Goal: Information Seeking & Learning: Learn about a topic

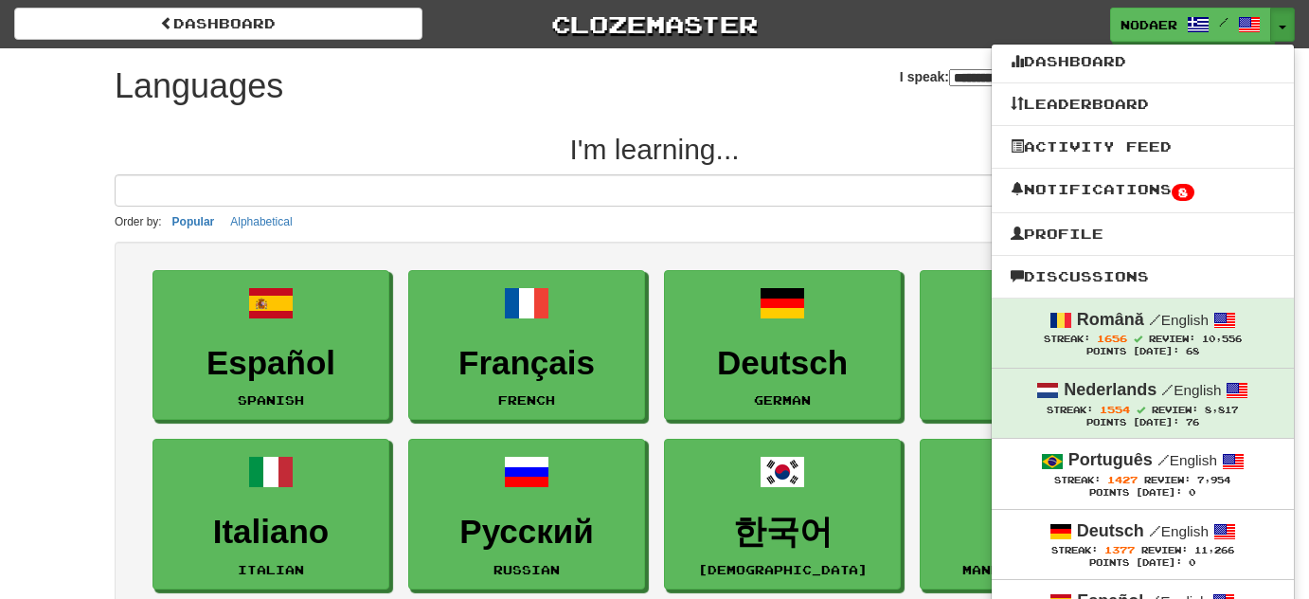
select select "*******"
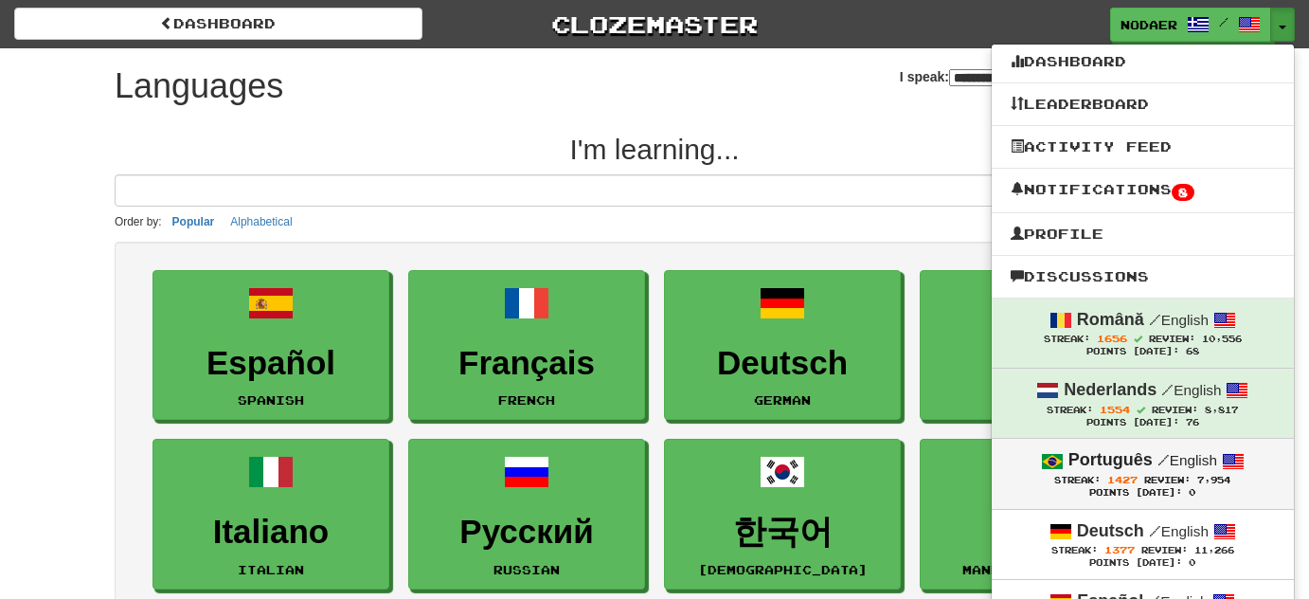
scroll to position [171, 0]
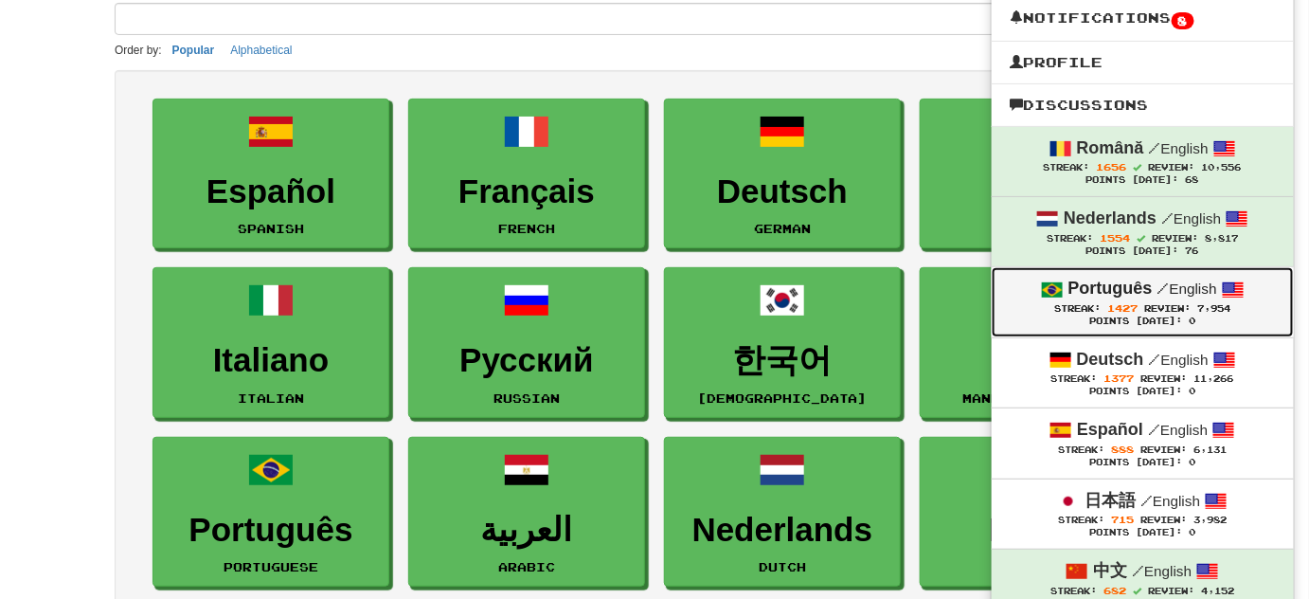
click at [1071, 301] on div "Streak: 1427 Review: 7,954" at bounding box center [1143, 308] width 264 height 14
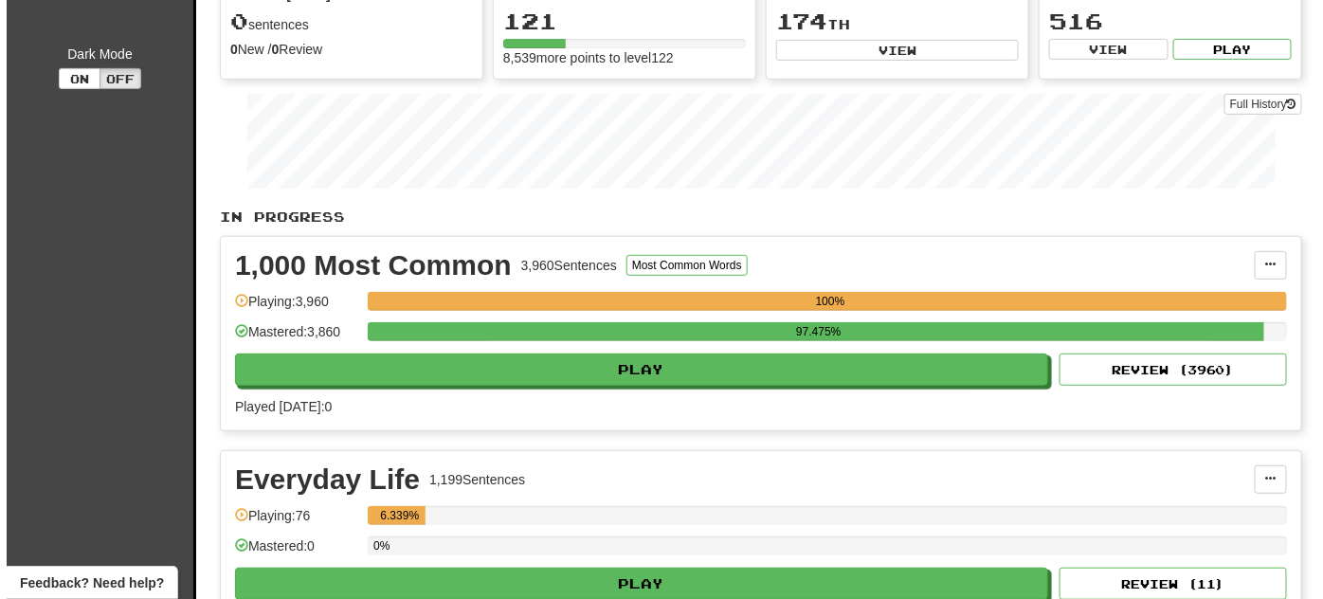
scroll to position [258, 0]
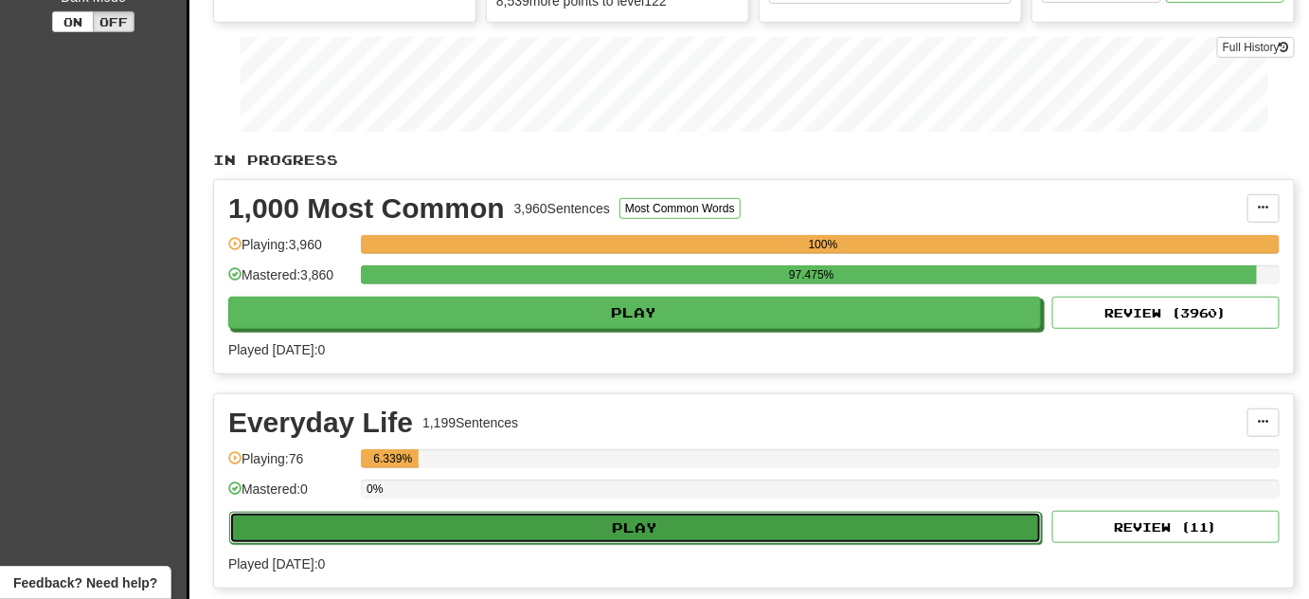
click at [675, 531] on button "Play" at bounding box center [635, 528] width 813 height 32
select select "**"
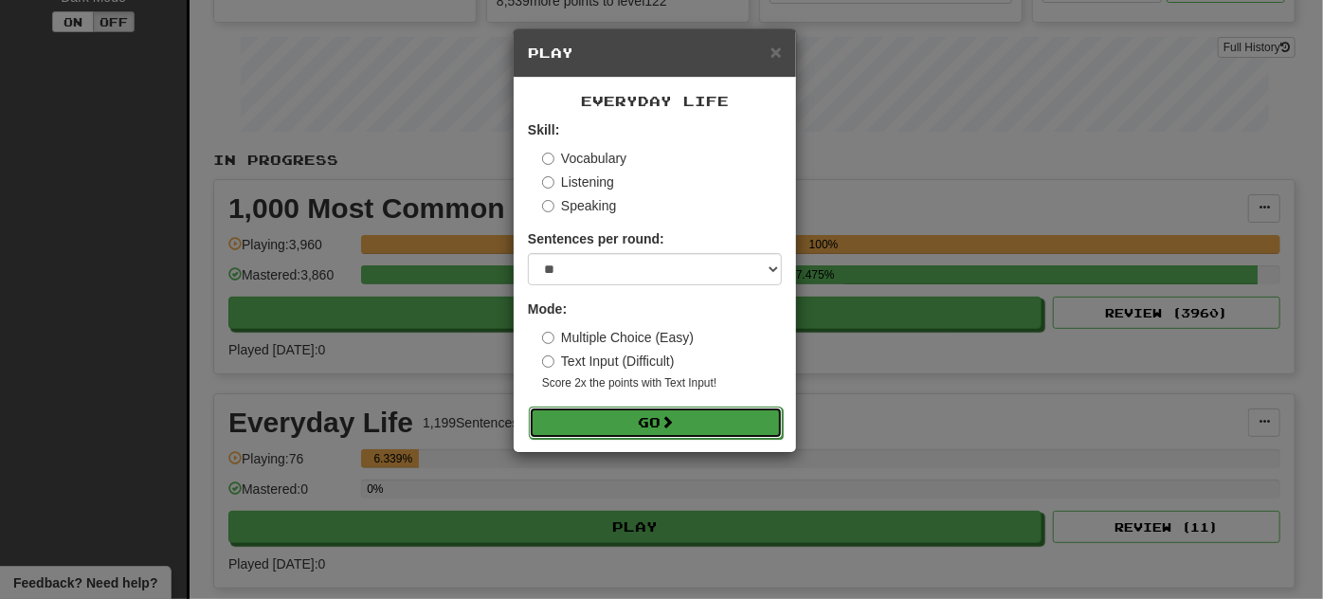
click at [605, 422] on button "Go" at bounding box center [656, 422] width 254 height 32
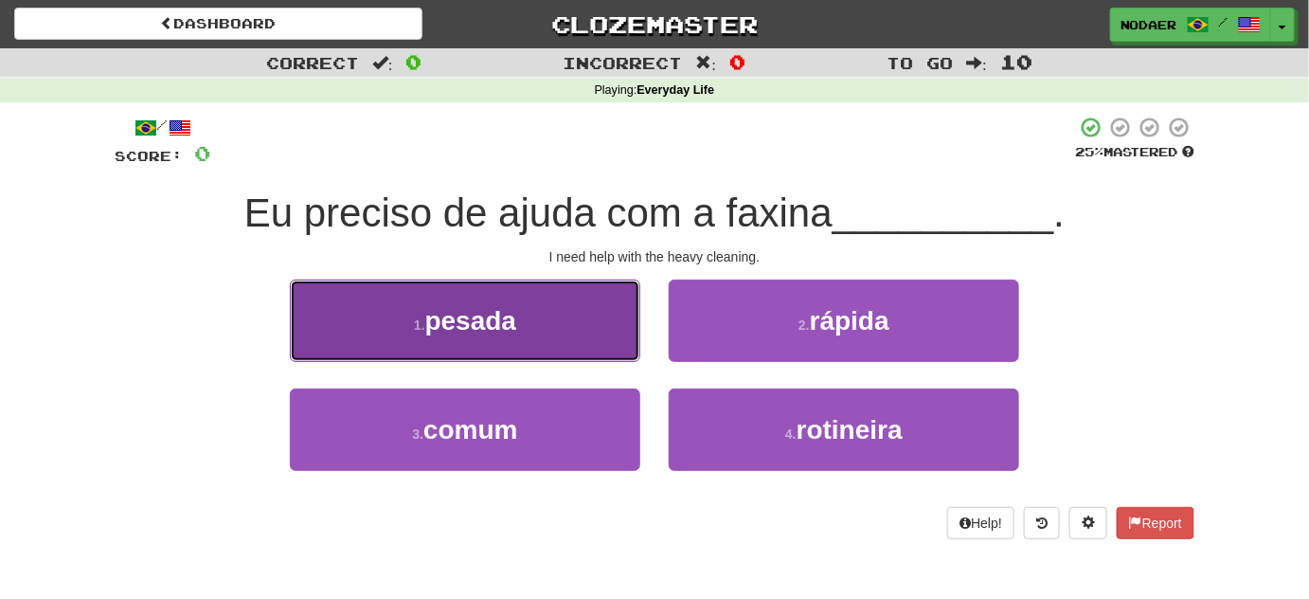
click at [608, 332] on button "1 . pesada" at bounding box center [465, 320] width 351 height 82
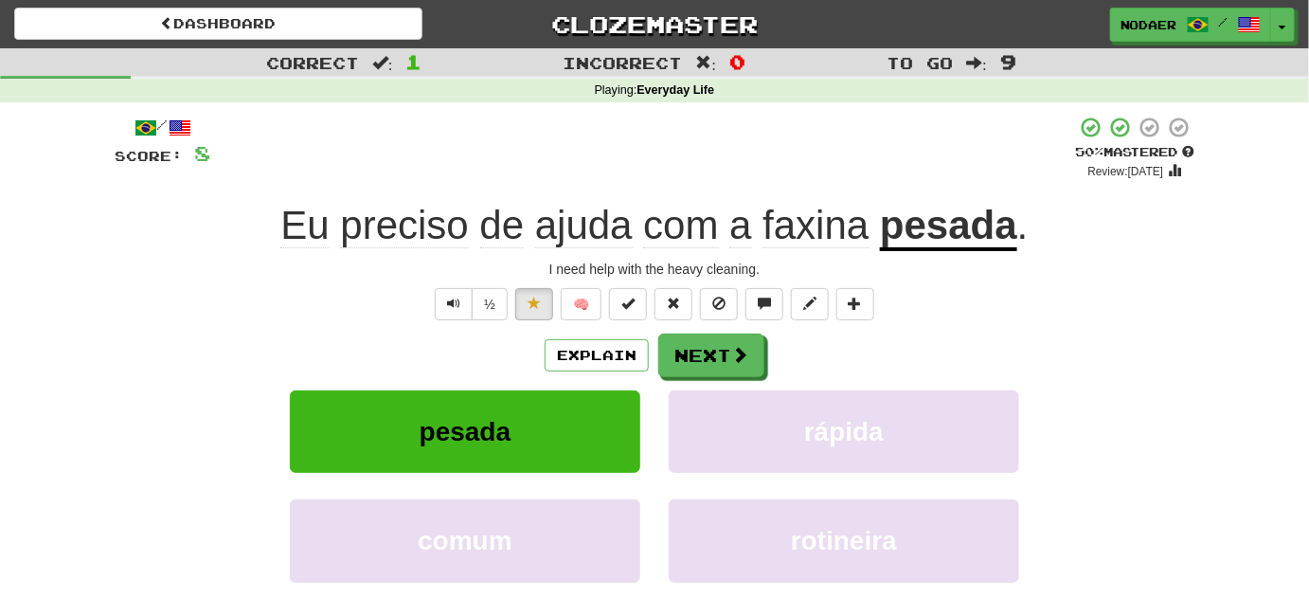
click at [257, 298] on div "½ 🧠" at bounding box center [655, 304] width 1080 height 32
click at [455, 312] on button "Text-to-speech controls" at bounding box center [454, 304] width 38 height 32
click at [452, 297] on span "Text-to-speech controls" at bounding box center [453, 303] width 13 height 13
click at [465, 310] on button "Text-to-speech controls" at bounding box center [454, 304] width 38 height 32
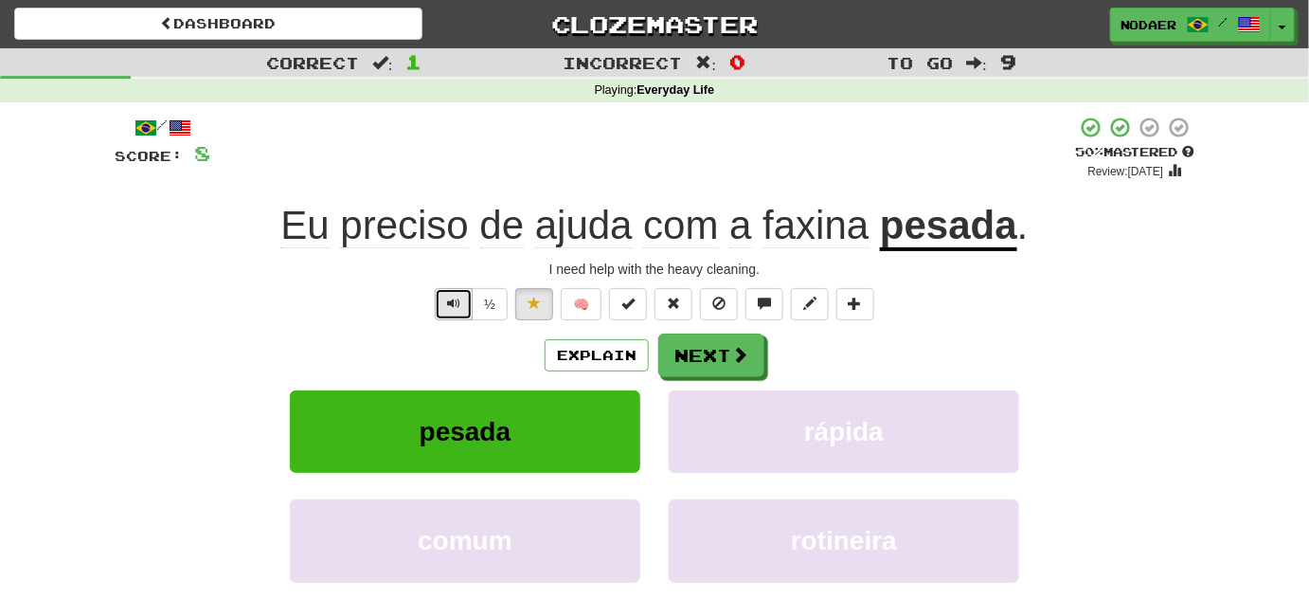
click at [441, 298] on button "Text-to-speech controls" at bounding box center [454, 304] width 38 height 32
click at [442, 311] on button "Text-to-speech controls" at bounding box center [454, 304] width 38 height 32
click at [449, 301] on span "Text-to-speech controls" at bounding box center [453, 303] width 13 height 13
click at [462, 299] on button "Text-to-speech controls" at bounding box center [454, 304] width 38 height 32
click at [455, 299] on span "Text-to-speech controls" at bounding box center [453, 303] width 13 height 13
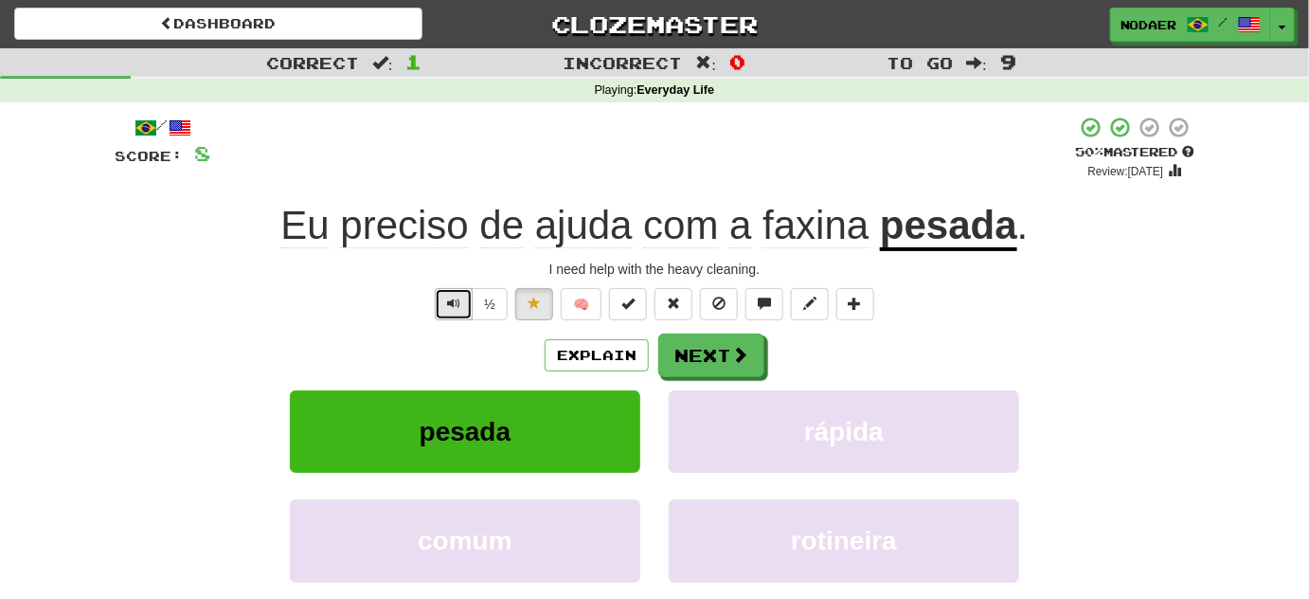
click at [449, 303] on span "Text-to-speech controls" at bounding box center [453, 303] width 13 height 13
click at [442, 301] on button "Text-to-speech controls" at bounding box center [454, 304] width 38 height 32
click at [451, 301] on span "Text-to-speech controls" at bounding box center [453, 303] width 13 height 13
click at [462, 313] on button "Text-to-speech controls" at bounding box center [454, 304] width 38 height 32
click at [456, 307] on span "Text-to-speech controls" at bounding box center [453, 303] width 13 height 13
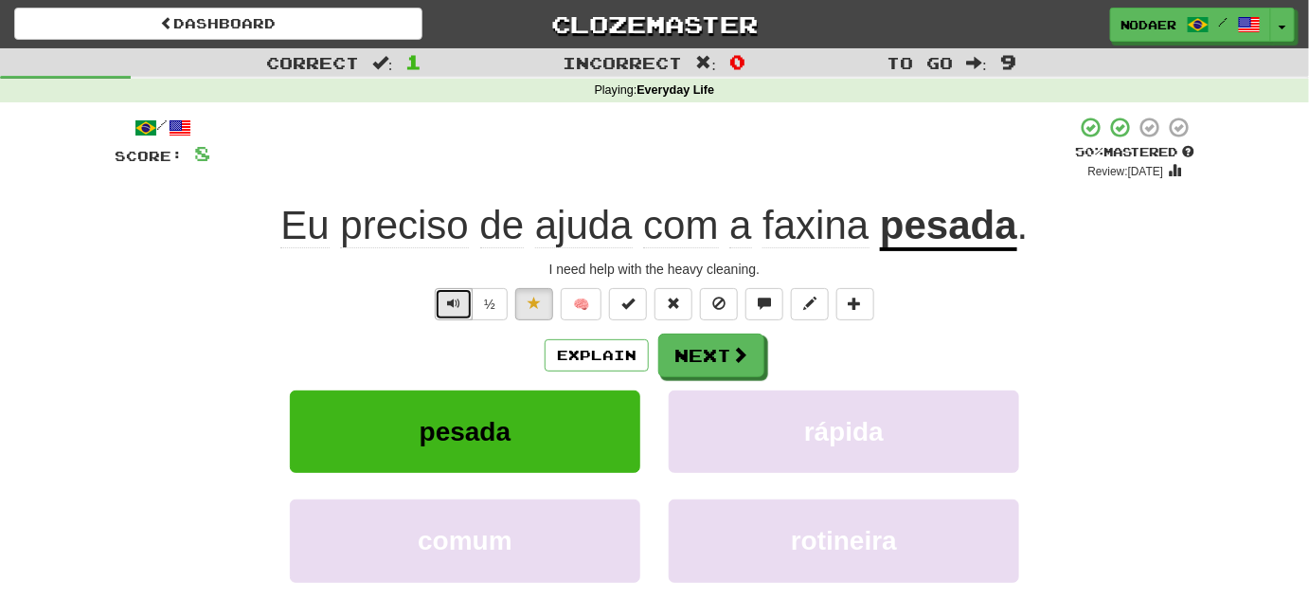
click at [442, 304] on button "Text-to-speech controls" at bounding box center [454, 304] width 38 height 32
click at [459, 309] on span "Text-to-speech controls" at bounding box center [453, 303] width 13 height 13
click at [726, 360] on button "Next" at bounding box center [712, 356] width 106 height 44
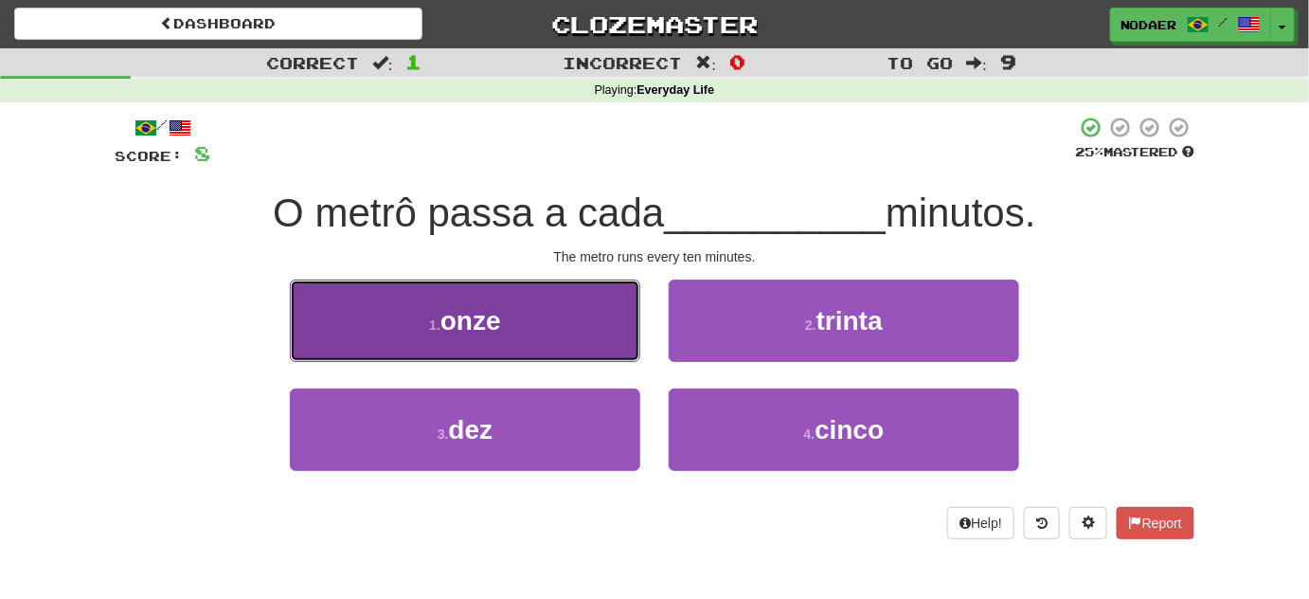
click at [584, 349] on button "1 . onze" at bounding box center [465, 320] width 351 height 82
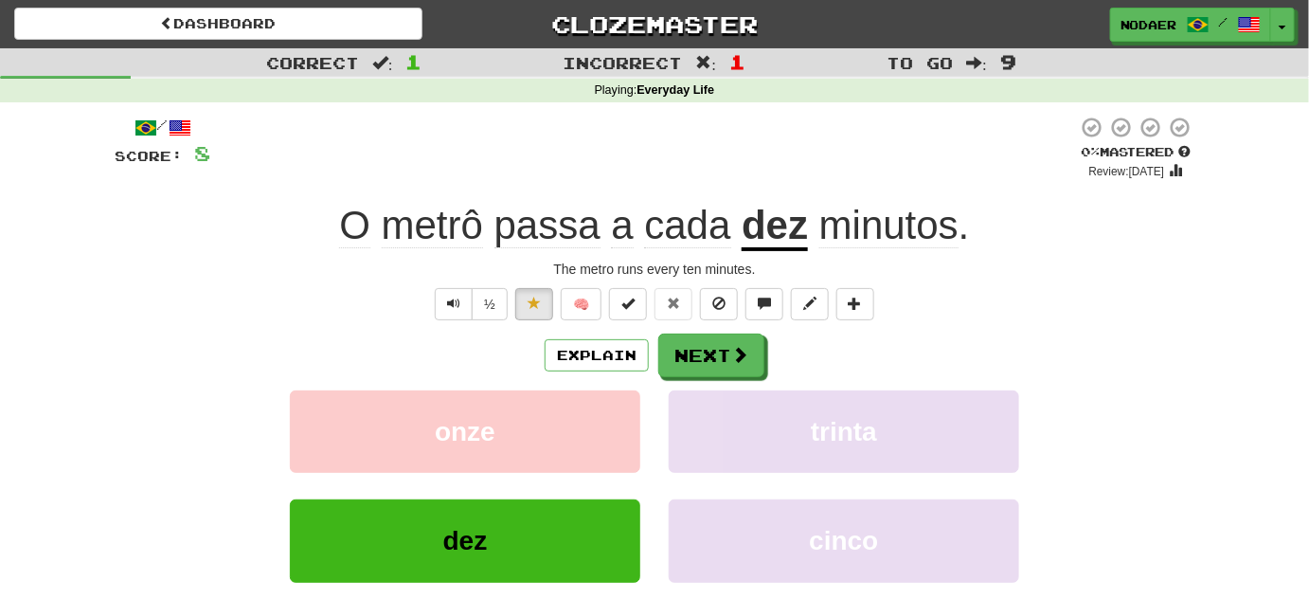
click at [444, 284] on div "/ Score: 8 0 % Mastered Review: 2025-09-19 O metrô passa a cada dez minutos . T…" at bounding box center [655, 397] width 1080 height 563
click at [443, 300] on button "Text-to-speech controls" at bounding box center [454, 304] width 38 height 32
click at [449, 312] on button "Text-to-speech controls" at bounding box center [454, 304] width 38 height 32
click at [459, 311] on button "Text-to-speech controls" at bounding box center [454, 304] width 38 height 32
click at [725, 358] on button "Next" at bounding box center [712, 356] width 106 height 44
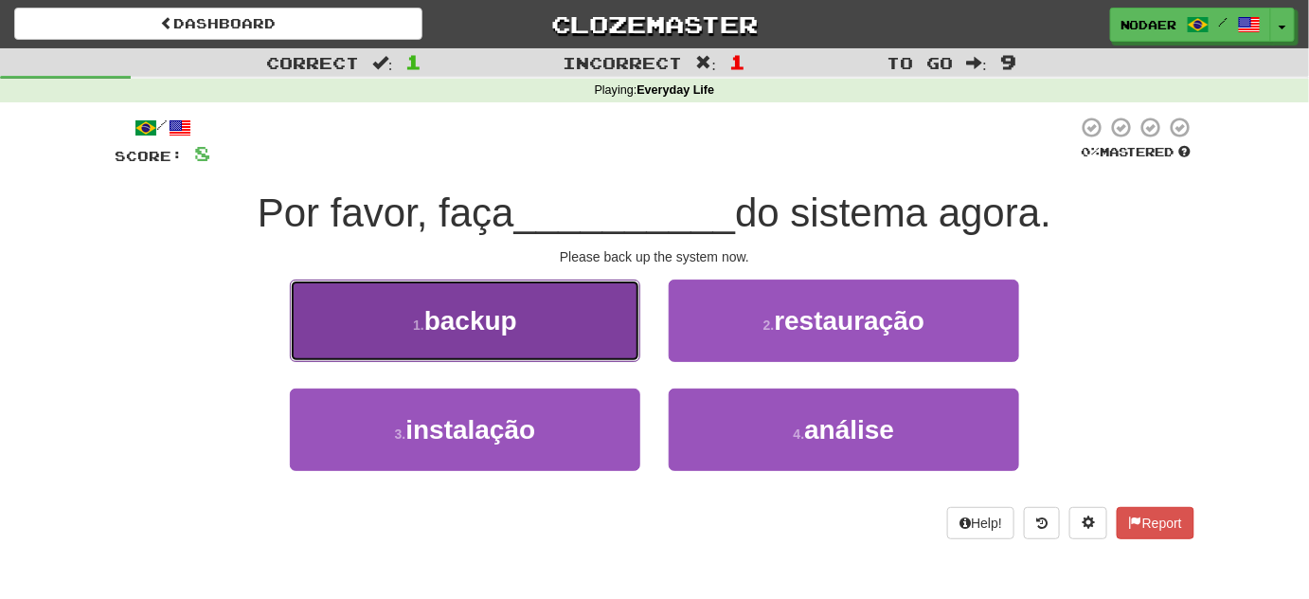
click at [508, 332] on span "backup" at bounding box center [470, 320] width 93 height 29
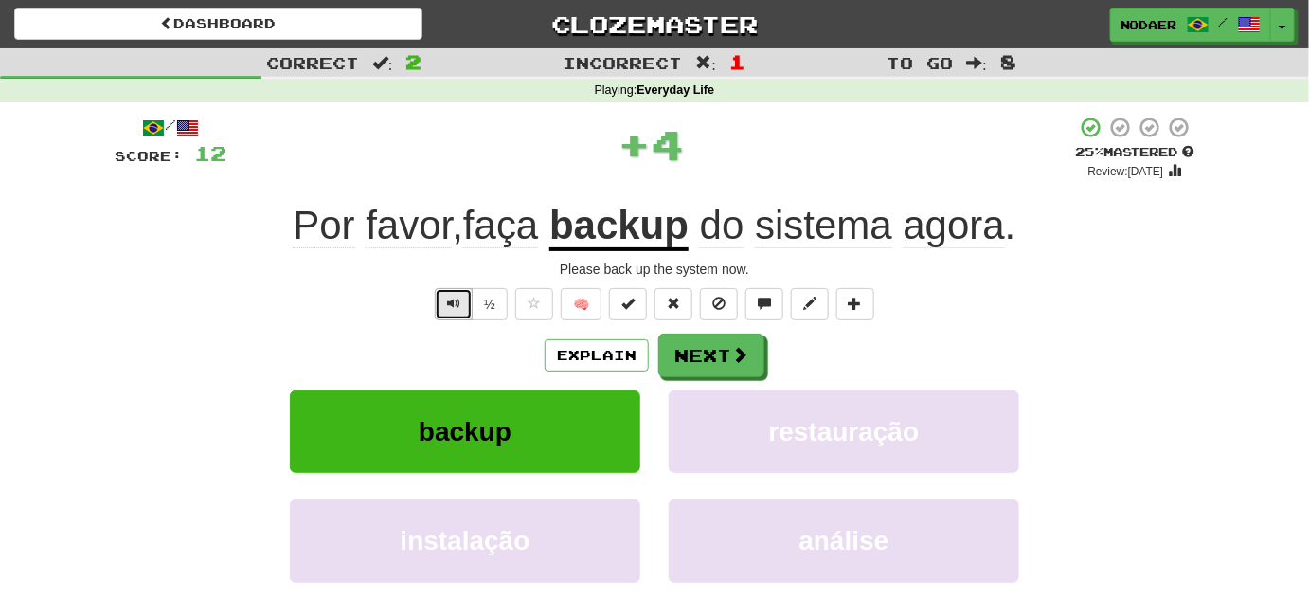
click at [447, 317] on button "Text-to-speech controls" at bounding box center [454, 304] width 38 height 32
click at [450, 307] on span "Text-to-speech controls" at bounding box center [453, 303] width 13 height 13
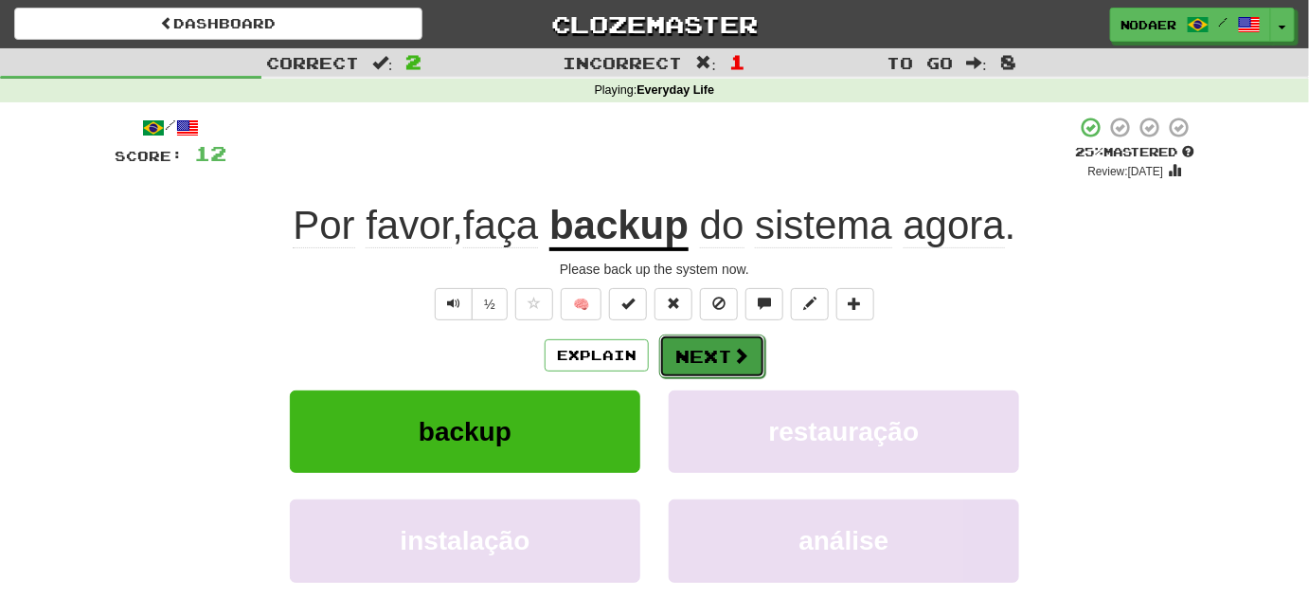
click at [705, 364] on button "Next" at bounding box center [712, 356] width 106 height 44
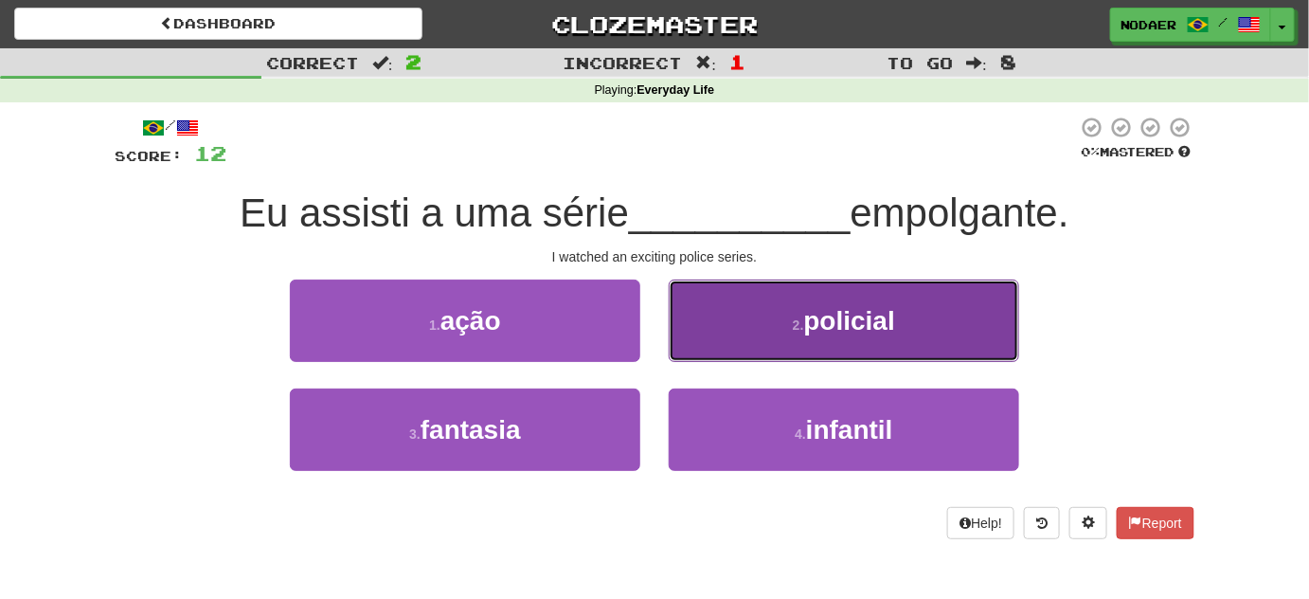
click at [861, 339] on button "2 . policial" at bounding box center [844, 320] width 351 height 82
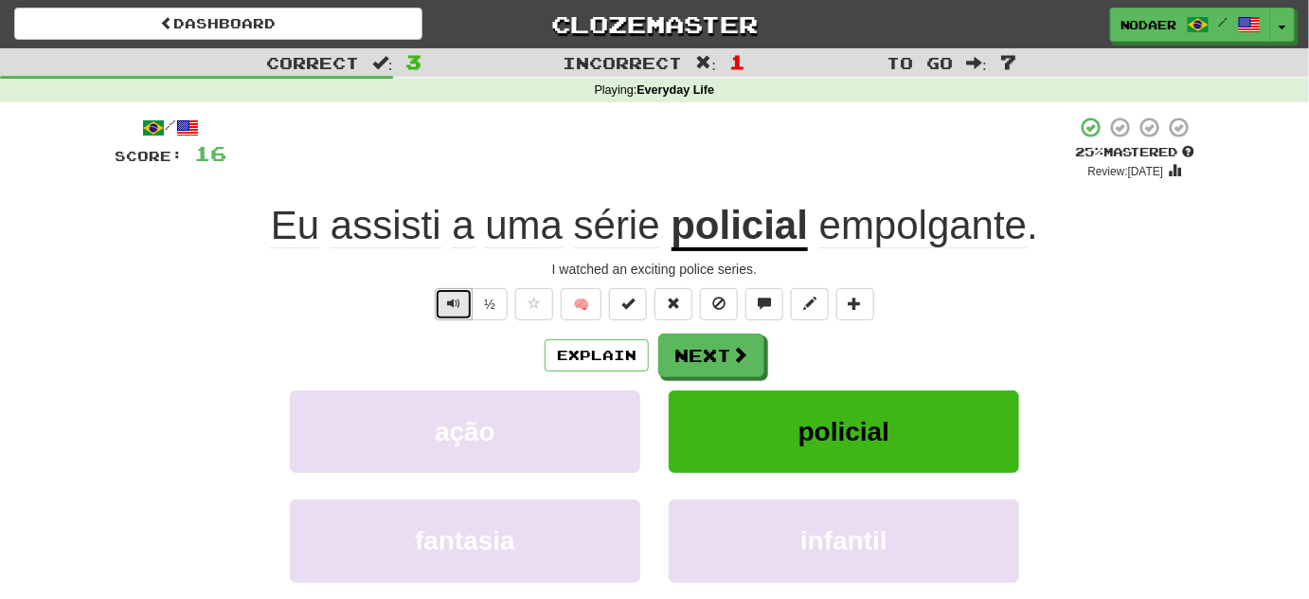
click at [463, 309] on button "Text-to-speech controls" at bounding box center [454, 304] width 38 height 32
click at [443, 307] on button "Text-to-speech controls" at bounding box center [454, 304] width 38 height 32
click at [446, 296] on button "Text-to-speech controls" at bounding box center [454, 304] width 38 height 32
click at [465, 294] on button "Text-to-speech controls" at bounding box center [454, 304] width 38 height 32
click at [702, 363] on button "Next" at bounding box center [712, 356] width 106 height 44
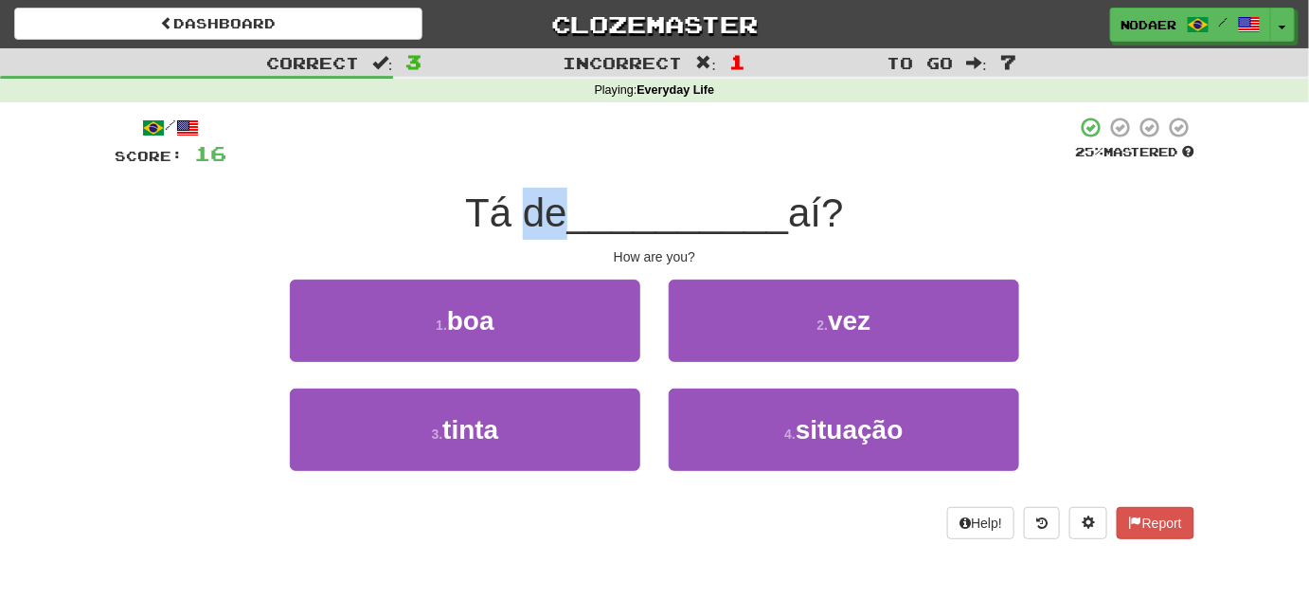
drag, startPoint x: 520, startPoint y: 225, endPoint x: 552, endPoint y: 222, distance: 32.3
click at [552, 222] on span "Tá de" at bounding box center [515, 212] width 101 height 45
click at [569, 213] on span "__________" at bounding box center [678, 212] width 222 height 45
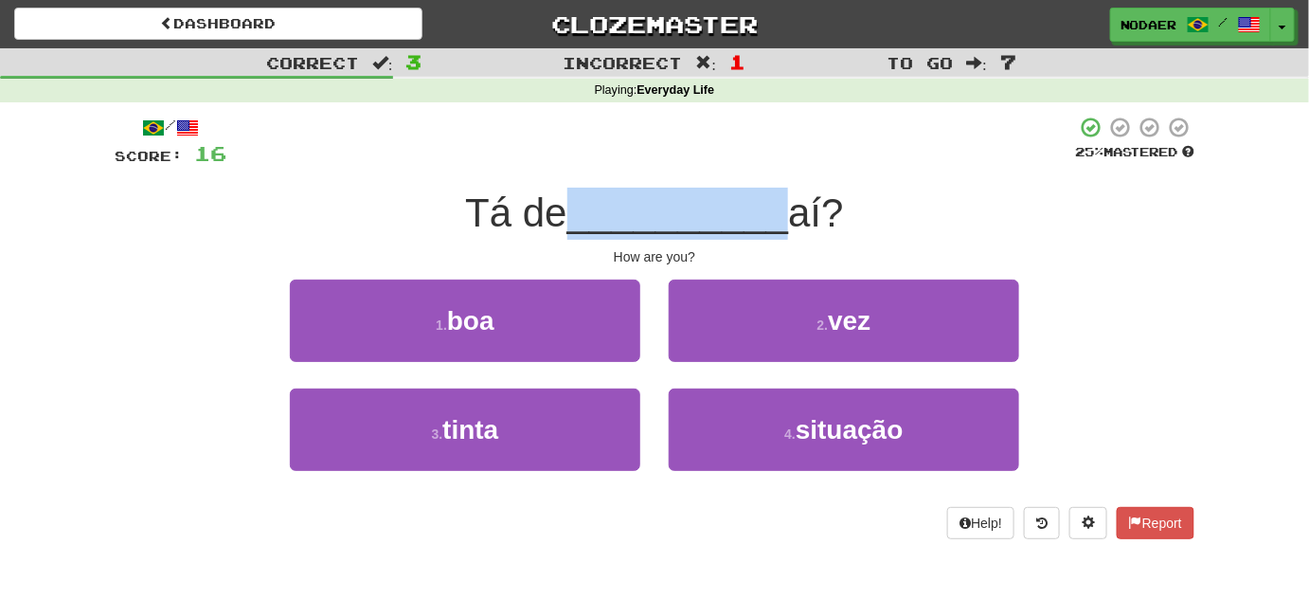
drag, startPoint x: 570, startPoint y: 214, endPoint x: 781, endPoint y: 176, distance: 213.7
click at [781, 176] on div "/ Score: 16 25 % Mastered Tá de __________ aí? How are you? 1 . boa 2 . vez 3 .…" at bounding box center [655, 327] width 1080 height 423
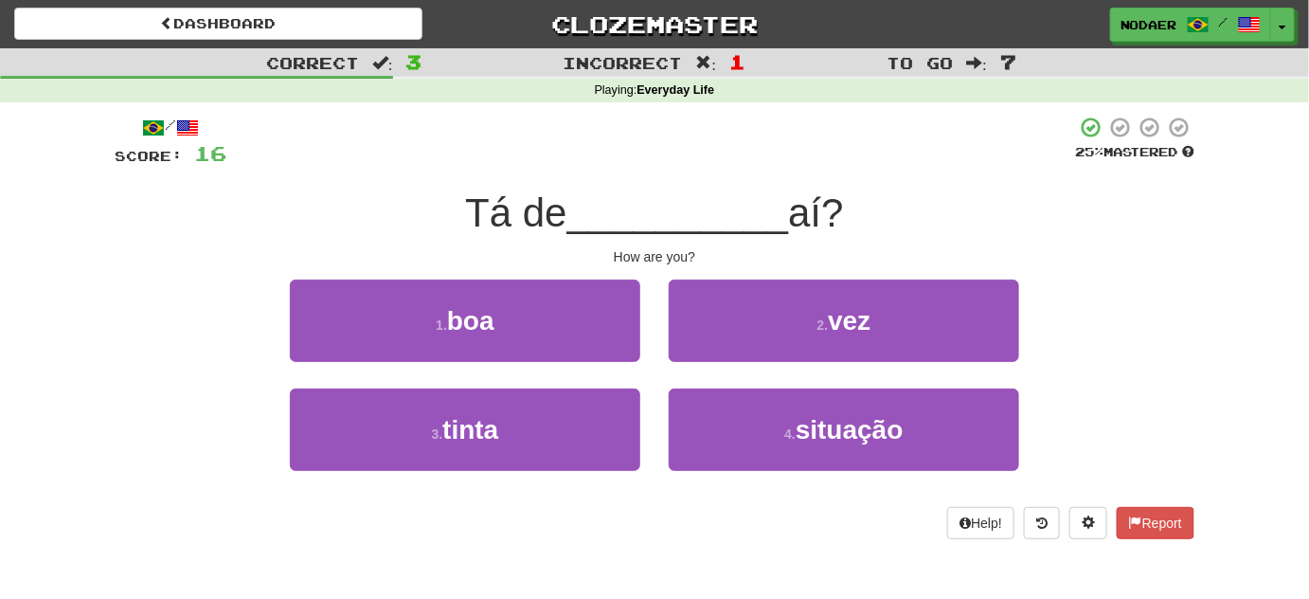
click at [659, 120] on div at bounding box center [650, 142] width 849 height 52
click at [626, 178] on div "/ Score: 16 25 % Mastered Tá de __________ aí? How are you? 1 . boa 2 . vez 3 .…" at bounding box center [655, 327] width 1080 height 423
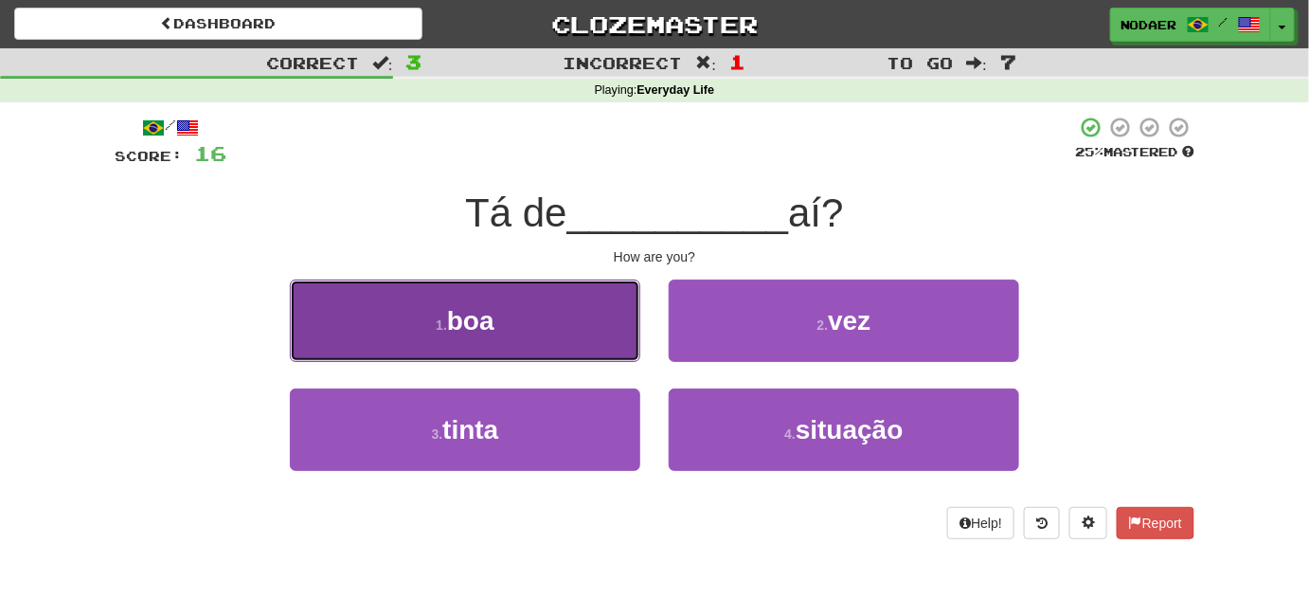
click at [546, 316] on button "1 . boa" at bounding box center [465, 320] width 351 height 82
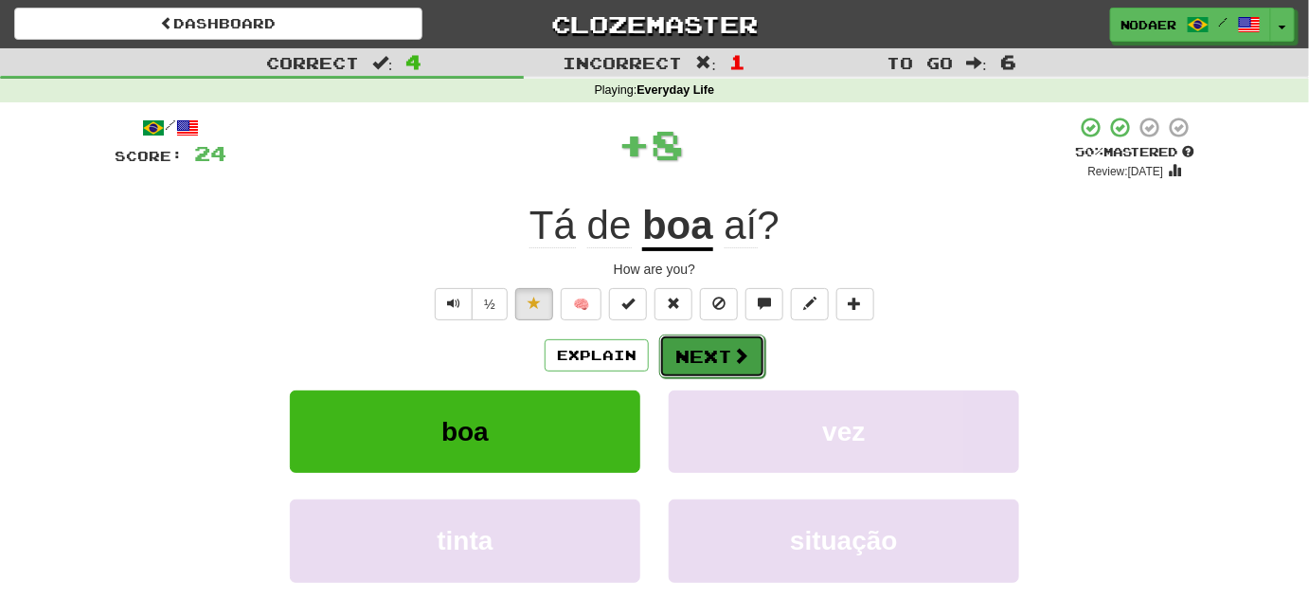
click at [733, 355] on span at bounding box center [740, 355] width 17 height 17
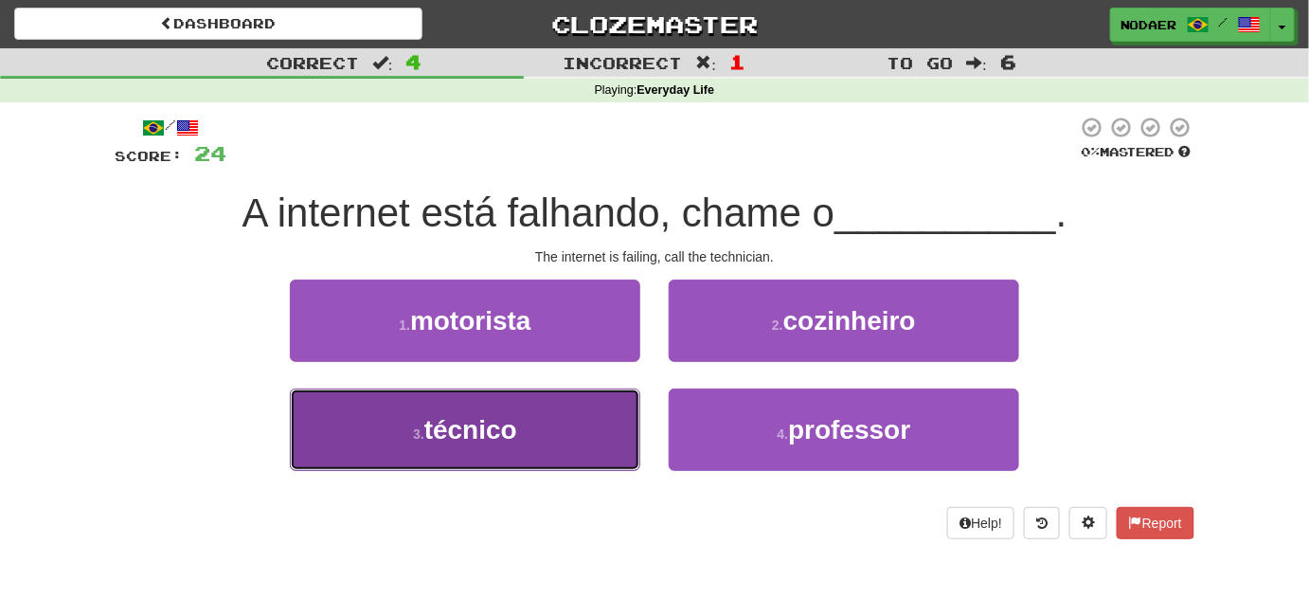
click at [541, 423] on button "3 . técnico" at bounding box center [465, 429] width 351 height 82
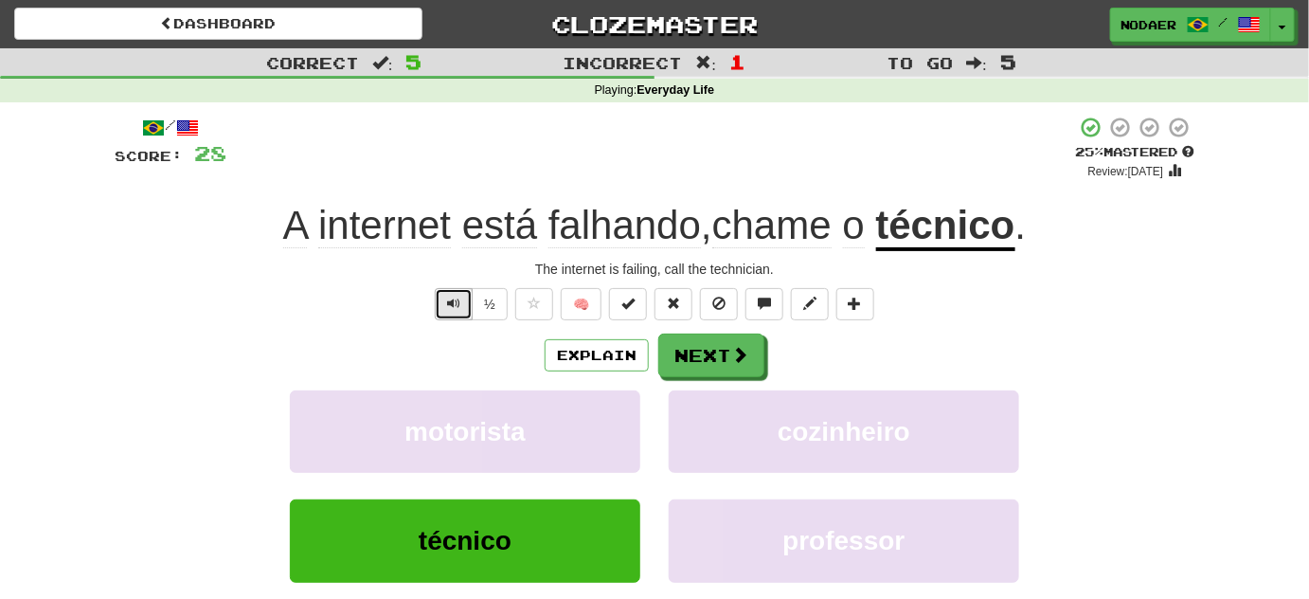
click at [441, 305] on button "Text-to-speech controls" at bounding box center [454, 304] width 38 height 32
click at [452, 320] on div "/ Score: 28 + 4 25 % Mastered Review: 2025-09-20 A internet está falhando , cha…" at bounding box center [655, 397] width 1080 height 563
click at [463, 312] on button "Text-to-speech controls" at bounding box center [454, 304] width 38 height 32
click at [460, 311] on button "Text-to-speech controls" at bounding box center [454, 304] width 38 height 32
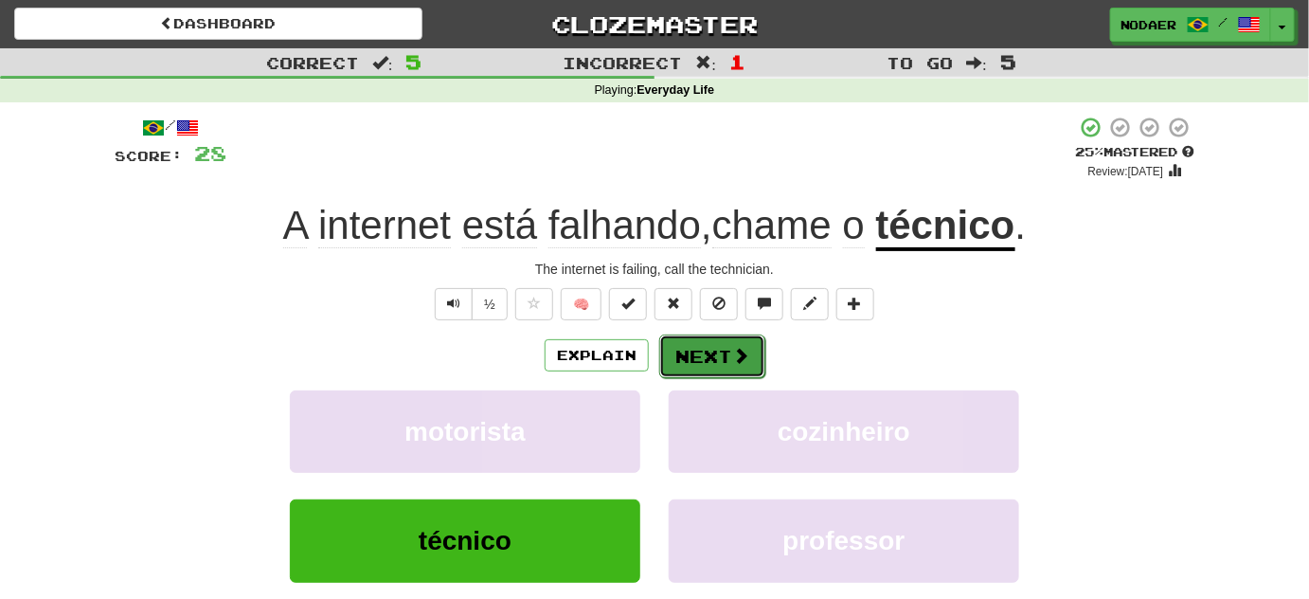
click at [719, 343] on button "Next" at bounding box center [712, 356] width 106 height 44
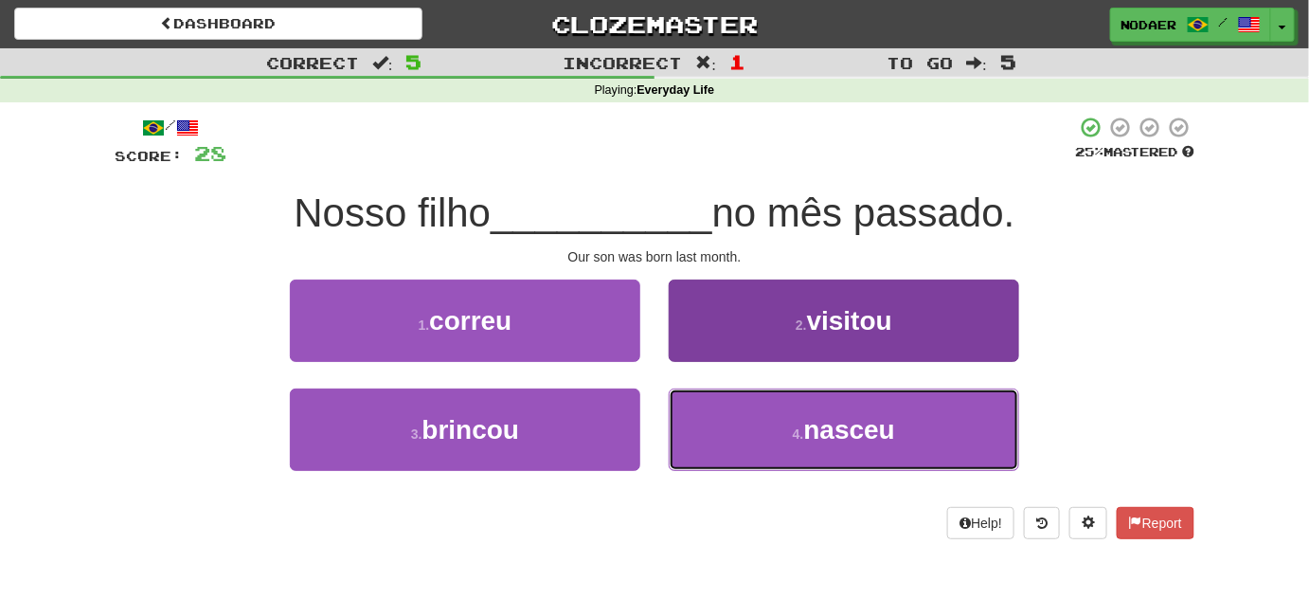
click at [785, 457] on button "4 . nasceu" at bounding box center [844, 429] width 351 height 82
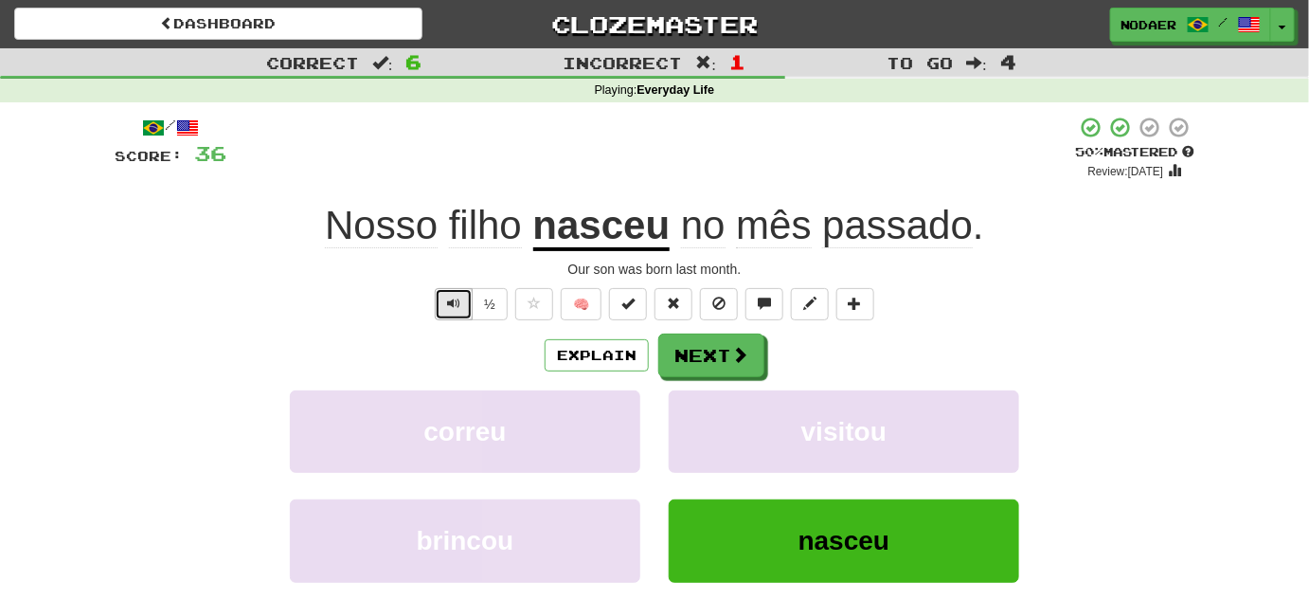
click at [457, 315] on button "Text-to-speech controls" at bounding box center [454, 304] width 38 height 32
click at [452, 297] on span "Text-to-speech controls" at bounding box center [453, 303] width 13 height 13
click at [450, 298] on span "Text-to-speech controls" at bounding box center [453, 303] width 13 height 13
click at [460, 300] on span "Text-to-speech controls" at bounding box center [453, 303] width 13 height 13
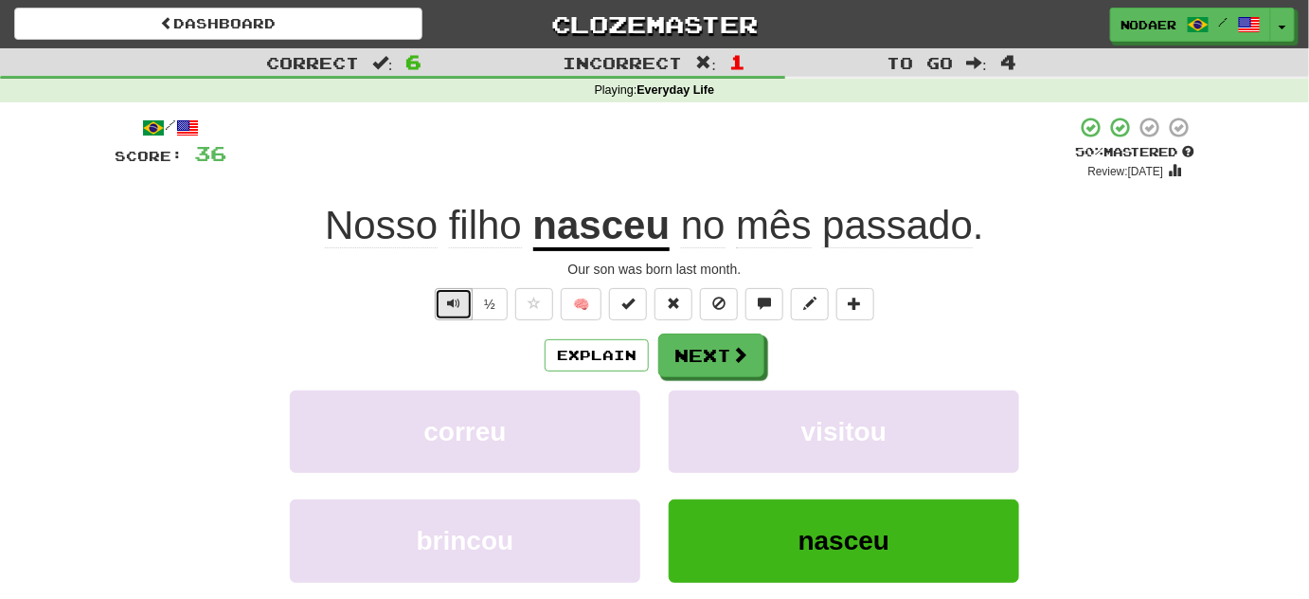
click at [459, 314] on button "Text-to-speech controls" at bounding box center [454, 304] width 38 height 32
click at [447, 305] on button "Text-to-speech controls" at bounding box center [454, 304] width 38 height 32
click at [461, 320] on div "/ Score: 36 + 8 50 % Mastered Review: 2025-09-29 Nosso filho nasceu no mês pass…" at bounding box center [655, 397] width 1080 height 563
click at [457, 303] on span "Text-to-speech controls" at bounding box center [453, 303] width 13 height 13
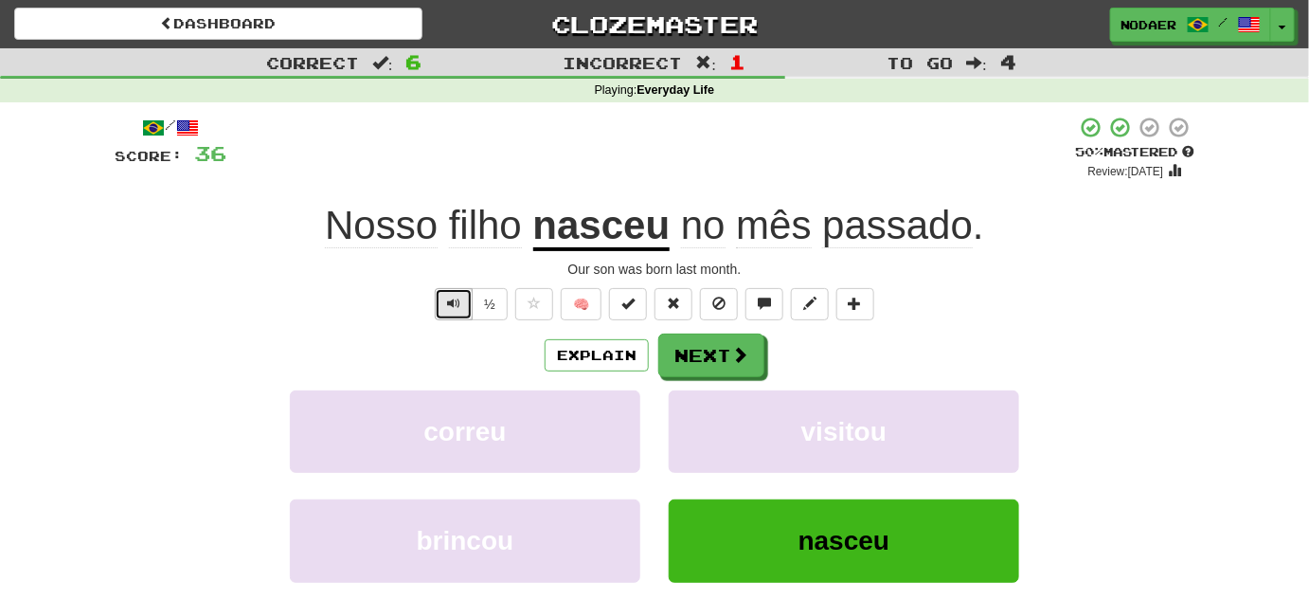
click at [450, 306] on span "Text-to-speech controls" at bounding box center [453, 303] width 13 height 13
click at [458, 310] on span "Text-to-speech controls" at bounding box center [453, 303] width 13 height 13
click at [463, 297] on button "Text-to-speech controls" at bounding box center [454, 304] width 38 height 32
click at [460, 302] on span "Text-to-speech controls" at bounding box center [453, 303] width 13 height 13
click at [695, 351] on button "Next" at bounding box center [712, 356] width 106 height 44
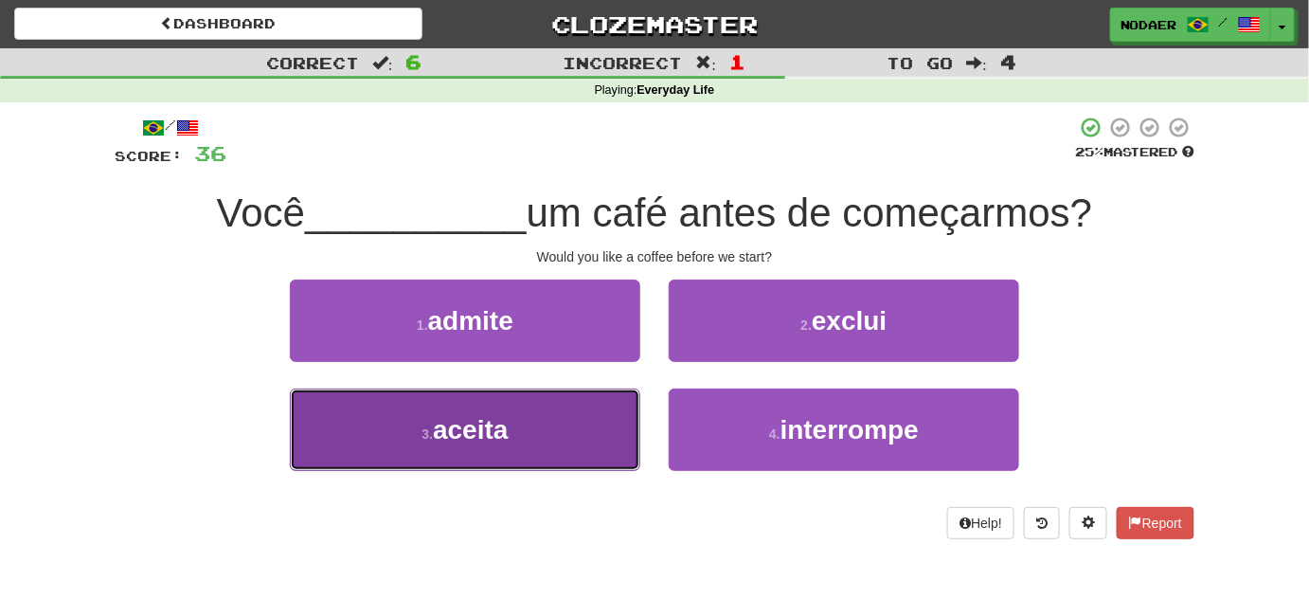
click at [493, 440] on span "aceita" at bounding box center [470, 429] width 75 height 29
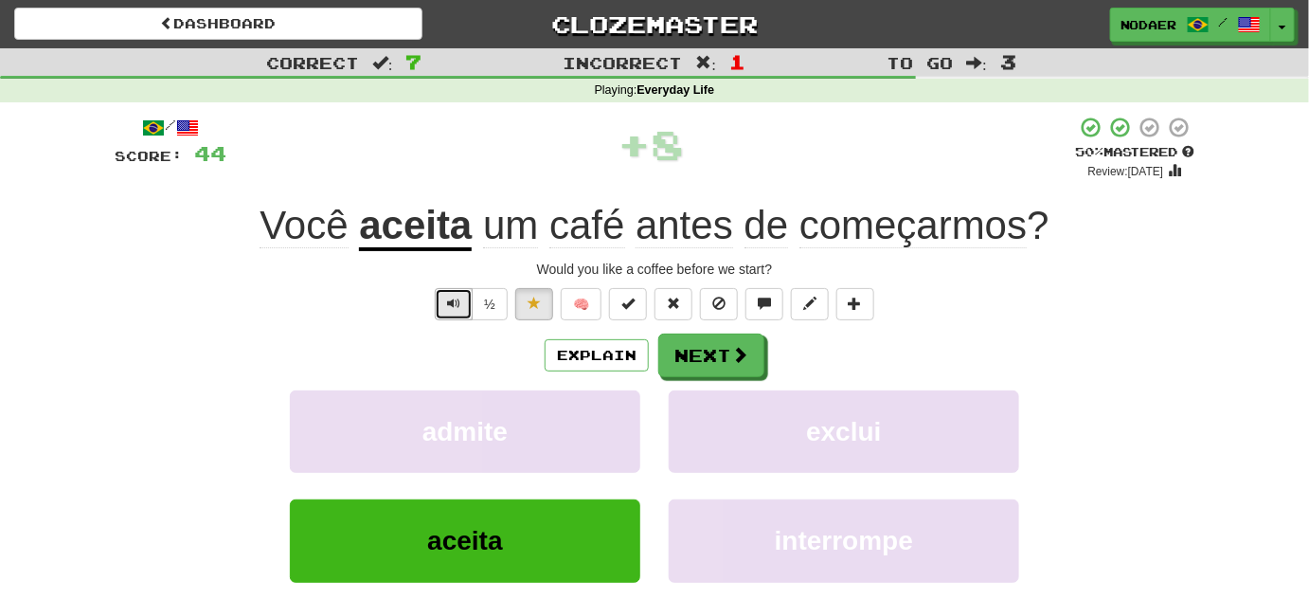
click at [457, 297] on span "Text-to-speech controls" at bounding box center [453, 303] width 13 height 13
click at [457, 298] on span "Text-to-speech controls" at bounding box center [453, 303] width 13 height 13
click at [468, 317] on button "Text-to-speech controls" at bounding box center [454, 304] width 38 height 32
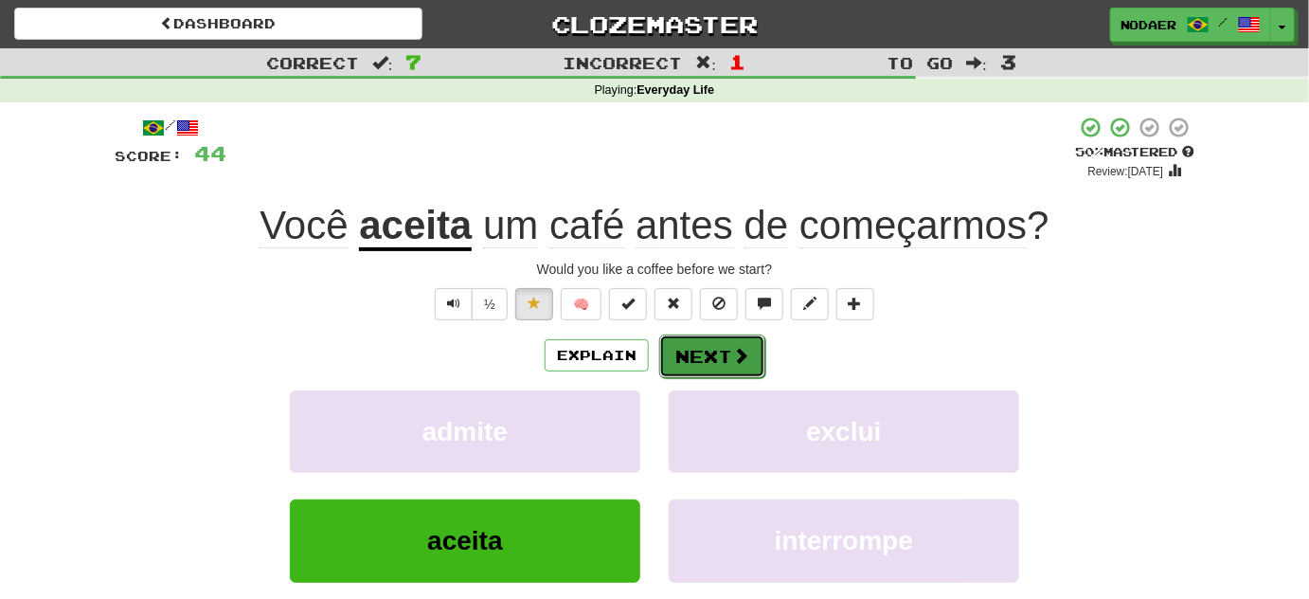
click at [746, 339] on button "Next" at bounding box center [712, 356] width 106 height 44
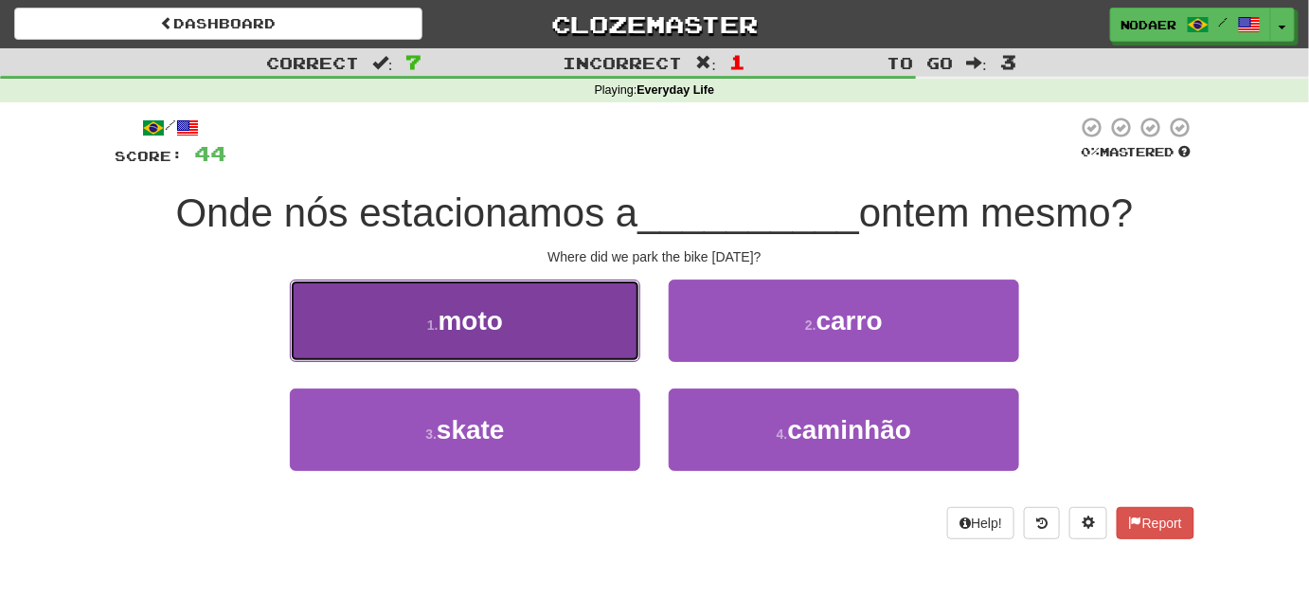
click at [544, 334] on button "1 . moto" at bounding box center [465, 320] width 351 height 82
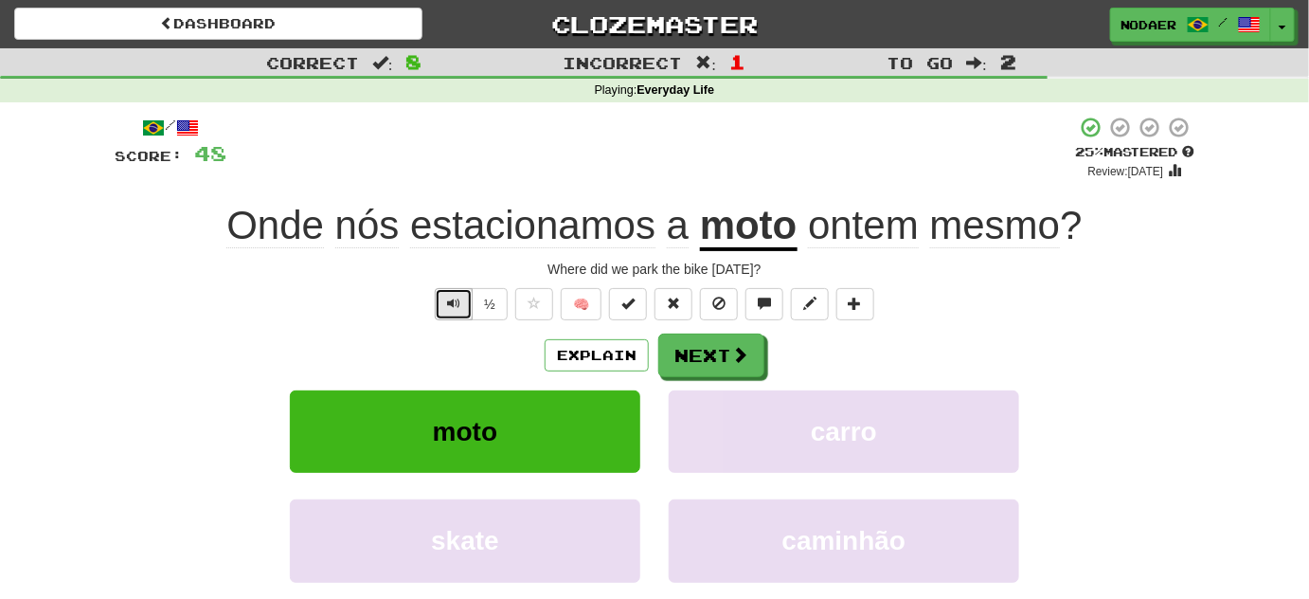
click at [443, 301] on button "Text-to-speech controls" at bounding box center [454, 304] width 38 height 32
click at [451, 299] on span "Text-to-speech controls" at bounding box center [453, 303] width 13 height 13
click at [459, 304] on span "Text-to-speech controls" at bounding box center [453, 303] width 13 height 13
click at [460, 302] on span "Text-to-speech controls" at bounding box center [453, 303] width 13 height 13
click at [710, 363] on button "Next" at bounding box center [712, 356] width 106 height 44
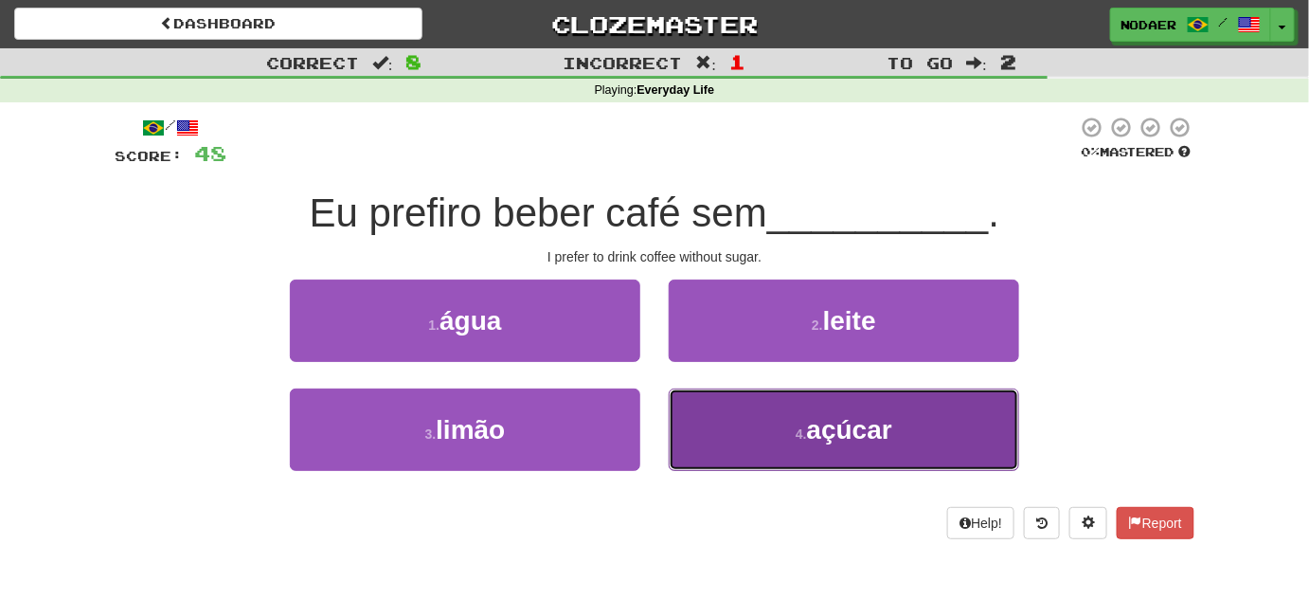
click at [875, 456] on button "4 . açúcar" at bounding box center [844, 429] width 351 height 82
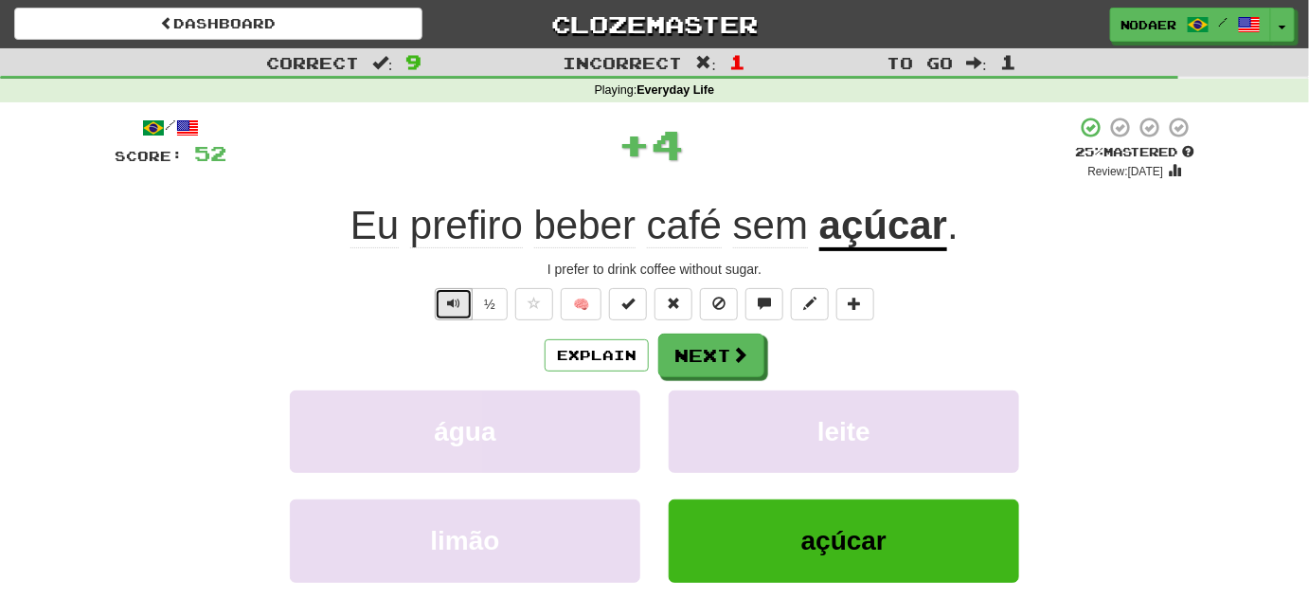
click at [459, 303] on span "Text-to-speech controls" at bounding box center [453, 303] width 13 height 13
click at [451, 316] on button "Text-to-speech controls" at bounding box center [454, 304] width 38 height 32
click at [462, 316] on button "Text-to-speech controls" at bounding box center [454, 304] width 38 height 32
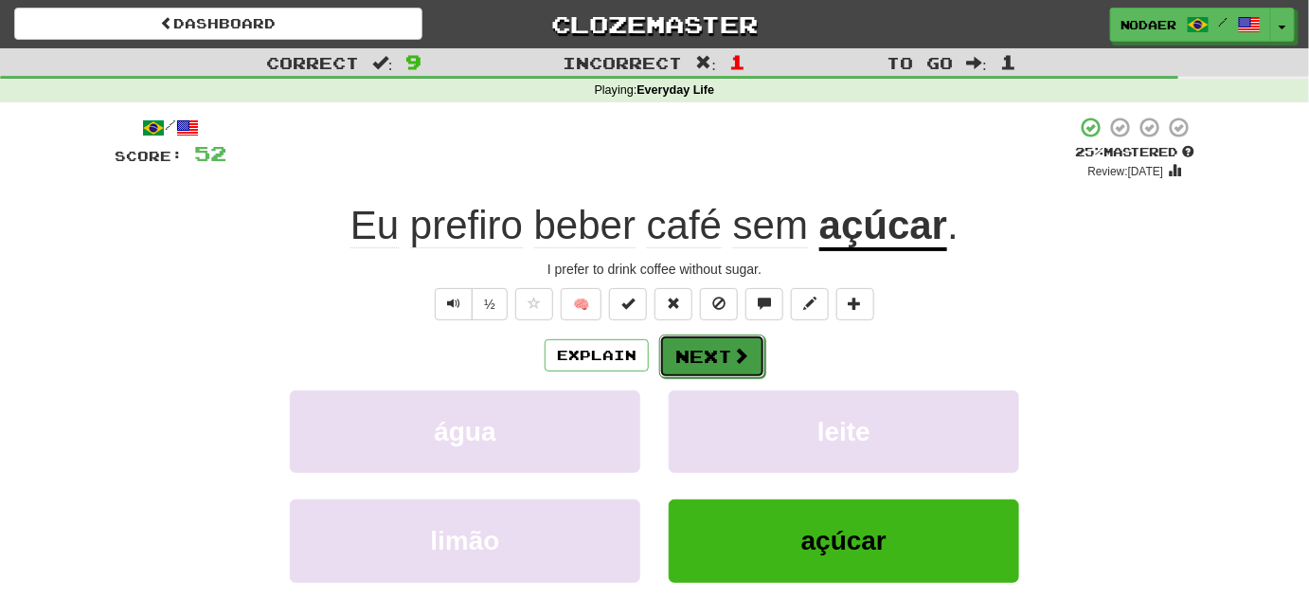
click at [695, 343] on button "Next" at bounding box center [712, 356] width 106 height 44
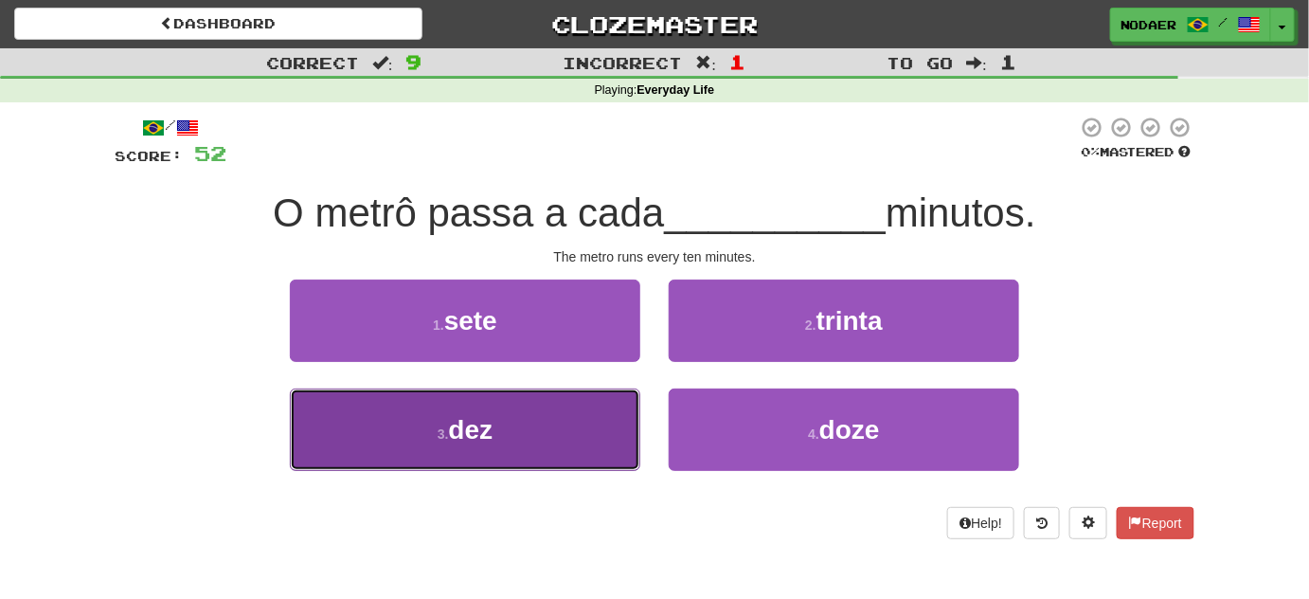
click at [490, 423] on span "dez" at bounding box center [471, 429] width 45 height 29
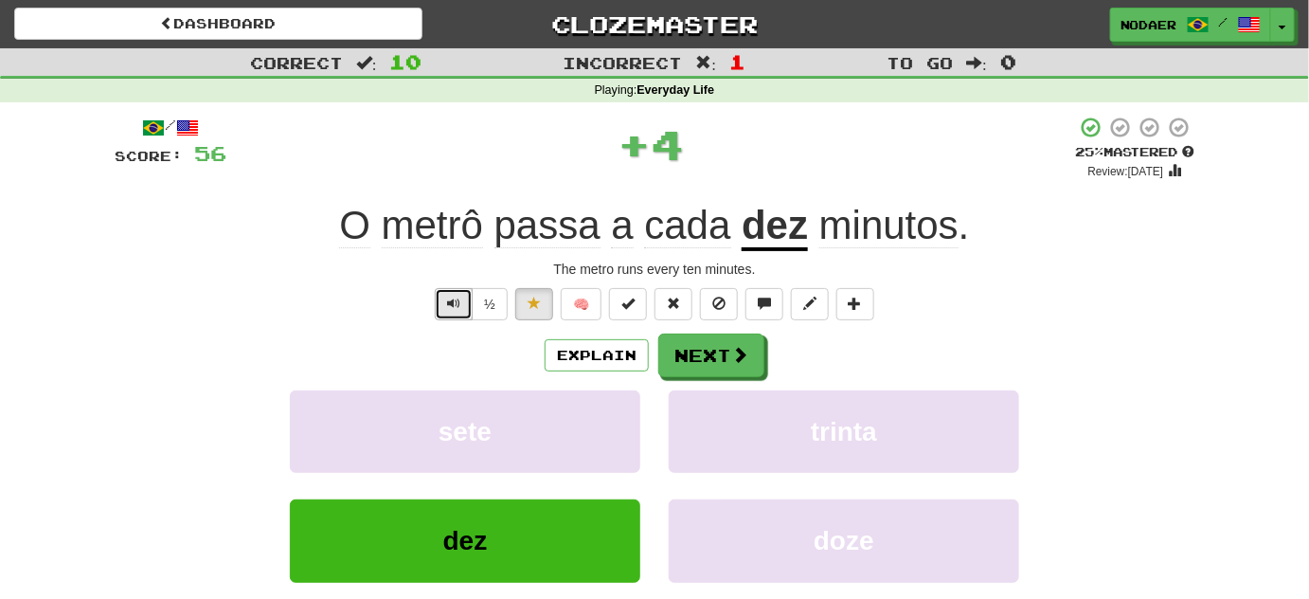
click at [455, 299] on span "Text-to-speech controls" at bounding box center [453, 303] width 13 height 13
click at [459, 301] on span "Text-to-speech controls" at bounding box center [453, 303] width 13 height 13
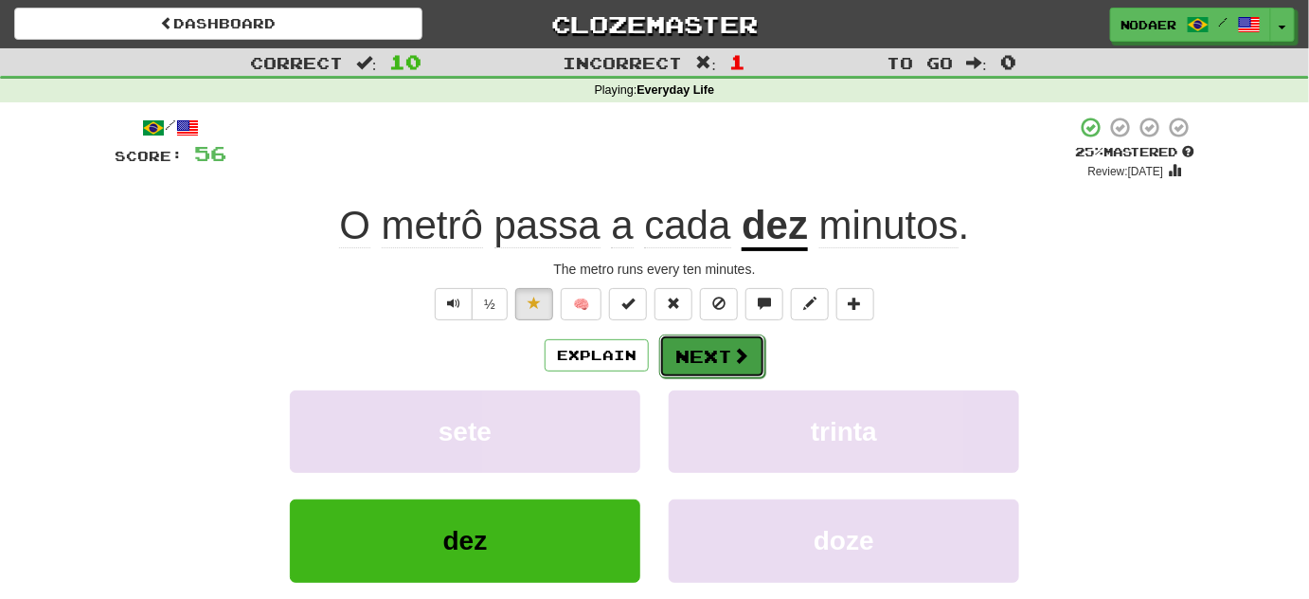
click at [722, 364] on button "Next" at bounding box center [712, 356] width 106 height 44
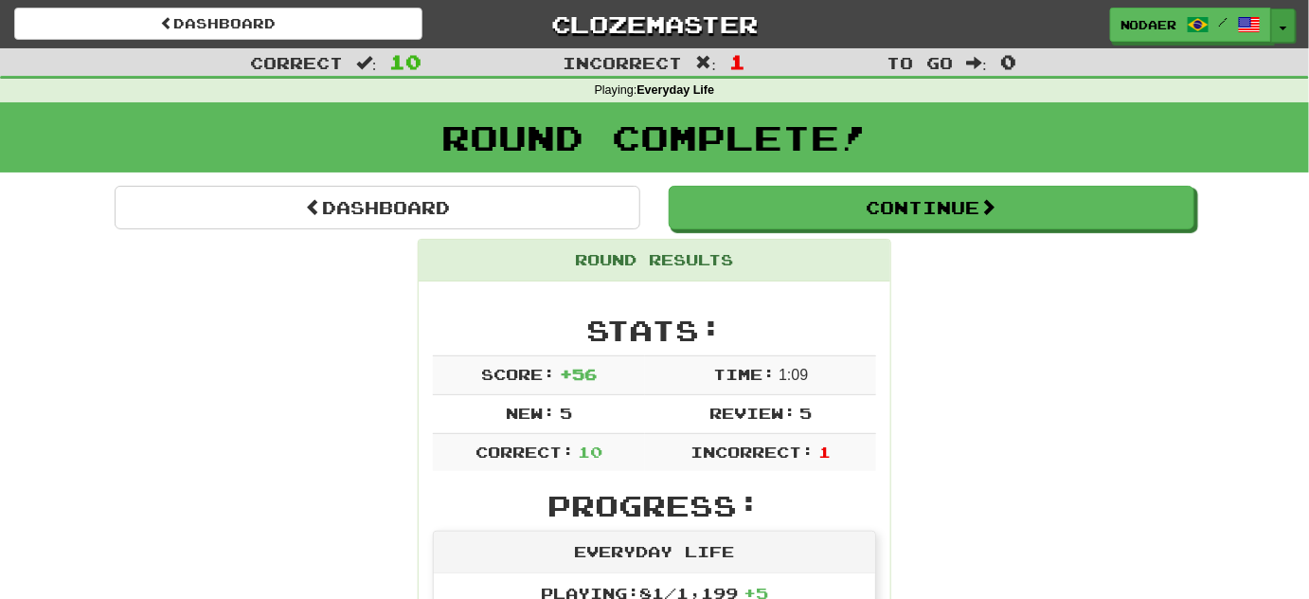
click at [1287, 30] on button "Toggle Dropdown" at bounding box center [1283, 26] width 25 height 34
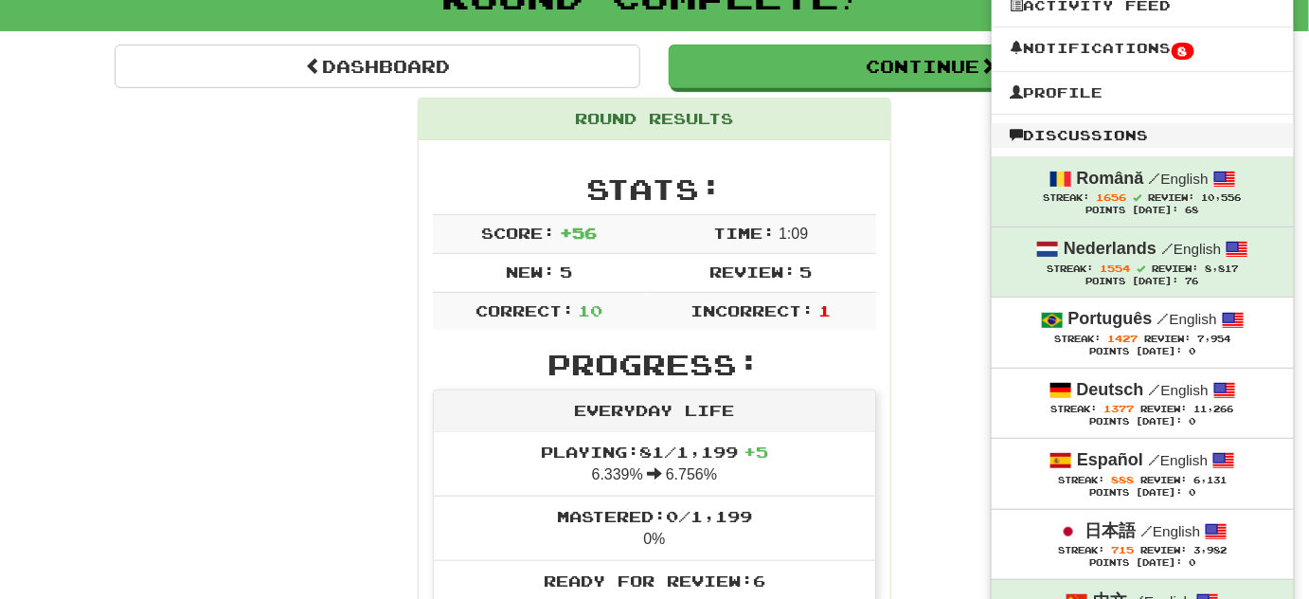
scroll to position [171, 0]
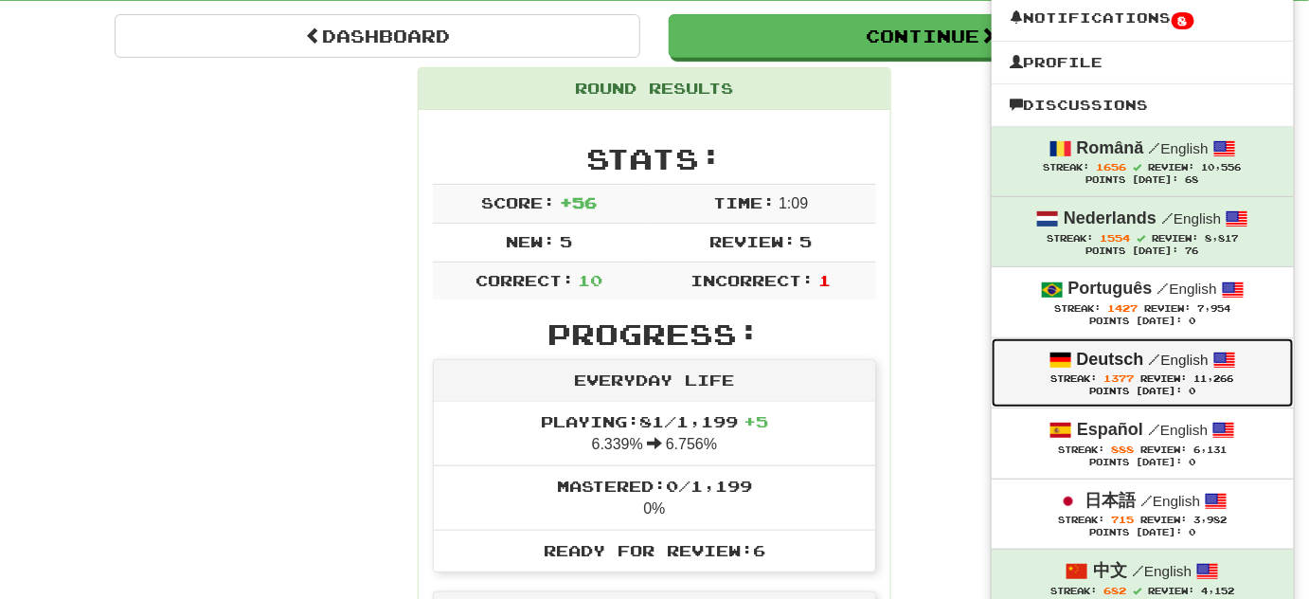
click at [1209, 380] on span "11,266" at bounding box center [1215, 378] width 40 height 10
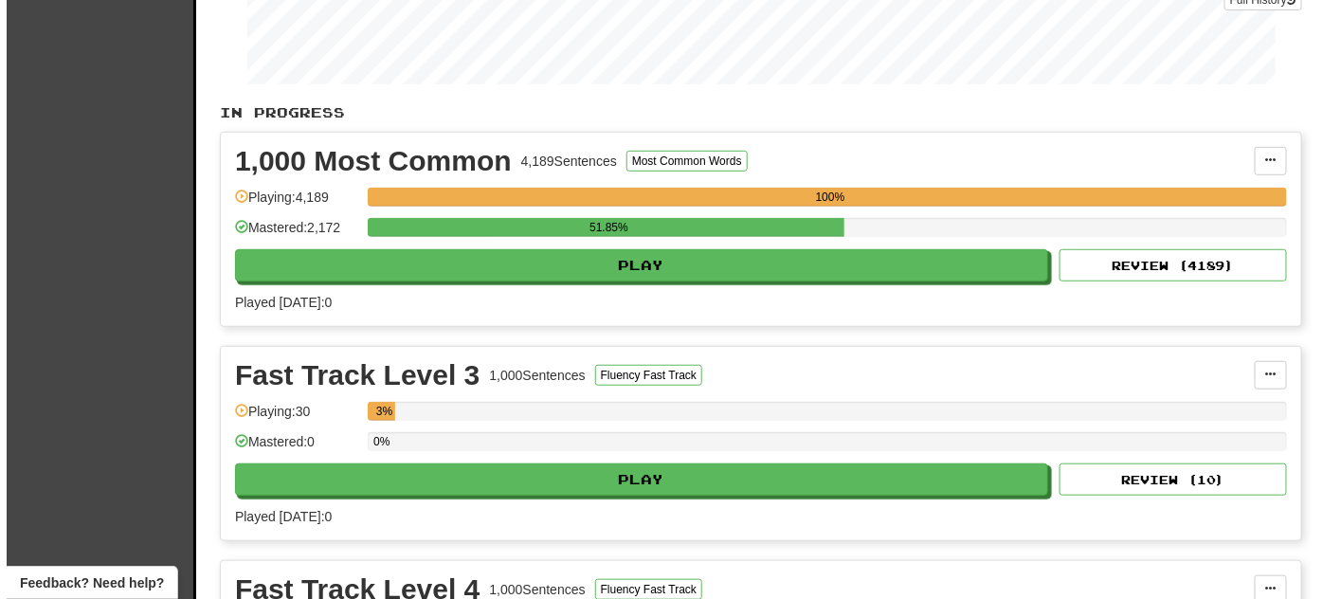
scroll to position [344, 0]
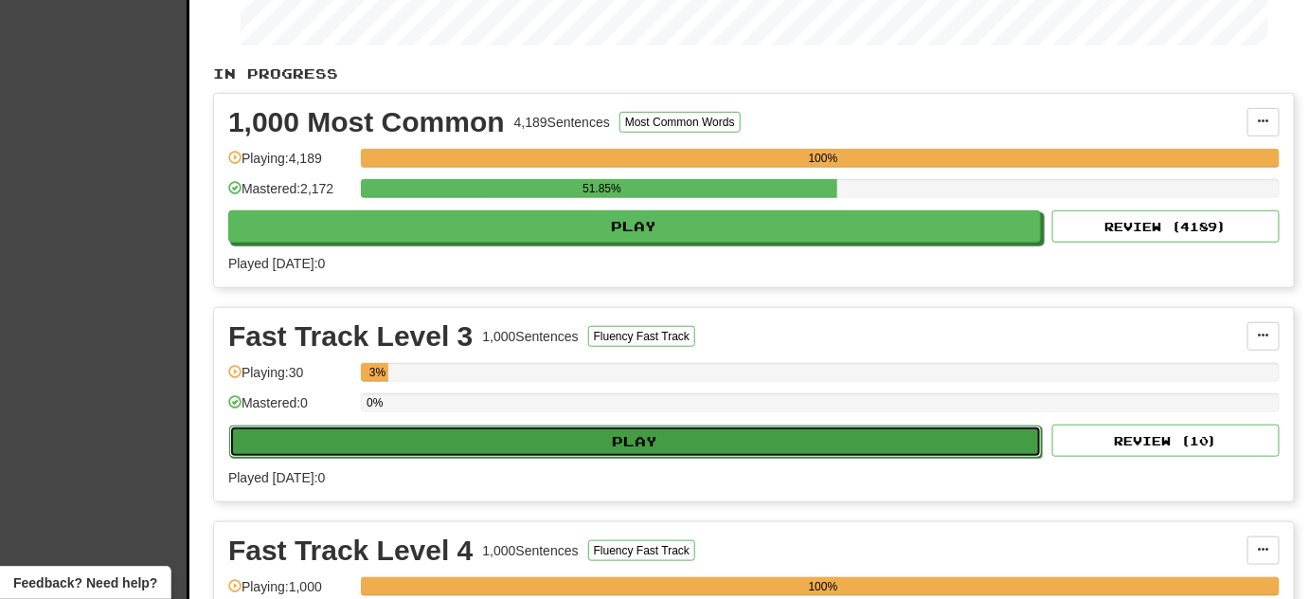
click at [550, 430] on button "Play" at bounding box center [635, 441] width 813 height 32
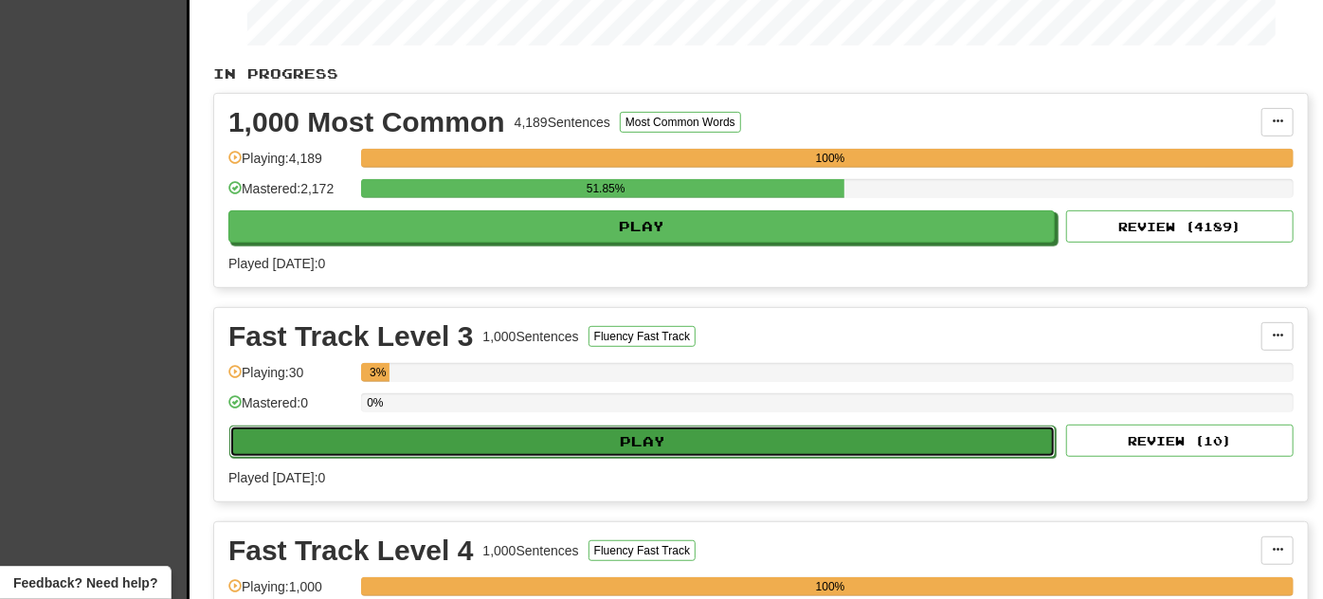
select select "**"
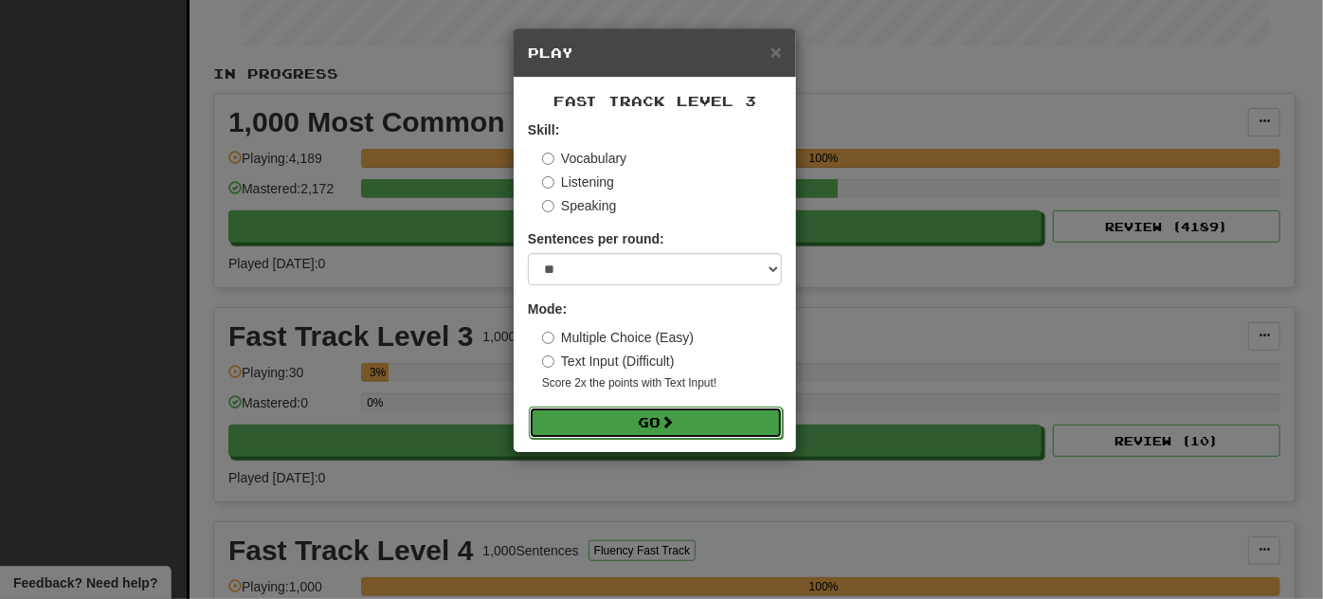
click at [599, 421] on button "Go" at bounding box center [656, 422] width 254 height 32
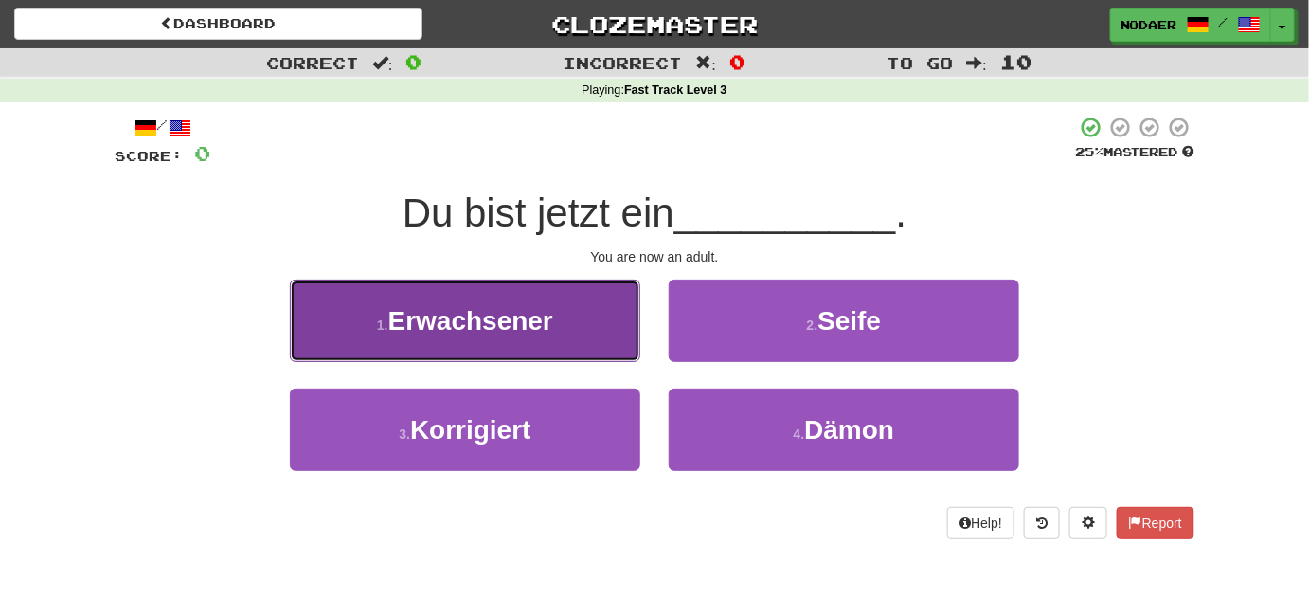
click at [578, 324] on button "1 . Erwachsener" at bounding box center [465, 320] width 351 height 82
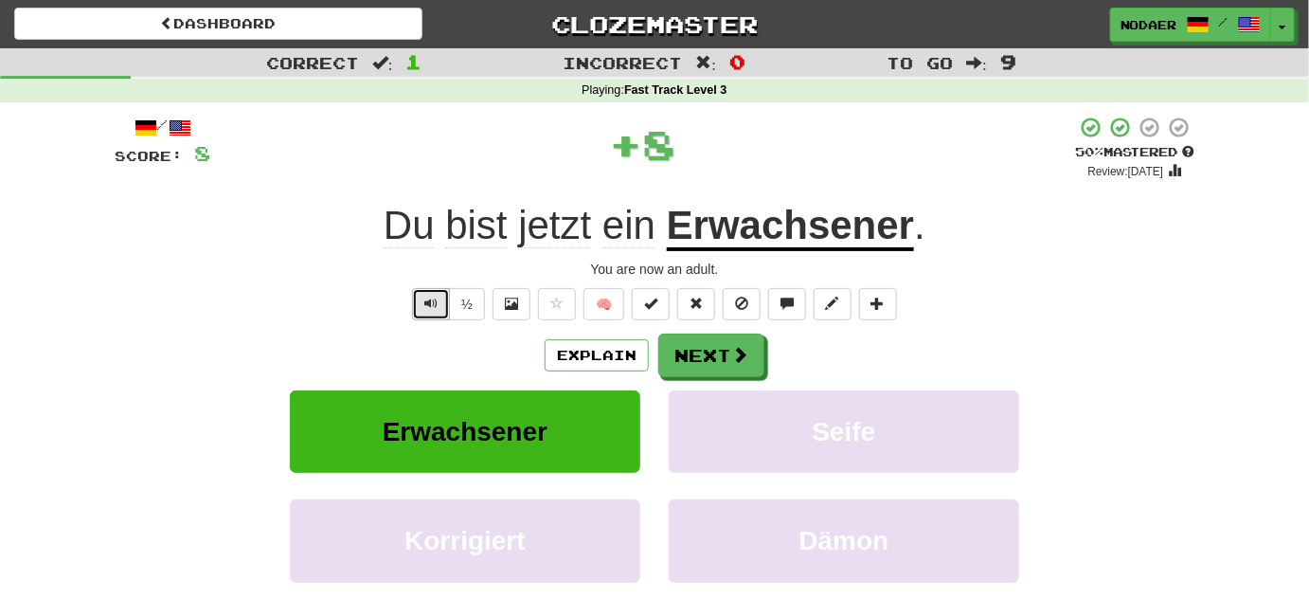
click at [424, 307] on button "Text-to-speech controls" at bounding box center [431, 304] width 38 height 32
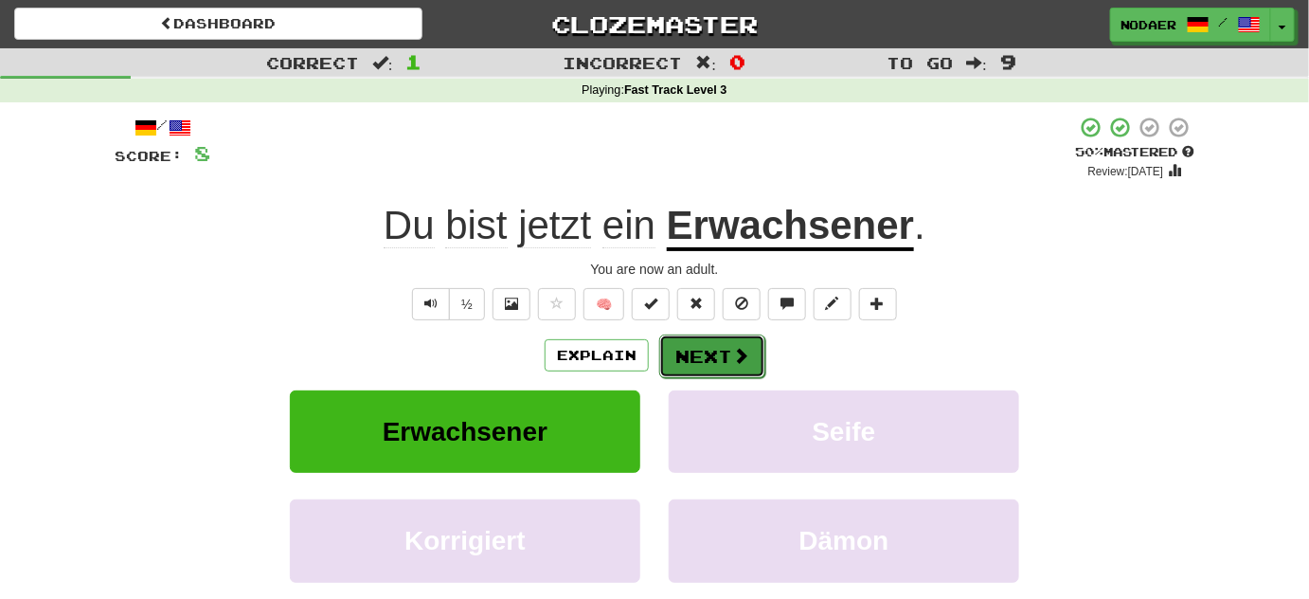
click at [729, 370] on button "Next" at bounding box center [712, 356] width 106 height 44
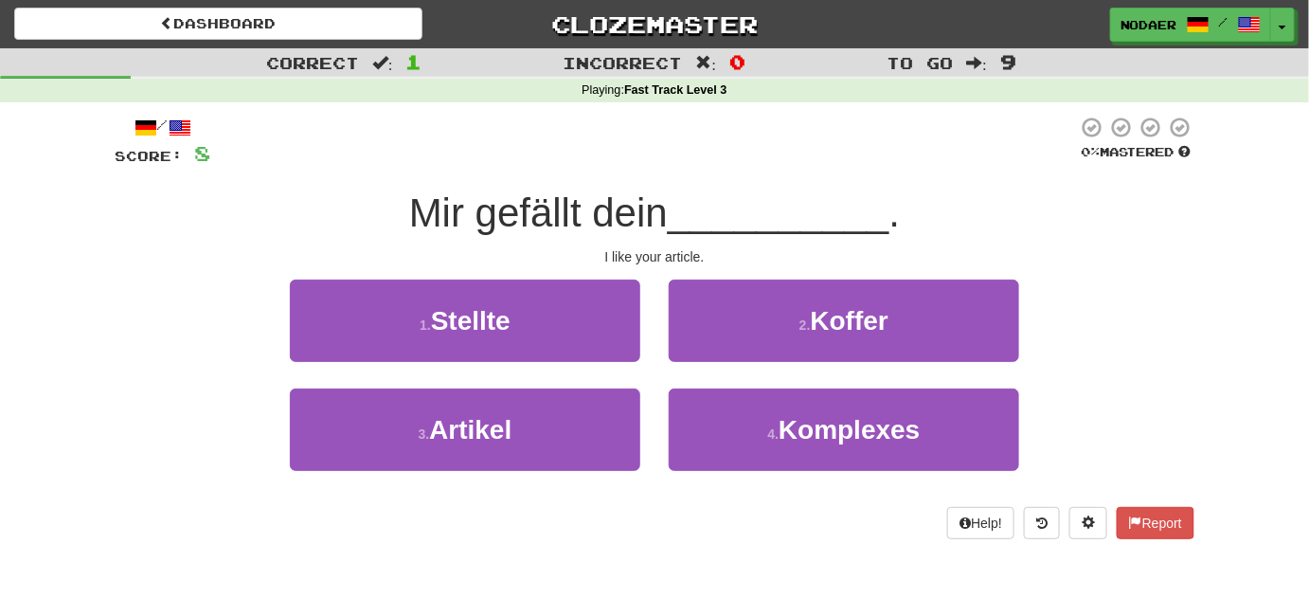
click at [740, 145] on div at bounding box center [643, 142] width 867 height 52
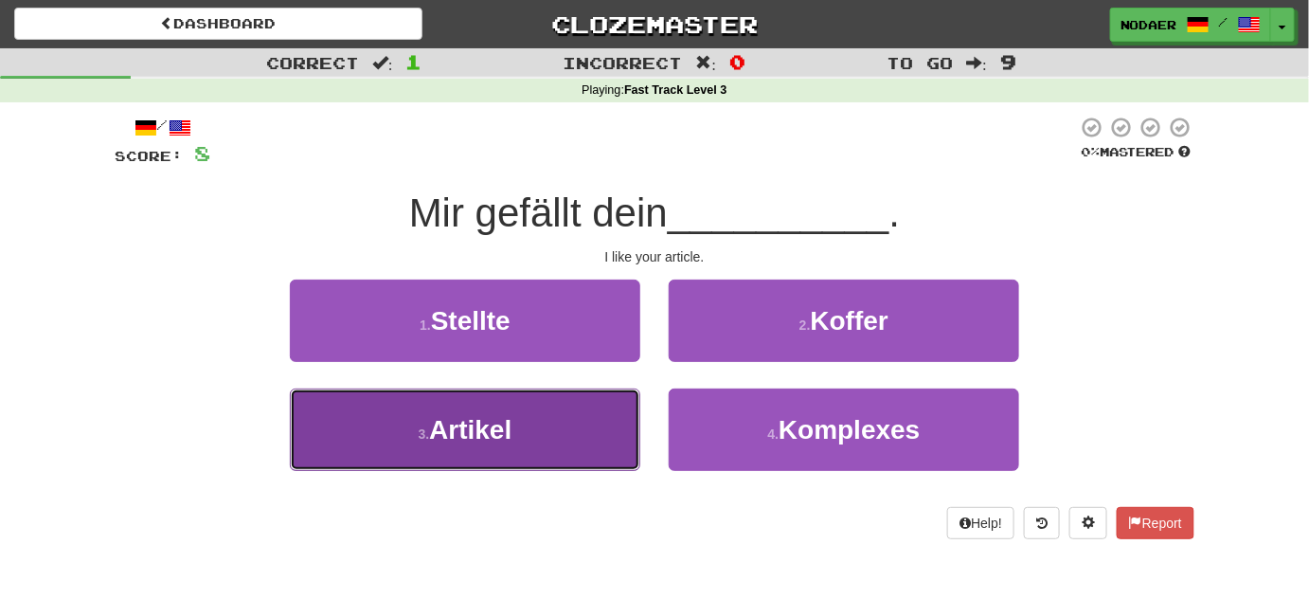
click at [477, 432] on span "Artikel" at bounding box center [470, 429] width 82 height 29
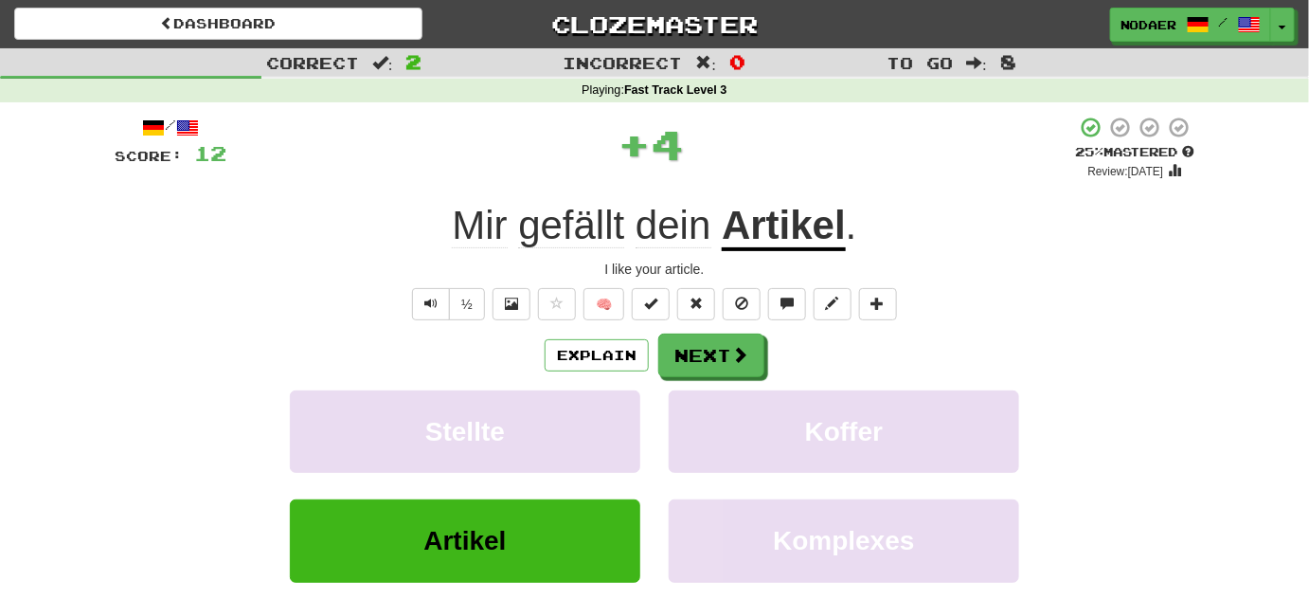
click at [809, 220] on u "Artikel" at bounding box center [784, 227] width 124 height 48
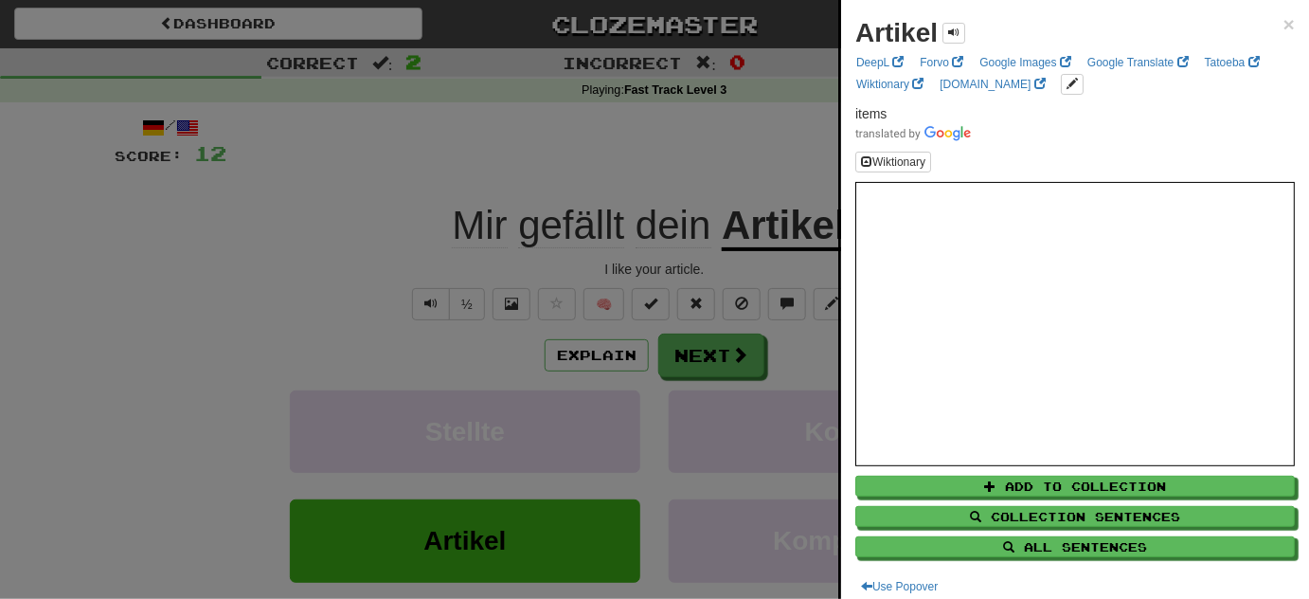
click at [379, 302] on div at bounding box center [654, 299] width 1309 height 599
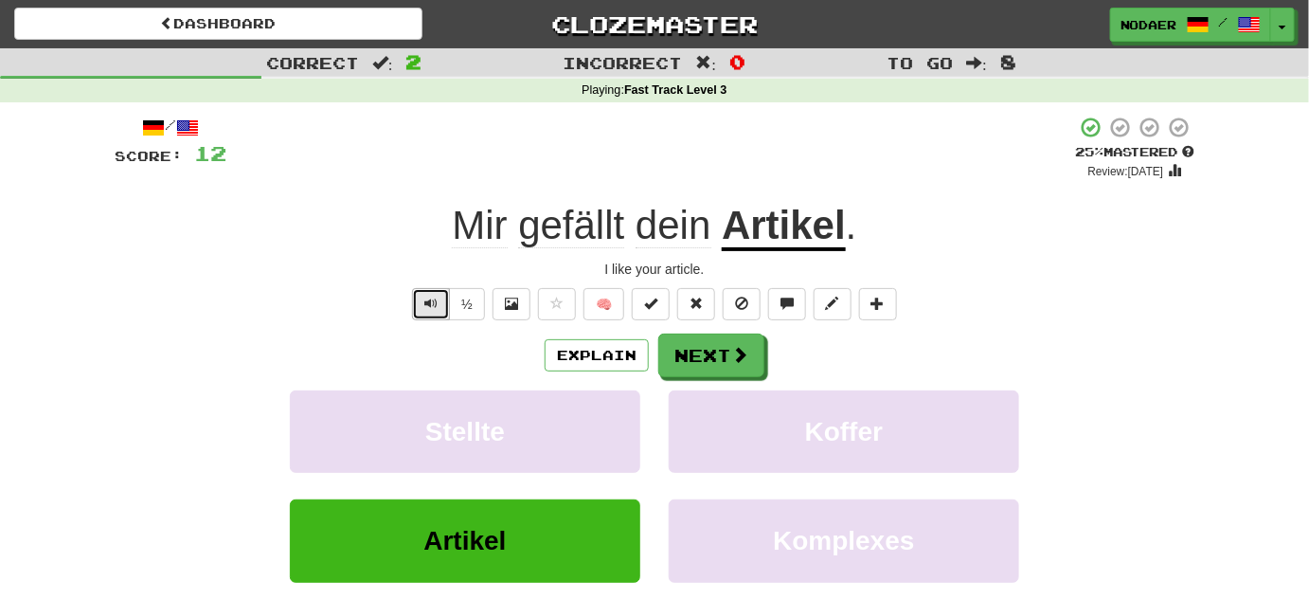
click at [429, 311] on button "Text-to-speech controls" at bounding box center [431, 304] width 38 height 32
click at [440, 310] on button "Text-to-speech controls" at bounding box center [431, 304] width 38 height 32
click at [728, 345] on button "Next" at bounding box center [712, 356] width 106 height 44
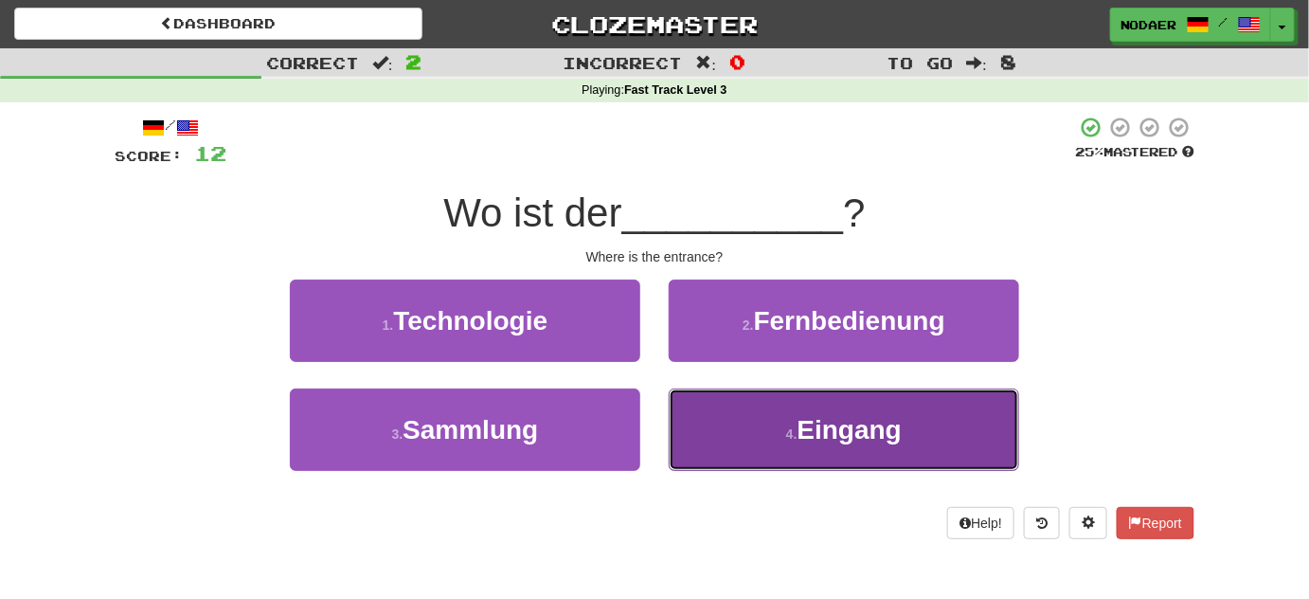
click at [828, 464] on button "4 . Eingang" at bounding box center [844, 429] width 351 height 82
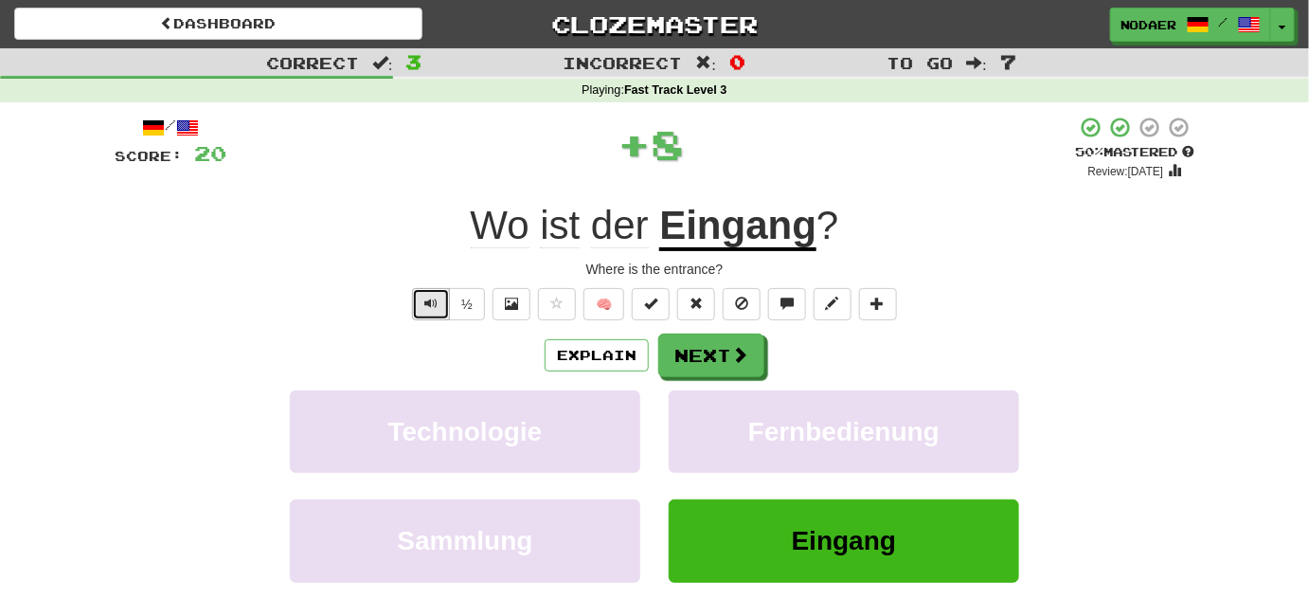
click at [432, 317] on button "Text-to-speech controls" at bounding box center [431, 304] width 38 height 32
click at [423, 308] on button "Text-to-speech controls" at bounding box center [431, 304] width 38 height 32
click at [420, 304] on button "Text-to-speech controls" at bounding box center [431, 304] width 38 height 32
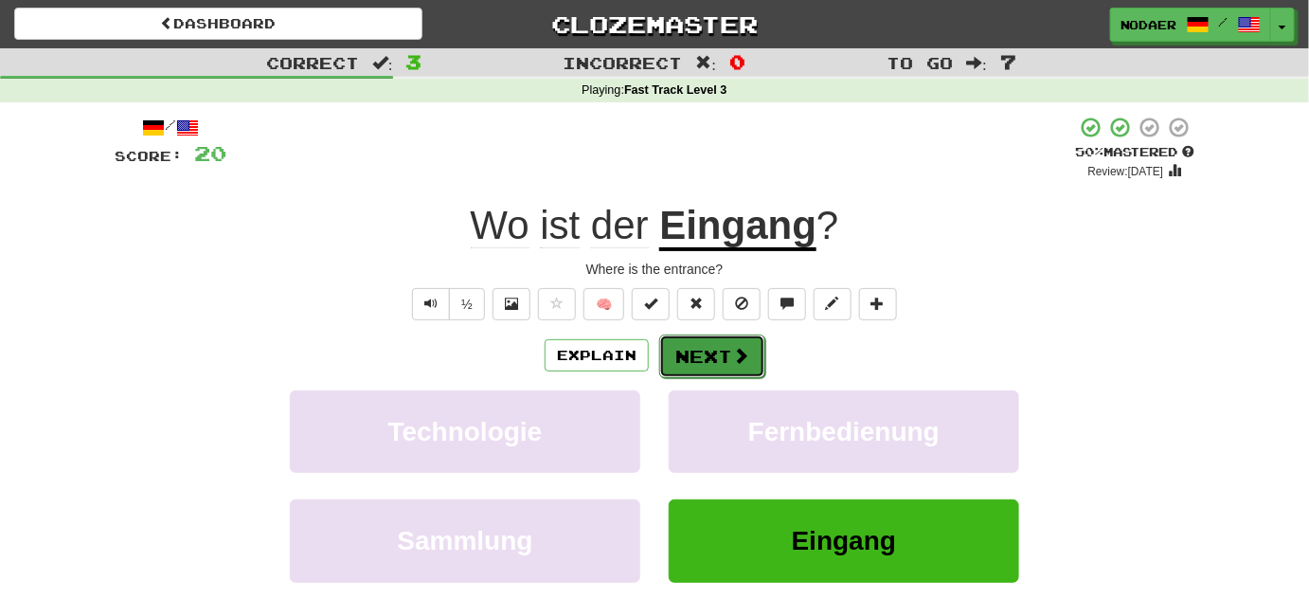
click at [714, 347] on button "Next" at bounding box center [712, 356] width 106 height 44
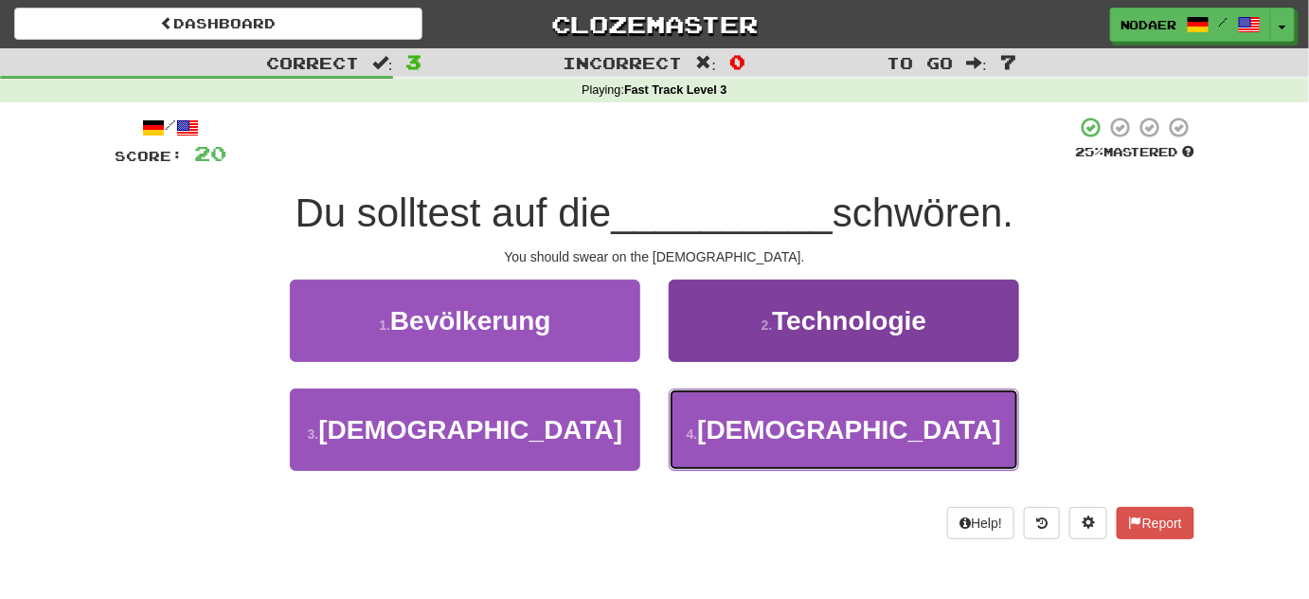
click at [816, 441] on button "4 . Bibel" at bounding box center [844, 429] width 351 height 82
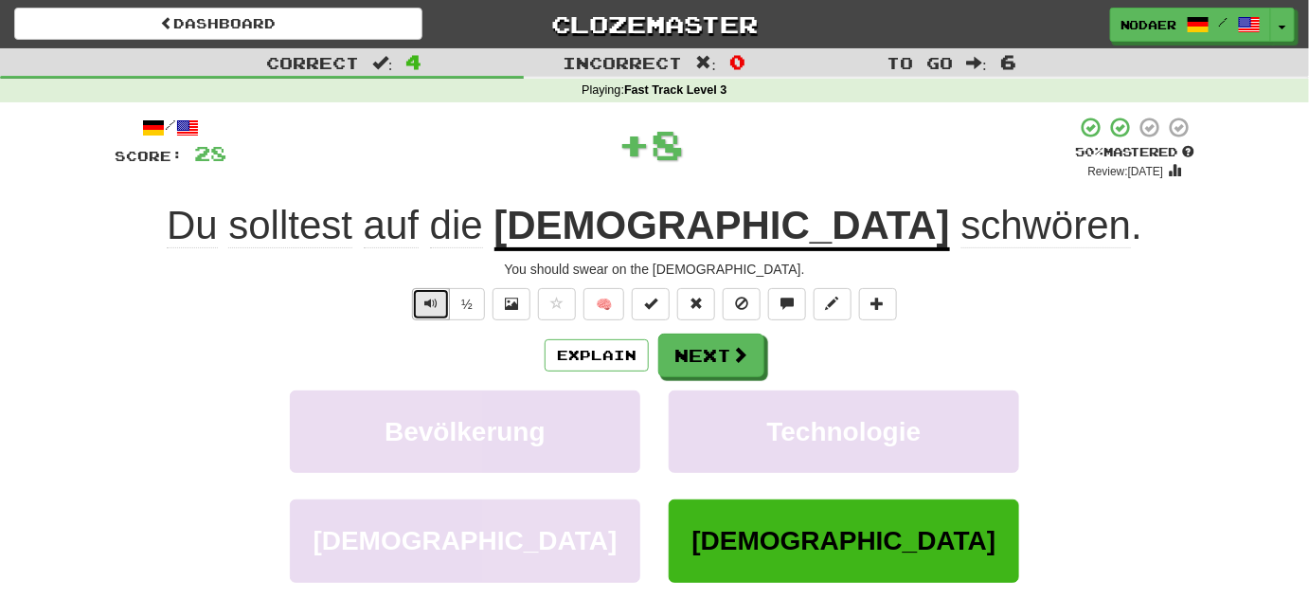
click at [426, 298] on span "Text-to-speech controls" at bounding box center [430, 303] width 13 height 13
click at [429, 298] on span "Text-to-speech controls" at bounding box center [430, 303] width 13 height 13
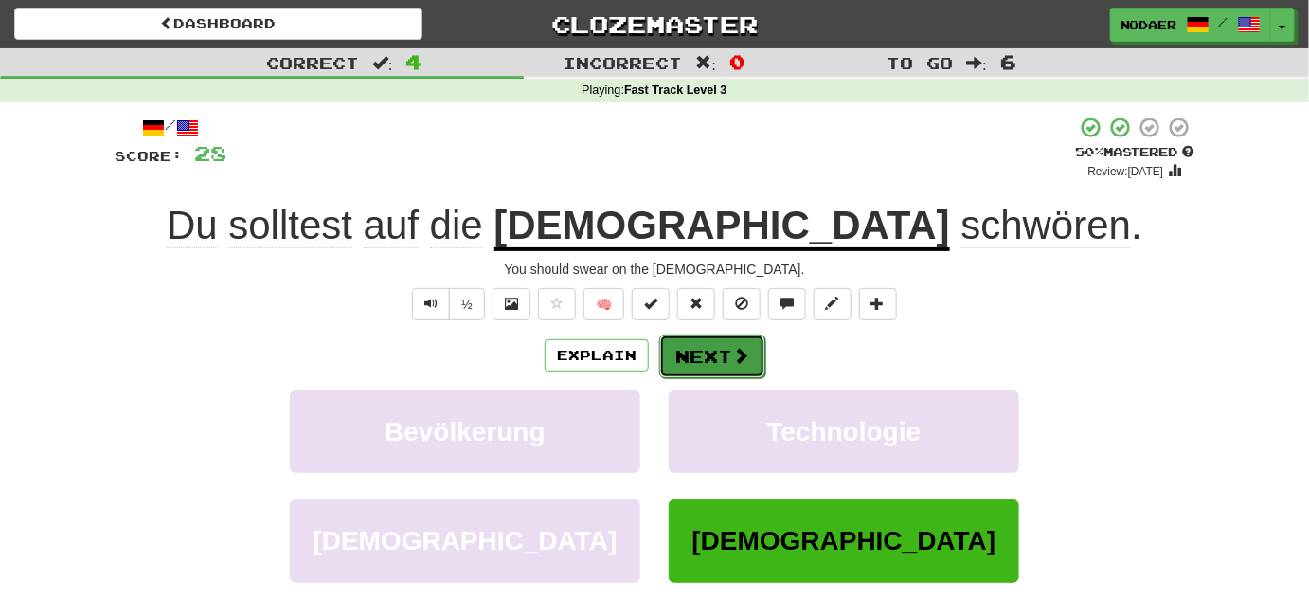
click at [747, 358] on span at bounding box center [740, 355] width 17 height 17
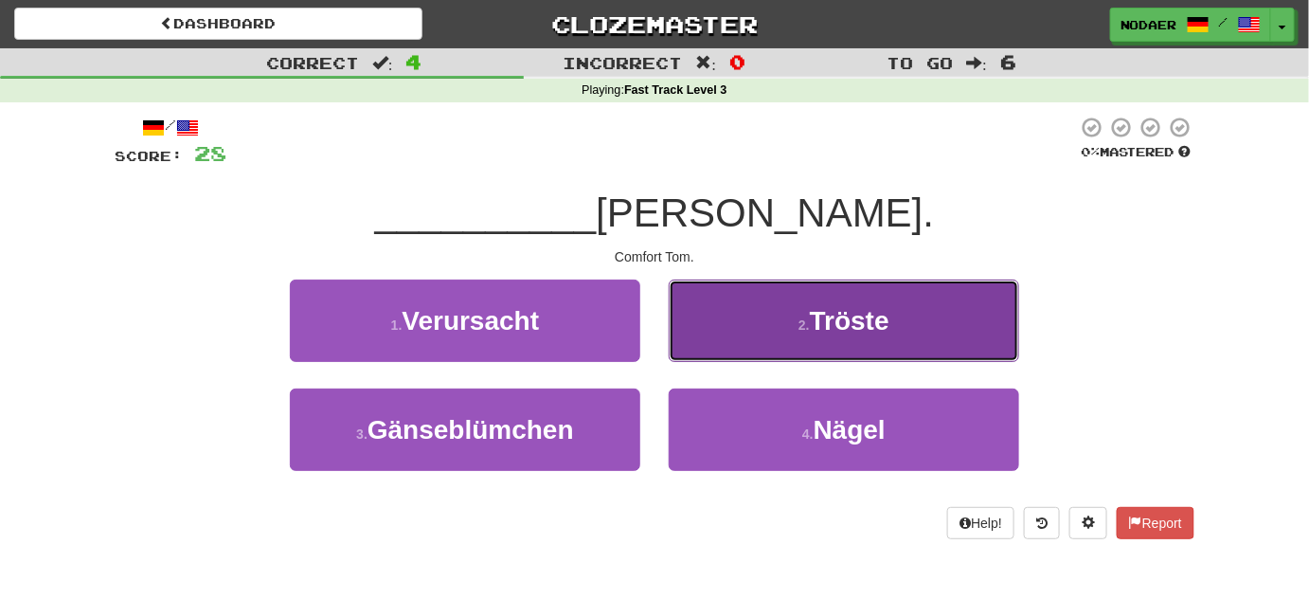
click at [770, 316] on button "2 . Tröste" at bounding box center [844, 320] width 351 height 82
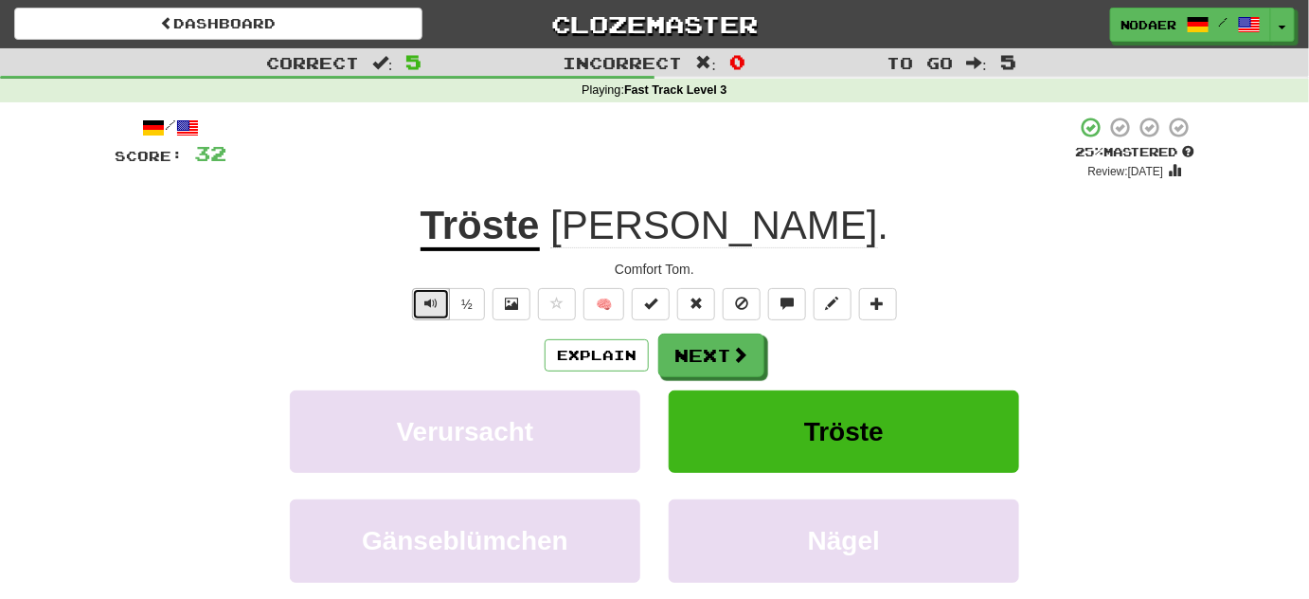
click at [421, 310] on button "Text-to-speech controls" at bounding box center [431, 304] width 38 height 32
click at [425, 305] on span "Text-to-speech controls" at bounding box center [430, 303] width 13 height 13
click at [442, 297] on button "Text-to-speech controls" at bounding box center [431, 304] width 38 height 32
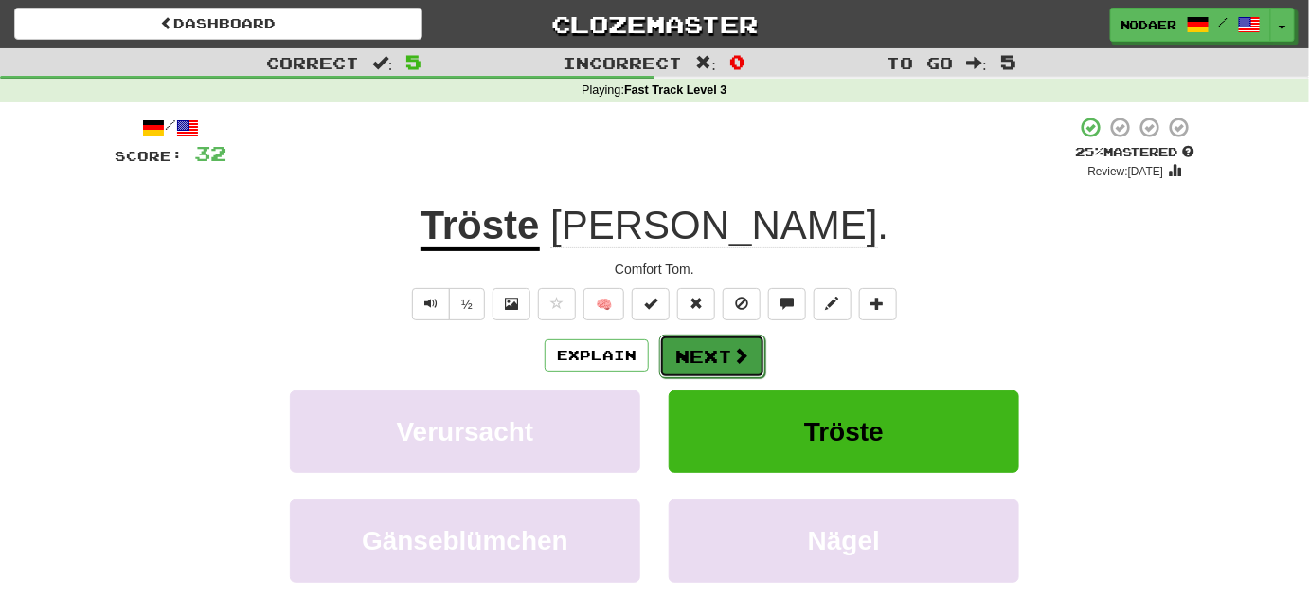
click at [724, 364] on button "Next" at bounding box center [712, 356] width 106 height 44
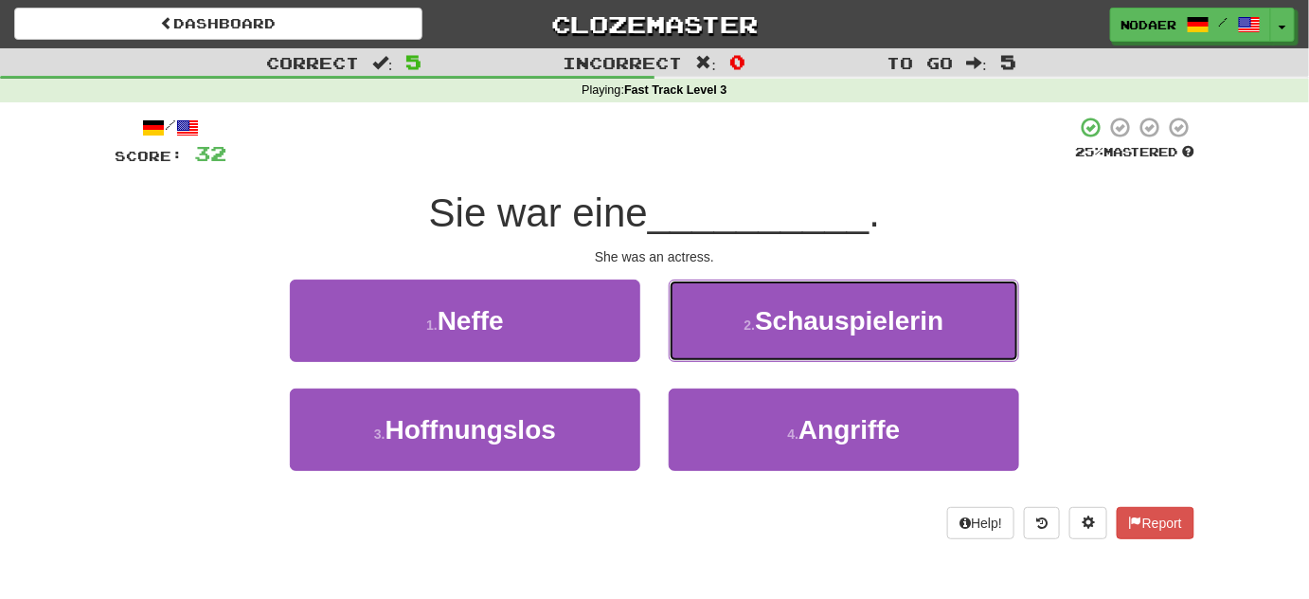
click at [798, 326] on span "Schauspielerin" at bounding box center [849, 320] width 189 height 29
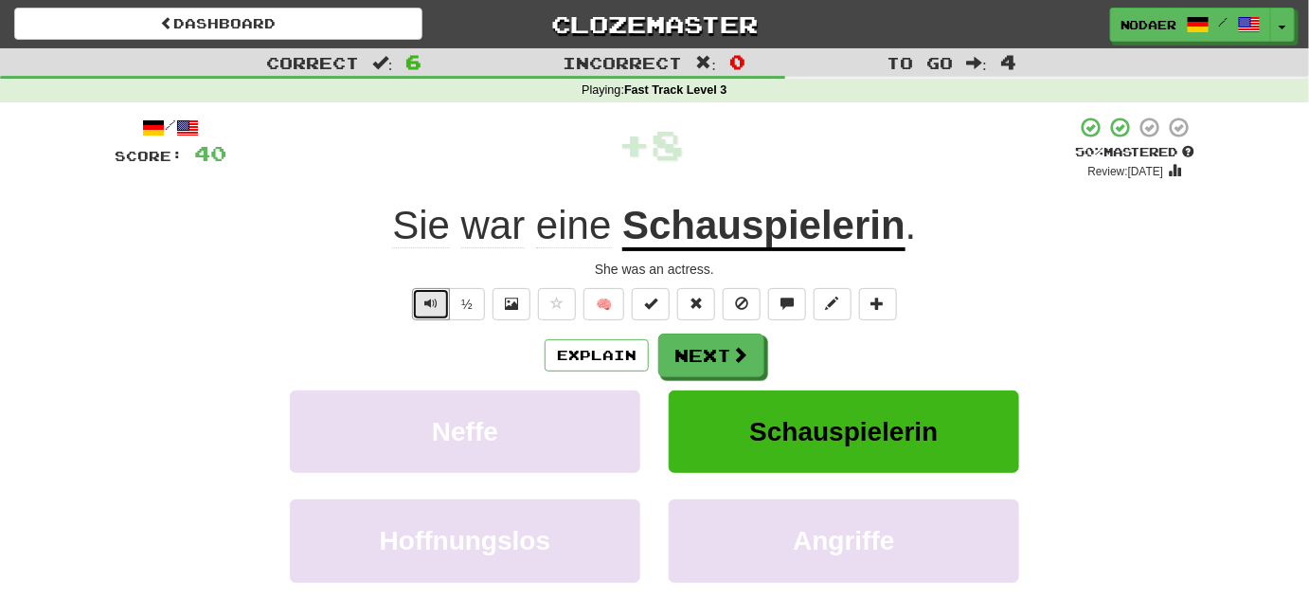
click at [414, 305] on button "Text-to-speech controls" at bounding box center [431, 304] width 38 height 32
click at [430, 307] on span "Text-to-speech controls" at bounding box center [430, 303] width 13 height 13
click at [431, 303] on span "Text-to-speech controls" at bounding box center [430, 303] width 13 height 13
click at [438, 302] on span "Text-to-speech controls" at bounding box center [430, 303] width 13 height 13
click at [429, 307] on span "Text-to-speech controls" at bounding box center [430, 303] width 13 height 13
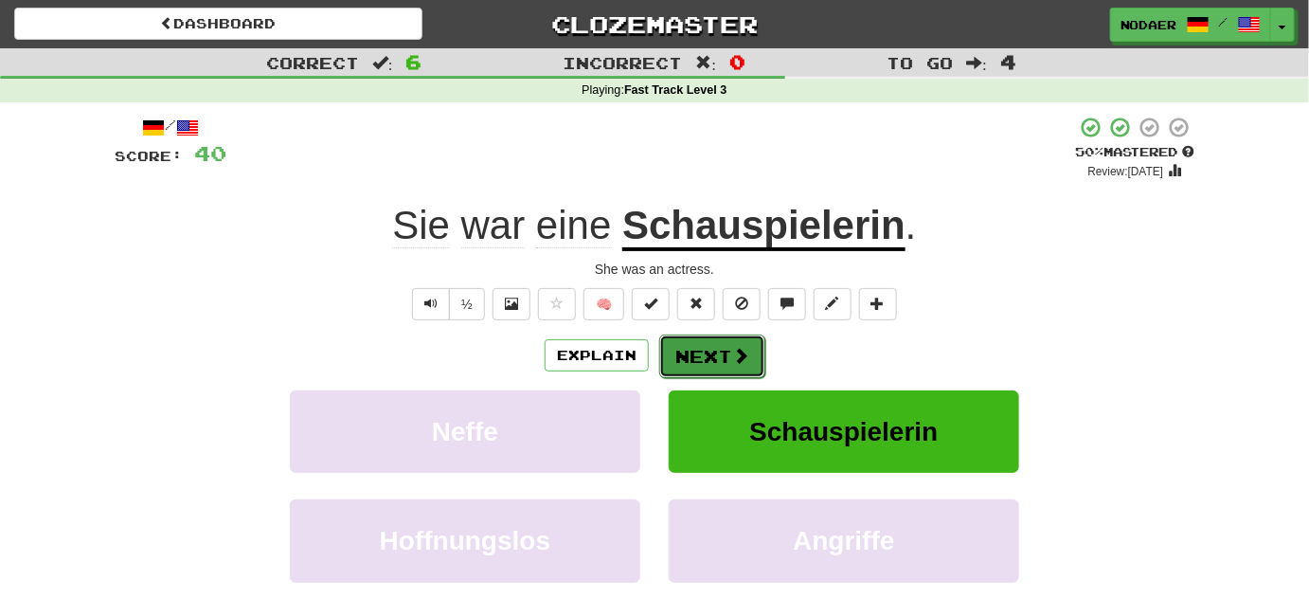
click at [732, 350] on span at bounding box center [740, 355] width 17 height 17
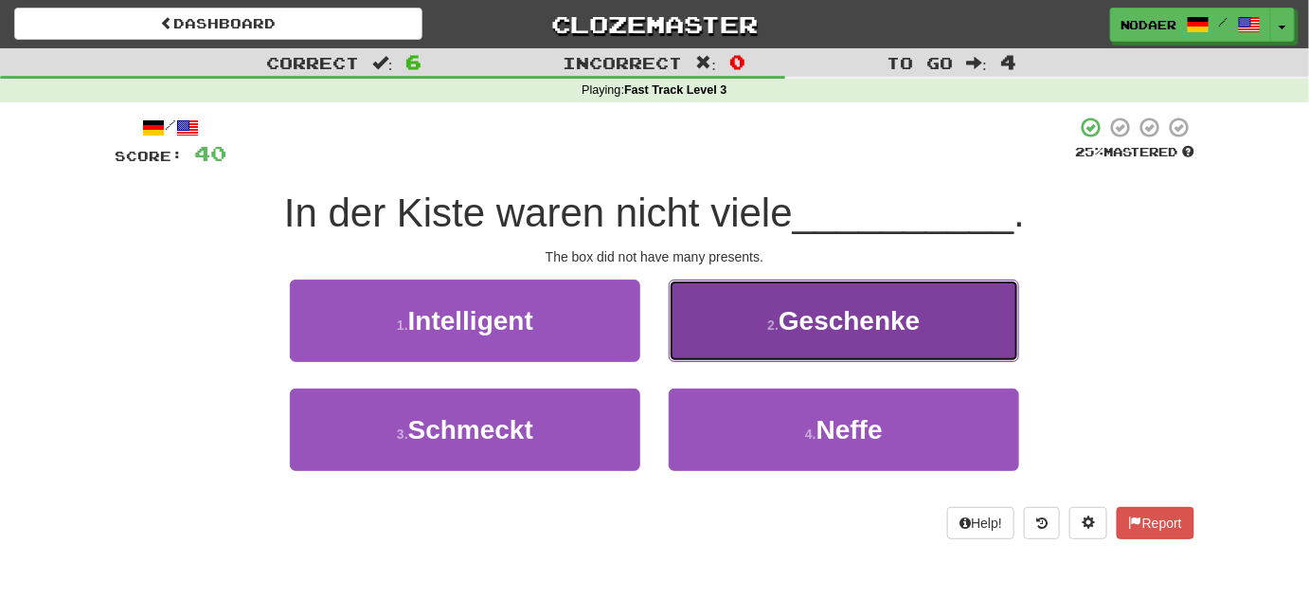
click at [896, 310] on span "Geschenke" at bounding box center [849, 320] width 141 height 29
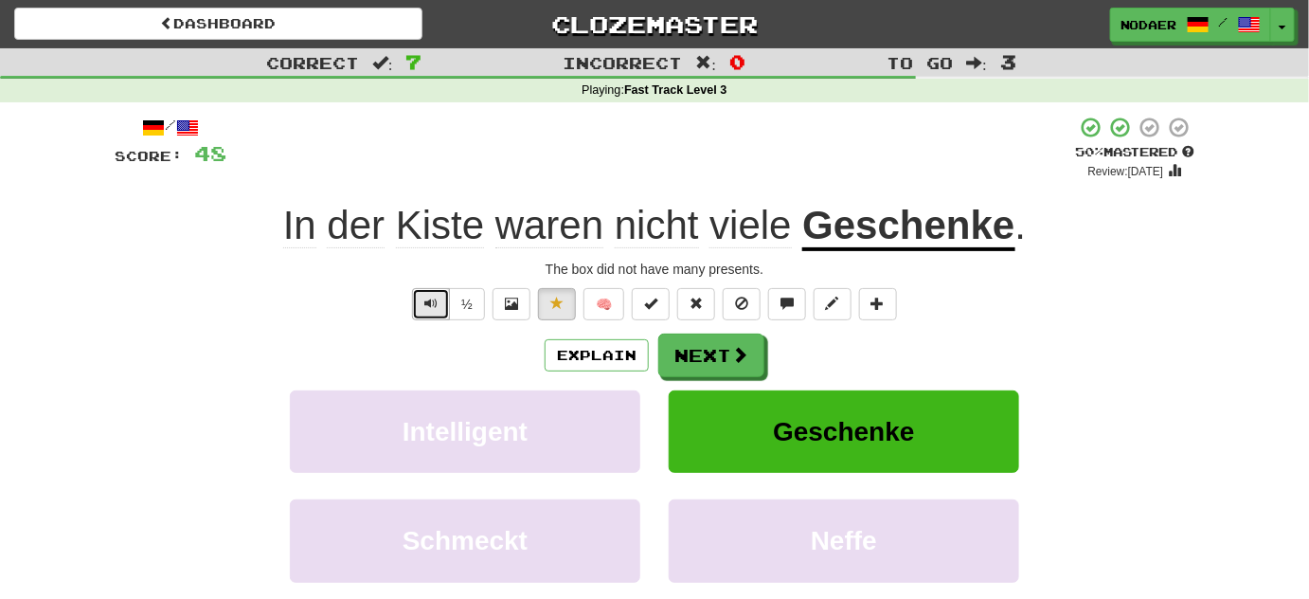
click at [429, 308] on span "Text-to-speech controls" at bounding box center [430, 303] width 13 height 13
click at [727, 344] on button "Next" at bounding box center [712, 356] width 106 height 44
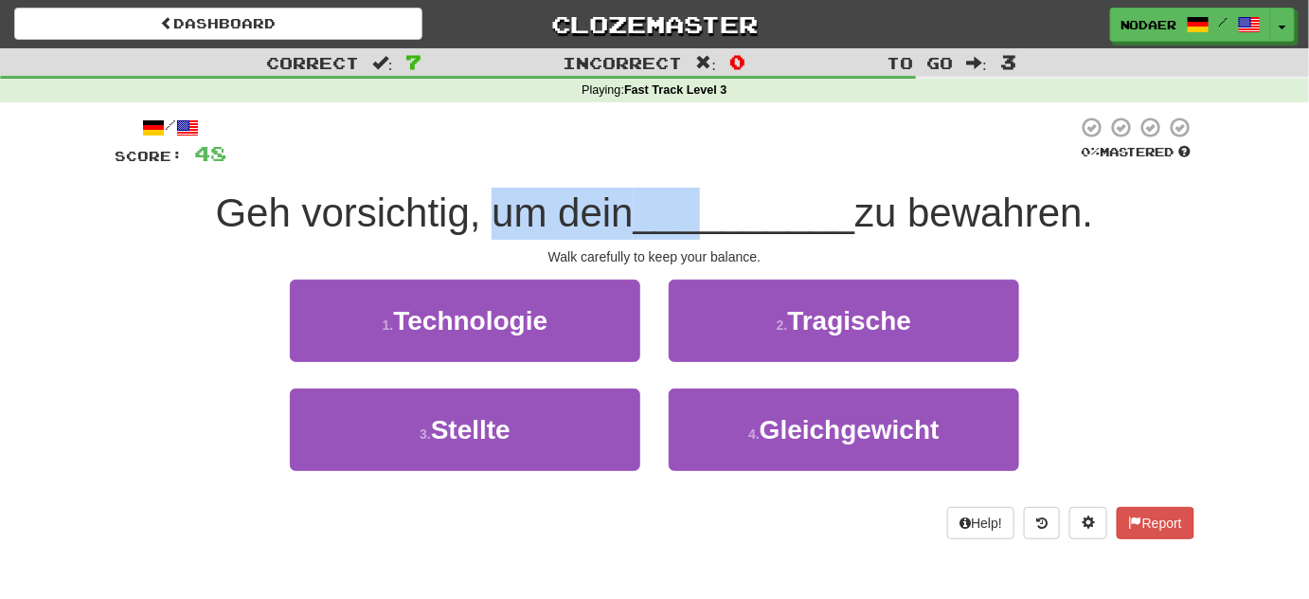
drag, startPoint x: 477, startPoint y: 223, endPoint x: 693, endPoint y: 227, distance: 217.0
click at [693, 227] on div "Geh vorsichtig, um dein __________ zu bewahren." at bounding box center [655, 214] width 1080 height 52
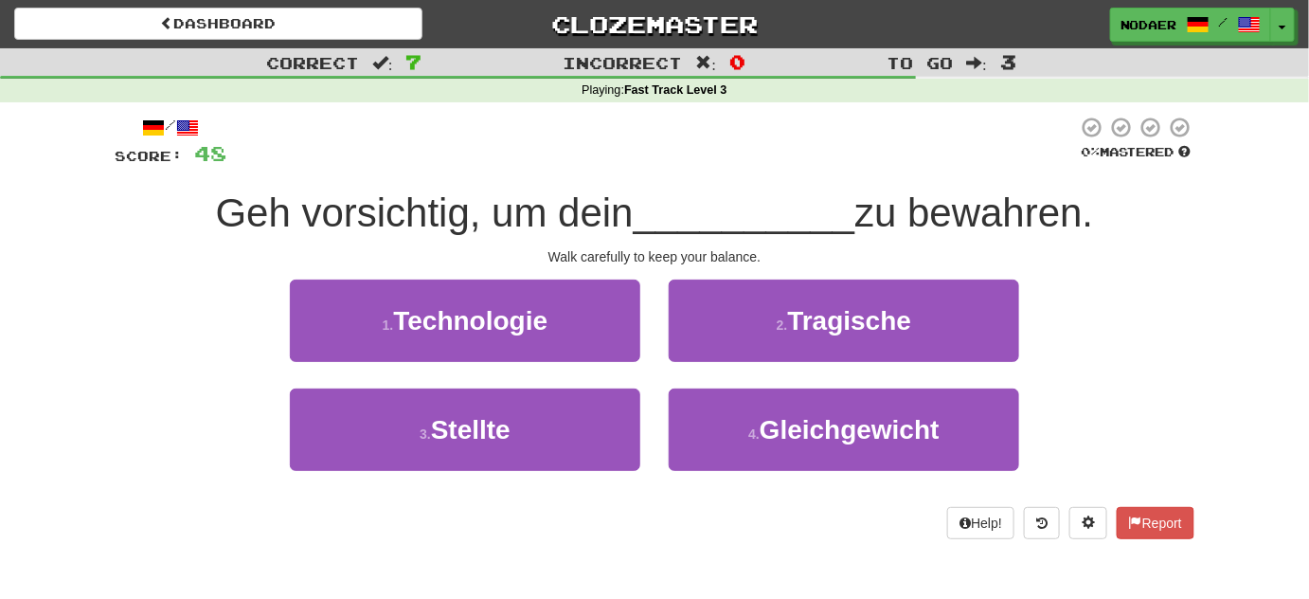
click at [733, 181] on div "/ Score: 48 0 % Mastered Geh vorsichtig, um dein __________ zu bewahren. Walk c…" at bounding box center [655, 327] width 1080 height 423
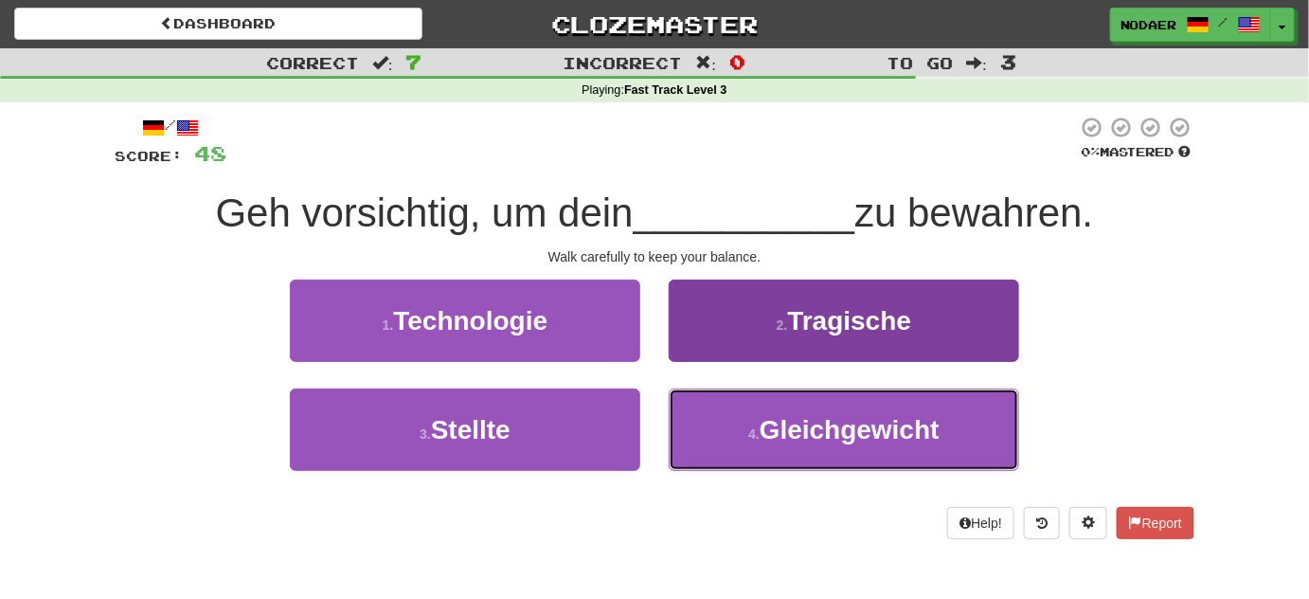
click at [739, 419] on button "4 . Gleichgewicht" at bounding box center [844, 429] width 351 height 82
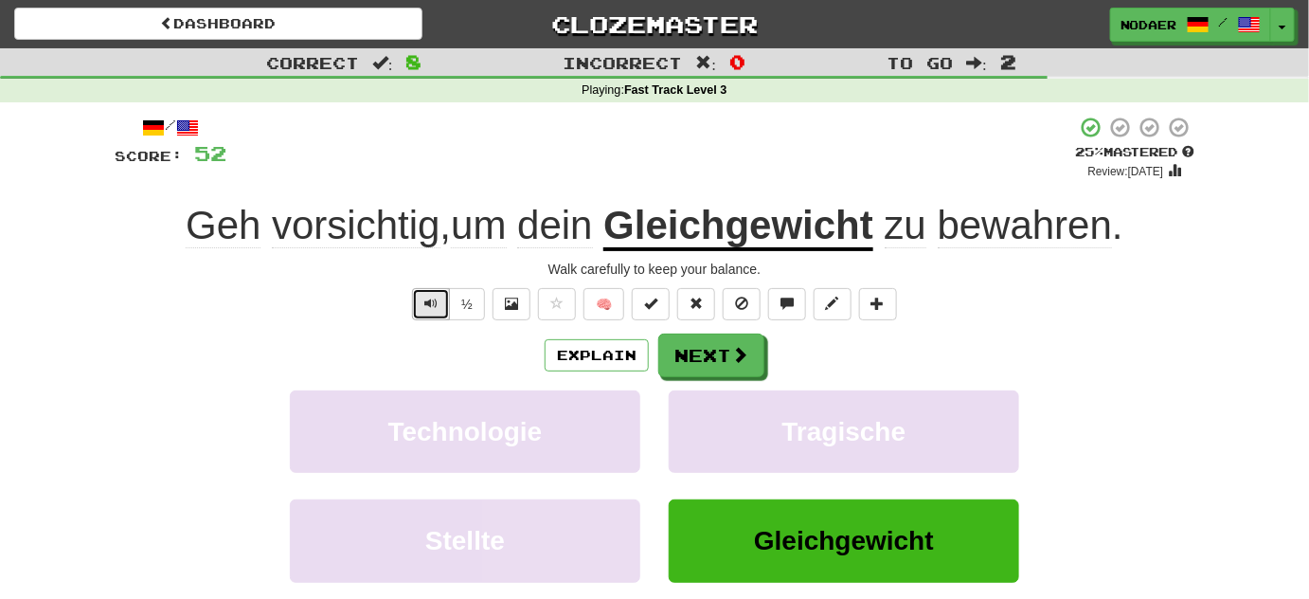
click at [415, 309] on button "Text-to-speech controls" at bounding box center [431, 304] width 38 height 32
click at [434, 314] on button "Text-to-speech controls" at bounding box center [431, 304] width 38 height 32
click at [433, 297] on span "Text-to-speech controls" at bounding box center [430, 303] width 13 height 13
click at [751, 239] on u "Gleichgewicht" at bounding box center [738, 227] width 270 height 48
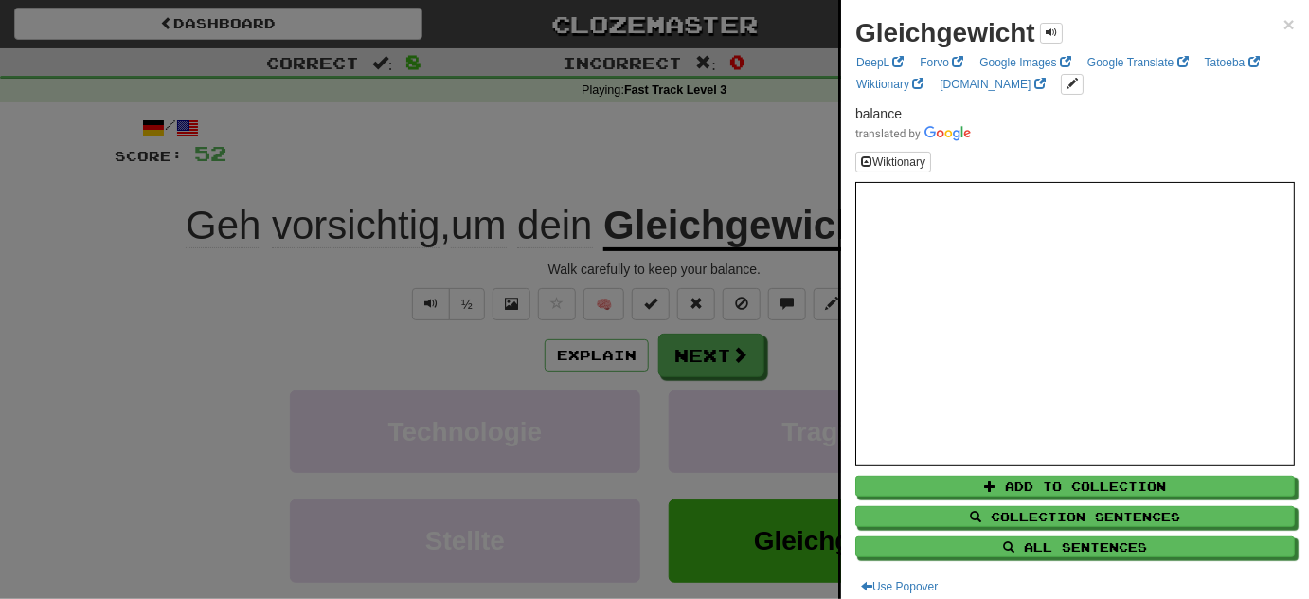
click at [286, 330] on div at bounding box center [654, 299] width 1309 height 599
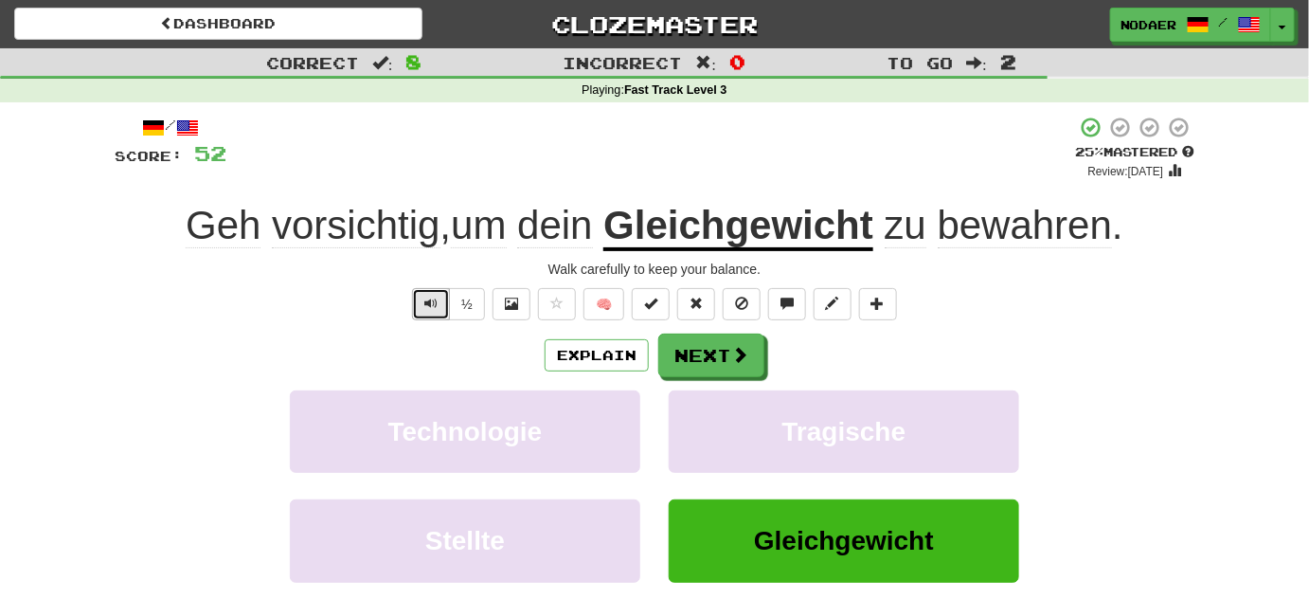
click at [419, 312] on button "Text-to-speech controls" at bounding box center [431, 304] width 38 height 32
click at [1030, 224] on span "bewahren" at bounding box center [1025, 225] width 174 height 45
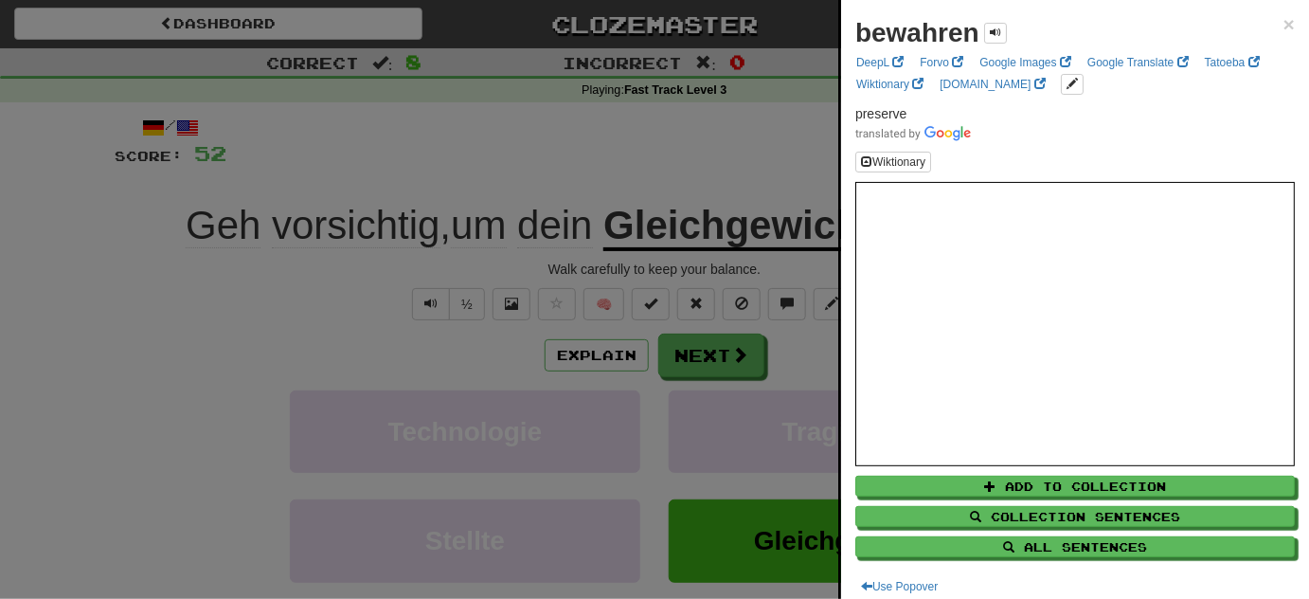
drag, startPoint x: 220, startPoint y: 360, endPoint x: 232, endPoint y: 356, distance: 12.9
click at [219, 362] on div at bounding box center [654, 299] width 1309 height 599
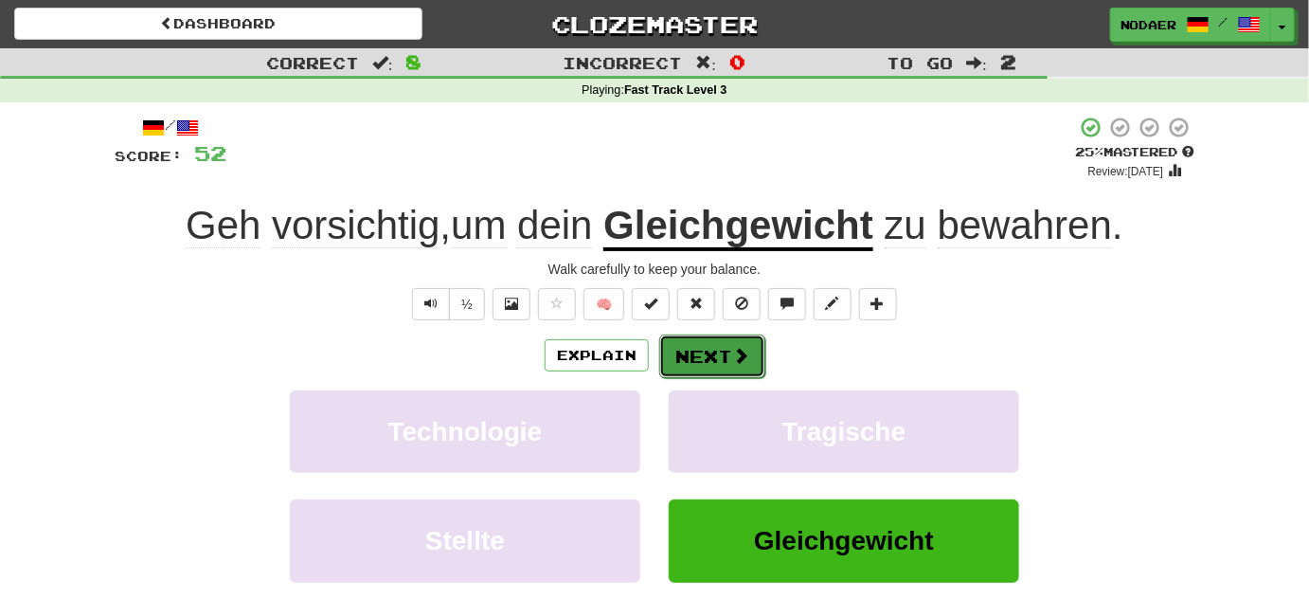
click at [685, 350] on button "Next" at bounding box center [712, 356] width 106 height 44
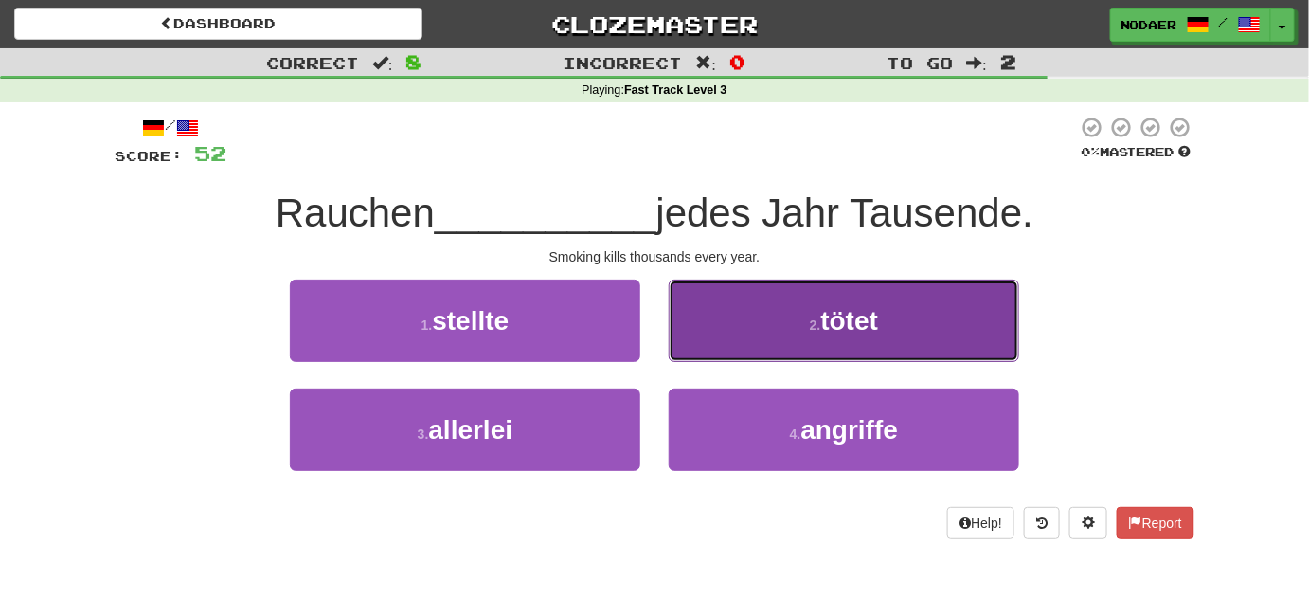
click at [817, 290] on button "2 . tötet" at bounding box center [844, 320] width 351 height 82
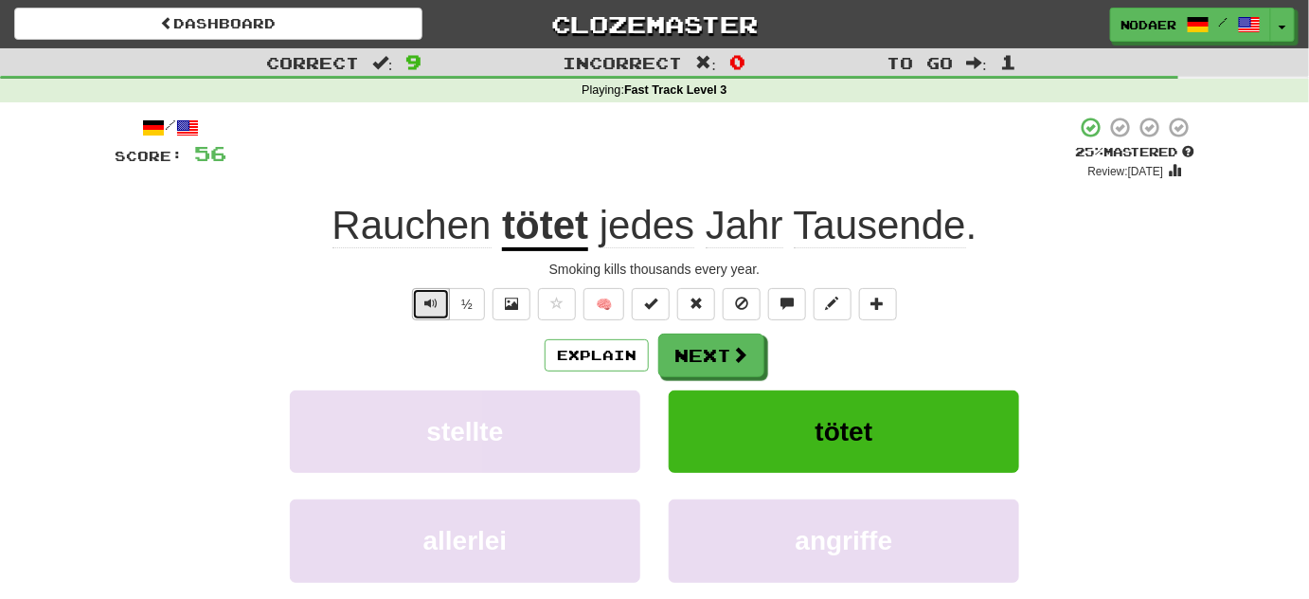
click at [433, 292] on button "Text-to-speech controls" at bounding box center [431, 304] width 38 height 32
click at [434, 314] on button "Text-to-speech controls" at bounding box center [431, 304] width 38 height 32
click at [435, 314] on button "Text-to-speech controls" at bounding box center [431, 304] width 38 height 32
click at [432, 308] on span "Text-to-speech controls" at bounding box center [430, 303] width 13 height 13
click at [438, 298] on span "Text-to-speech controls" at bounding box center [430, 303] width 13 height 13
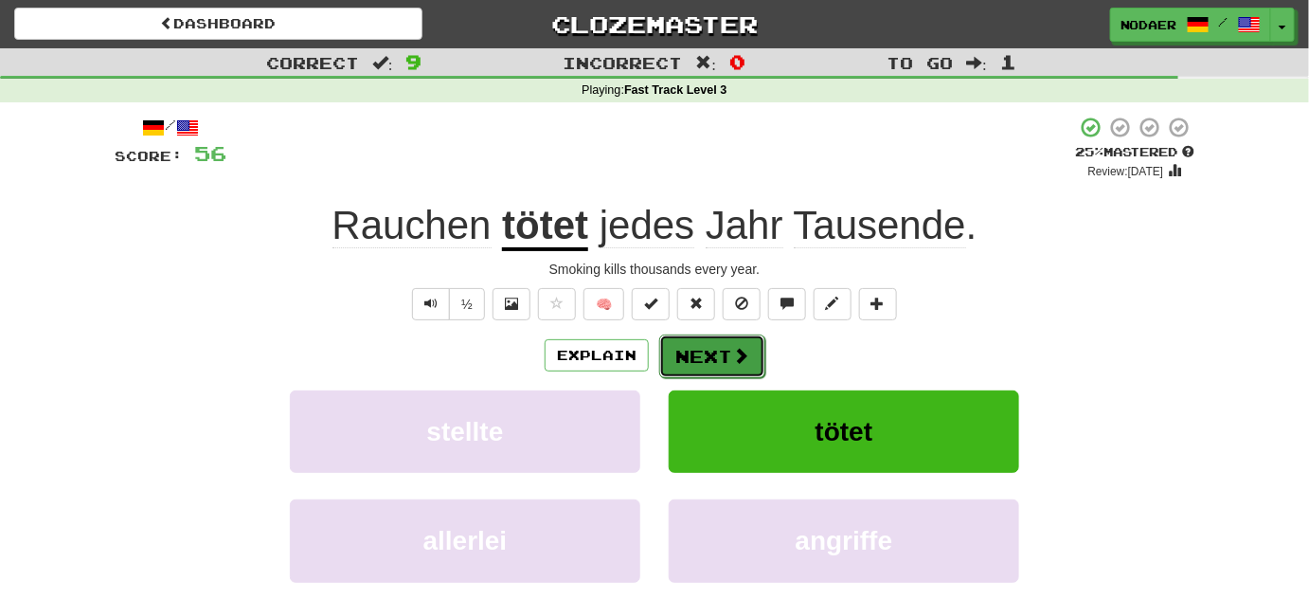
click at [689, 335] on button "Next" at bounding box center [712, 356] width 106 height 44
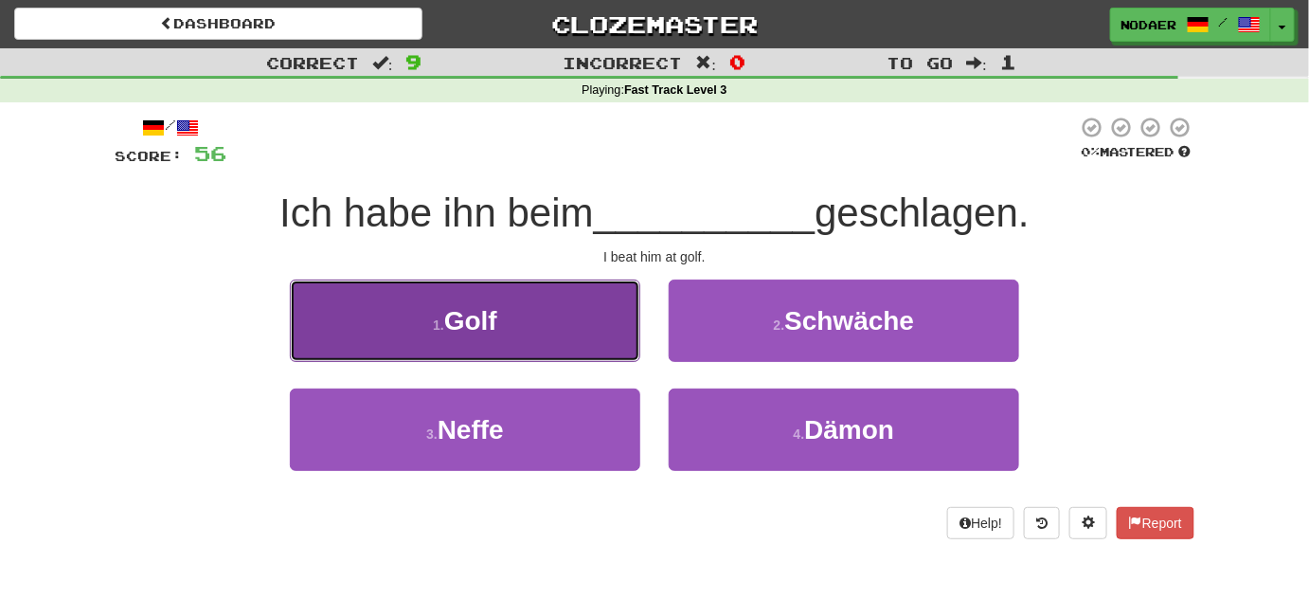
click at [510, 317] on button "1 . Golf" at bounding box center [465, 320] width 351 height 82
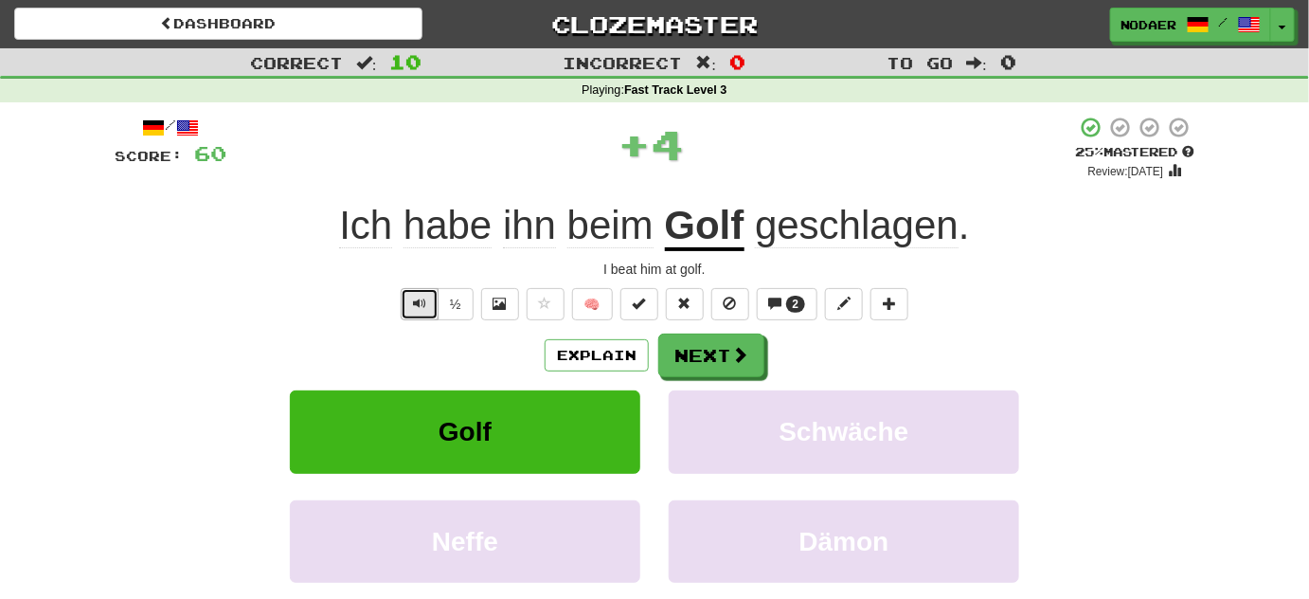
click at [411, 317] on button "Text-to-speech controls" at bounding box center [420, 304] width 38 height 32
click at [432, 302] on button "Text-to-speech controls" at bounding box center [420, 304] width 38 height 32
click at [430, 301] on button "Text-to-speech controls" at bounding box center [420, 304] width 38 height 32
click at [420, 297] on span "Text-to-speech controls" at bounding box center [419, 303] width 13 height 13
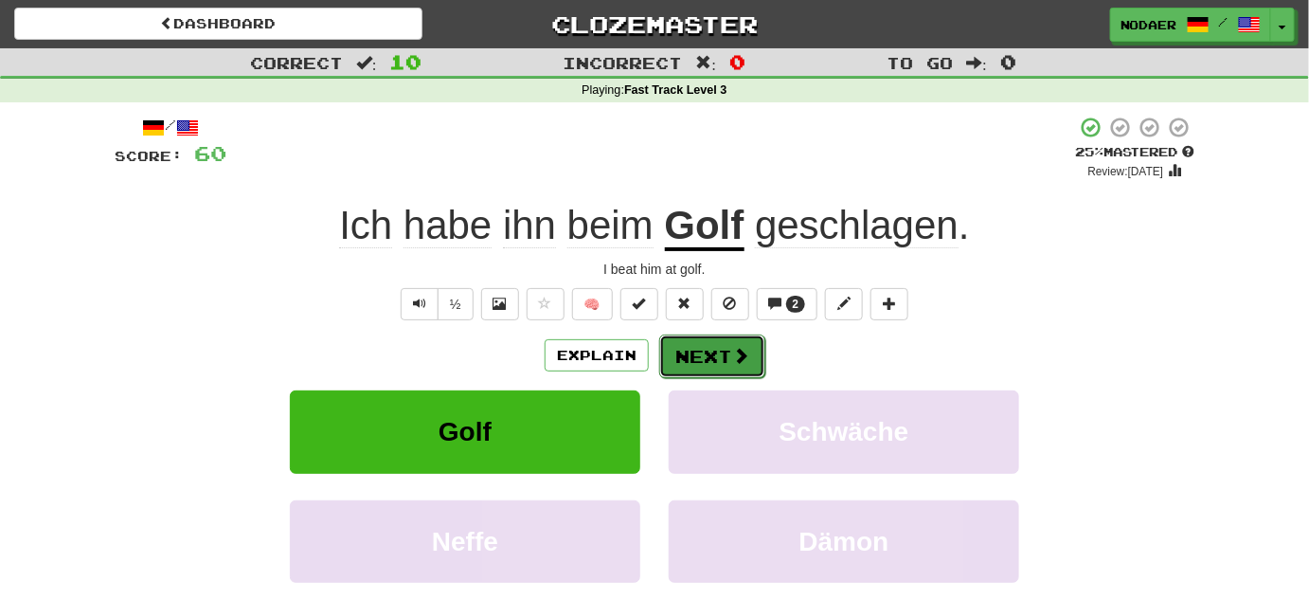
click at [717, 357] on button "Next" at bounding box center [712, 356] width 106 height 44
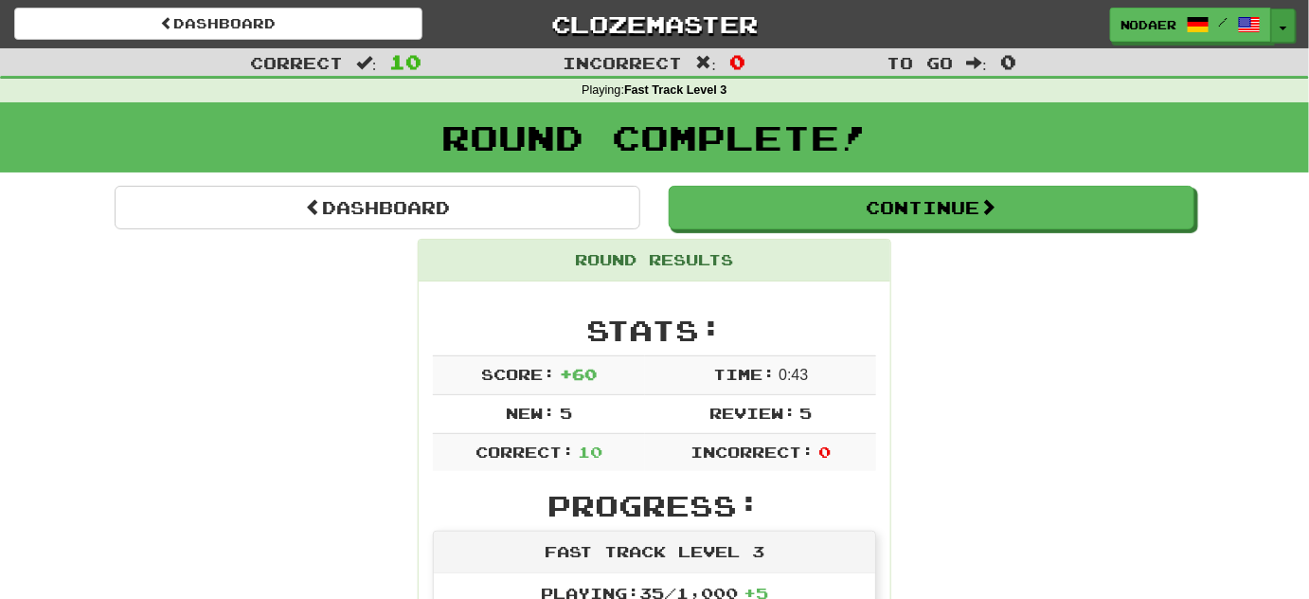
click at [1279, 27] on button "Toggle Dropdown" at bounding box center [1283, 26] width 25 height 34
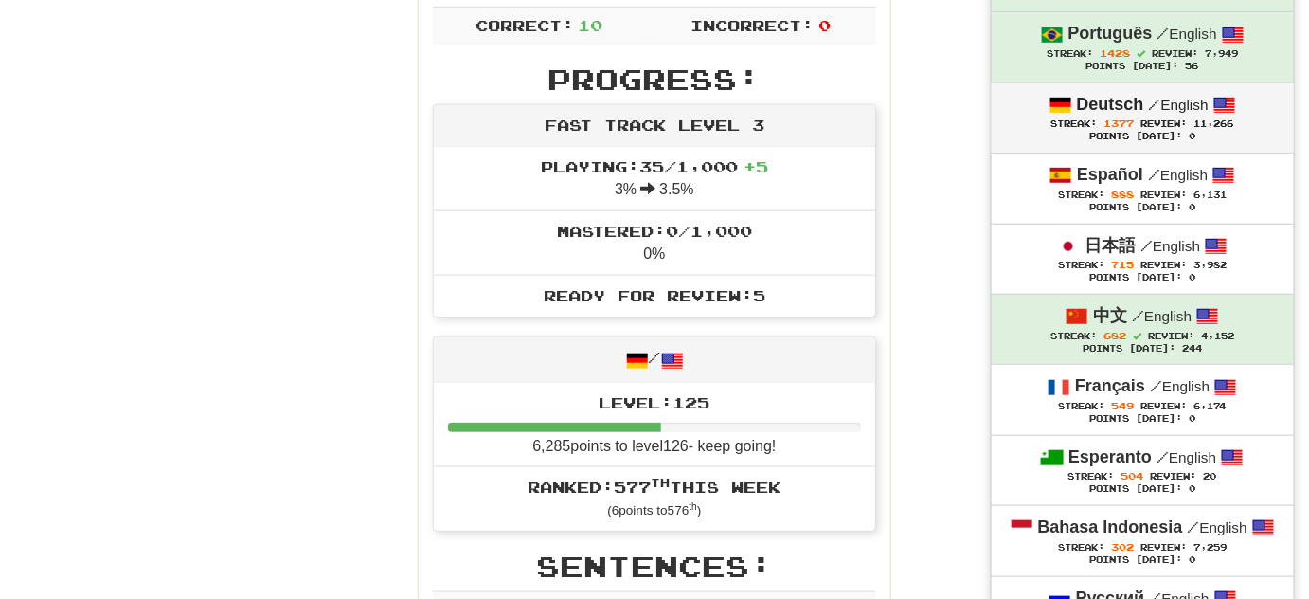
scroll to position [430, 0]
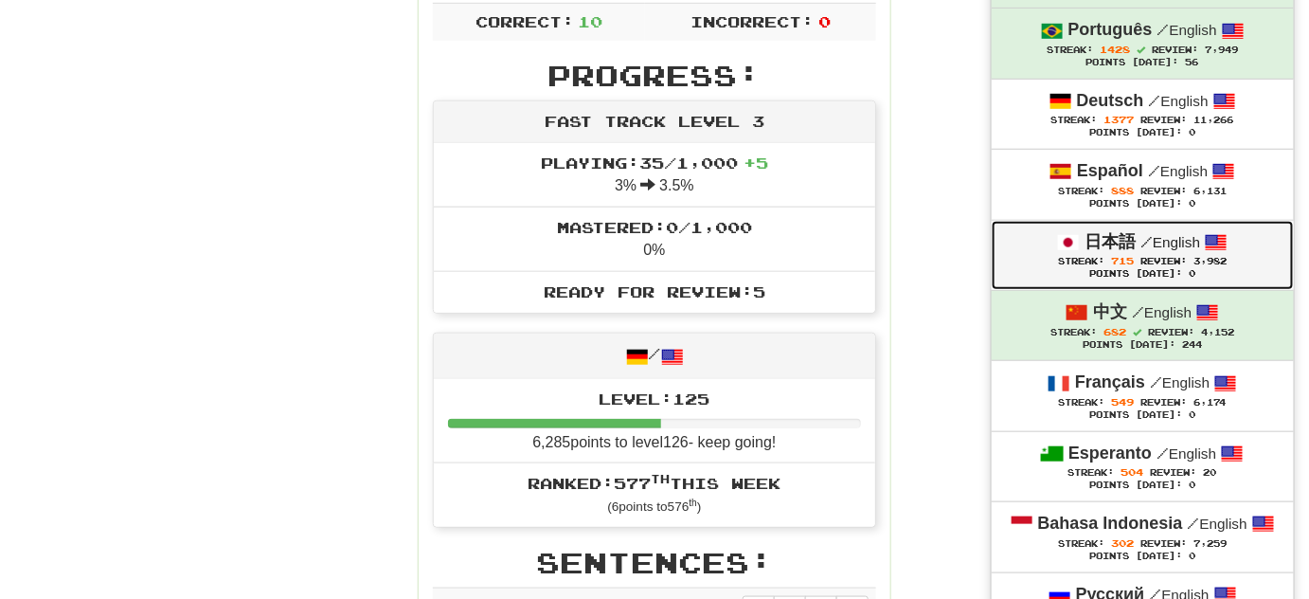
click at [1061, 230] on div "日本語 / English" at bounding box center [1143, 242] width 264 height 25
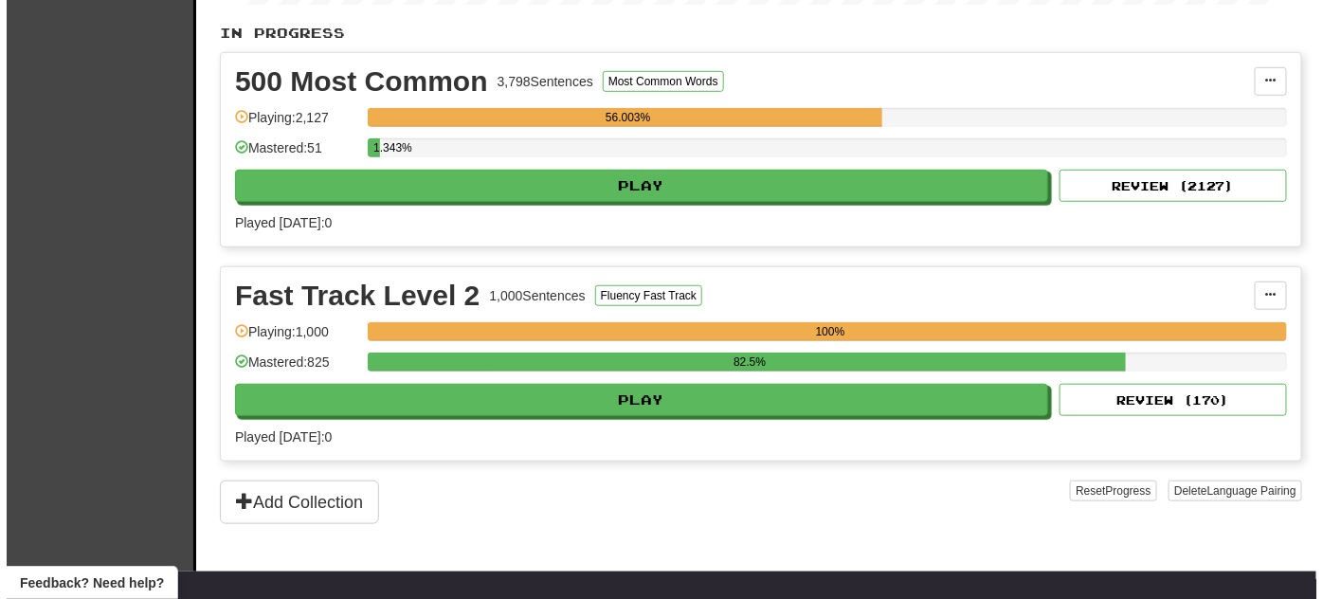
scroll to position [430, 0]
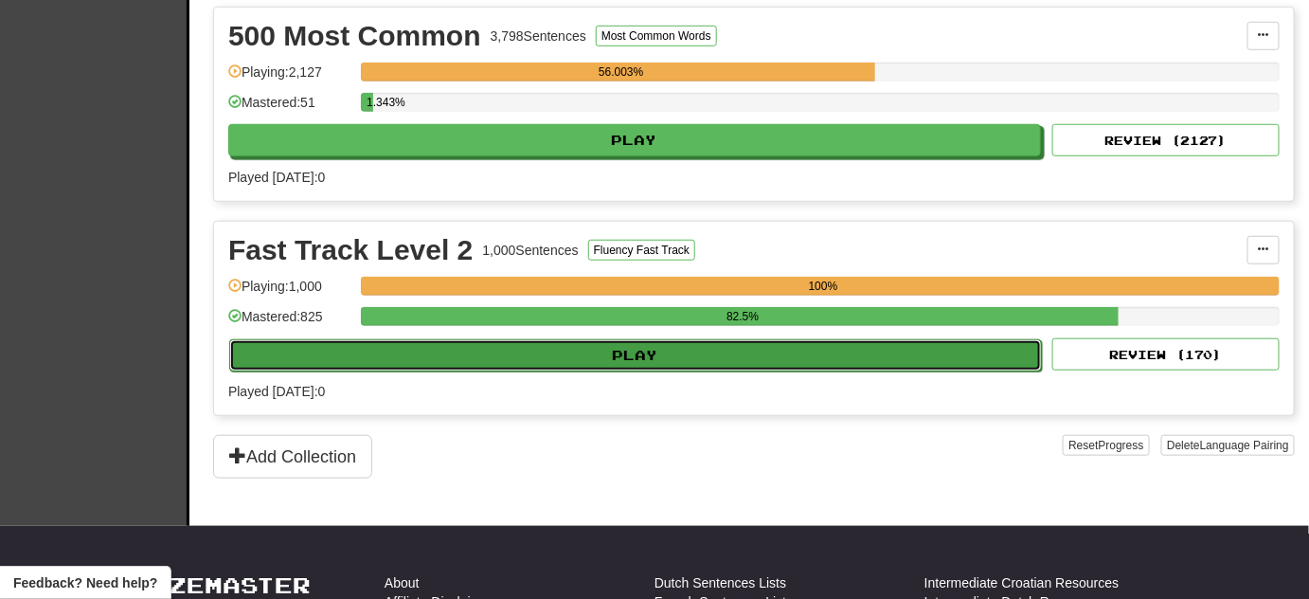
click at [646, 360] on button "Play" at bounding box center [635, 355] width 813 height 32
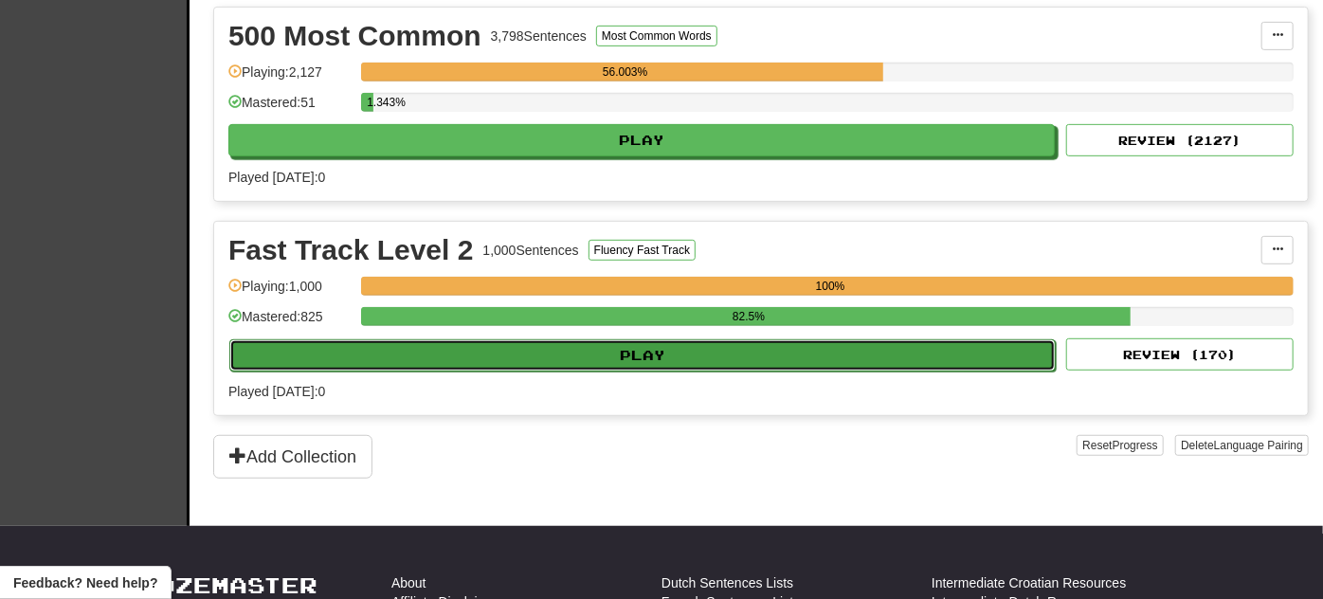
select select "**"
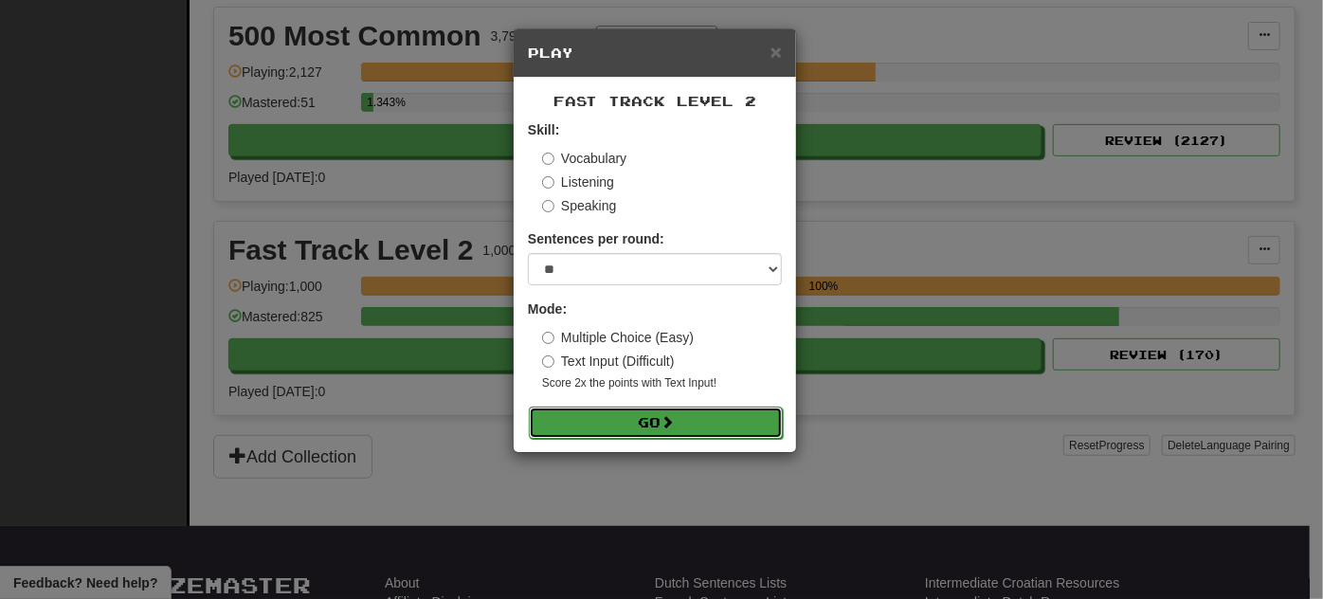
click at [621, 410] on button "Go" at bounding box center [656, 422] width 254 height 32
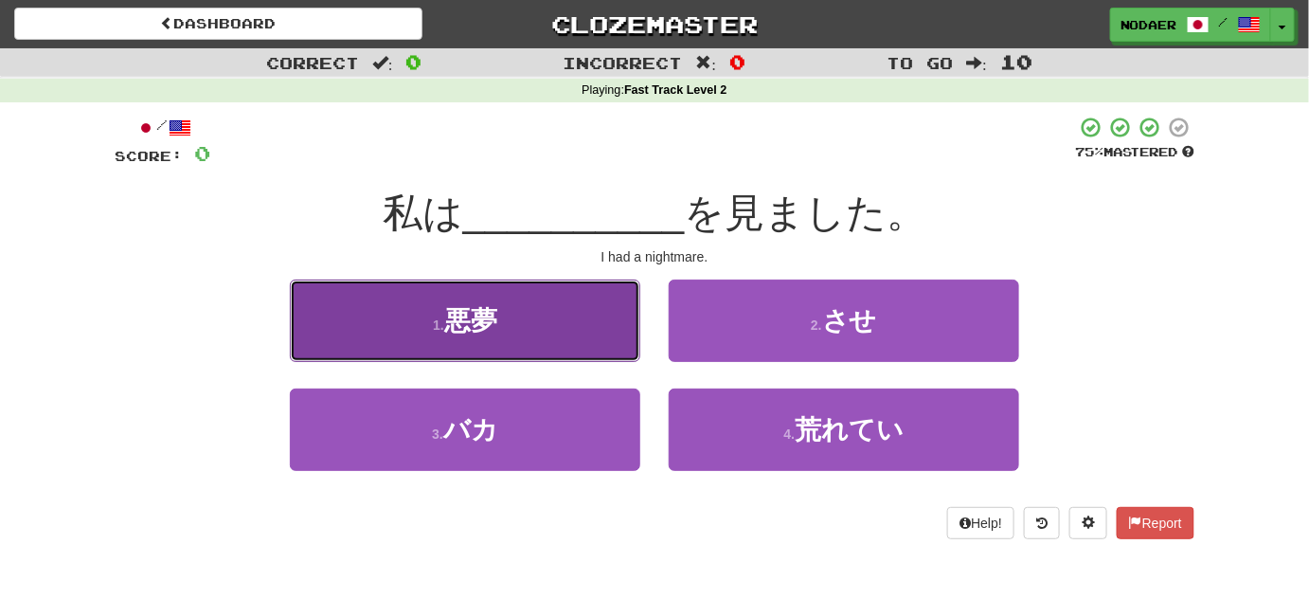
click at [422, 295] on button "1 . 悪夢" at bounding box center [465, 320] width 351 height 82
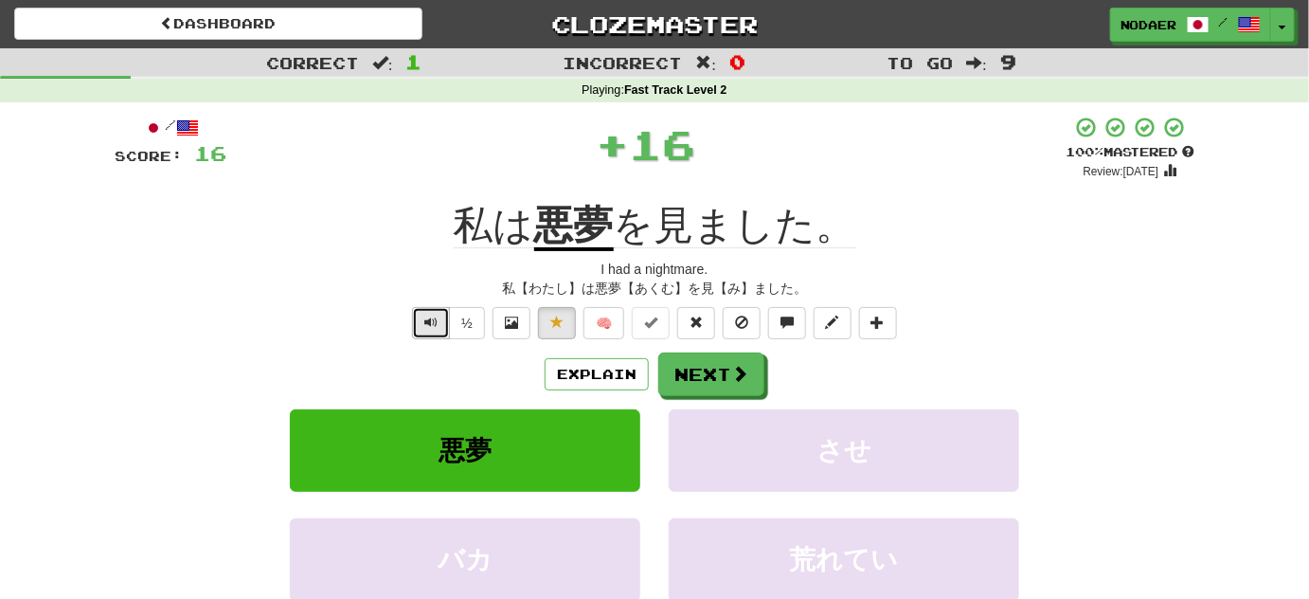
click at [424, 335] on button "Text-to-speech controls" at bounding box center [431, 323] width 38 height 32
click at [438, 315] on span "Text-to-speech controls" at bounding box center [430, 321] width 13 height 13
click at [438, 319] on span "Text-to-speech controls" at bounding box center [430, 321] width 13 height 13
click at [433, 328] on span "Text-to-speech controls" at bounding box center [430, 321] width 13 height 13
click at [427, 321] on span "Text-to-speech controls" at bounding box center [430, 321] width 13 height 13
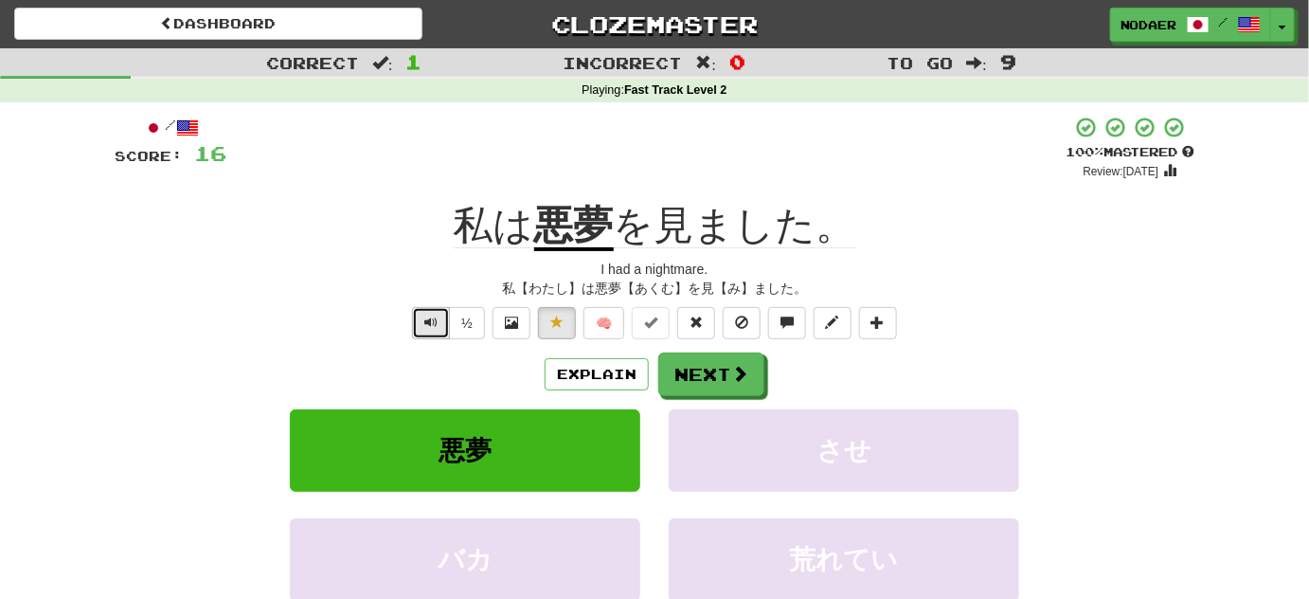
click at [417, 320] on button "Text-to-speech controls" at bounding box center [431, 323] width 38 height 32
click at [703, 361] on button "Next" at bounding box center [712, 375] width 106 height 44
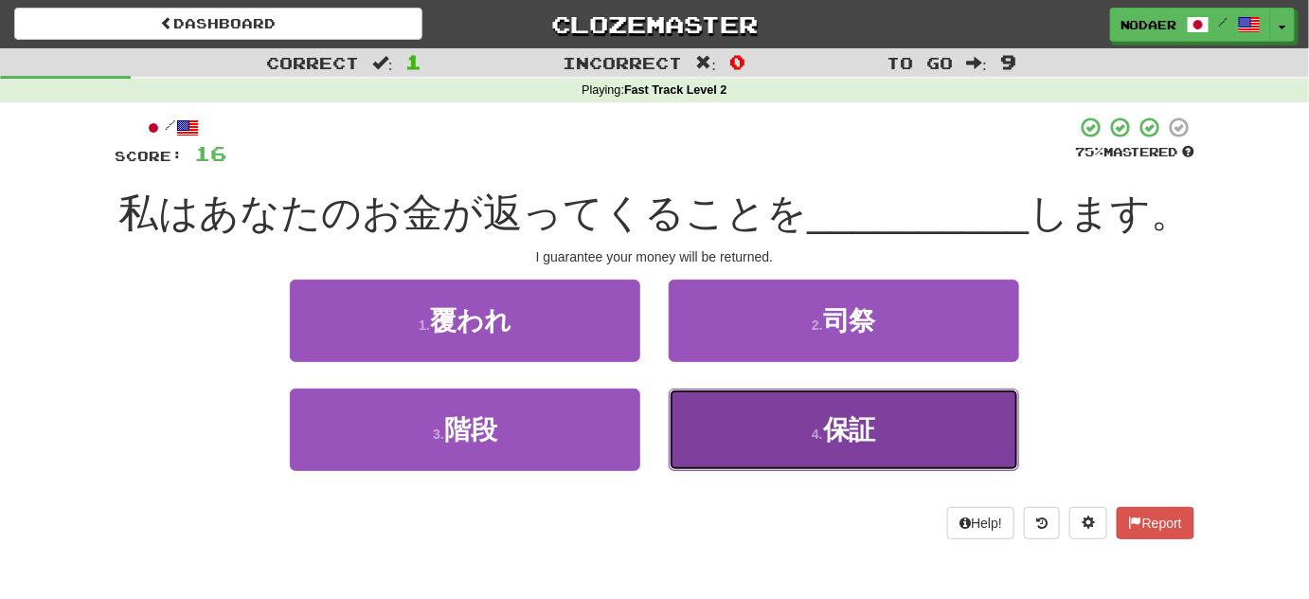
click at [783, 446] on button "4 . 保証" at bounding box center [844, 429] width 351 height 82
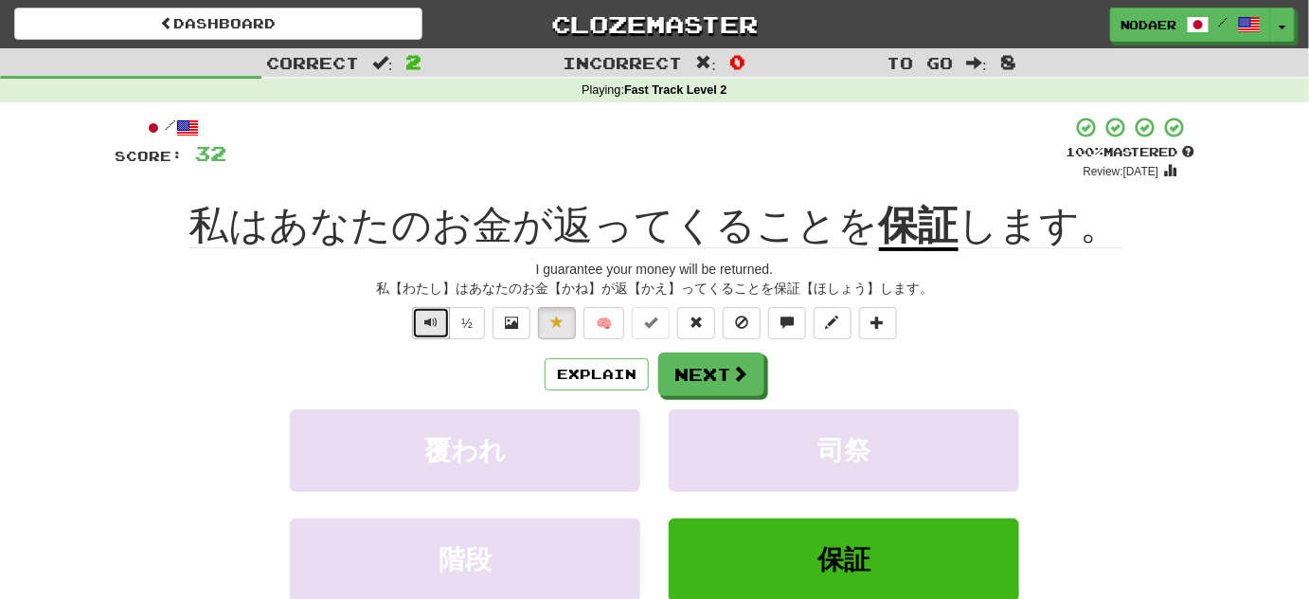
click at [426, 323] on span "Text-to-speech controls" at bounding box center [430, 321] width 13 height 13
click at [732, 383] on span at bounding box center [740, 374] width 17 height 17
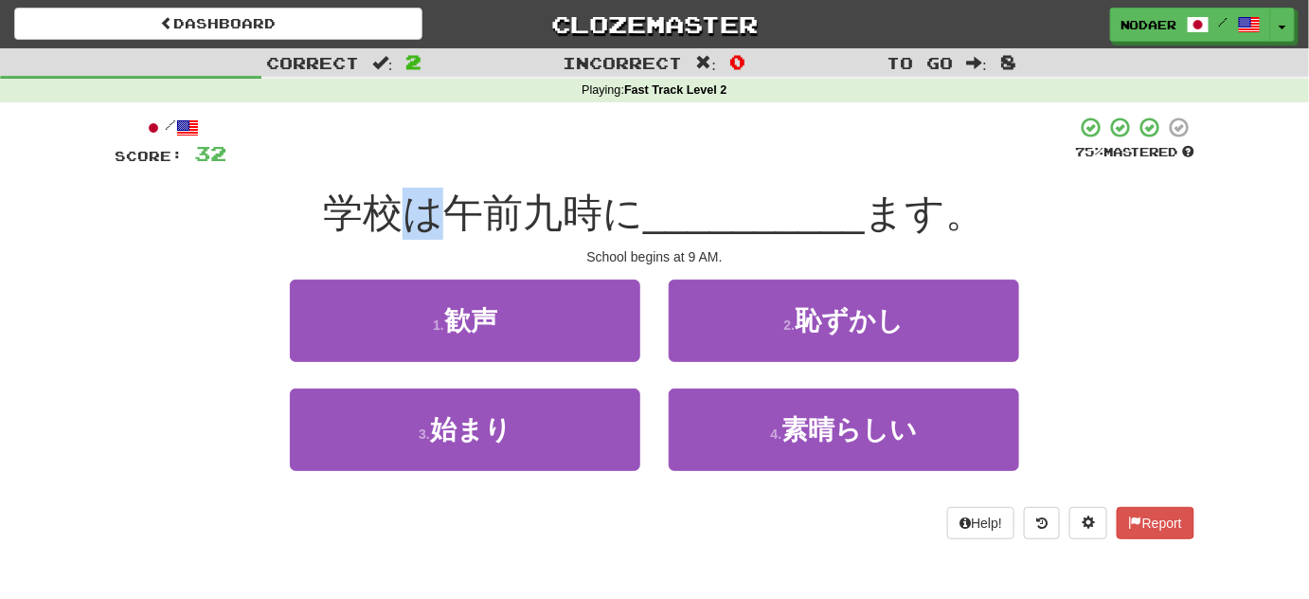
drag, startPoint x: 417, startPoint y: 210, endPoint x: 428, endPoint y: 208, distance: 11.5
click at [428, 208] on span "学校は午前九時に" at bounding box center [483, 212] width 320 height 45
click at [623, 171] on div "/ Score: 32 75 % Mastered 学校は午前九時に __________ ます。 School begins at 9 AM. 1 . 歓声…" at bounding box center [655, 327] width 1080 height 423
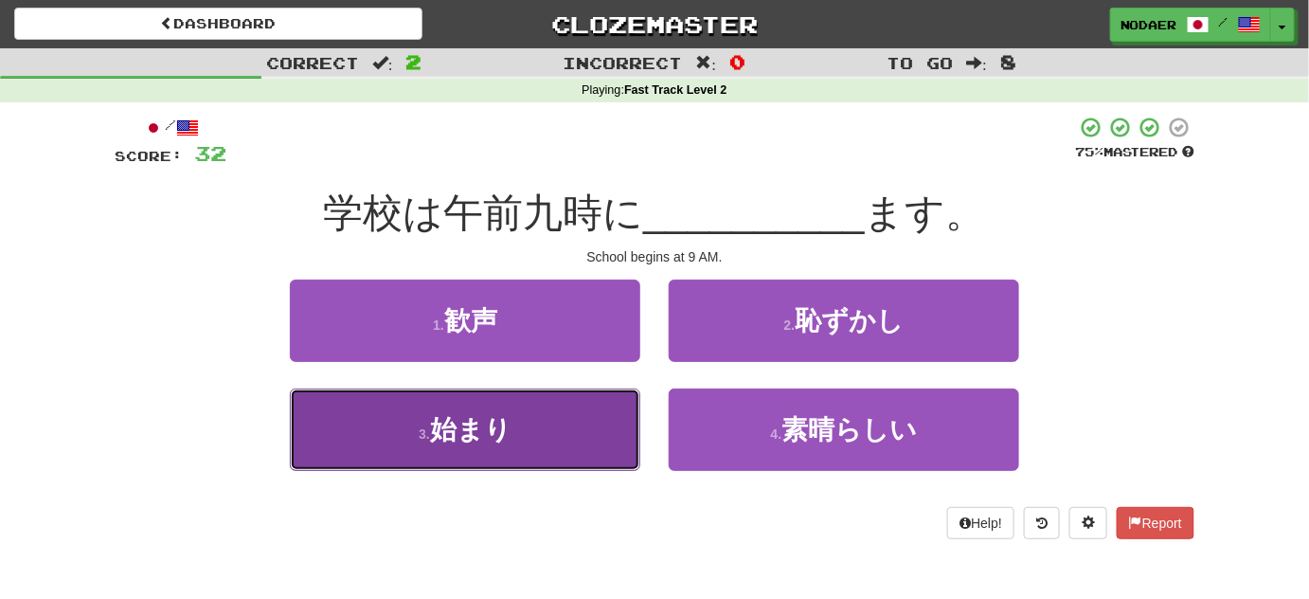
click at [536, 416] on button "3 . 始まり" at bounding box center [465, 429] width 351 height 82
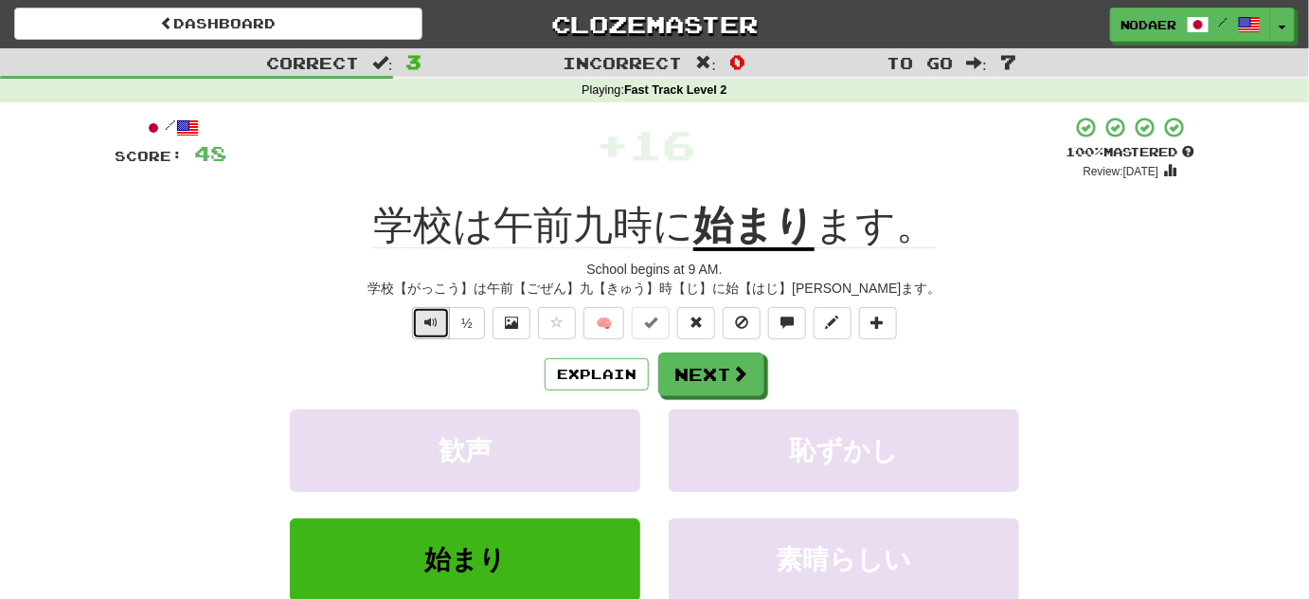
click at [432, 324] on span "Text-to-speech controls" at bounding box center [430, 321] width 13 height 13
click at [714, 368] on button "Next" at bounding box center [712, 375] width 106 height 44
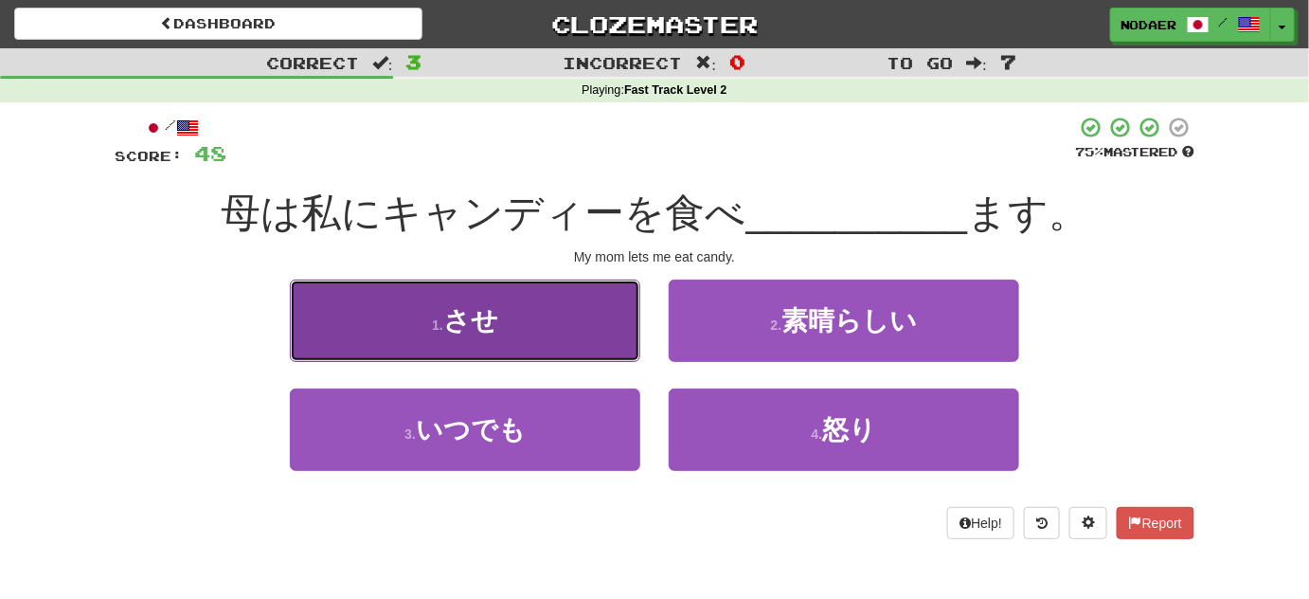
click at [554, 330] on button "1 . させ" at bounding box center [465, 320] width 351 height 82
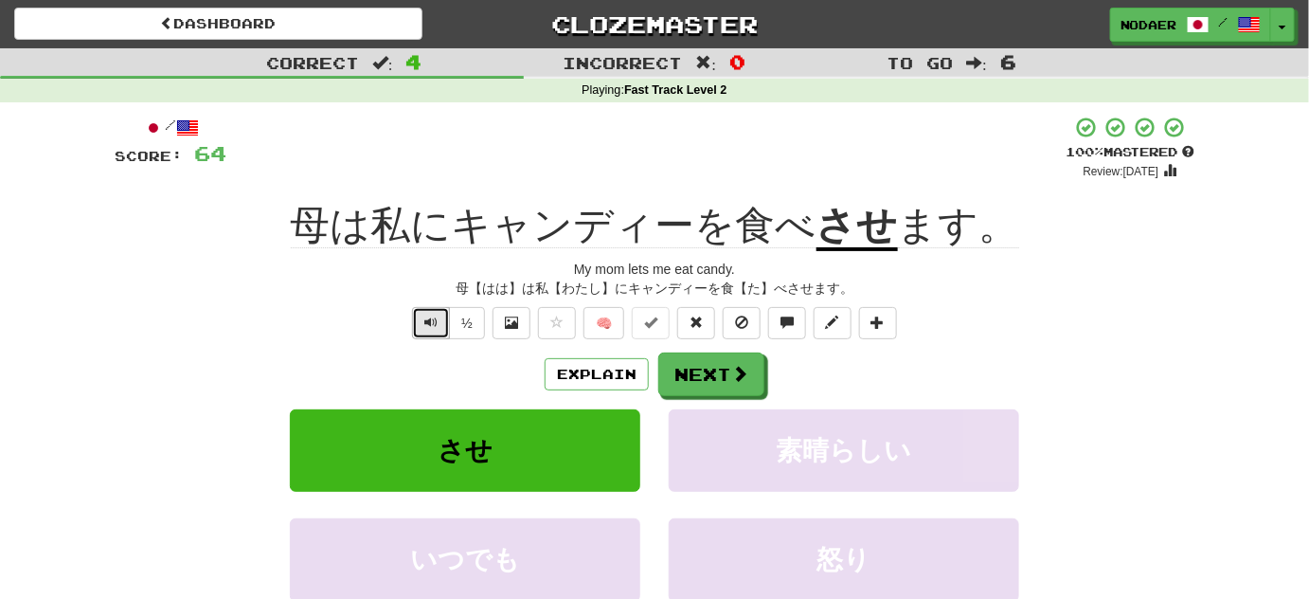
click at [440, 330] on button "Text-to-speech controls" at bounding box center [431, 323] width 38 height 32
click at [429, 312] on button "Text-to-speech controls" at bounding box center [431, 323] width 38 height 32
click at [416, 324] on button "Text-to-speech controls" at bounding box center [431, 323] width 38 height 32
click at [421, 328] on button "Text-to-speech controls" at bounding box center [431, 323] width 38 height 32
click at [422, 329] on button "Text-to-speech controls" at bounding box center [431, 323] width 38 height 32
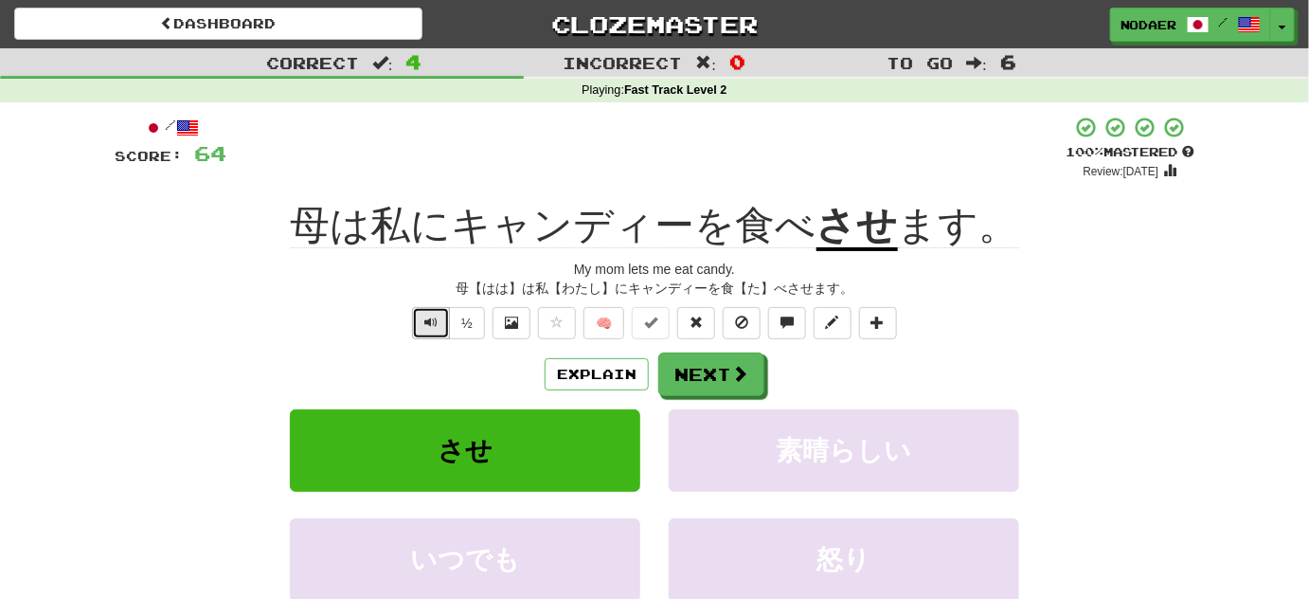
click at [423, 320] on button "Text-to-speech controls" at bounding box center [431, 323] width 38 height 32
click at [427, 316] on span "Text-to-speech controls" at bounding box center [430, 321] width 13 height 13
click at [725, 375] on button "Next" at bounding box center [712, 375] width 106 height 44
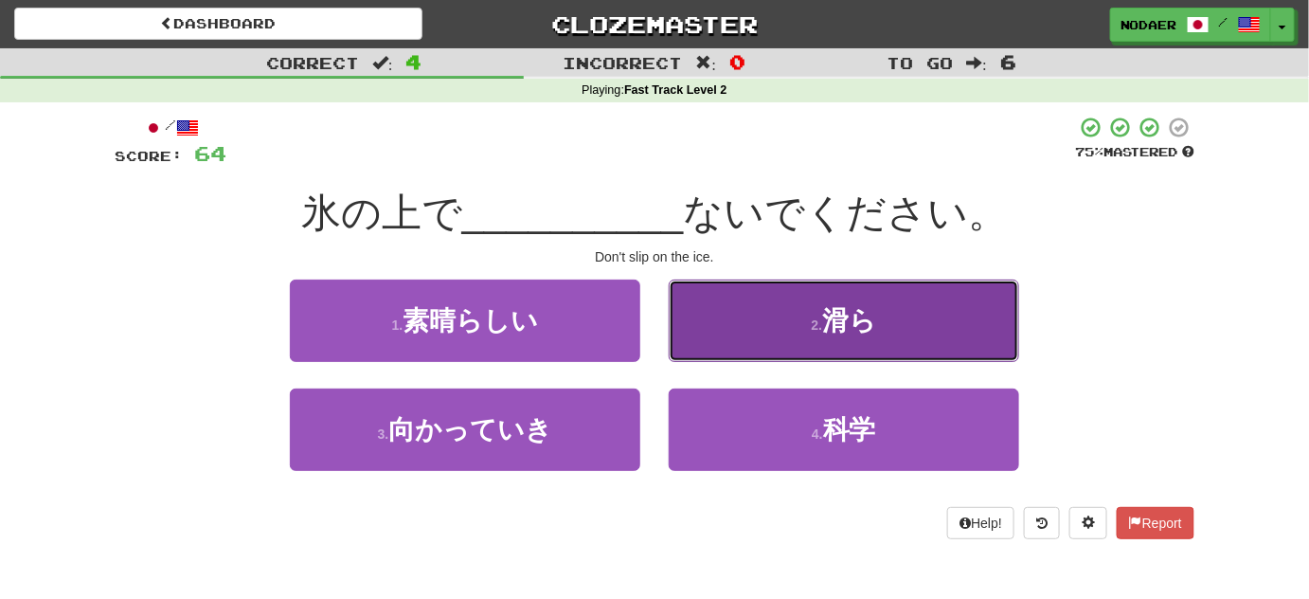
click at [840, 343] on button "2 . 滑ら" at bounding box center [844, 320] width 351 height 82
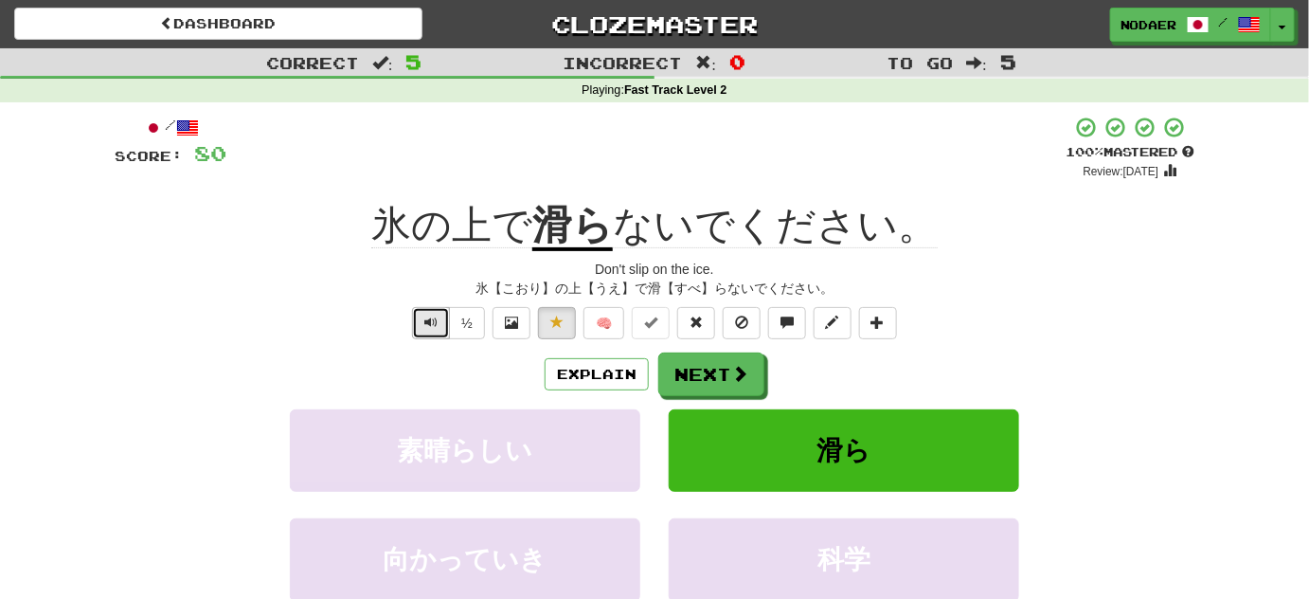
click at [428, 322] on span "Text-to-speech controls" at bounding box center [430, 321] width 13 height 13
click at [429, 322] on span "Text-to-speech controls" at bounding box center [430, 321] width 13 height 13
click at [691, 368] on button "Next" at bounding box center [712, 375] width 106 height 44
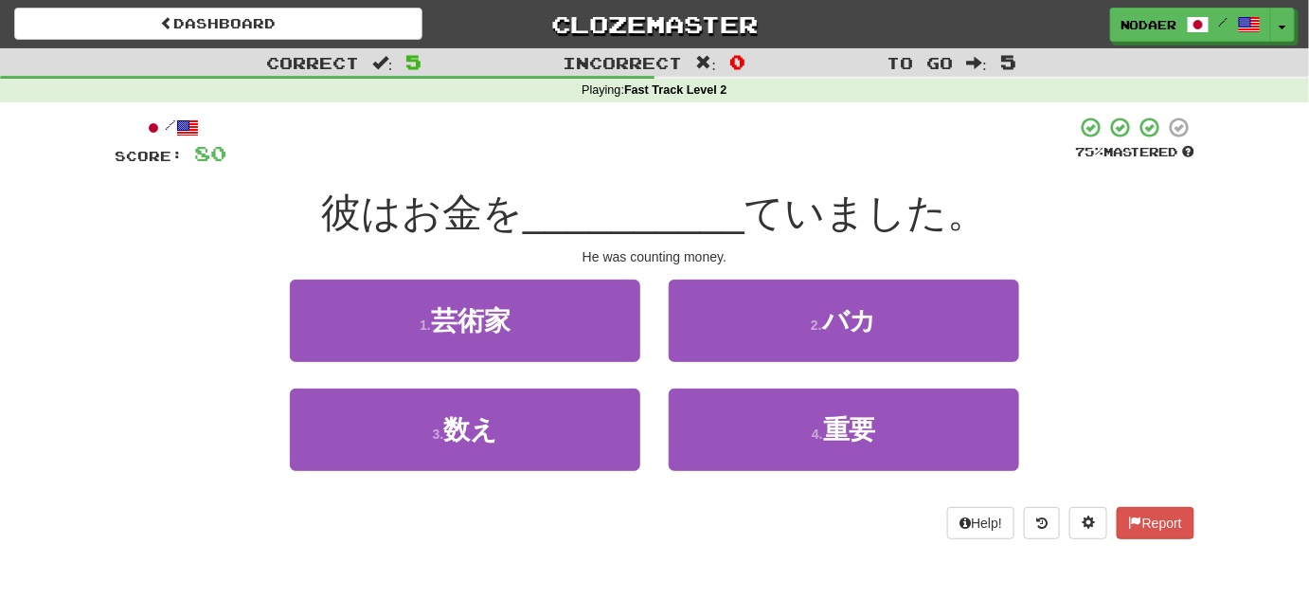
click at [554, 191] on span "__________" at bounding box center [634, 212] width 222 height 45
click at [518, 406] on button "3 . 数え" at bounding box center [465, 429] width 351 height 82
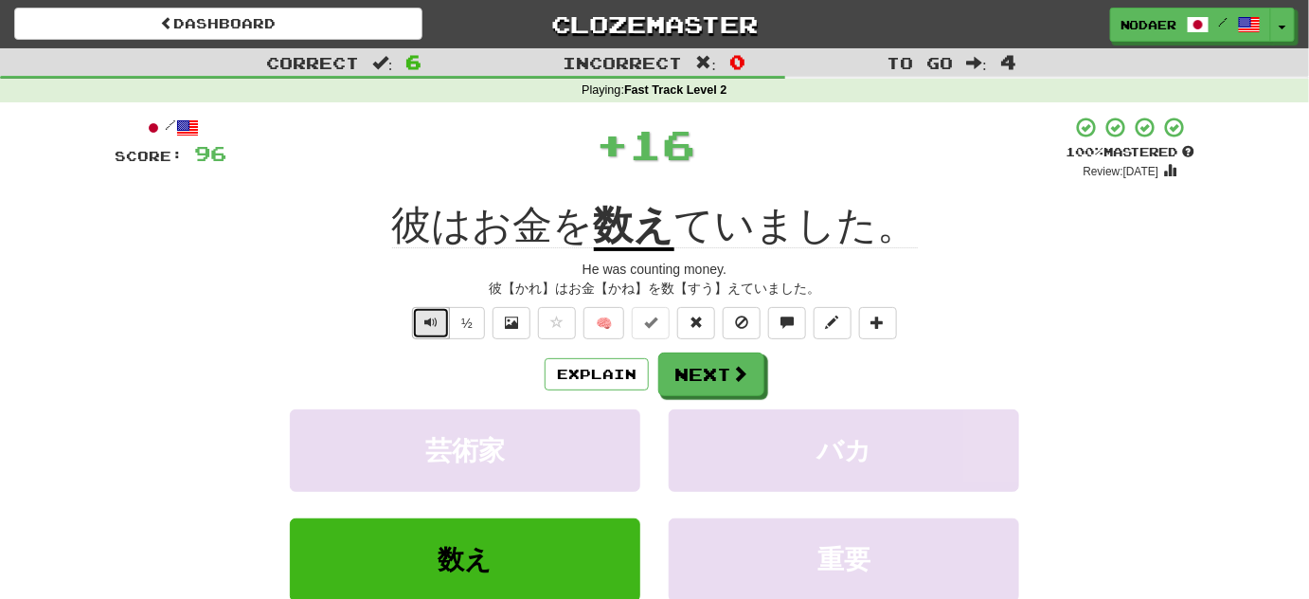
click at [432, 318] on span "Text-to-speech controls" at bounding box center [430, 321] width 13 height 13
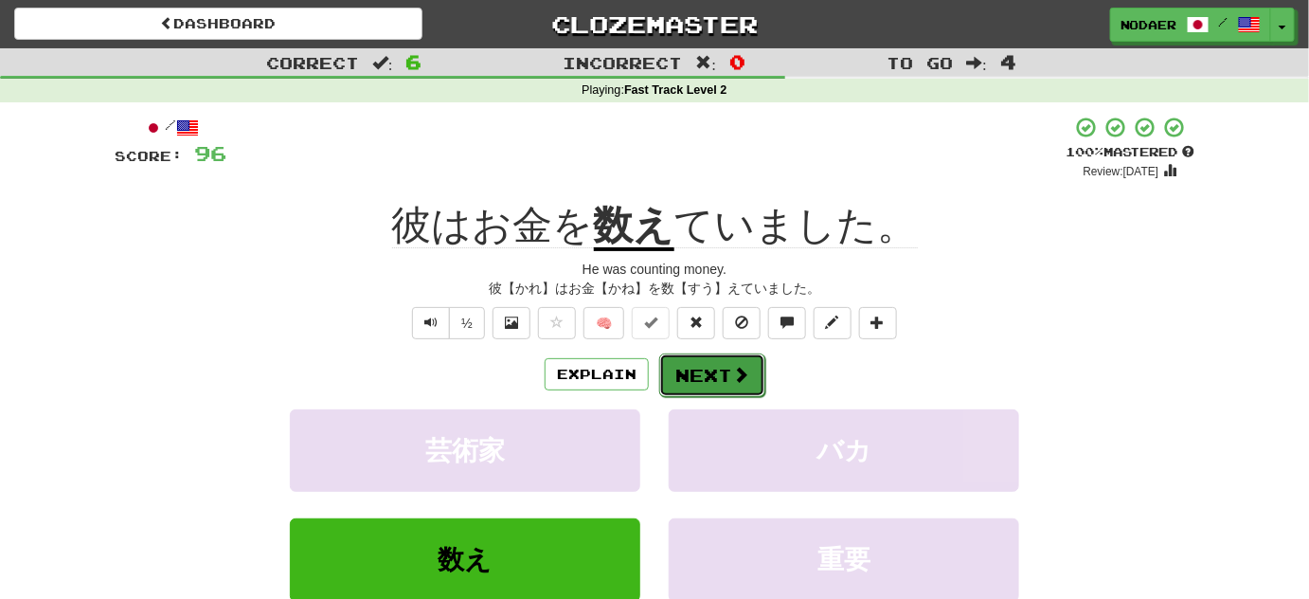
click at [740, 369] on span at bounding box center [740, 374] width 17 height 17
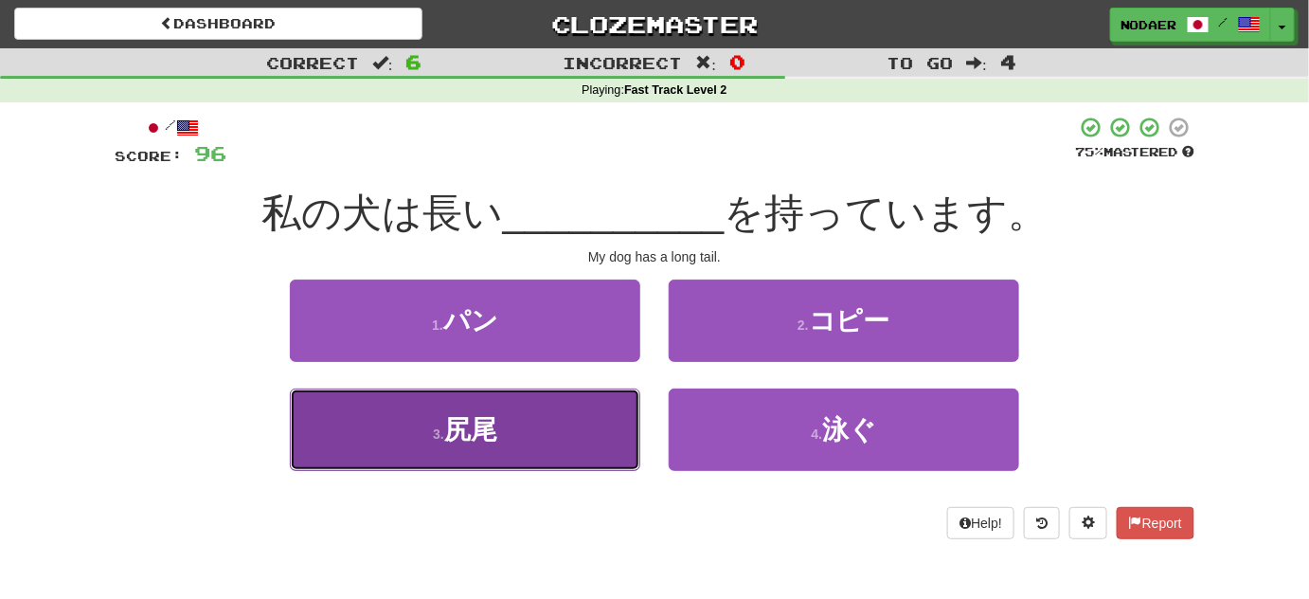
click at [570, 435] on button "3 . 尻尾" at bounding box center [465, 429] width 351 height 82
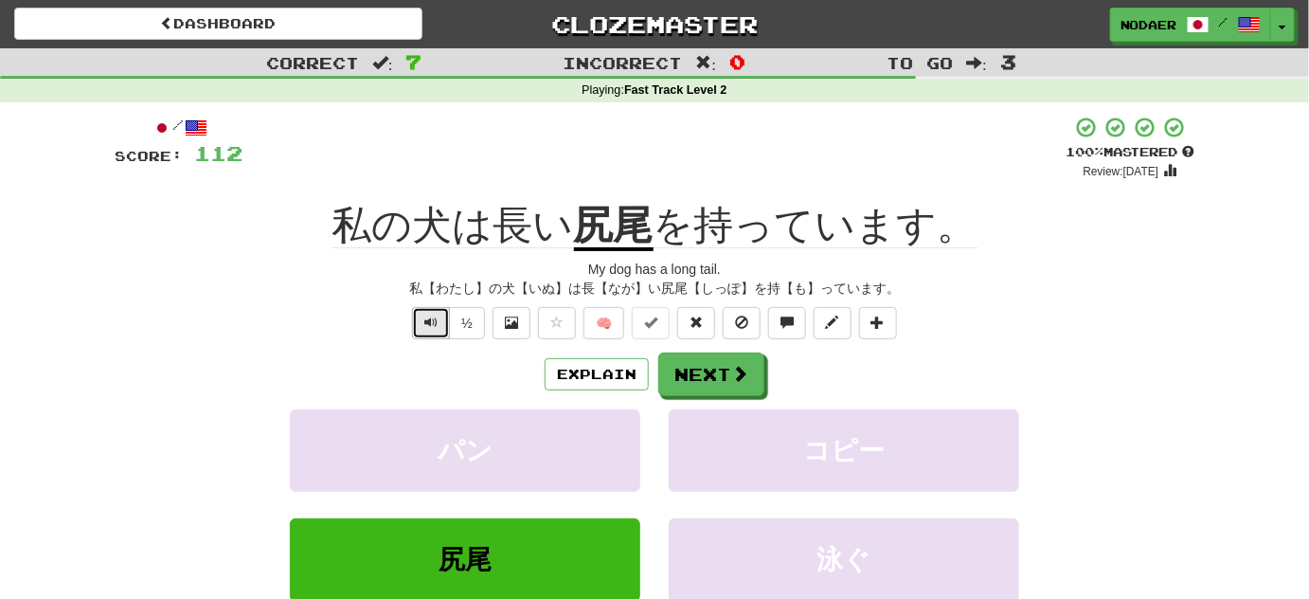
click at [437, 315] on span "Text-to-speech controls" at bounding box center [430, 321] width 13 height 13
click at [424, 338] on div "/ Score: 112 + 16 100 % Mastered Review: 2026-03-18 私の犬は長い 尻尾 を持っています。 My dog h…" at bounding box center [655, 407] width 1080 height 582
click at [428, 330] on button "Text-to-speech controls" at bounding box center [431, 323] width 38 height 32
click at [425, 317] on span "Text-to-speech controls" at bounding box center [430, 321] width 13 height 13
click at [434, 327] on span "Text-to-speech controls" at bounding box center [430, 321] width 13 height 13
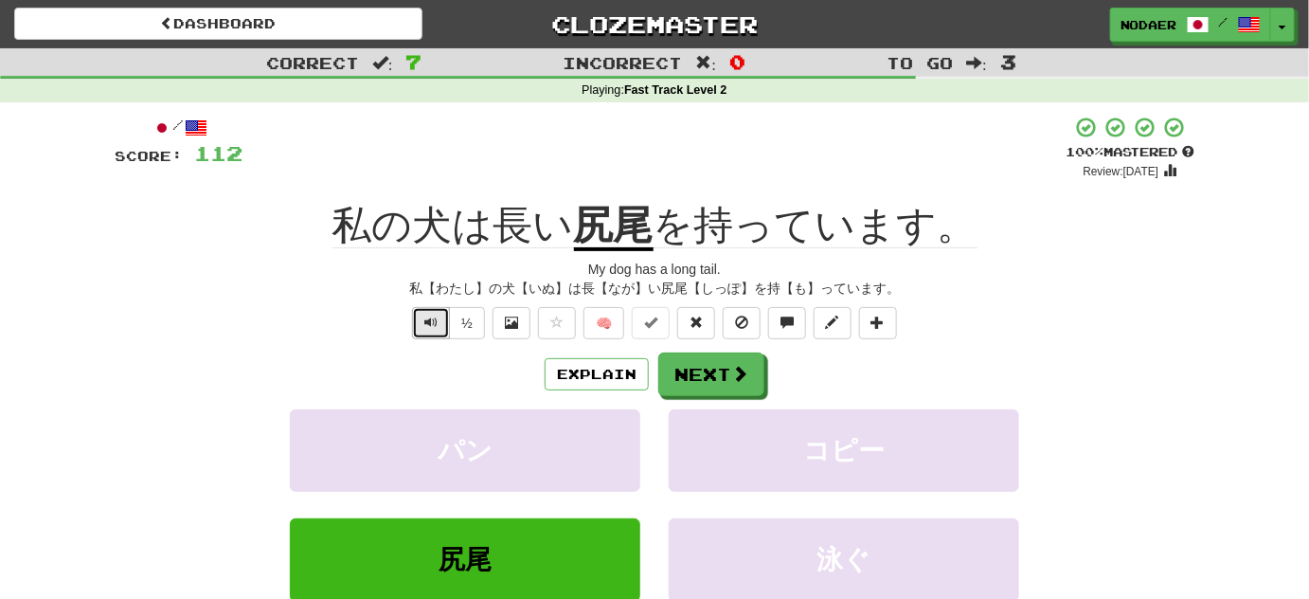
click at [434, 324] on span "Text-to-speech controls" at bounding box center [430, 321] width 13 height 13
click at [438, 325] on span "Text-to-speech controls" at bounding box center [430, 321] width 13 height 13
click at [434, 315] on span "Text-to-speech controls" at bounding box center [430, 321] width 13 height 13
click at [698, 368] on button "Next" at bounding box center [712, 375] width 106 height 44
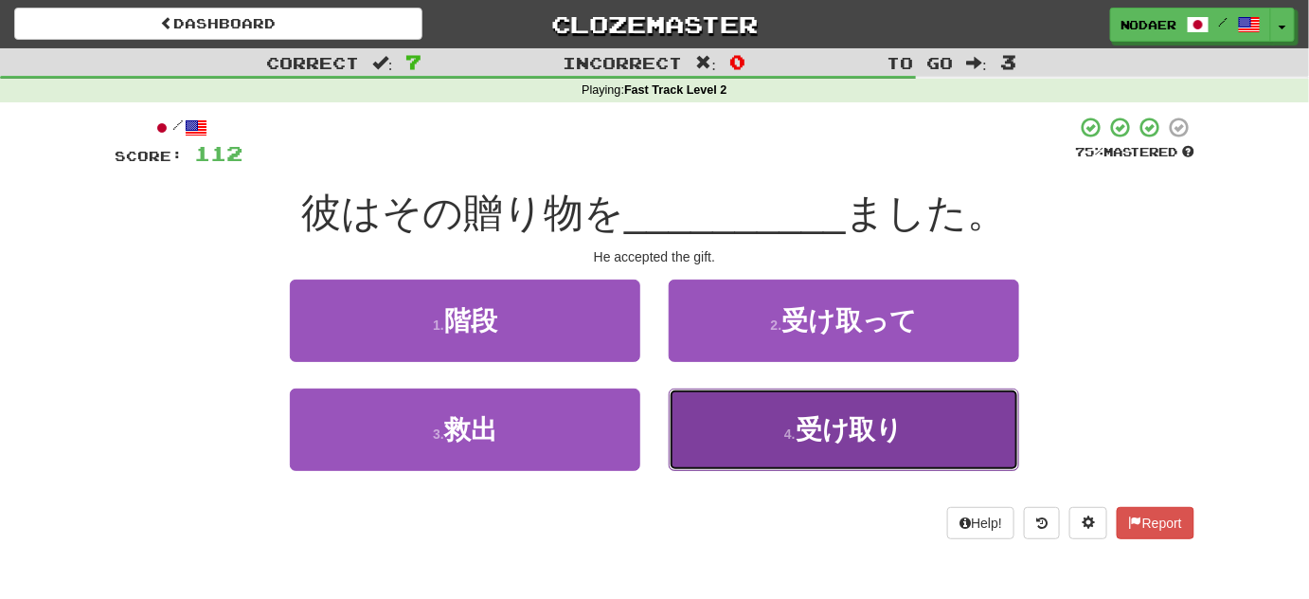
click at [782, 421] on button "4 . 受け取り" at bounding box center [844, 429] width 351 height 82
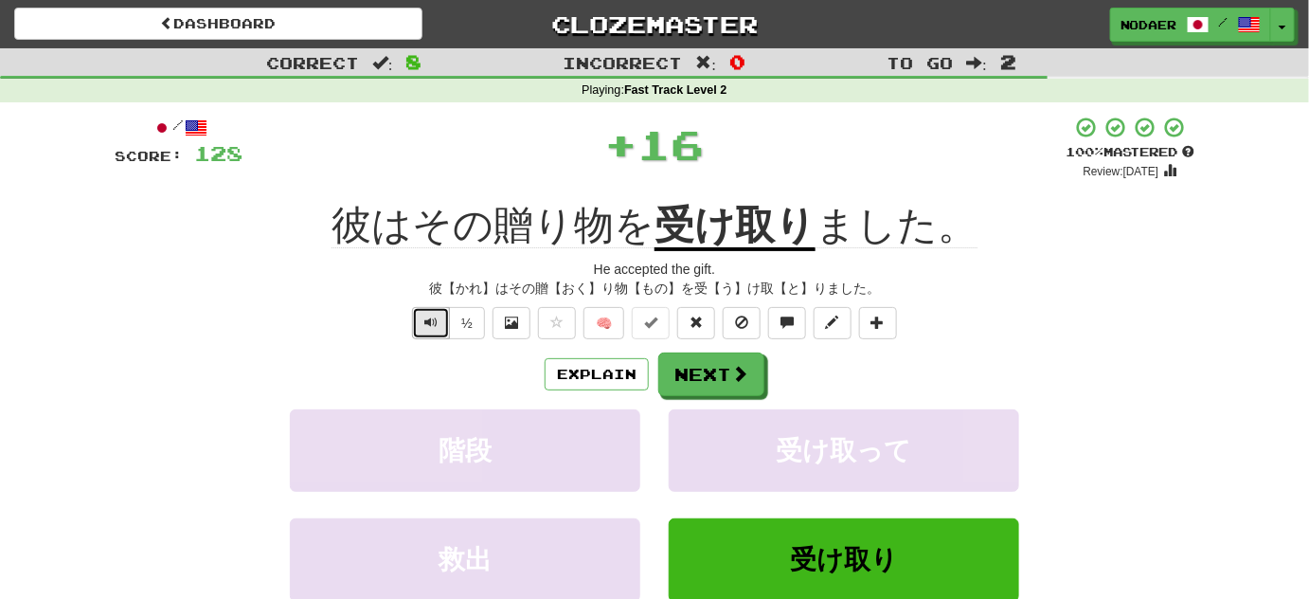
click at [417, 330] on button "Text-to-speech controls" at bounding box center [431, 323] width 38 height 32
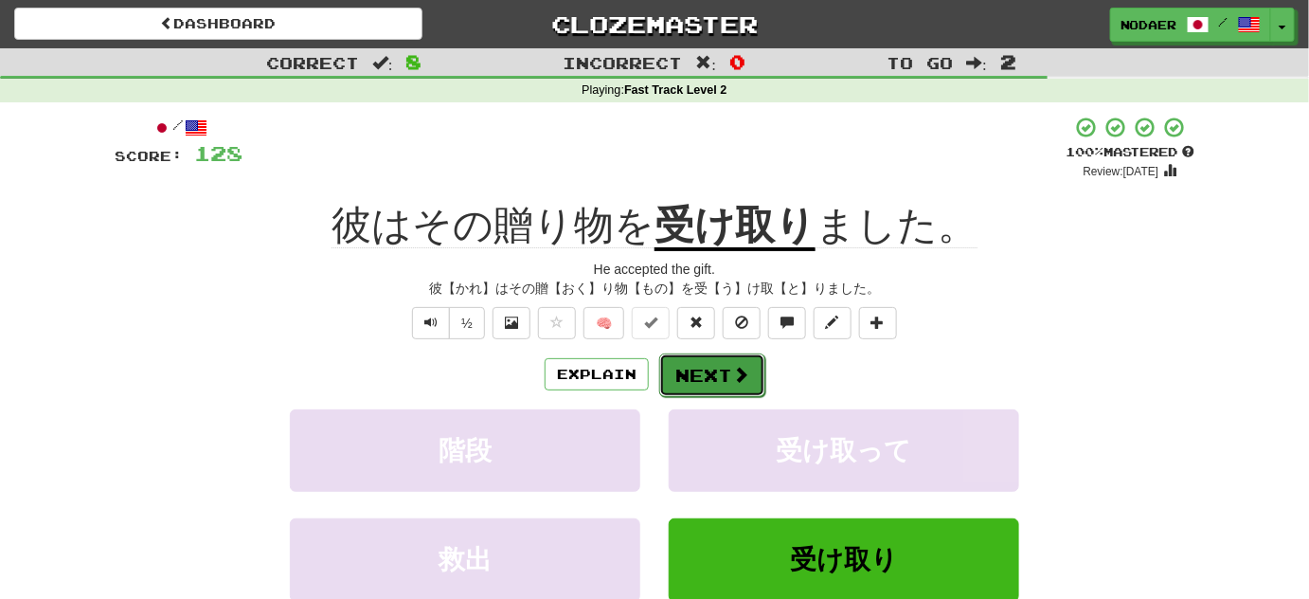
click at [700, 370] on button "Next" at bounding box center [712, 375] width 106 height 44
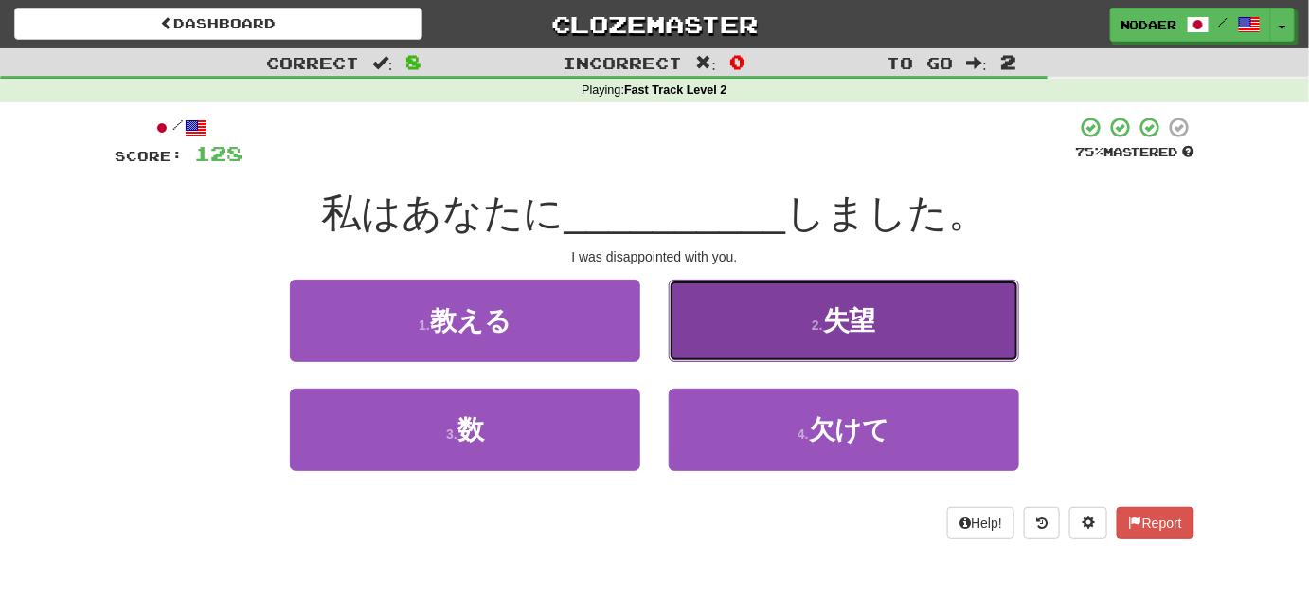
click at [838, 315] on span "失望" at bounding box center [849, 320] width 53 height 29
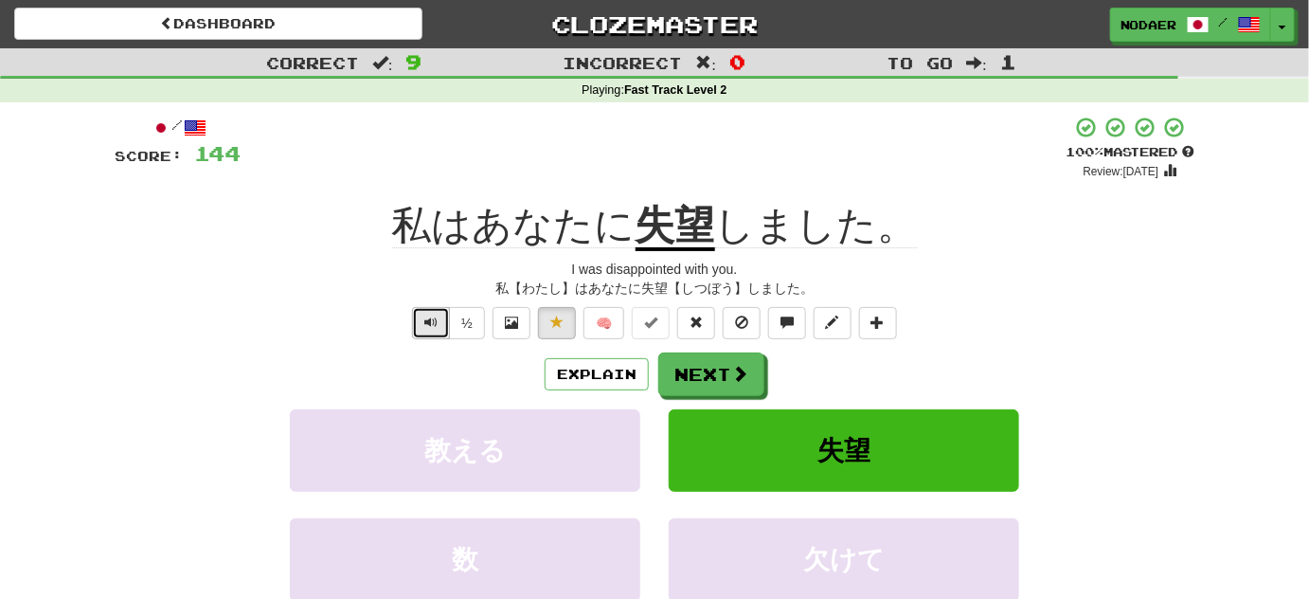
click at [436, 320] on span "Text-to-speech controls" at bounding box center [430, 321] width 13 height 13
click at [435, 320] on span "Text-to-speech controls" at bounding box center [430, 321] width 13 height 13
click at [434, 322] on span "Text-to-speech controls" at bounding box center [430, 321] width 13 height 13
click at [417, 335] on button "Text-to-speech controls" at bounding box center [431, 323] width 38 height 32
click at [422, 326] on button "Text-to-speech controls" at bounding box center [431, 323] width 38 height 32
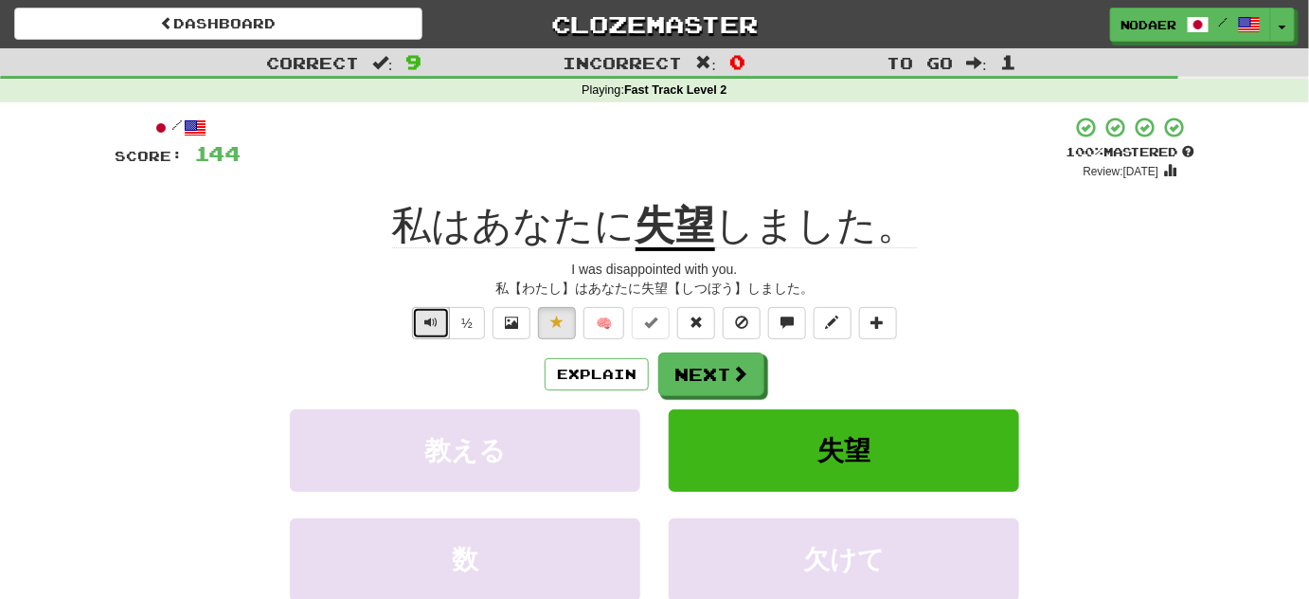
click at [423, 330] on button "Text-to-speech controls" at bounding box center [431, 323] width 38 height 32
click at [432, 320] on span "Text-to-speech controls" at bounding box center [430, 321] width 13 height 13
click at [428, 326] on span "Text-to-speech controls" at bounding box center [430, 321] width 13 height 13
click at [442, 316] on button "Text-to-speech controls" at bounding box center [431, 323] width 38 height 32
click at [705, 368] on button "Next" at bounding box center [712, 375] width 106 height 44
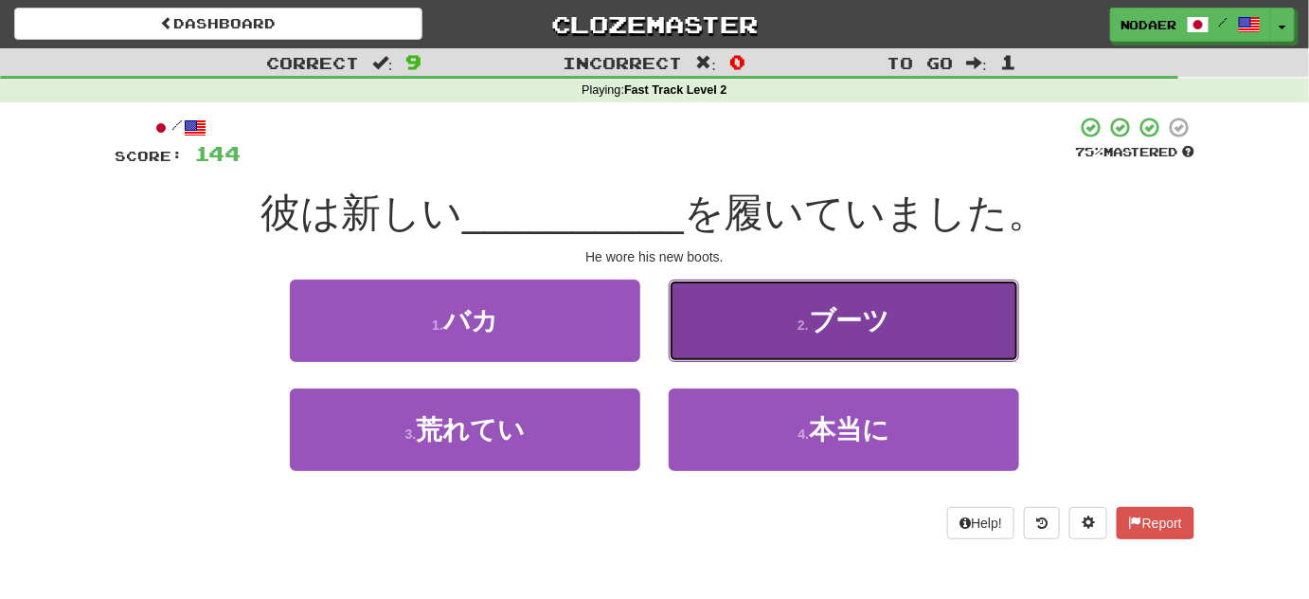
click at [869, 339] on button "2 . ブーツ" at bounding box center [844, 320] width 351 height 82
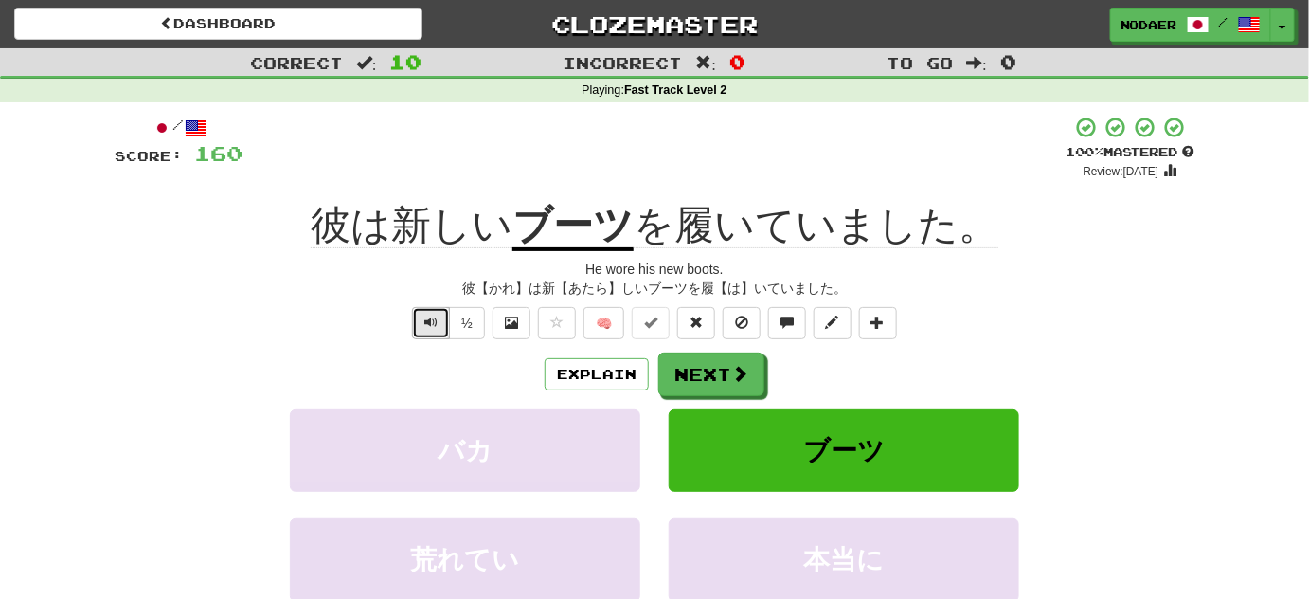
click at [438, 329] on span "Text-to-speech controls" at bounding box center [430, 321] width 13 height 13
click at [418, 336] on button "Text-to-speech controls" at bounding box center [431, 323] width 38 height 32
click at [419, 333] on button "Text-to-speech controls" at bounding box center [431, 323] width 38 height 32
click at [699, 382] on button "Next" at bounding box center [712, 375] width 106 height 44
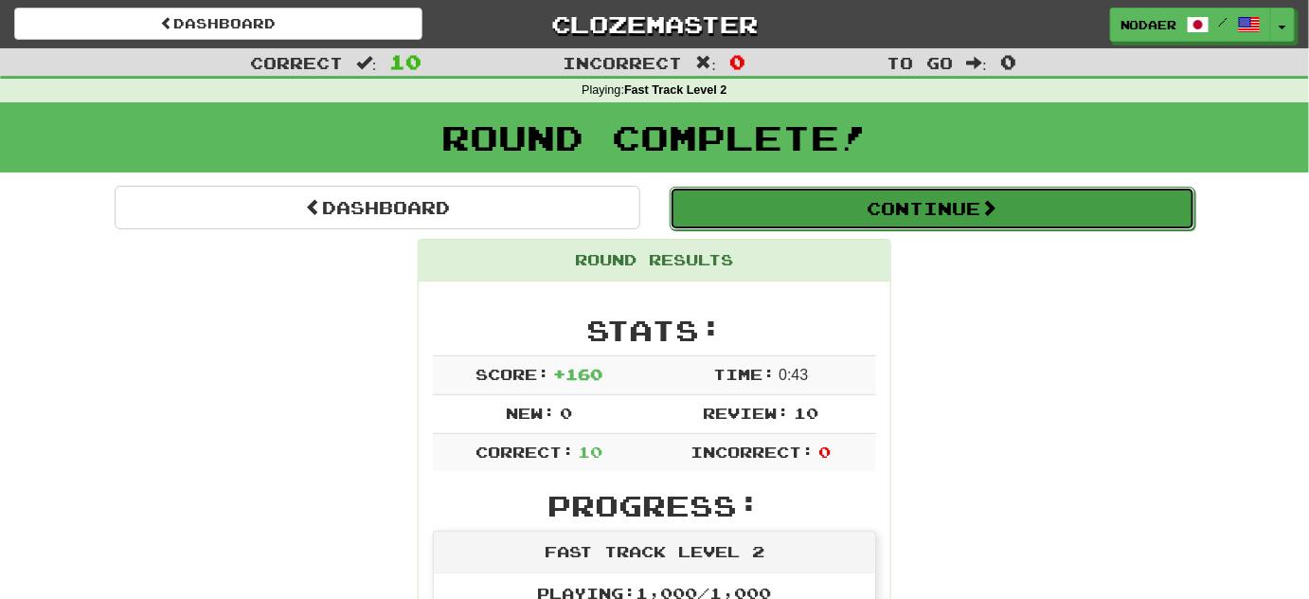
click at [874, 223] on button "Continue" at bounding box center [933, 209] width 526 height 44
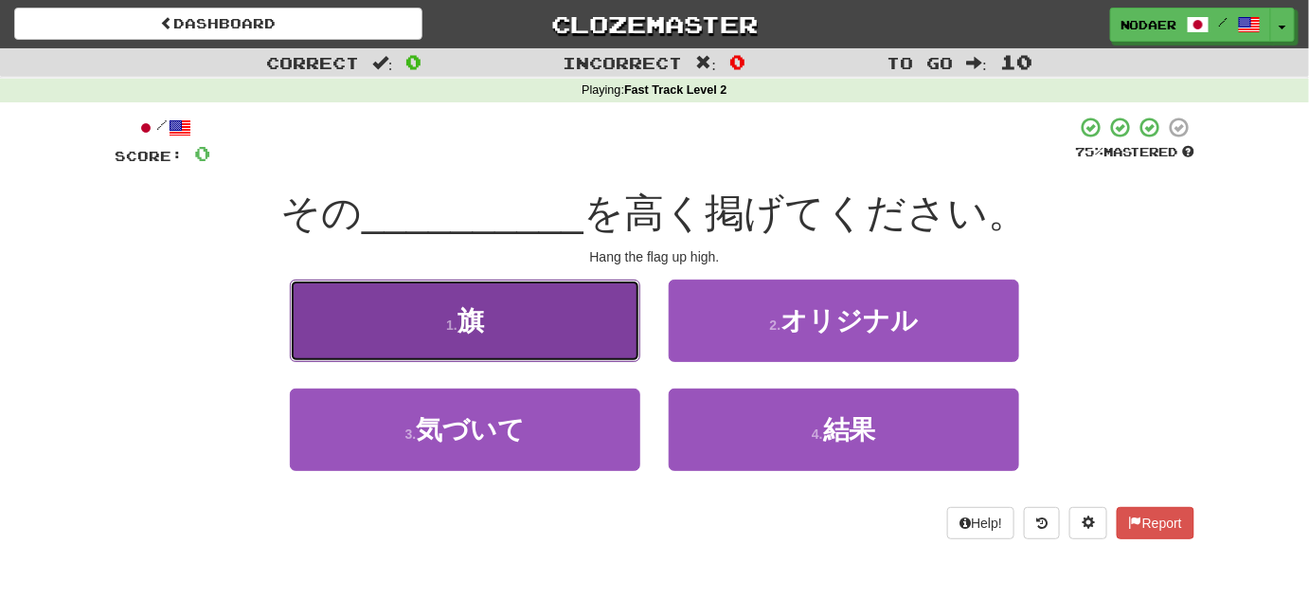
click at [600, 313] on button "1 . 旗" at bounding box center [465, 320] width 351 height 82
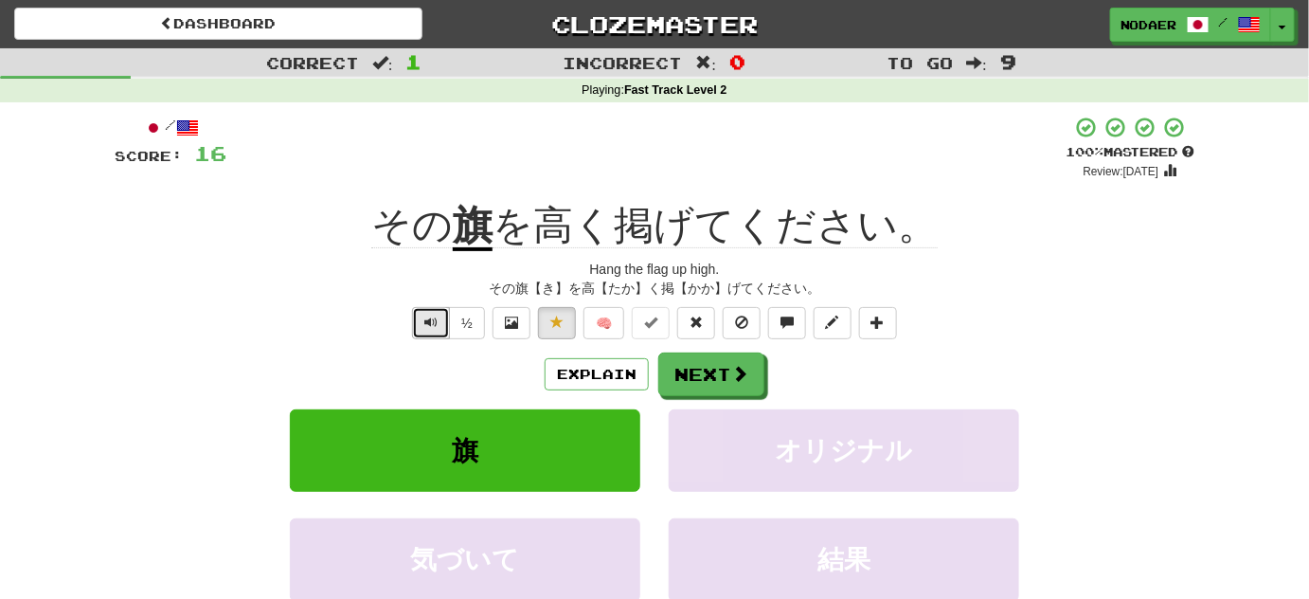
click at [440, 316] on button "Text-to-speech controls" at bounding box center [431, 323] width 38 height 32
click at [465, 242] on u "旗" at bounding box center [473, 227] width 40 height 48
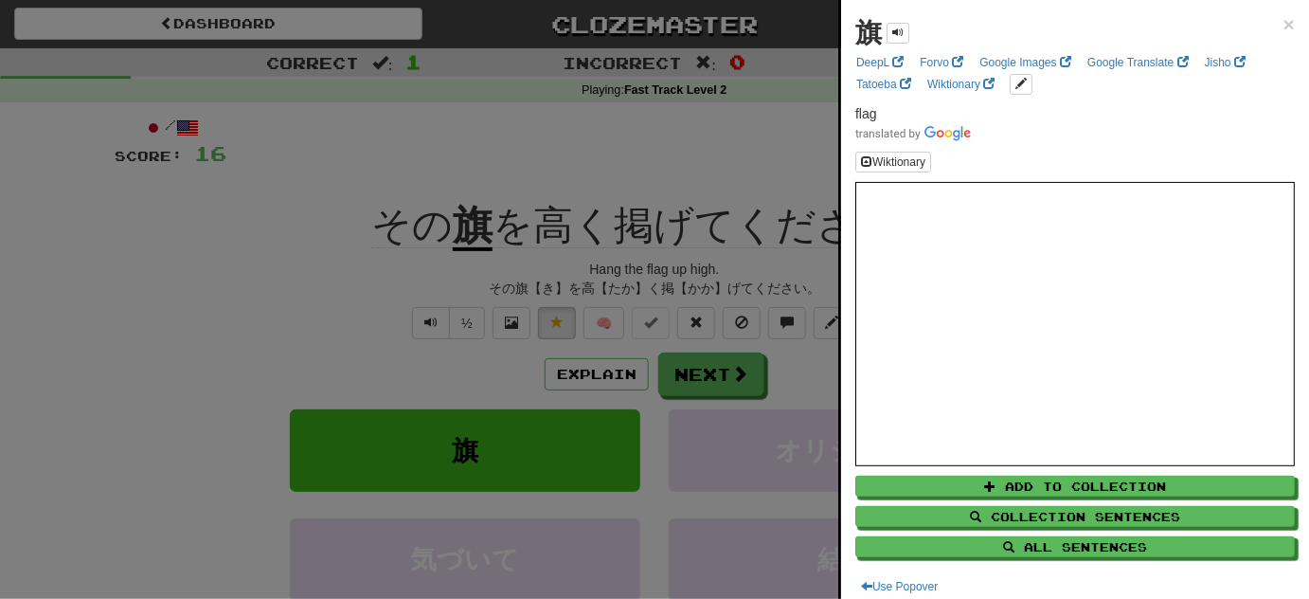
click at [346, 233] on div at bounding box center [654, 299] width 1309 height 599
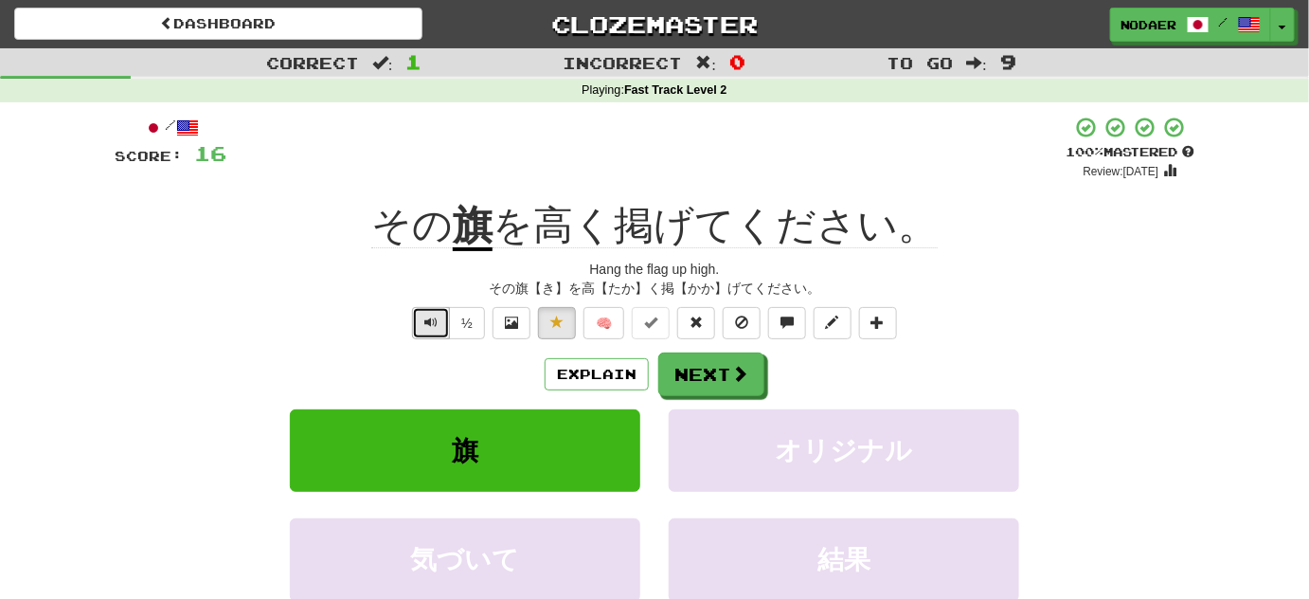
click at [434, 325] on span "Text-to-speech controls" at bounding box center [430, 321] width 13 height 13
click at [417, 322] on button "Text-to-speech controls" at bounding box center [431, 323] width 38 height 32
click at [424, 334] on button "Text-to-speech controls" at bounding box center [431, 323] width 38 height 32
click at [714, 373] on button "Next" at bounding box center [712, 375] width 106 height 44
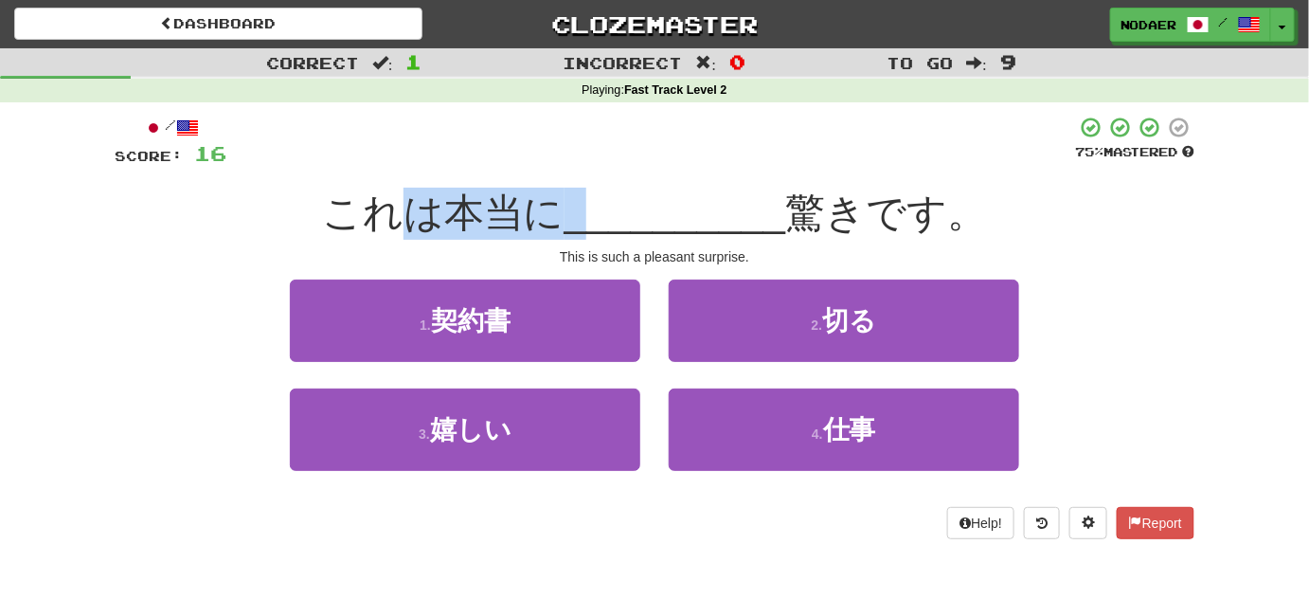
drag, startPoint x: 392, startPoint y: 221, endPoint x: 588, endPoint y: 179, distance: 200.5
click at [581, 183] on div "/ Score: 16 75 % Mastered これは本当に __________ 驚きです。 This is such a pleasant surpr…" at bounding box center [655, 327] width 1080 height 423
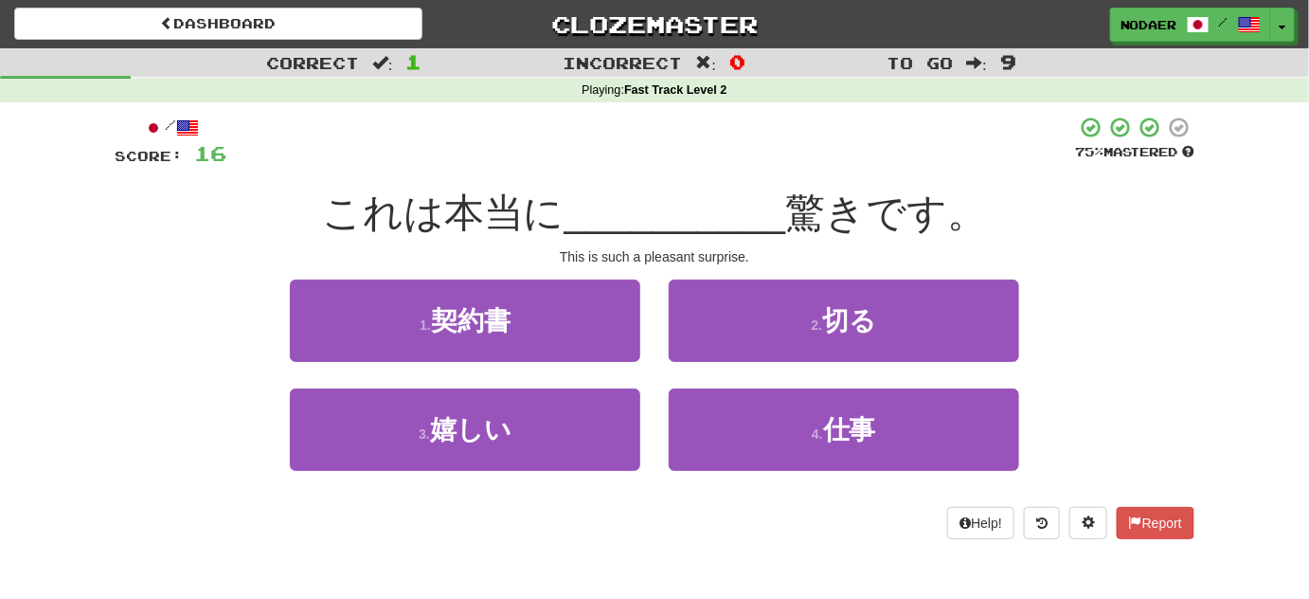
click at [639, 163] on div at bounding box center [650, 142] width 849 height 52
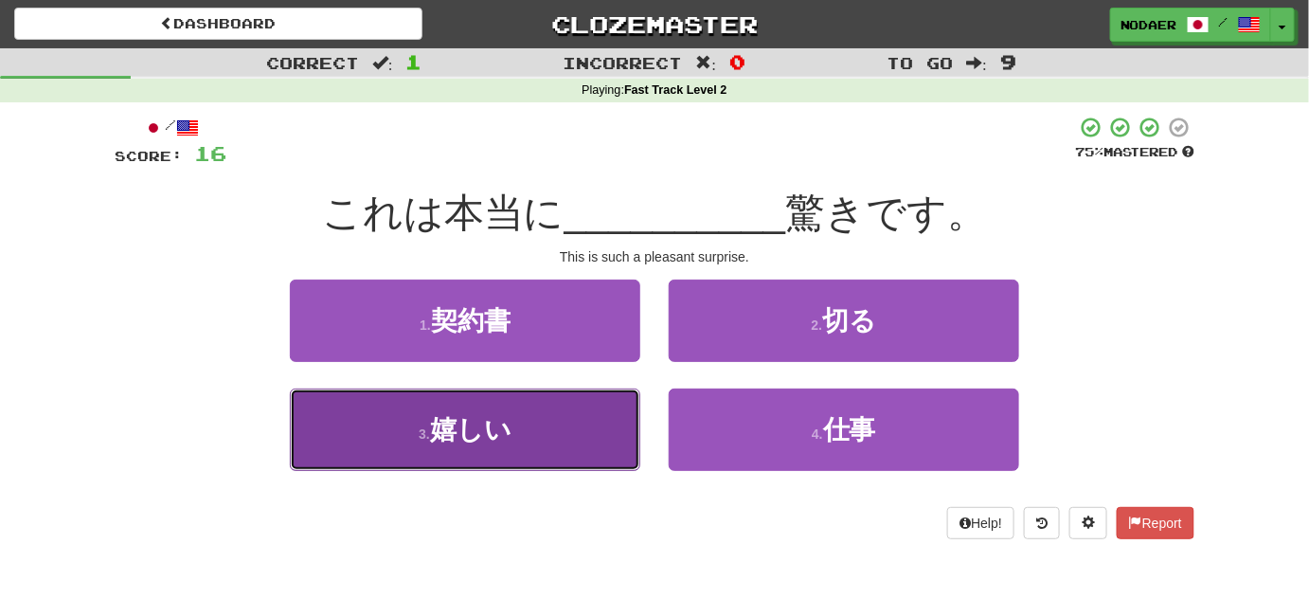
click at [531, 459] on button "3 . 嬉しい" at bounding box center [465, 429] width 351 height 82
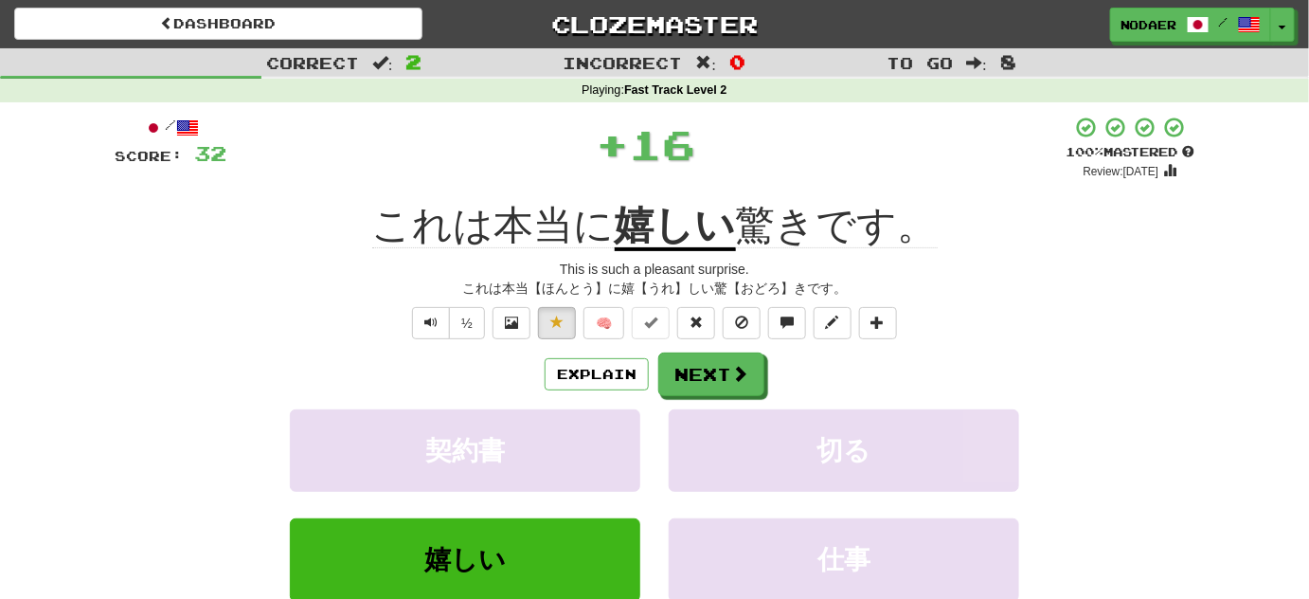
click at [671, 269] on div "This is such a pleasant surprise." at bounding box center [655, 269] width 1080 height 19
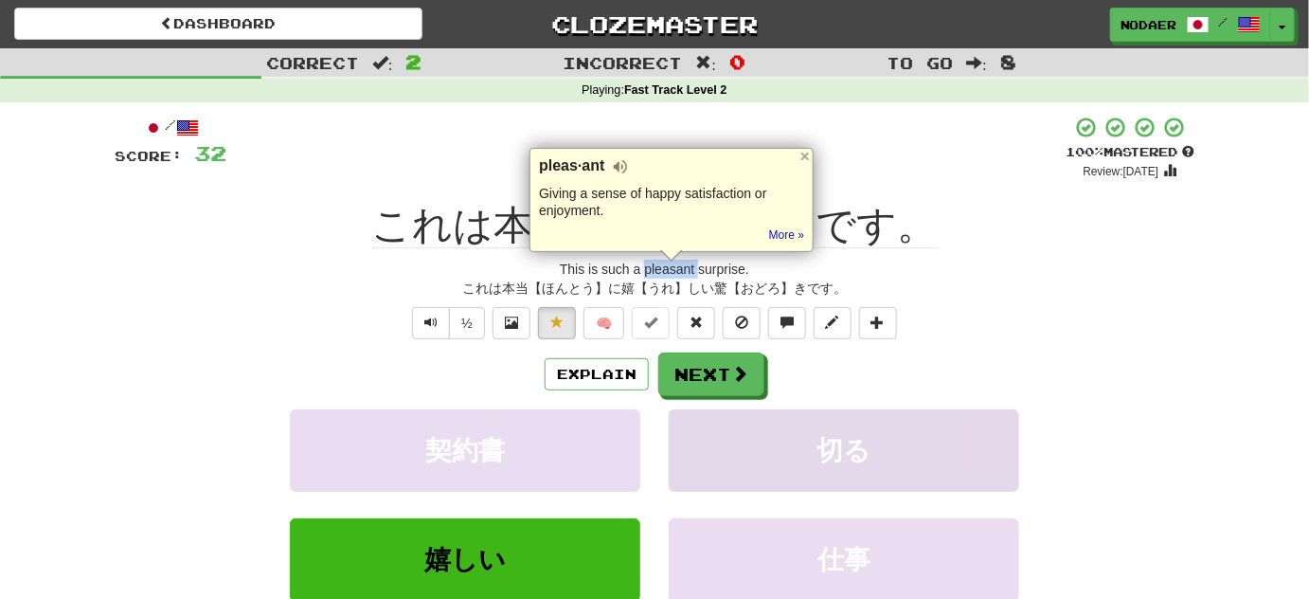
copy div "pleasant"
click at [803, 153] on div at bounding box center [805, 156] width 15 height 15
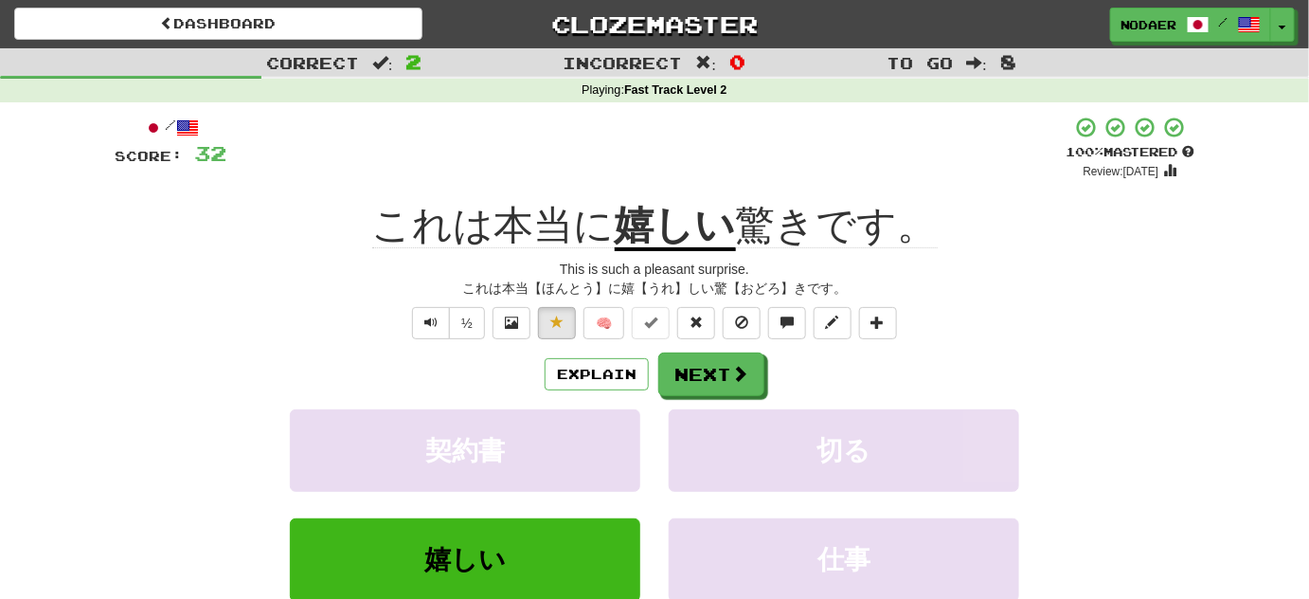
click at [1022, 352] on div "Explain Next" at bounding box center [655, 374] width 1080 height 44
click at [278, 286] on div "これは本当【ほんとう】に嬉【うれ】しい驚【おどろ】きです。" at bounding box center [655, 288] width 1080 height 19
click at [434, 315] on span "Text-to-speech controls" at bounding box center [430, 321] width 13 height 13
click at [436, 325] on span "Text-to-speech controls" at bounding box center [430, 321] width 13 height 13
click at [423, 331] on button "Text-to-speech controls" at bounding box center [431, 323] width 38 height 32
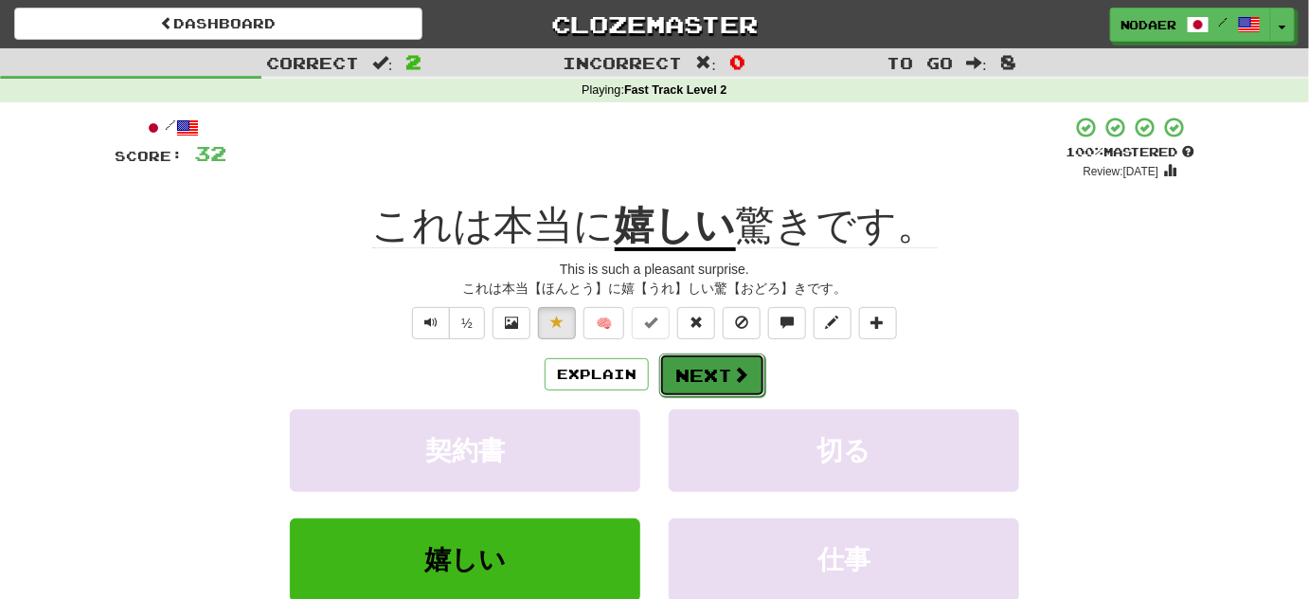
click at [721, 382] on button "Next" at bounding box center [712, 375] width 106 height 44
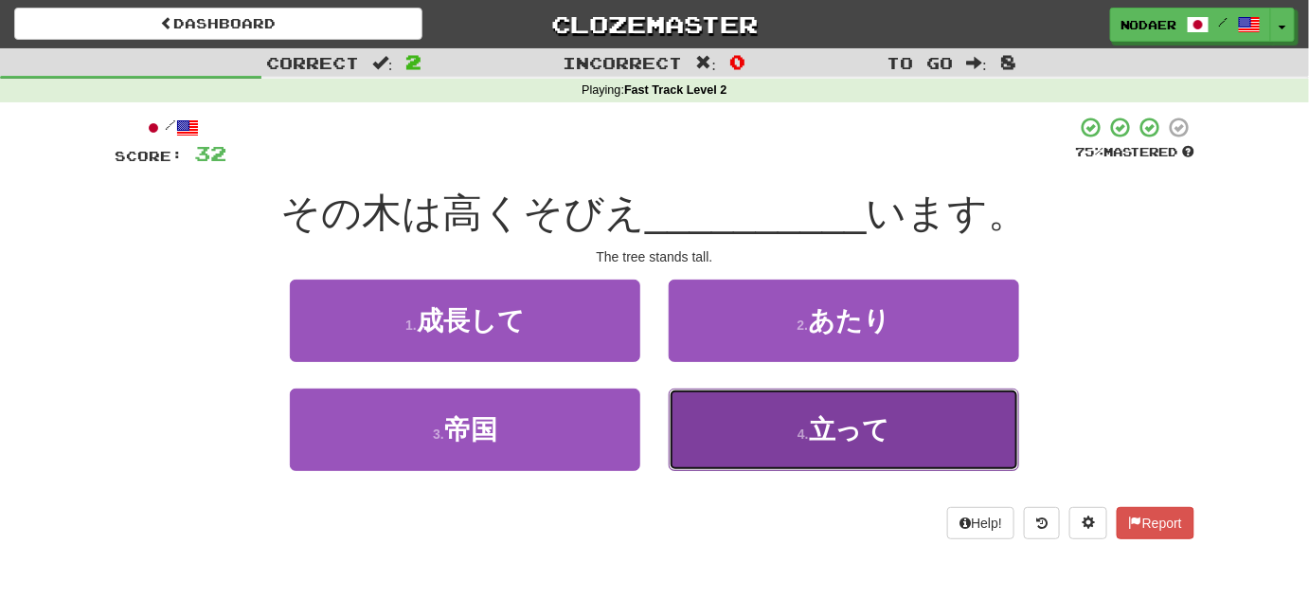
click at [796, 434] on button "4 . 立って" at bounding box center [844, 429] width 351 height 82
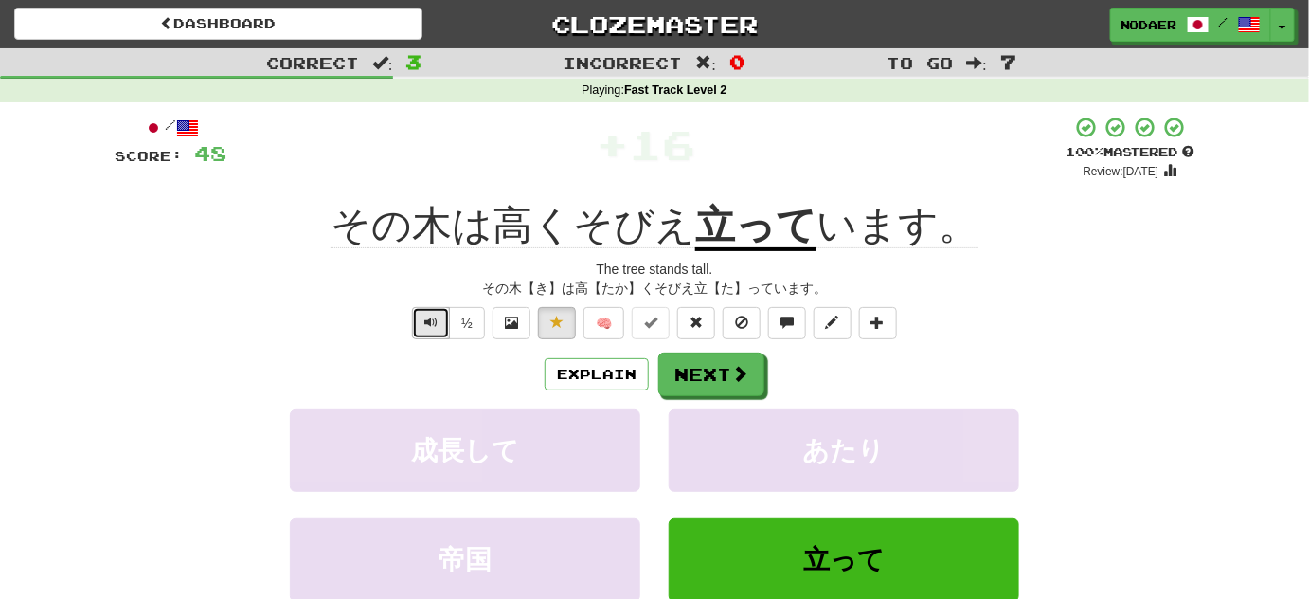
click at [447, 331] on button "Text-to-speech controls" at bounding box center [431, 323] width 38 height 32
click at [744, 390] on button "Next" at bounding box center [712, 375] width 106 height 44
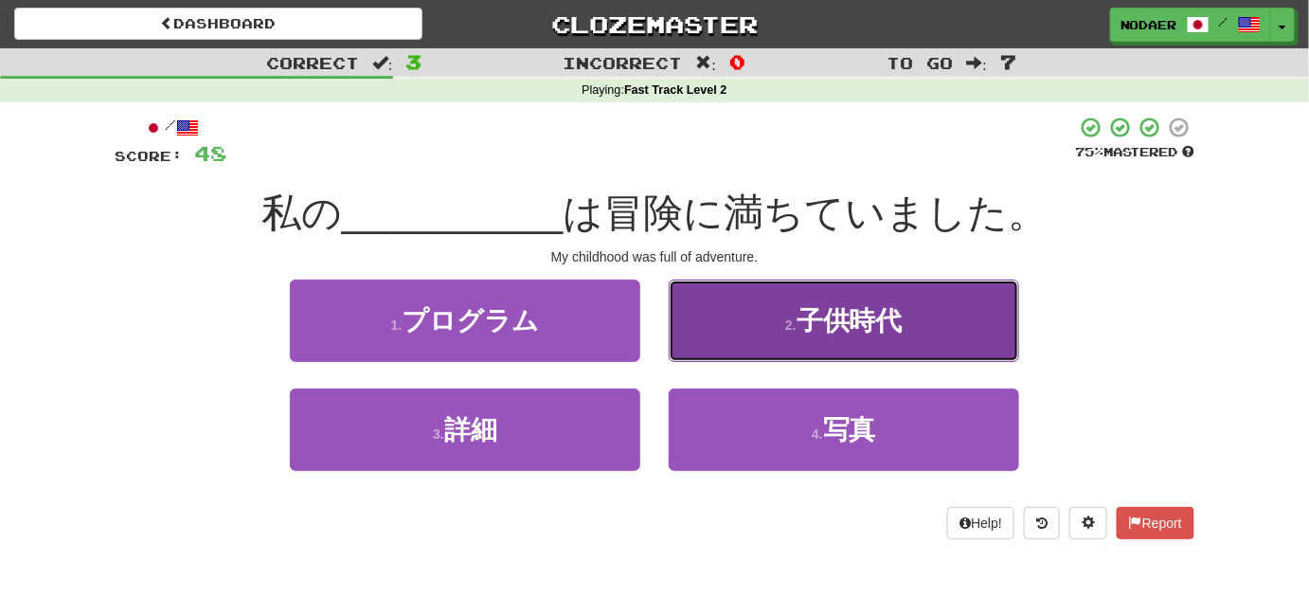
click at [795, 326] on small "2 ." at bounding box center [790, 324] width 11 height 15
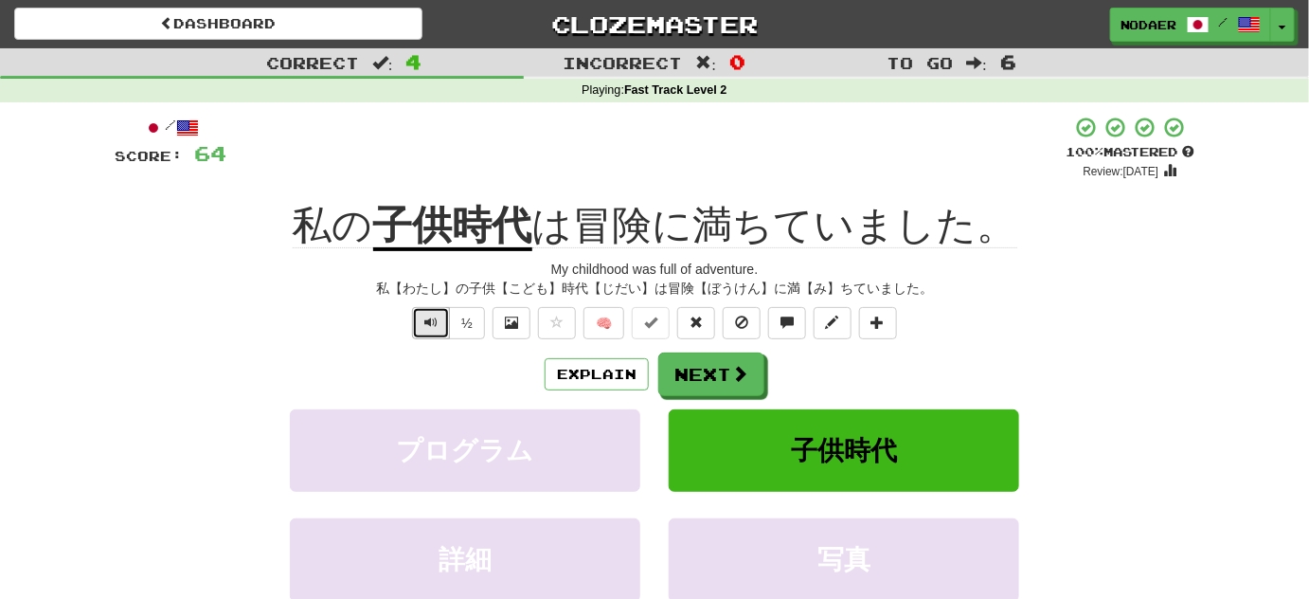
click at [422, 320] on button "Text-to-speech controls" at bounding box center [431, 323] width 38 height 32
click at [435, 333] on button "Text-to-speech controls" at bounding box center [431, 323] width 38 height 32
click at [432, 325] on span "Text-to-speech controls" at bounding box center [430, 321] width 13 height 13
click at [710, 355] on button "Next" at bounding box center [712, 375] width 106 height 44
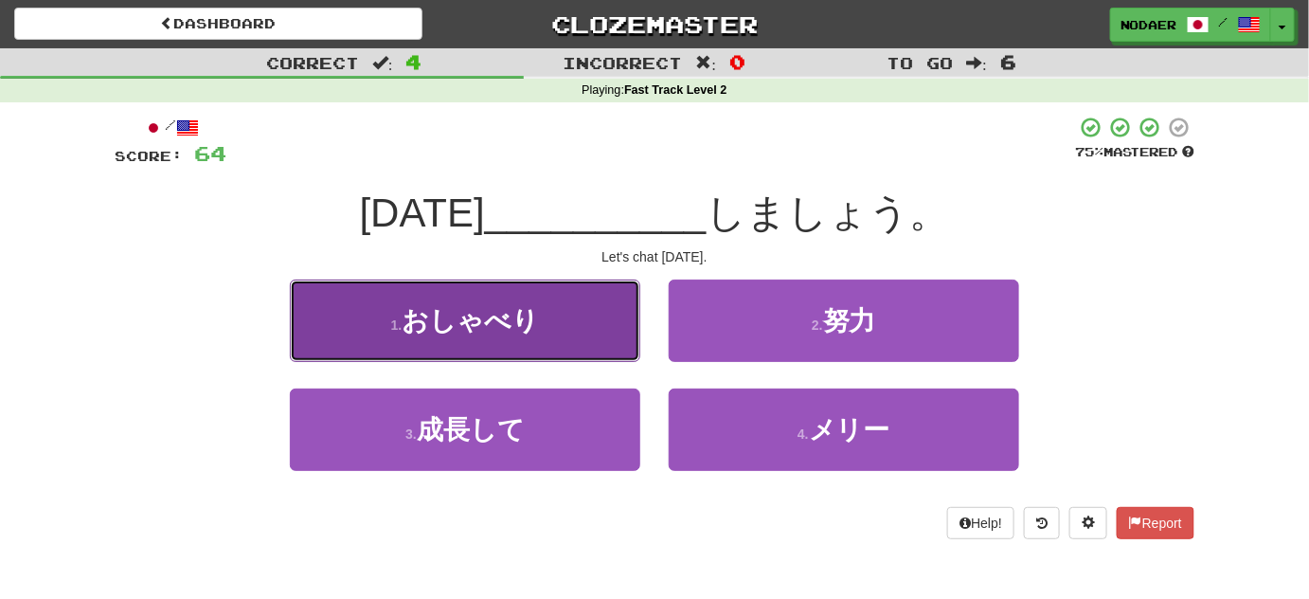
click at [537, 330] on span "おしゃべり" at bounding box center [470, 320] width 137 height 29
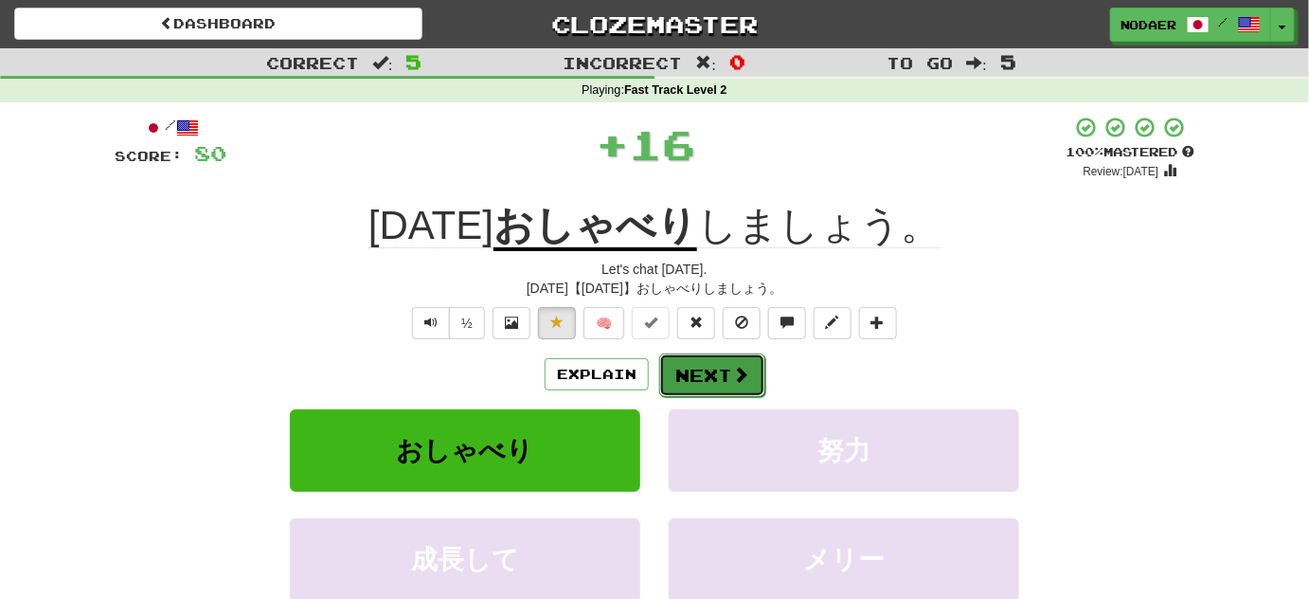
click at [717, 376] on button "Next" at bounding box center [712, 375] width 106 height 44
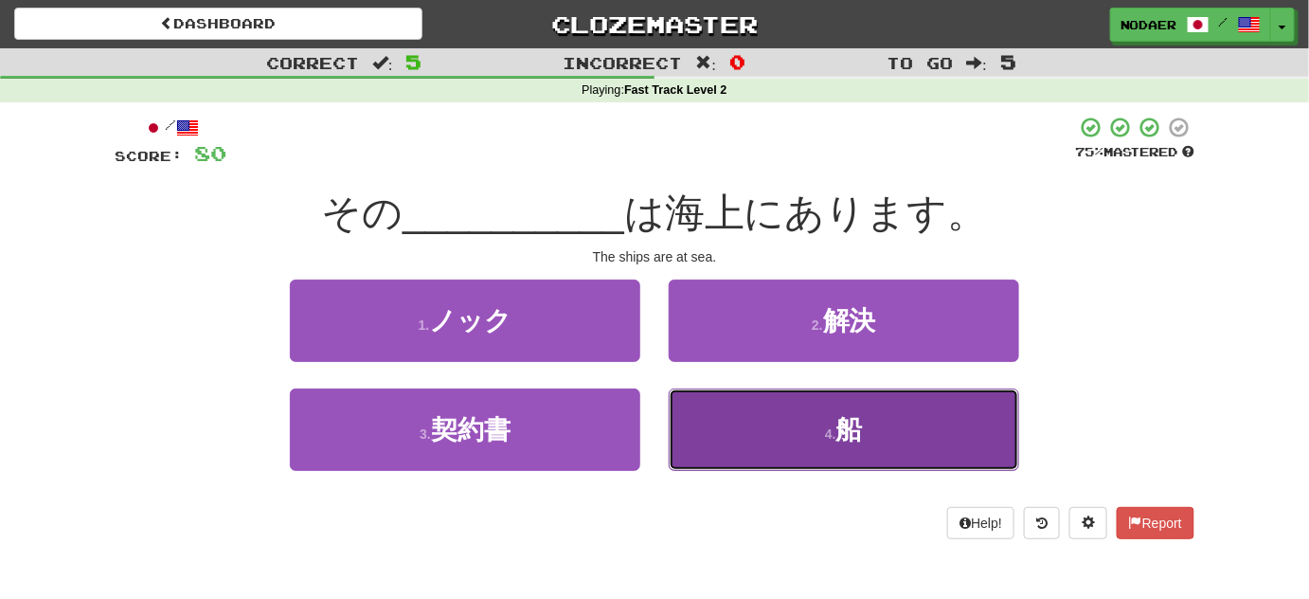
click at [781, 437] on button "4 . 船" at bounding box center [844, 429] width 351 height 82
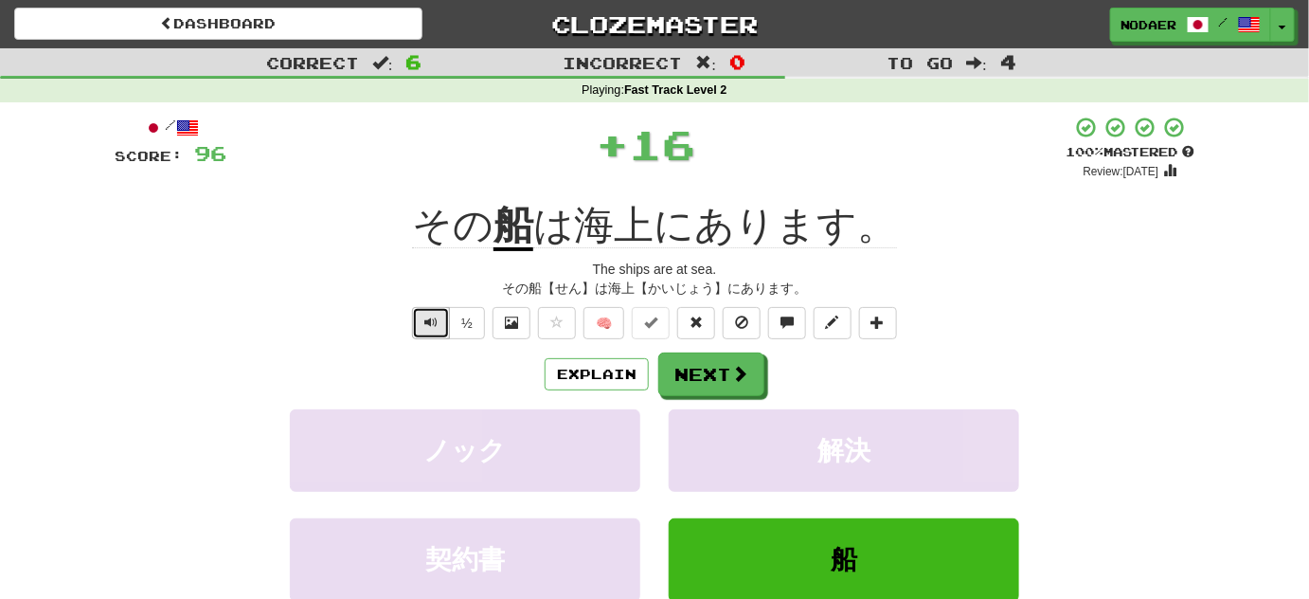
click at [437, 321] on span "Text-to-speech controls" at bounding box center [430, 321] width 13 height 13
click at [434, 319] on span "Text-to-speech controls" at bounding box center [430, 321] width 13 height 13
click at [561, 315] on span at bounding box center [556, 321] width 13 height 13
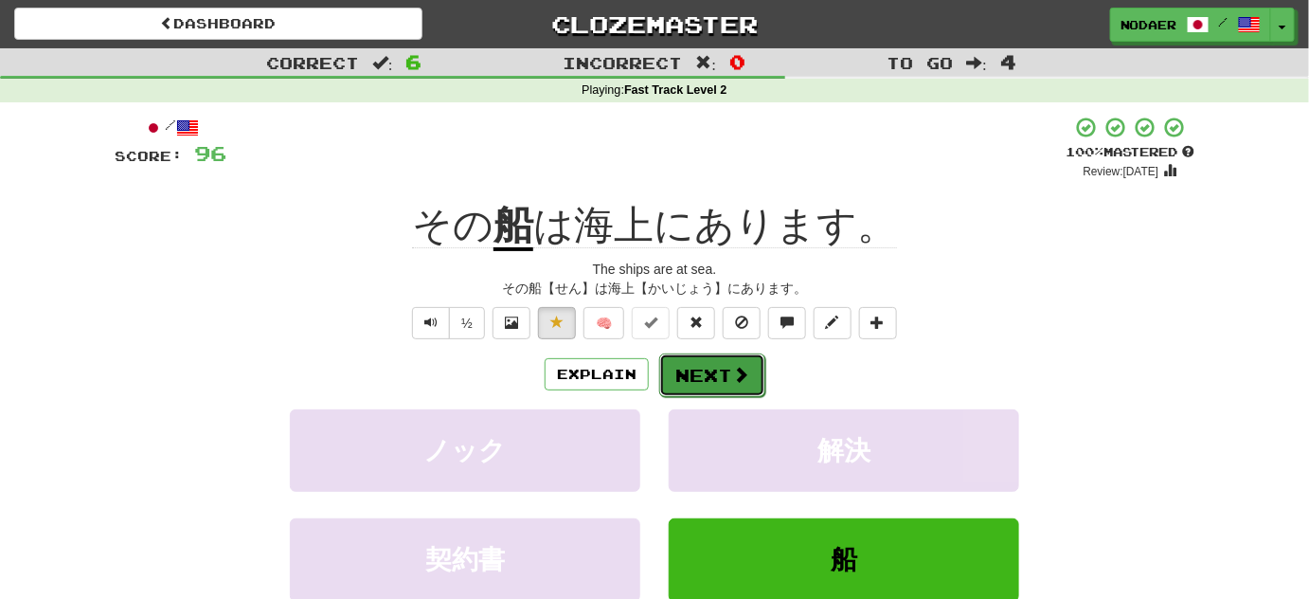
click at [747, 378] on span at bounding box center [740, 374] width 17 height 17
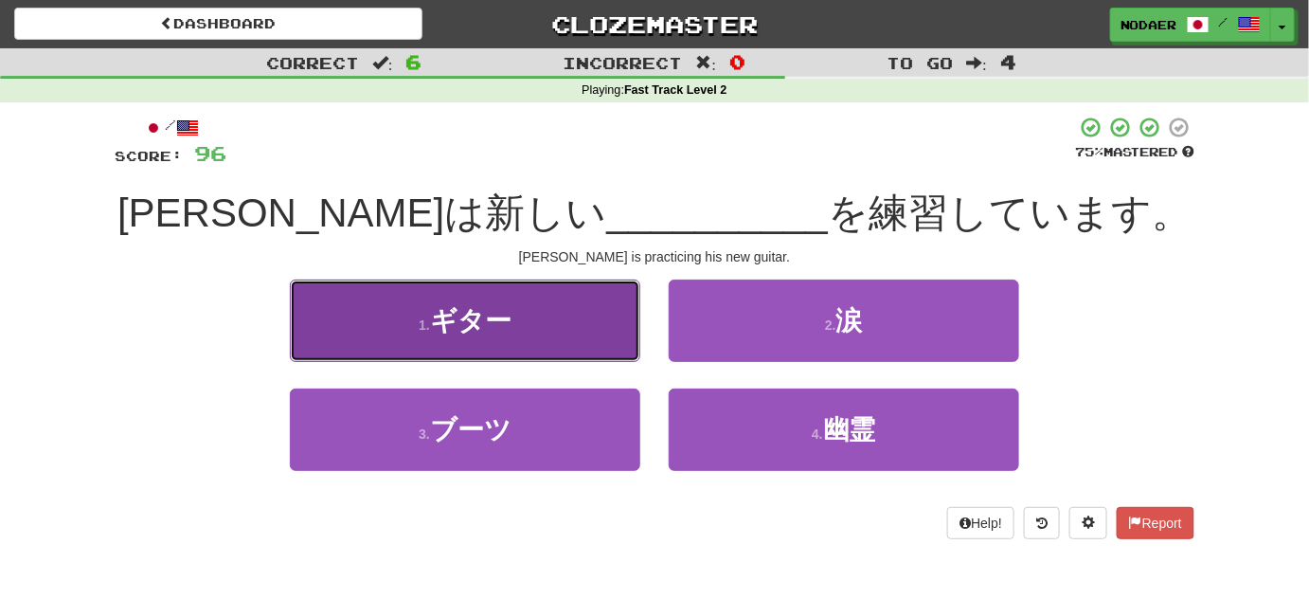
click at [511, 331] on span "ギター" at bounding box center [470, 320] width 81 height 29
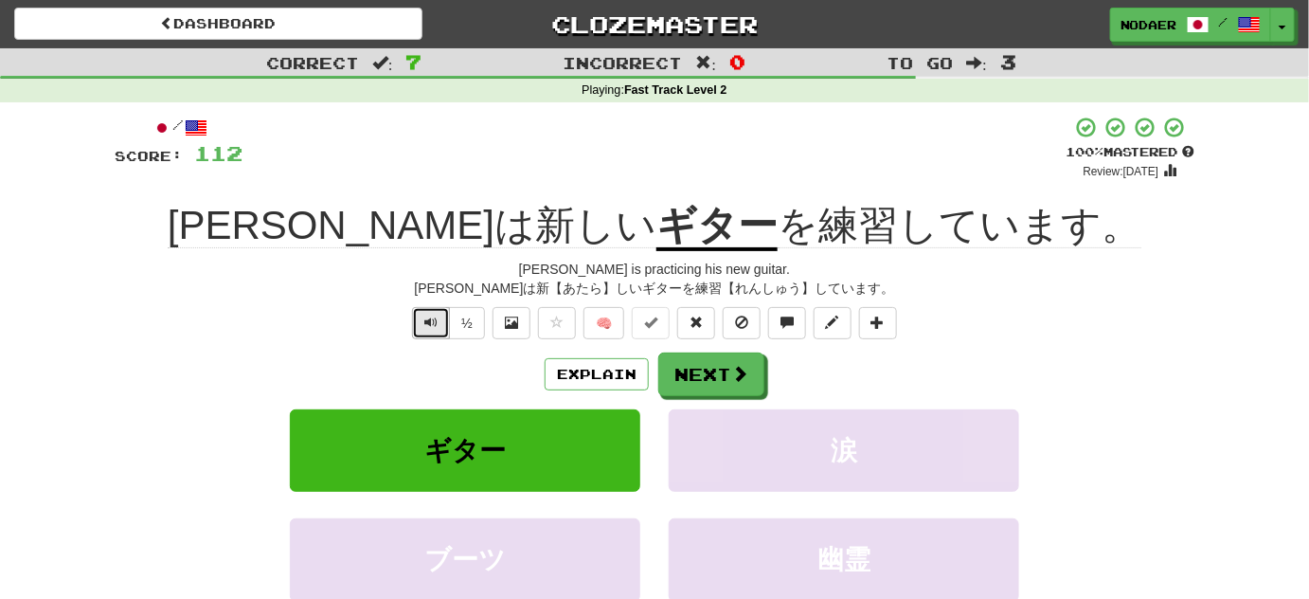
click at [423, 328] on button "Text-to-speech controls" at bounding box center [431, 323] width 38 height 32
click at [726, 374] on button "Next" at bounding box center [712, 375] width 106 height 44
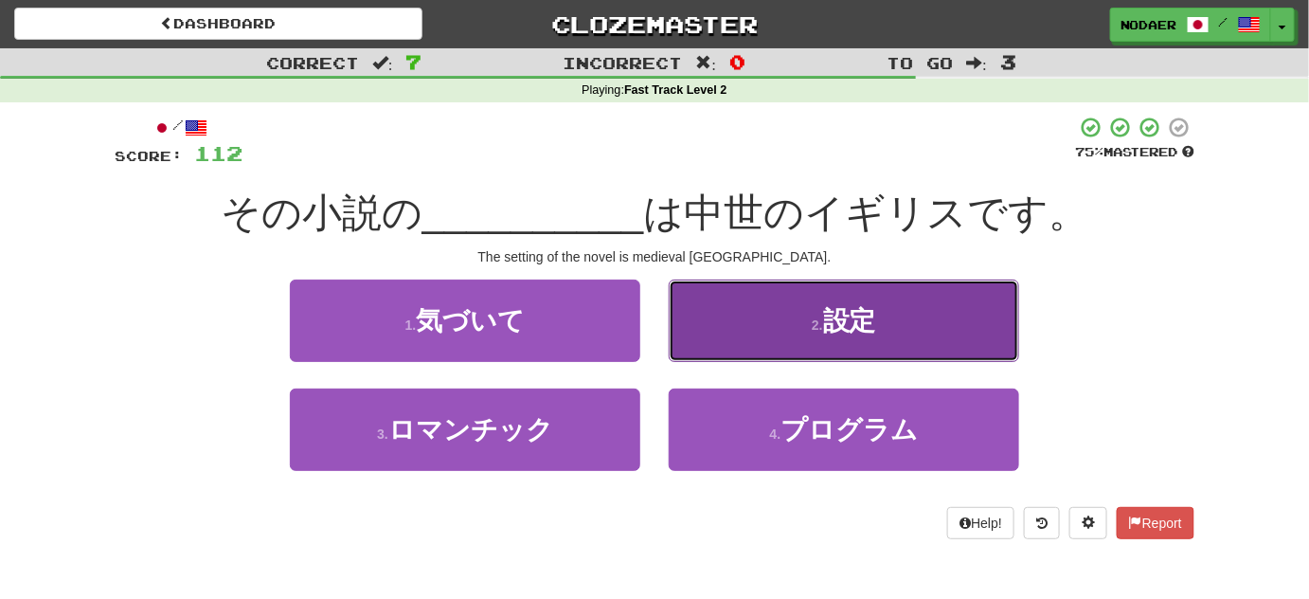
click at [872, 333] on span "設定" at bounding box center [849, 320] width 53 height 29
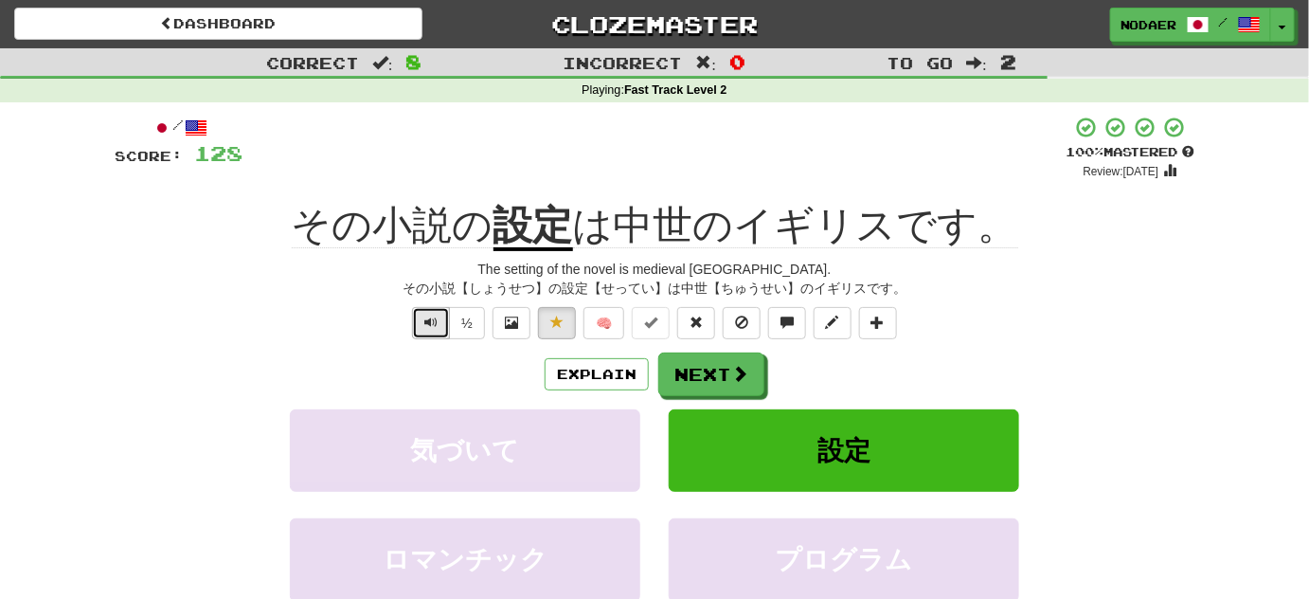
click at [427, 334] on button "Text-to-speech controls" at bounding box center [431, 323] width 38 height 32
click at [430, 328] on span "Text-to-speech controls" at bounding box center [430, 321] width 13 height 13
click at [433, 315] on span "Text-to-speech controls" at bounding box center [430, 321] width 13 height 13
click at [727, 382] on button "Next" at bounding box center [712, 375] width 106 height 44
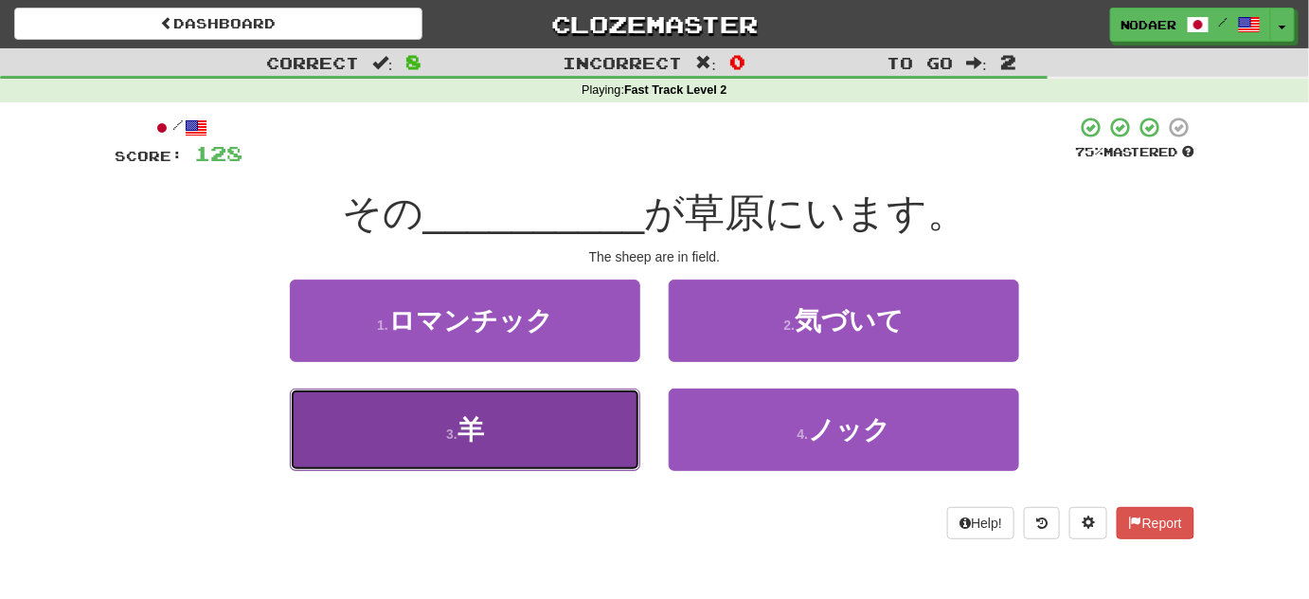
click at [472, 422] on span "羊" at bounding box center [471, 429] width 27 height 29
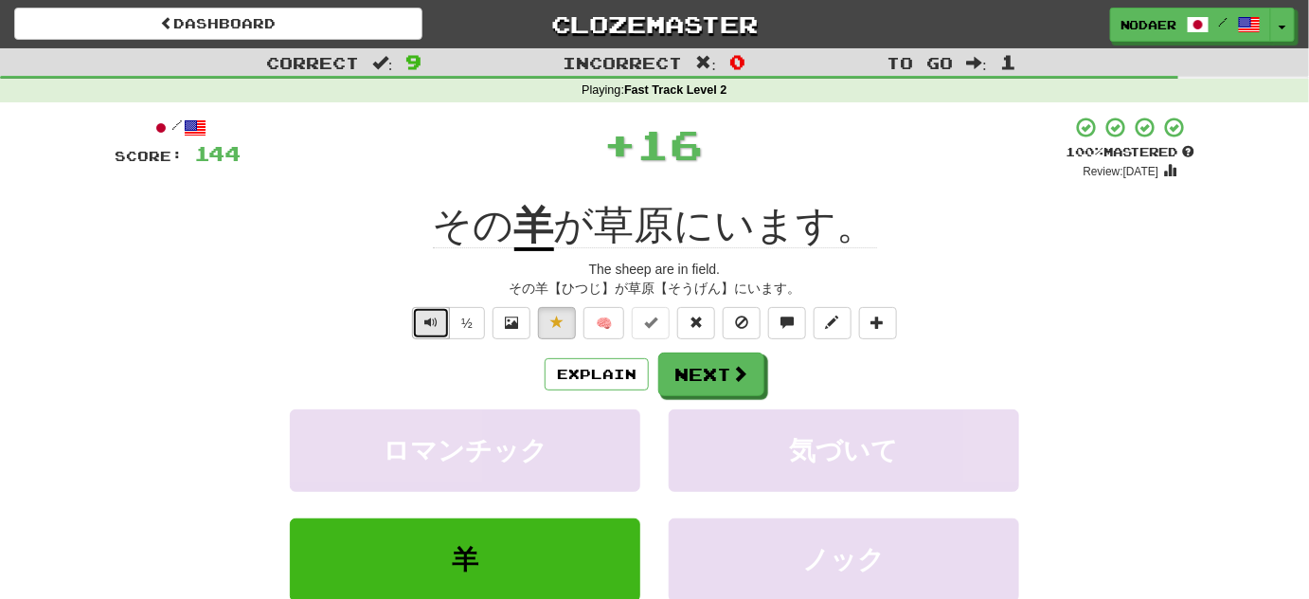
click at [433, 326] on span "Text-to-speech controls" at bounding box center [430, 321] width 13 height 13
click at [430, 321] on span "Text-to-speech controls" at bounding box center [430, 321] width 13 height 13
click at [420, 307] on div "½" at bounding box center [446, 323] width 77 height 32
click at [414, 315] on button "Text-to-speech controls" at bounding box center [431, 323] width 38 height 32
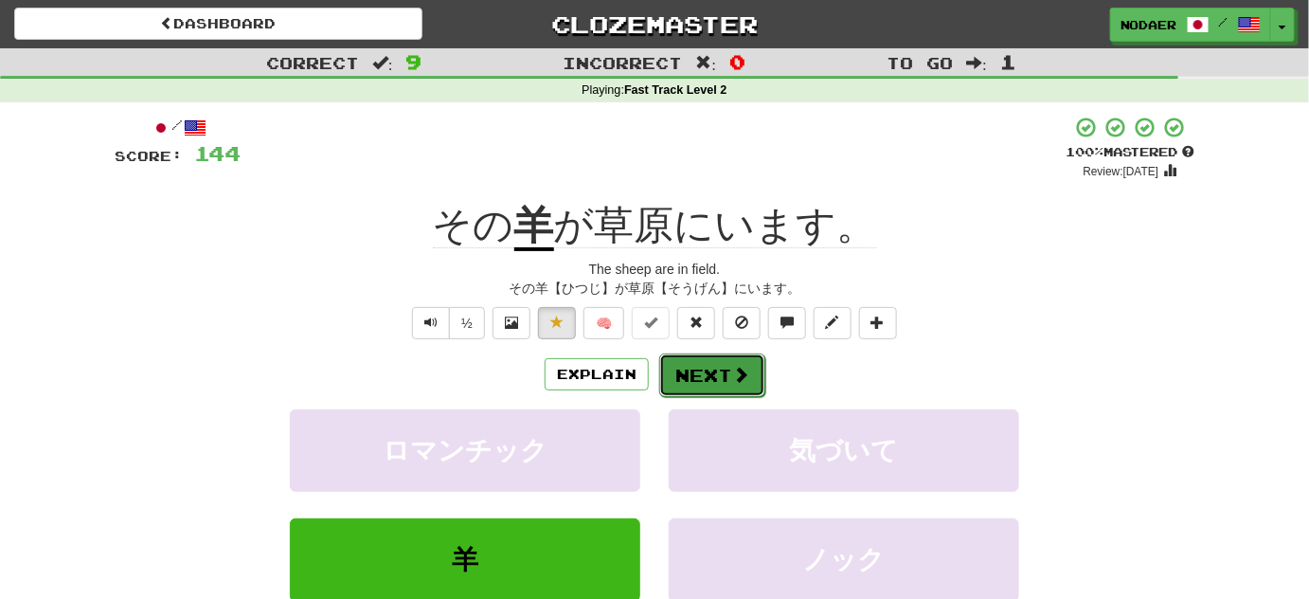
click at [711, 374] on button "Next" at bounding box center [712, 375] width 106 height 44
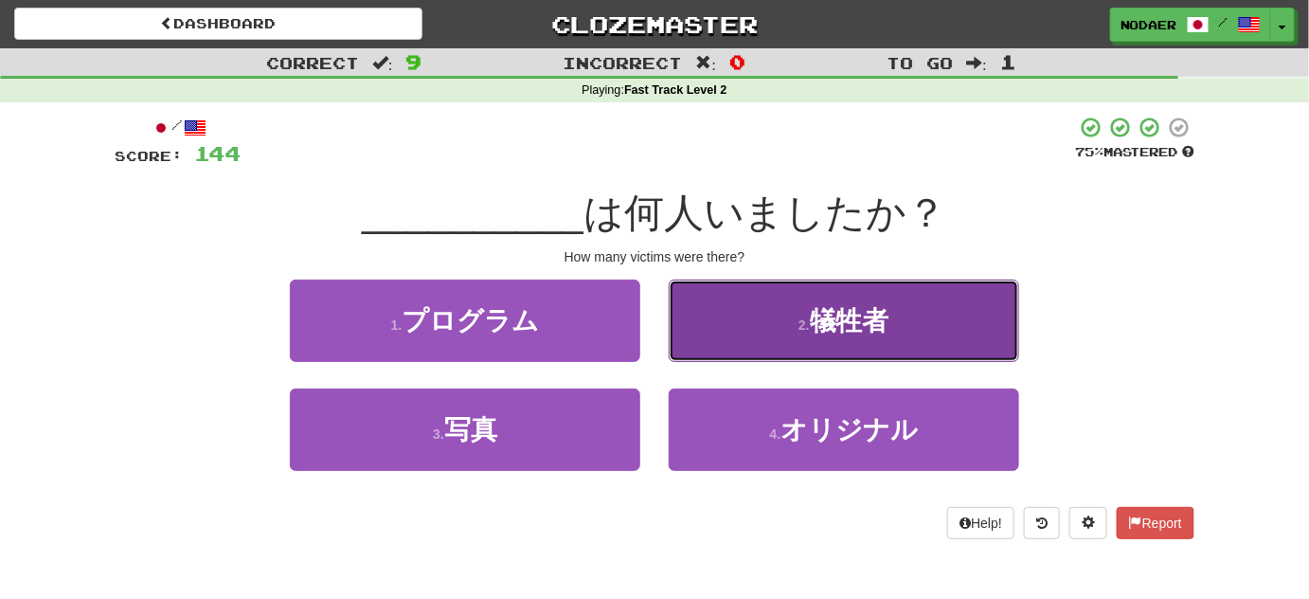
click at [801, 343] on button "2 . 犠牲者" at bounding box center [844, 320] width 351 height 82
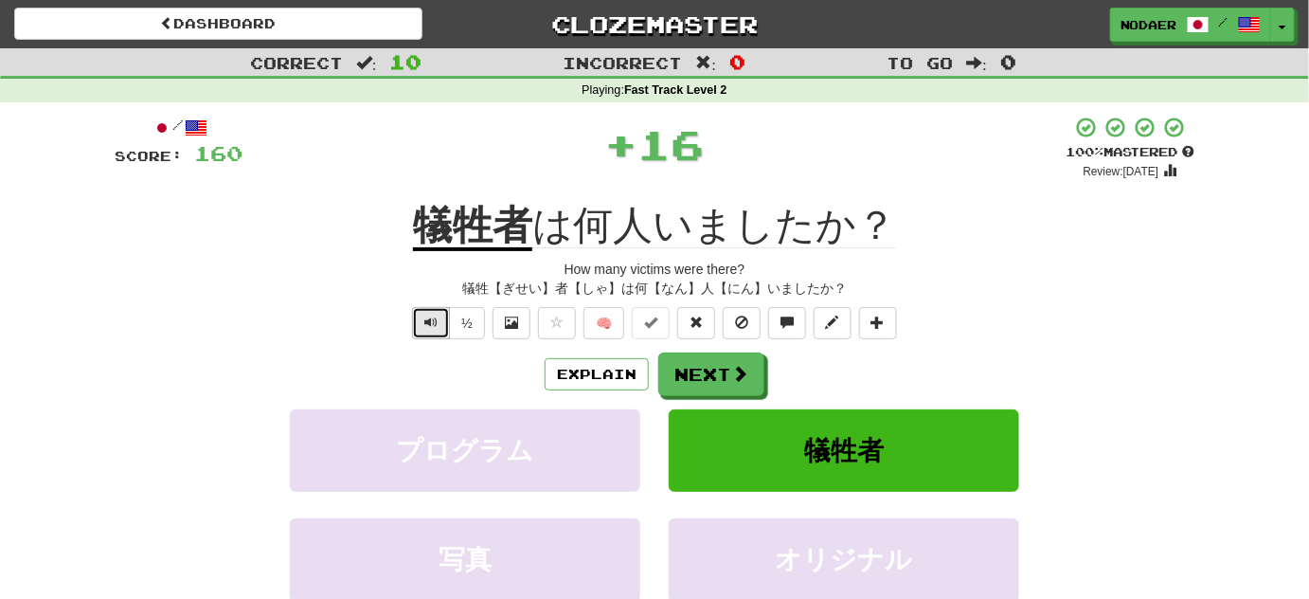
click at [436, 320] on span "Text-to-speech controls" at bounding box center [430, 321] width 13 height 13
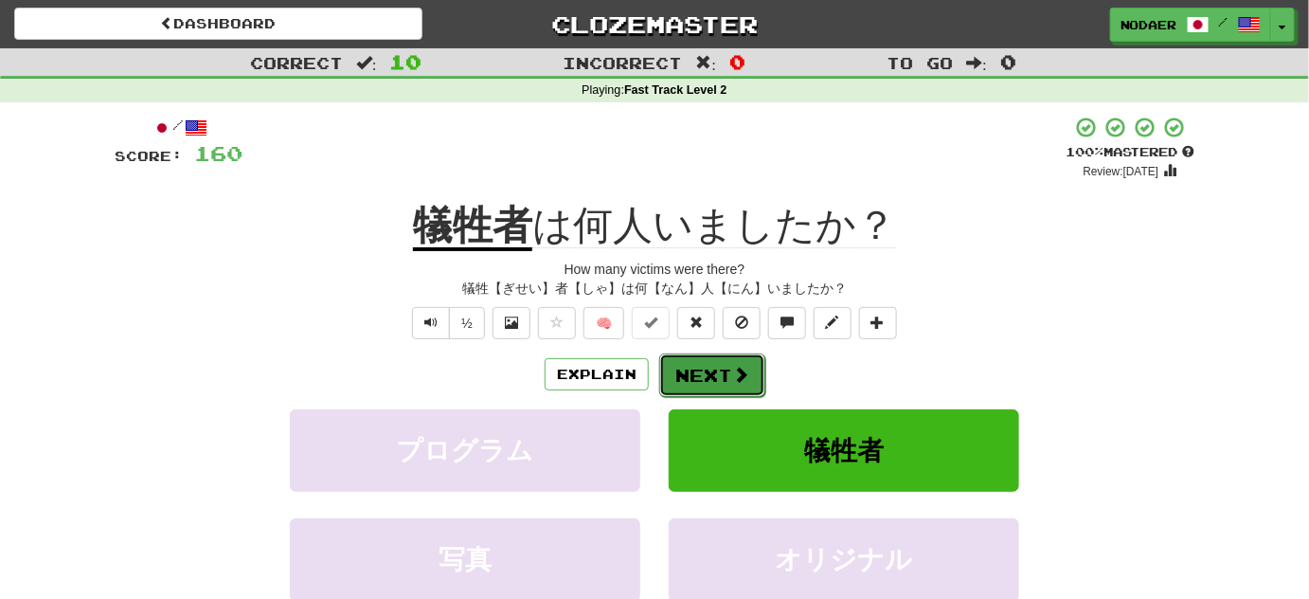
click at [668, 387] on button "Next" at bounding box center [712, 375] width 106 height 44
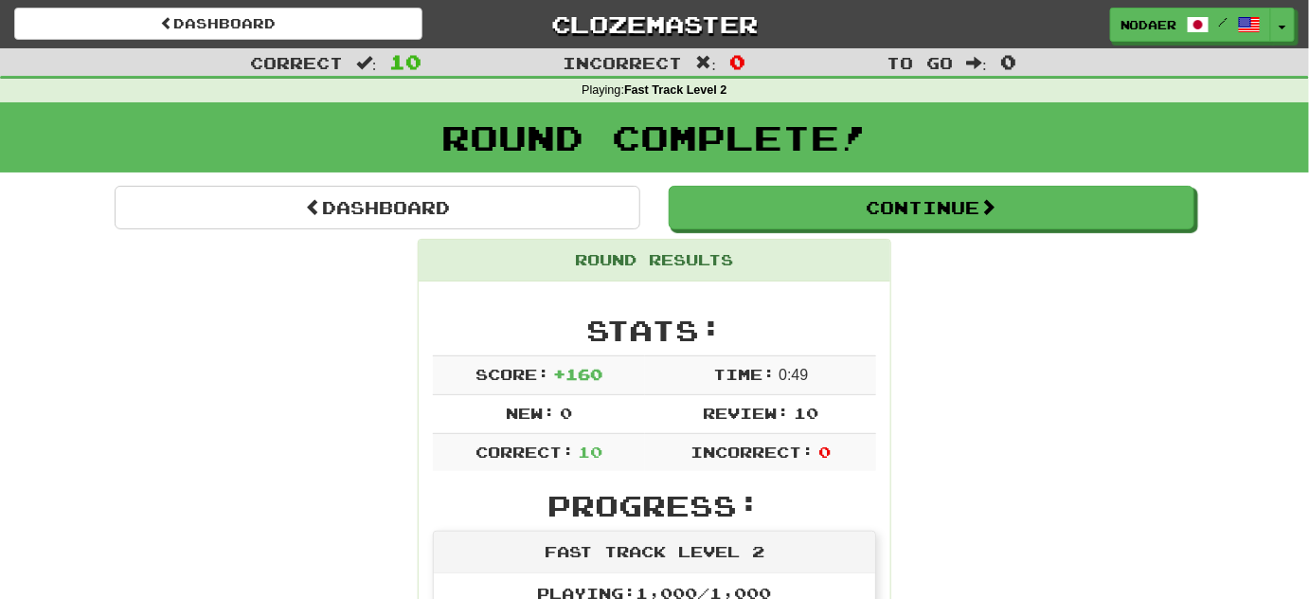
click at [1299, 27] on div "nodaer / Toggle Dropdown Dashboard Leaderboard Activity Feed Notifications 8 Pr…" at bounding box center [1091, 25] width 437 height 34
click at [1295, 27] on button "Toggle Dropdown" at bounding box center [1282, 25] width 25 height 34
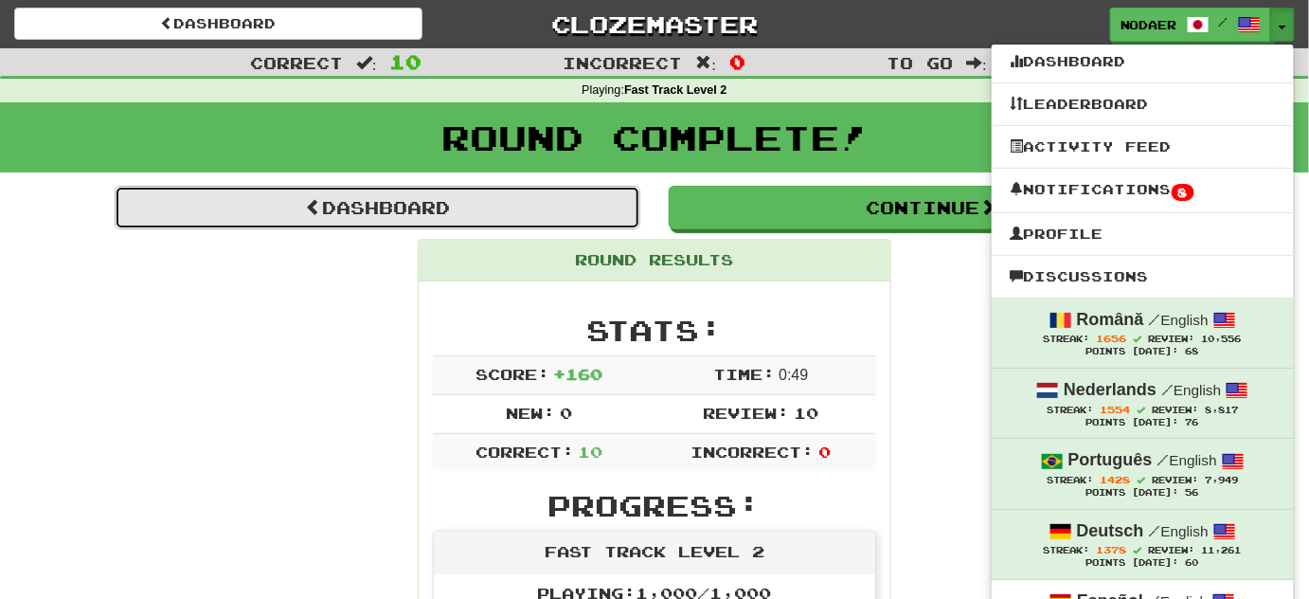
click at [432, 199] on link "Dashboard" at bounding box center [378, 208] width 526 height 44
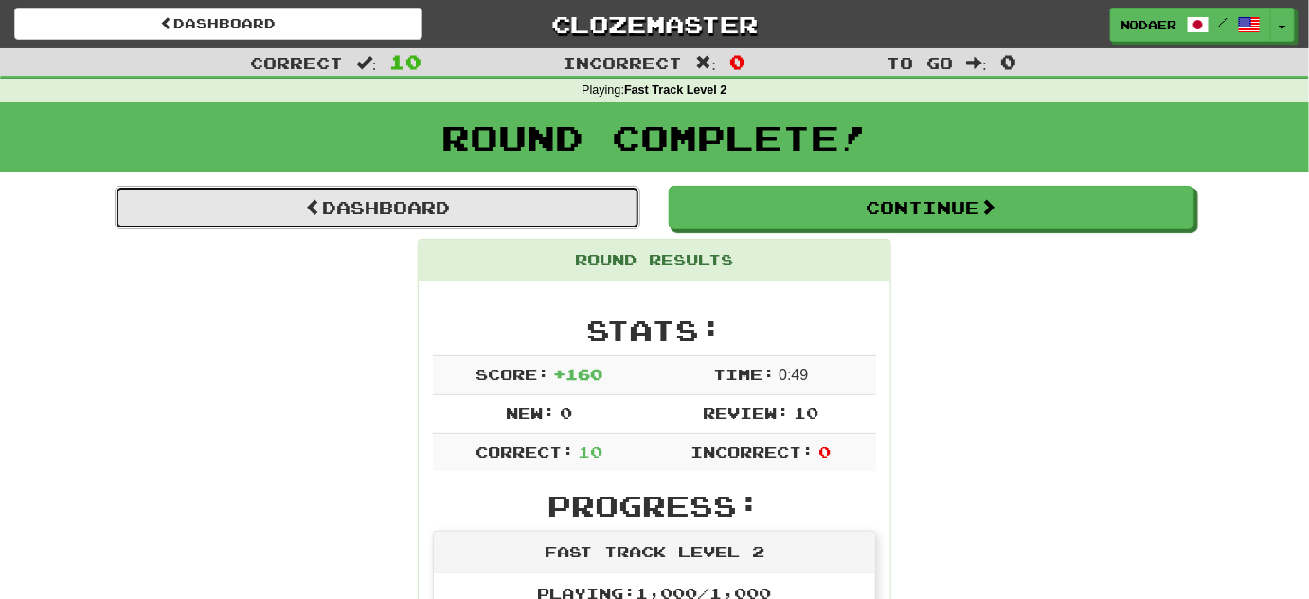
click at [432, 199] on link "Dashboard" at bounding box center [378, 208] width 526 height 44
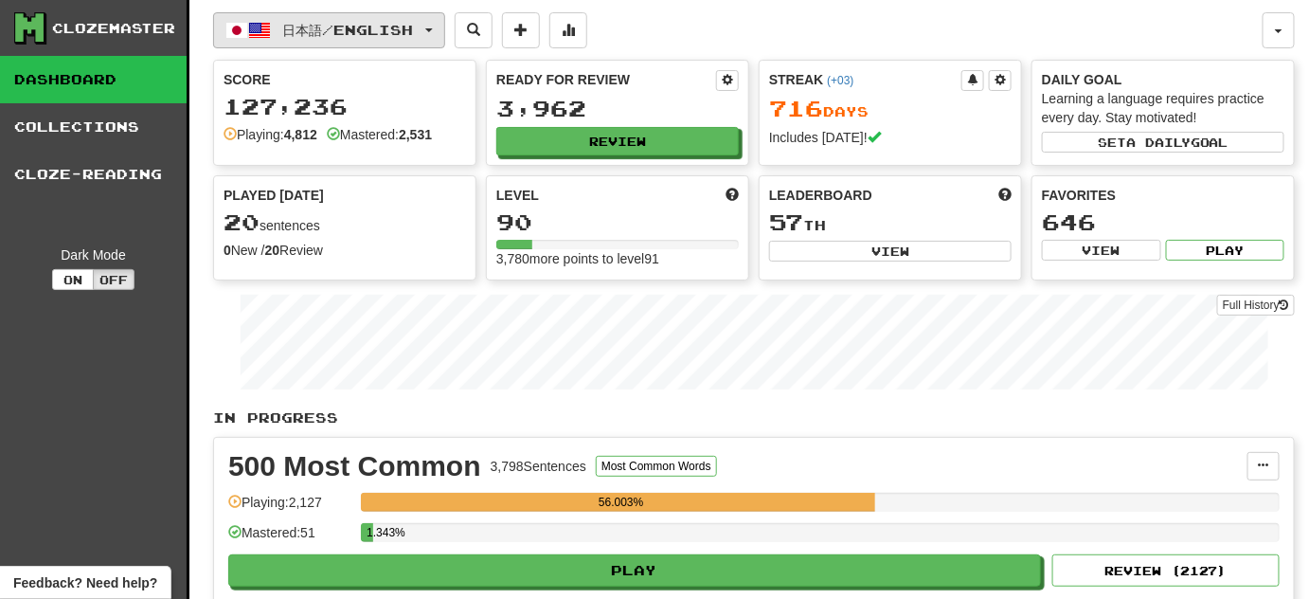
click at [441, 29] on button "日本語 / English" at bounding box center [329, 30] width 232 height 36
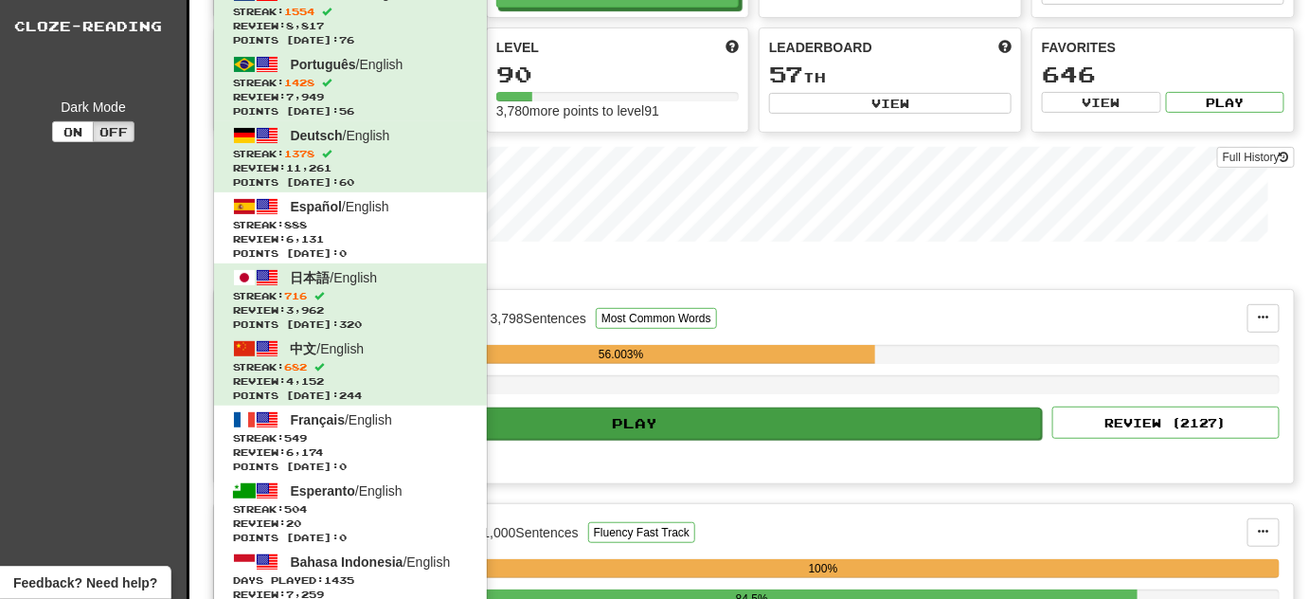
scroll to position [171, 0]
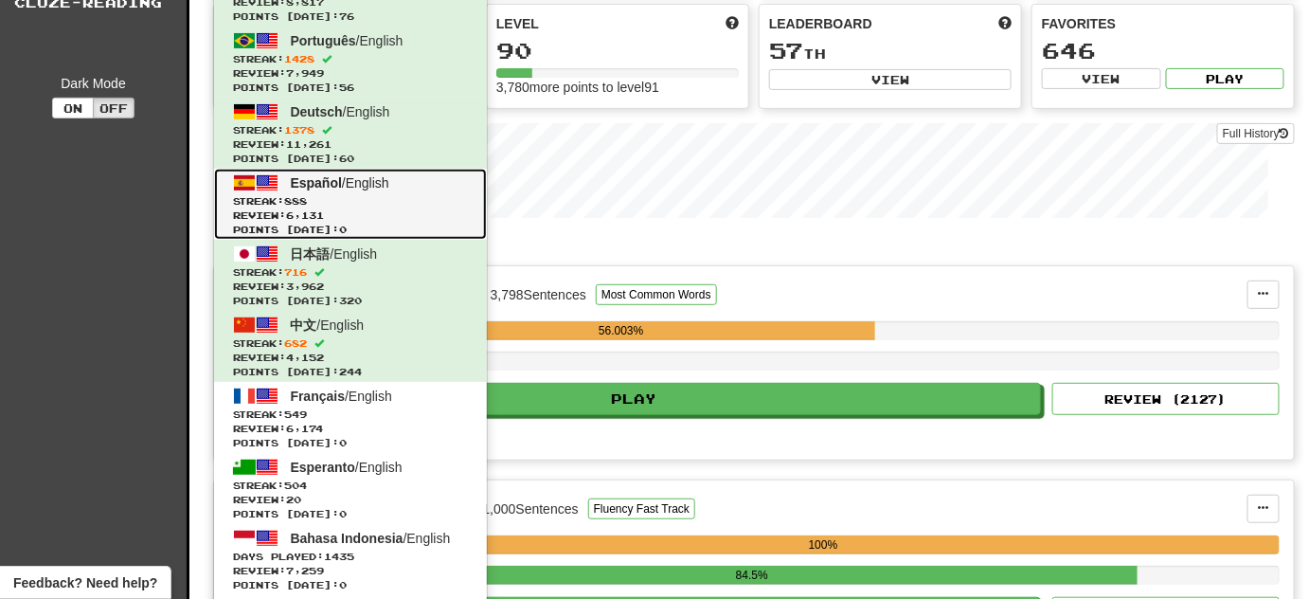
click at [471, 214] on link "Español / English Streak: 888 Review: 6,131 Points [DATE]: 0" at bounding box center [350, 204] width 273 height 71
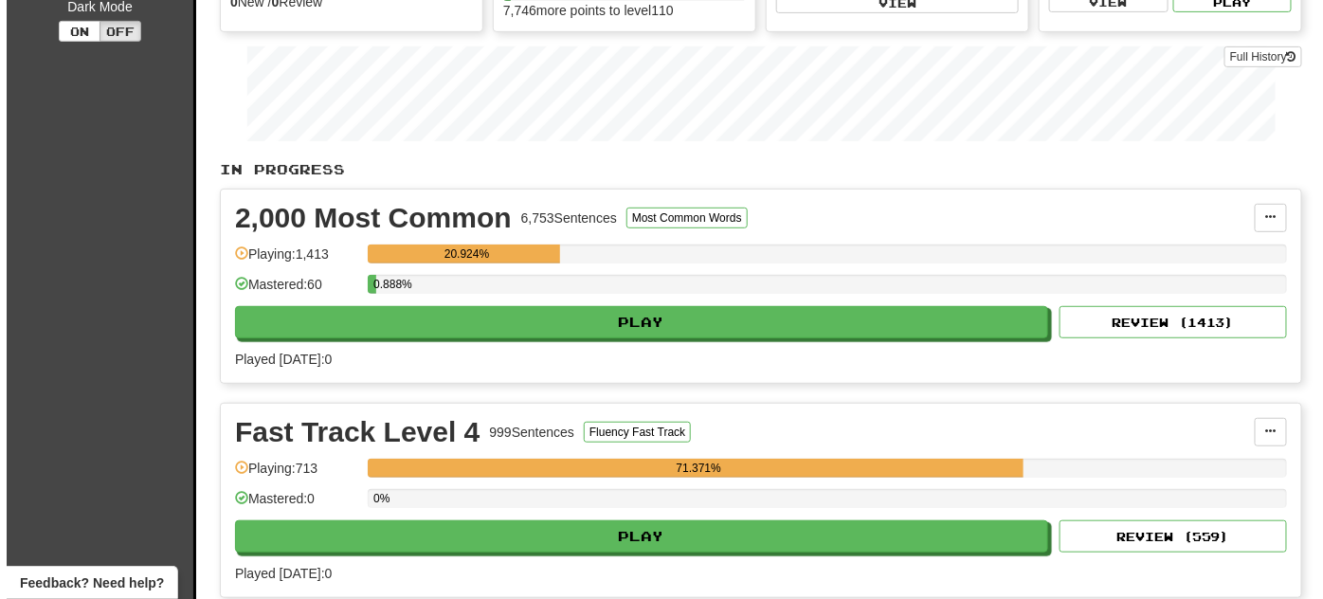
scroll to position [344, 0]
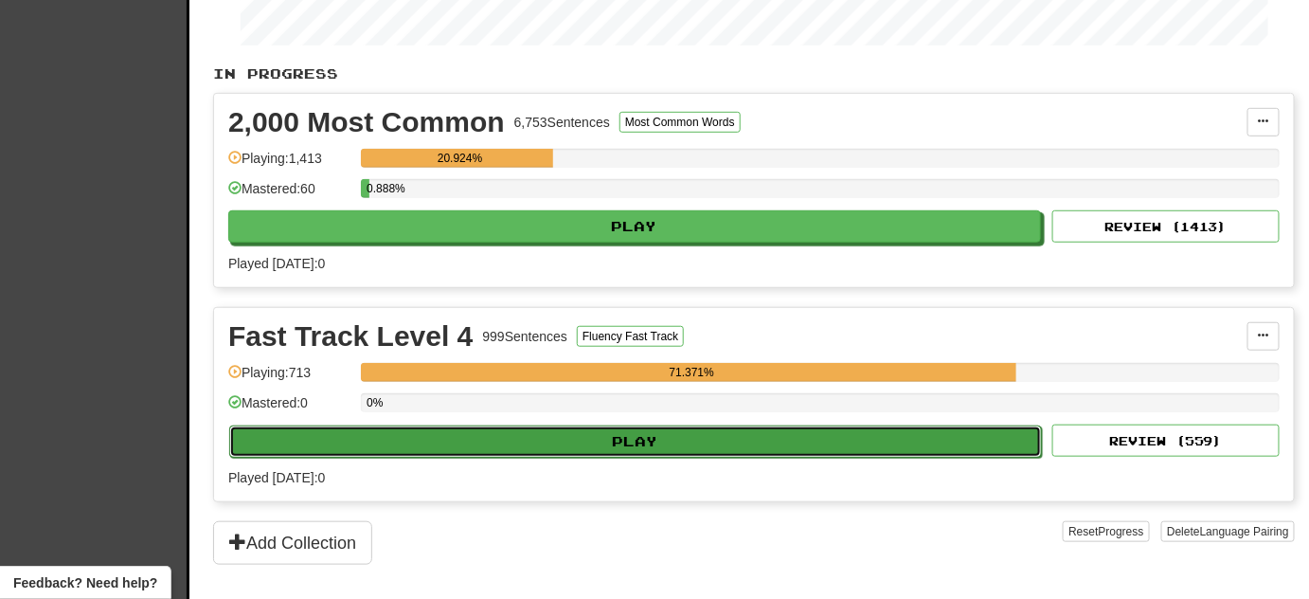
click at [366, 427] on button "Play" at bounding box center [635, 441] width 813 height 32
select select "**"
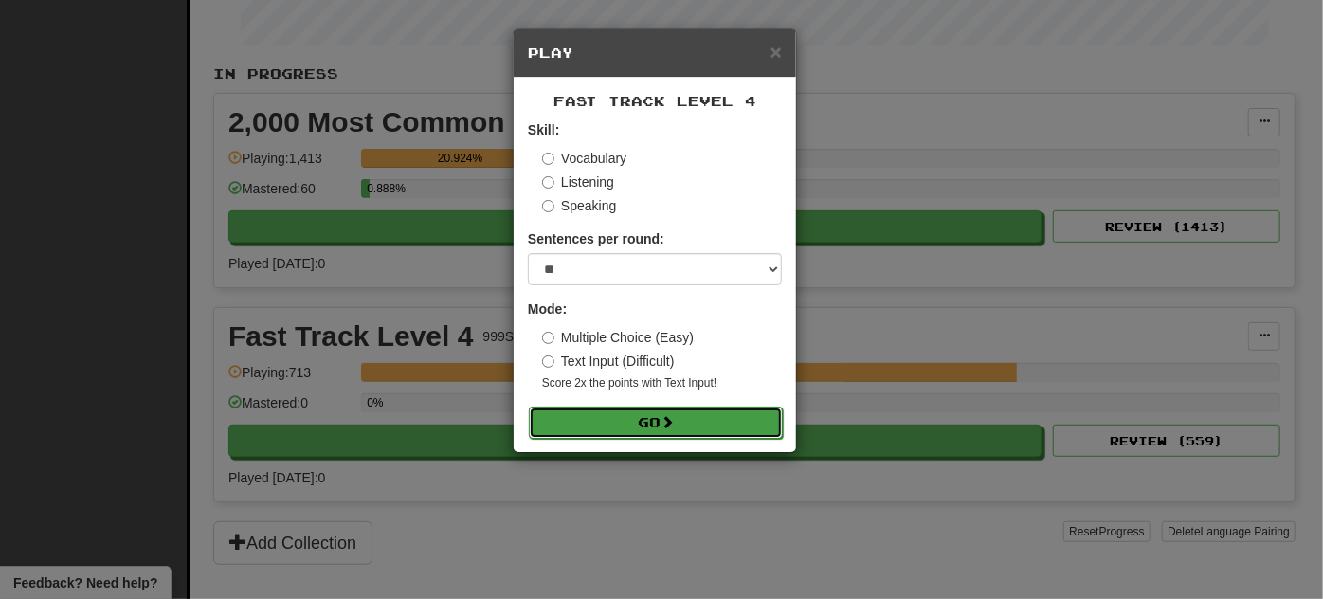
click at [634, 422] on button "Go" at bounding box center [656, 422] width 254 height 32
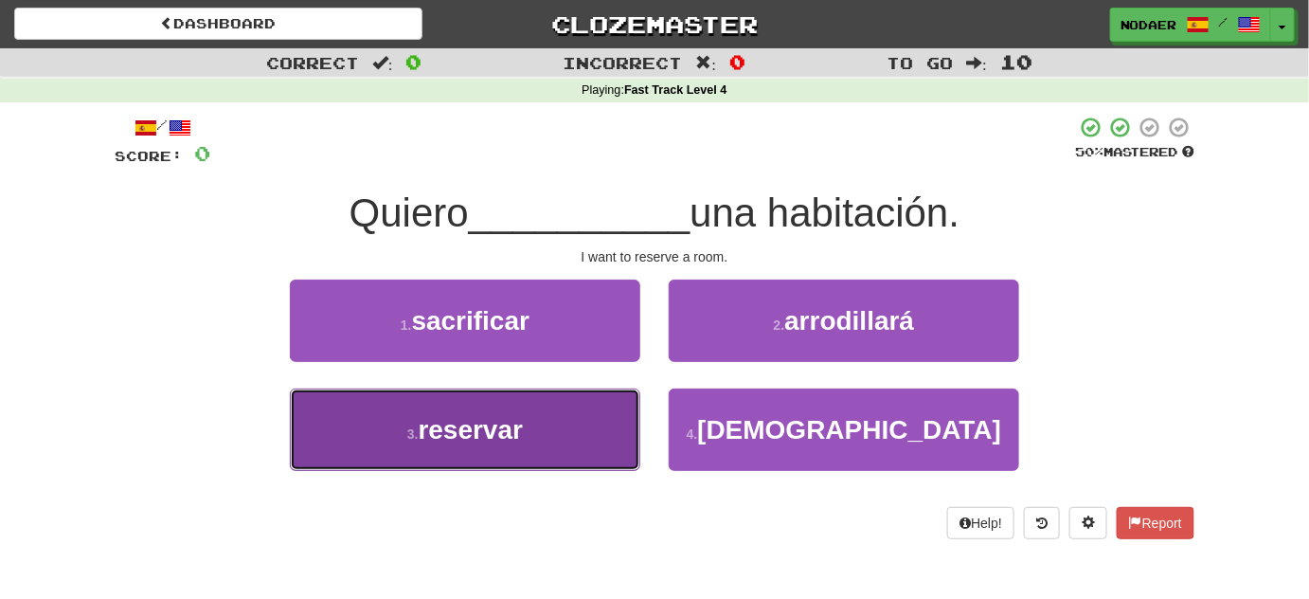
click at [583, 459] on button "3 . reservar" at bounding box center [465, 429] width 351 height 82
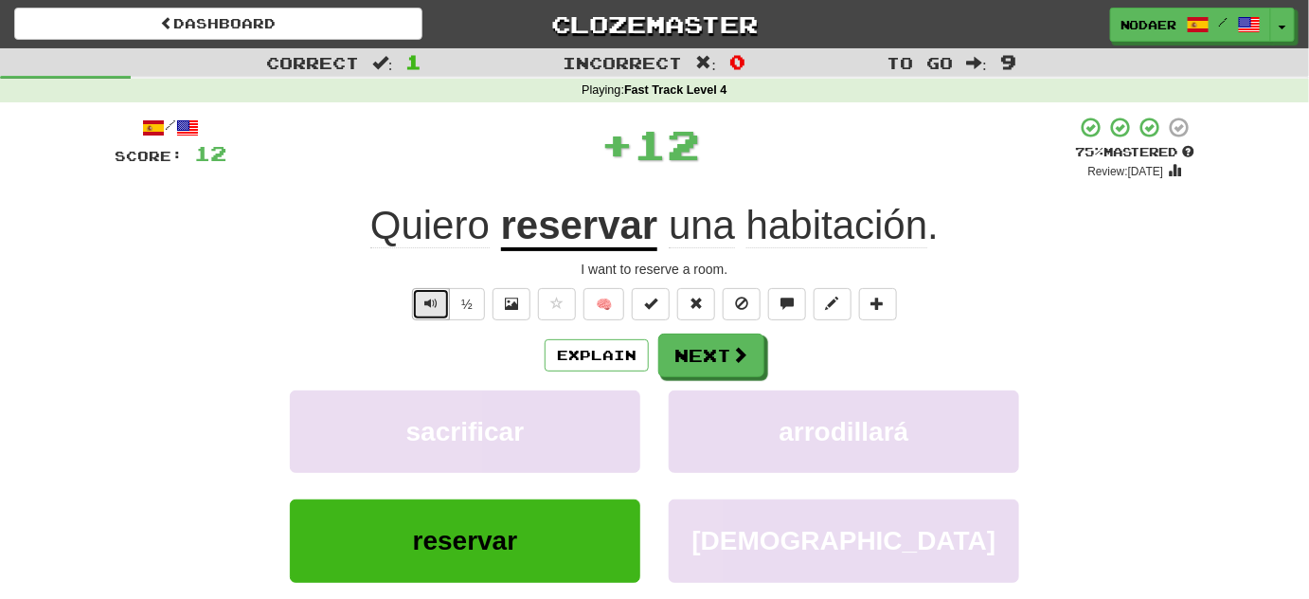
click at [428, 305] on span "Text-to-speech controls" at bounding box center [430, 303] width 13 height 13
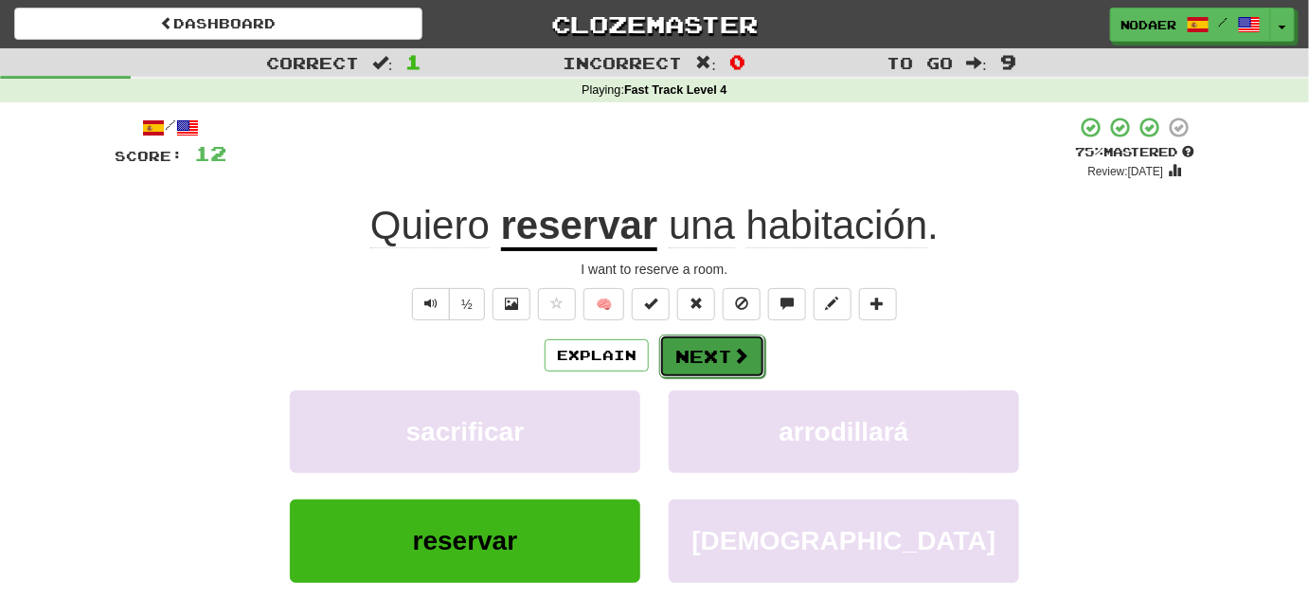
click at [708, 355] on button "Next" at bounding box center [712, 356] width 106 height 44
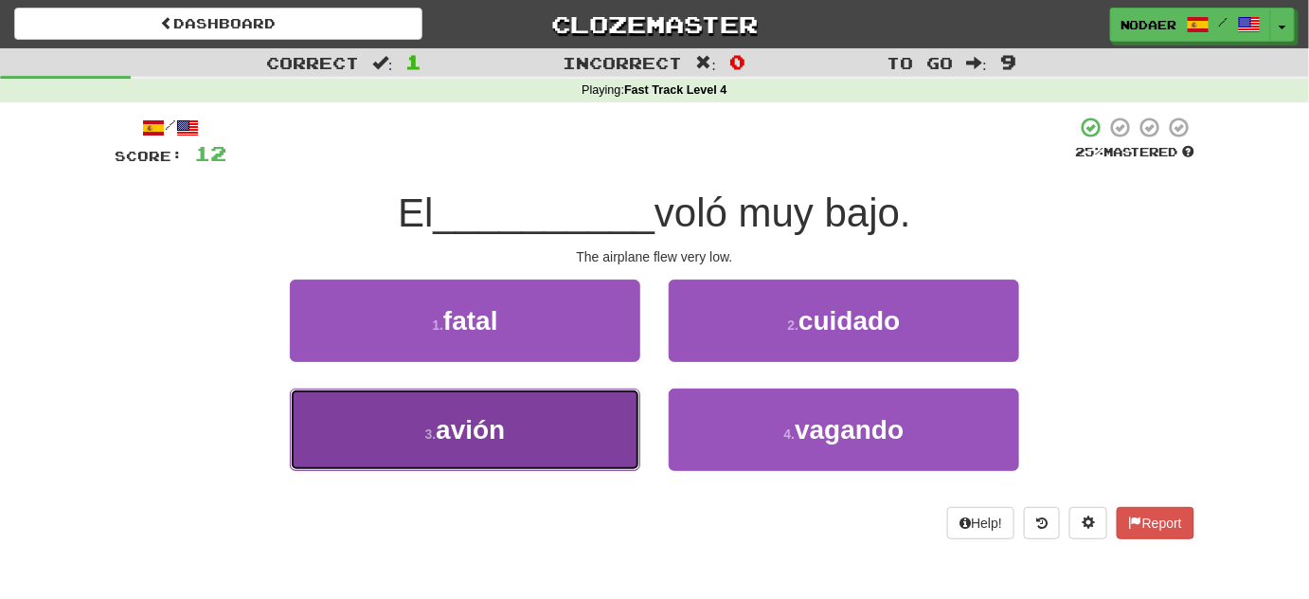
click at [521, 426] on button "3 . avión" at bounding box center [465, 429] width 351 height 82
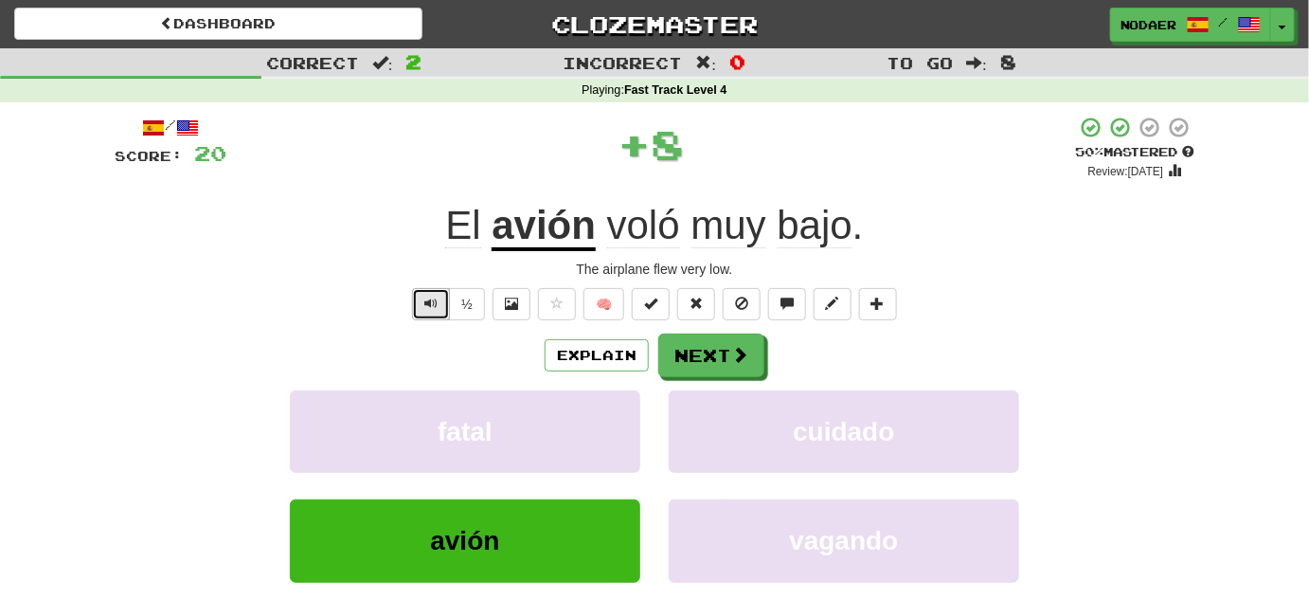
click at [431, 311] on button "Text-to-speech controls" at bounding box center [431, 304] width 38 height 32
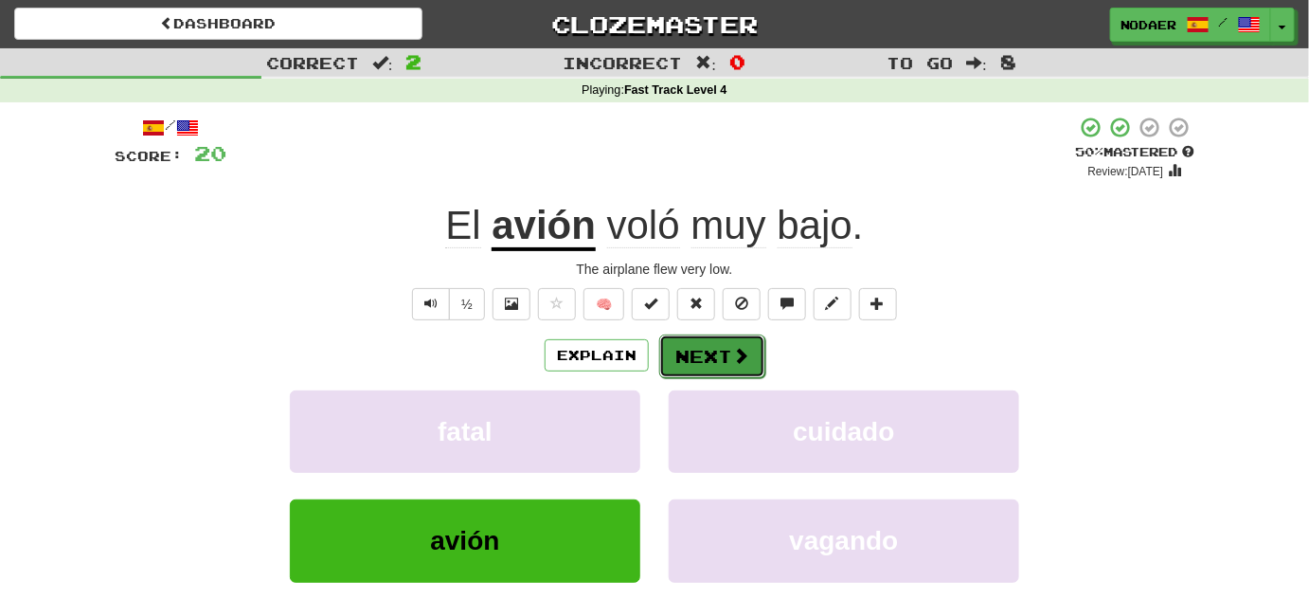
click at [729, 353] on button "Next" at bounding box center [712, 356] width 106 height 44
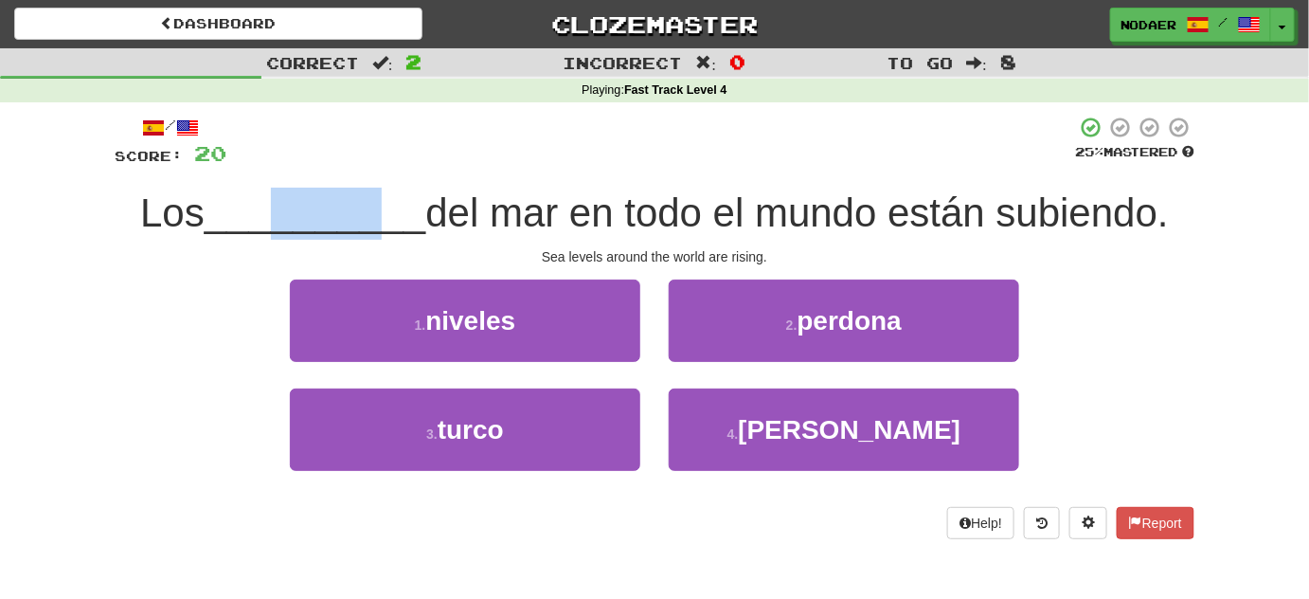
drag, startPoint x: 267, startPoint y: 186, endPoint x: 394, endPoint y: 189, distance: 127.0
click at [394, 189] on div "/ Score: 20 25 % Mastered Los __________ del mar en todo el mundo están subiend…" at bounding box center [655, 327] width 1080 height 423
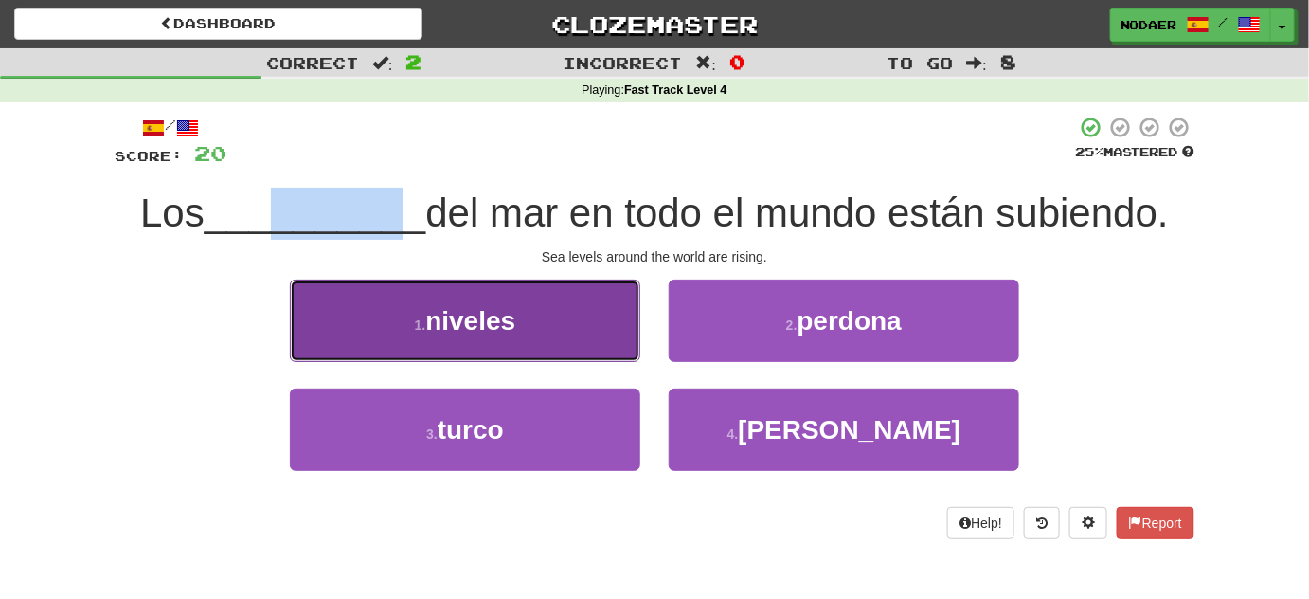
click at [395, 325] on button "1 . niveles" at bounding box center [465, 320] width 351 height 82
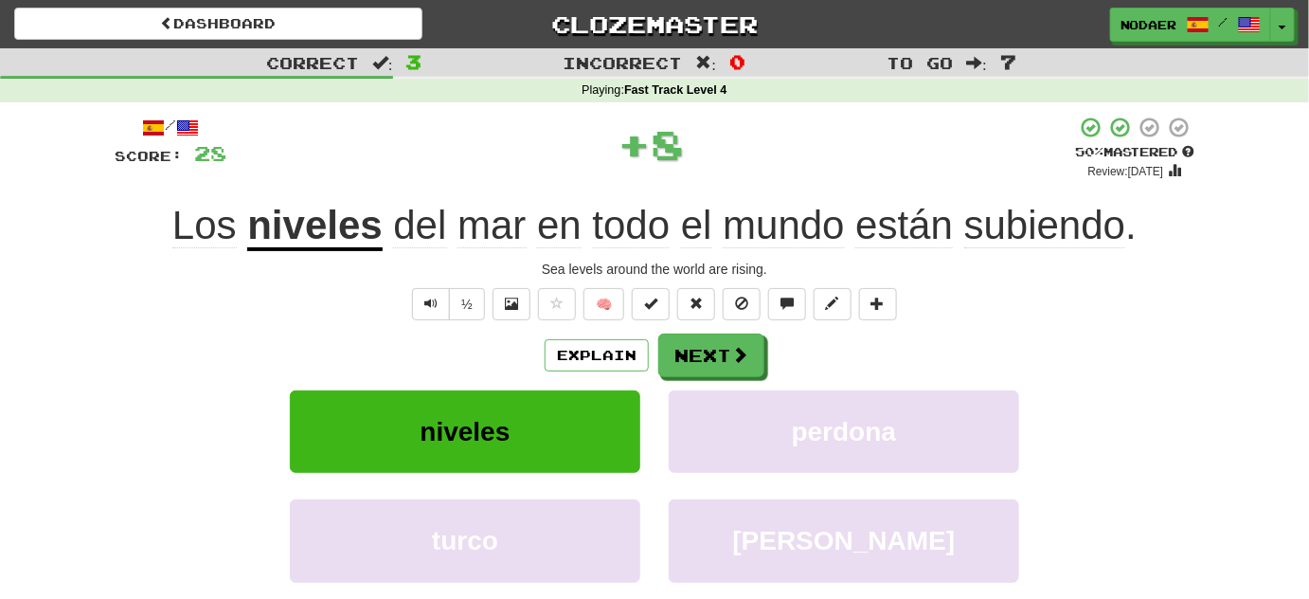
click at [243, 302] on div "½ 🧠" at bounding box center [655, 304] width 1080 height 32
click at [422, 302] on div "½" at bounding box center [446, 304] width 77 height 32
click at [427, 305] on span "Text-to-speech controls" at bounding box center [430, 303] width 13 height 13
click at [432, 310] on button "Text-to-speech controls" at bounding box center [431, 304] width 38 height 32
click at [435, 302] on span "Text-to-speech controls" at bounding box center [430, 303] width 13 height 13
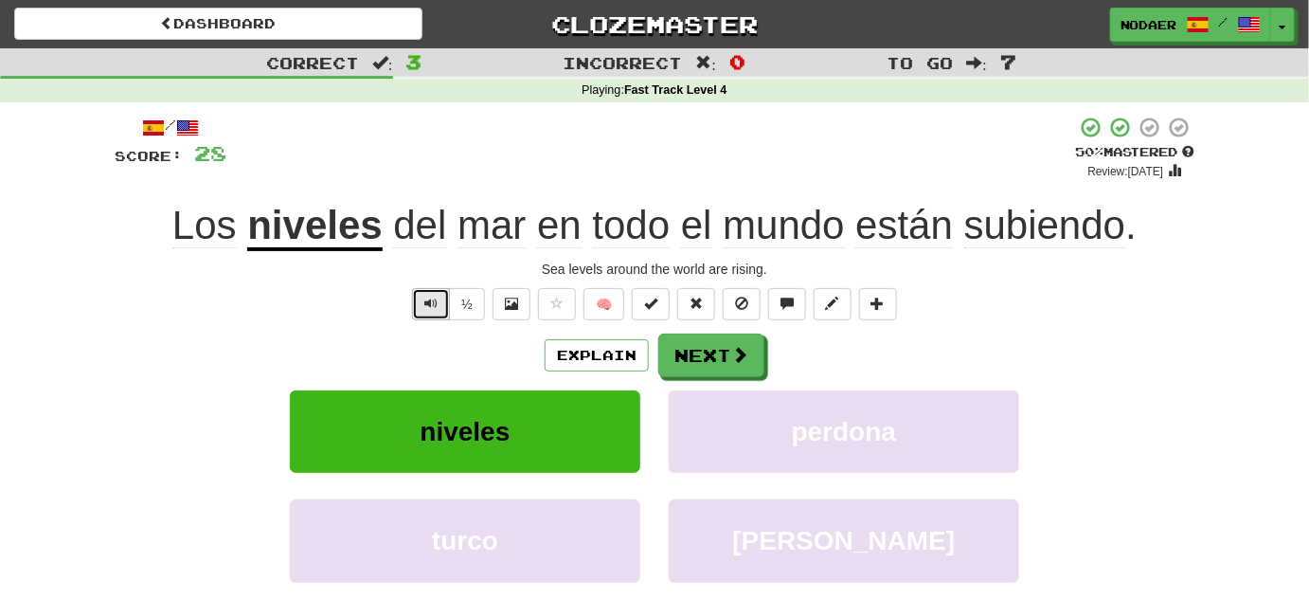
click at [436, 299] on span "Text-to-speech controls" at bounding box center [430, 303] width 13 height 13
click at [424, 310] on button "Text-to-speech controls" at bounding box center [431, 304] width 38 height 32
click at [418, 292] on button "Text-to-speech controls" at bounding box center [431, 304] width 38 height 32
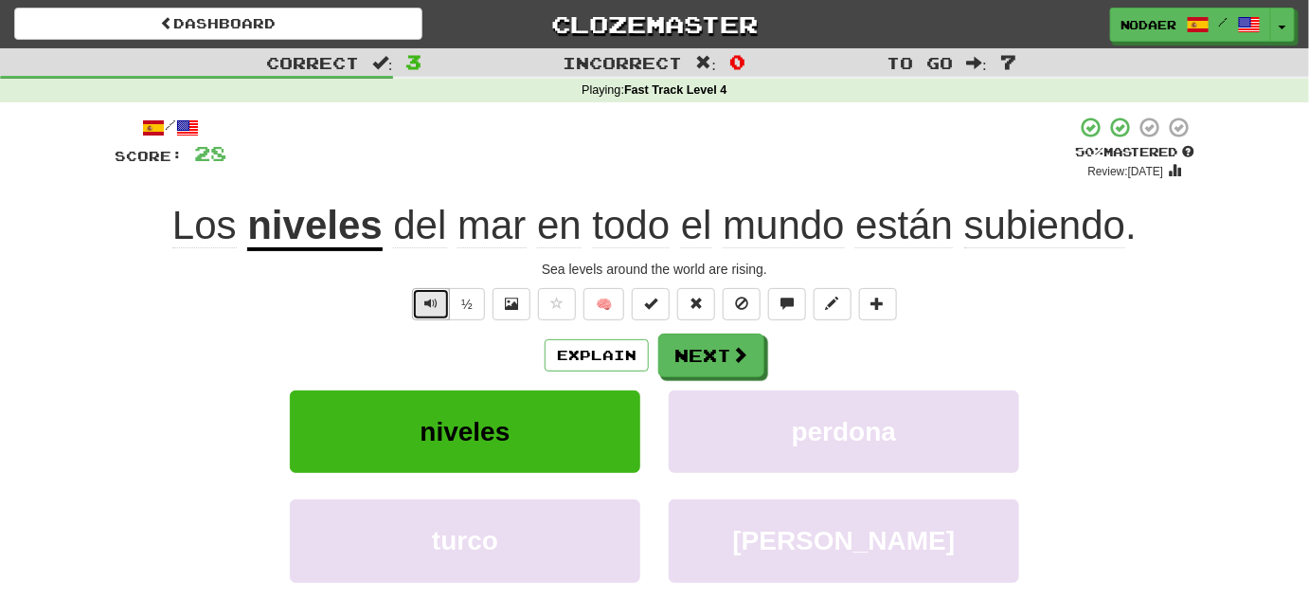
click at [418, 292] on button "Text-to-speech controls" at bounding box center [431, 304] width 38 height 32
click at [430, 301] on span "Text-to-speech controls" at bounding box center [430, 303] width 13 height 13
click at [419, 303] on button "Text-to-speech controls" at bounding box center [431, 304] width 38 height 32
click at [734, 347] on span at bounding box center [740, 355] width 17 height 17
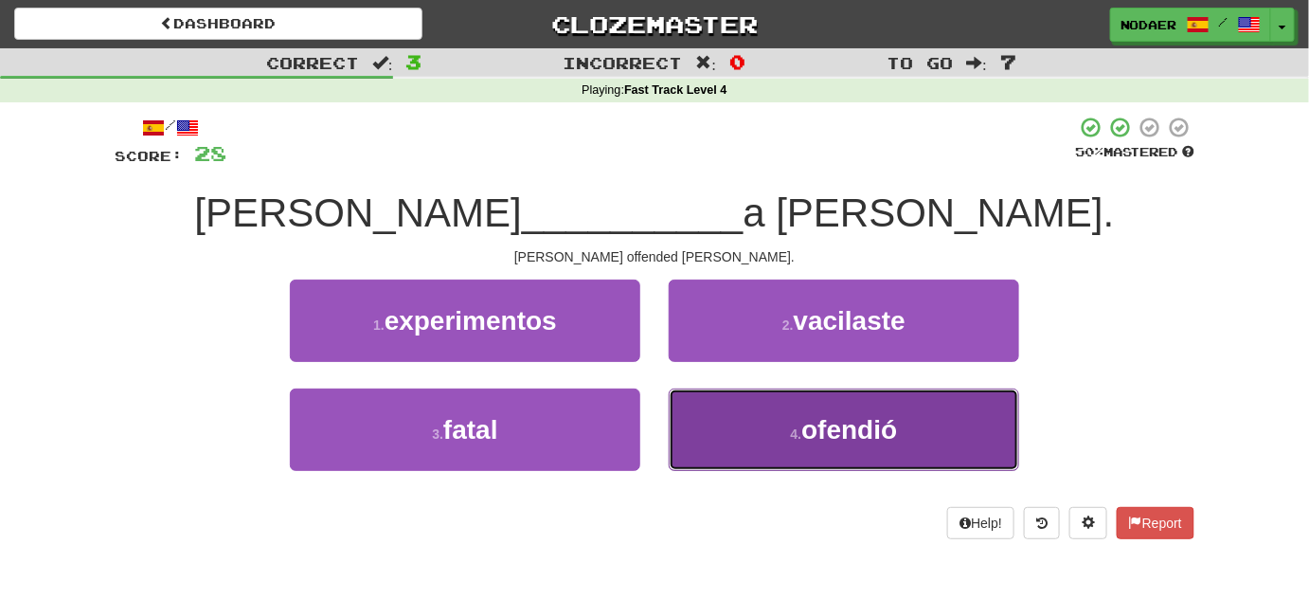
click at [780, 427] on button "4 . ofendió" at bounding box center [844, 429] width 351 height 82
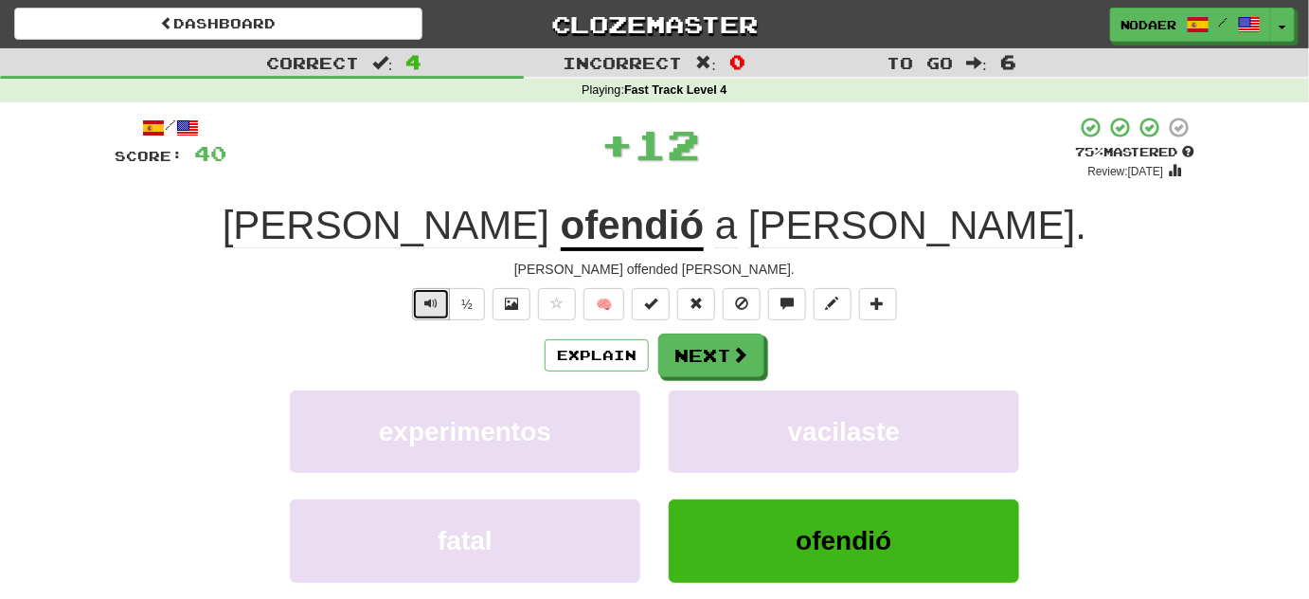
click at [415, 317] on button "Text-to-speech controls" at bounding box center [431, 304] width 38 height 32
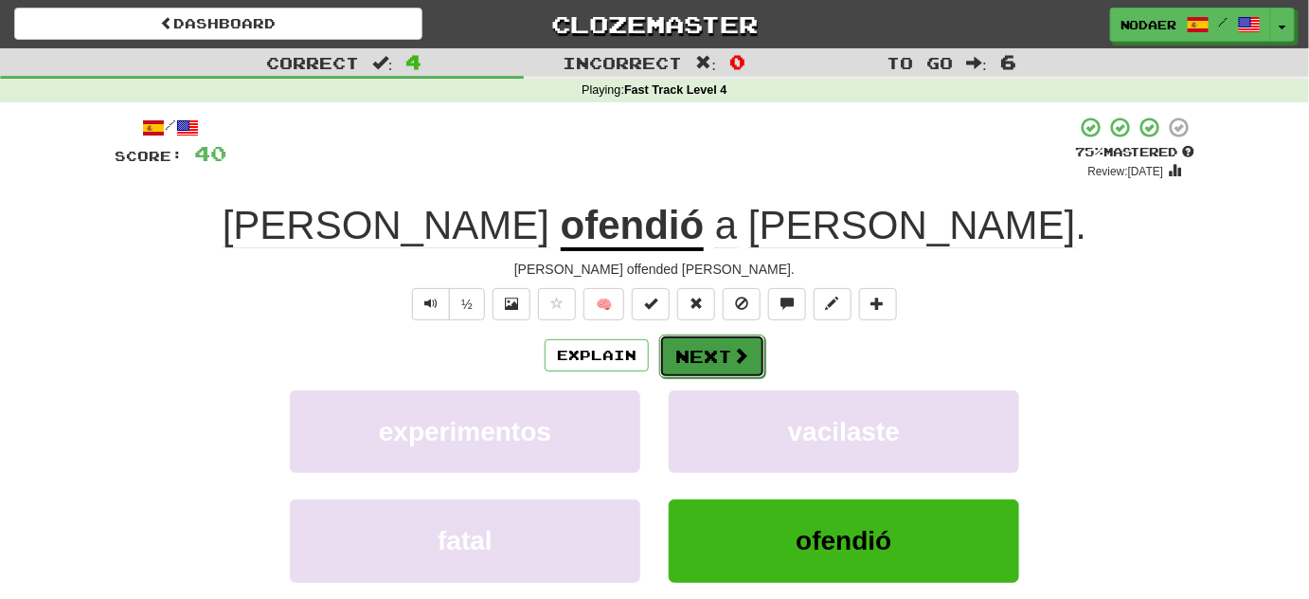
click at [712, 370] on button "Next" at bounding box center [712, 356] width 106 height 44
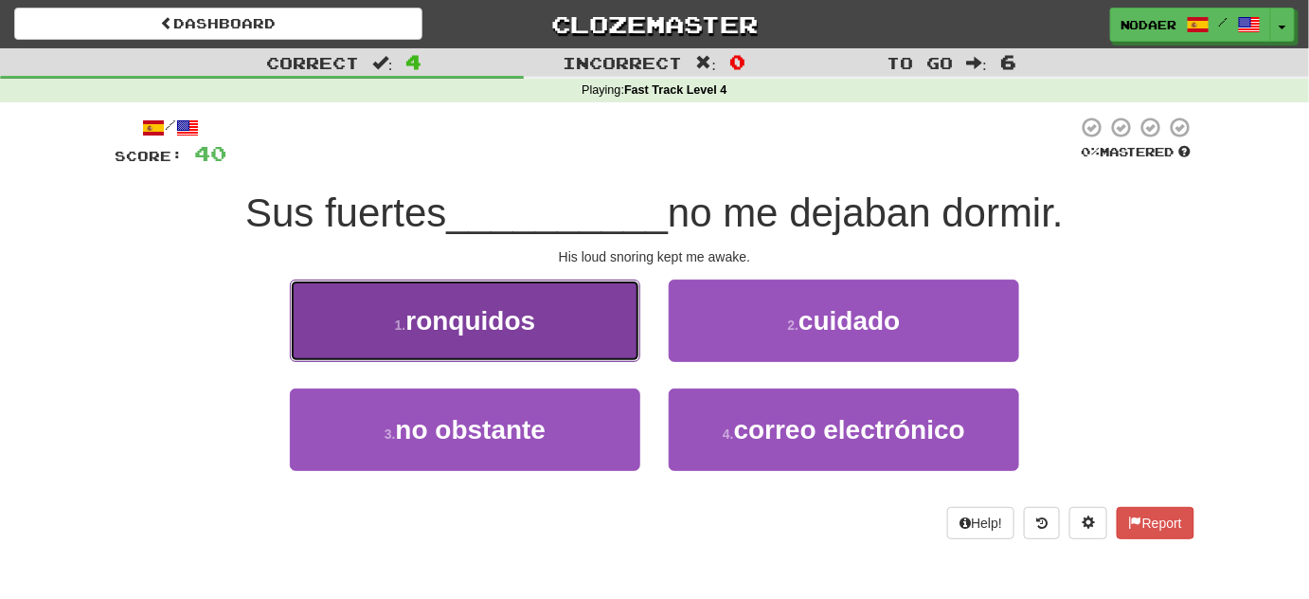
click at [475, 299] on button "1 . ronquidos" at bounding box center [465, 320] width 351 height 82
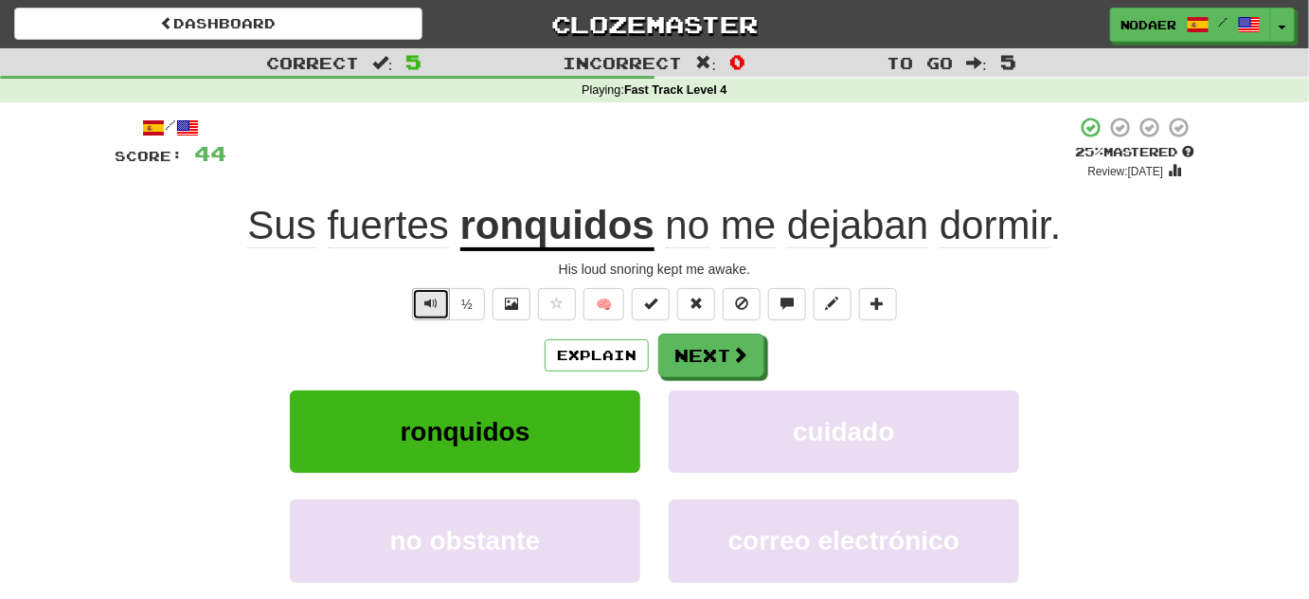
click at [423, 300] on button "Text-to-speech controls" at bounding box center [431, 304] width 38 height 32
click at [431, 297] on span "Text-to-speech controls" at bounding box center [430, 303] width 13 height 13
click at [417, 297] on button "Text-to-speech controls" at bounding box center [431, 304] width 38 height 32
click at [424, 300] on button "Text-to-speech controls" at bounding box center [431, 304] width 38 height 32
click at [440, 313] on button "Text-to-speech controls" at bounding box center [431, 304] width 38 height 32
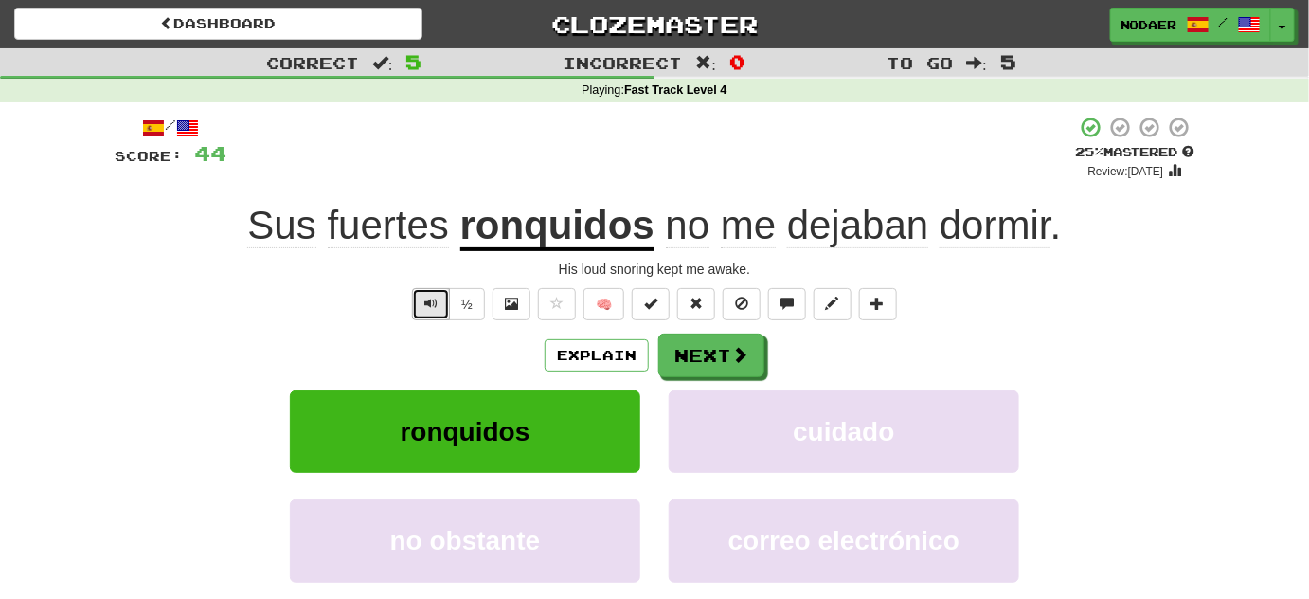
click at [446, 299] on button "Text-to-speech controls" at bounding box center [431, 304] width 38 height 32
click at [711, 363] on button "Next" at bounding box center [712, 356] width 106 height 44
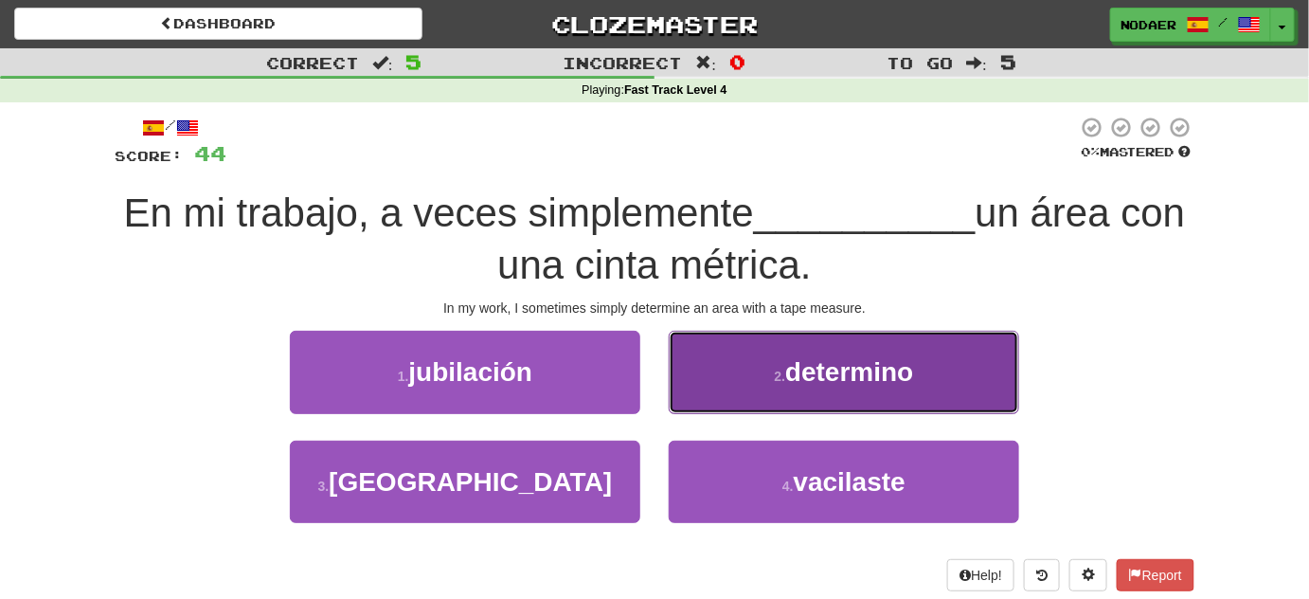
click at [841, 350] on button "2 . determino" at bounding box center [844, 372] width 351 height 82
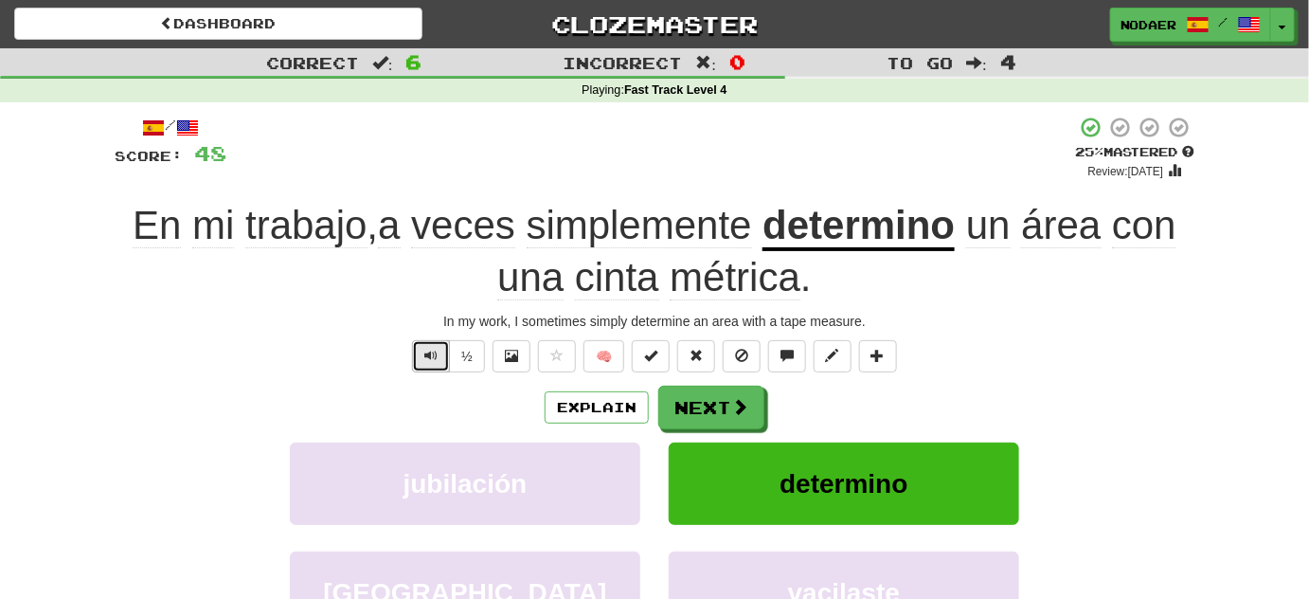
click at [436, 345] on button "Text-to-speech controls" at bounding box center [431, 356] width 38 height 32
click at [429, 336] on div "/ Score: 48 + 4 25 % Mastered Review: 2025-09-20 En mi trabajo , a veces simple…" at bounding box center [655, 423] width 1080 height 615
click at [429, 343] on button "Text-to-speech controls" at bounding box center [431, 356] width 38 height 32
click at [687, 407] on button "Next" at bounding box center [712, 409] width 106 height 44
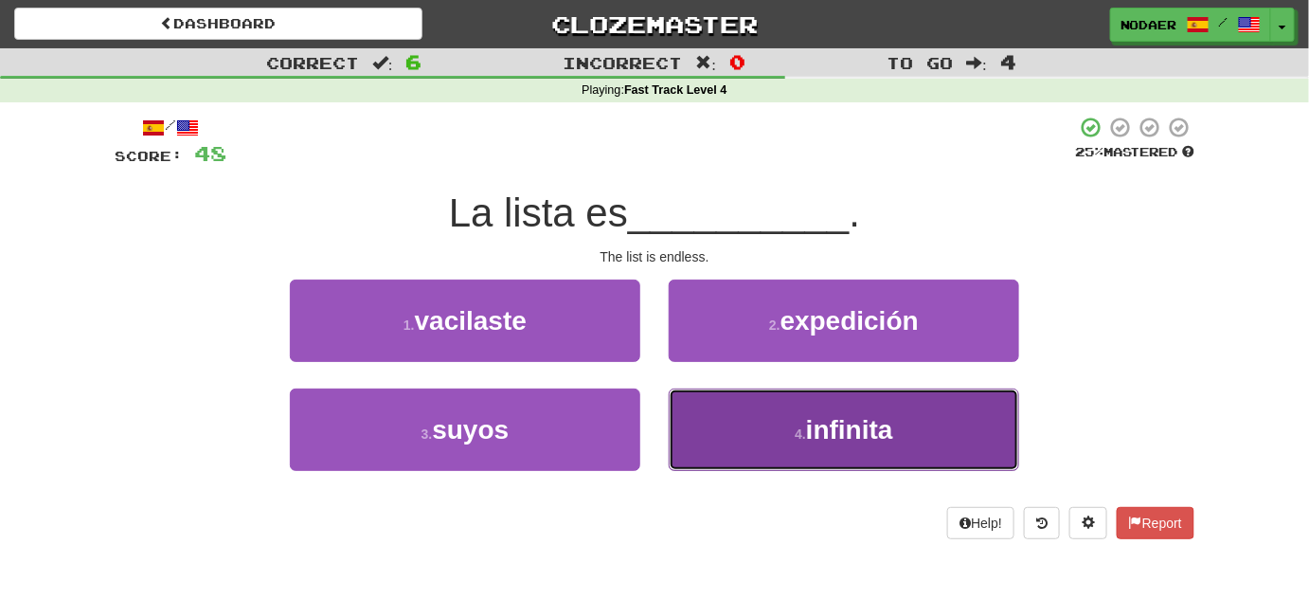
click at [813, 445] on button "4 . infinita" at bounding box center [844, 429] width 351 height 82
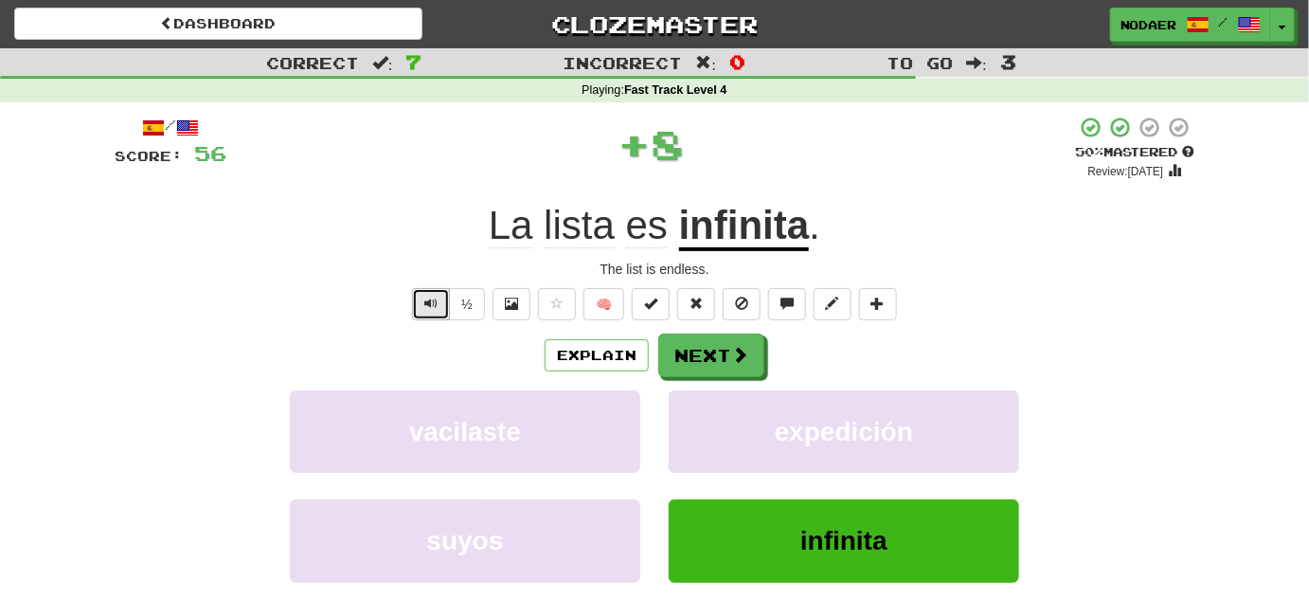
click at [424, 316] on button "Text-to-speech controls" at bounding box center [431, 304] width 38 height 32
click at [433, 317] on button "Text-to-speech controls" at bounding box center [431, 304] width 38 height 32
click at [440, 316] on button "Text-to-speech controls" at bounding box center [431, 304] width 38 height 32
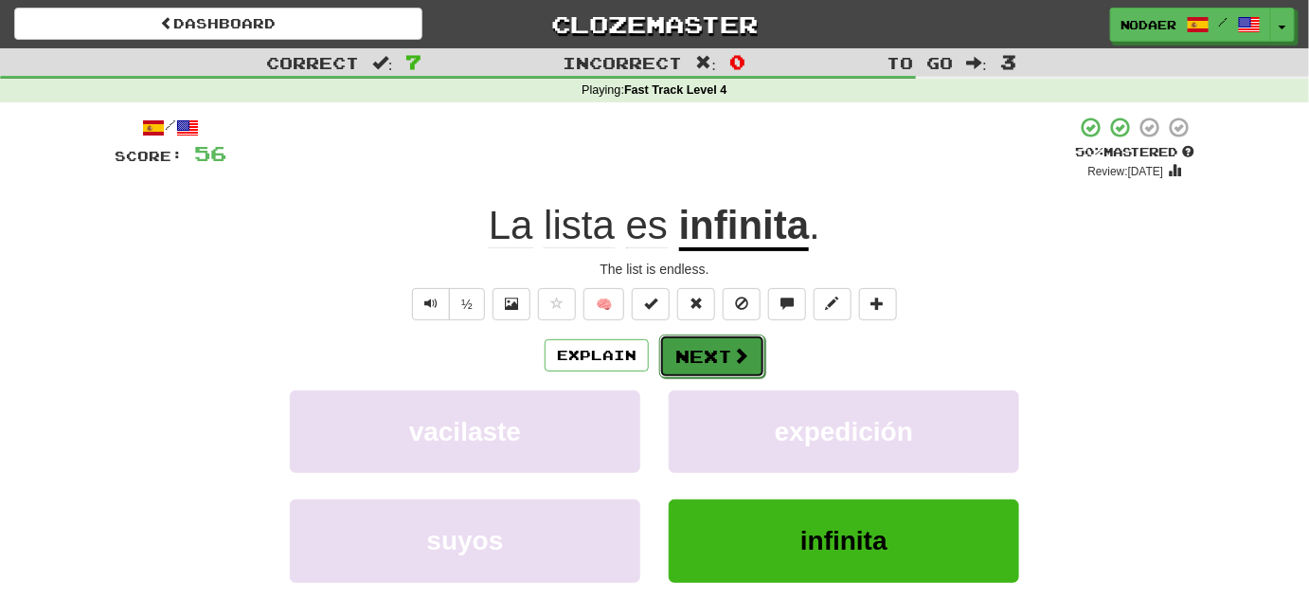
click at [692, 352] on button "Next" at bounding box center [712, 356] width 106 height 44
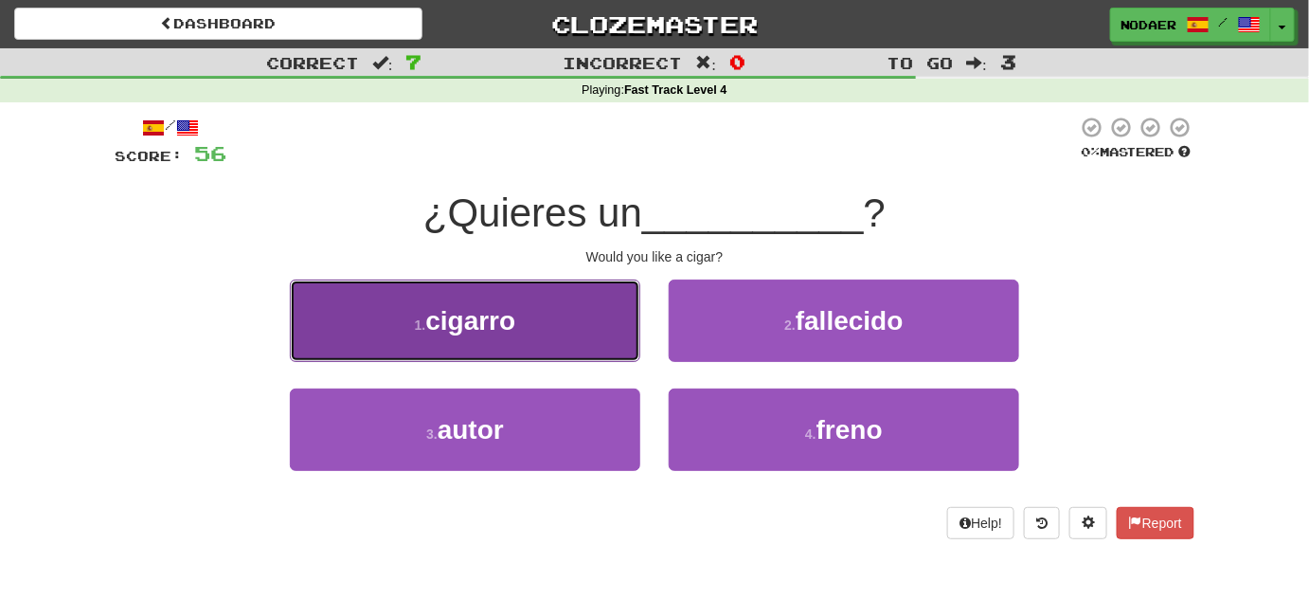
click at [495, 297] on button "1 . cigarro" at bounding box center [465, 320] width 351 height 82
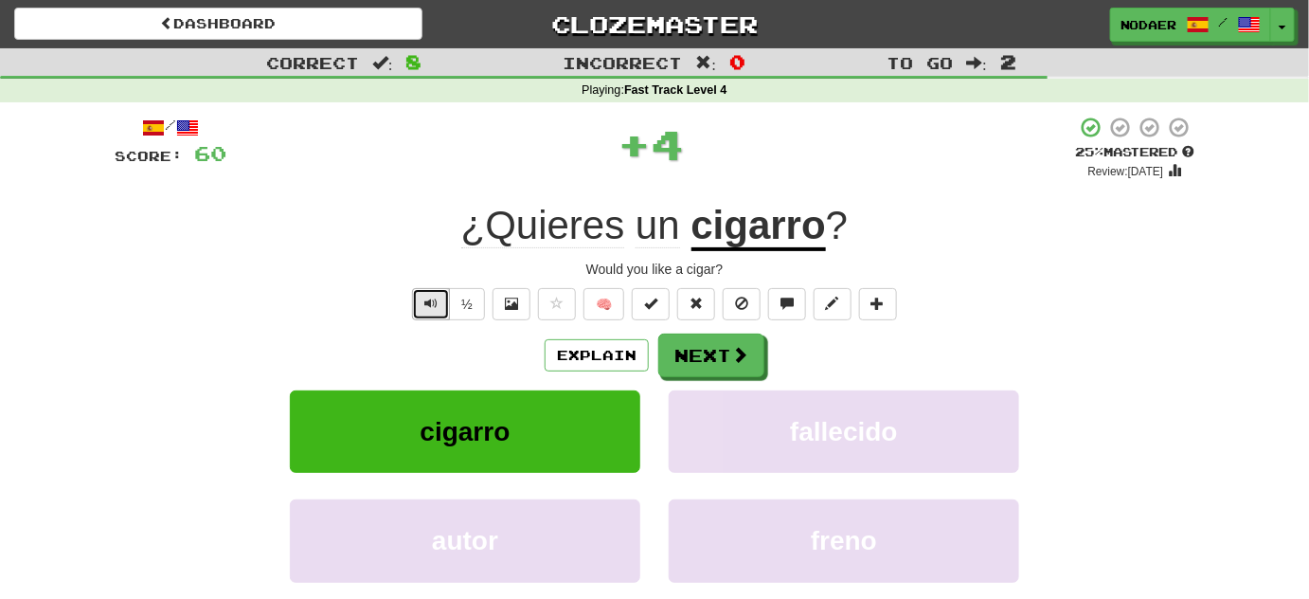
click at [441, 302] on button "Text-to-speech controls" at bounding box center [431, 304] width 38 height 32
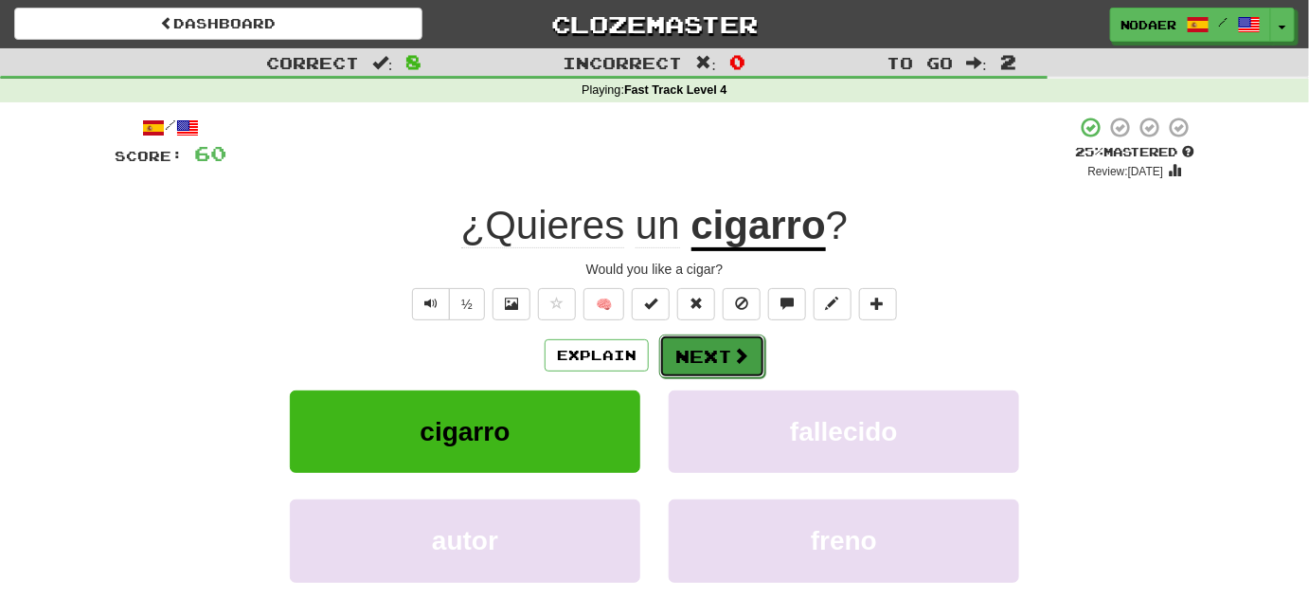
click at [729, 341] on button "Next" at bounding box center [712, 356] width 106 height 44
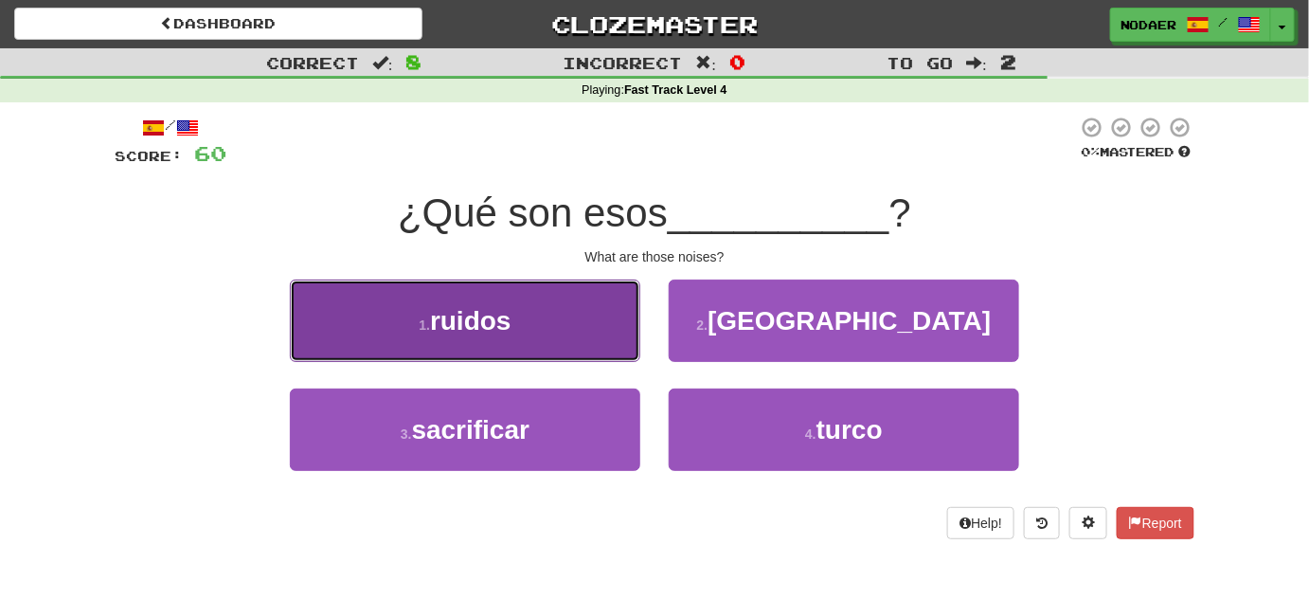
click at [559, 337] on button "1 . ruidos" at bounding box center [465, 320] width 351 height 82
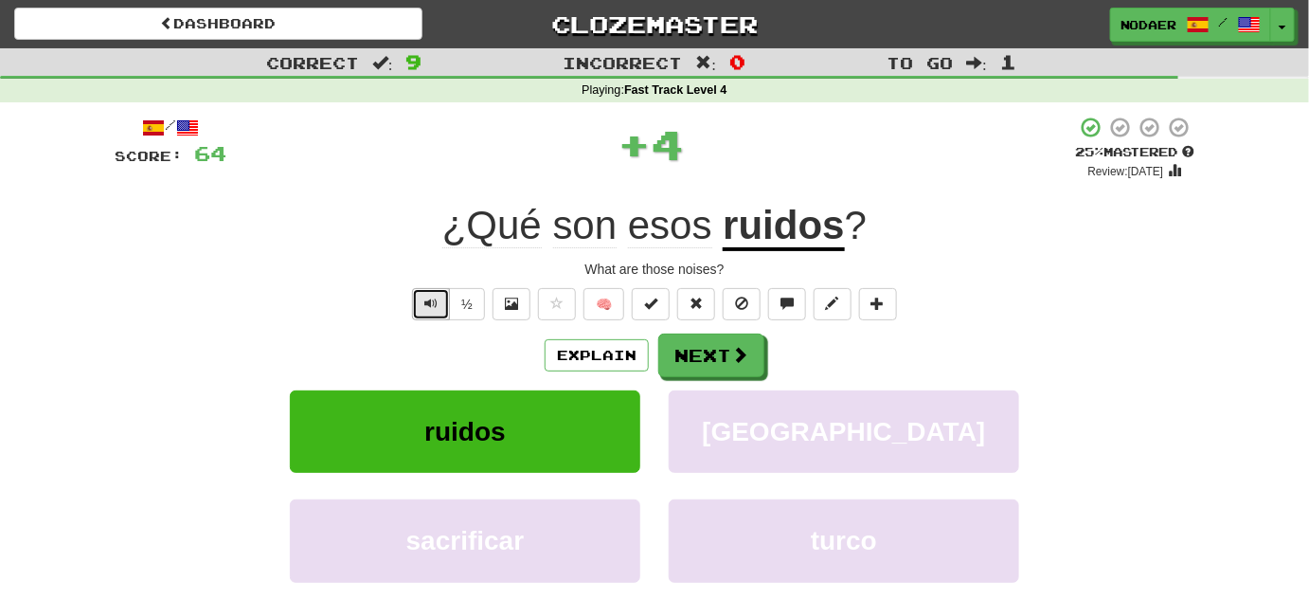
click at [425, 314] on button "Text-to-speech controls" at bounding box center [431, 304] width 38 height 32
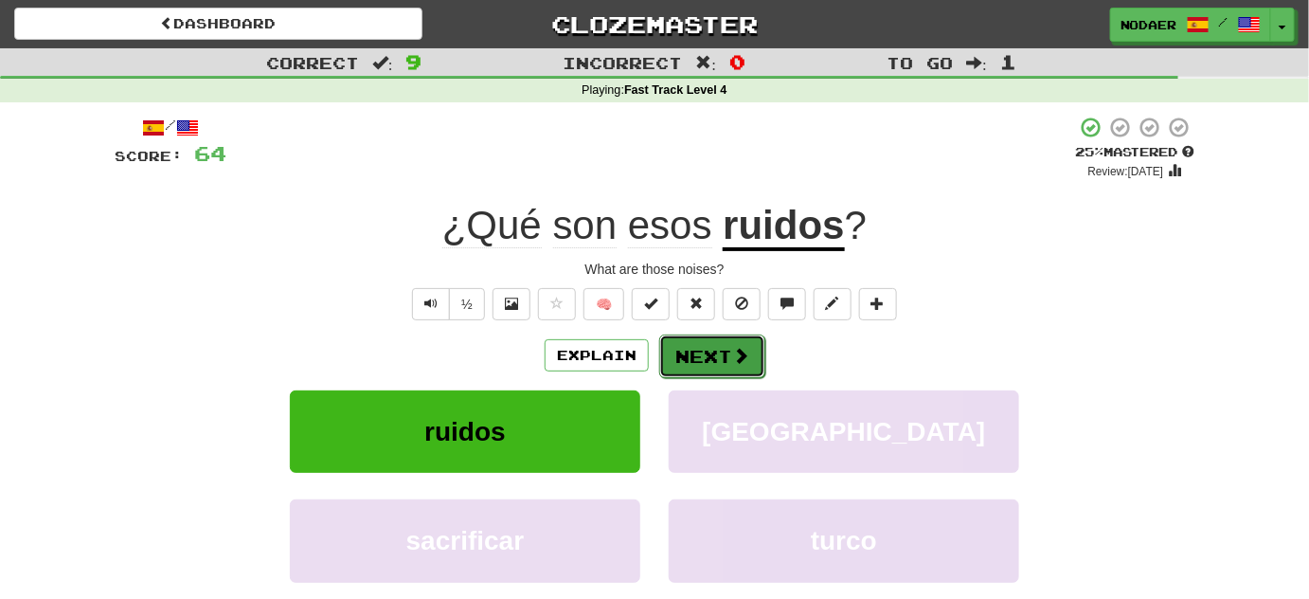
click at [710, 368] on button "Next" at bounding box center [712, 356] width 106 height 44
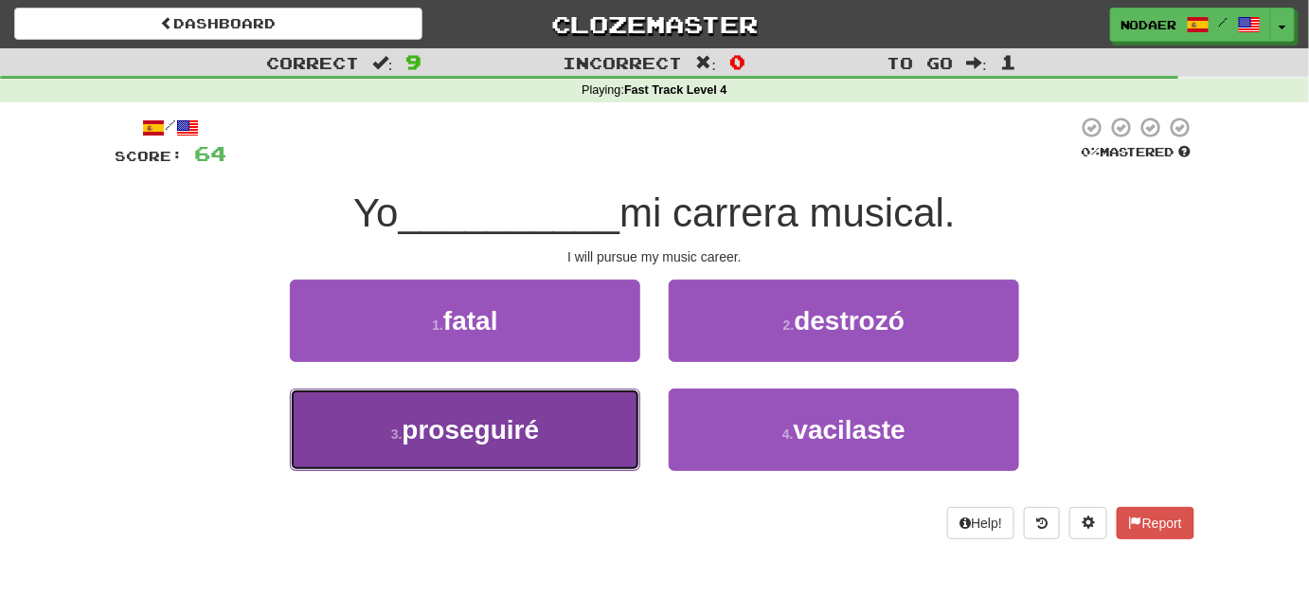
click at [514, 426] on span "proseguiré" at bounding box center [470, 429] width 137 height 29
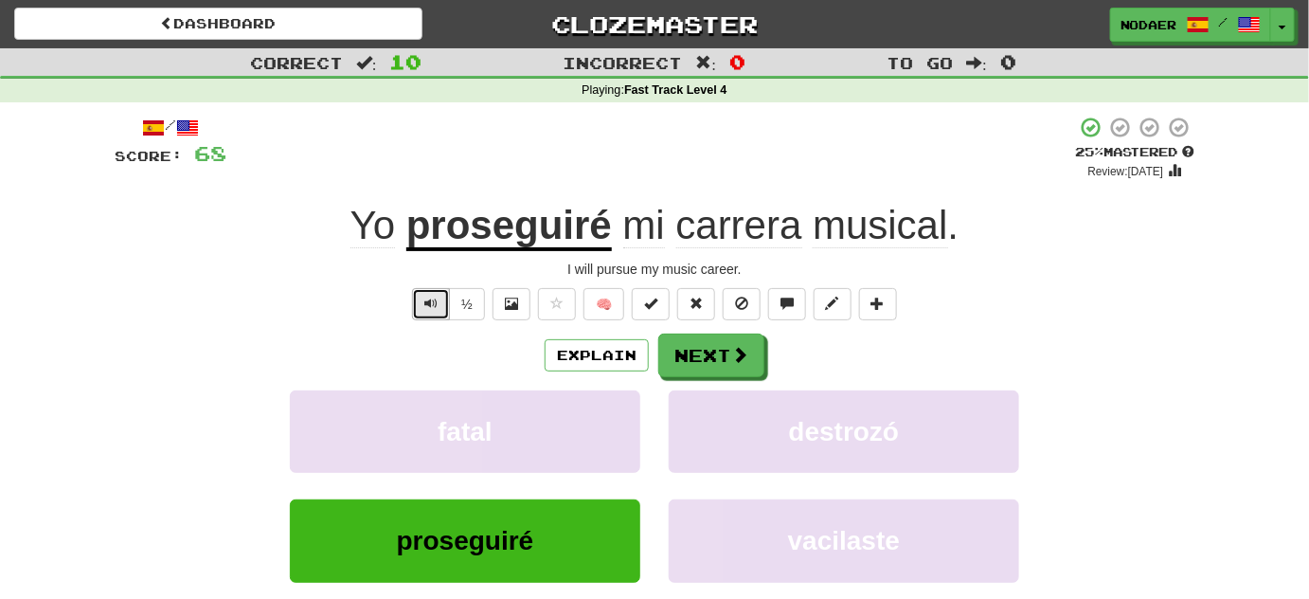
click at [424, 299] on button "Text-to-speech controls" at bounding box center [431, 304] width 38 height 32
click at [419, 311] on button "Text-to-speech controls" at bounding box center [431, 304] width 38 height 32
click at [435, 297] on span "Text-to-speech controls" at bounding box center [430, 303] width 13 height 13
click at [426, 305] on span "Text-to-speech controls" at bounding box center [430, 303] width 13 height 13
click at [729, 364] on button "Next" at bounding box center [712, 356] width 106 height 44
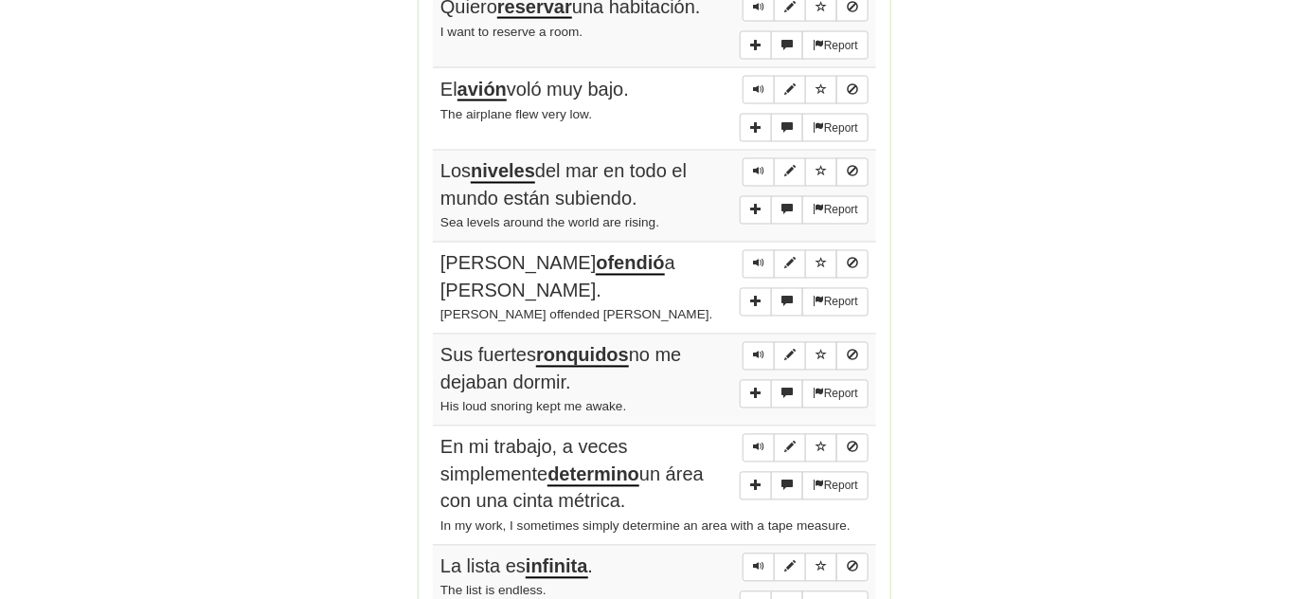
scroll to position [1464, 0]
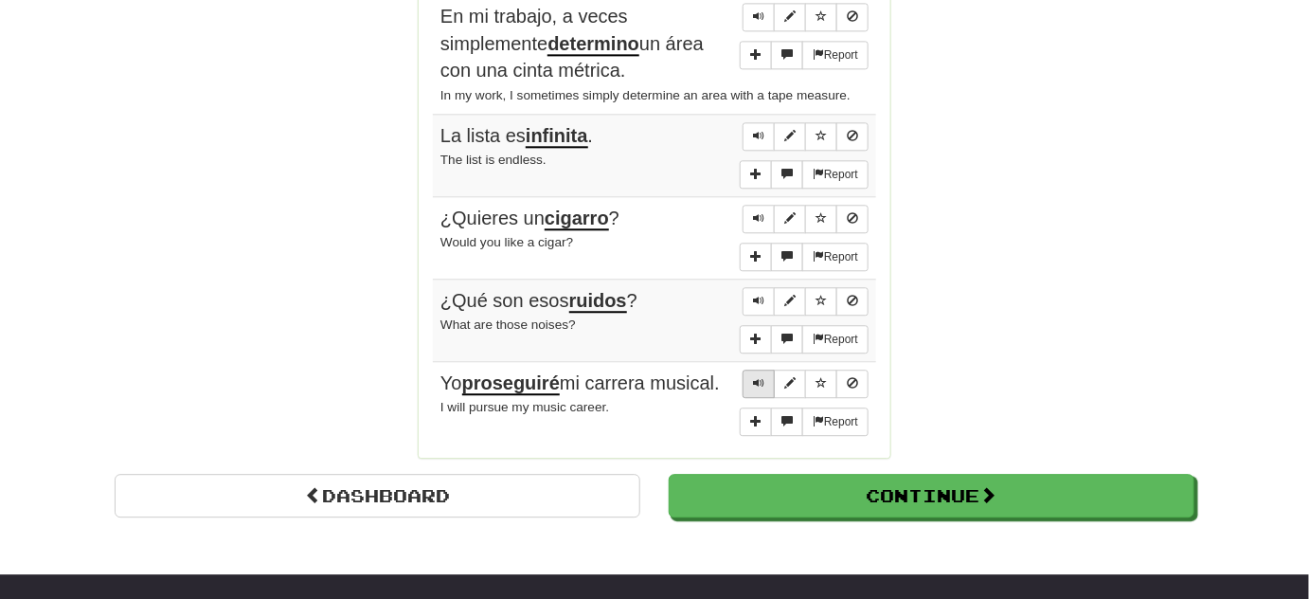
click at [744, 369] on div "Report" at bounding box center [804, 402] width 129 height 66
click at [754, 369] on button "Sentence controls" at bounding box center [759, 383] width 32 height 28
click at [812, 369] on button "Sentence controls" at bounding box center [821, 383] width 32 height 28
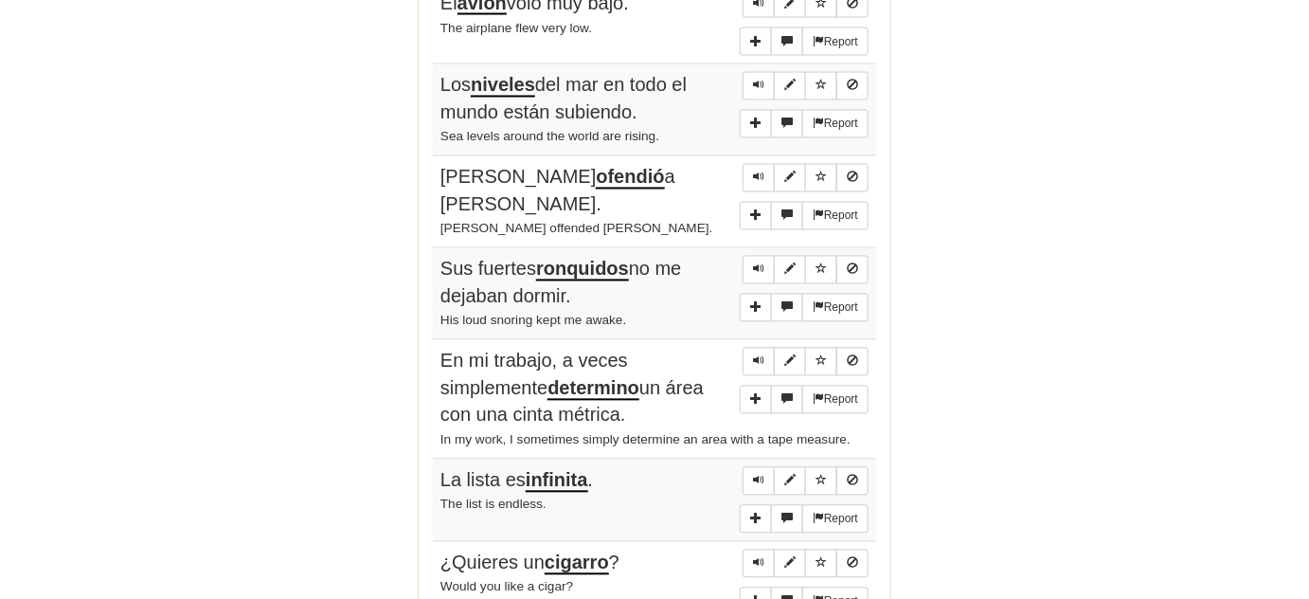
scroll to position [775, 0]
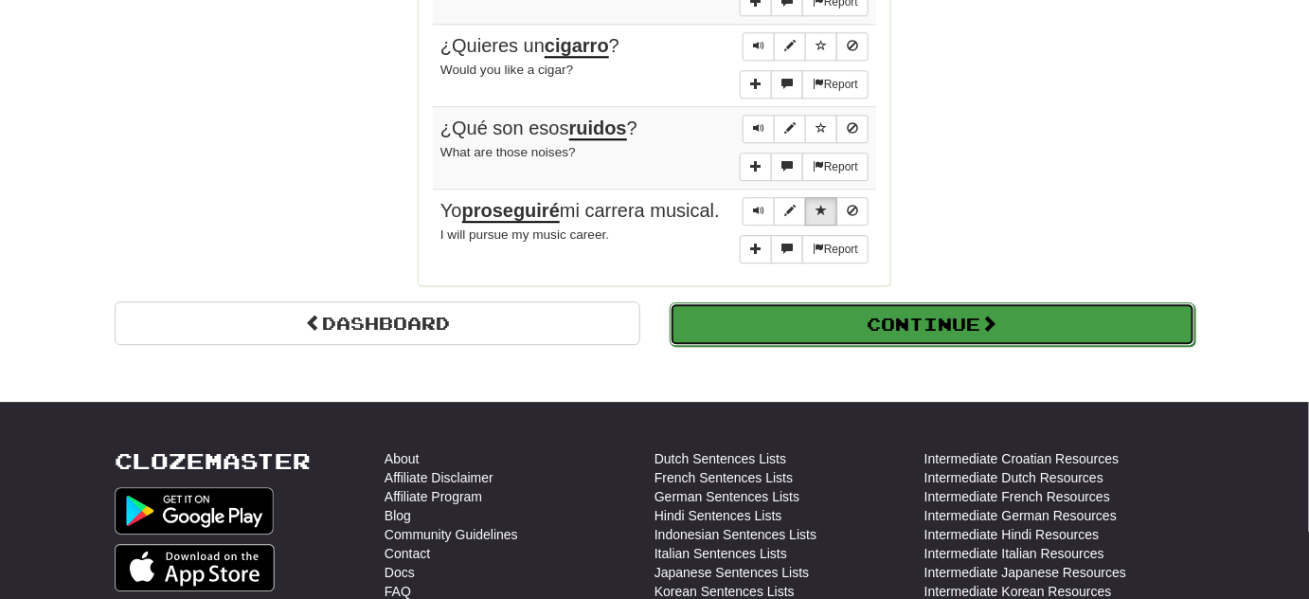
click at [976, 307] on button "Continue" at bounding box center [933, 324] width 526 height 44
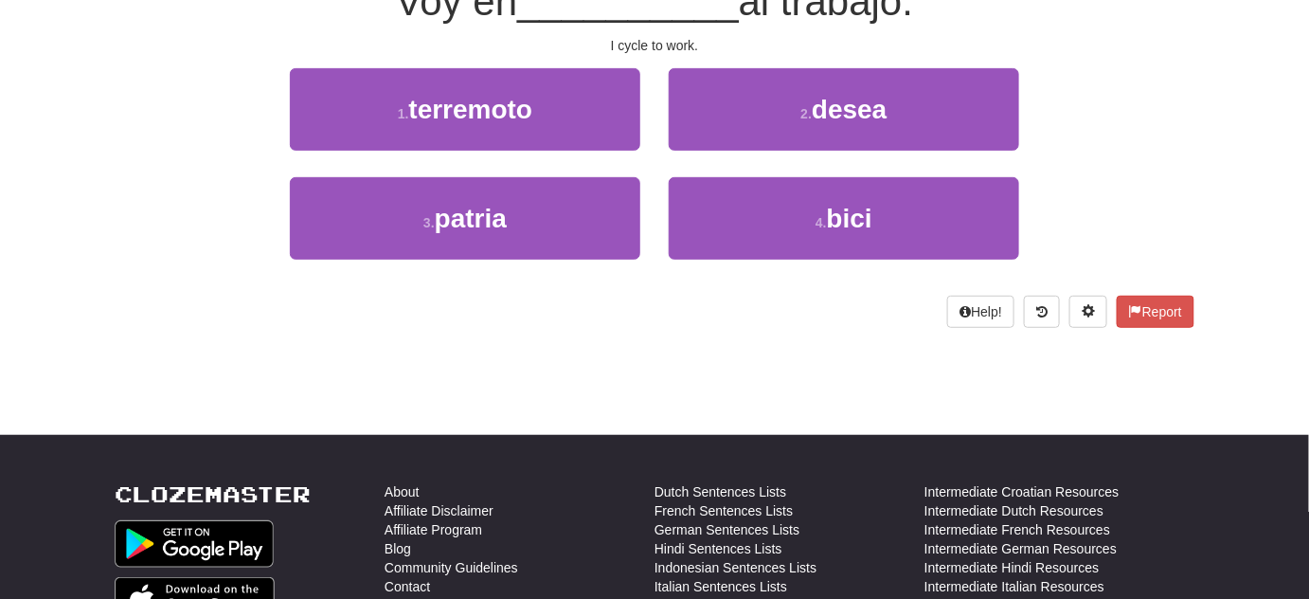
scroll to position [0, 0]
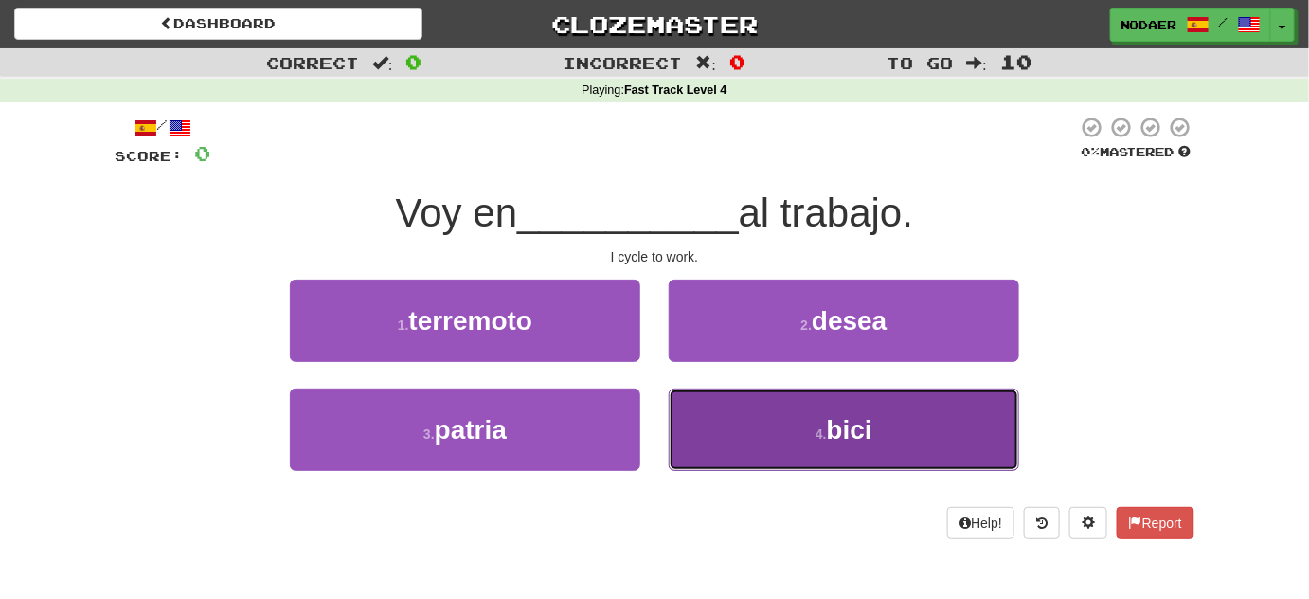
click at [857, 454] on button "4 . bici" at bounding box center [844, 429] width 351 height 82
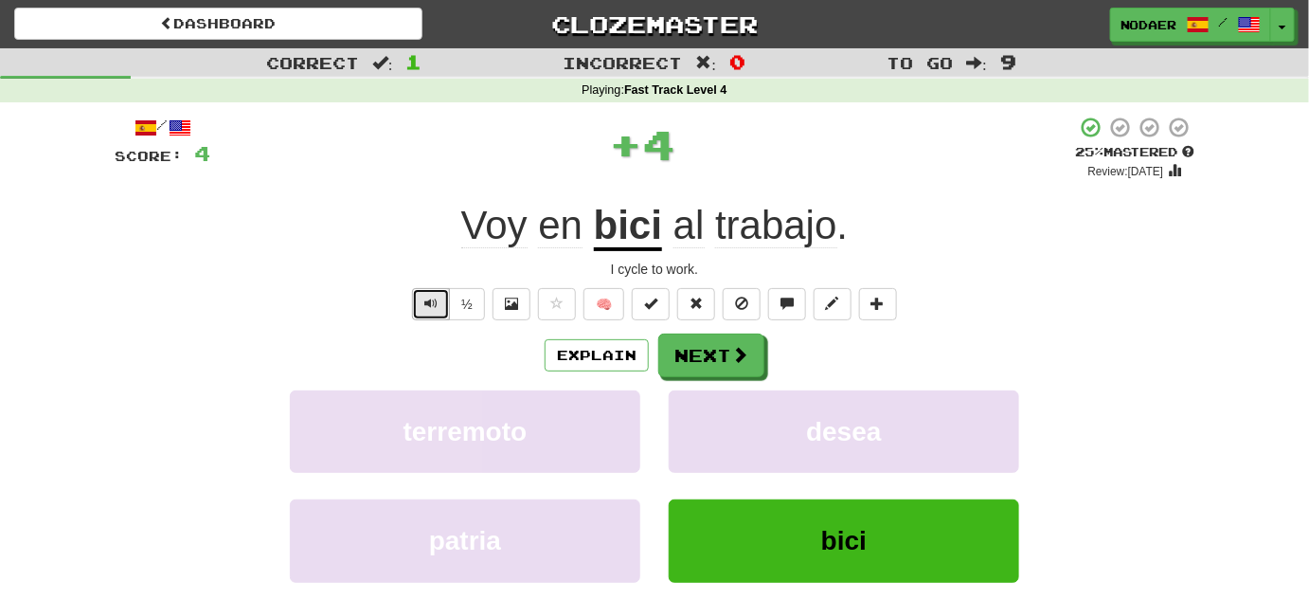
click at [424, 296] on button "Text-to-speech controls" at bounding box center [431, 304] width 38 height 32
click at [415, 309] on button "Text-to-speech controls" at bounding box center [431, 304] width 38 height 32
click at [428, 313] on button "Text-to-speech controls" at bounding box center [431, 304] width 38 height 32
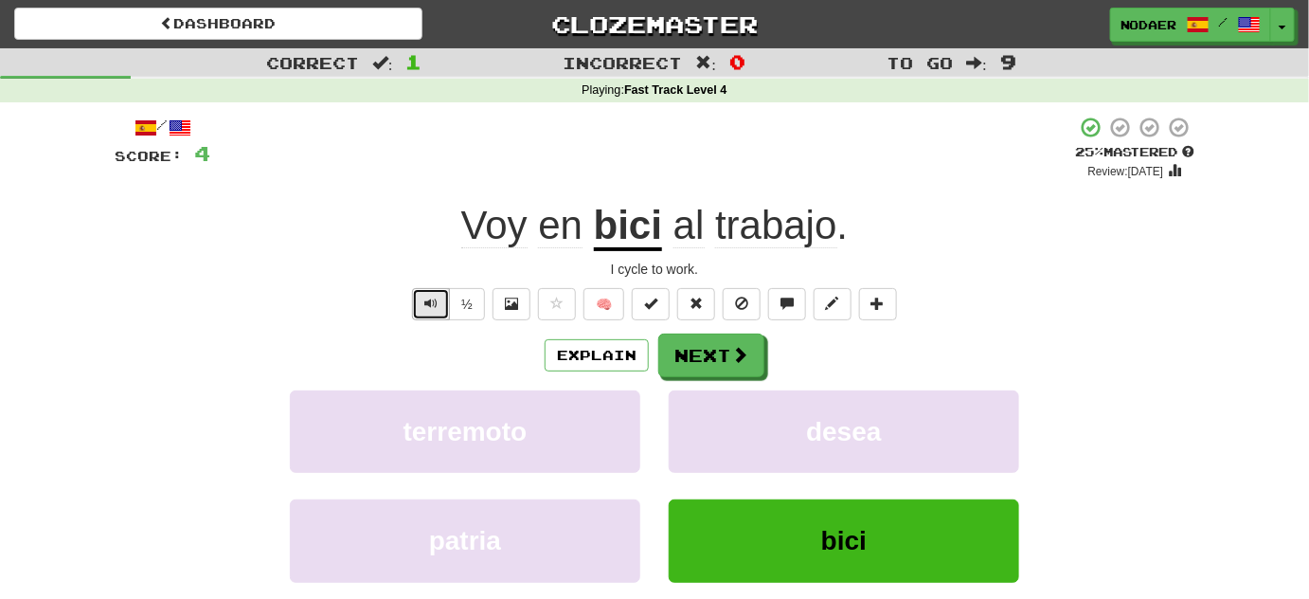
click at [428, 313] on button "Text-to-speech controls" at bounding box center [431, 304] width 38 height 32
click at [431, 311] on button "Text-to-speech controls" at bounding box center [431, 304] width 38 height 32
click at [416, 304] on button "Text-to-speech controls" at bounding box center [431, 304] width 38 height 32
click at [414, 306] on button "Text-to-speech controls" at bounding box center [431, 304] width 38 height 32
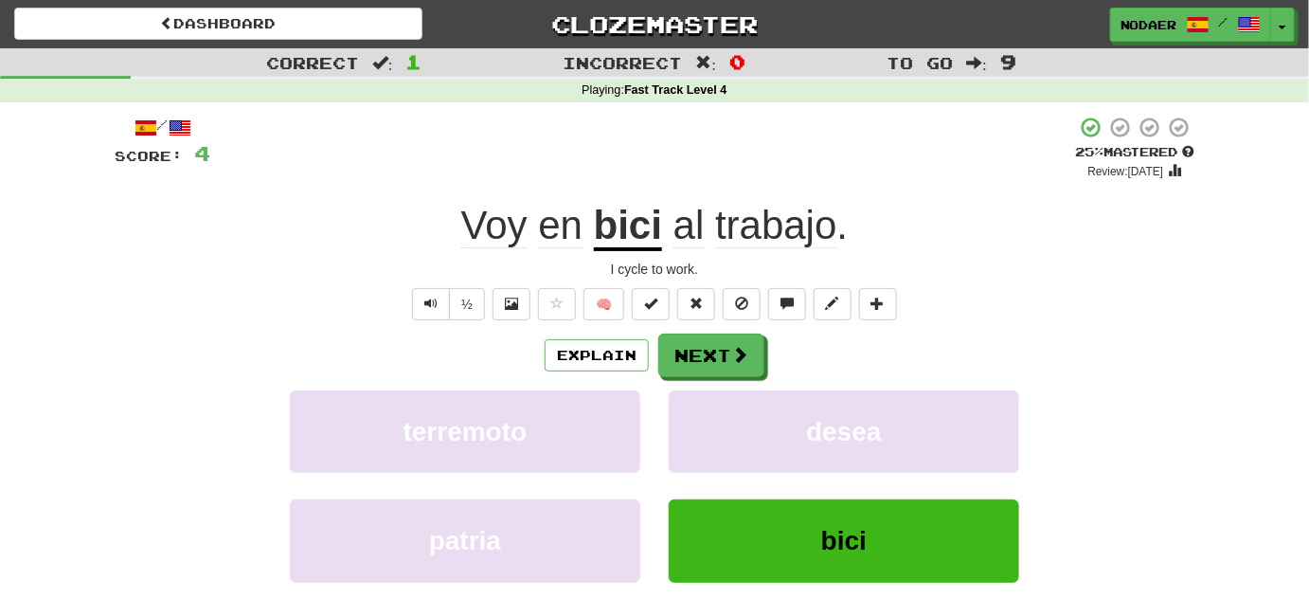
click at [412, 308] on div "½" at bounding box center [446, 304] width 77 height 32
click at [424, 305] on button "Text-to-speech controls" at bounding box center [431, 304] width 38 height 32
click at [696, 340] on button "Next" at bounding box center [712, 356] width 106 height 44
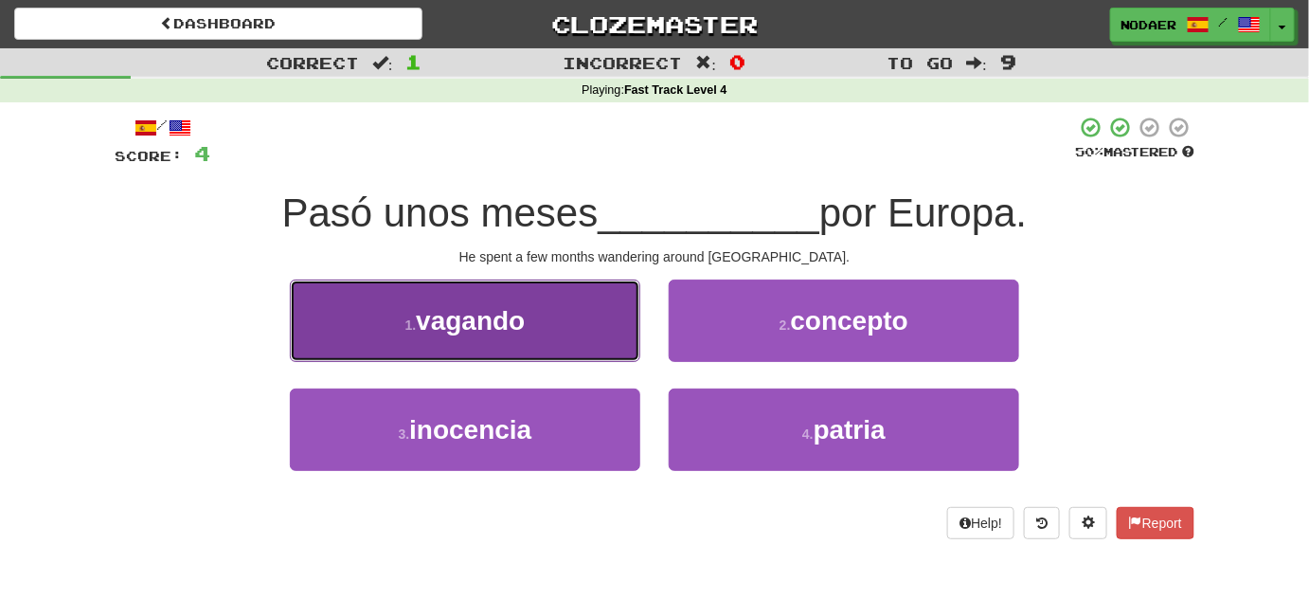
click at [567, 354] on button "1 . vagando" at bounding box center [465, 320] width 351 height 82
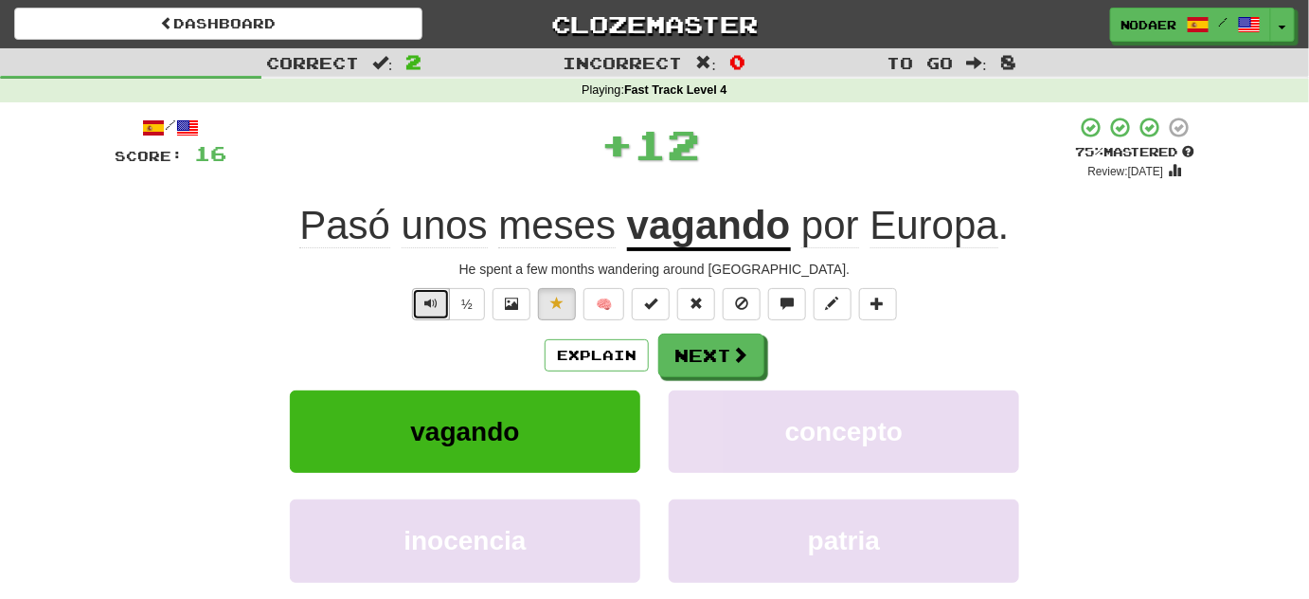
click at [416, 307] on button "Text-to-speech controls" at bounding box center [431, 304] width 38 height 32
click at [433, 306] on span "Text-to-speech controls" at bounding box center [430, 303] width 13 height 13
click at [441, 306] on button "Text-to-speech controls" at bounding box center [431, 304] width 38 height 32
click at [709, 226] on u "vagando" at bounding box center [709, 227] width 164 height 48
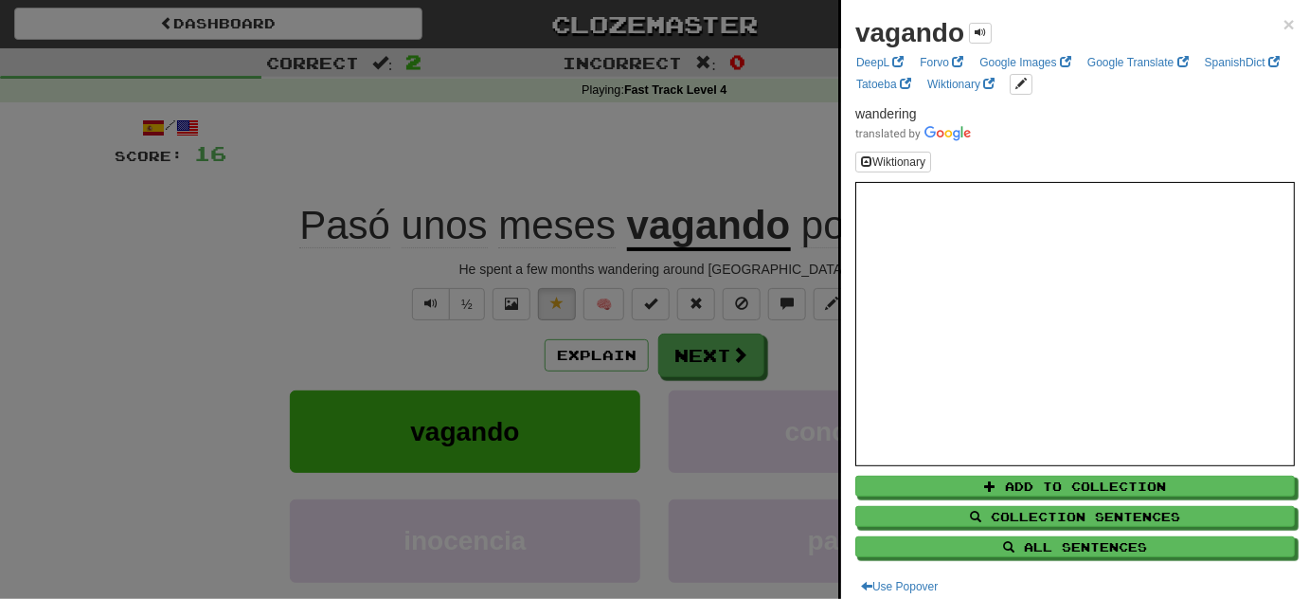
click at [260, 326] on div at bounding box center [654, 299] width 1309 height 599
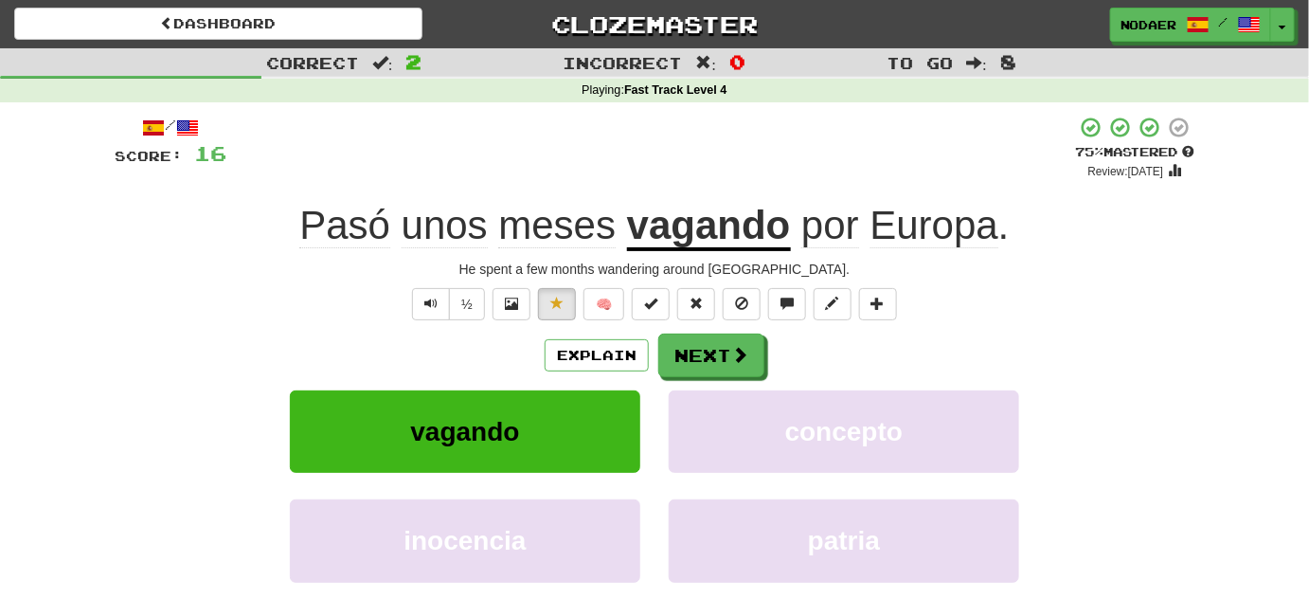
click at [738, 224] on u "vagando" at bounding box center [709, 227] width 164 height 48
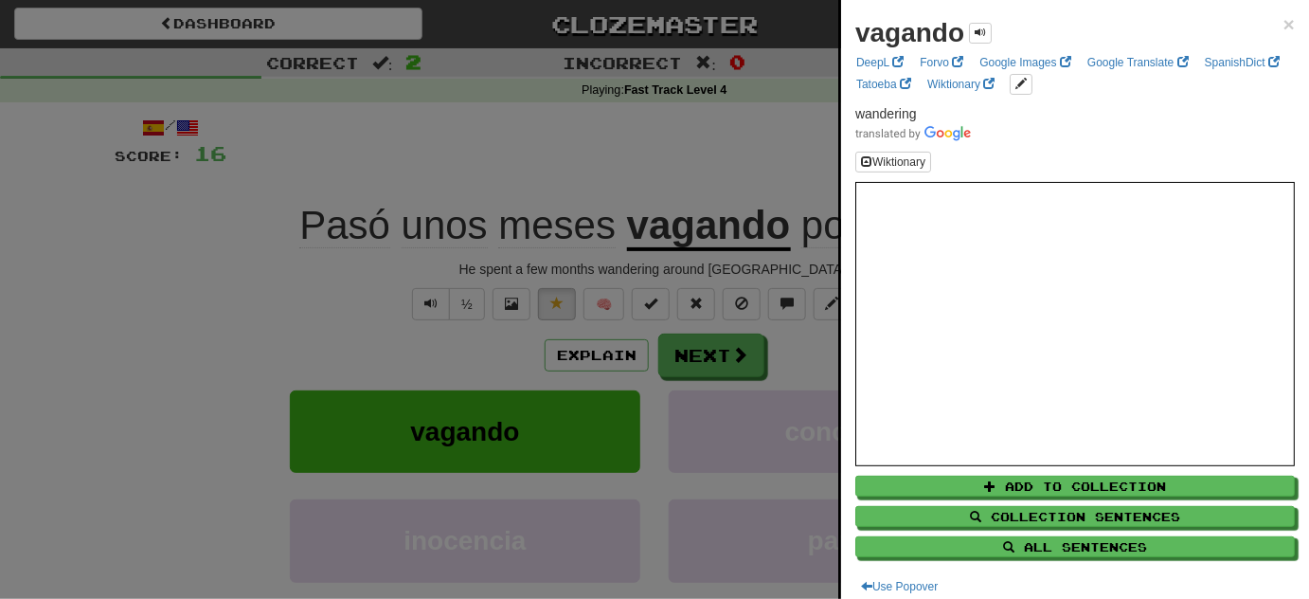
click at [290, 315] on div at bounding box center [654, 299] width 1309 height 599
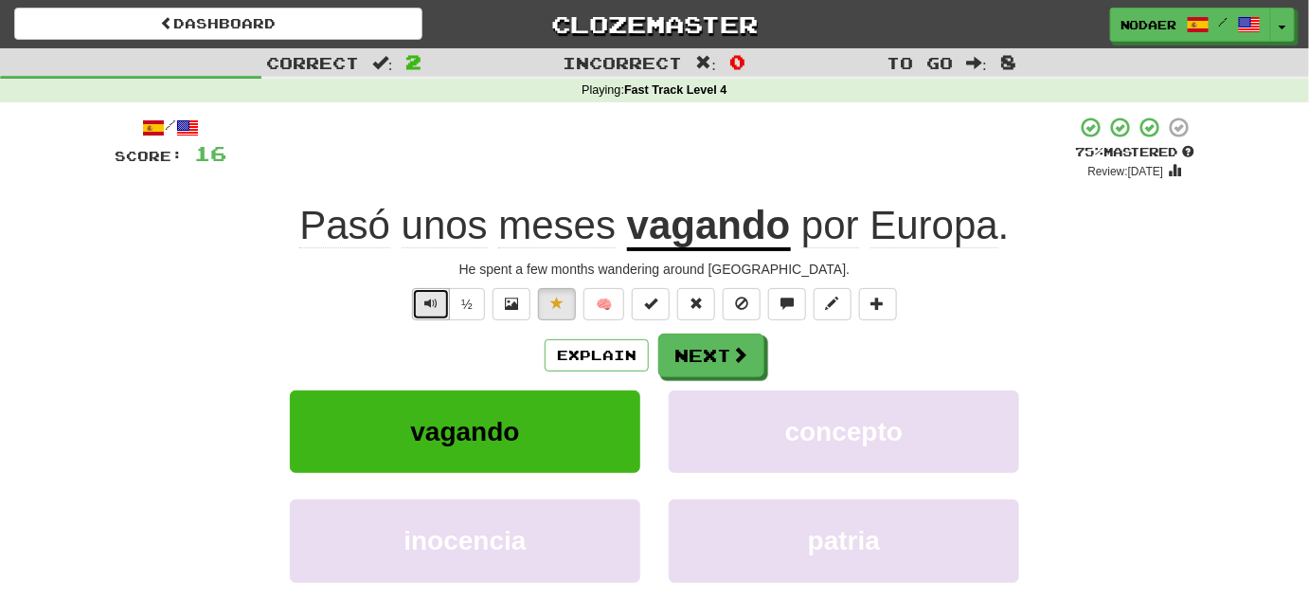
click at [442, 295] on button "Text-to-speech controls" at bounding box center [431, 304] width 38 height 32
click at [422, 309] on button "Text-to-speech controls" at bounding box center [431, 304] width 38 height 32
click at [418, 314] on button "Text-to-speech controls" at bounding box center [431, 304] width 38 height 32
click at [755, 365] on button "Next" at bounding box center [712, 356] width 106 height 44
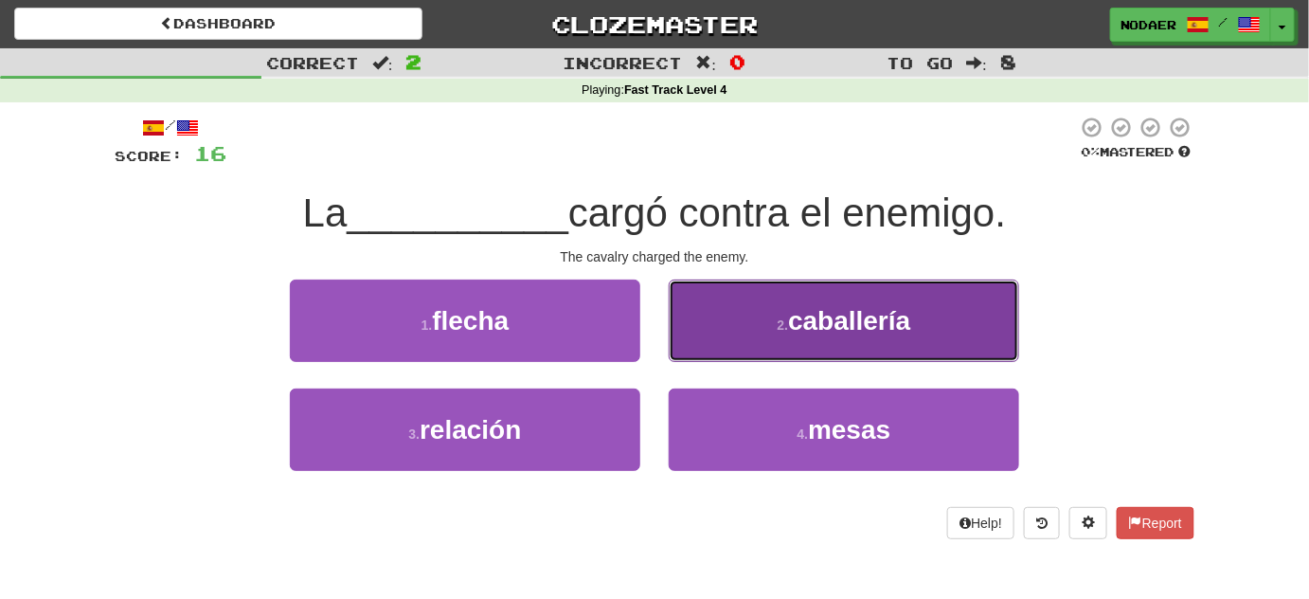
click at [883, 320] on span "caballería" at bounding box center [849, 320] width 122 height 29
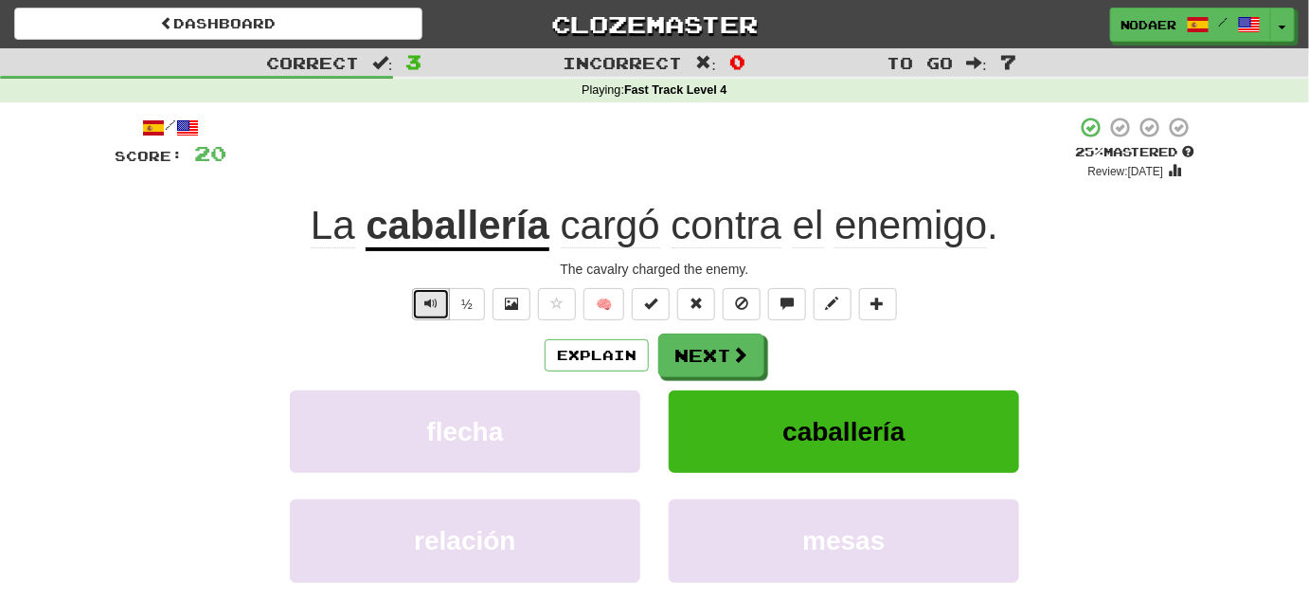
click at [442, 303] on button "Text-to-speech controls" at bounding box center [431, 304] width 38 height 32
click at [422, 306] on button "Text-to-speech controls" at bounding box center [431, 304] width 38 height 32
click at [438, 297] on span "Text-to-speech controls" at bounding box center [430, 303] width 13 height 13
click at [438, 298] on span "Text-to-speech controls" at bounding box center [430, 303] width 13 height 13
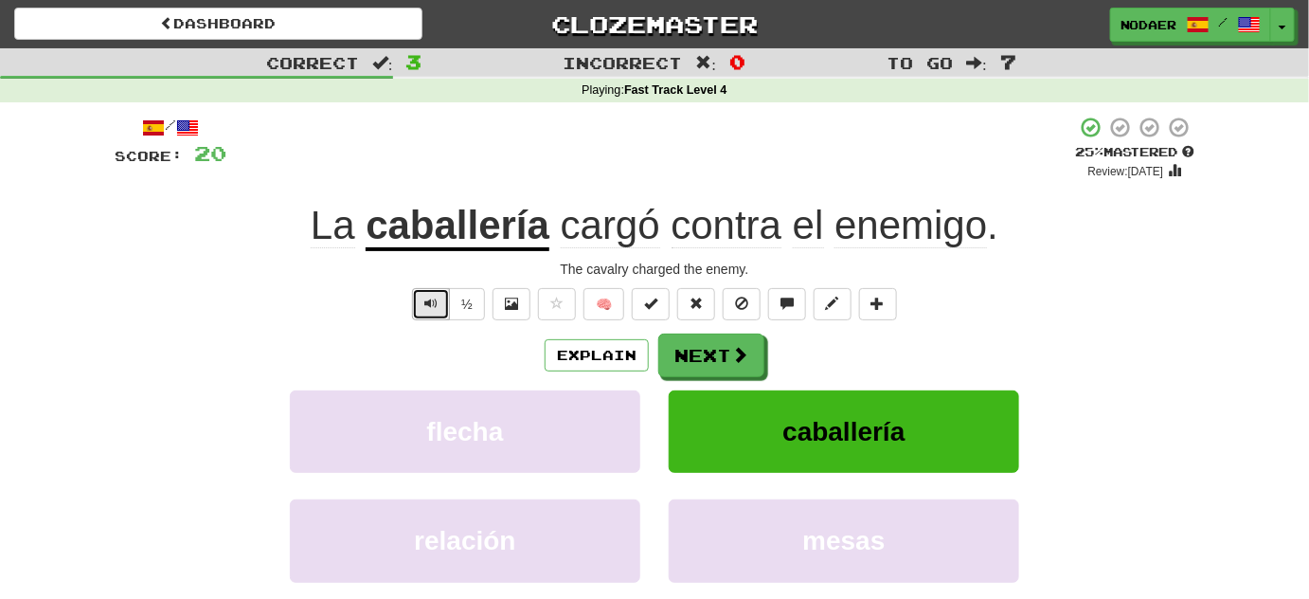
click at [438, 298] on span "Text-to-speech controls" at bounding box center [430, 303] width 13 height 13
click at [438, 299] on span "Text-to-speech controls" at bounding box center [430, 303] width 13 height 13
click at [438, 297] on span "Text-to-speech controls" at bounding box center [430, 303] width 13 height 13
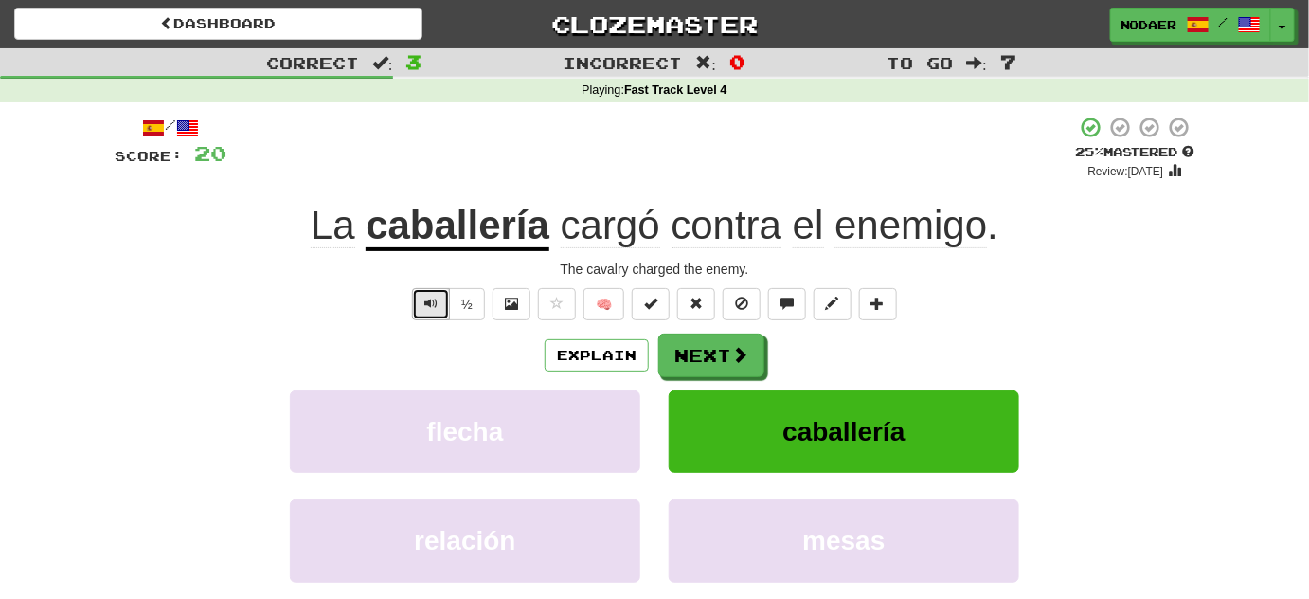
click at [438, 297] on span "Text-to-speech controls" at bounding box center [430, 303] width 13 height 13
click at [437, 302] on span "Text-to-speech controls" at bounding box center [430, 303] width 13 height 13
click at [550, 302] on span at bounding box center [556, 303] width 13 height 13
click at [436, 297] on span "Text-to-speech controls" at bounding box center [430, 303] width 13 height 13
click at [599, 279] on div "/ Score: 20 + 4 25 % Mastered Review: 2025-09-20 La caballería cargó contra el …" at bounding box center [655, 397] width 1080 height 563
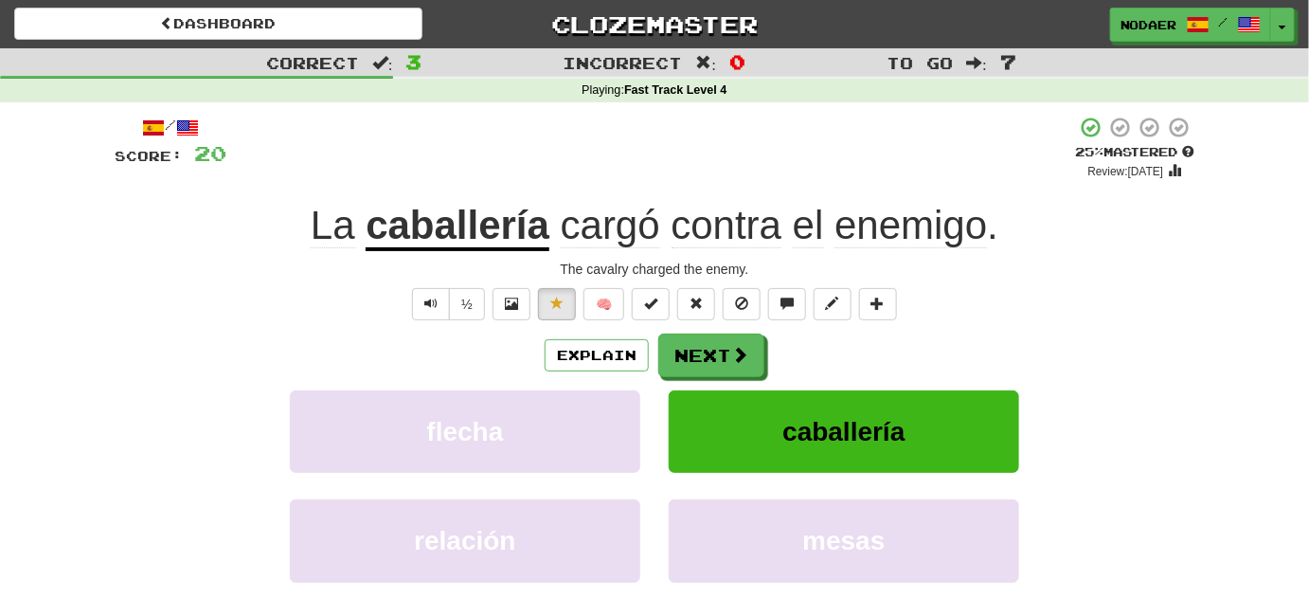
click at [603, 273] on div "The cavalry charged the enemy." at bounding box center [655, 269] width 1080 height 19
click at [467, 234] on u "caballería" at bounding box center [458, 227] width 184 height 48
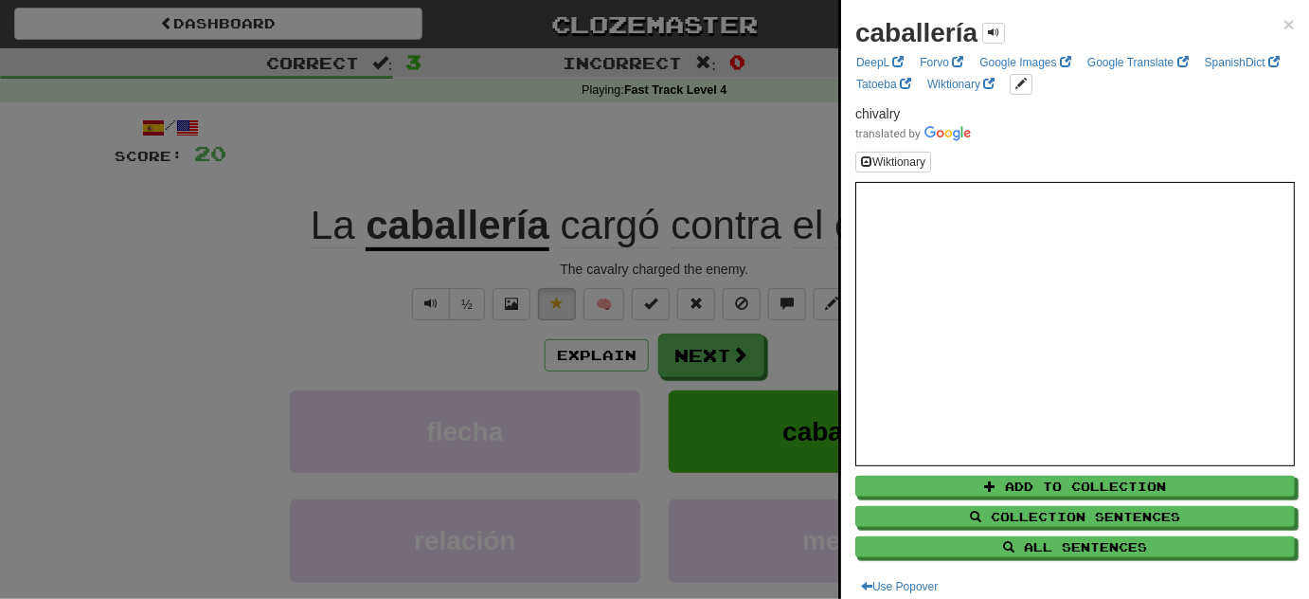
click at [286, 330] on div at bounding box center [654, 299] width 1309 height 599
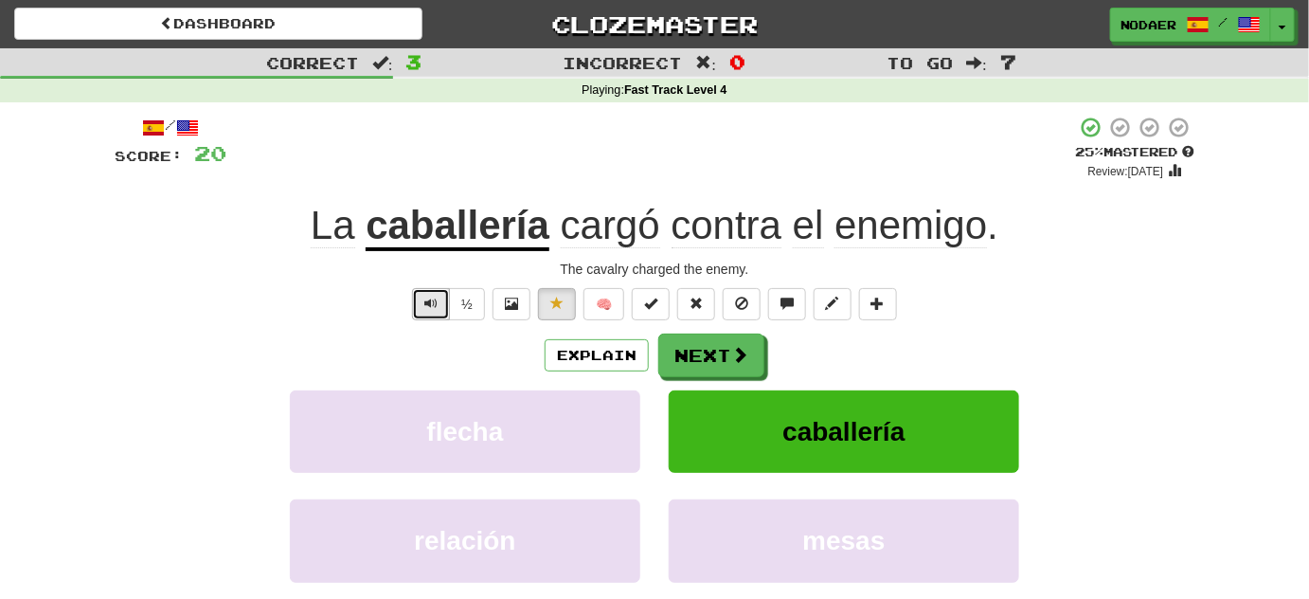
click at [430, 306] on span "Text-to-speech controls" at bounding box center [430, 303] width 13 height 13
click at [741, 351] on span at bounding box center [740, 355] width 17 height 17
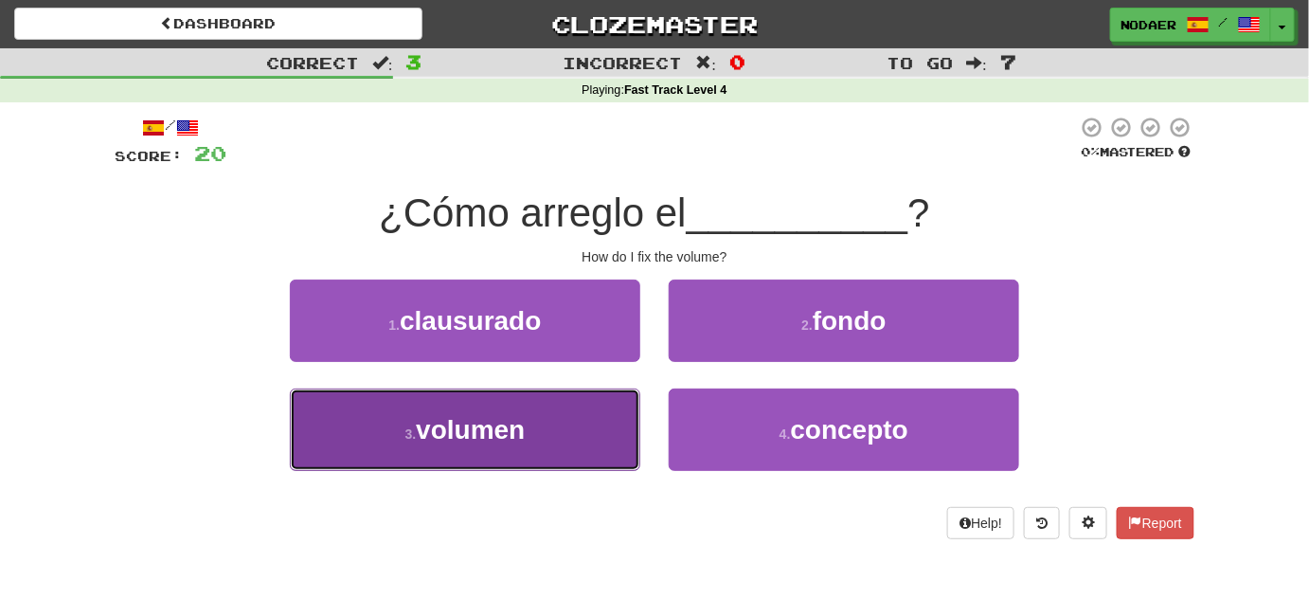
click at [494, 424] on span "volumen" at bounding box center [470, 429] width 109 height 29
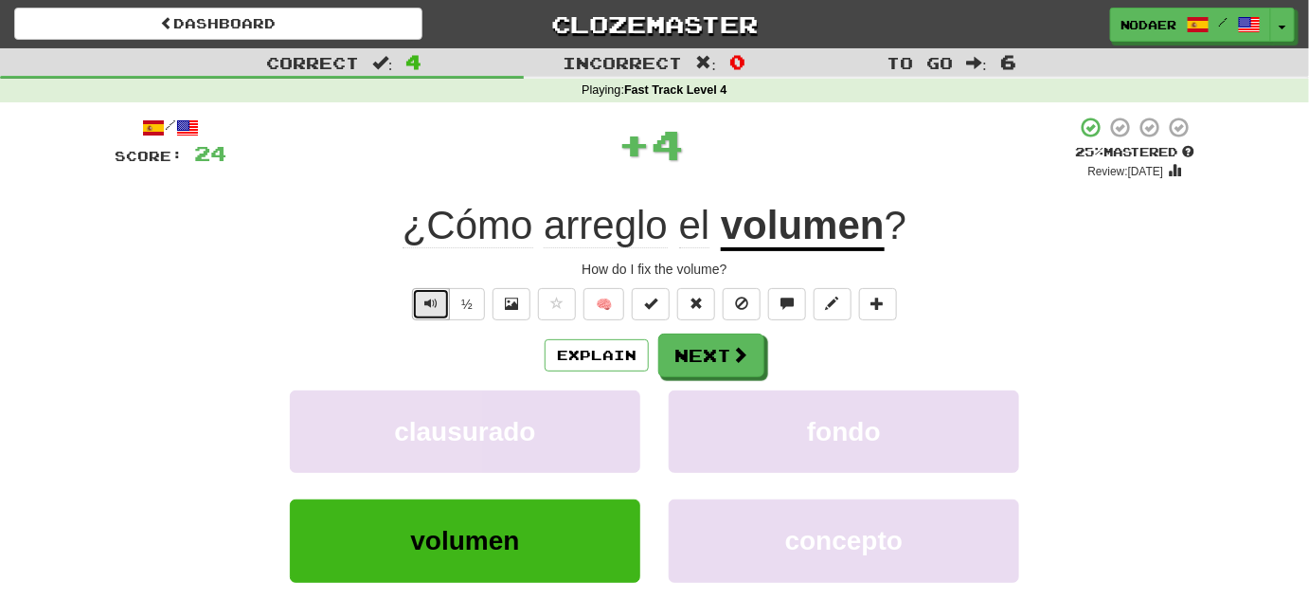
click at [438, 297] on span "Text-to-speech controls" at bounding box center [430, 303] width 13 height 13
click at [438, 300] on span "Text-to-speech controls" at bounding box center [430, 303] width 13 height 13
click at [435, 306] on span "Text-to-speech controls" at bounding box center [430, 303] width 13 height 13
click at [436, 308] on span "Text-to-speech controls" at bounding box center [430, 303] width 13 height 13
click at [425, 305] on button "Text-to-speech controls" at bounding box center [431, 304] width 38 height 32
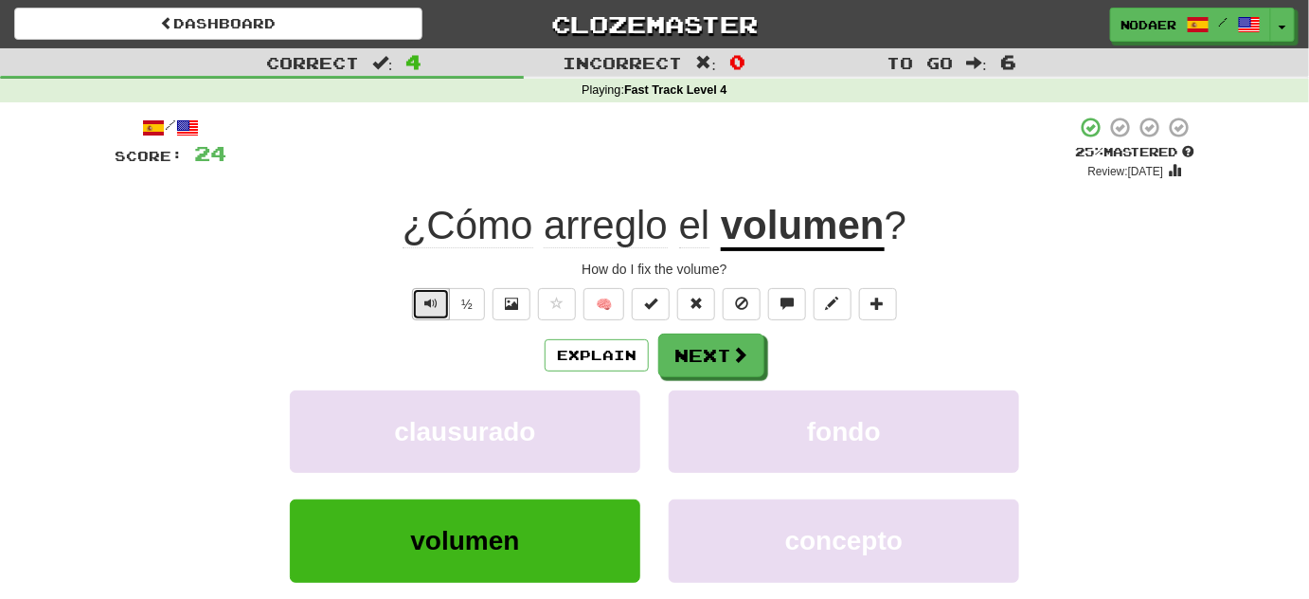
click at [424, 300] on button "Text-to-speech controls" at bounding box center [431, 304] width 38 height 32
click at [426, 313] on button "Text-to-speech controls" at bounding box center [431, 304] width 38 height 32
click at [433, 305] on span "Text-to-speech controls" at bounding box center [430, 303] width 13 height 13
click at [432, 302] on span "Text-to-speech controls" at bounding box center [430, 303] width 13 height 13
click at [426, 310] on button "Text-to-speech controls" at bounding box center [431, 304] width 38 height 32
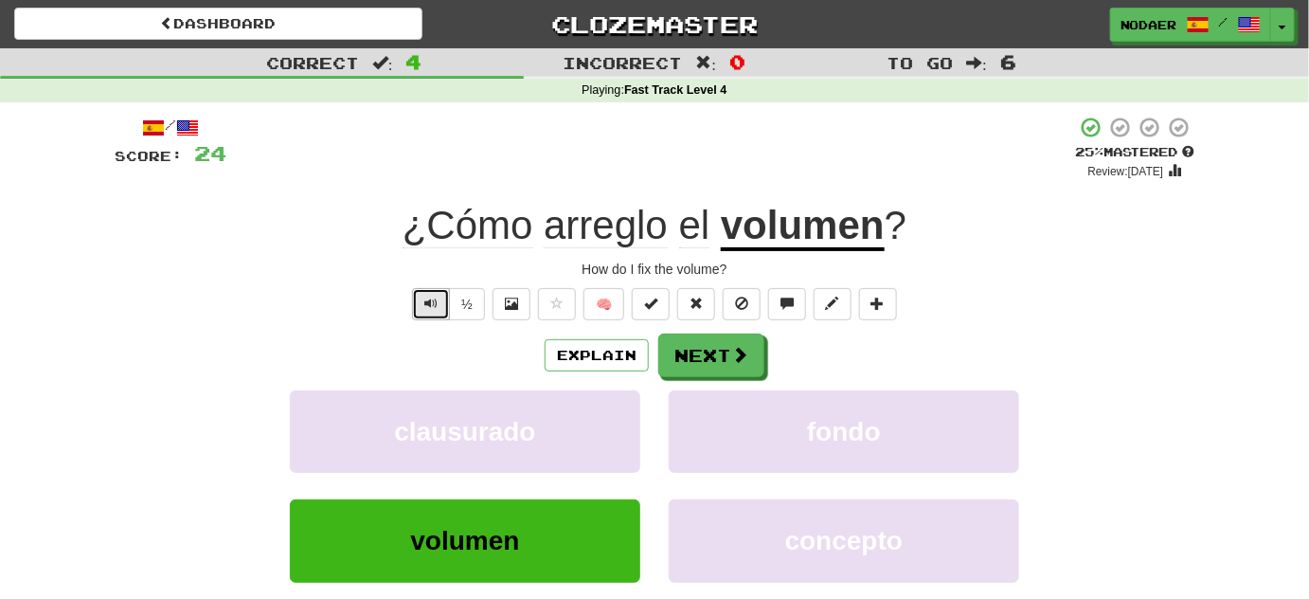
click at [428, 298] on span "Text-to-speech controls" at bounding box center [430, 303] width 13 height 13
click at [740, 347] on span at bounding box center [740, 355] width 17 height 17
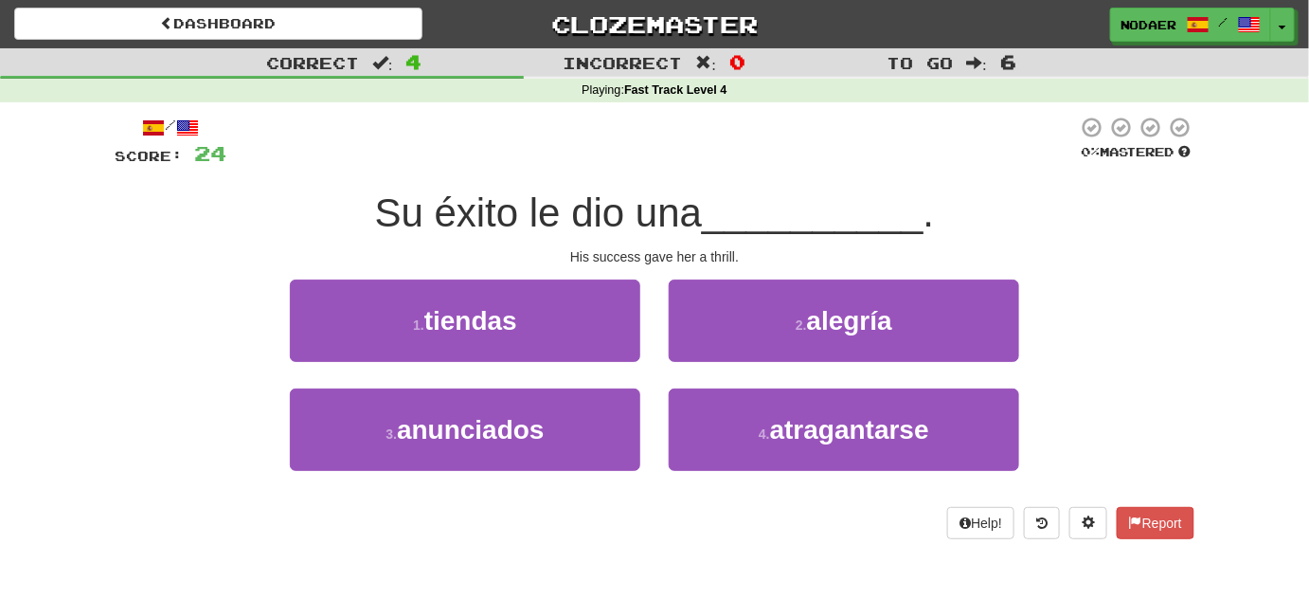
click at [812, 155] on div at bounding box center [651, 142] width 851 height 52
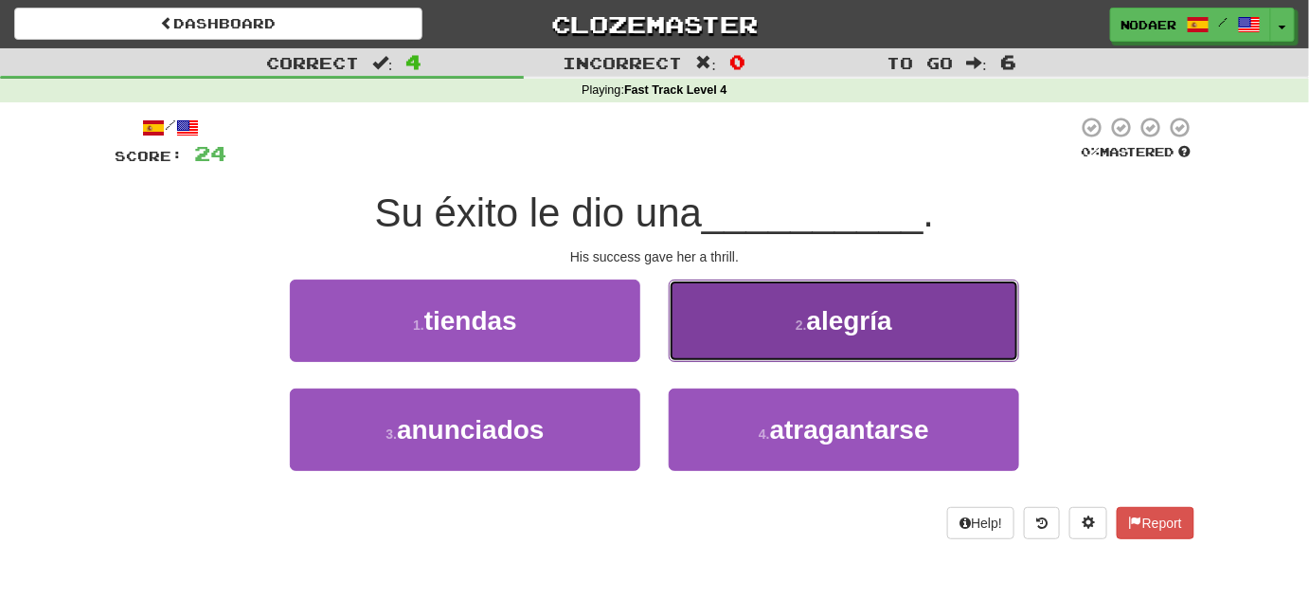
click at [811, 331] on span "alegría" at bounding box center [849, 320] width 85 height 29
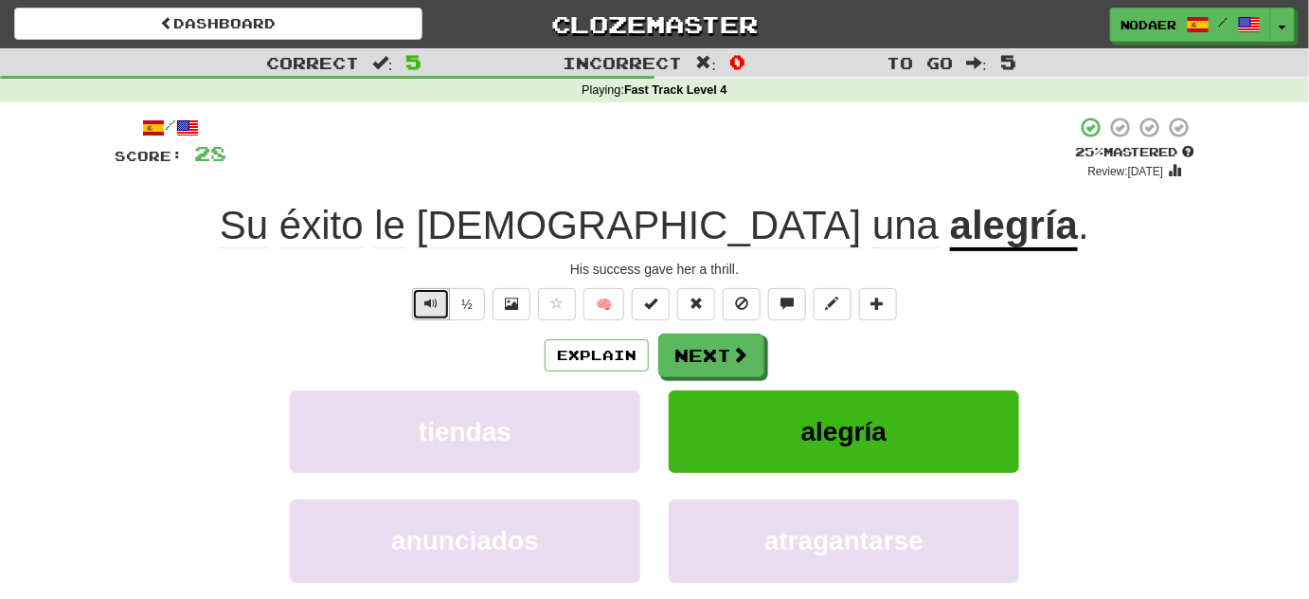
click at [441, 307] on button "Text-to-speech controls" at bounding box center [431, 304] width 38 height 32
click at [440, 303] on button "Text-to-speech controls" at bounding box center [431, 304] width 38 height 32
click at [438, 310] on button "Text-to-speech controls" at bounding box center [431, 304] width 38 height 32
click at [435, 316] on button "Text-to-speech controls" at bounding box center [431, 304] width 38 height 32
click at [423, 313] on button "Text-to-speech controls" at bounding box center [431, 304] width 38 height 32
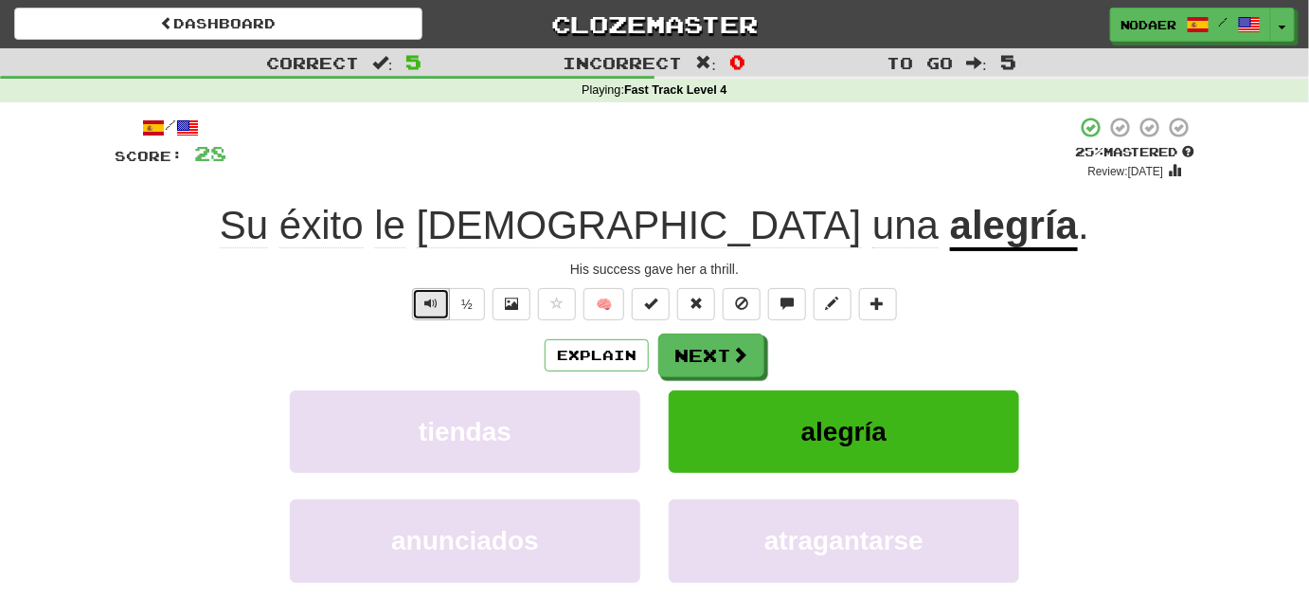
click at [424, 306] on button "Text-to-speech controls" at bounding box center [431, 304] width 38 height 32
click at [740, 359] on span at bounding box center [740, 355] width 17 height 17
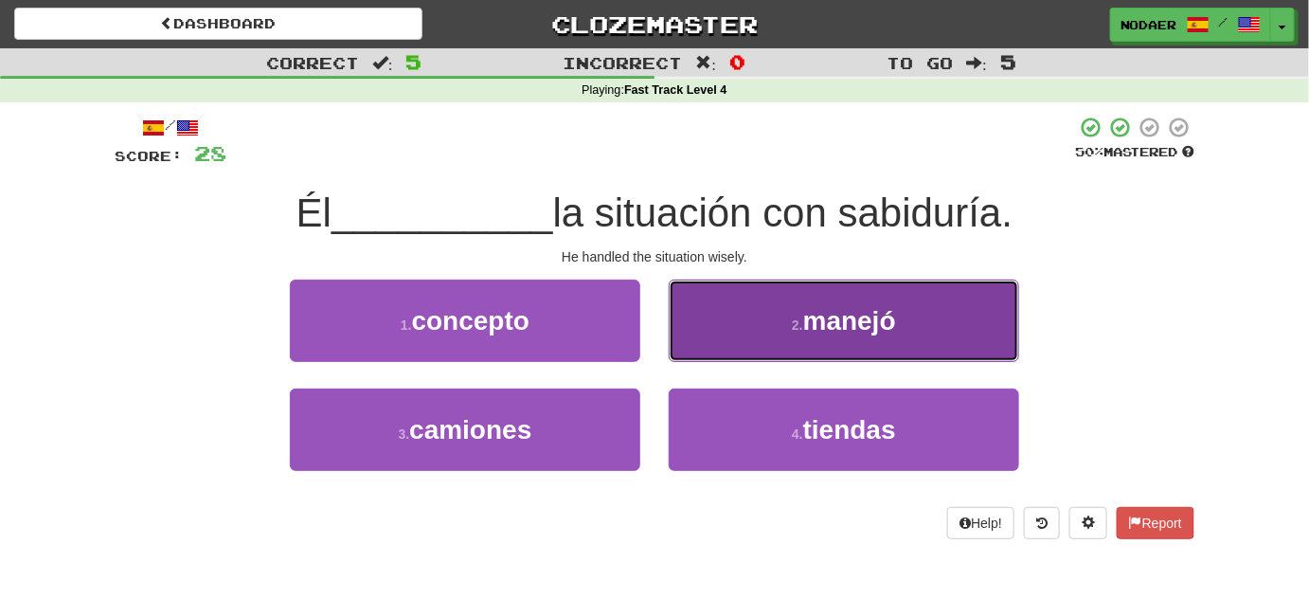
click at [872, 331] on span "manejó" at bounding box center [849, 320] width 93 height 29
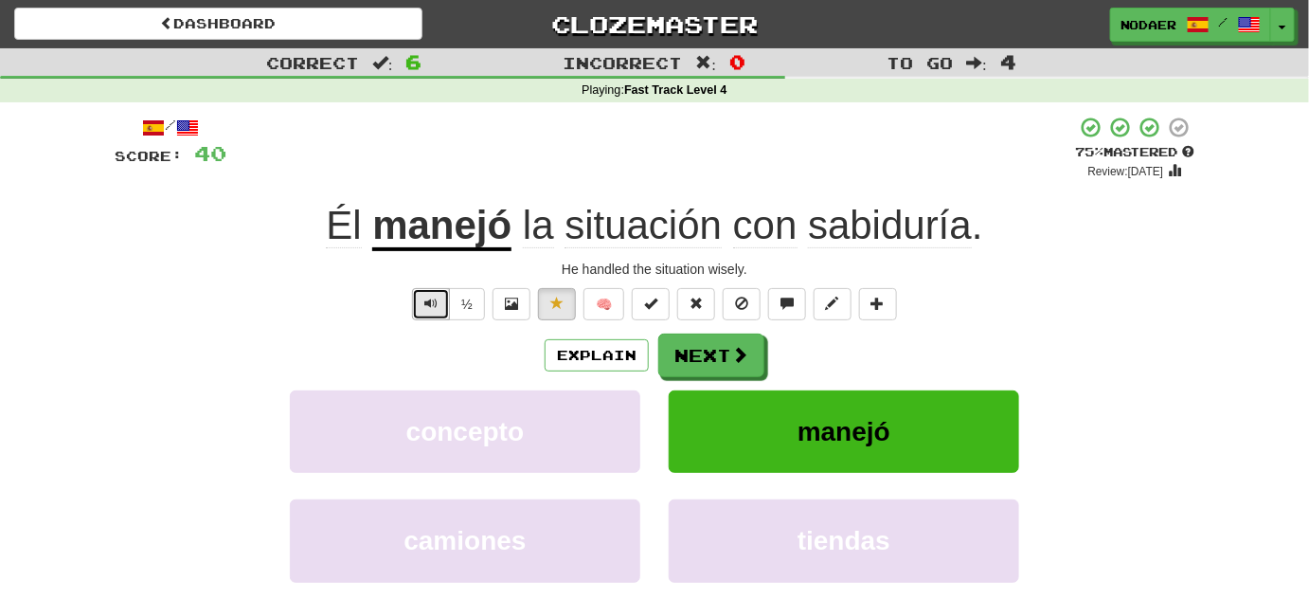
click at [434, 297] on span "Text-to-speech controls" at bounding box center [430, 303] width 13 height 13
click at [444, 297] on button "Text-to-speech controls" at bounding box center [431, 304] width 38 height 32
click at [438, 302] on span "Text-to-speech controls" at bounding box center [430, 303] width 13 height 13
click at [426, 307] on span "Text-to-speech controls" at bounding box center [430, 303] width 13 height 13
click at [423, 290] on button "Text-to-speech controls" at bounding box center [431, 304] width 38 height 32
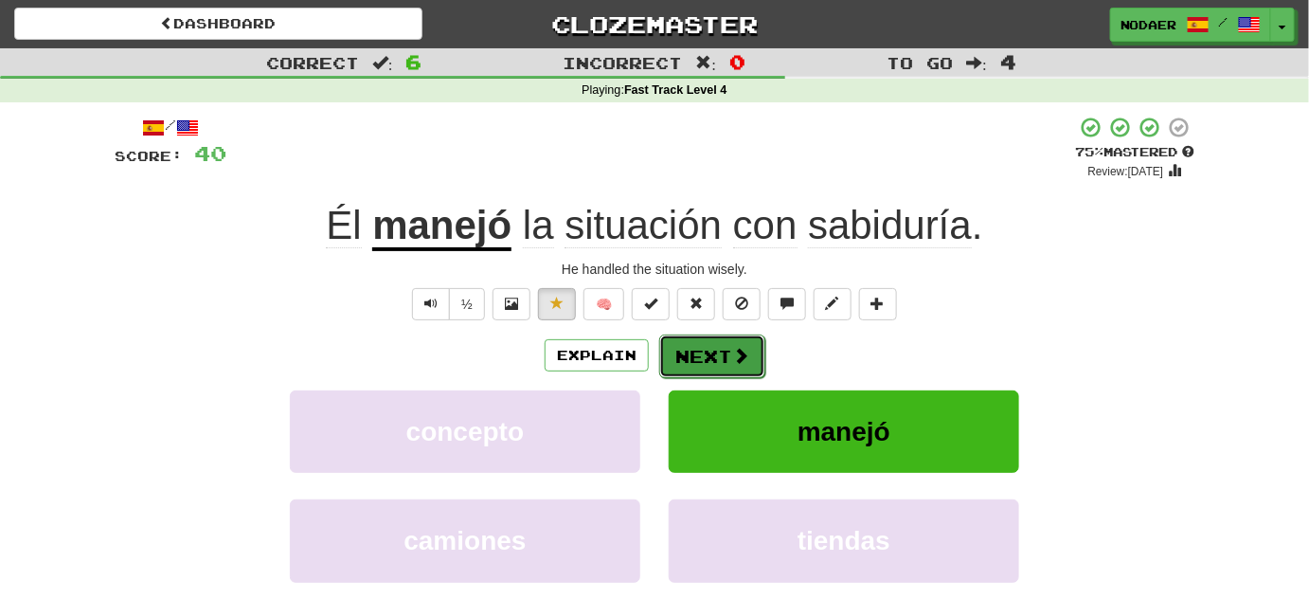
click at [728, 340] on button "Next" at bounding box center [712, 356] width 106 height 44
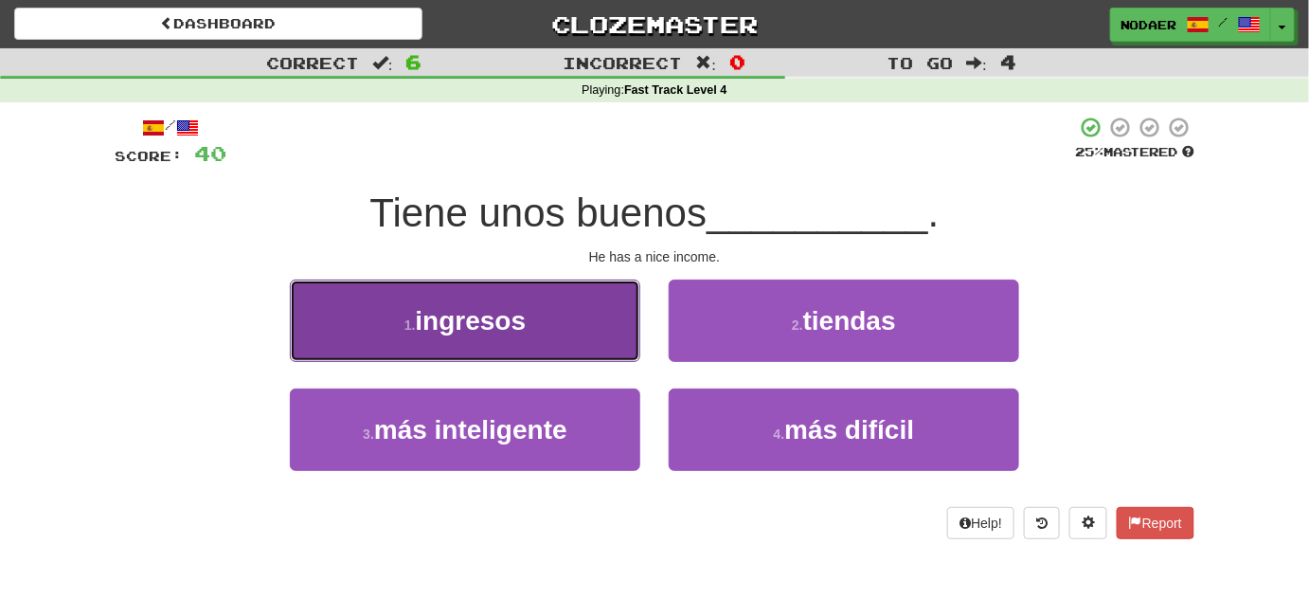
click at [540, 330] on button "1 . ingresos" at bounding box center [465, 320] width 351 height 82
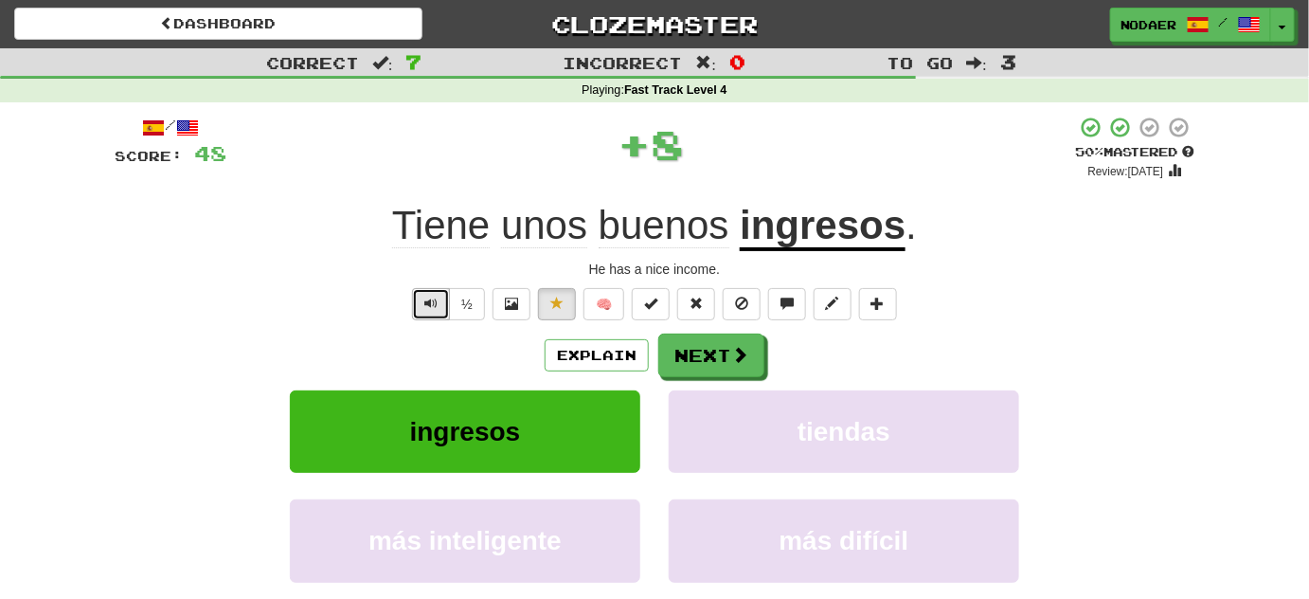
click at [432, 292] on button "Text-to-speech controls" at bounding box center [431, 304] width 38 height 32
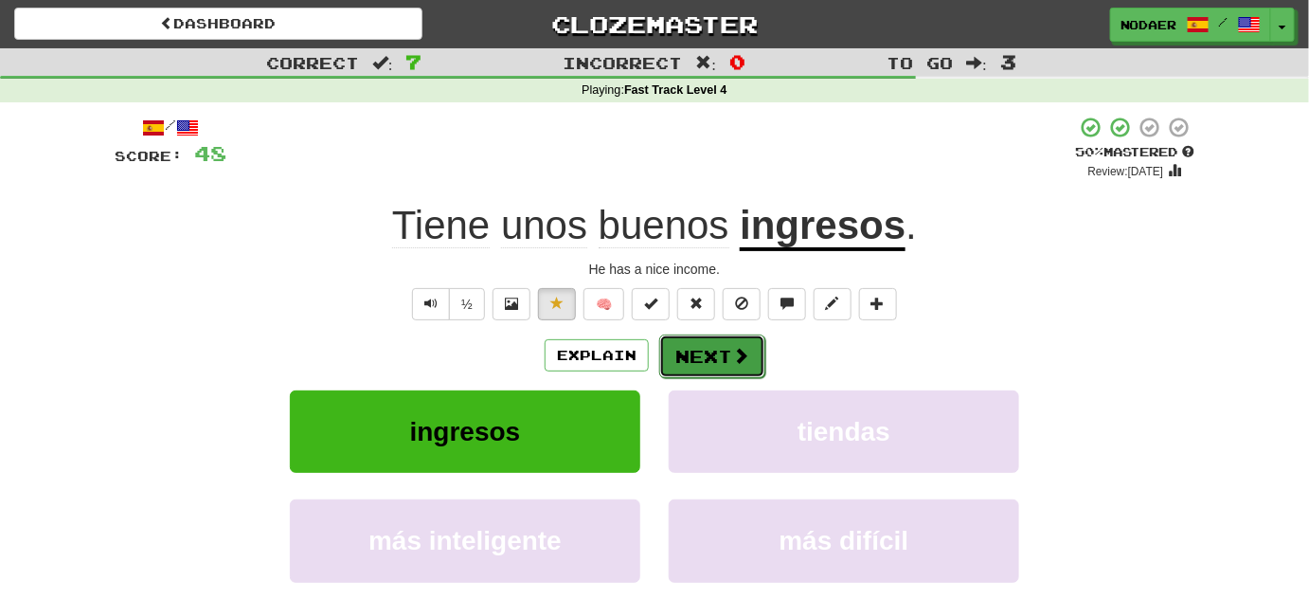
click at [732, 350] on span at bounding box center [740, 355] width 17 height 17
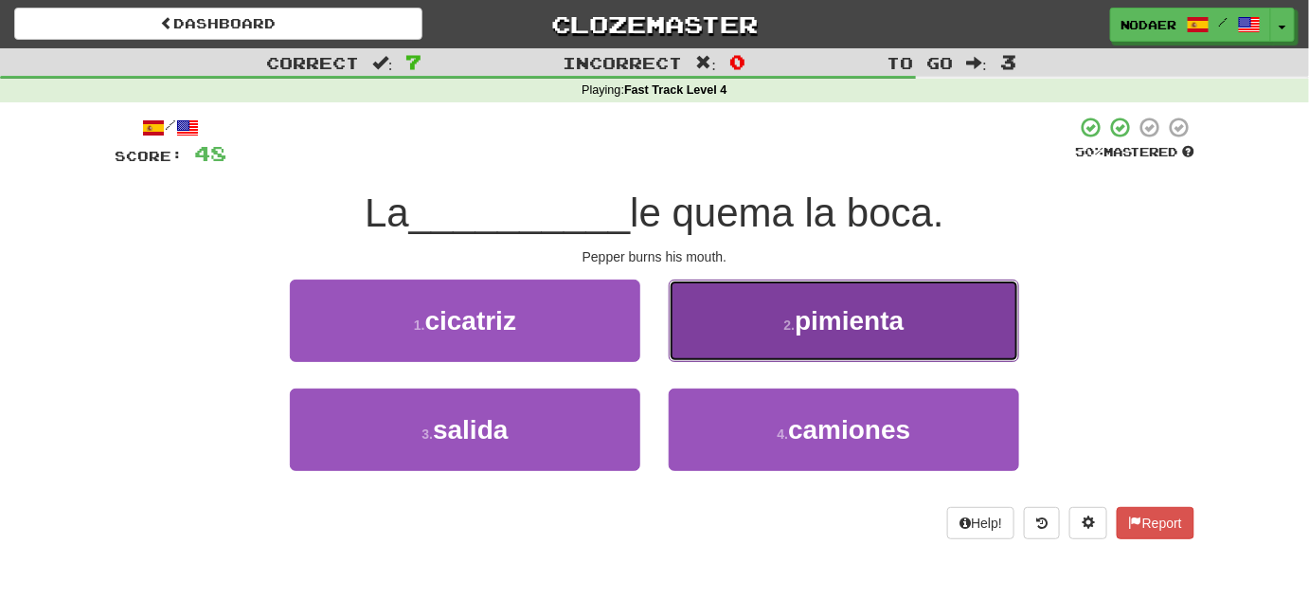
click at [874, 336] on button "2 . pimienta" at bounding box center [844, 320] width 351 height 82
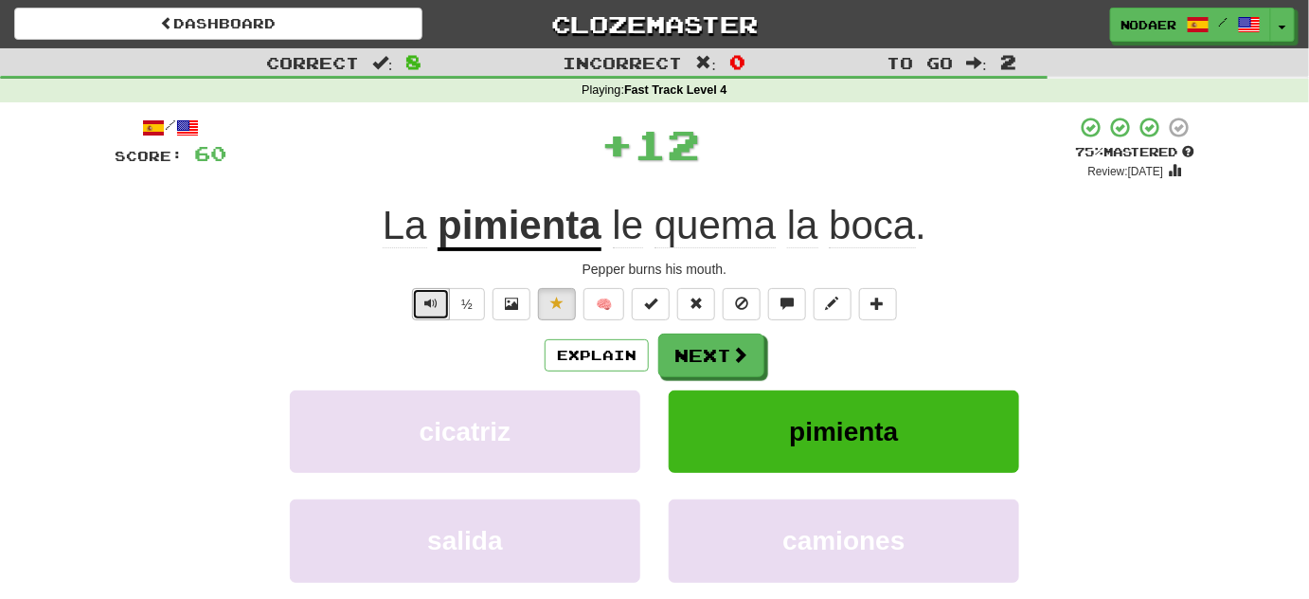
click at [424, 301] on button "Text-to-speech controls" at bounding box center [431, 304] width 38 height 32
click at [424, 302] on button "Text-to-speech controls" at bounding box center [431, 304] width 38 height 32
click at [425, 308] on span "Text-to-speech controls" at bounding box center [430, 303] width 13 height 13
click at [414, 308] on button "Text-to-speech controls" at bounding box center [431, 304] width 38 height 32
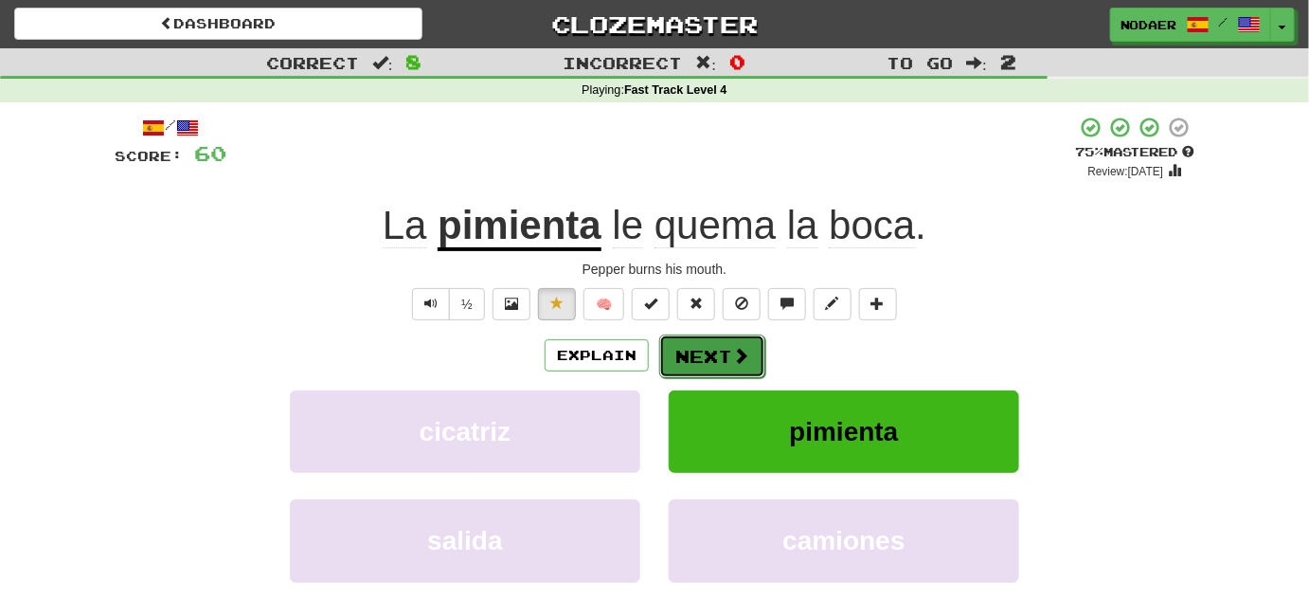
click at [718, 346] on button "Next" at bounding box center [712, 356] width 106 height 44
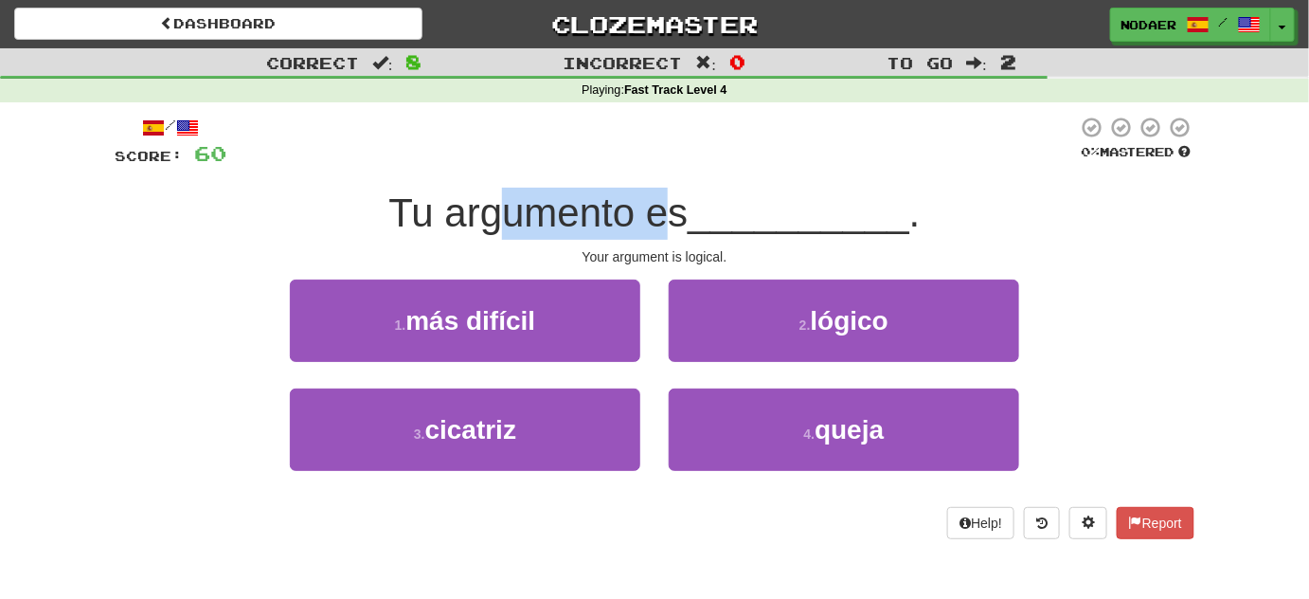
drag, startPoint x: 498, startPoint y: 224, endPoint x: 672, endPoint y: 194, distance: 175.8
click at [672, 194] on span "Tu argumento es" at bounding box center [537, 212] width 299 height 45
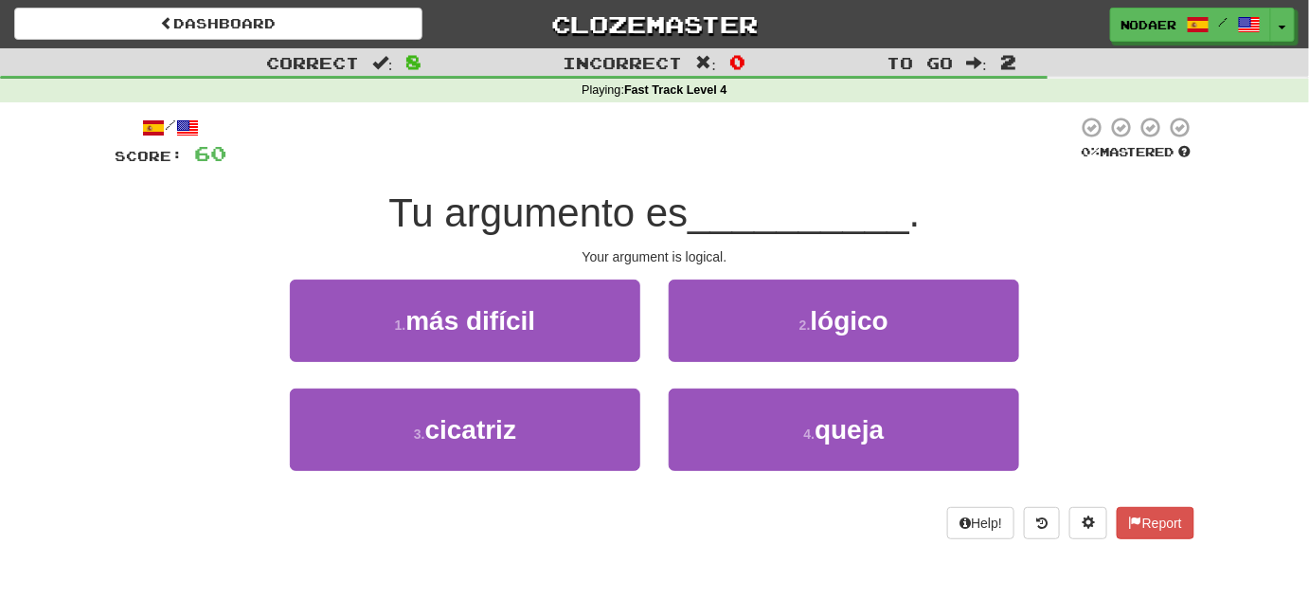
click at [781, 166] on div at bounding box center [651, 142] width 851 height 52
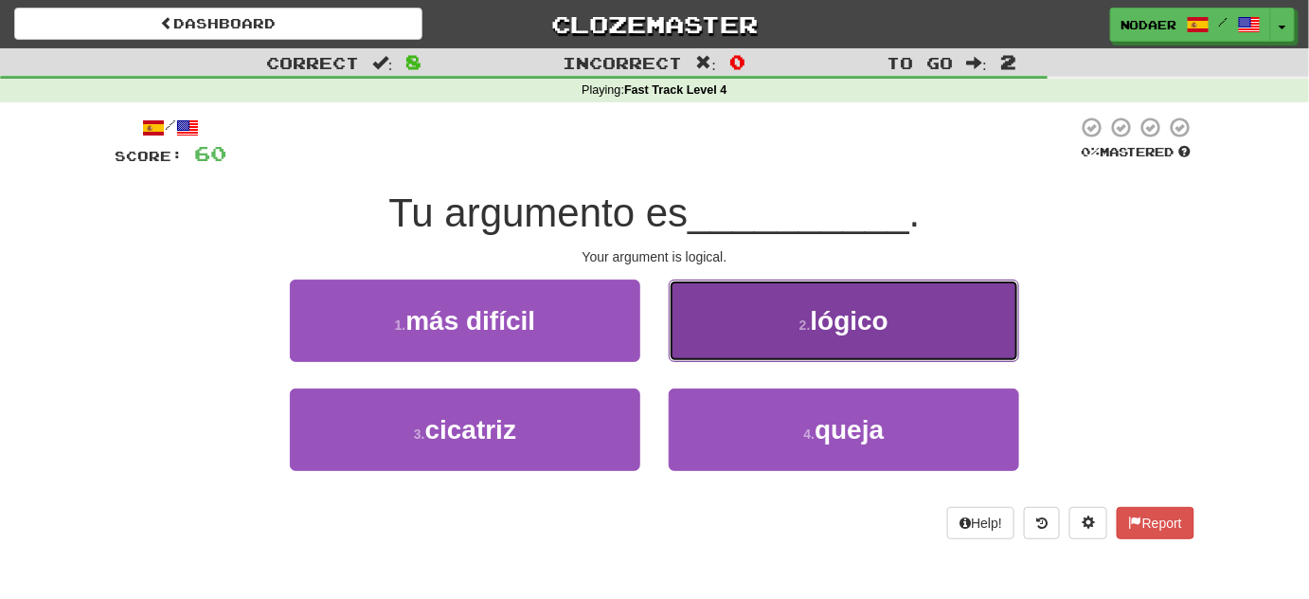
click at [870, 337] on button "2 . lógico" at bounding box center [844, 320] width 351 height 82
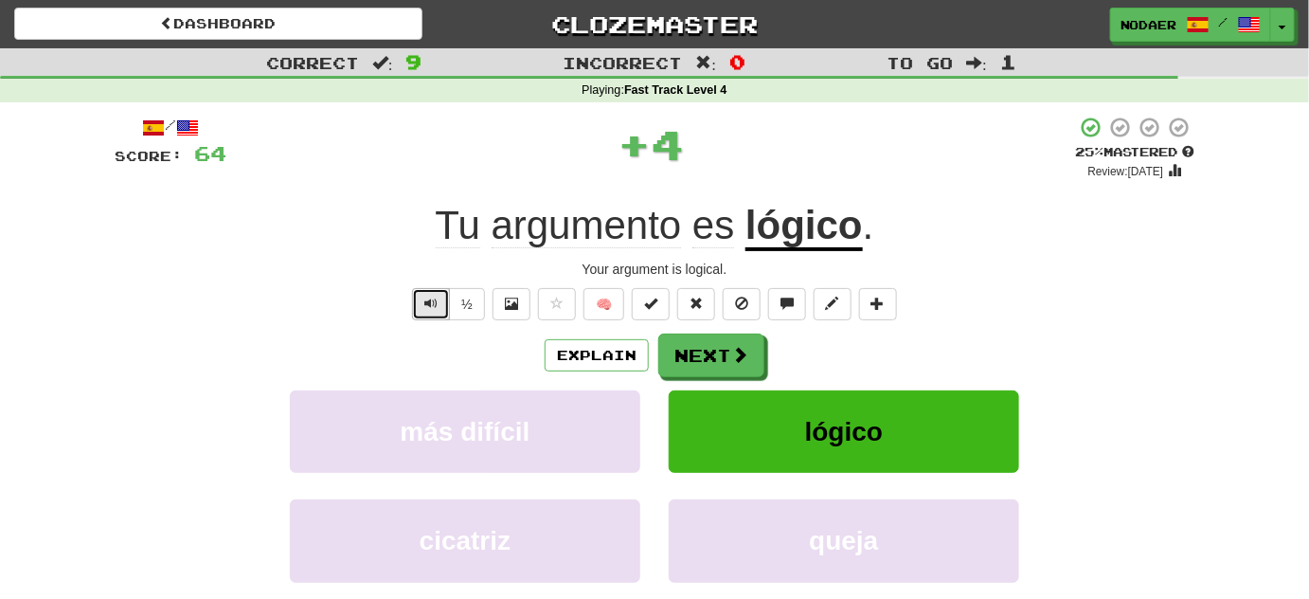
click at [438, 298] on span "Text-to-speech controls" at bounding box center [430, 303] width 13 height 13
click at [424, 307] on button "Text-to-speech controls" at bounding box center [431, 304] width 38 height 32
click at [428, 307] on span "Text-to-speech controls" at bounding box center [430, 303] width 13 height 13
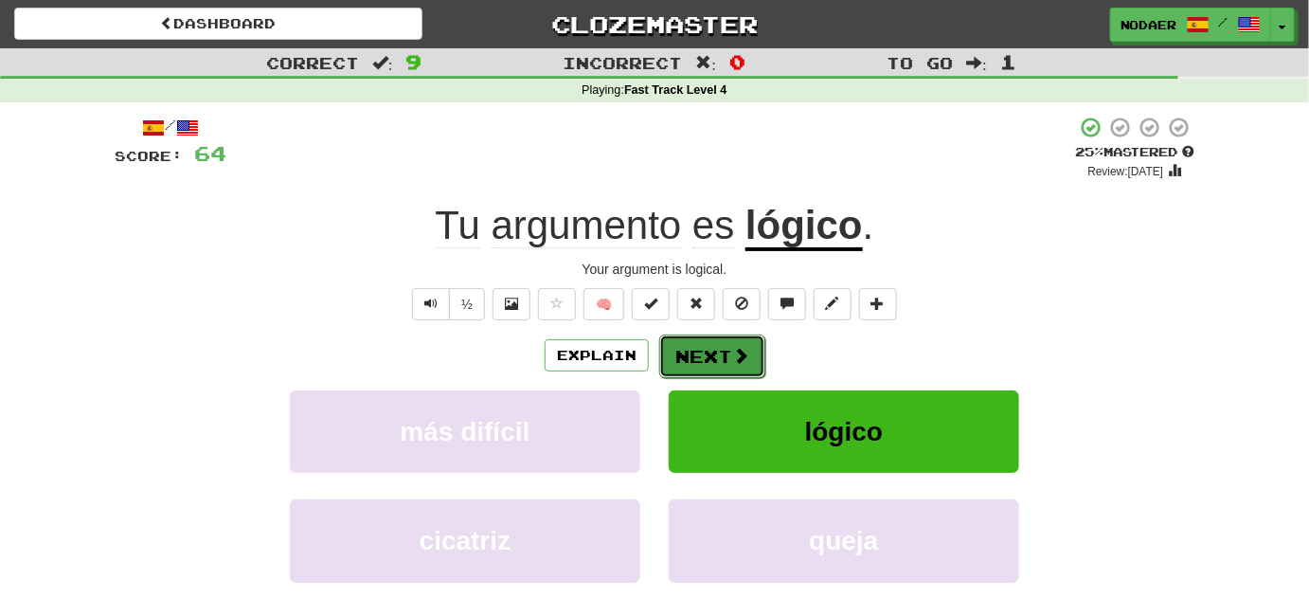
click at [710, 343] on button "Next" at bounding box center [712, 356] width 106 height 44
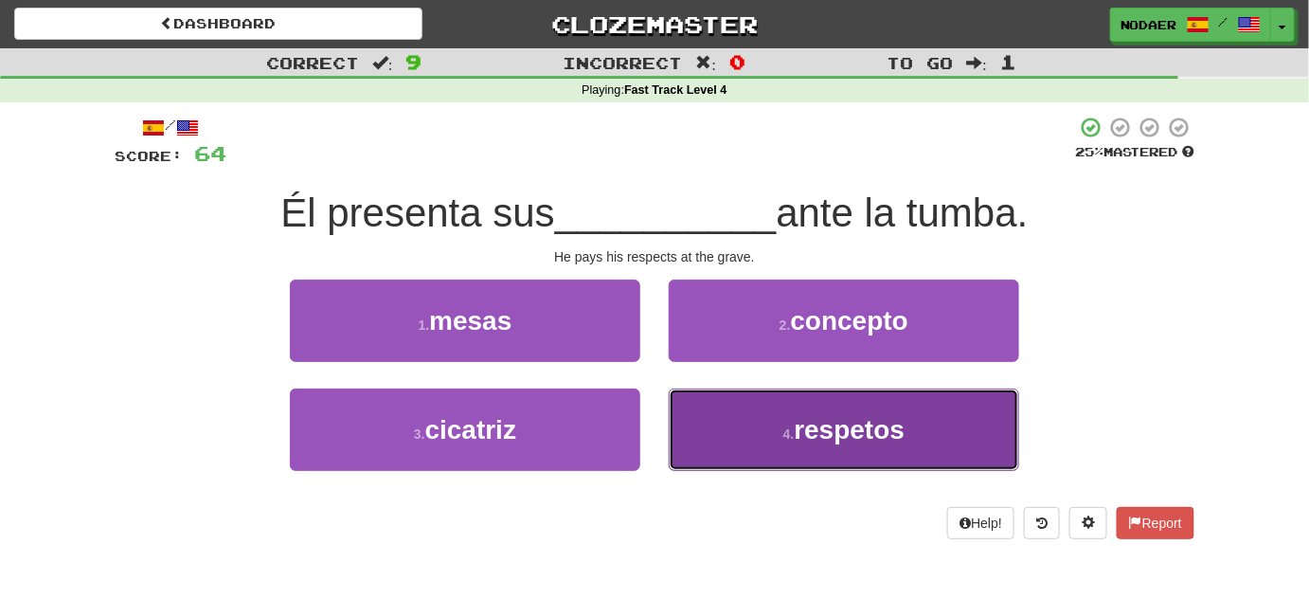
click at [898, 459] on button "4 . respetos" at bounding box center [844, 429] width 351 height 82
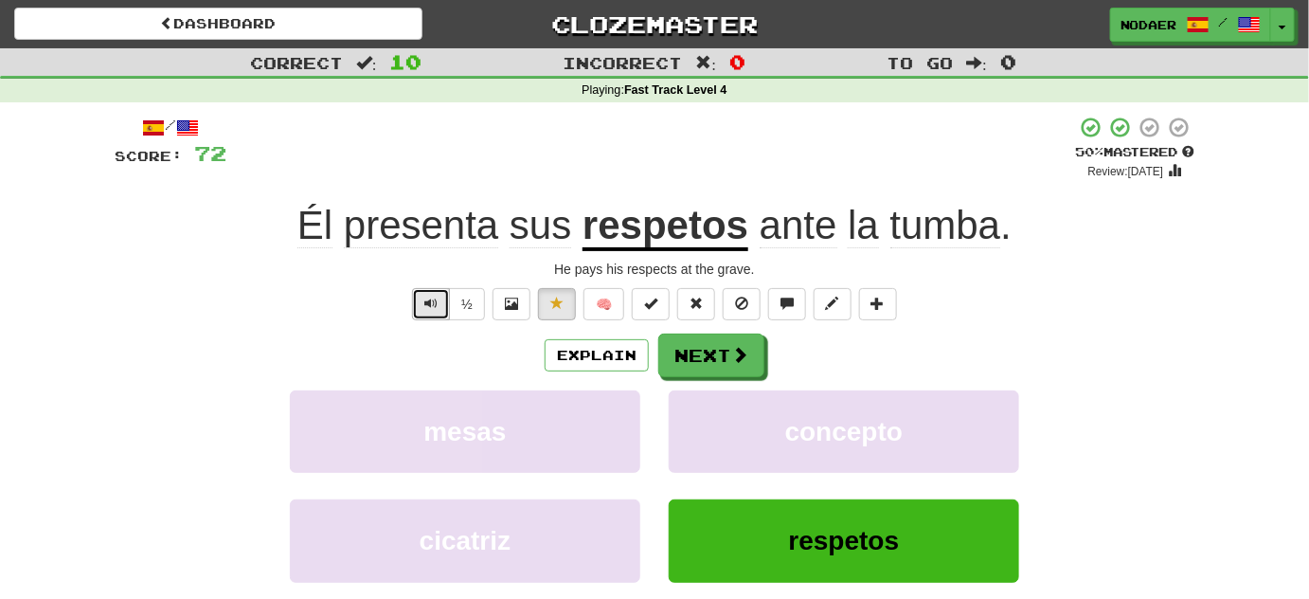
click at [433, 306] on span "Text-to-speech controls" at bounding box center [430, 303] width 13 height 13
click at [433, 299] on span "Text-to-speech controls" at bounding box center [430, 303] width 13 height 13
click at [429, 297] on span "Text-to-speech controls" at bounding box center [430, 303] width 13 height 13
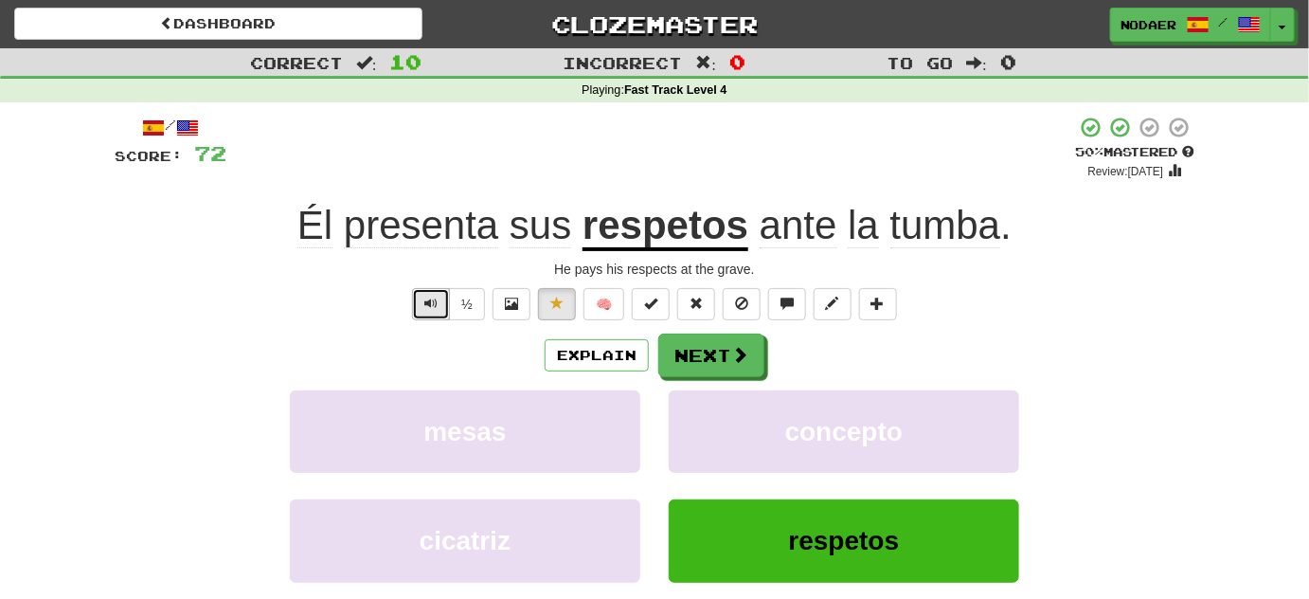
click at [429, 297] on span "Text-to-speech controls" at bounding box center [430, 303] width 13 height 13
click at [426, 297] on span "Text-to-speech controls" at bounding box center [430, 303] width 13 height 13
click at [429, 299] on span "Text-to-speech controls" at bounding box center [430, 303] width 13 height 13
click at [419, 318] on button "Text-to-speech controls" at bounding box center [431, 304] width 38 height 32
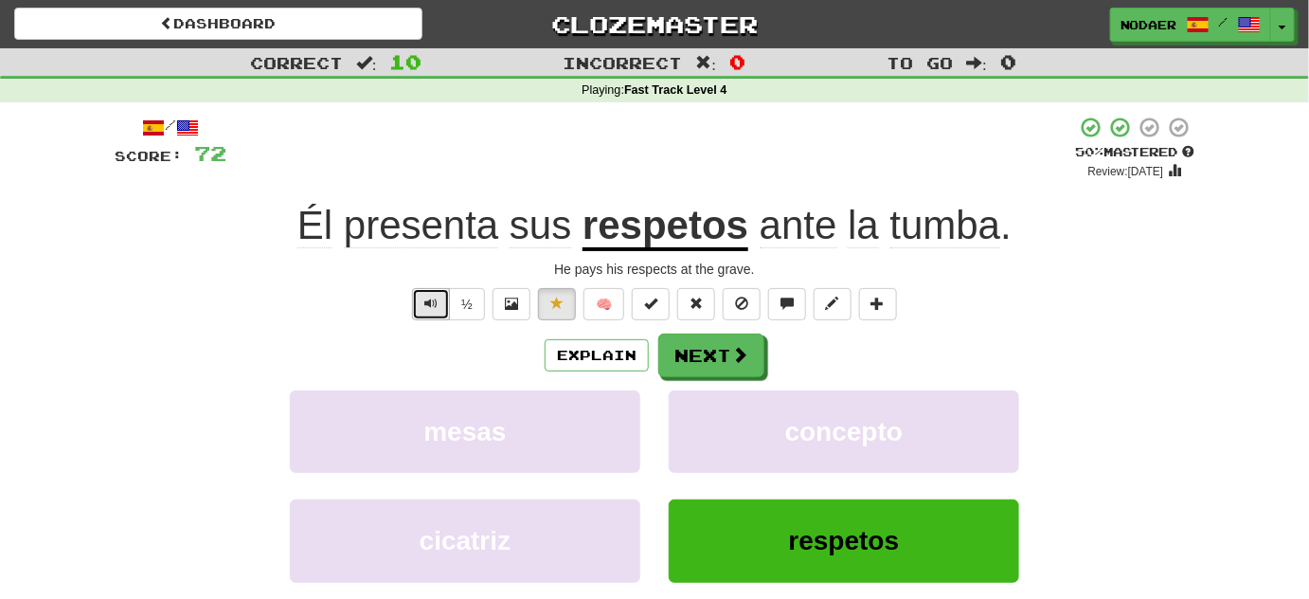
click at [438, 303] on span "Text-to-speech controls" at bounding box center [430, 303] width 13 height 13
click at [434, 300] on span "Text-to-speech controls" at bounding box center [430, 303] width 13 height 13
click at [437, 307] on span "Text-to-speech controls" at bounding box center [430, 303] width 13 height 13
click at [424, 315] on button "Text-to-speech controls" at bounding box center [431, 304] width 38 height 32
click at [426, 307] on span "Text-to-speech controls" at bounding box center [430, 303] width 13 height 13
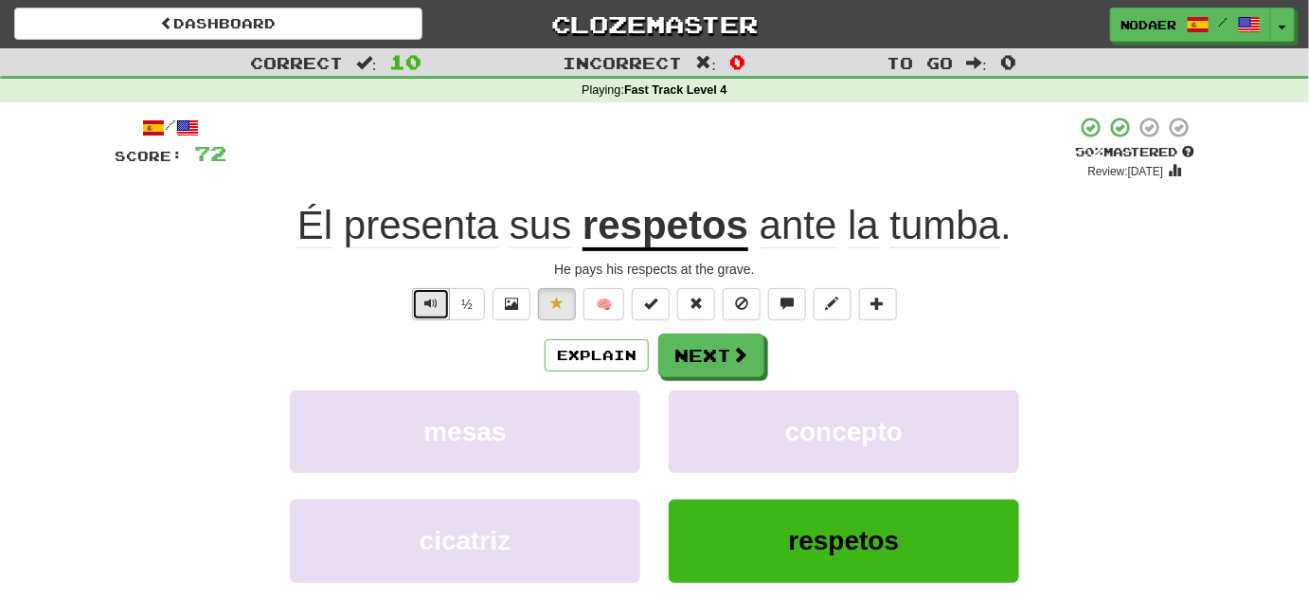
click at [426, 307] on span "Text-to-speech controls" at bounding box center [430, 303] width 13 height 13
click at [735, 352] on span at bounding box center [740, 355] width 17 height 17
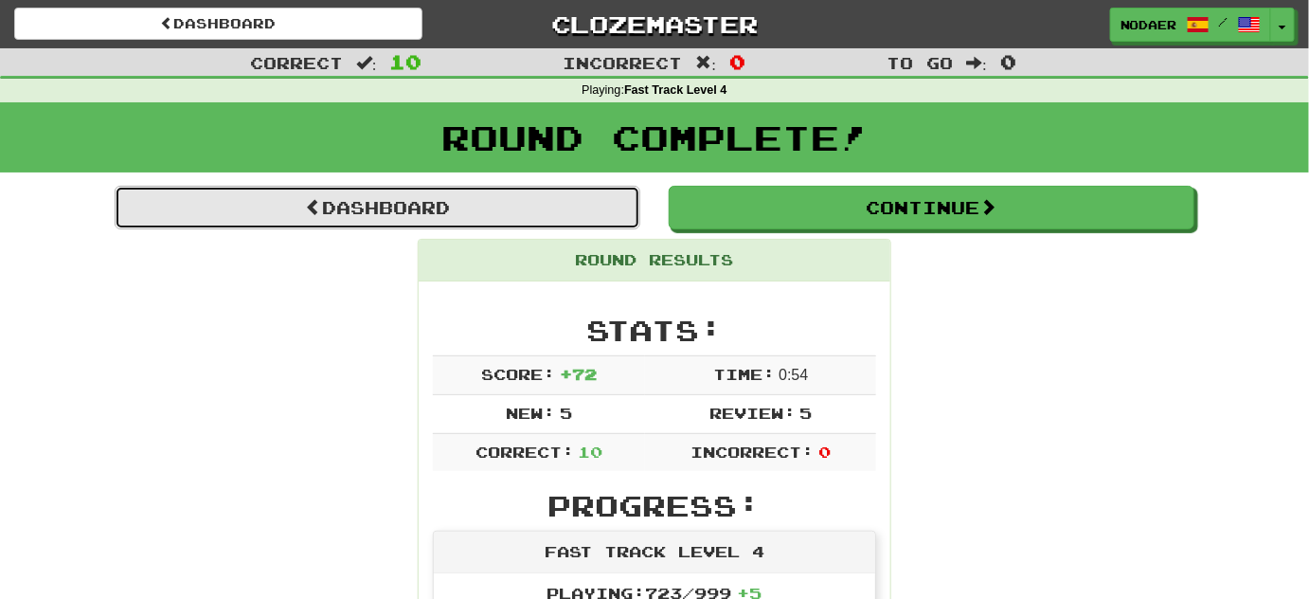
click at [374, 219] on link "Dashboard" at bounding box center [378, 208] width 526 height 44
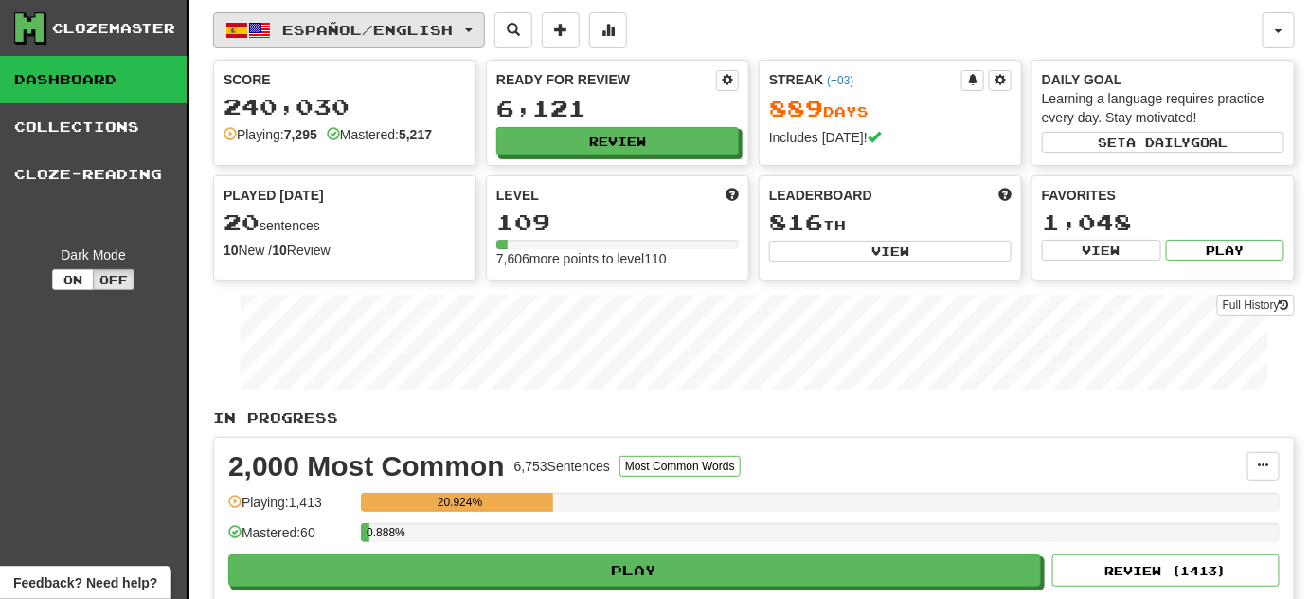
click at [474, 42] on button "Español / English" at bounding box center [349, 30] width 272 height 36
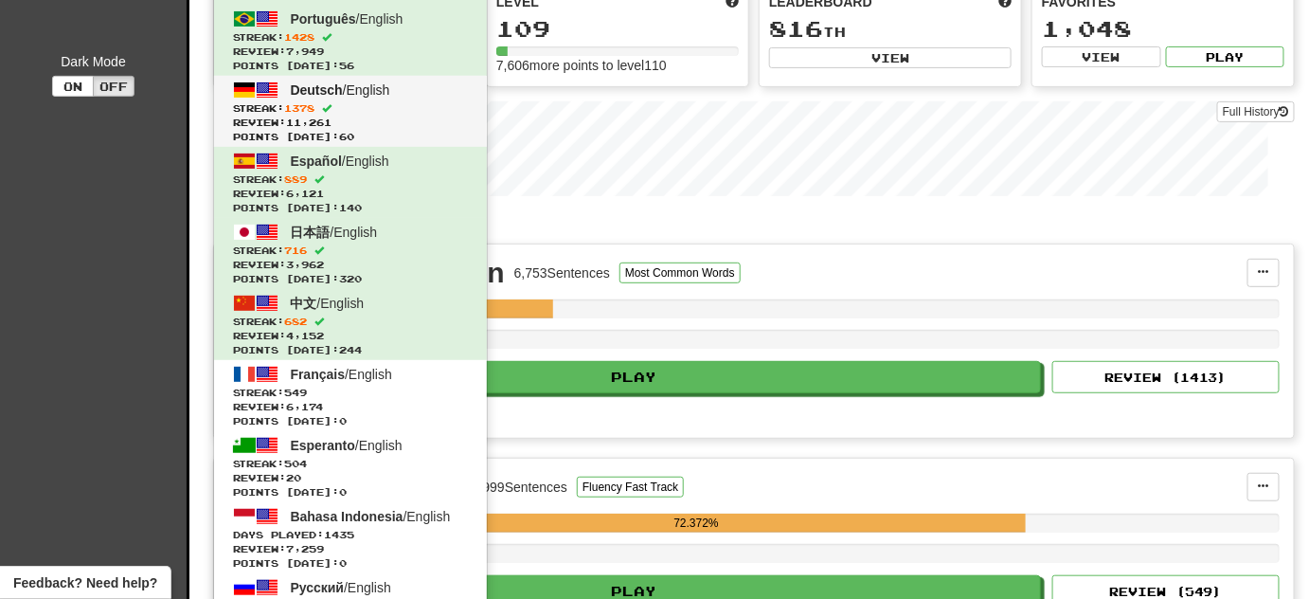
scroll to position [258, 0]
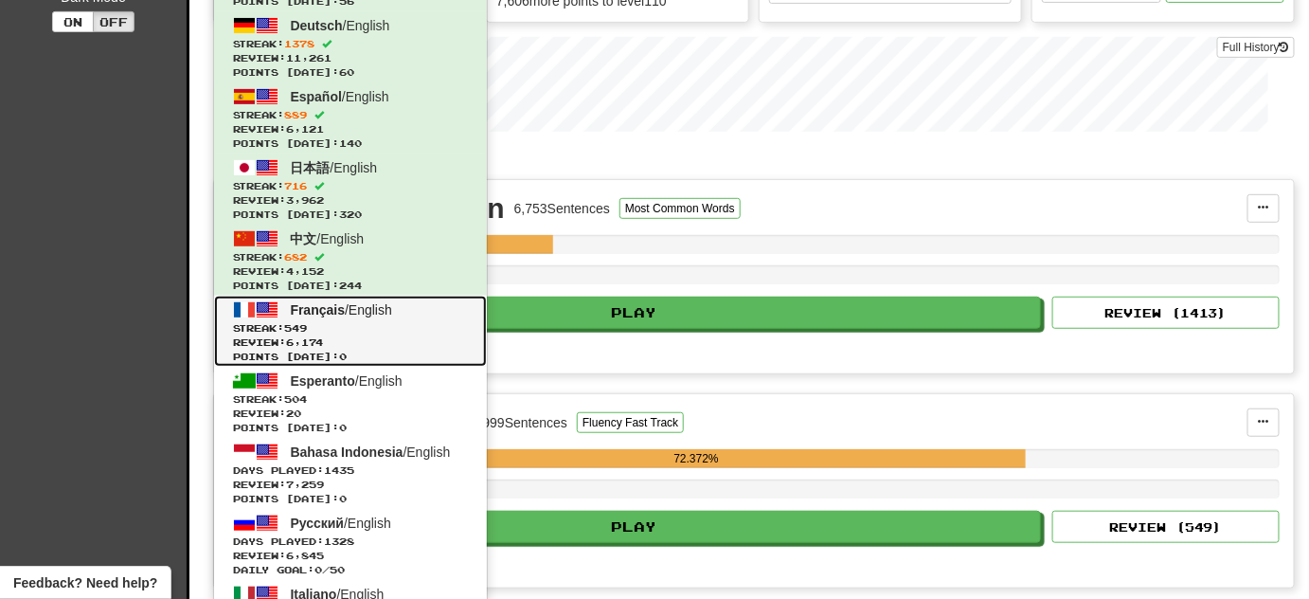
click at [373, 346] on span "Review: 6,174" at bounding box center [350, 342] width 235 height 14
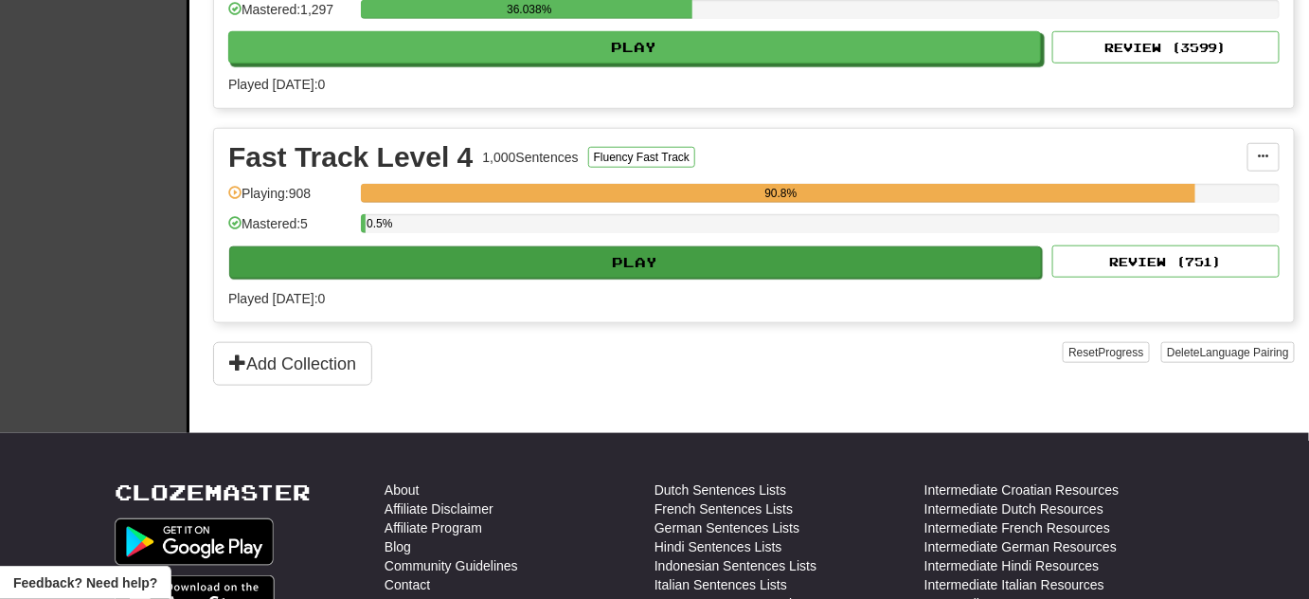
scroll to position [516, 0]
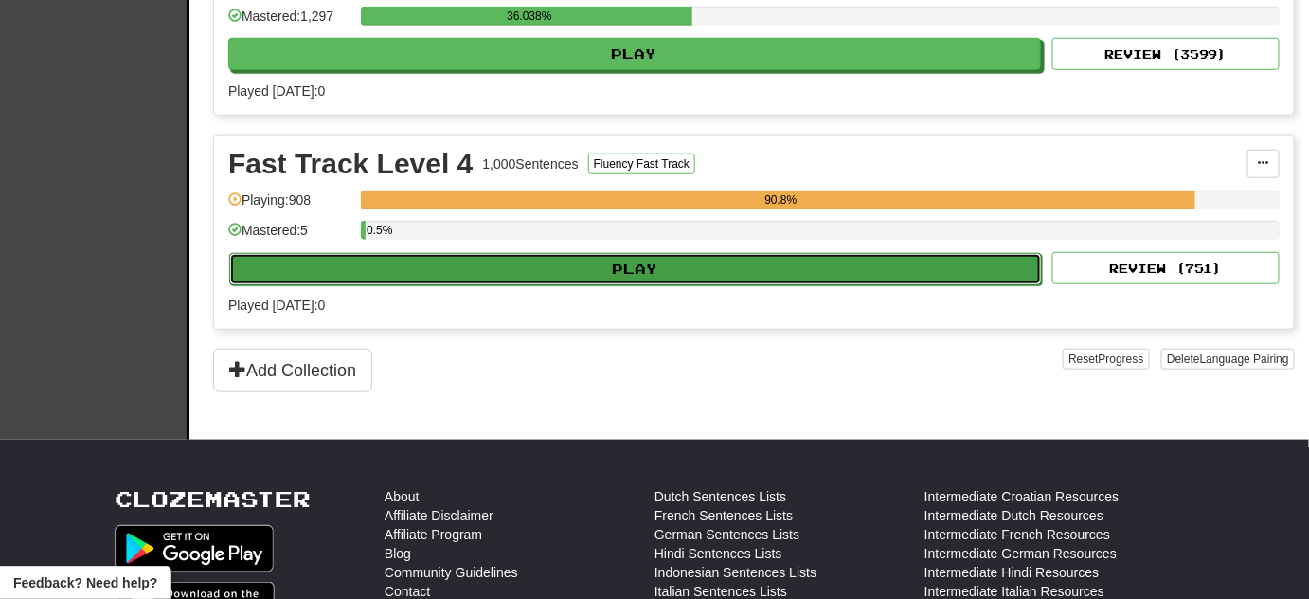
click at [629, 275] on button "Play" at bounding box center [635, 269] width 813 height 32
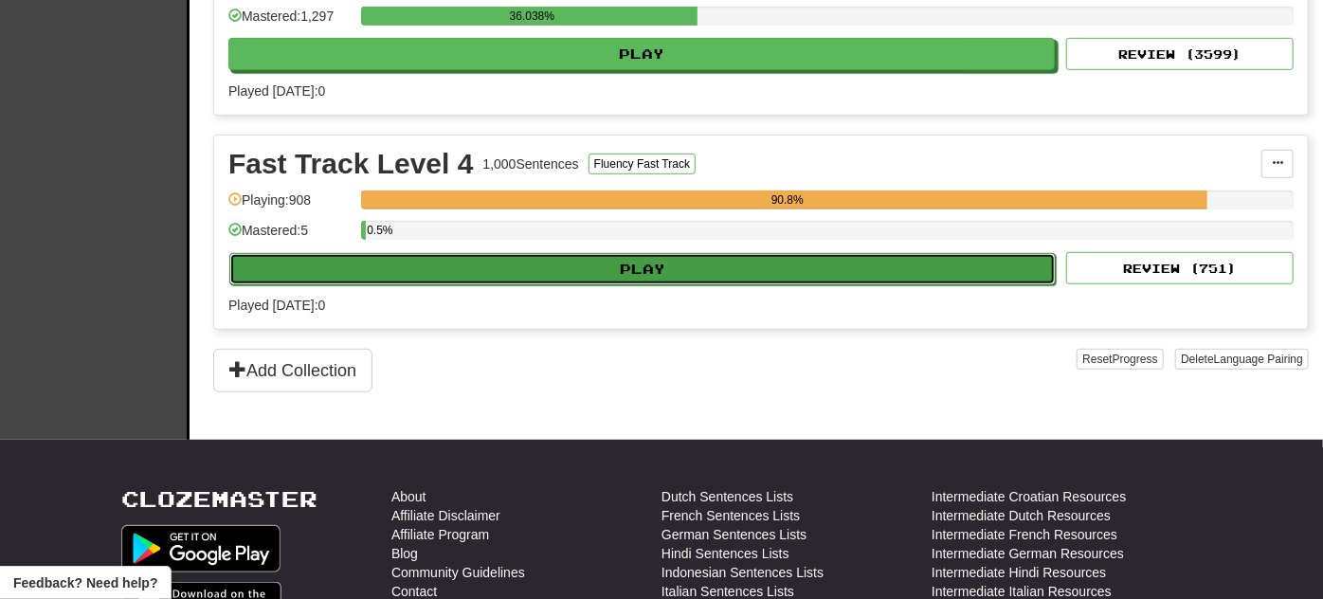
select select "**"
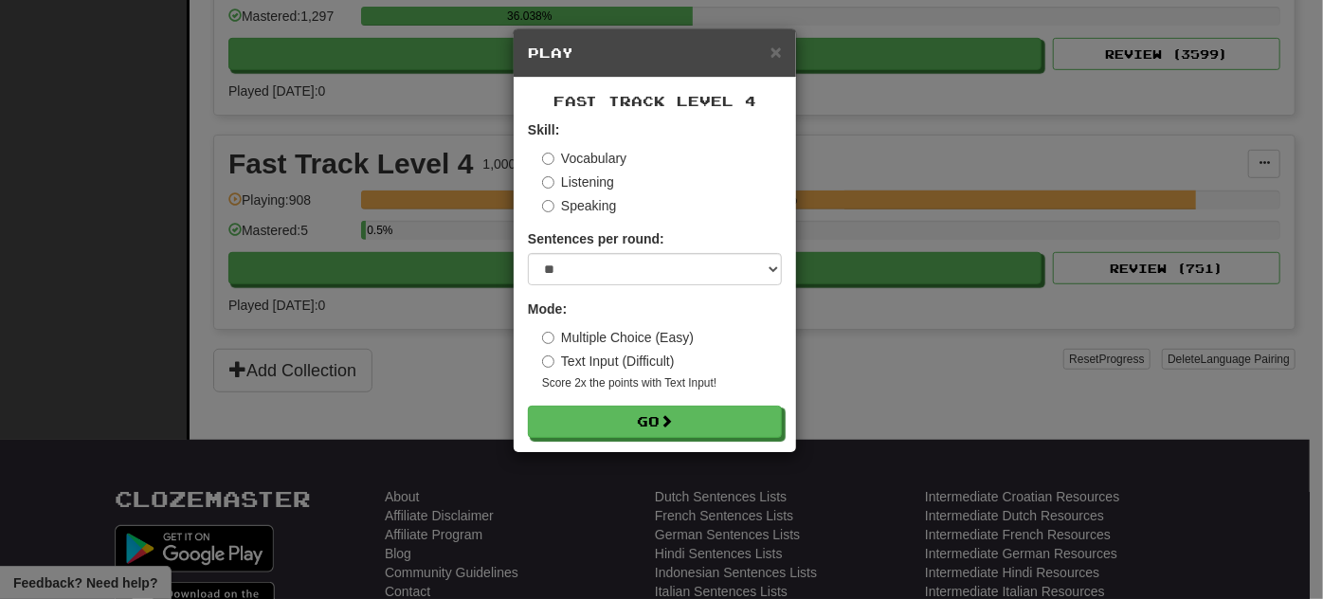
click at [408, 361] on div "× Play Fast Track Level 4 Skill: Vocabulary Listening Speaking Sentences per ro…" at bounding box center [661, 299] width 1323 height 599
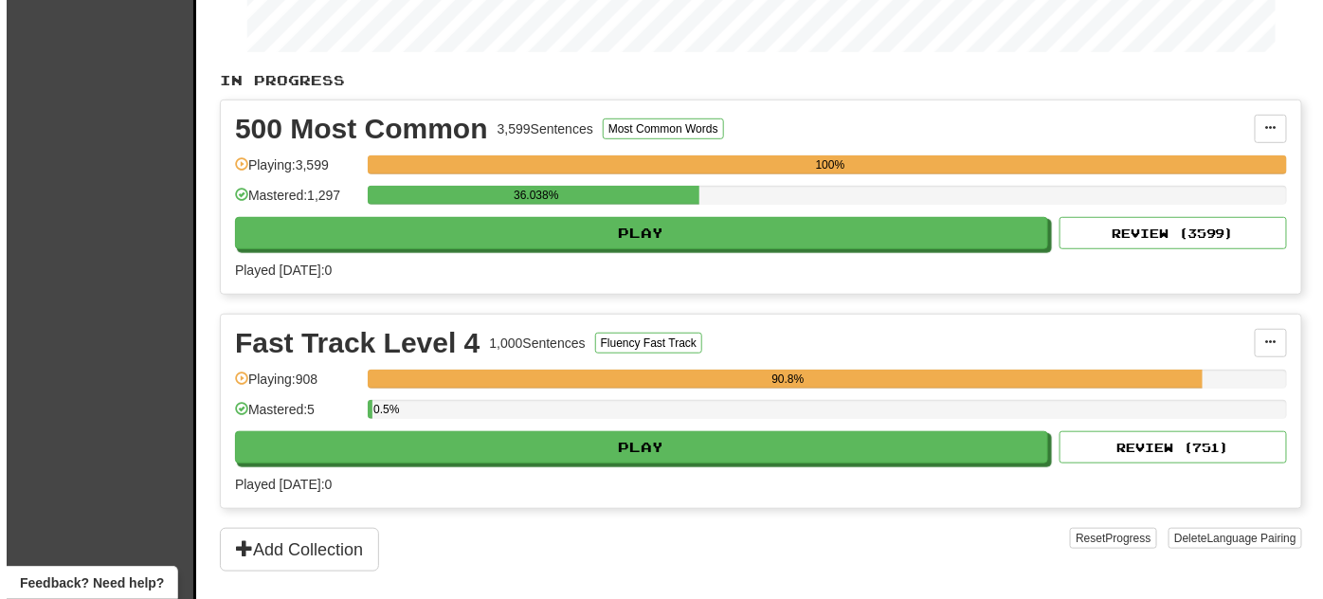
scroll to position [344, 0]
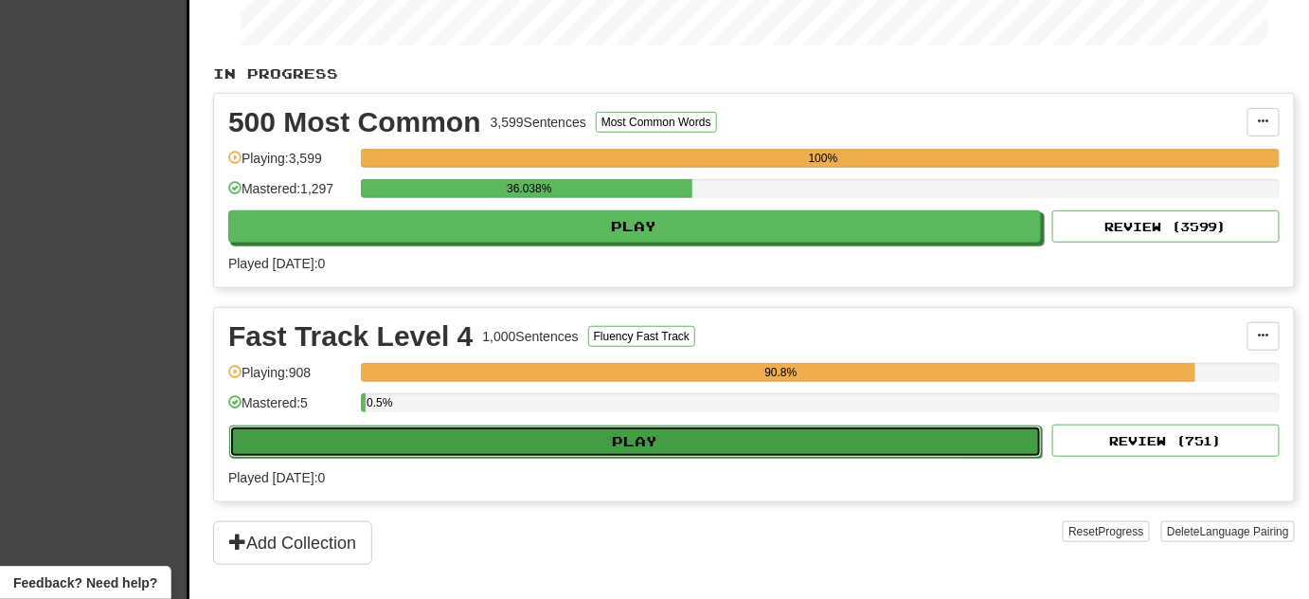
click at [530, 436] on button "Play" at bounding box center [635, 441] width 813 height 32
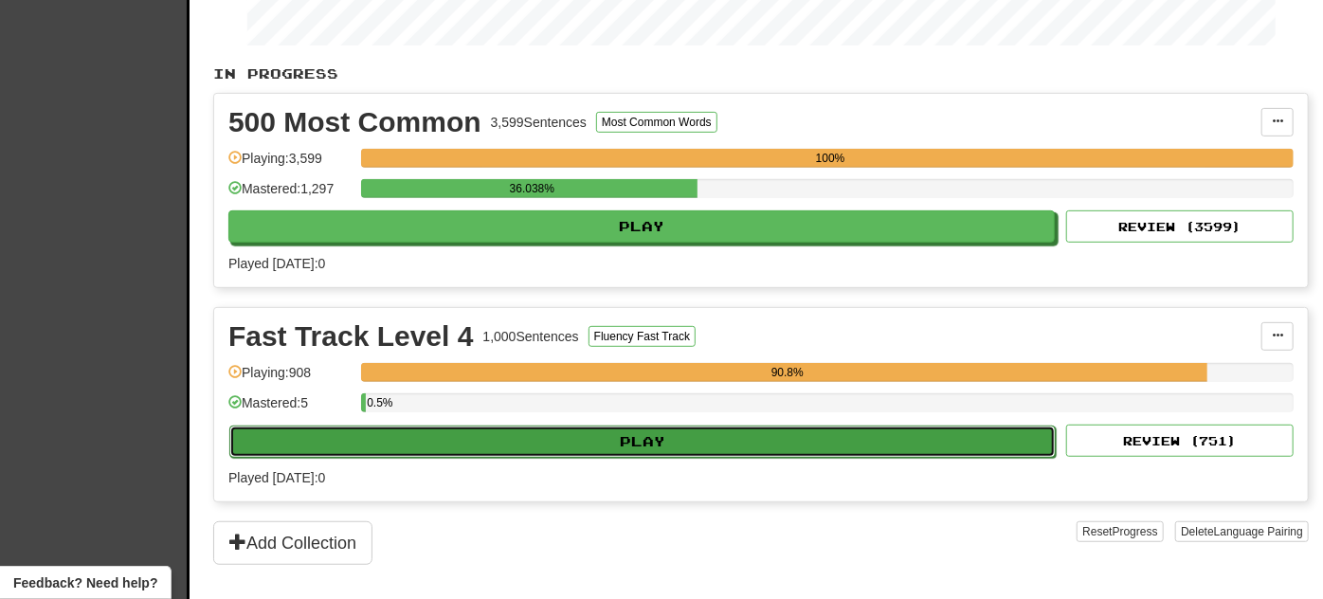
select select "**"
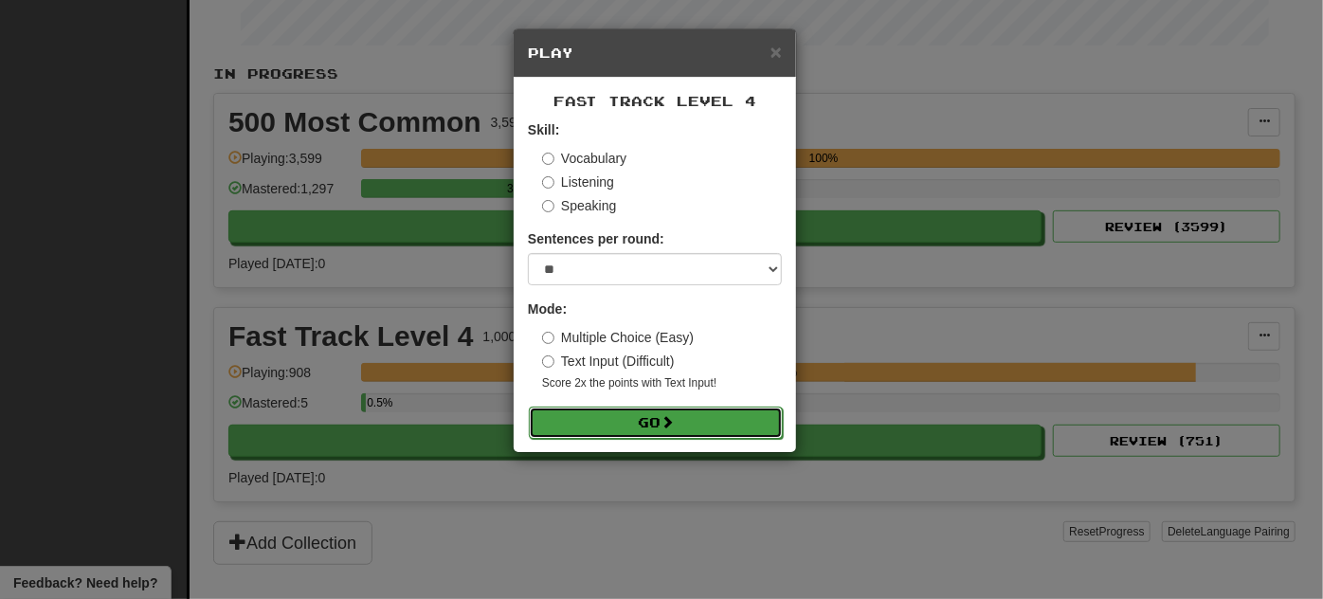
click at [707, 408] on button "Go" at bounding box center [656, 422] width 254 height 32
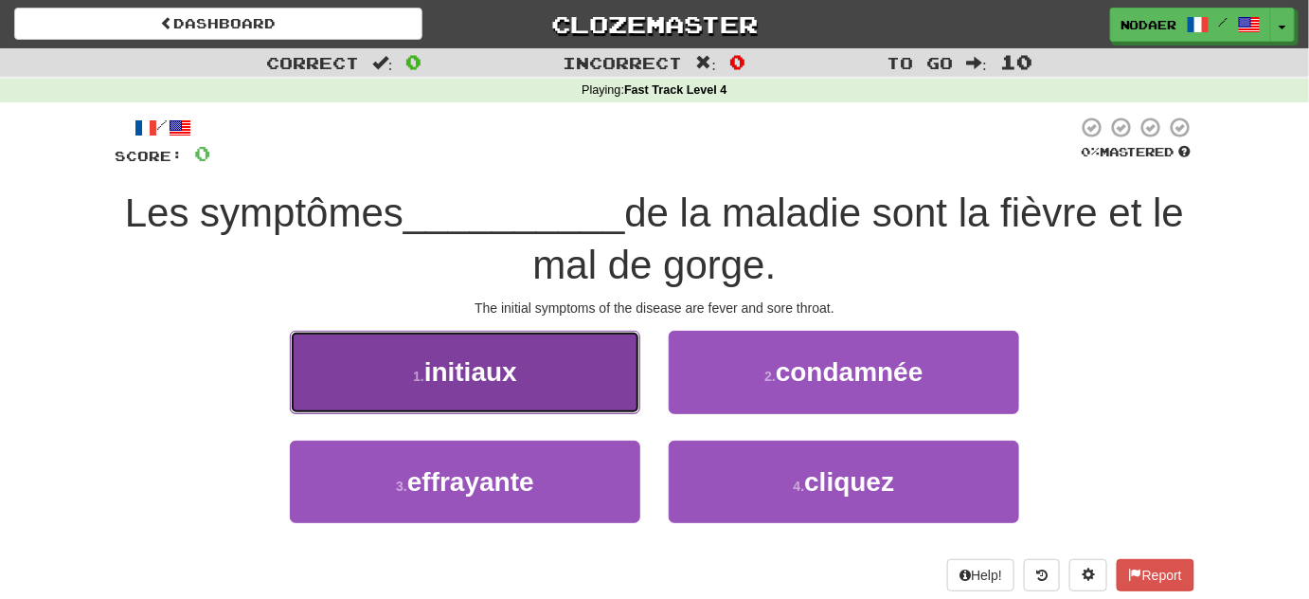
click at [599, 400] on button "1 . initiaux" at bounding box center [465, 372] width 351 height 82
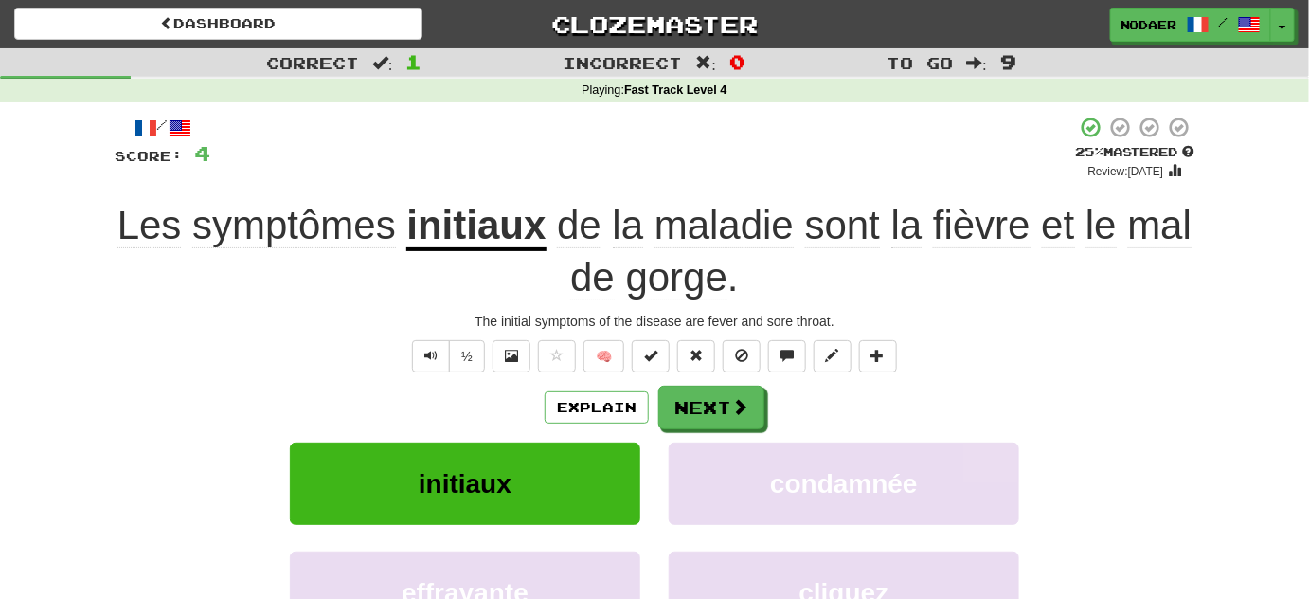
click at [228, 275] on div "Les symptômes initiaux de la maladie sont la fièvre et le mal de gorge ." at bounding box center [655, 251] width 1080 height 103
click at [434, 345] on button "Text-to-speech controls" at bounding box center [431, 356] width 38 height 32
click at [428, 369] on button "Text-to-speech controls" at bounding box center [431, 356] width 38 height 32
click at [429, 363] on button "Text-to-speech controls" at bounding box center [431, 356] width 38 height 32
click at [424, 360] on button "Text-to-speech controls" at bounding box center [431, 356] width 38 height 32
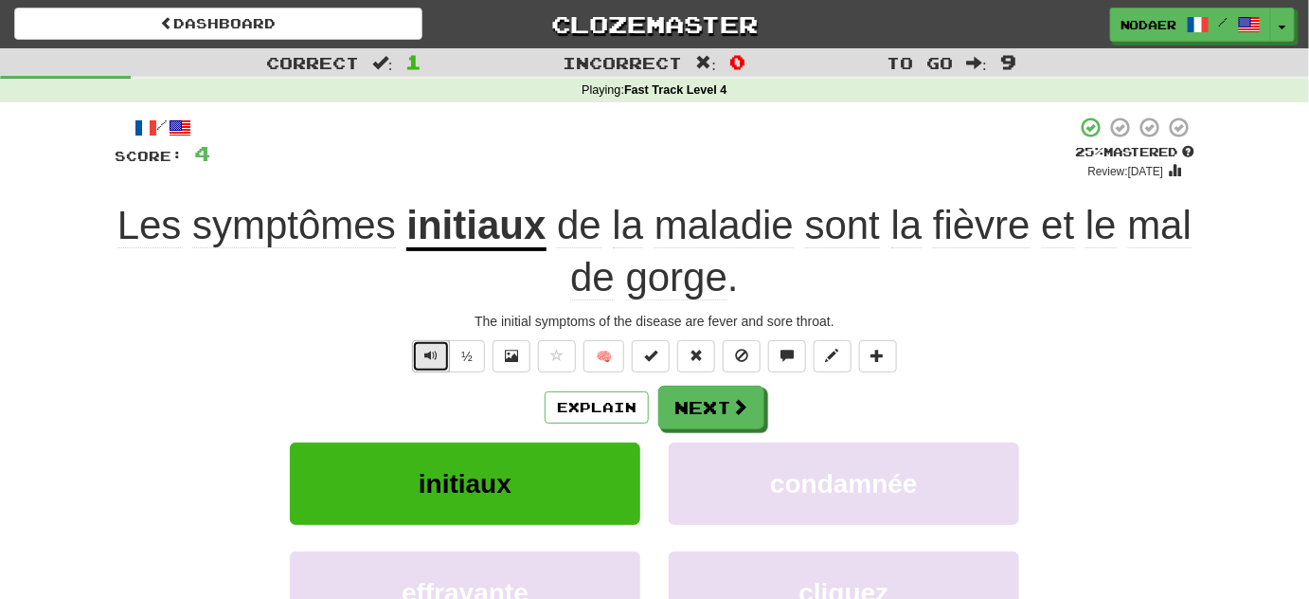
click at [424, 352] on button "Text-to-speech controls" at bounding box center [431, 356] width 38 height 32
click at [426, 351] on span "Text-to-speech controls" at bounding box center [430, 355] width 13 height 13
click at [734, 401] on span at bounding box center [740, 407] width 17 height 17
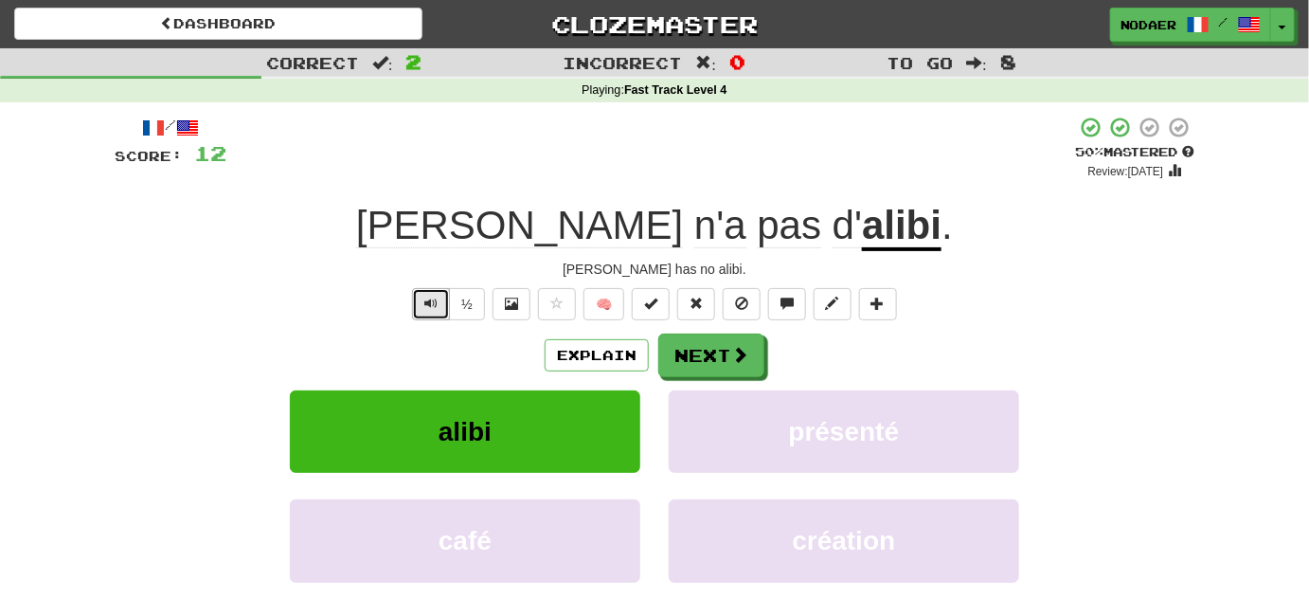
click at [428, 305] on span "Text-to-speech controls" at bounding box center [430, 303] width 13 height 13
click at [425, 311] on button "Text-to-speech controls" at bounding box center [431, 304] width 38 height 32
click at [713, 351] on button "Next" at bounding box center [712, 356] width 106 height 44
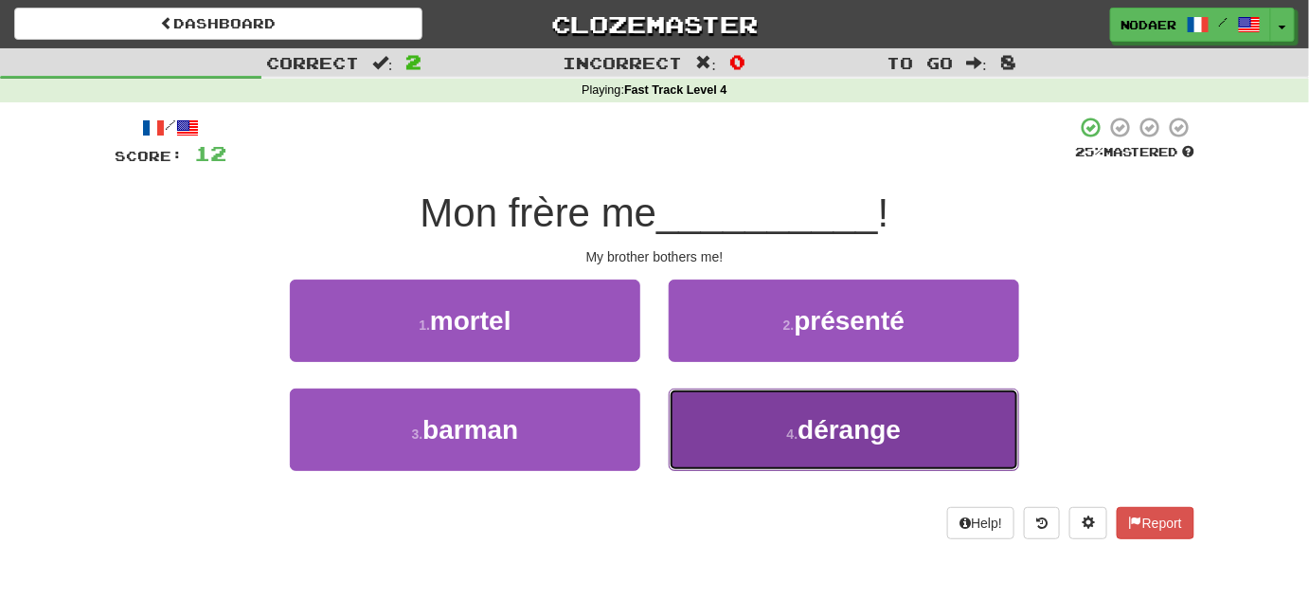
click at [822, 424] on span "dérange" at bounding box center [849, 429] width 103 height 29
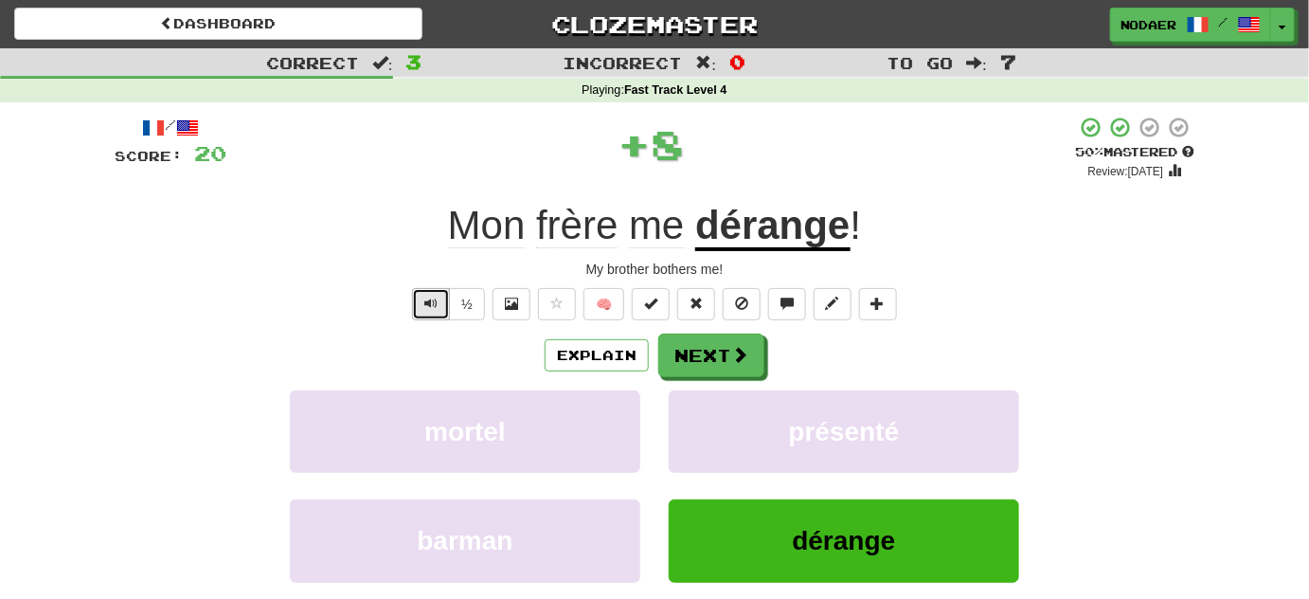
click at [421, 303] on button "Text-to-speech controls" at bounding box center [431, 304] width 38 height 32
click at [437, 297] on span "Text-to-speech controls" at bounding box center [430, 303] width 13 height 13
click at [441, 297] on button "Text-to-speech controls" at bounding box center [431, 304] width 38 height 32
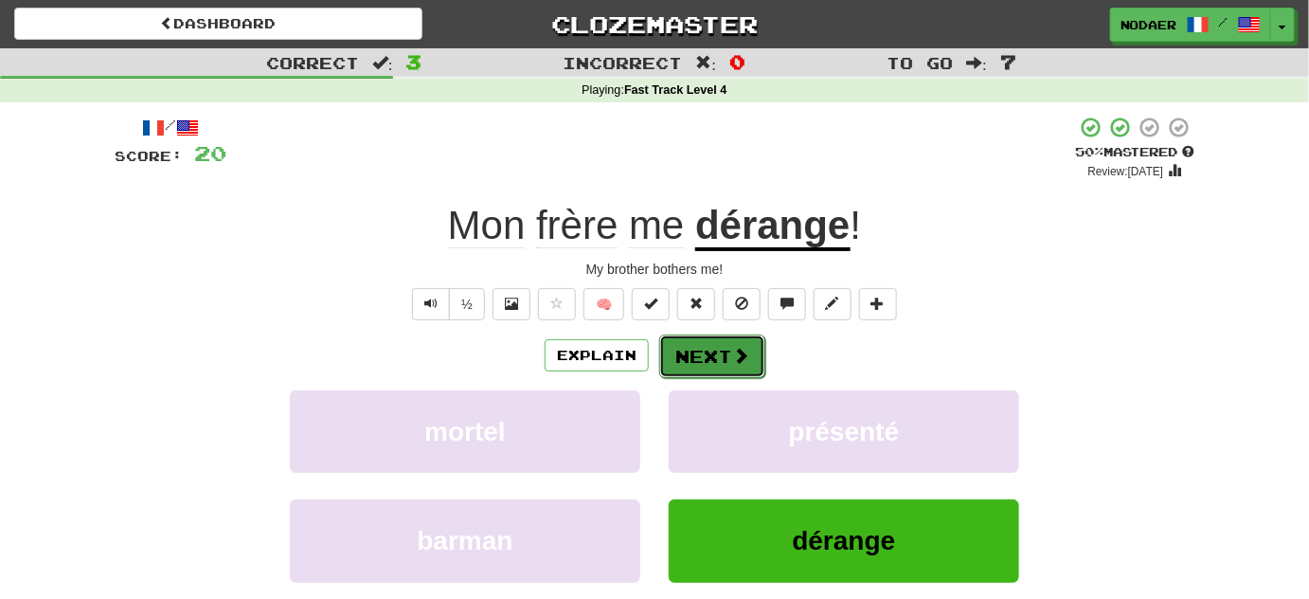
click at [714, 343] on button "Next" at bounding box center [712, 356] width 106 height 44
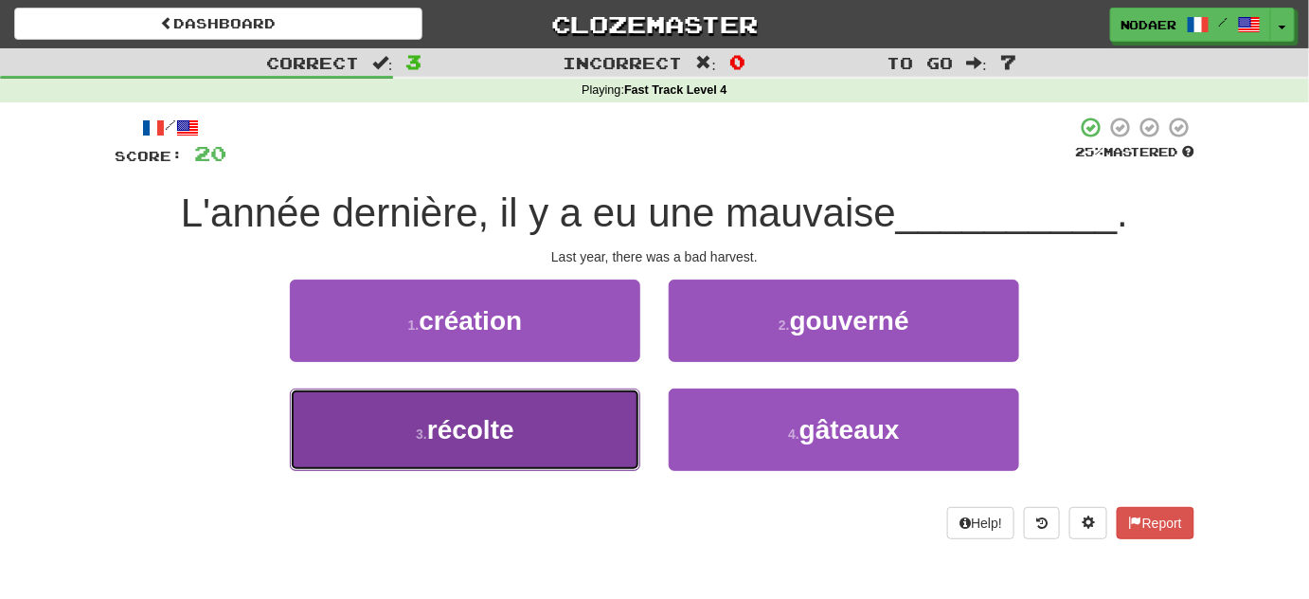
click at [599, 416] on button "3 . récolte" at bounding box center [465, 429] width 351 height 82
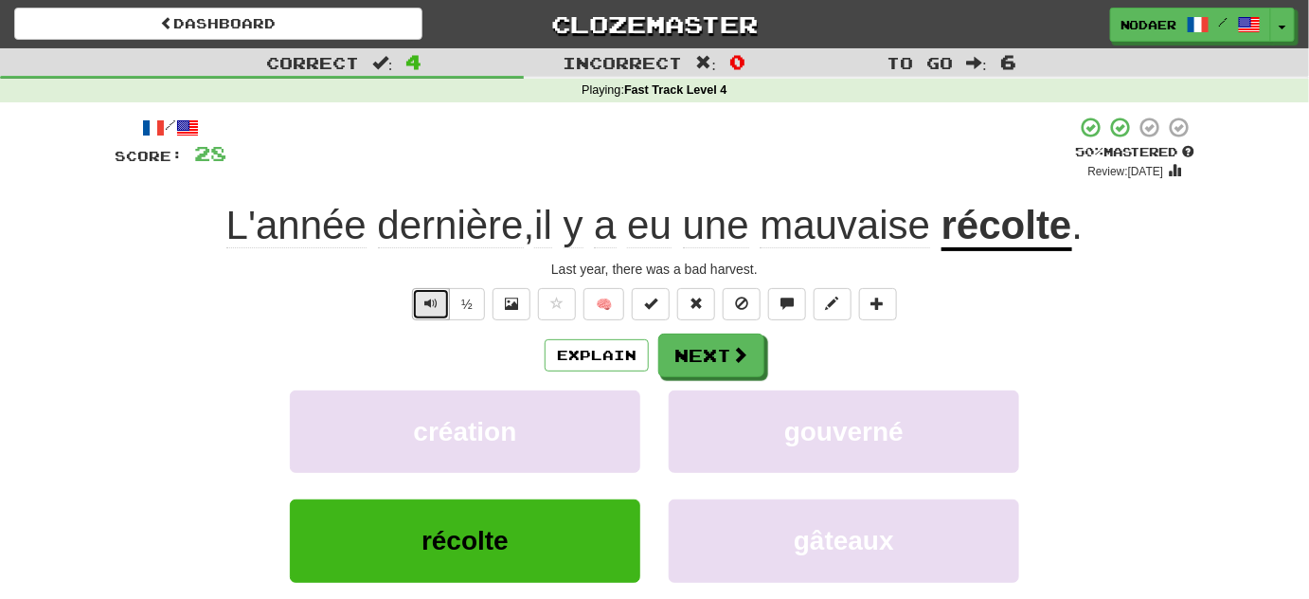
click at [429, 317] on button "Text-to-speech controls" at bounding box center [431, 304] width 38 height 32
click at [430, 307] on span "Text-to-speech controls" at bounding box center [430, 303] width 13 height 13
click at [694, 348] on button "Next" at bounding box center [712, 356] width 106 height 44
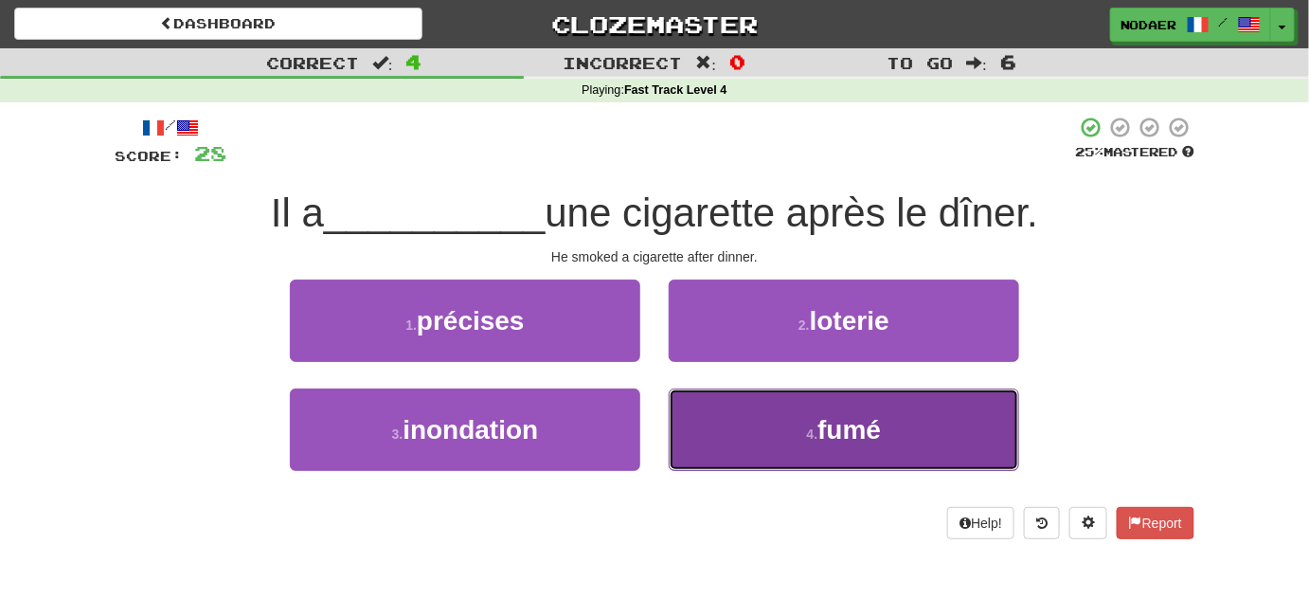
click at [816, 457] on button "4 . fumé" at bounding box center [844, 429] width 351 height 82
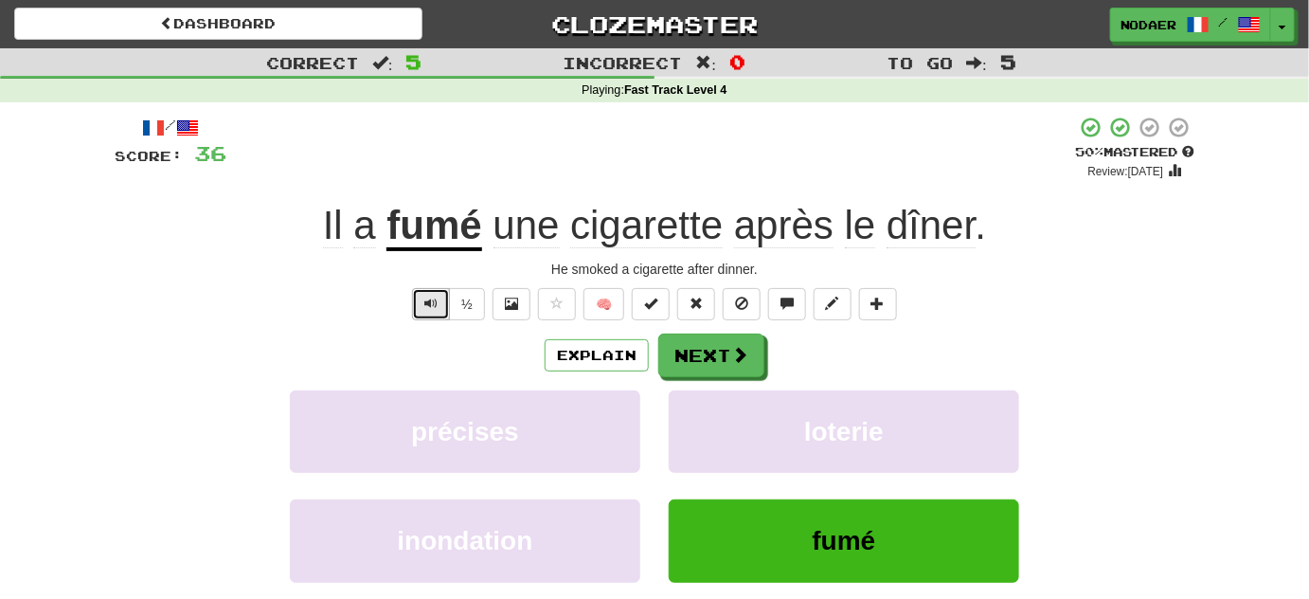
click at [432, 299] on span "Text-to-speech controls" at bounding box center [430, 303] width 13 height 13
click at [732, 347] on span at bounding box center [740, 355] width 17 height 17
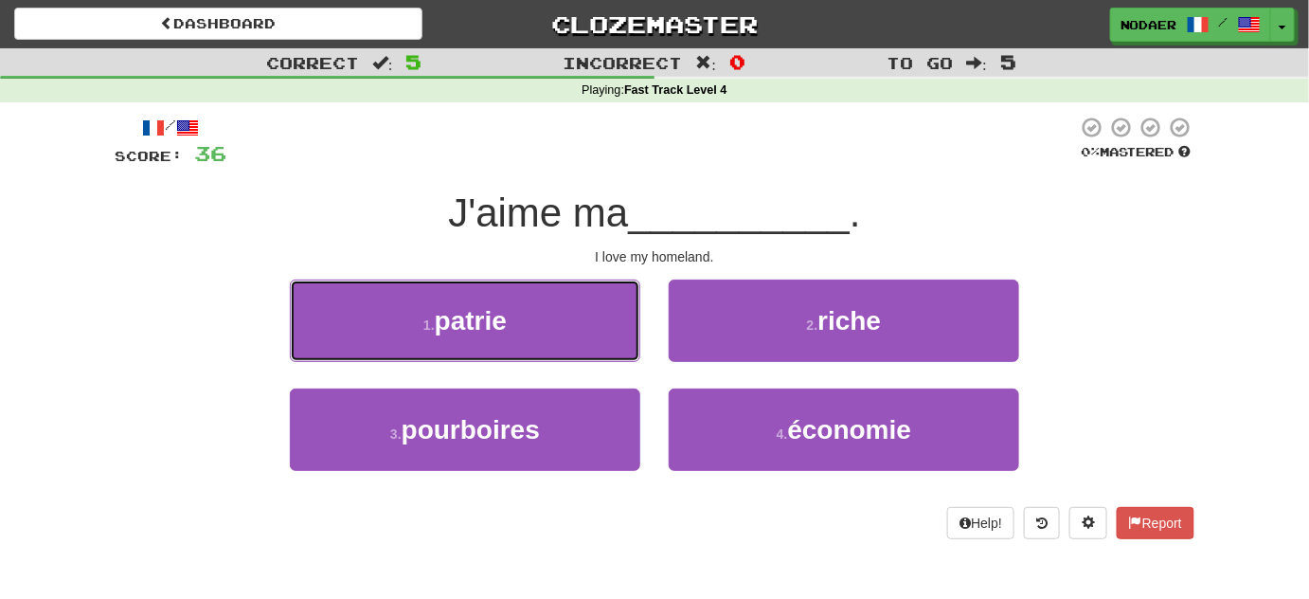
click at [591, 333] on button "1 . patrie" at bounding box center [465, 320] width 351 height 82
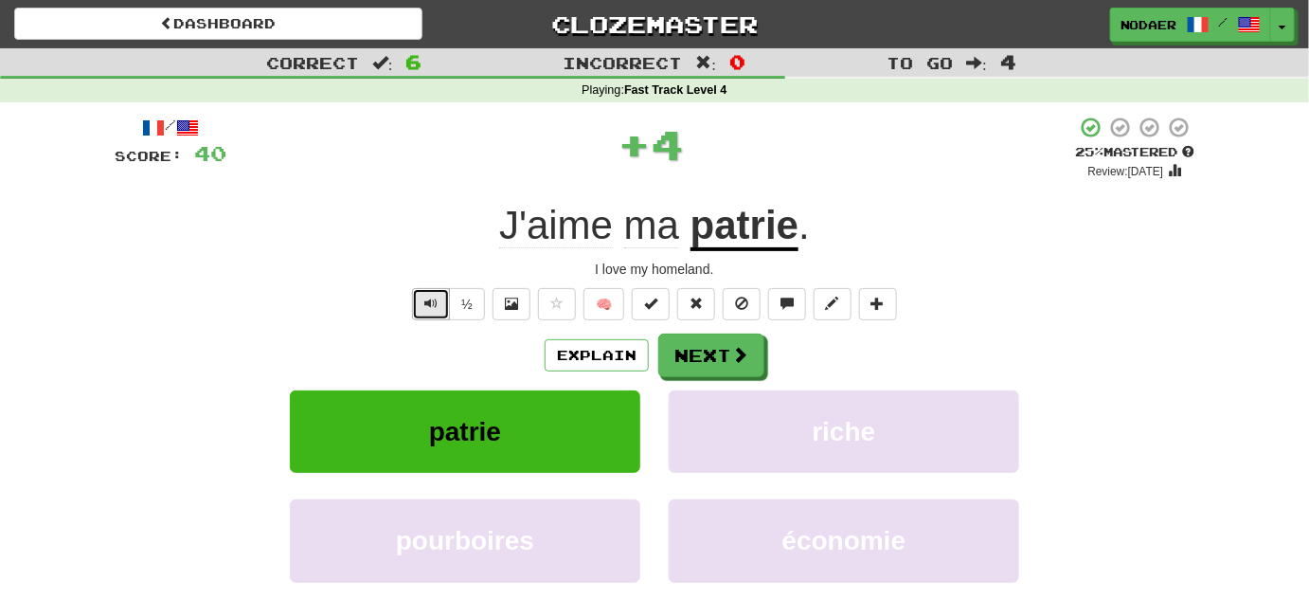
click at [427, 315] on button "Text-to-speech controls" at bounding box center [431, 304] width 38 height 32
click at [428, 312] on button "Text-to-speech controls" at bounding box center [431, 304] width 38 height 32
click at [429, 312] on button "Text-to-speech controls" at bounding box center [431, 304] width 38 height 32
click at [741, 229] on u "patrie" at bounding box center [745, 227] width 108 height 48
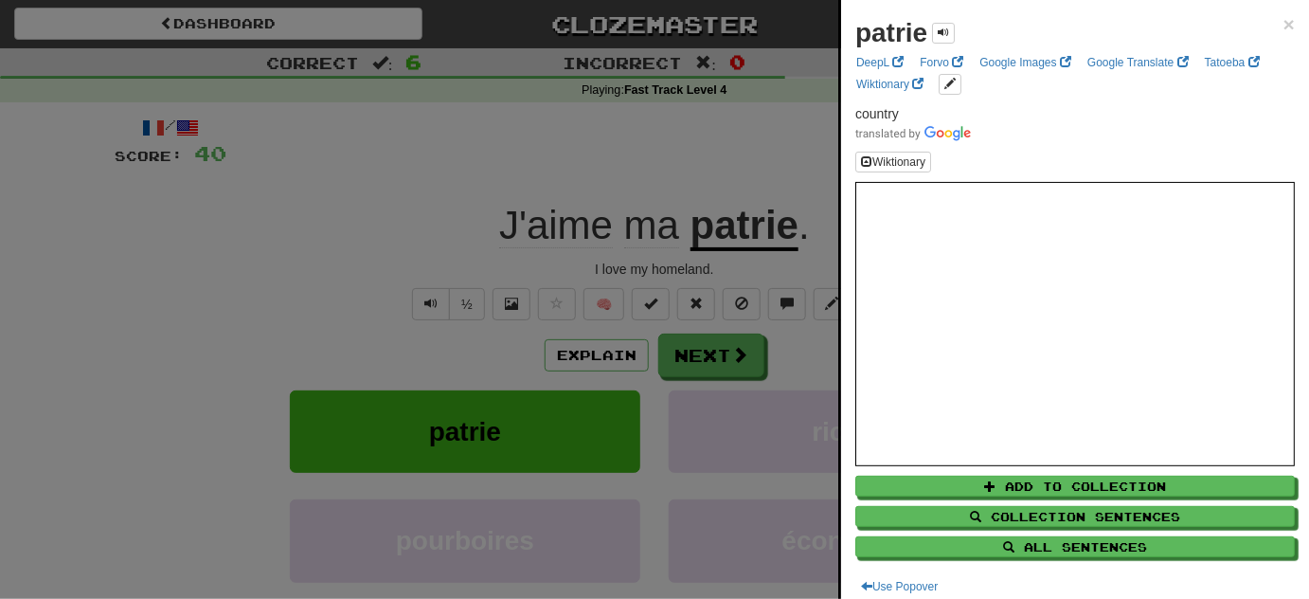
click at [373, 329] on div at bounding box center [654, 299] width 1309 height 599
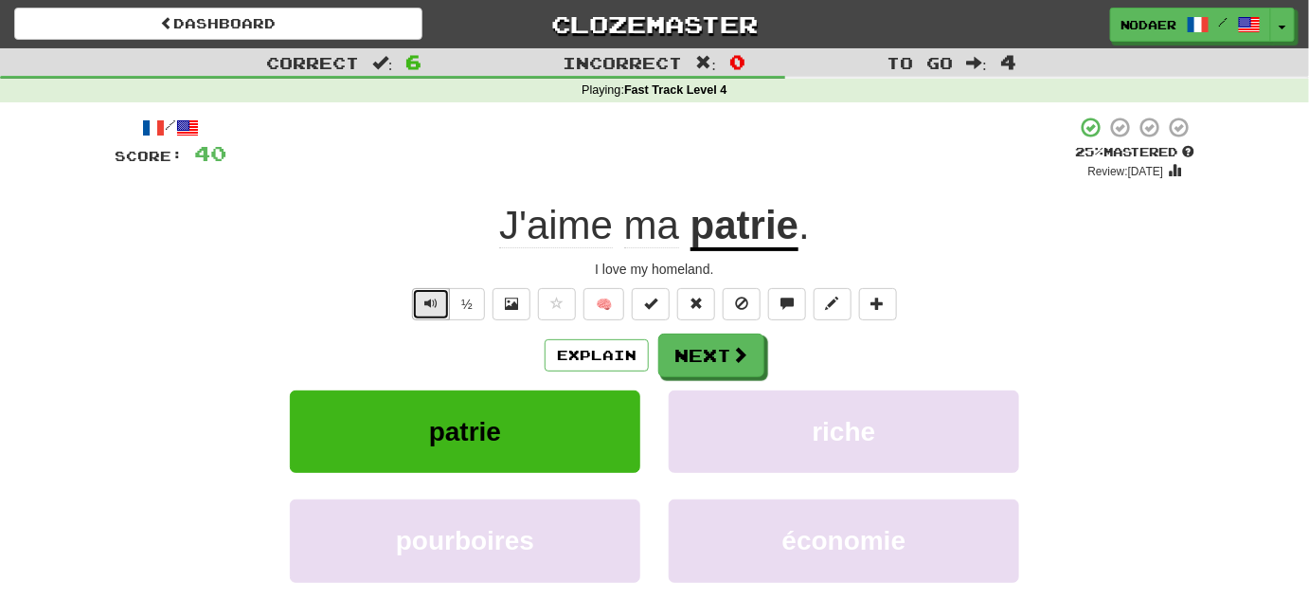
click at [436, 303] on span "Text-to-speech controls" at bounding box center [430, 303] width 13 height 13
click at [432, 302] on span "Text-to-speech controls" at bounding box center [430, 303] width 13 height 13
click at [732, 232] on u "patrie" at bounding box center [745, 227] width 108 height 48
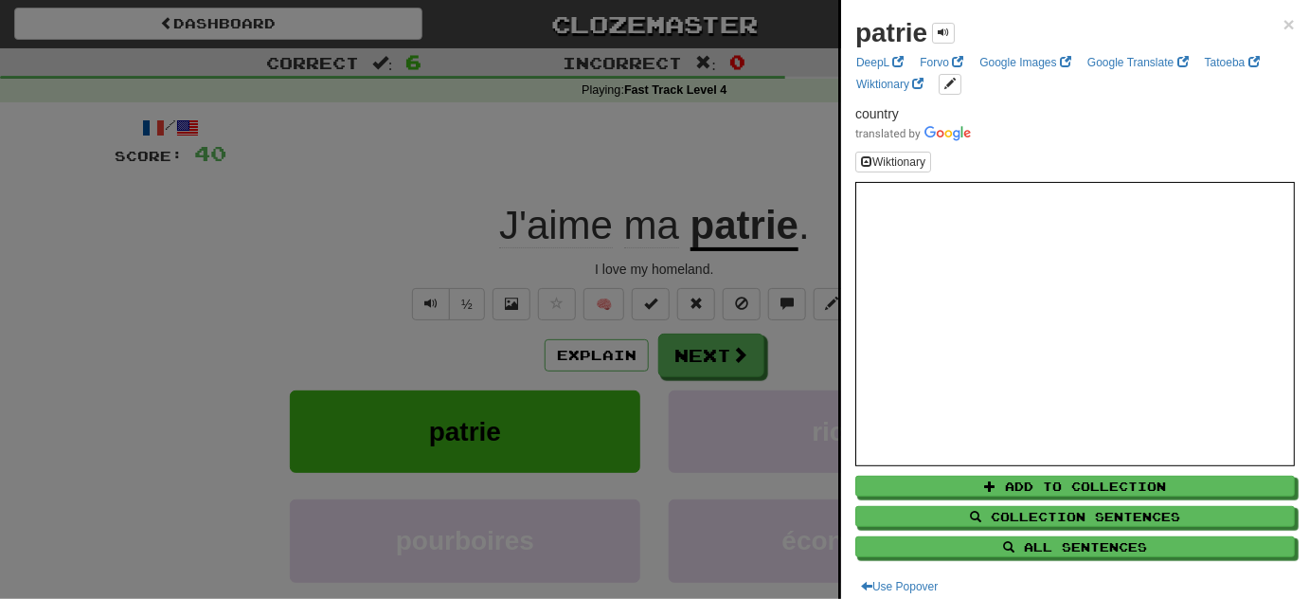
click at [307, 231] on div at bounding box center [654, 299] width 1309 height 599
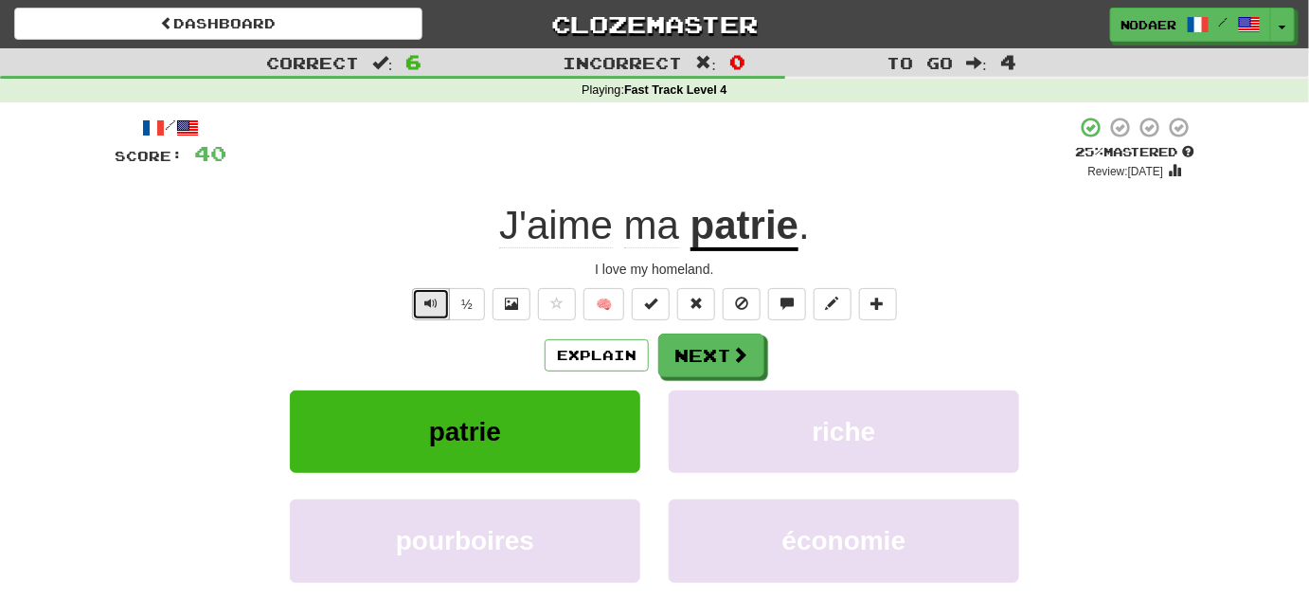
click at [438, 301] on span "Text-to-speech controls" at bounding box center [430, 303] width 13 height 13
click at [438, 302] on span "Text-to-speech controls" at bounding box center [430, 303] width 13 height 13
click at [428, 301] on span "Text-to-speech controls" at bounding box center [430, 303] width 13 height 13
click at [697, 357] on button "Next" at bounding box center [712, 356] width 106 height 44
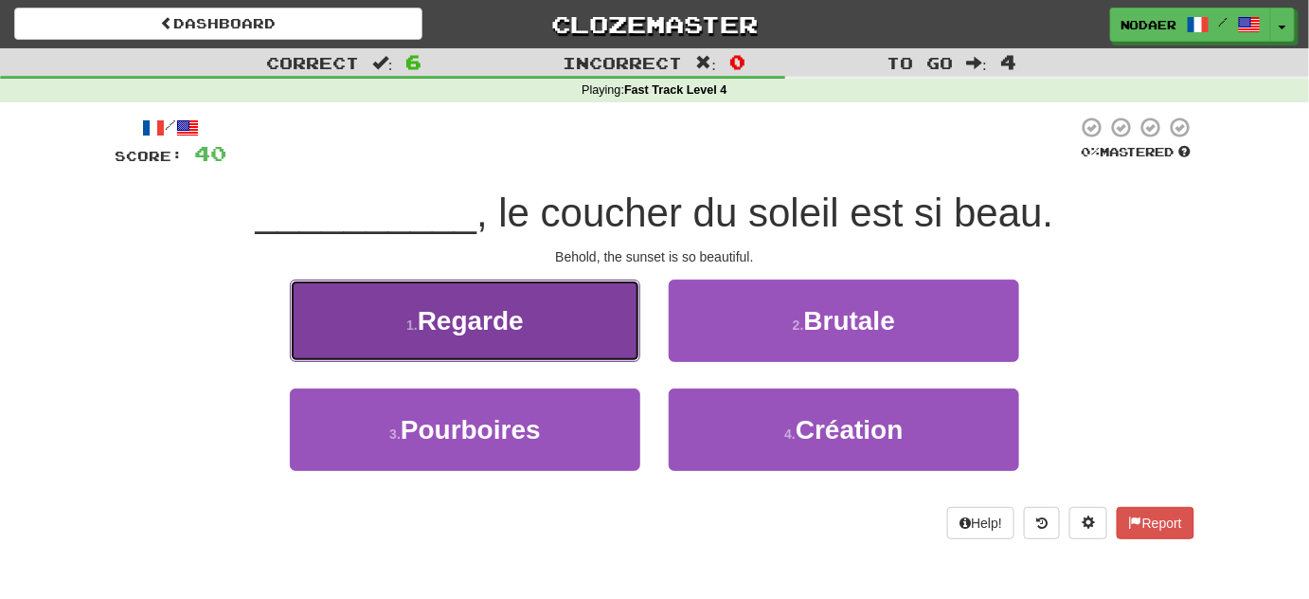
click at [553, 330] on button "1 . Regarde" at bounding box center [465, 320] width 351 height 82
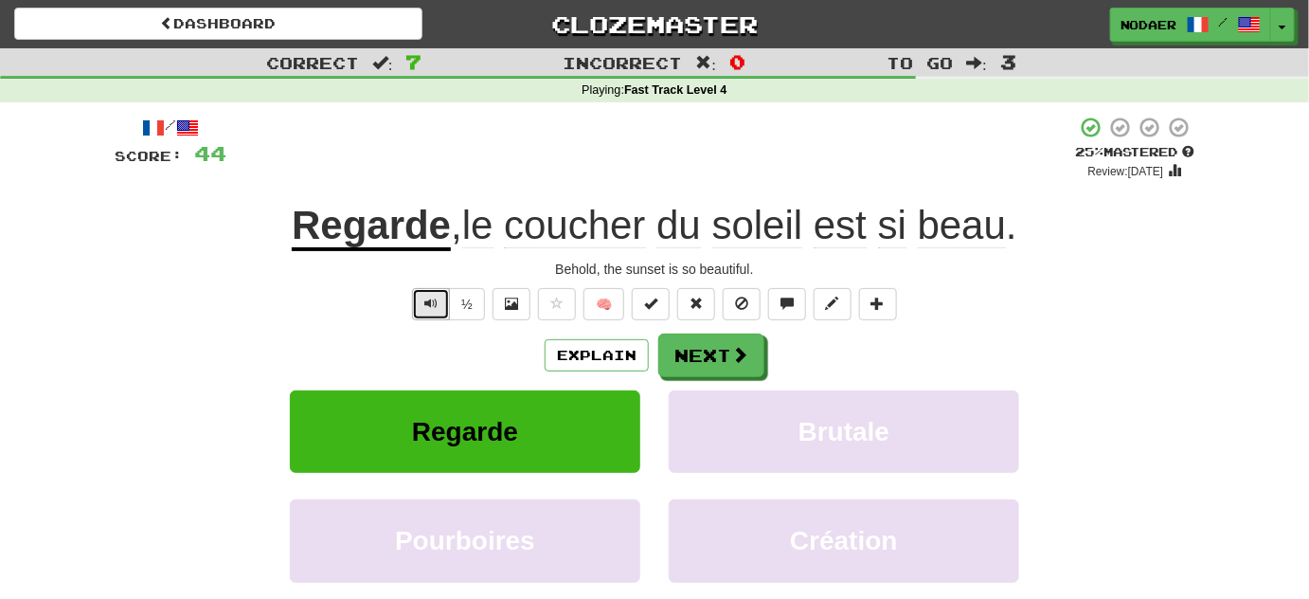
click at [438, 305] on span "Text-to-speech controls" at bounding box center [430, 303] width 13 height 13
click at [432, 313] on button "Text-to-speech controls" at bounding box center [431, 304] width 38 height 32
click at [441, 311] on button "Text-to-speech controls" at bounding box center [431, 304] width 38 height 32
click at [698, 350] on button "Next" at bounding box center [712, 356] width 106 height 44
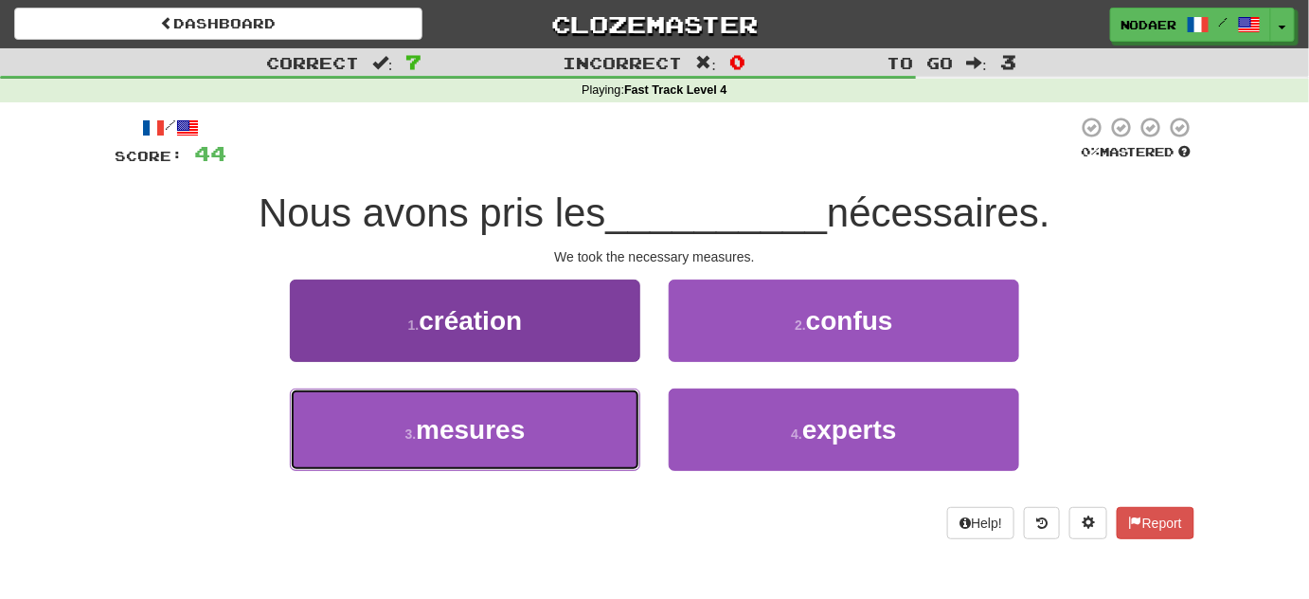
click at [589, 439] on button "3 . mesures" at bounding box center [465, 429] width 351 height 82
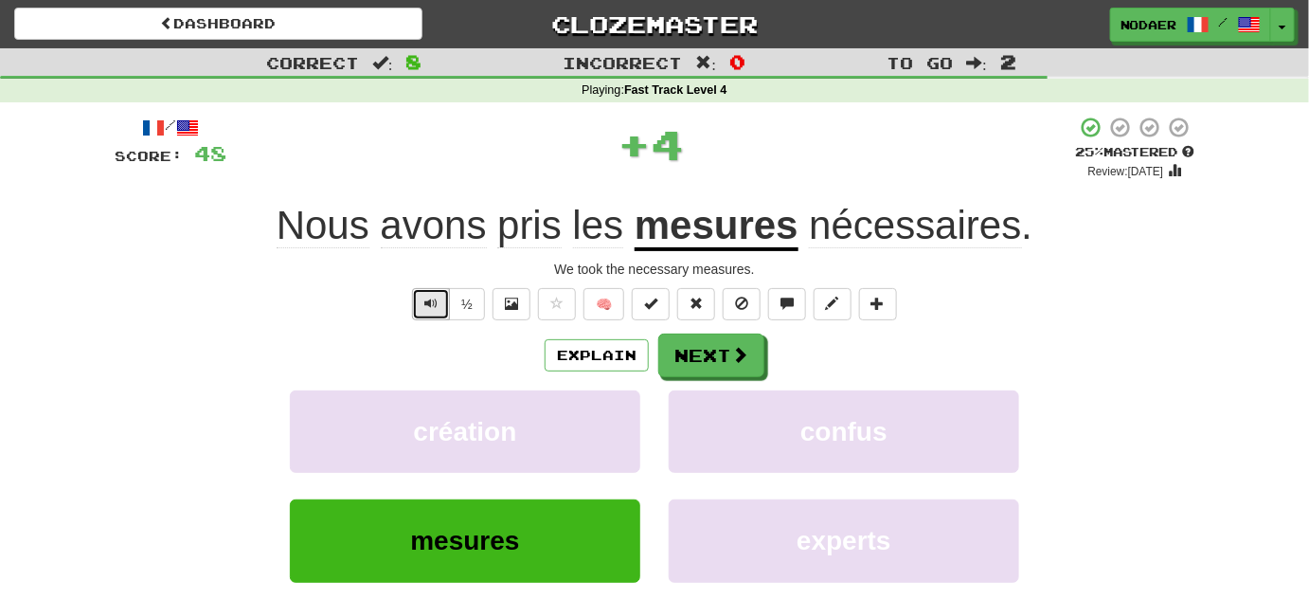
click at [444, 305] on button "Text-to-speech controls" at bounding box center [431, 304] width 38 height 32
click at [438, 299] on span "Text-to-speech controls" at bounding box center [430, 303] width 13 height 13
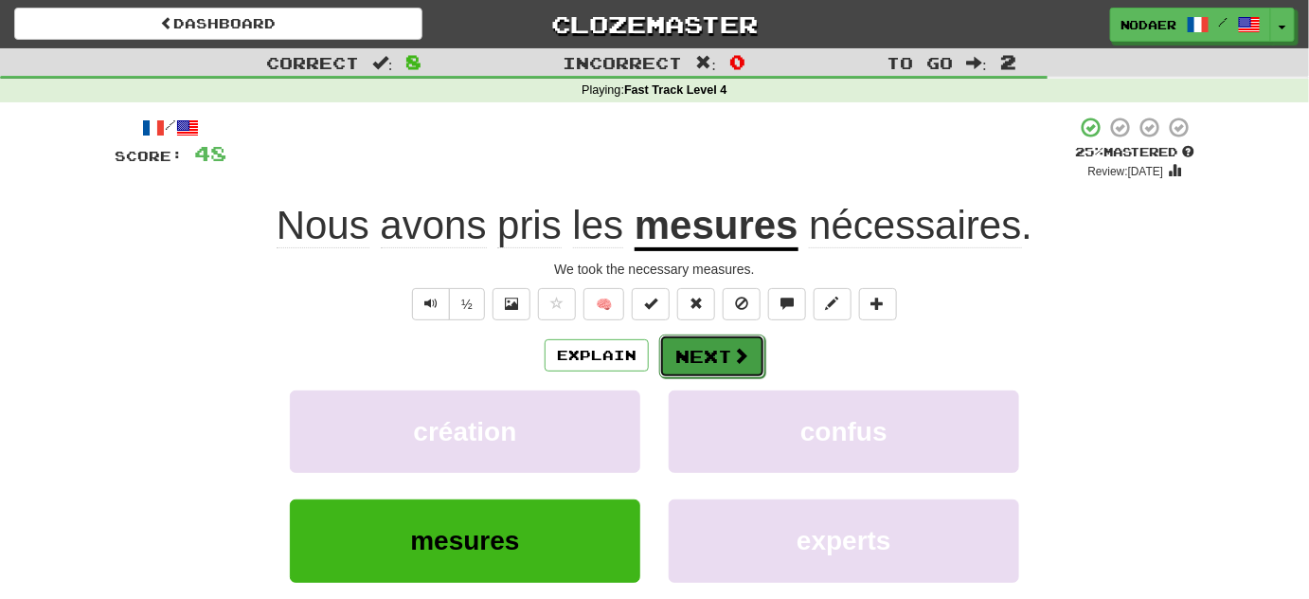
click at [690, 339] on button "Next" at bounding box center [712, 356] width 106 height 44
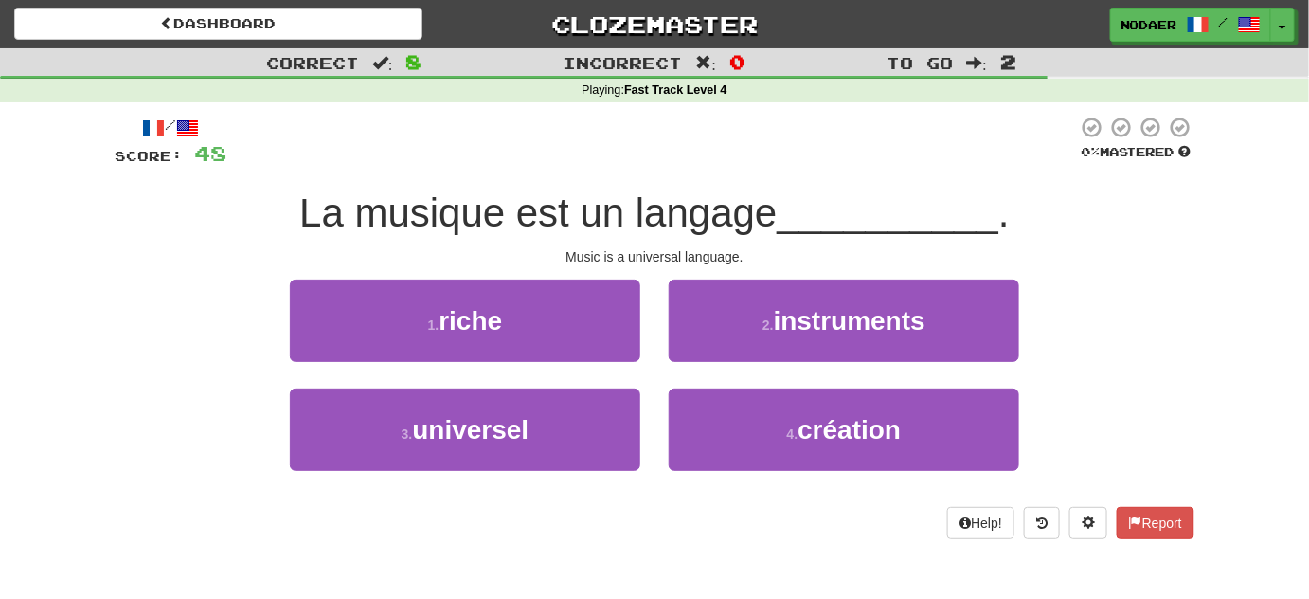
click at [567, 156] on div at bounding box center [651, 142] width 851 height 52
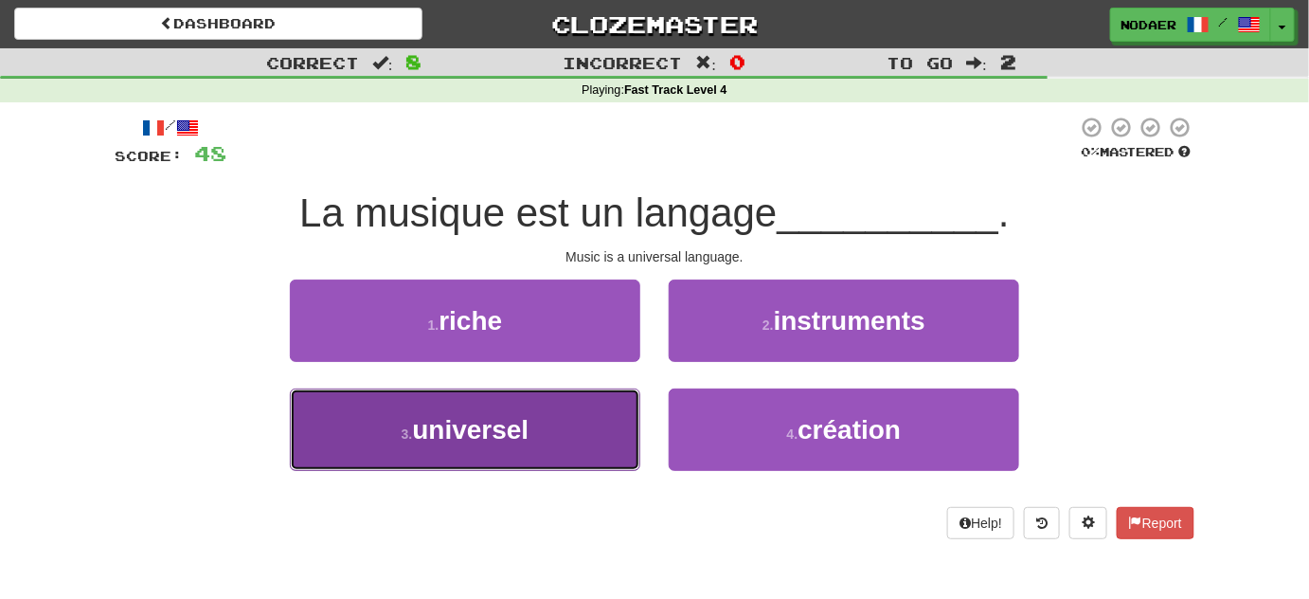
click at [528, 436] on span "universel" at bounding box center [470, 429] width 117 height 29
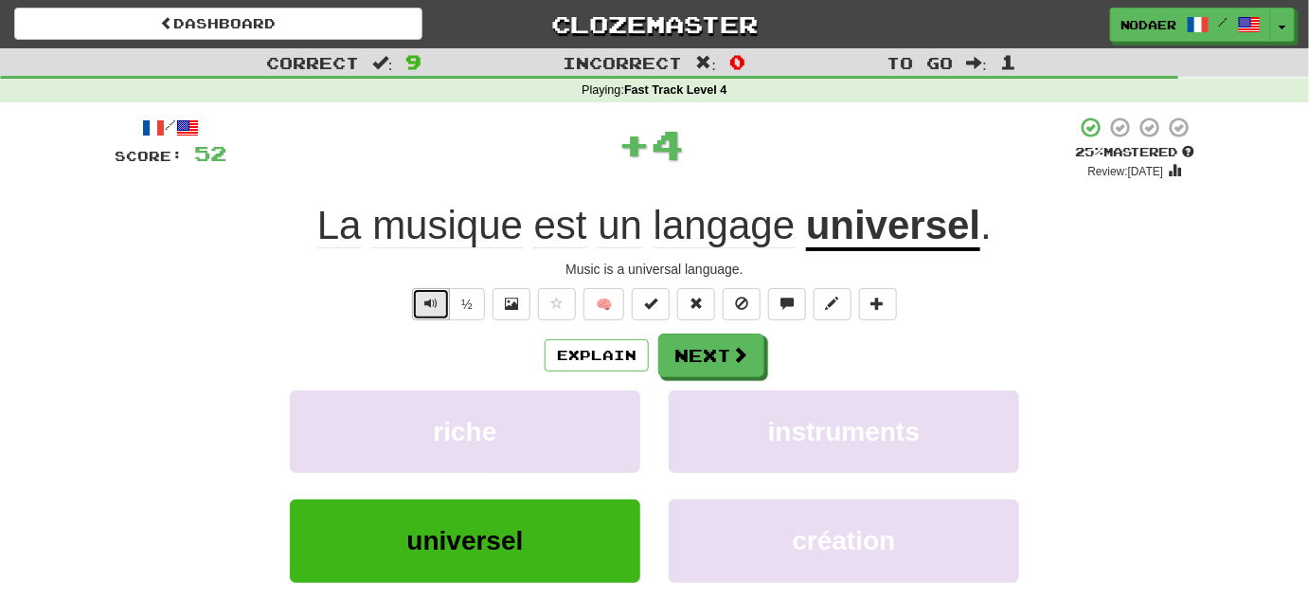
click at [434, 302] on span "Text-to-speech controls" at bounding box center [430, 303] width 13 height 13
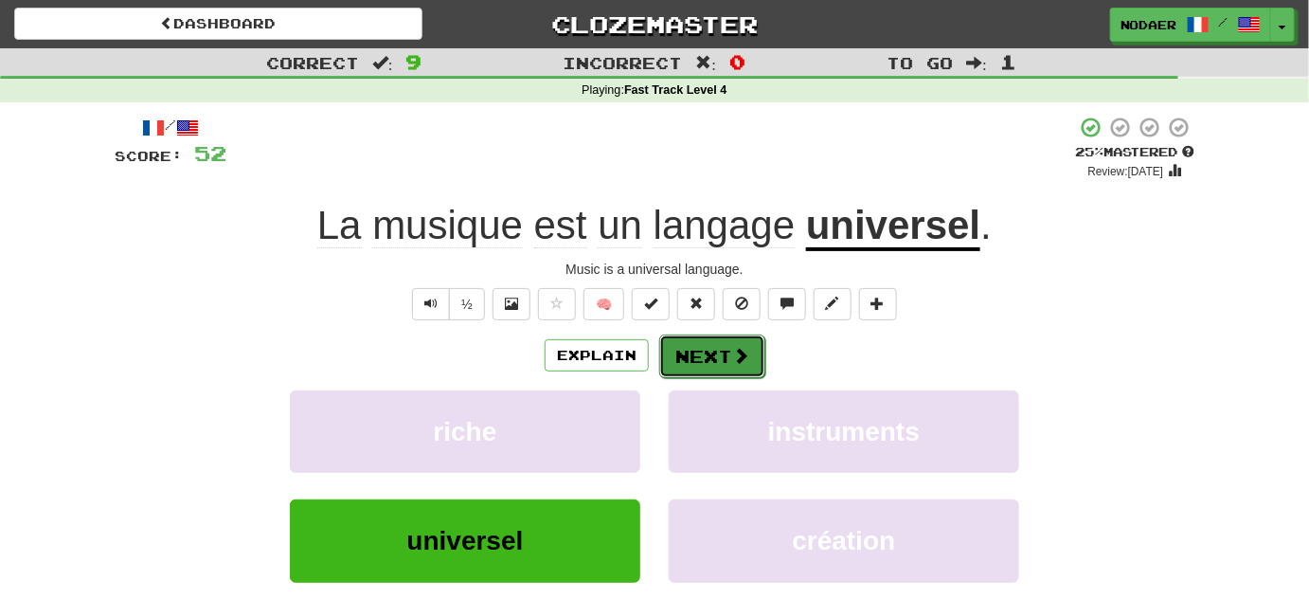
click at [690, 361] on button "Next" at bounding box center [712, 356] width 106 height 44
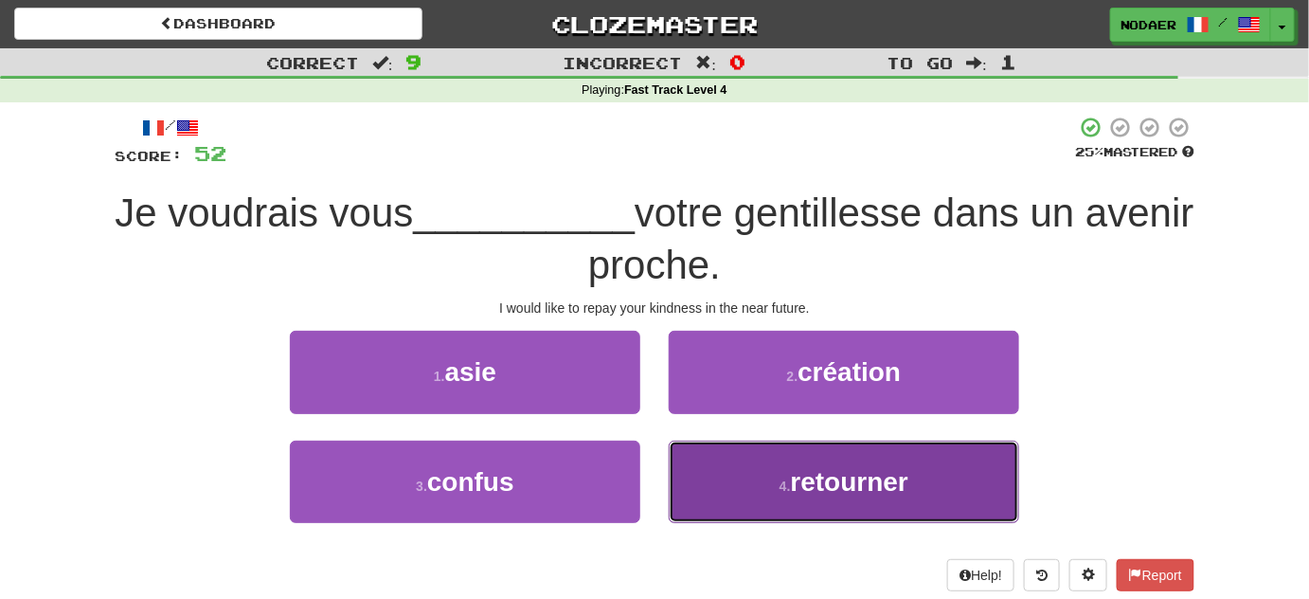
click at [839, 492] on span "retourner" at bounding box center [849, 481] width 117 height 29
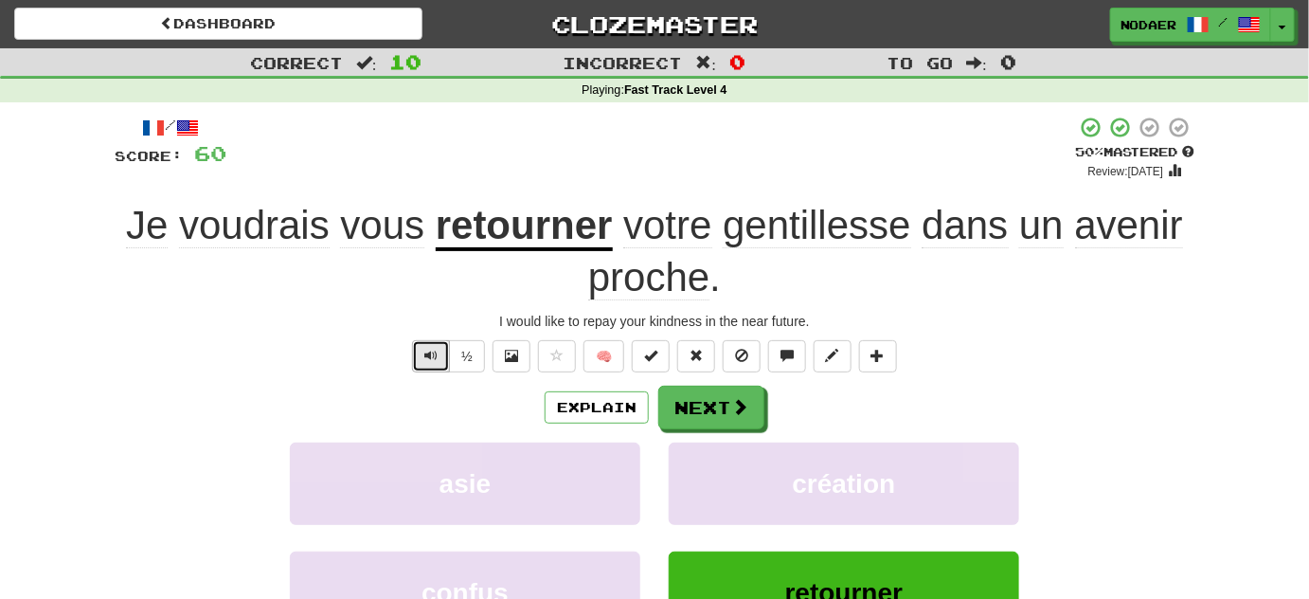
click at [426, 349] on span "Text-to-speech controls" at bounding box center [430, 355] width 13 height 13
click at [438, 355] on span "Text-to-speech controls" at bounding box center [430, 355] width 13 height 13
click at [443, 343] on button "Text-to-speech controls" at bounding box center [431, 356] width 38 height 32
click at [424, 354] on button "Text-to-speech controls" at bounding box center [431, 356] width 38 height 32
click at [728, 410] on button "Next" at bounding box center [712, 409] width 106 height 44
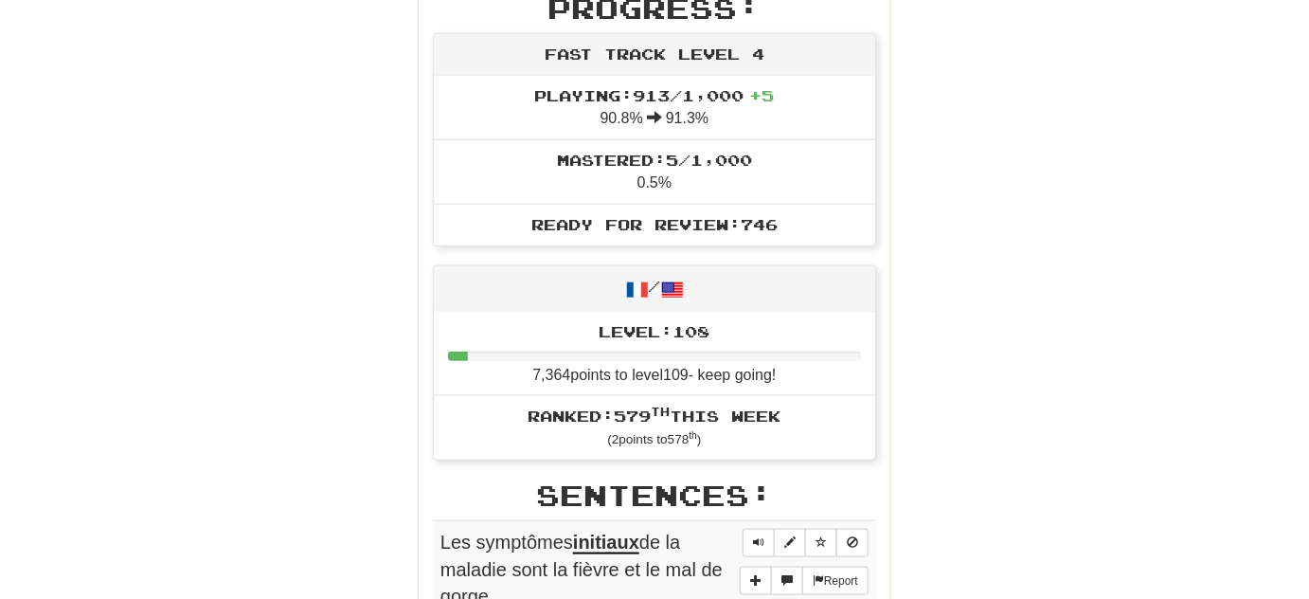
scroll to position [689, 0]
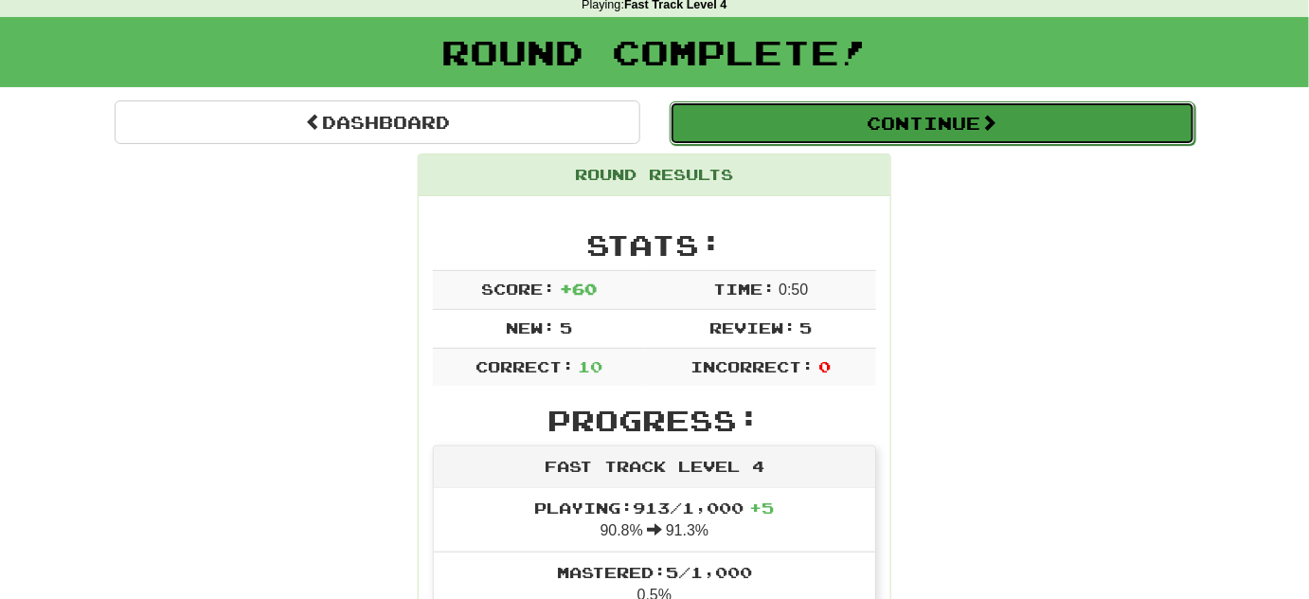
click at [866, 110] on button "Continue" at bounding box center [933, 123] width 526 height 44
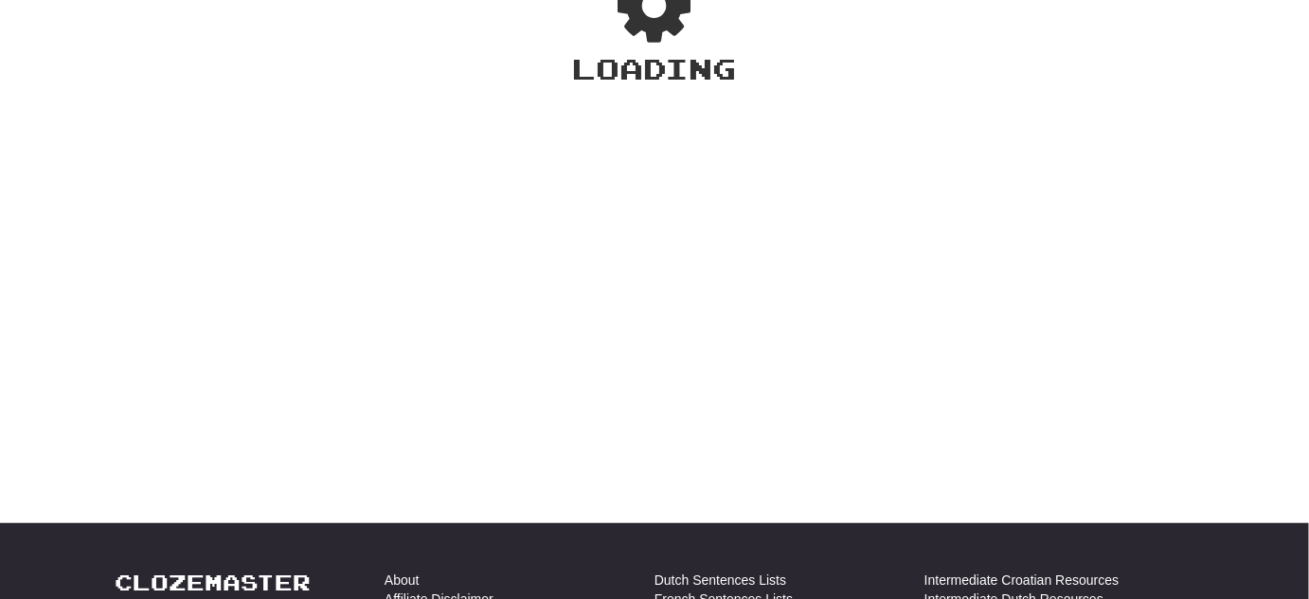
scroll to position [85, 0]
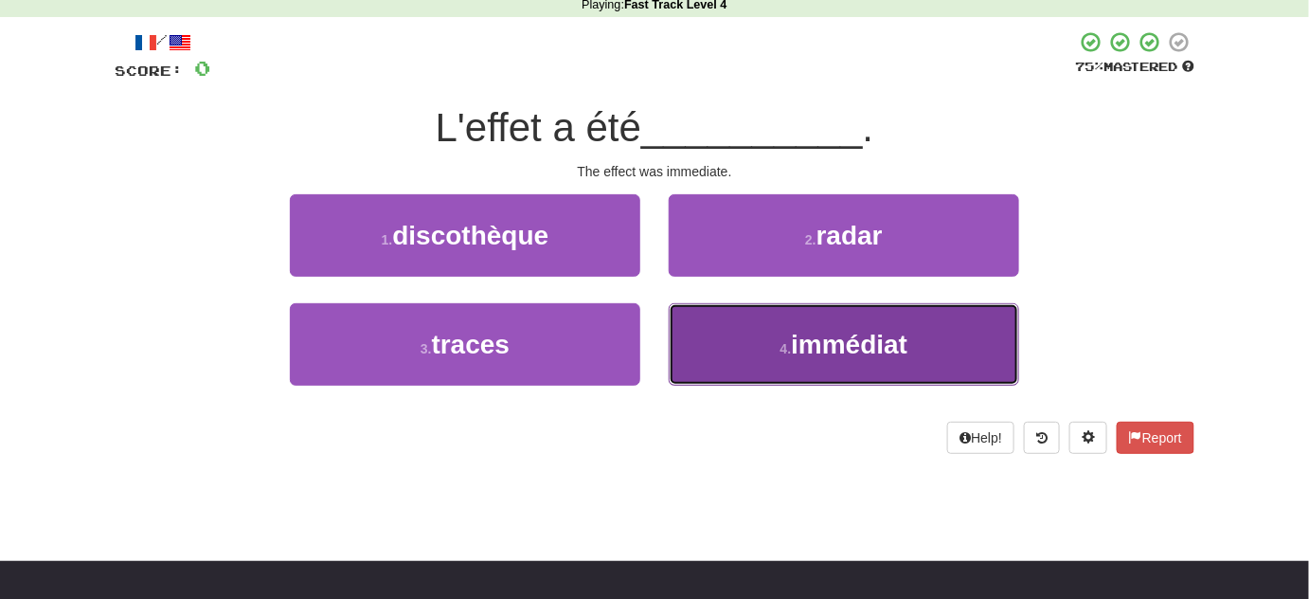
click at [837, 359] on button "4 . immédiat" at bounding box center [844, 344] width 351 height 82
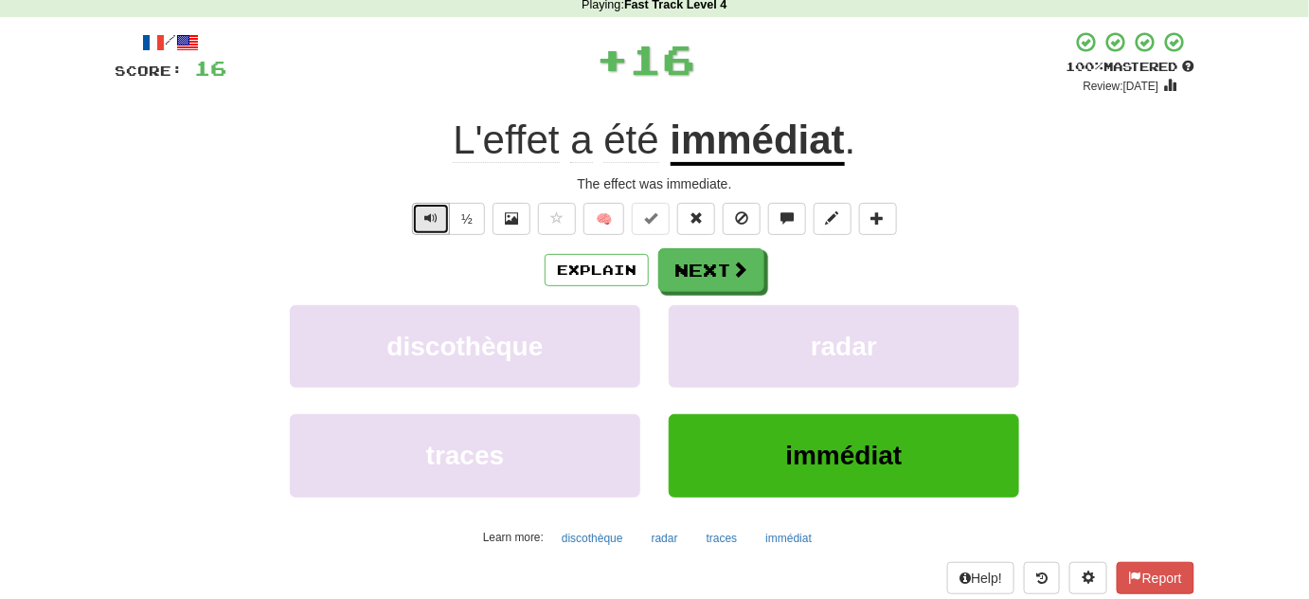
click at [429, 221] on span "Text-to-speech controls" at bounding box center [430, 217] width 13 height 13
click at [430, 217] on span "Text-to-speech controls" at bounding box center [430, 217] width 13 height 13
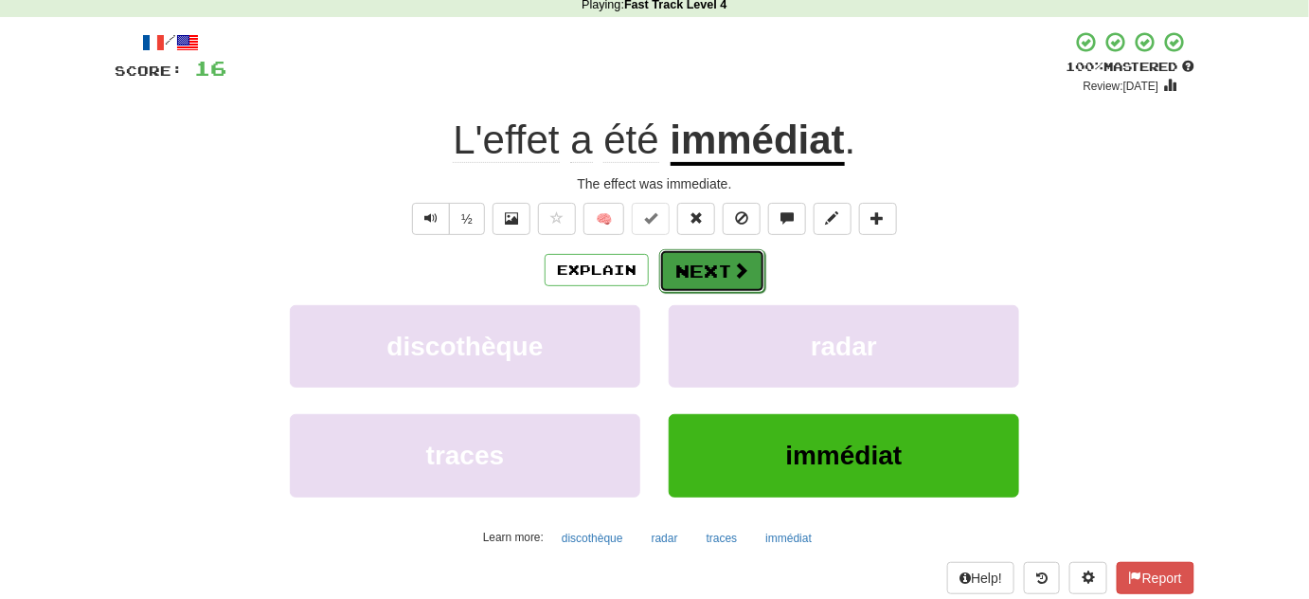
click at [712, 264] on button "Next" at bounding box center [712, 271] width 106 height 44
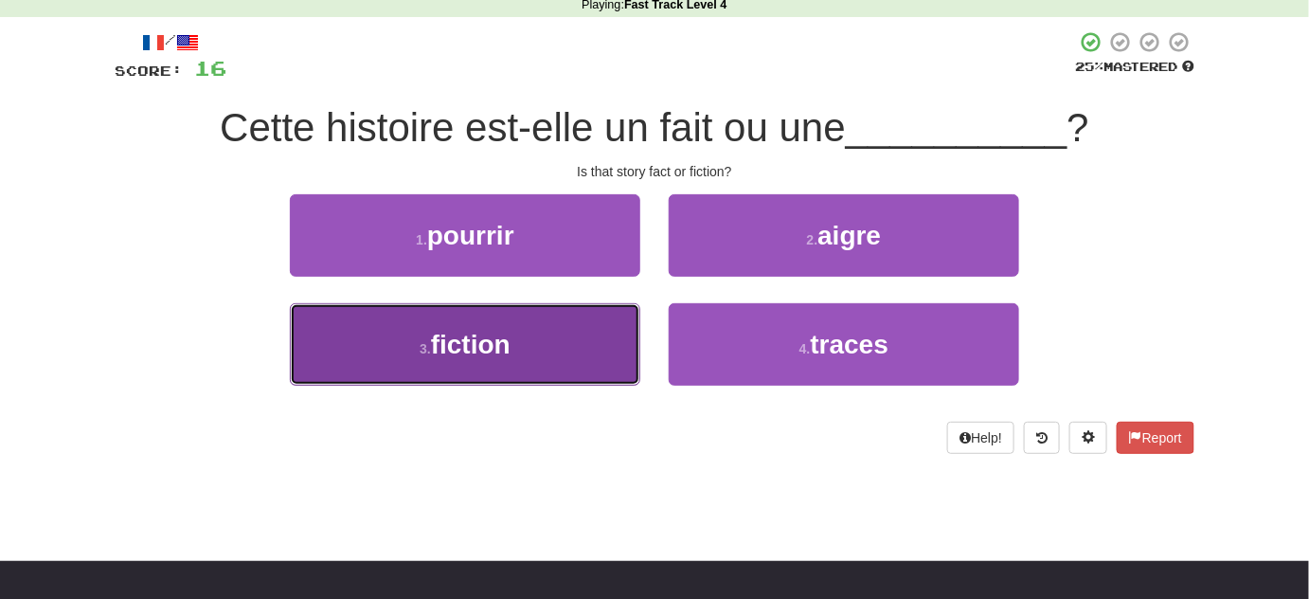
click at [530, 337] on button "3 . fiction" at bounding box center [465, 344] width 351 height 82
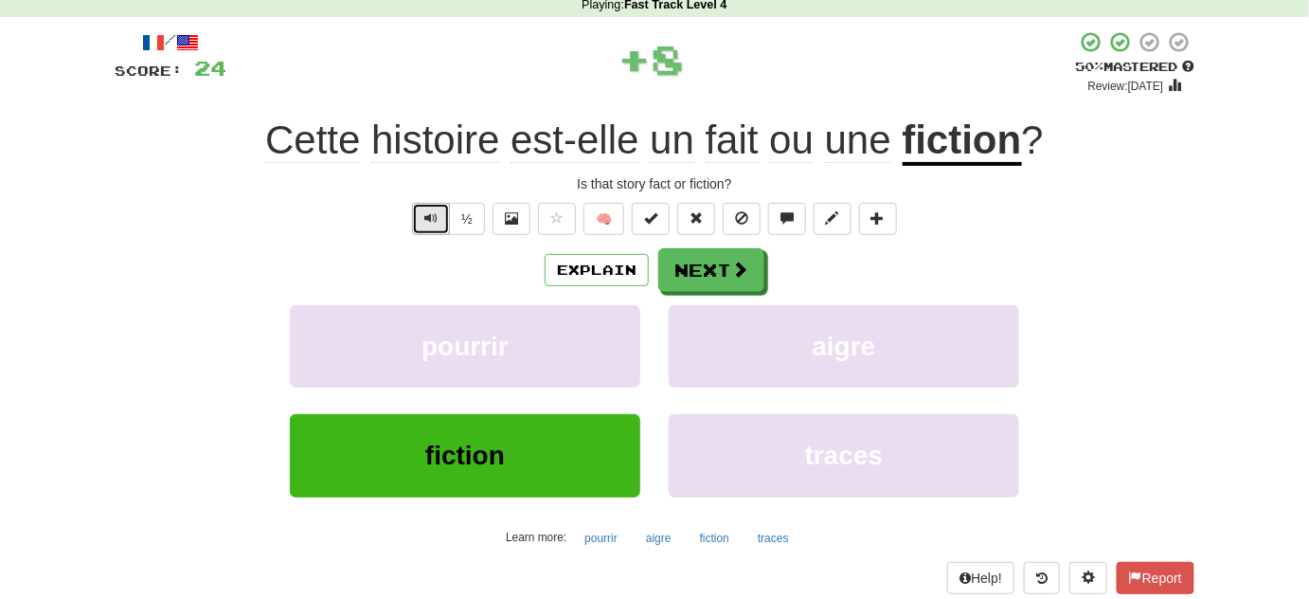
click at [423, 222] on button "Text-to-speech controls" at bounding box center [431, 219] width 38 height 32
click at [432, 224] on button "Text-to-speech controls" at bounding box center [431, 219] width 38 height 32
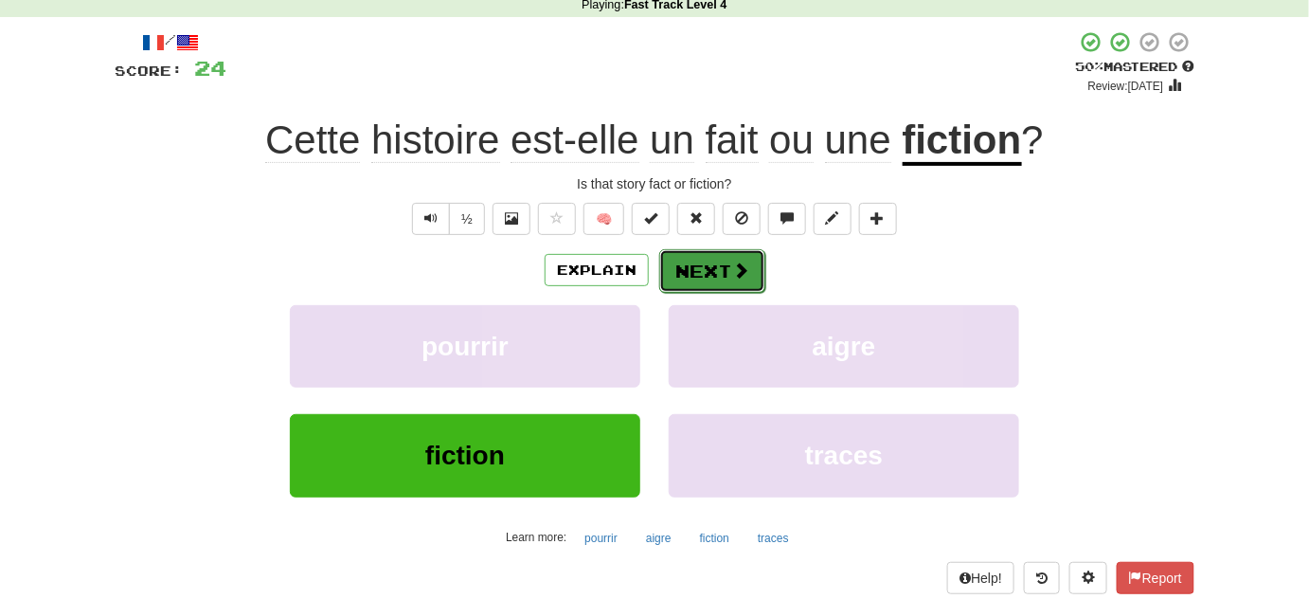
click at [689, 267] on button "Next" at bounding box center [712, 271] width 106 height 44
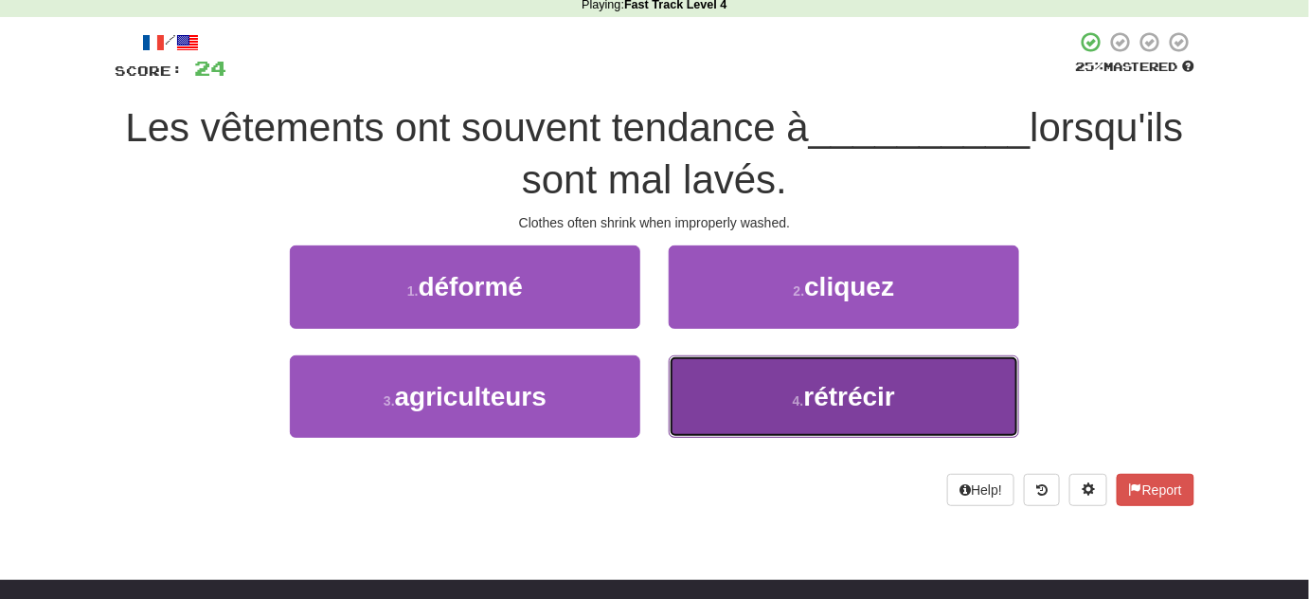
click at [754, 423] on button "4 . rétrécir" at bounding box center [844, 396] width 351 height 82
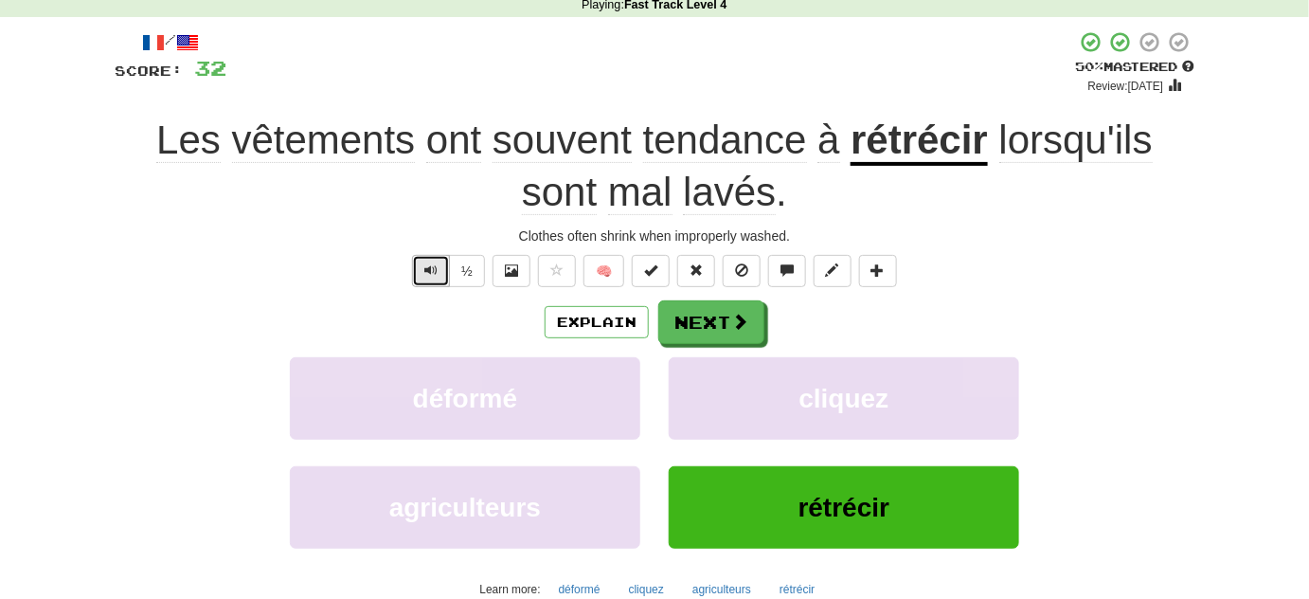
click at [418, 269] on button "Text-to-speech controls" at bounding box center [431, 271] width 38 height 32
click at [423, 276] on button "Text-to-speech controls" at bounding box center [431, 271] width 38 height 32
click at [424, 276] on button "Text-to-speech controls" at bounding box center [431, 271] width 38 height 32
click at [417, 275] on button "Text-to-speech controls" at bounding box center [431, 271] width 38 height 32
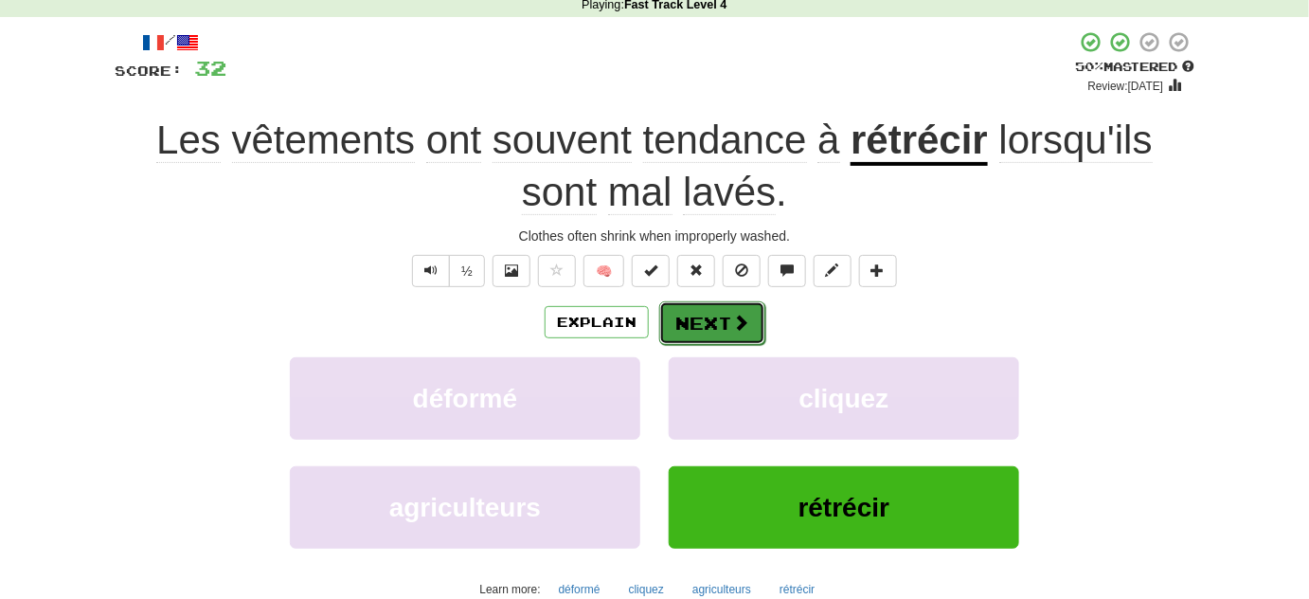
click at [744, 325] on span at bounding box center [740, 322] width 17 height 17
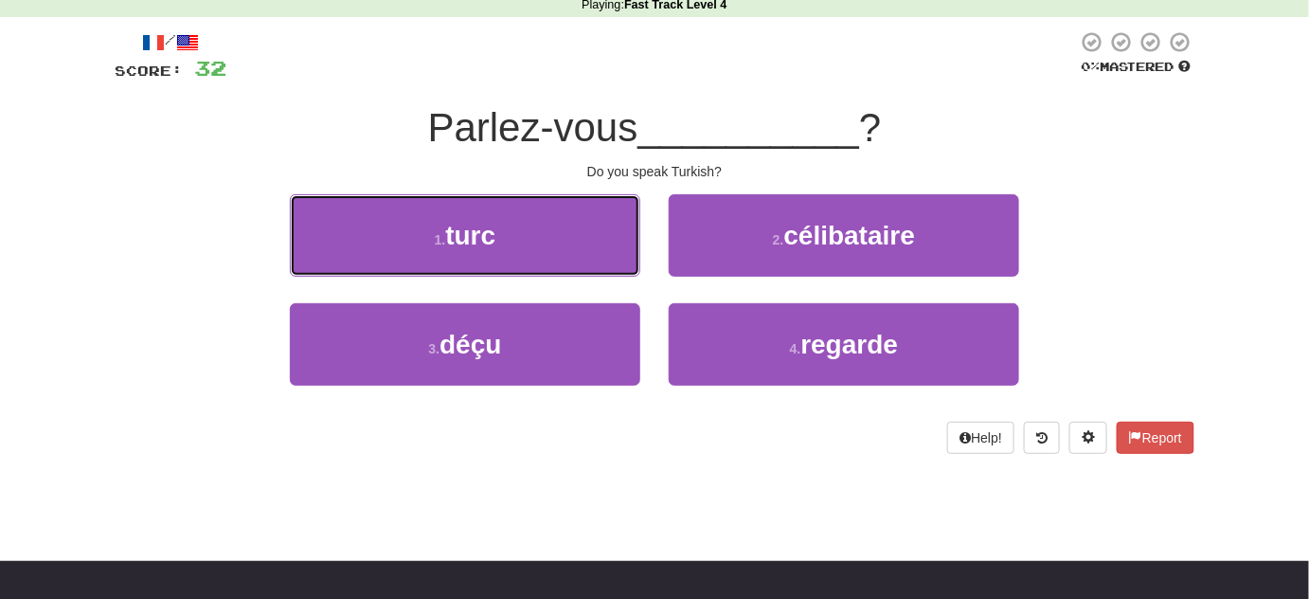
click at [567, 239] on button "1 . turc" at bounding box center [465, 235] width 351 height 82
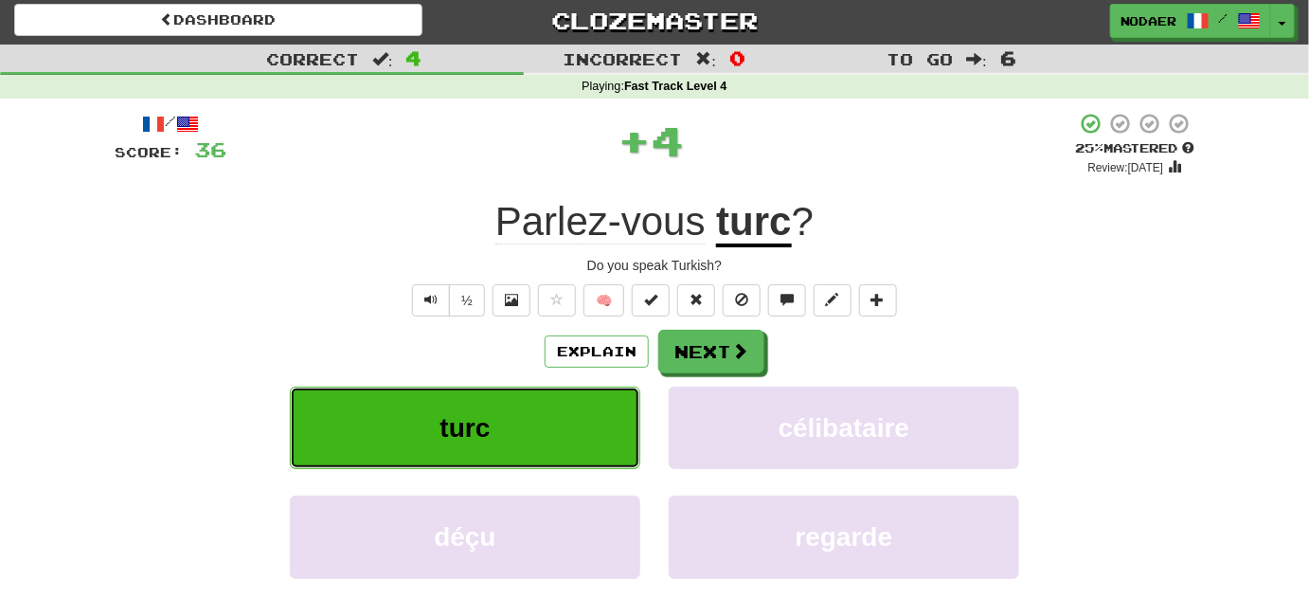
scroll to position [0, 0]
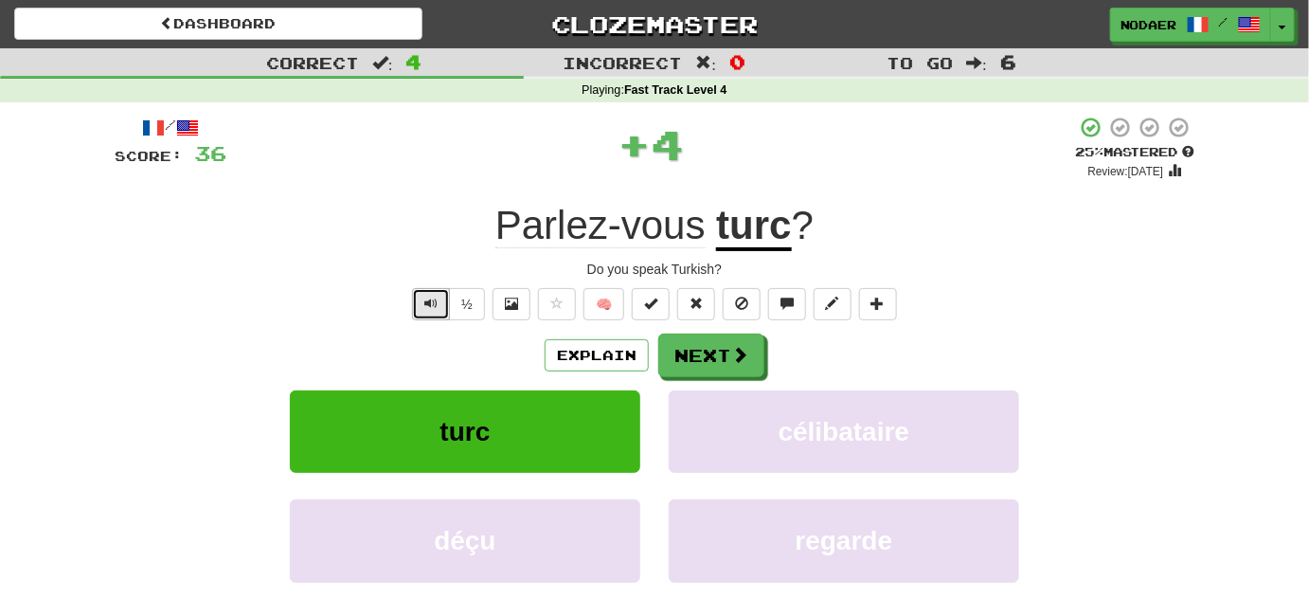
click at [441, 297] on button "Text-to-speech controls" at bounding box center [431, 304] width 38 height 32
click at [424, 301] on button "Text-to-speech controls" at bounding box center [431, 304] width 38 height 32
drag, startPoint x: 429, startPoint y: 310, endPoint x: 440, endPoint y: 309, distance: 10.5
click at [429, 310] on button "Text-to-speech controls" at bounding box center [431, 304] width 38 height 32
click at [545, 307] on button at bounding box center [557, 304] width 38 height 32
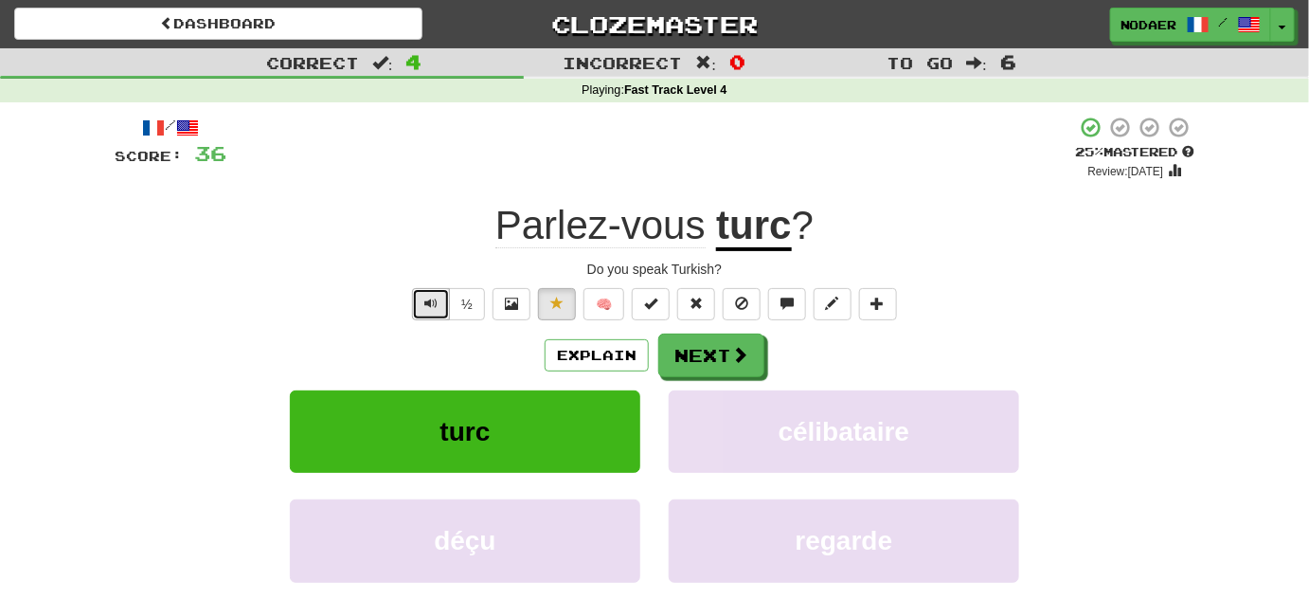
click at [431, 307] on span "Text-to-speech controls" at bounding box center [430, 303] width 13 height 13
click at [709, 360] on button "Next" at bounding box center [712, 356] width 106 height 44
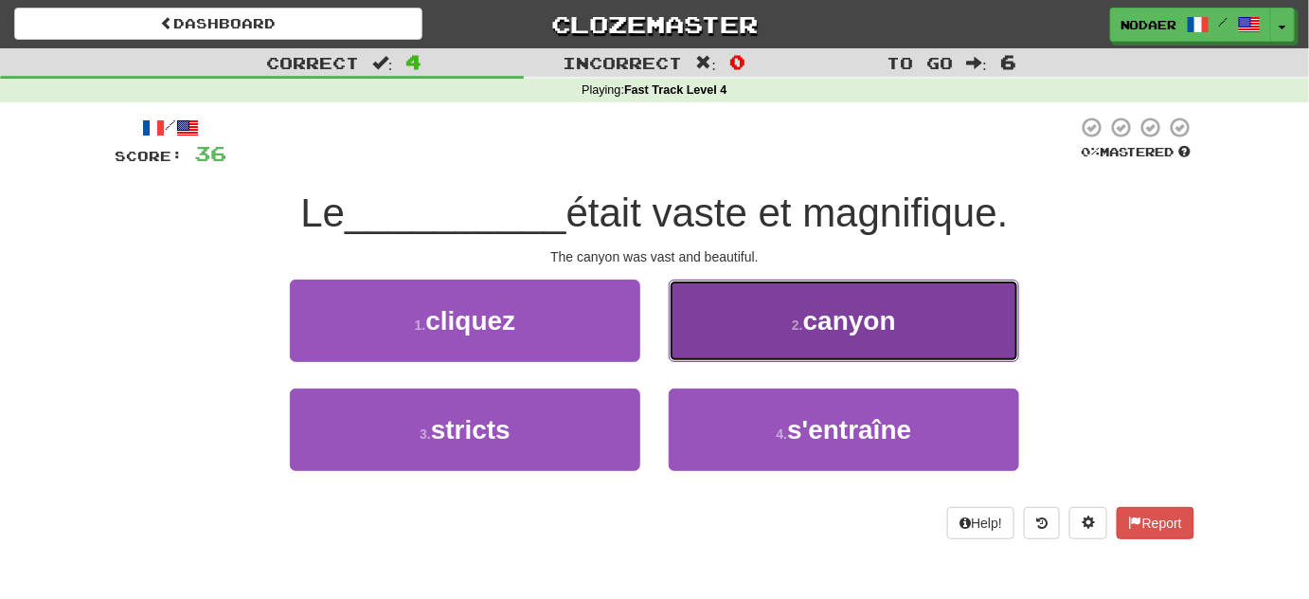
click at [844, 325] on span "canyon" at bounding box center [849, 320] width 93 height 29
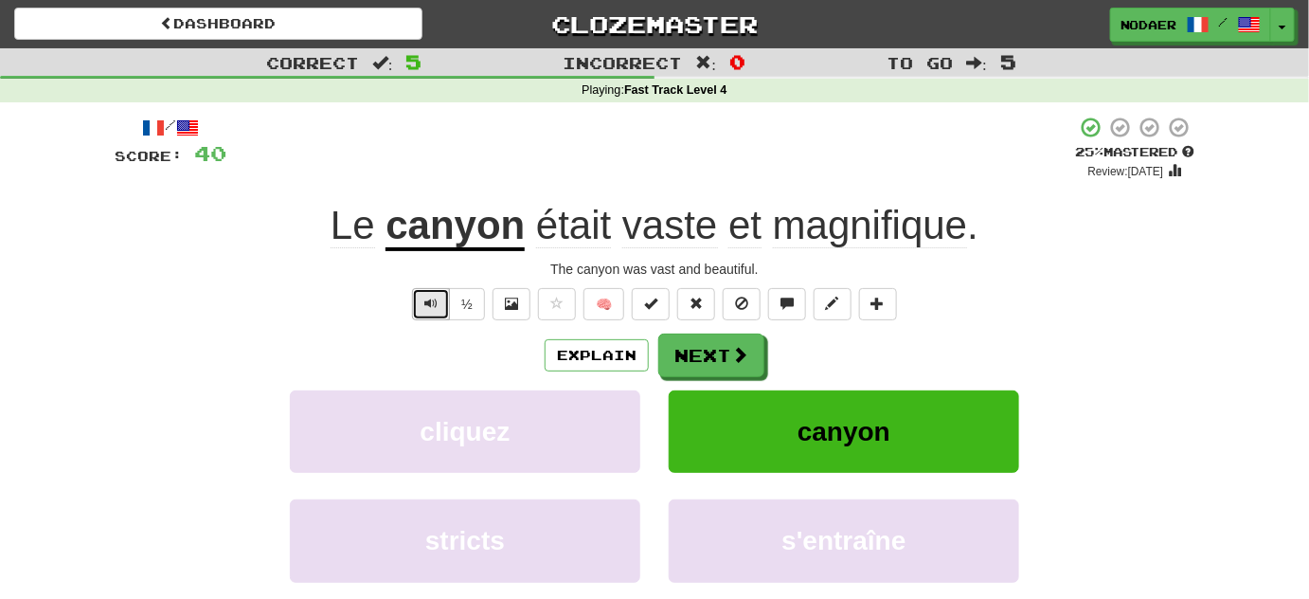
click at [433, 299] on span "Text-to-speech controls" at bounding box center [430, 303] width 13 height 13
click at [430, 319] on button "Text-to-speech controls" at bounding box center [431, 304] width 38 height 32
click at [414, 295] on button "Text-to-speech controls" at bounding box center [431, 304] width 38 height 32
click at [747, 358] on button "Next" at bounding box center [712, 356] width 106 height 44
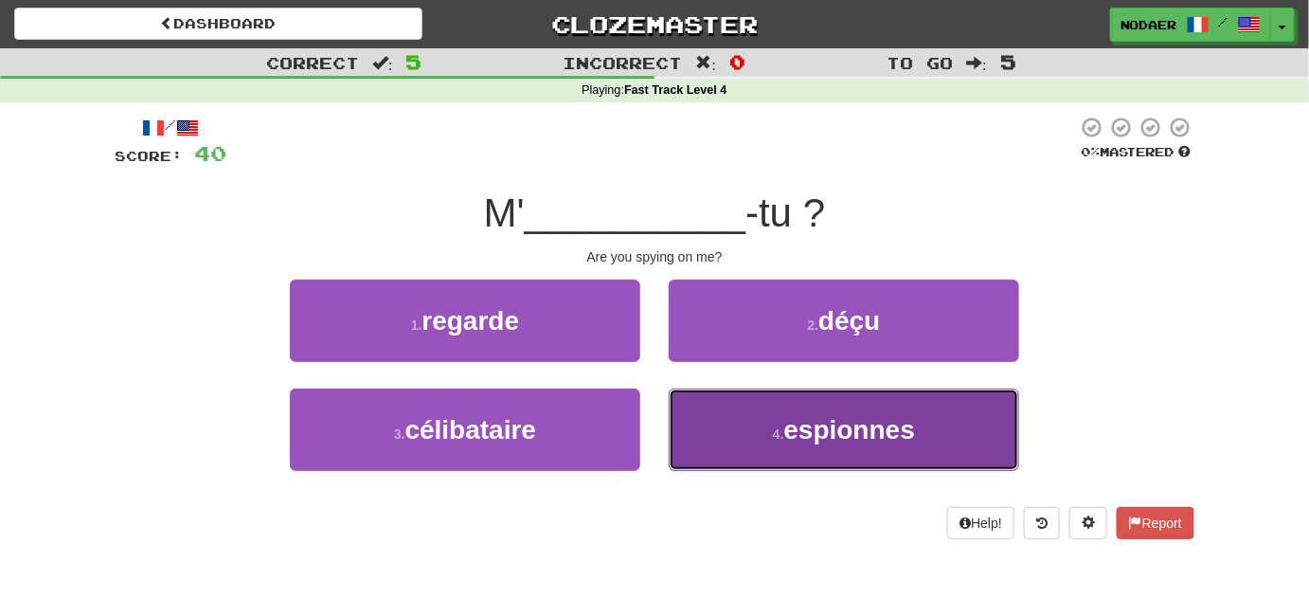
click at [760, 441] on button "4 . espionnes" at bounding box center [844, 429] width 351 height 82
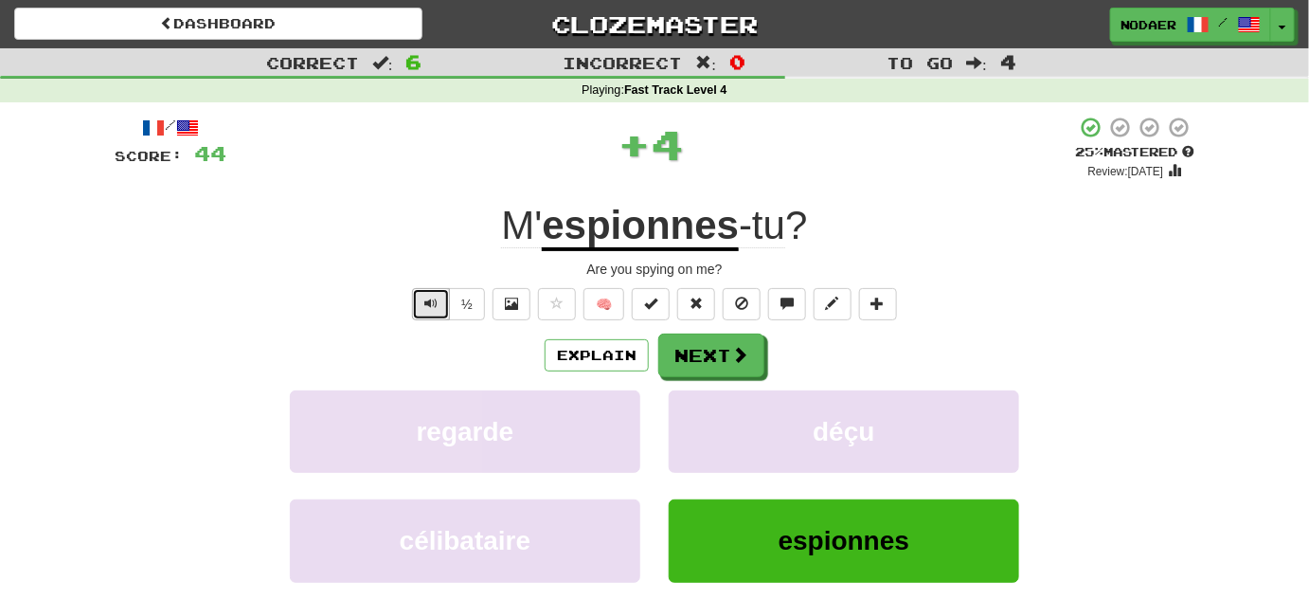
click at [440, 310] on button "Text-to-speech controls" at bounding box center [431, 304] width 38 height 32
click at [440, 308] on button "Text-to-speech controls" at bounding box center [431, 304] width 38 height 32
click at [437, 313] on button "Text-to-speech controls" at bounding box center [431, 304] width 38 height 32
click at [435, 317] on button "Text-to-speech controls" at bounding box center [431, 304] width 38 height 32
click at [429, 297] on span "Text-to-speech controls" at bounding box center [430, 303] width 13 height 13
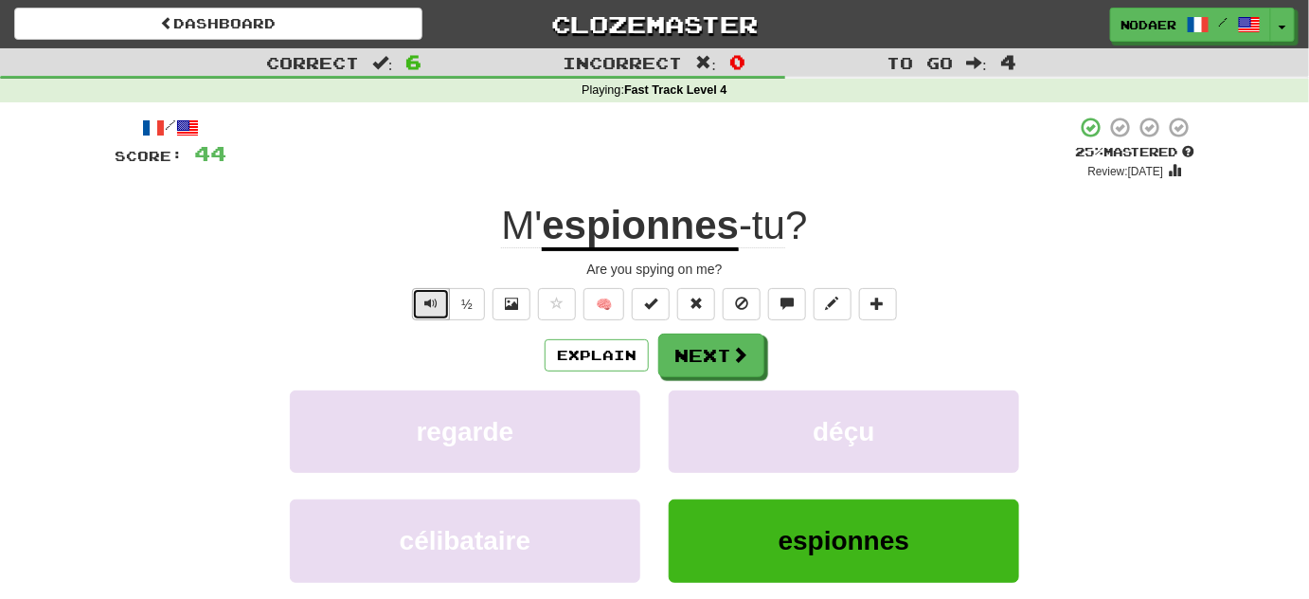
click at [441, 294] on button "Text-to-speech controls" at bounding box center [431, 304] width 38 height 32
click at [431, 310] on span "Text-to-speech controls" at bounding box center [430, 303] width 13 height 13
click at [679, 320] on div "/ Score: 44 + 4 25 % Mastered Review: 2025-09-20 M' espionnes -tu ? Are you spy…" at bounding box center [655, 397] width 1080 height 563
click at [674, 343] on button "Next" at bounding box center [712, 356] width 106 height 44
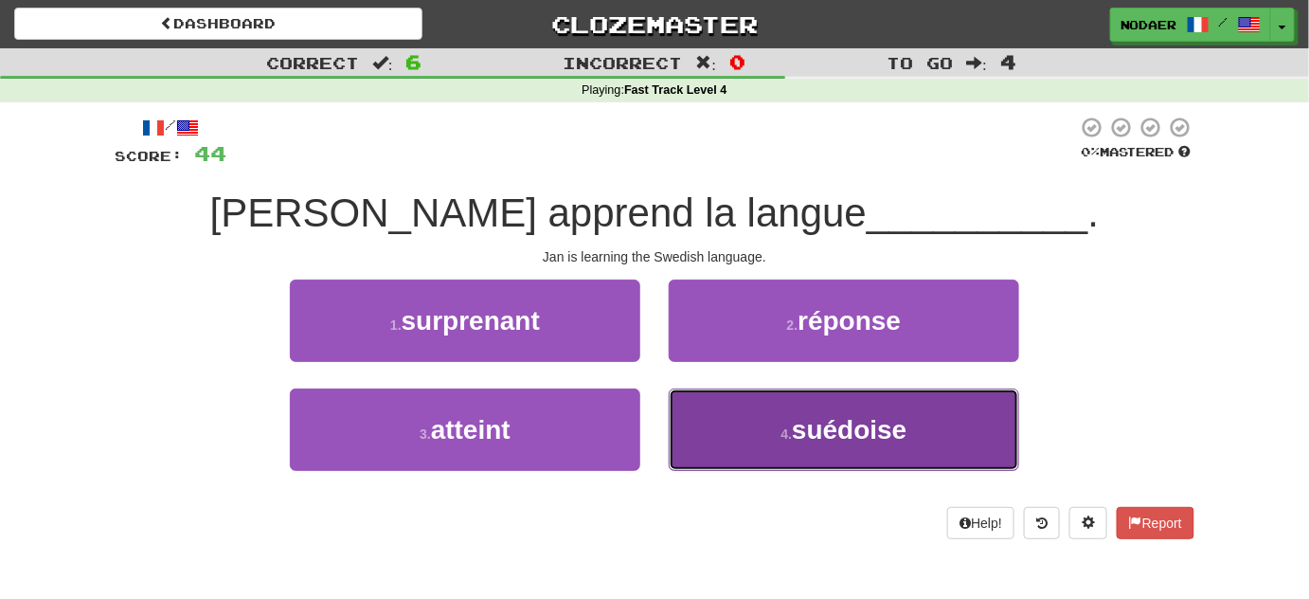
click at [790, 442] on button "4 . suédoise" at bounding box center [844, 429] width 351 height 82
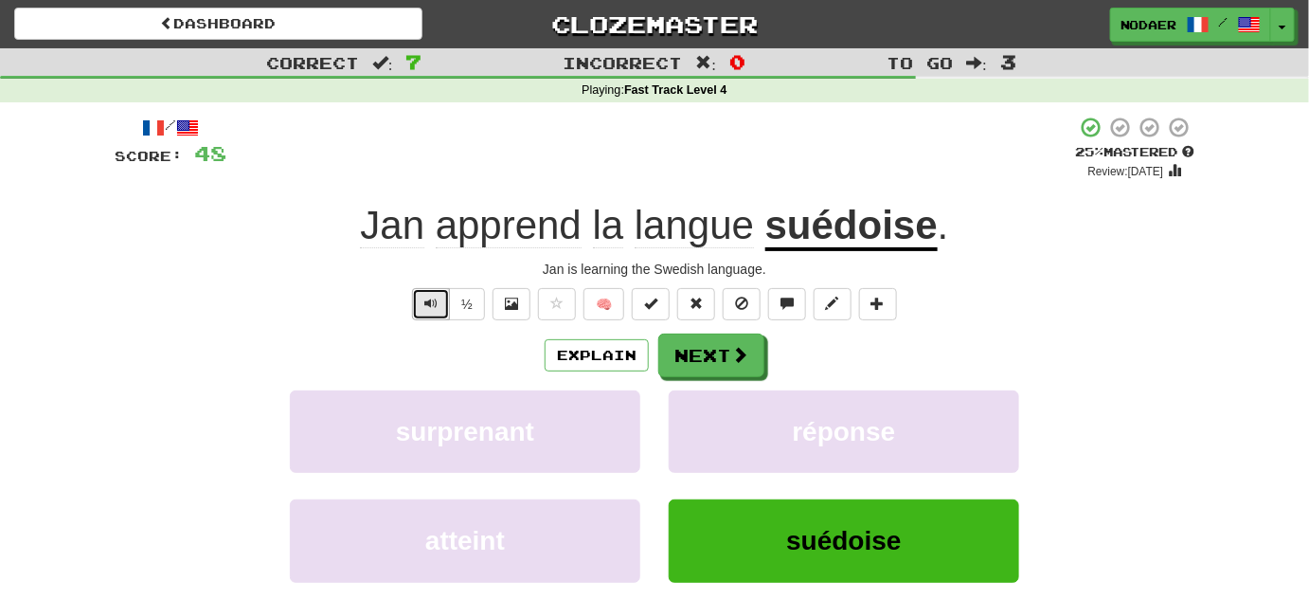
click at [429, 298] on span "Text-to-speech controls" at bounding box center [430, 303] width 13 height 13
click at [427, 299] on span "Text-to-speech controls" at bounding box center [430, 303] width 13 height 13
click at [432, 309] on span "Text-to-speech controls" at bounding box center [430, 303] width 13 height 13
click at [434, 307] on span "Text-to-speech controls" at bounding box center [430, 303] width 13 height 13
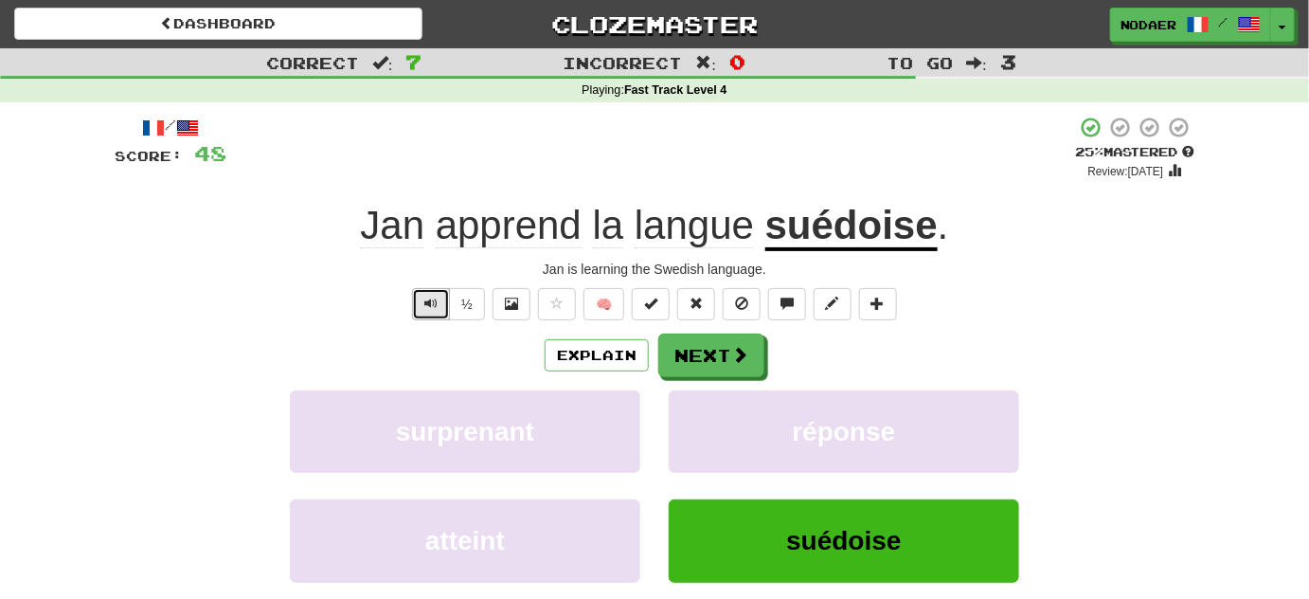
click at [425, 318] on button "Text-to-speech controls" at bounding box center [431, 304] width 38 height 32
click at [426, 318] on button "Text-to-speech controls" at bounding box center [431, 304] width 38 height 32
click at [432, 300] on span "Text-to-speech controls" at bounding box center [430, 303] width 13 height 13
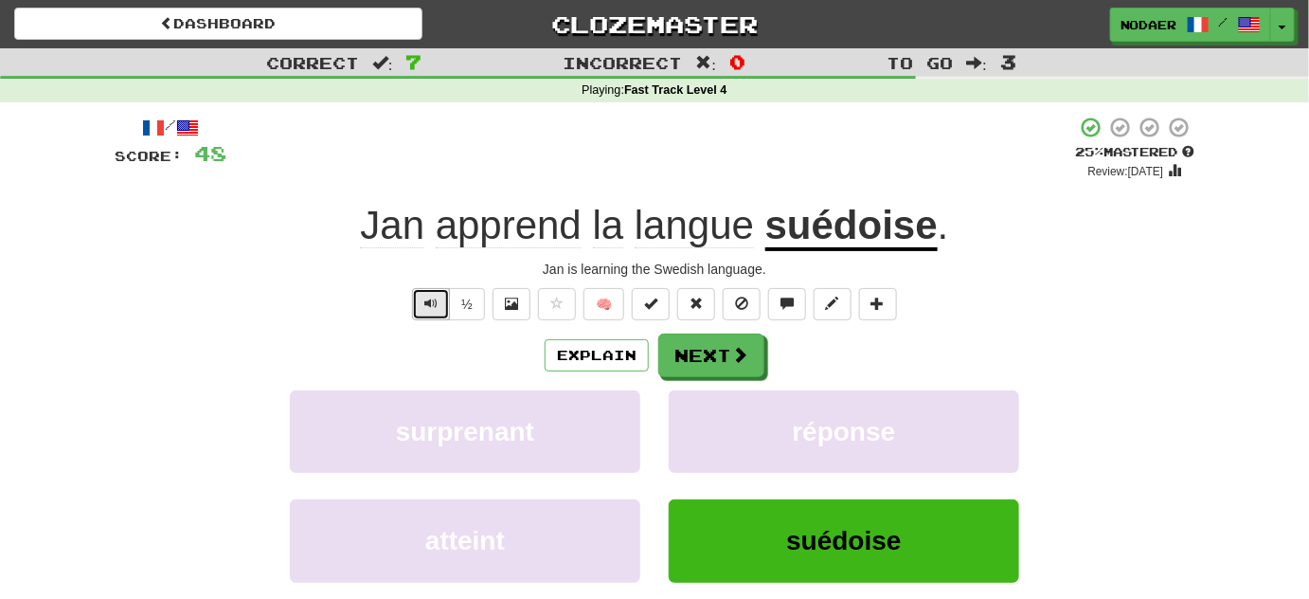
click at [432, 301] on span "Text-to-speech controls" at bounding box center [430, 303] width 13 height 13
click at [441, 299] on button "Text-to-speech controls" at bounding box center [431, 304] width 38 height 32
click at [426, 300] on span "Text-to-speech controls" at bounding box center [430, 303] width 13 height 13
click at [415, 308] on button "Text-to-speech controls" at bounding box center [431, 304] width 38 height 32
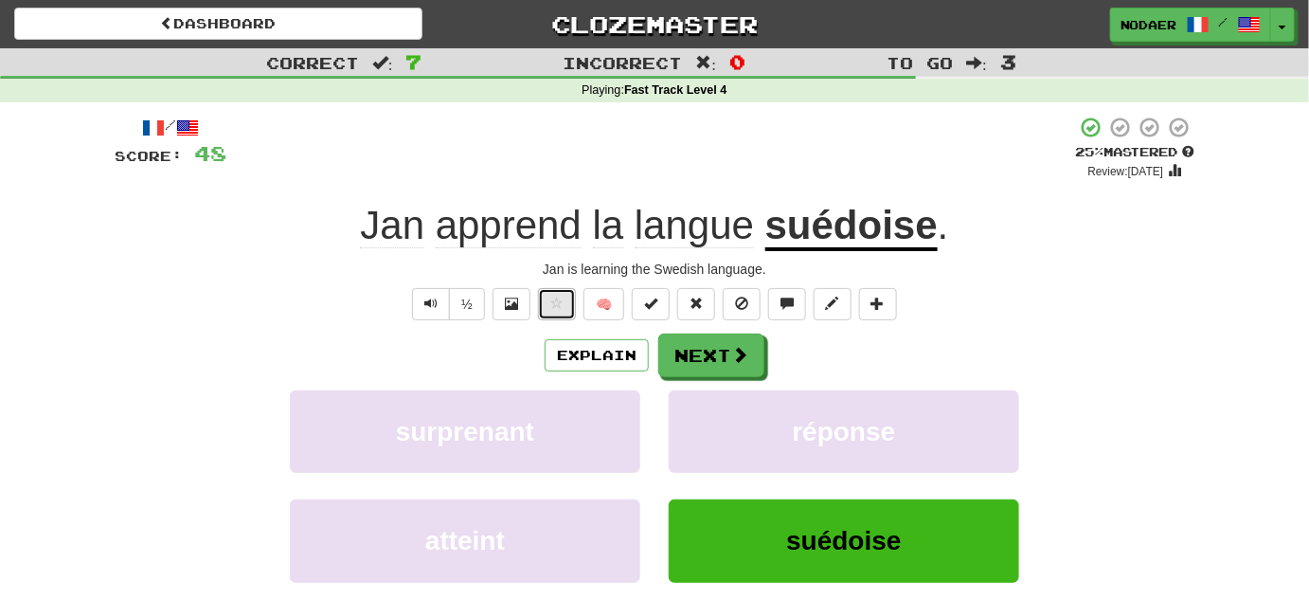
click at [561, 302] on span at bounding box center [556, 303] width 13 height 13
click at [702, 353] on button "Next" at bounding box center [712, 356] width 106 height 44
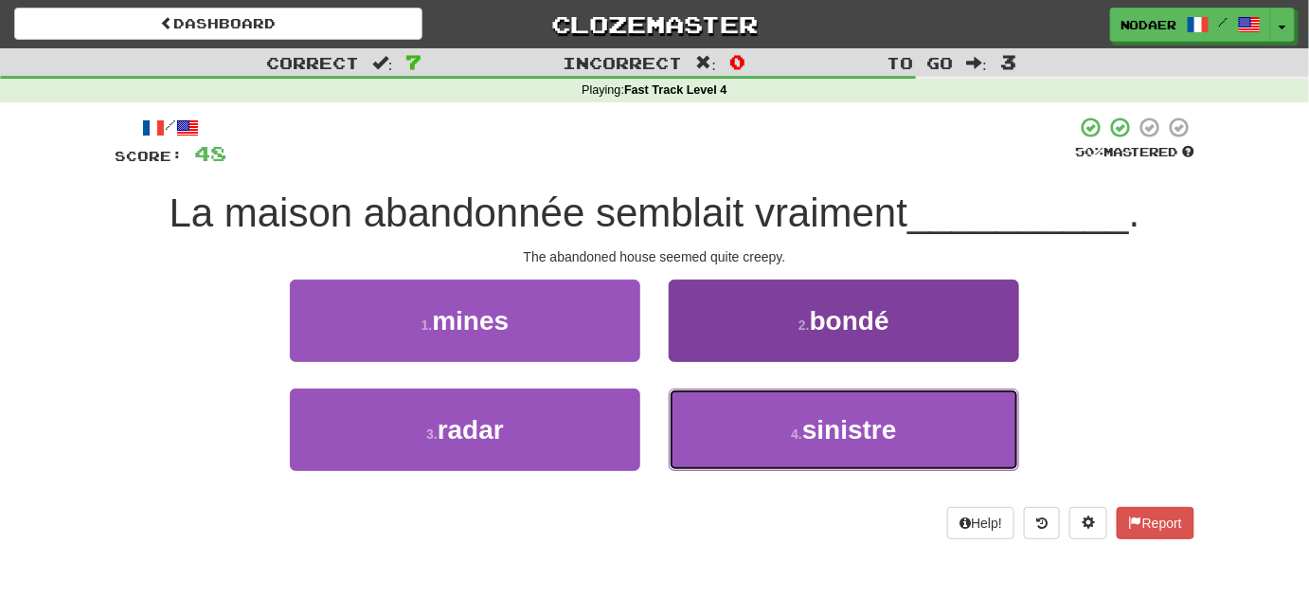
click at [735, 461] on button "4 . sinistre" at bounding box center [844, 429] width 351 height 82
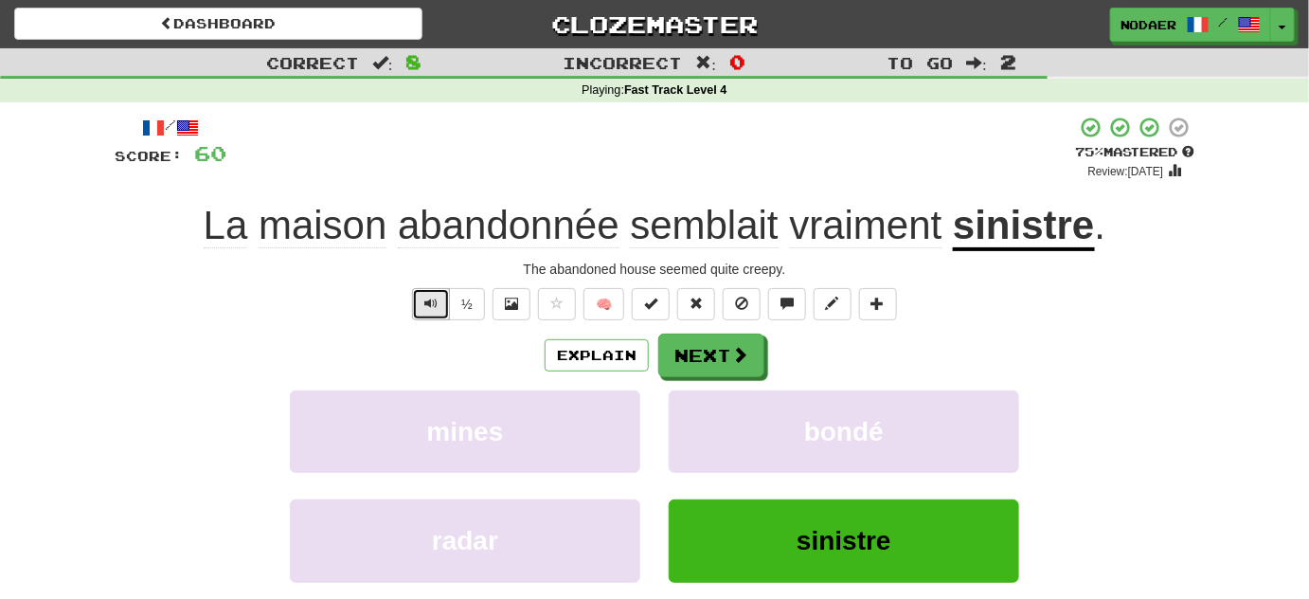
click at [435, 307] on span "Text-to-speech controls" at bounding box center [430, 303] width 13 height 13
click at [422, 317] on button "Text-to-speech controls" at bounding box center [431, 304] width 38 height 32
click at [444, 304] on button "Text-to-speech controls" at bounding box center [431, 304] width 38 height 32
click at [432, 308] on span "Text-to-speech controls" at bounding box center [430, 303] width 13 height 13
click at [438, 310] on button "Text-to-speech controls" at bounding box center [431, 304] width 38 height 32
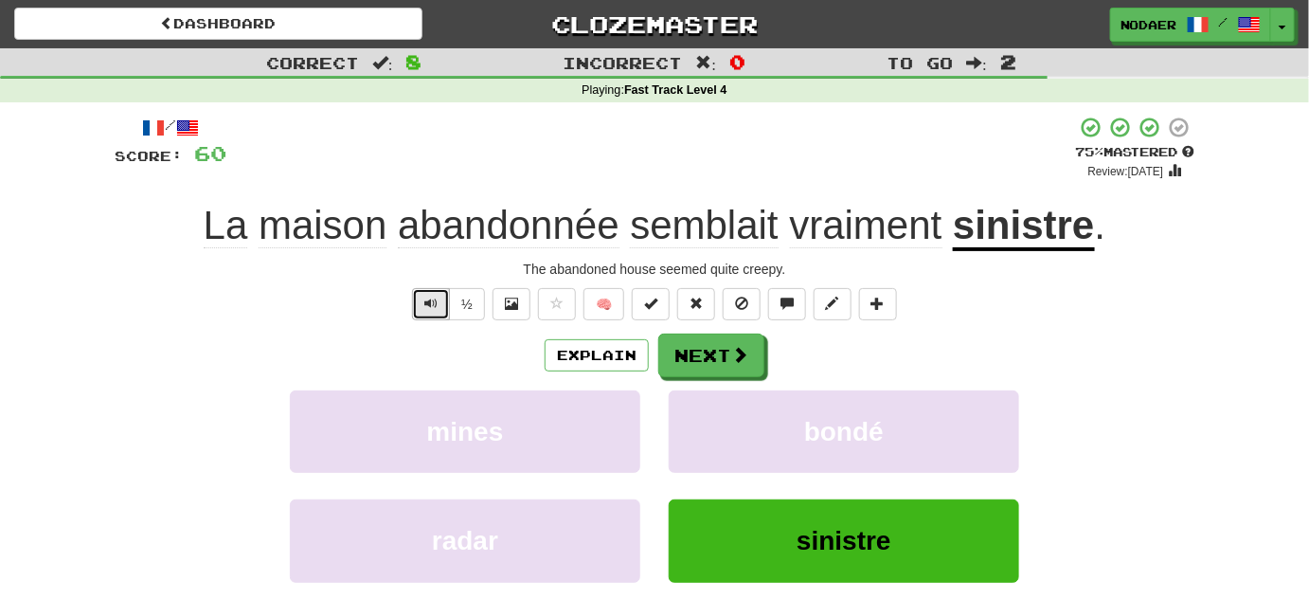
click at [429, 300] on span "Text-to-speech controls" at bounding box center [430, 303] width 13 height 13
click at [430, 305] on span "Text-to-speech controls" at bounding box center [430, 303] width 13 height 13
click at [432, 292] on button "Text-to-speech controls" at bounding box center [431, 304] width 38 height 32
click at [444, 310] on button "Text-to-speech controls" at bounding box center [431, 304] width 38 height 32
click at [687, 362] on button "Next" at bounding box center [712, 356] width 106 height 44
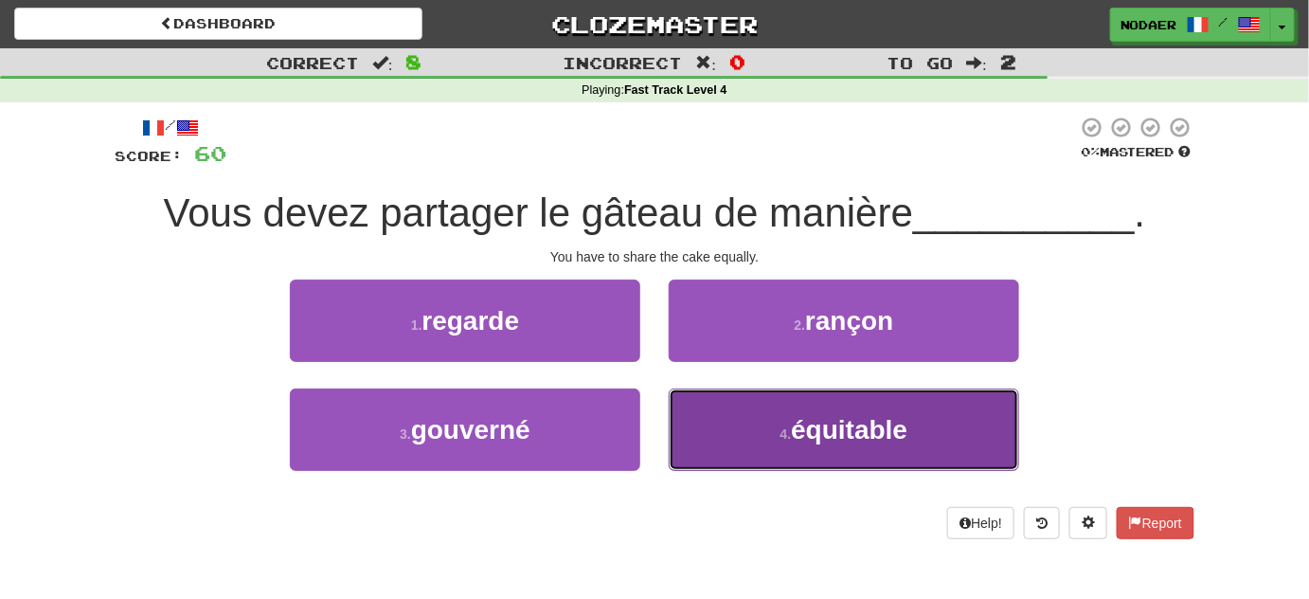
click at [808, 436] on span "équitable" at bounding box center [849, 429] width 117 height 29
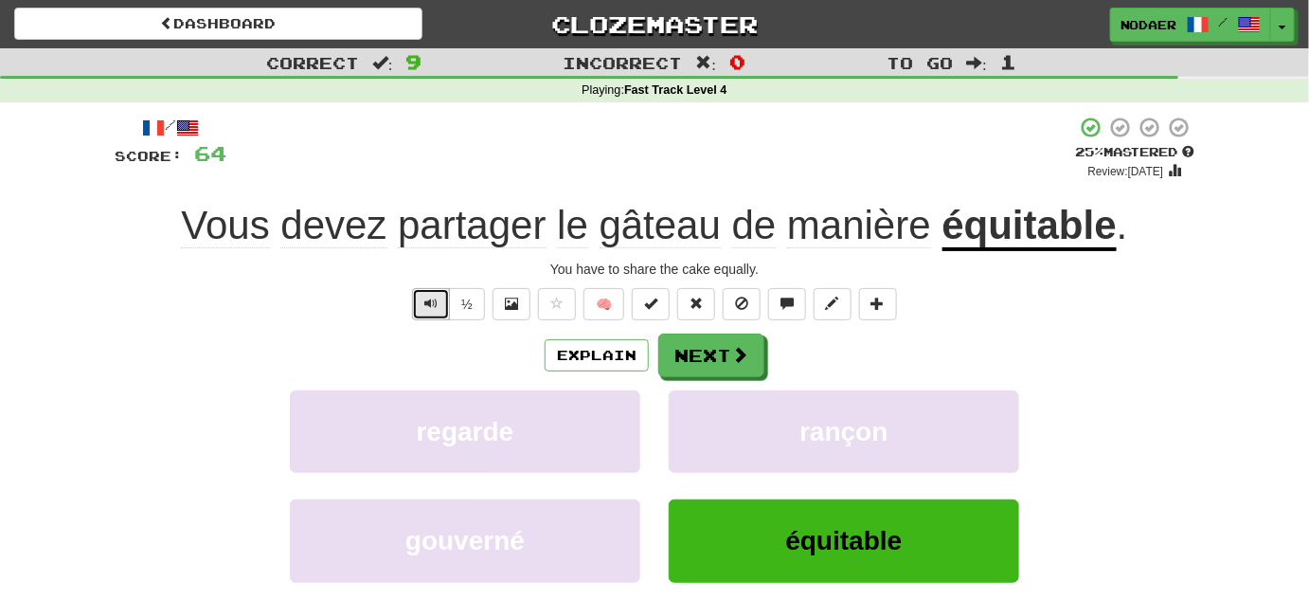
click at [422, 290] on button "Text-to-speech controls" at bounding box center [431, 304] width 38 height 32
click at [422, 299] on button "Text-to-speech controls" at bounding box center [431, 304] width 38 height 32
click at [436, 298] on span "Text-to-speech controls" at bounding box center [430, 303] width 13 height 13
click at [437, 307] on span "Text-to-speech controls" at bounding box center [430, 303] width 13 height 13
click at [445, 311] on button "Text-to-speech controls" at bounding box center [431, 304] width 38 height 32
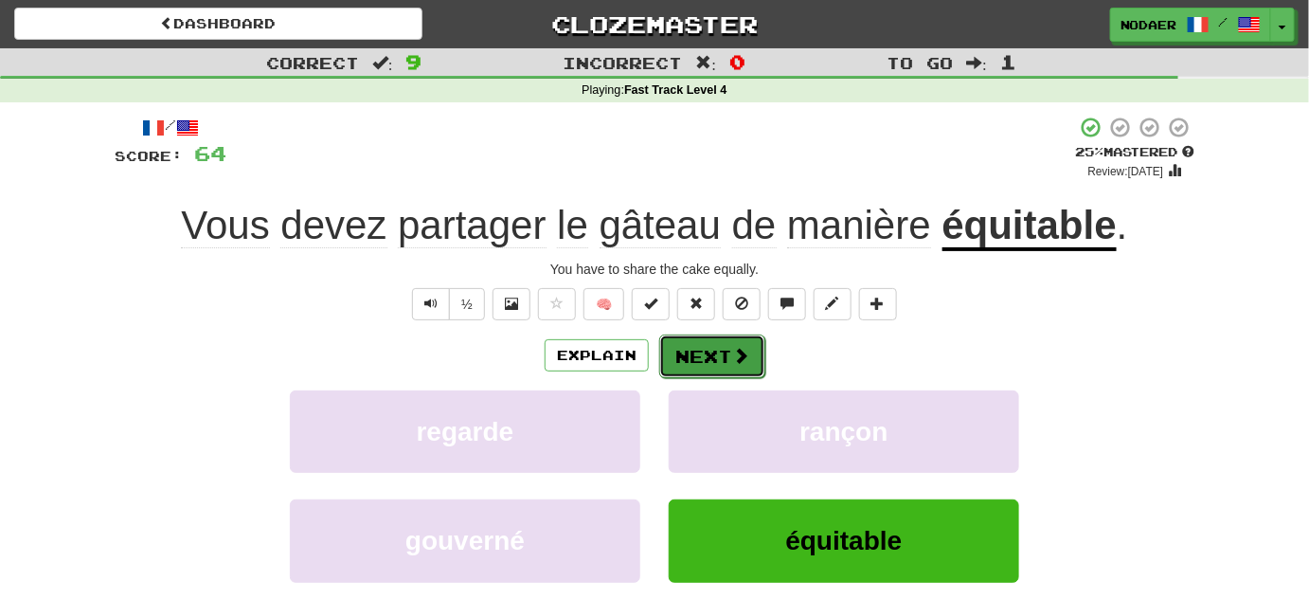
click at [686, 361] on button "Next" at bounding box center [712, 356] width 106 height 44
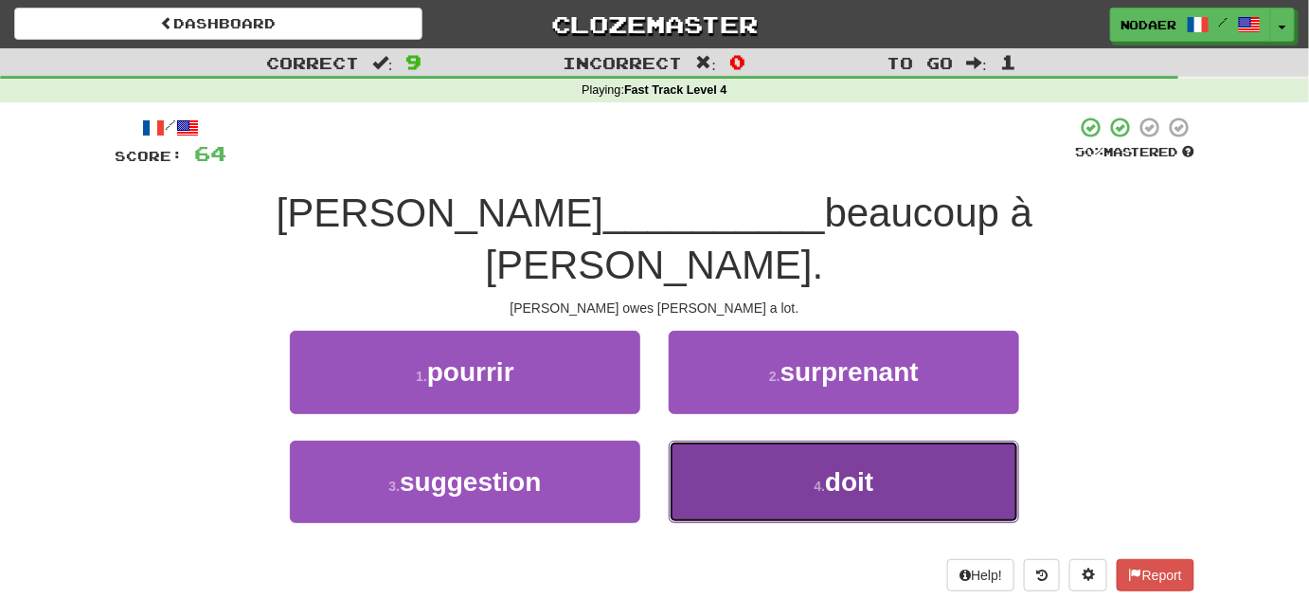
click at [859, 467] on span "doit" at bounding box center [849, 481] width 48 height 29
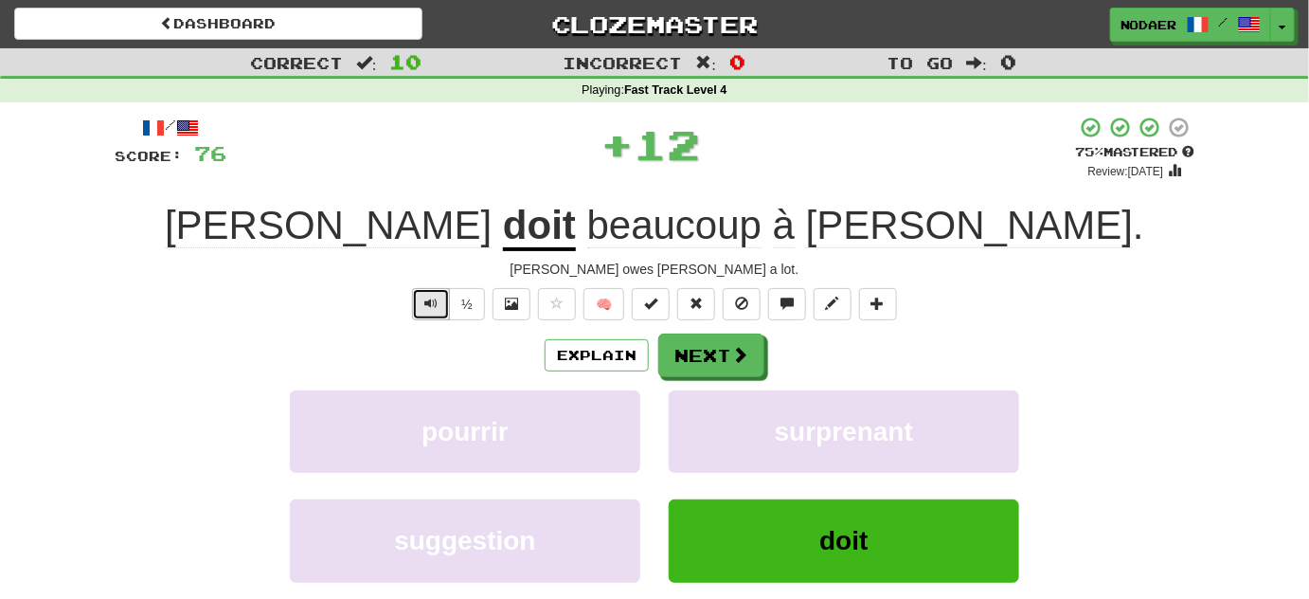
click at [436, 302] on span "Text-to-speech controls" at bounding box center [430, 303] width 13 height 13
click at [429, 307] on span "Text-to-speech controls" at bounding box center [430, 303] width 13 height 13
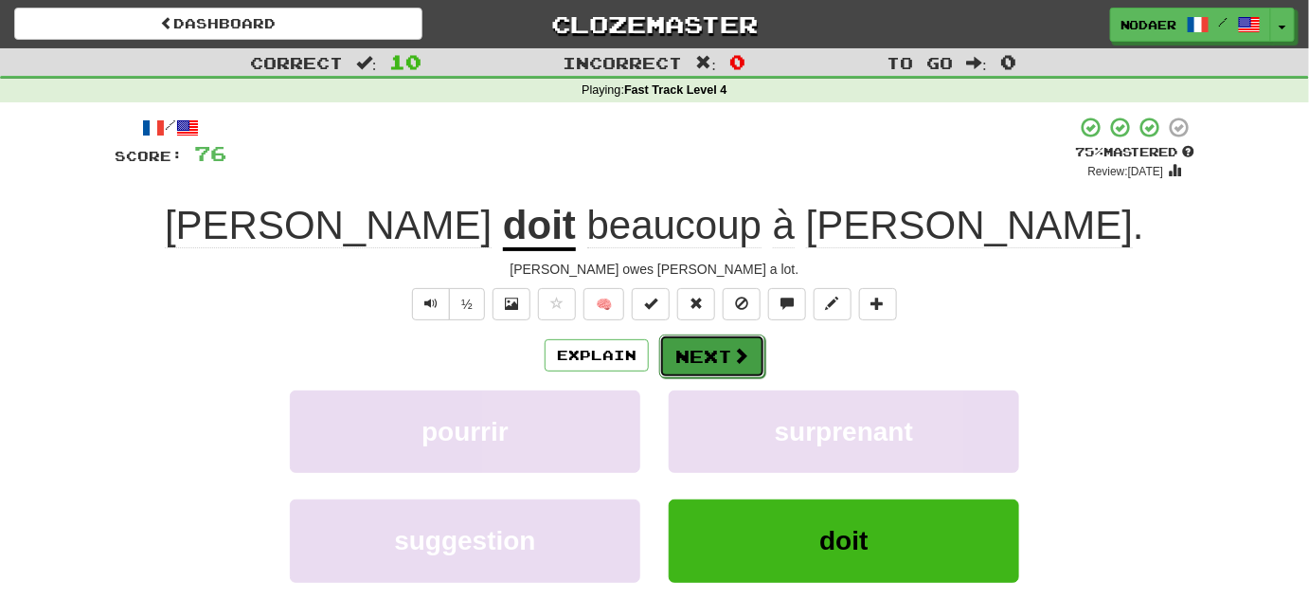
click at [722, 352] on button "Next" at bounding box center [712, 356] width 106 height 44
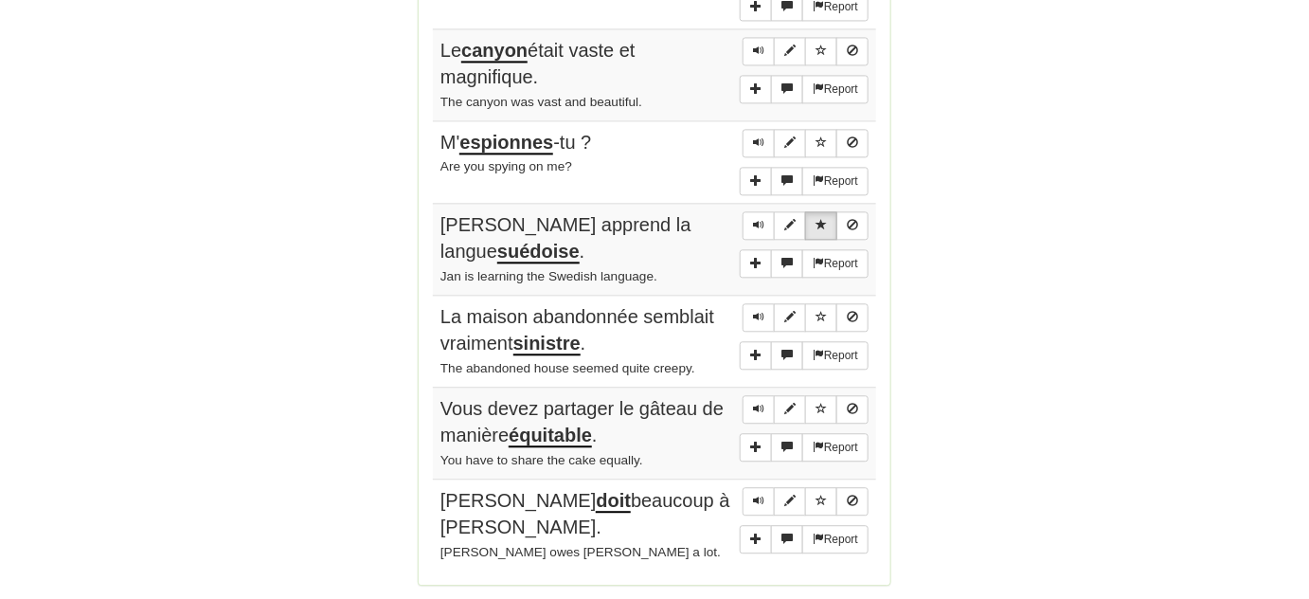
scroll to position [1550, 0]
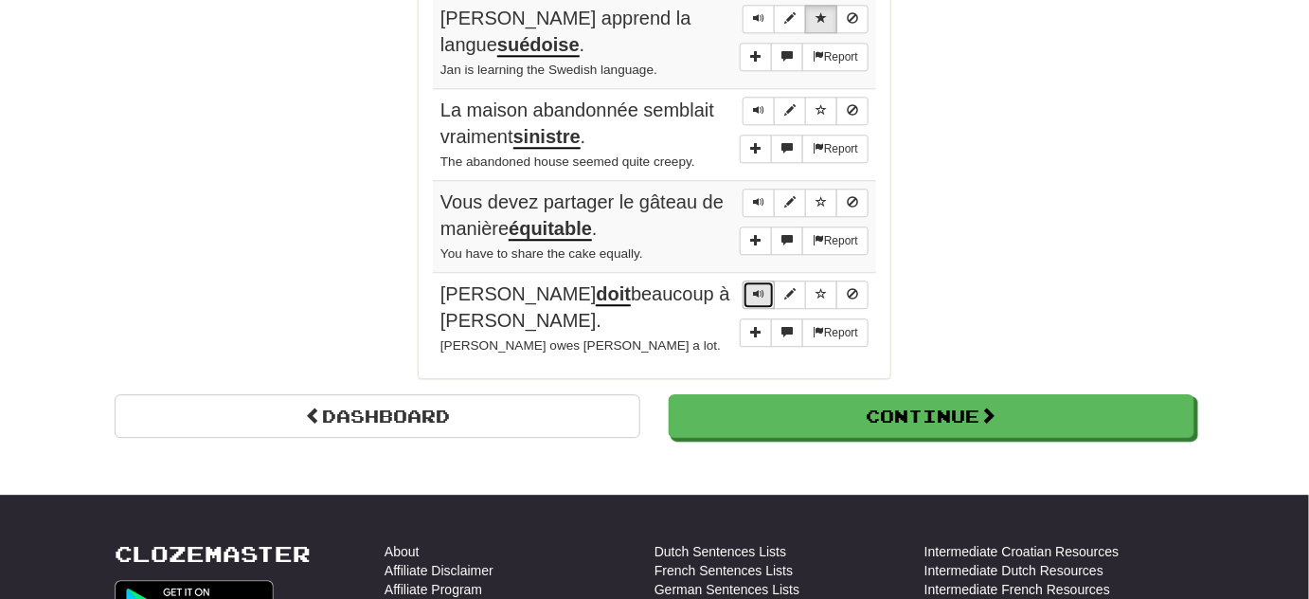
click at [753, 280] on button "Sentence controls" at bounding box center [759, 294] width 32 height 28
click at [748, 280] on button "Sentence controls" at bounding box center [759, 294] width 32 height 28
click at [747, 281] on button "Sentence controls" at bounding box center [759, 294] width 32 height 28
click at [747, 282] on button "Sentence controls" at bounding box center [759, 294] width 32 height 28
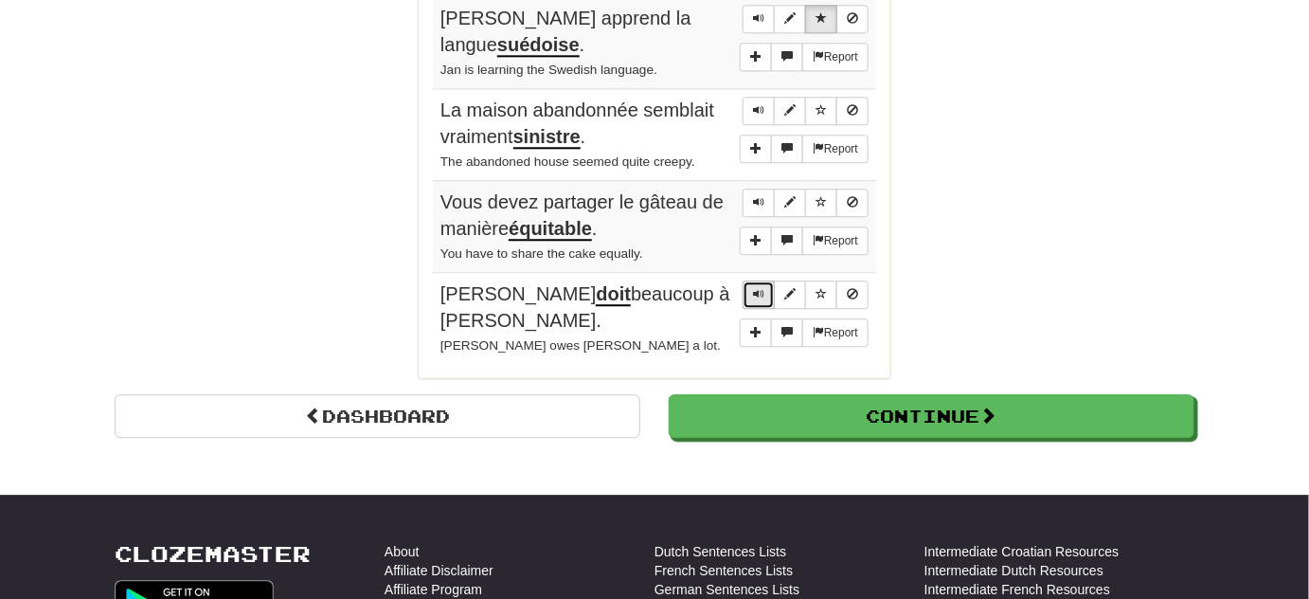
click at [747, 282] on button "Sentence controls" at bounding box center [759, 294] width 32 height 28
click at [745, 280] on button "Sentence controls" at bounding box center [759, 294] width 32 height 28
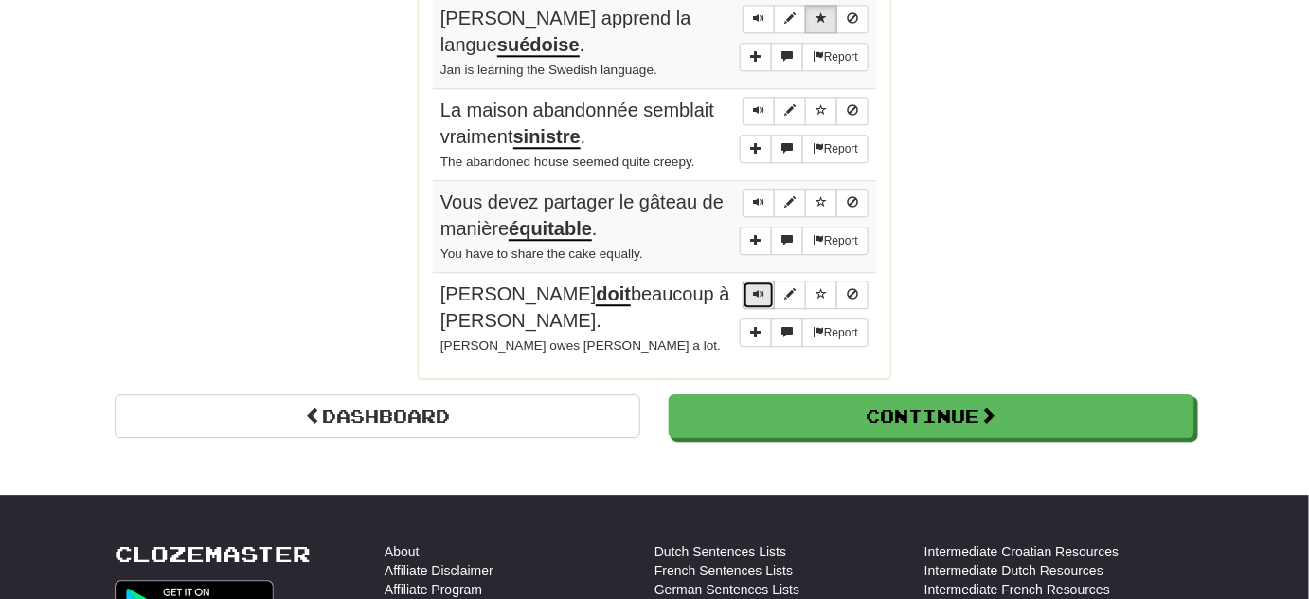
click at [745, 280] on button "Sentence controls" at bounding box center [759, 294] width 32 height 28
click at [750, 280] on button "Sentence controls" at bounding box center [759, 294] width 32 height 28
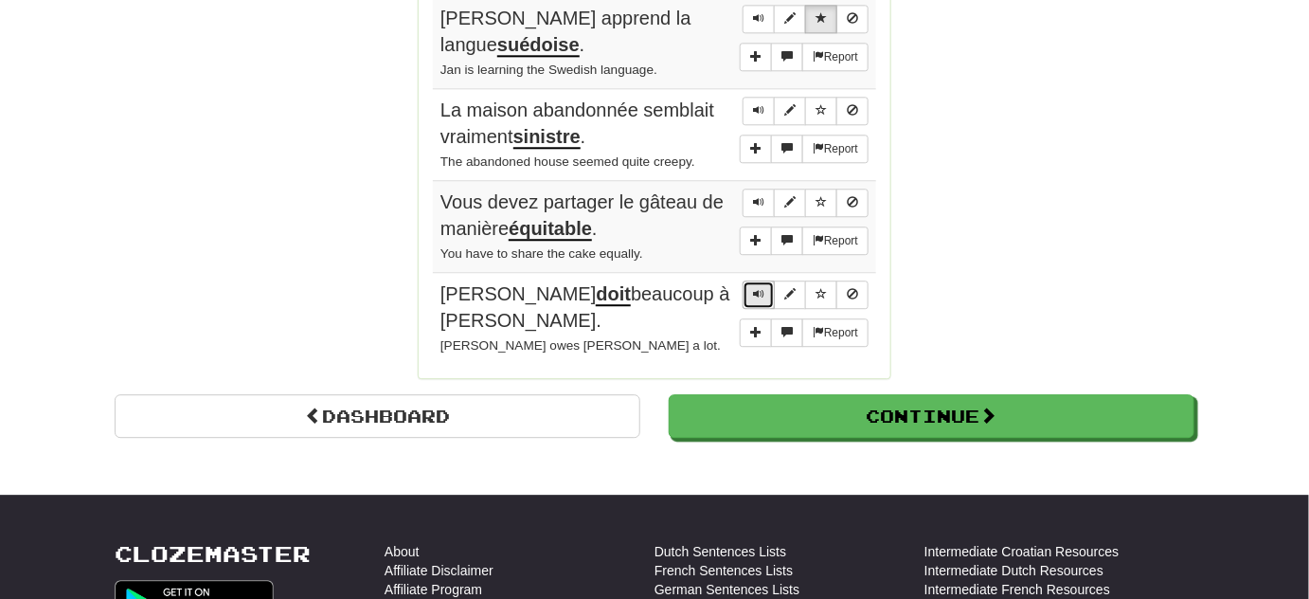
click at [750, 280] on button "Sentence controls" at bounding box center [759, 294] width 32 height 28
click at [761, 288] on span "Sentence controls" at bounding box center [758, 293] width 11 height 11
click at [772, 280] on button "Sentence controls" at bounding box center [759, 294] width 32 height 28
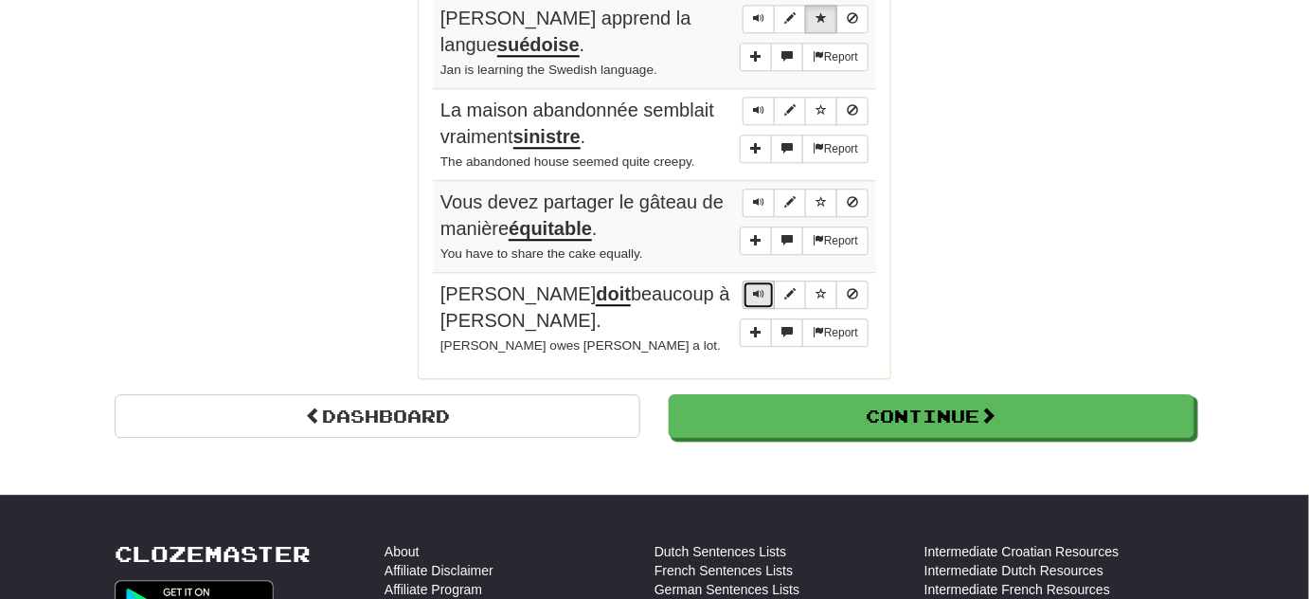
click at [763, 288] on span "Sentence controls" at bounding box center [758, 293] width 11 height 11
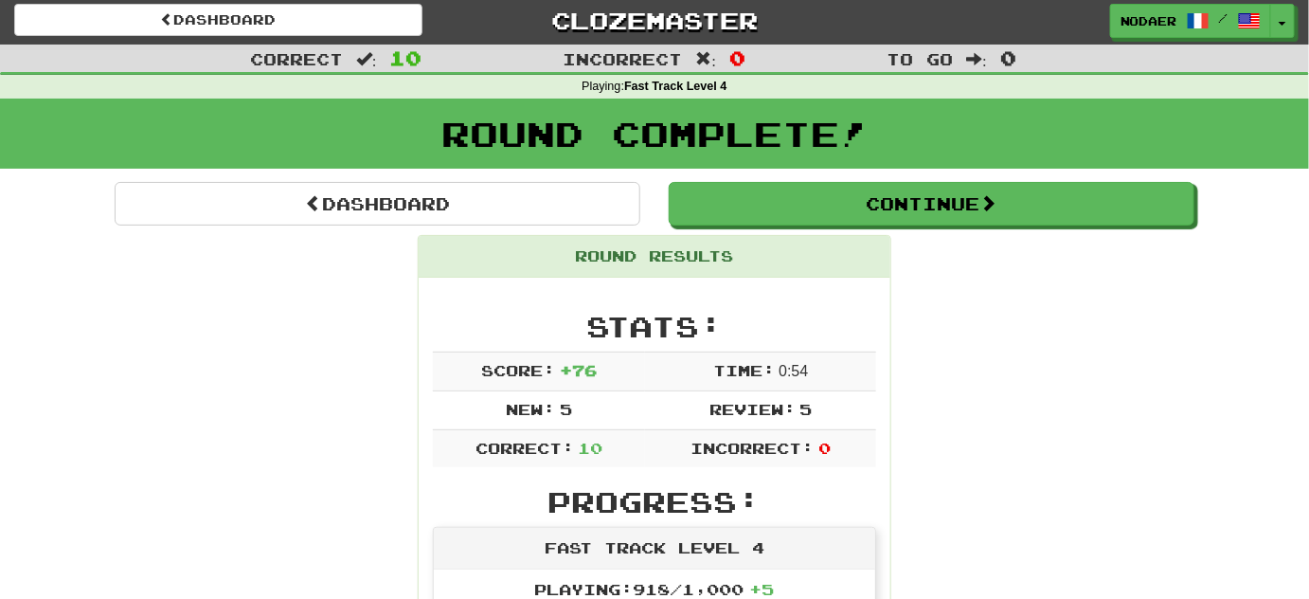
scroll to position [0, 0]
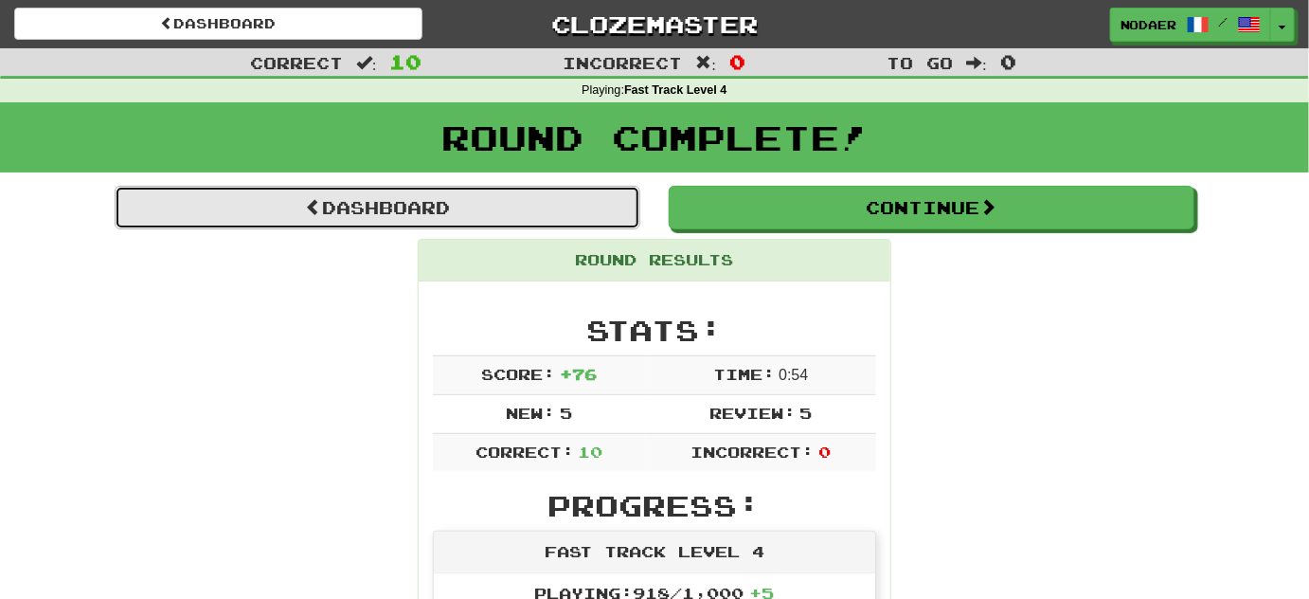
click at [463, 201] on link "Dashboard" at bounding box center [378, 208] width 526 height 44
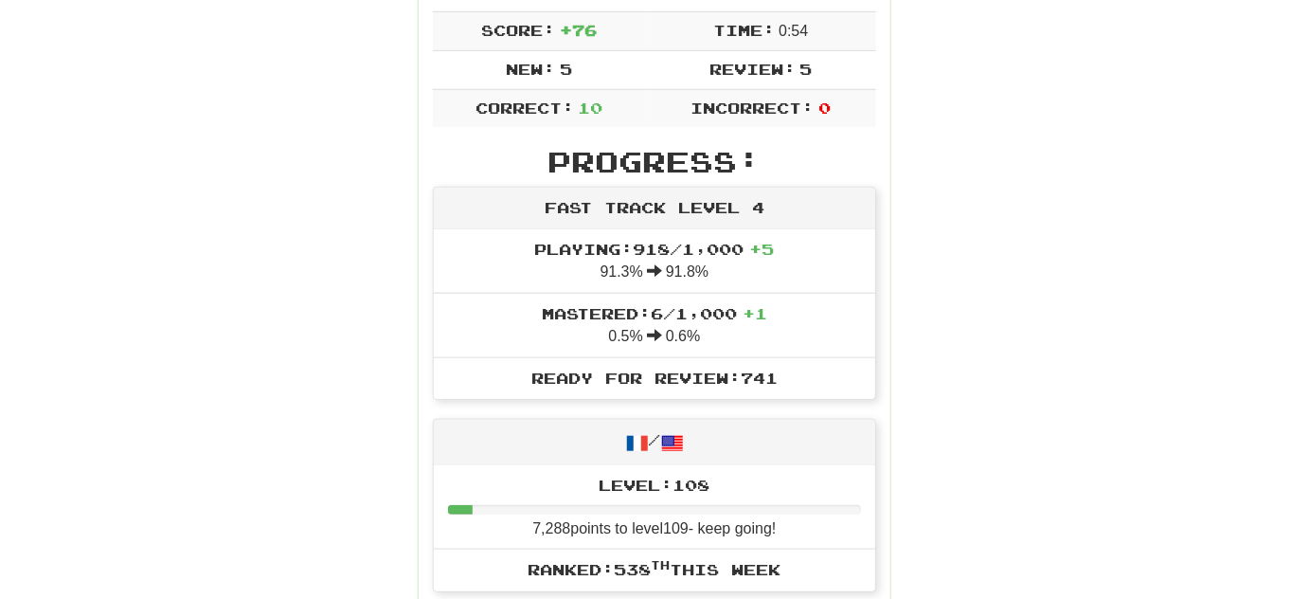
scroll to position [775, 0]
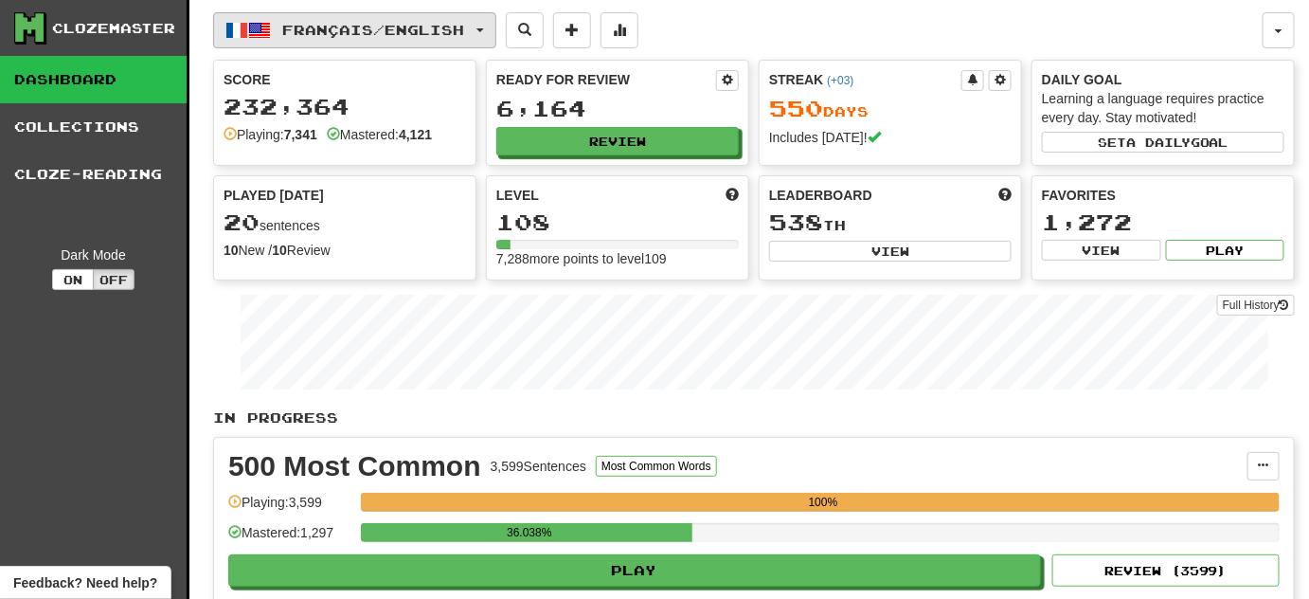
click at [465, 24] on span "Français / English" at bounding box center [374, 30] width 182 height 16
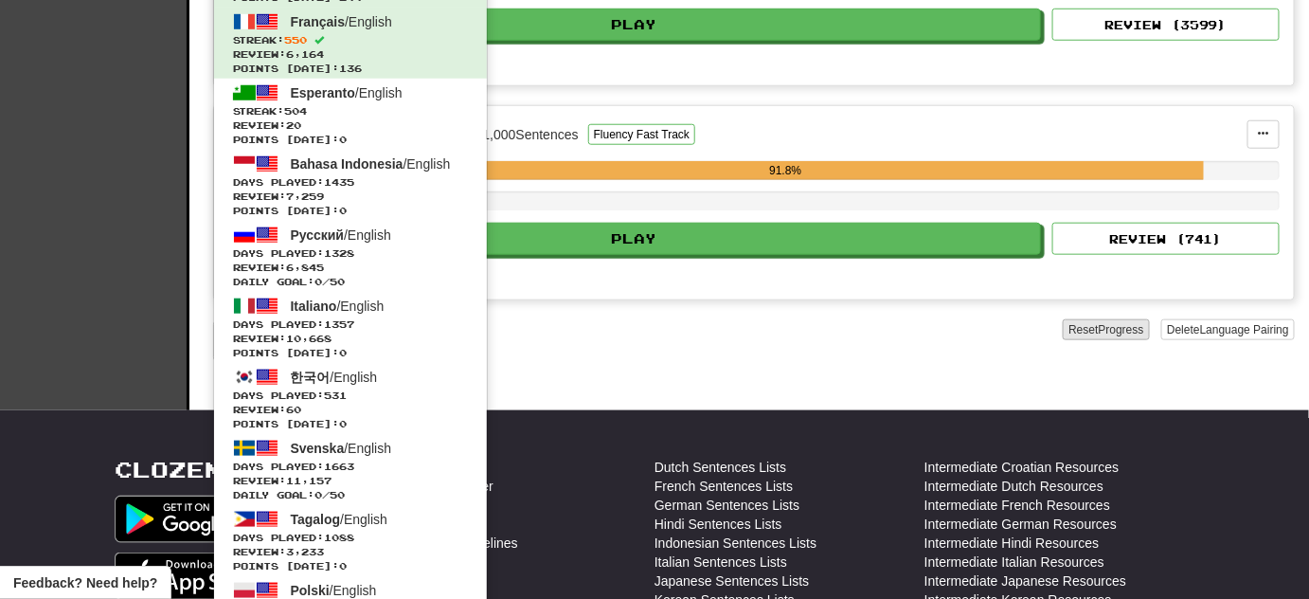
scroll to position [258, 0]
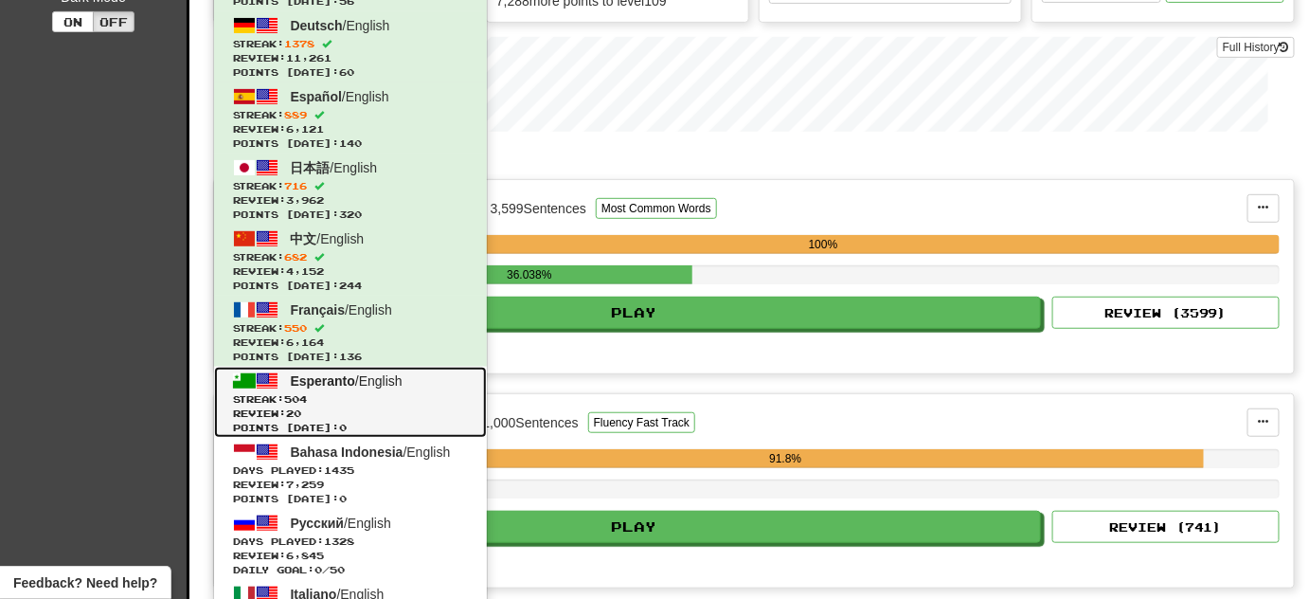
click at [452, 398] on span "Streak: 504" at bounding box center [350, 399] width 235 height 14
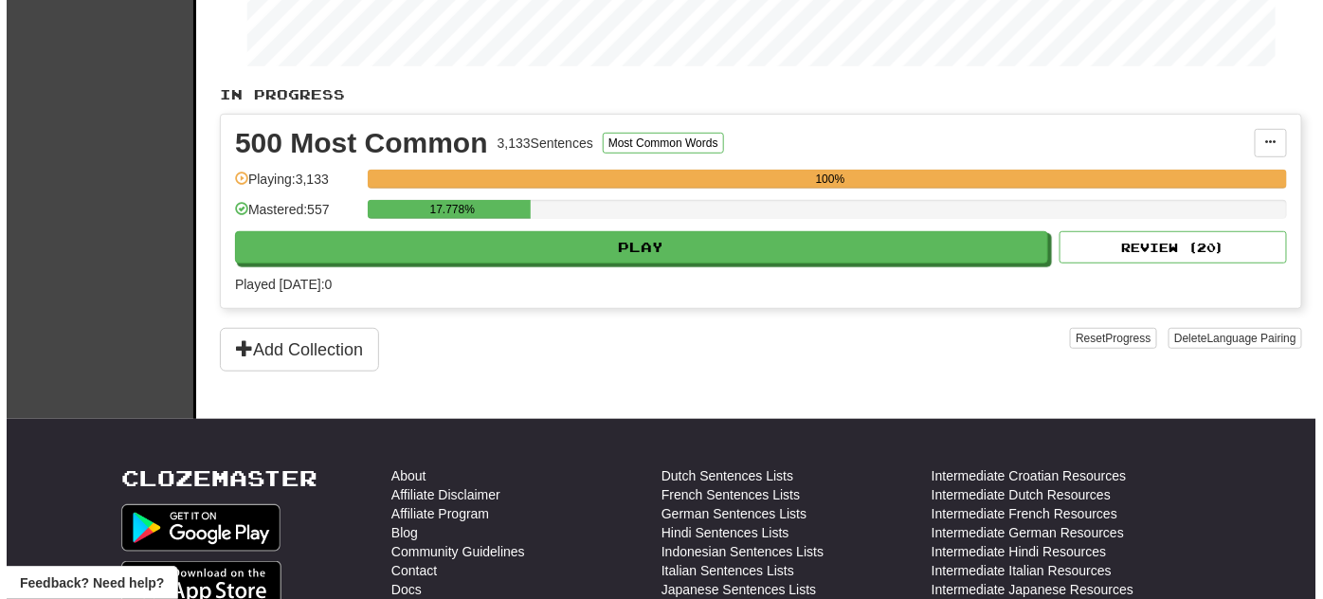
scroll to position [344, 0]
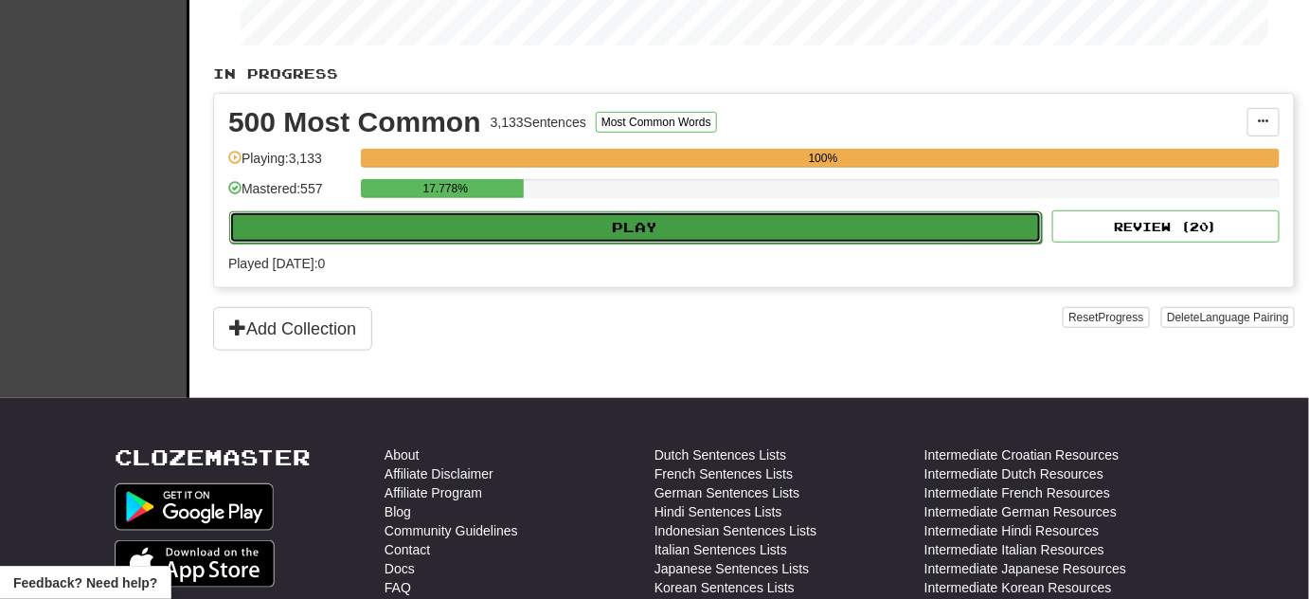
click at [478, 223] on button "Play" at bounding box center [635, 227] width 813 height 32
select select "**"
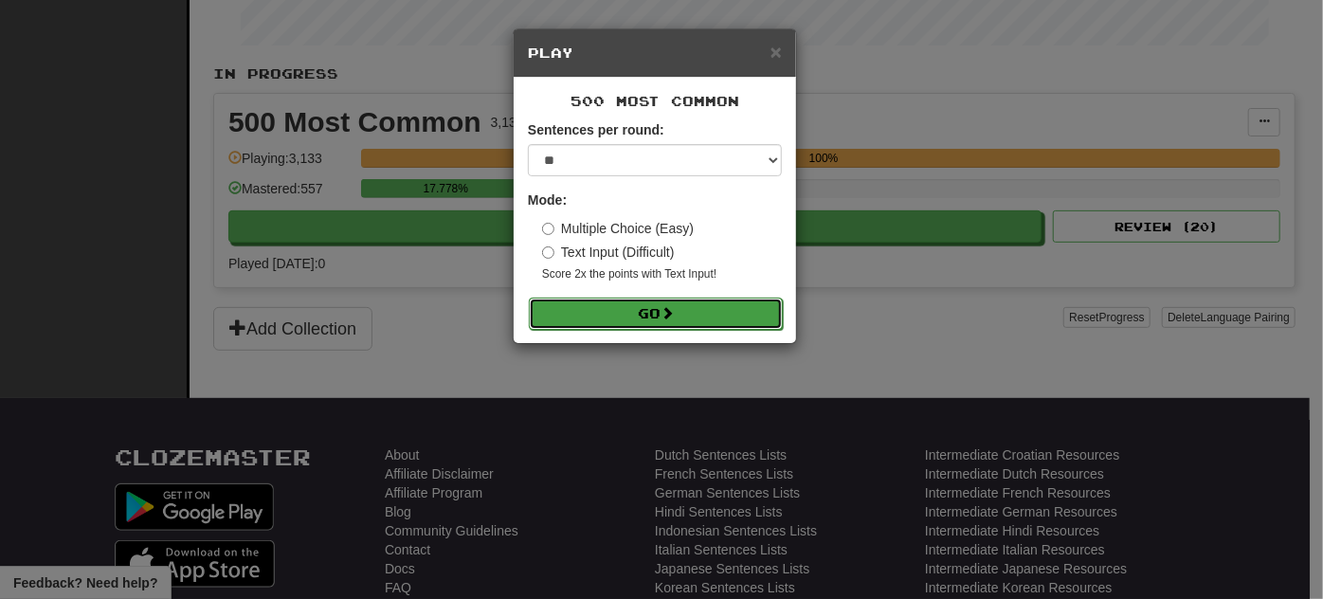
click at [611, 310] on button "Go" at bounding box center [656, 313] width 254 height 32
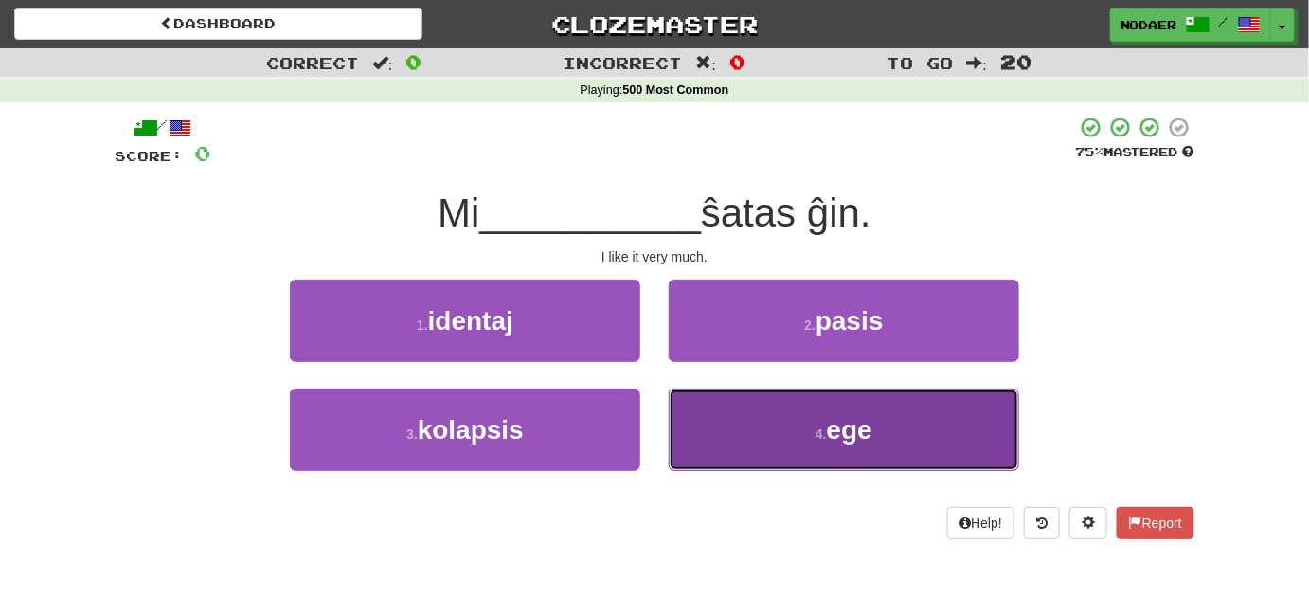
click at [883, 430] on button "4 . [GEOGRAPHIC_DATA]" at bounding box center [844, 429] width 351 height 82
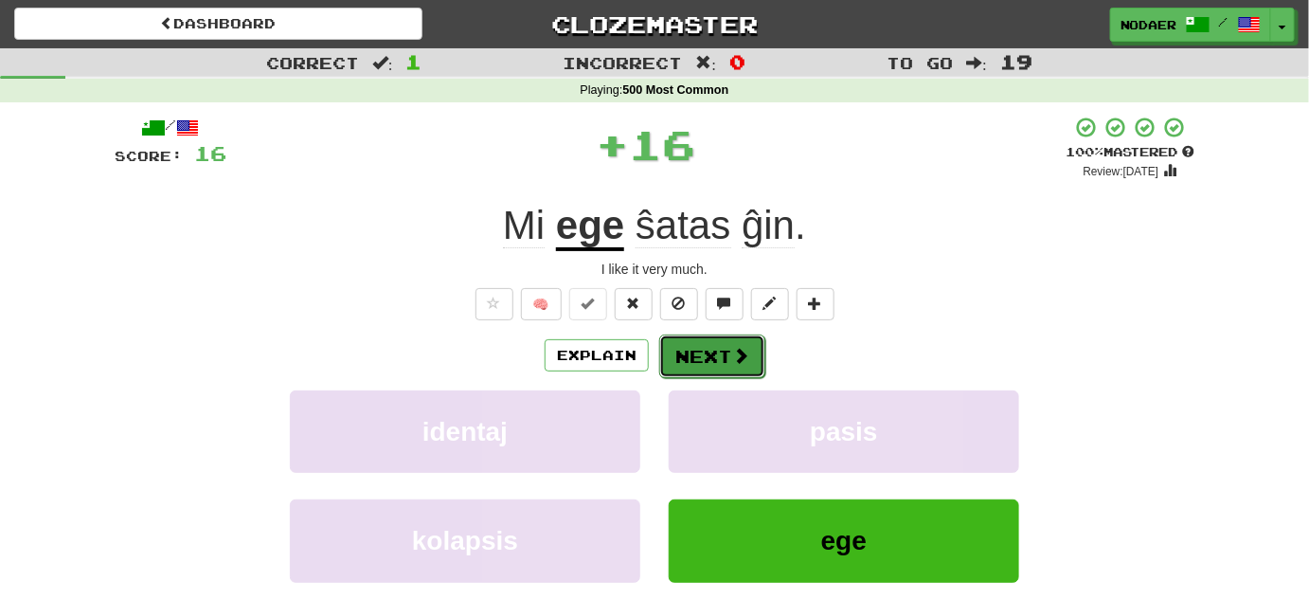
click at [737, 353] on span at bounding box center [740, 355] width 17 height 17
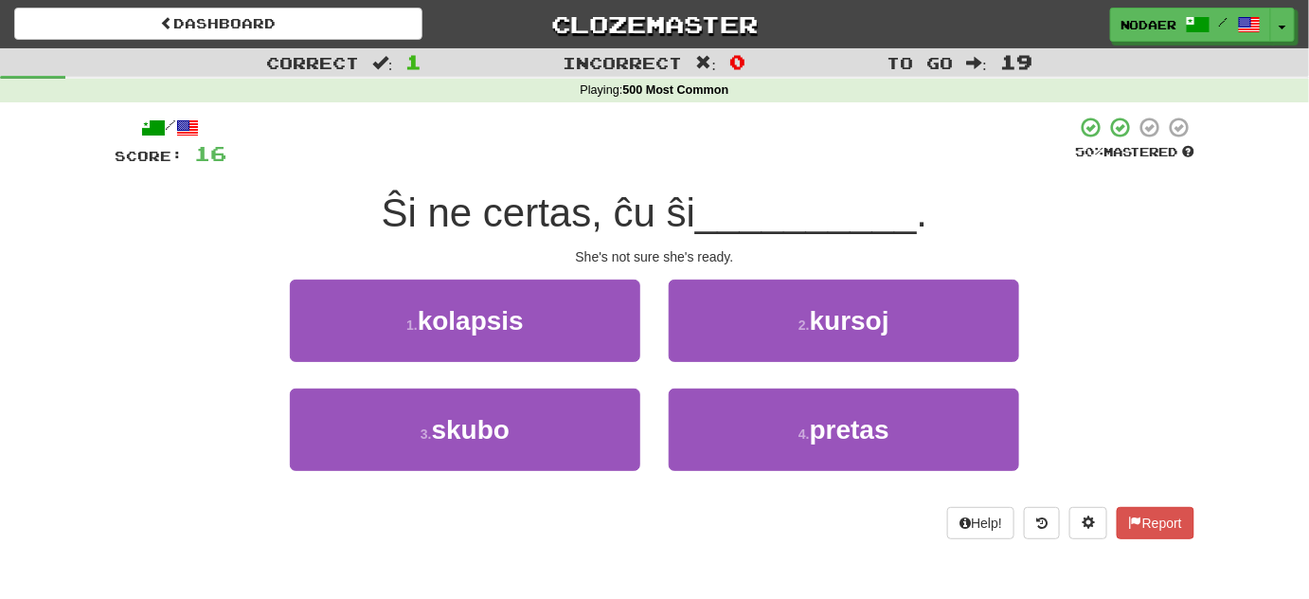
click at [859, 183] on div "/ Score: 16 50 % Mastered Ŝi ne certas, ĉu ŝi __________ . She's not sure she's…" at bounding box center [655, 327] width 1080 height 423
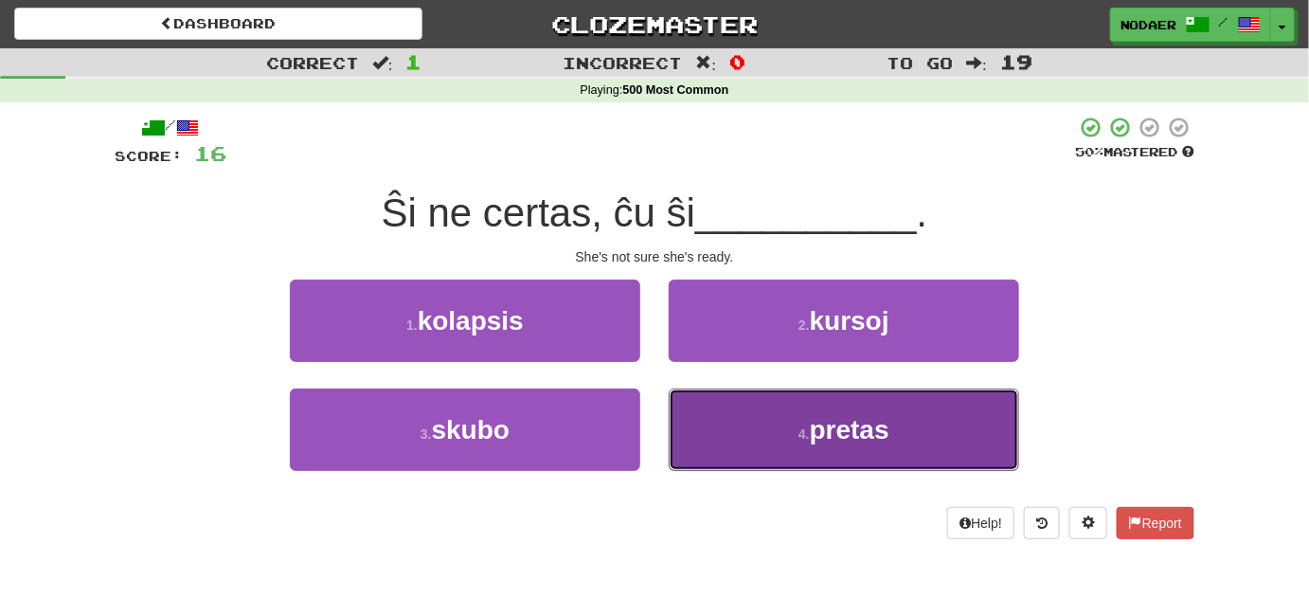
click at [838, 411] on button "4 . pretas" at bounding box center [844, 429] width 351 height 82
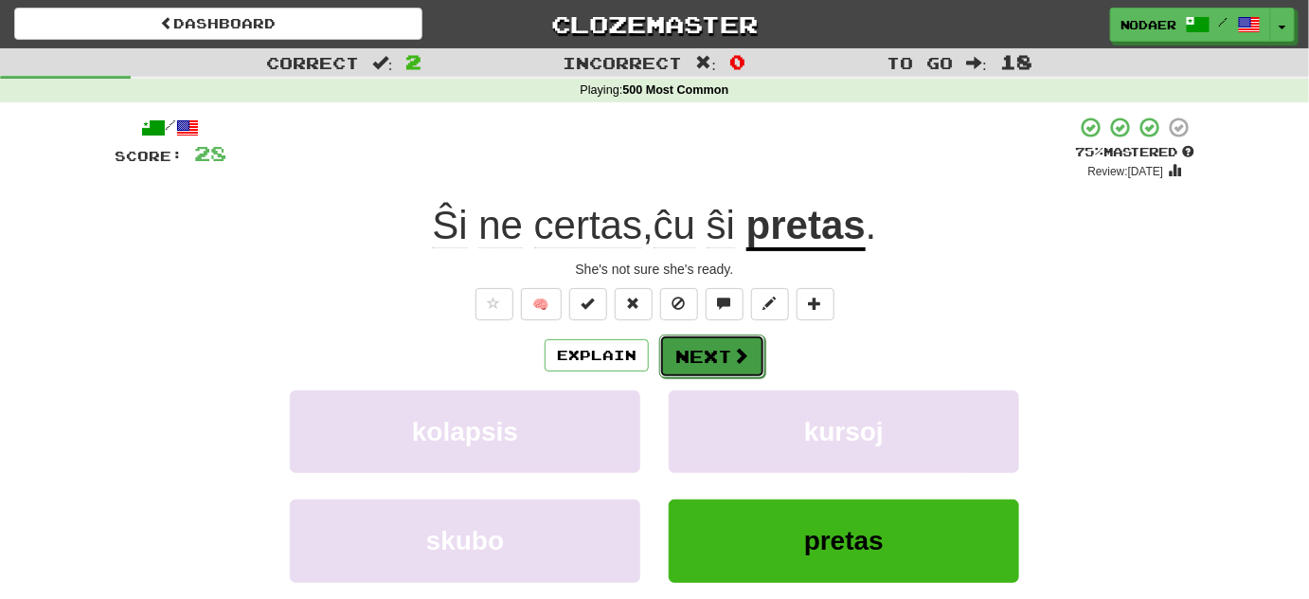
click at [741, 348] on span at bounding box center [740, 355] width 17 height 17
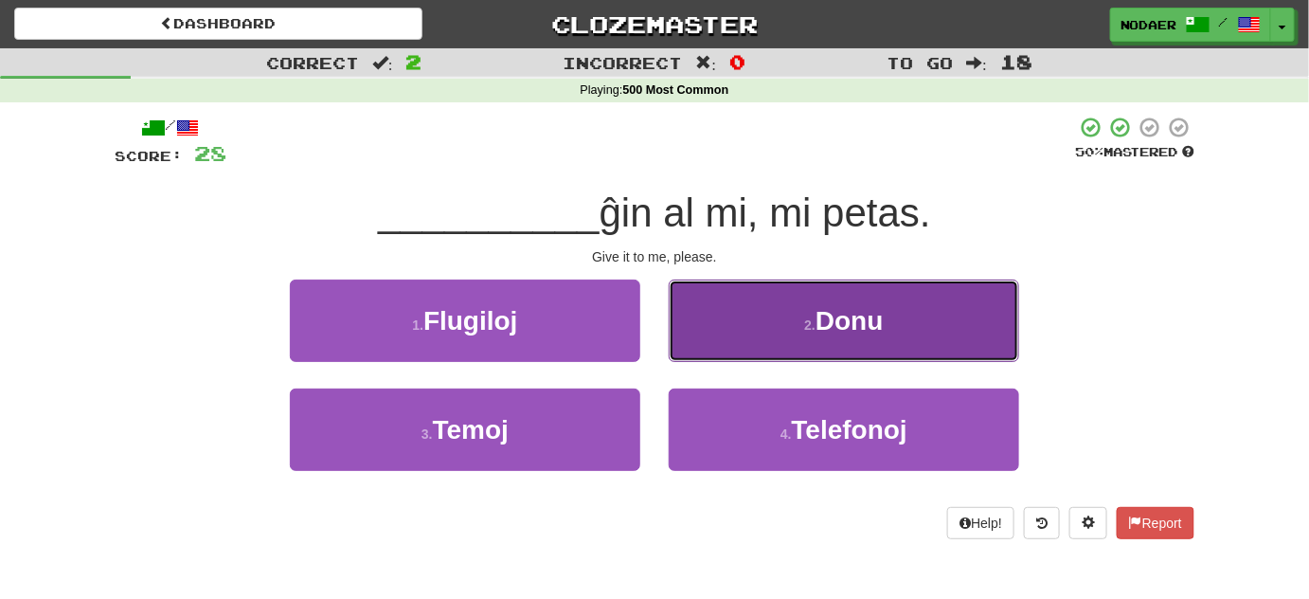
click at [885, 291] on button "2 . Donu" at bounding box center [844, 320] width 351 height 82
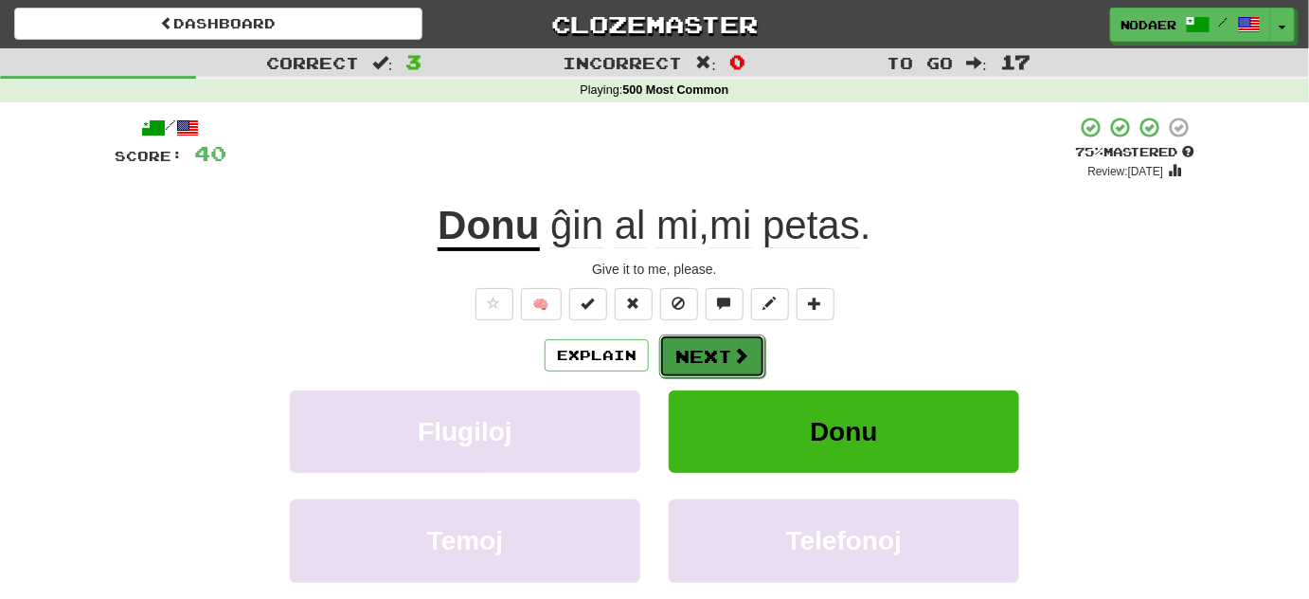
click at [703, 350] on button "Next" at bounding box center [712, 356] width 106 height 44
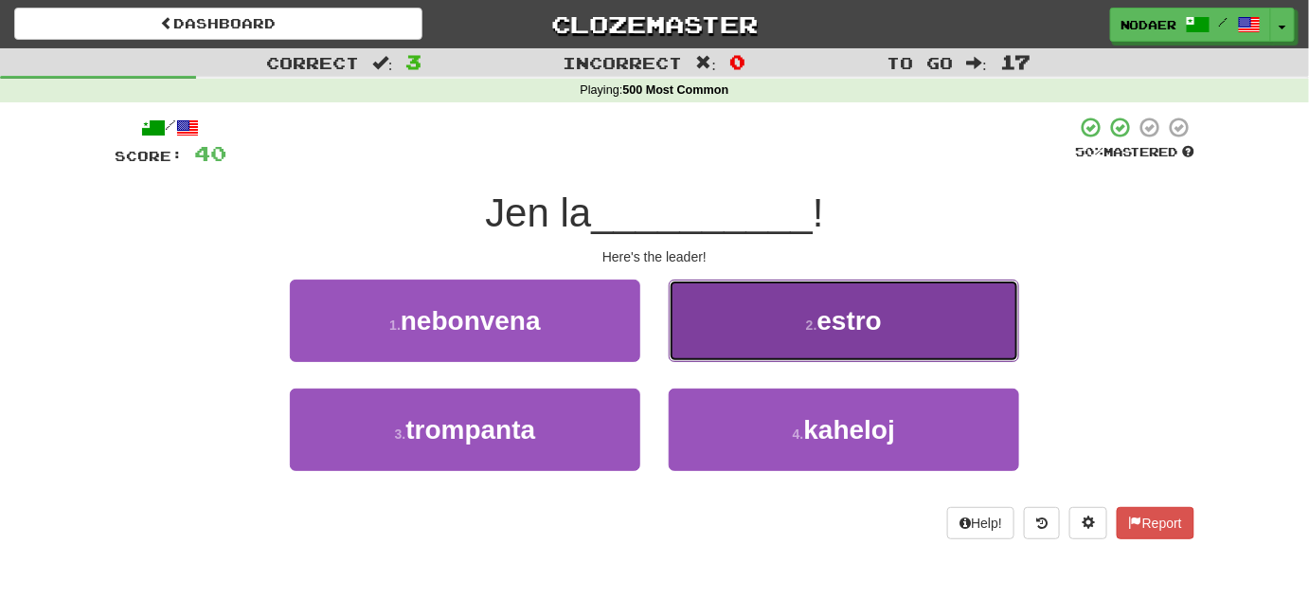
click at [836, 297] on button "2 . estro" at bounding box center [844, 320] width 351 height 82
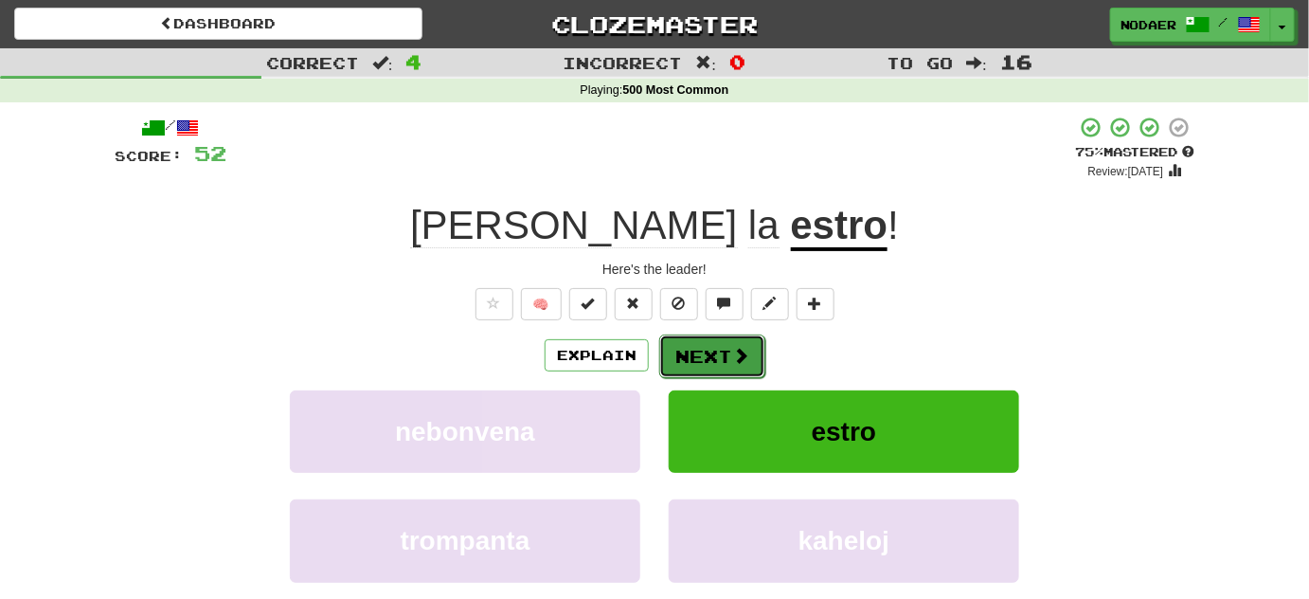
click at [683, 351] on button "Next" at bounding box center [712, 356] width 106 height 44
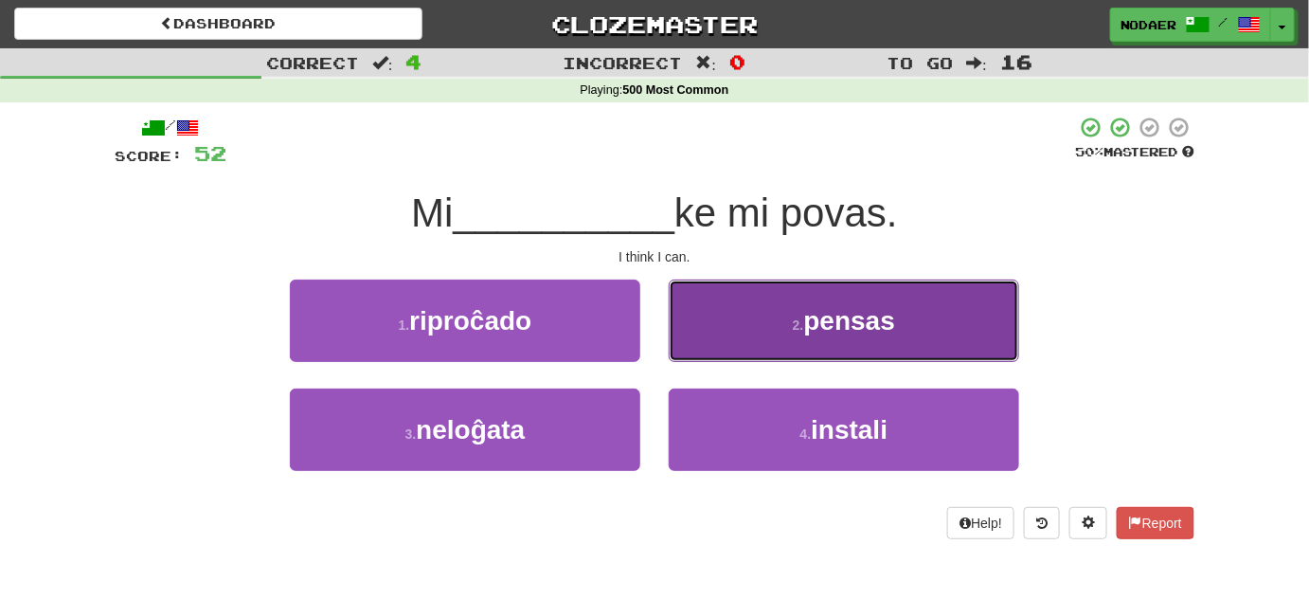
click at [810, 310] on span "pensas" at bounding box center [850, 320] width 92 height 29
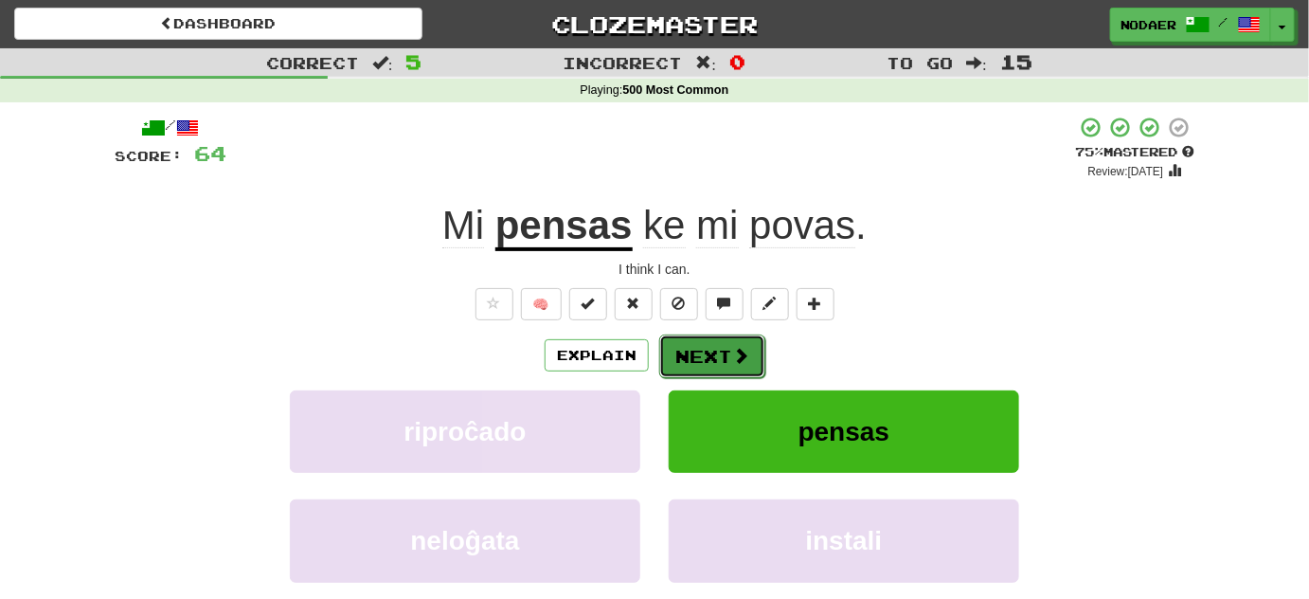
click at [693, 336] on button "Next" at bounding box center [712, 356] width 106 height 44
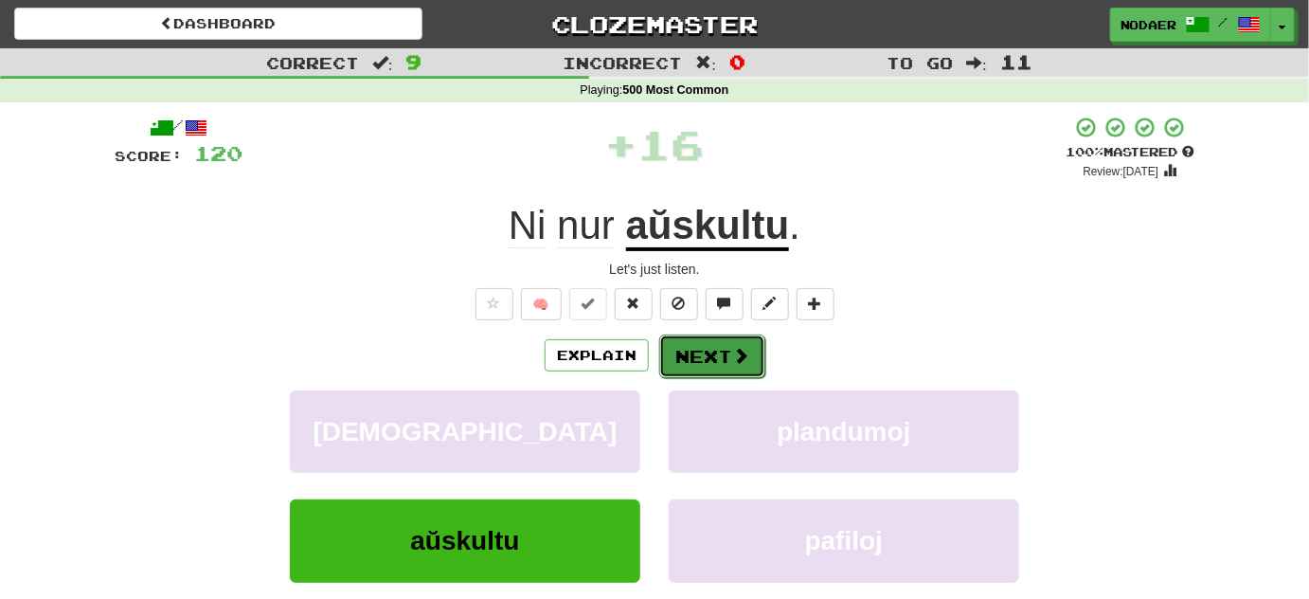
click at [686, 366] on button "Next" at bounding box center [712, 356] width 106 height 44
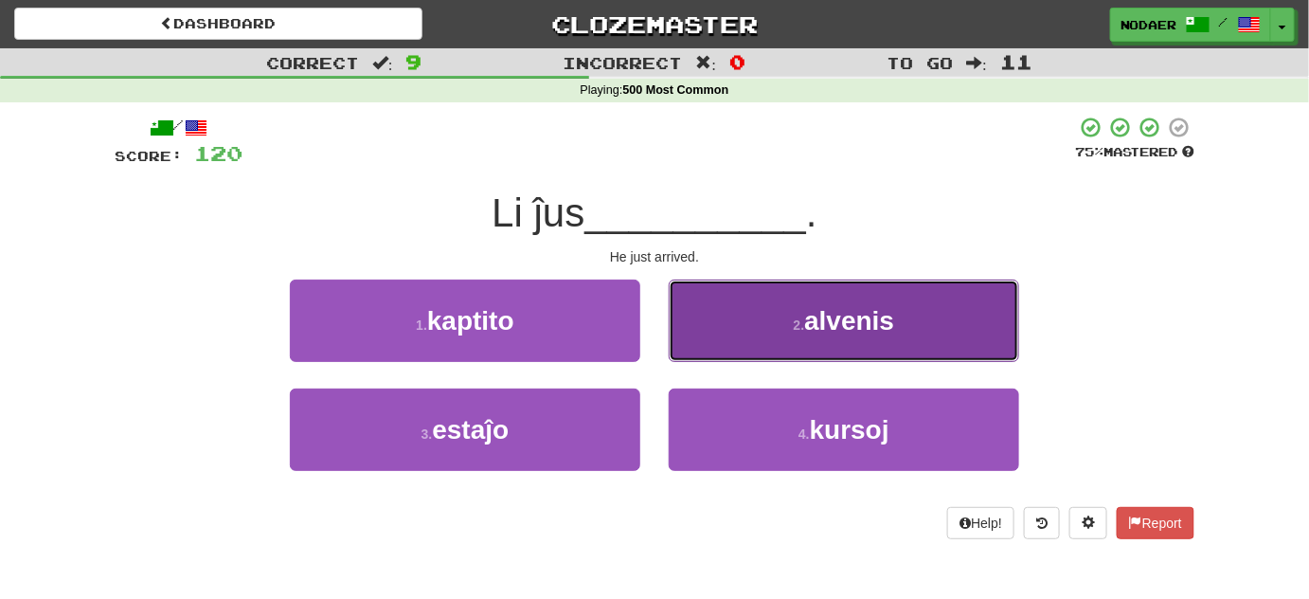
click at [848, 313] on span "alvenis" at bounding box center [849, 320] width 90 height 29
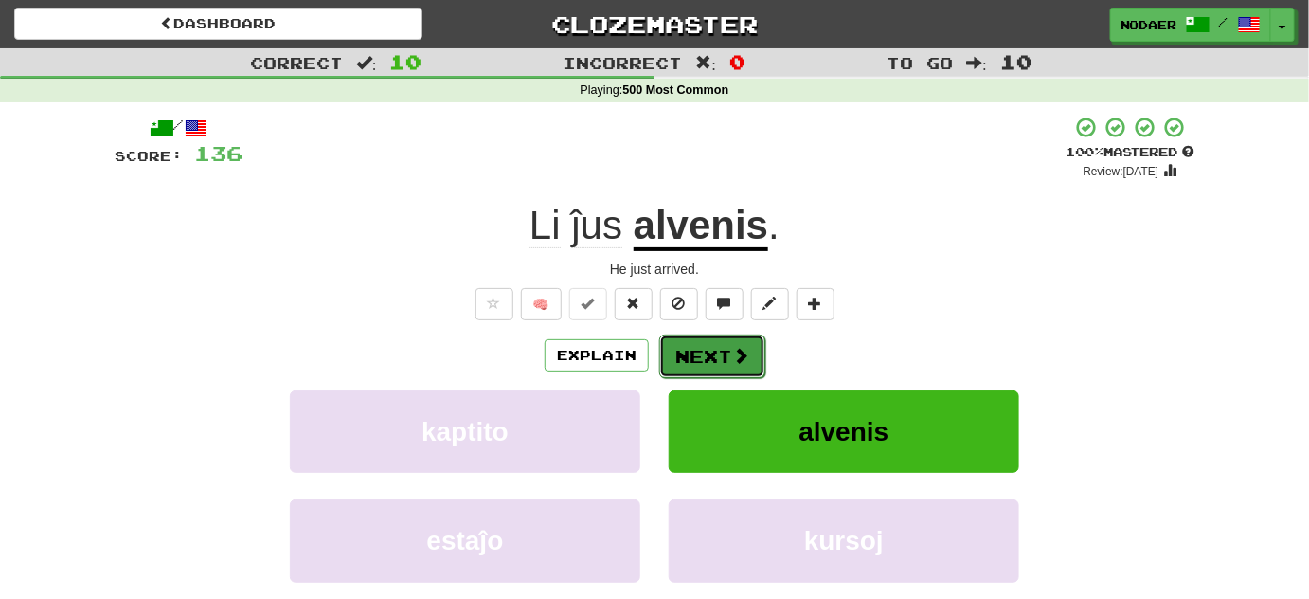
click at [729, 358] on button "Next" at bounding box center [712, 356] width 106 height 44
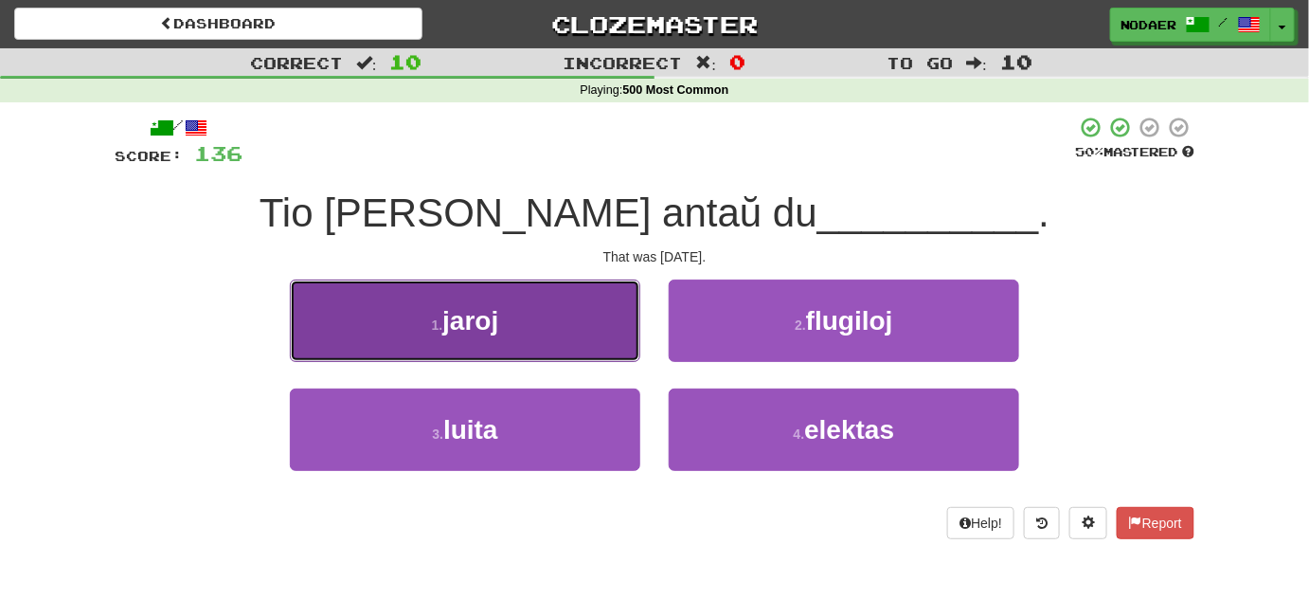
click at [616, 344] on button "1 . [GEOGRAPHIC_DATA]" at bounding box center [465, 320] width 351 height 82
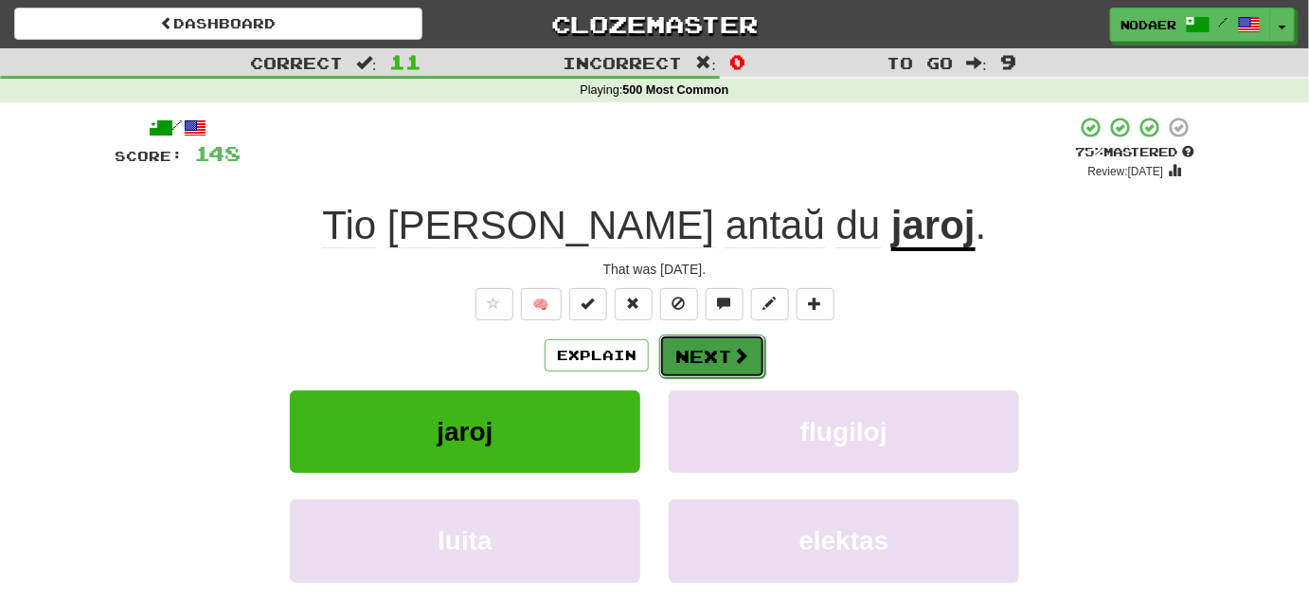
click at [713, 352] on button "Next" at bounding box center [712, 356] width 106 height 44
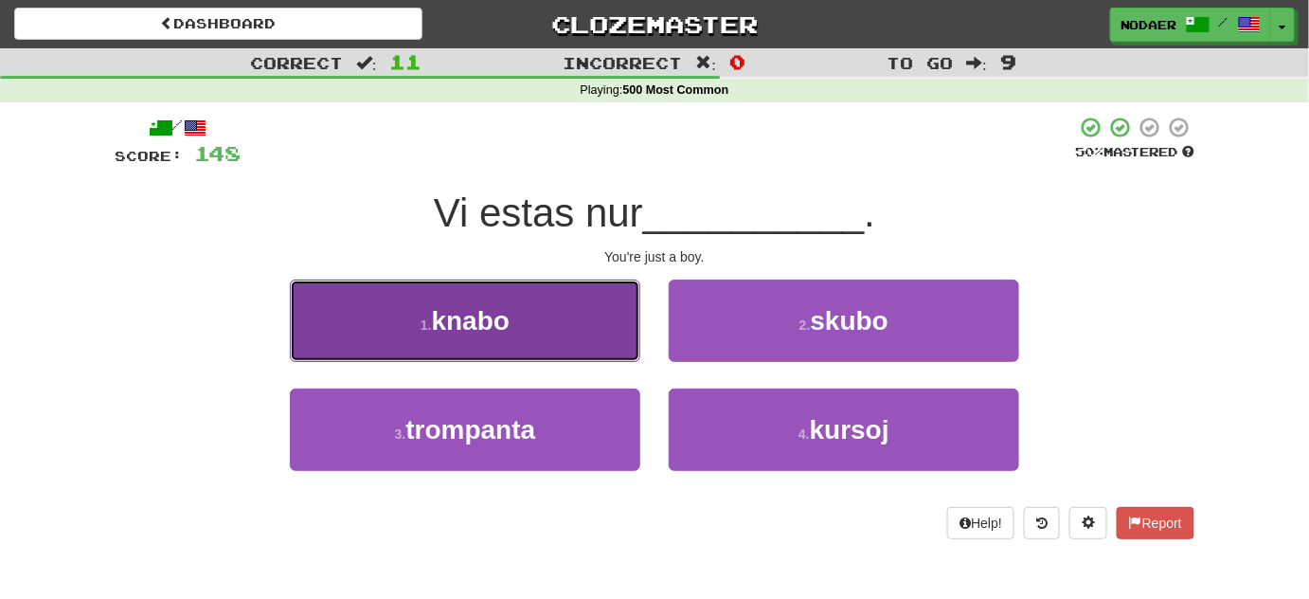
click at [606, 334] on button "1 . knabo" at bounding box center [465, 320] width 351 height 82
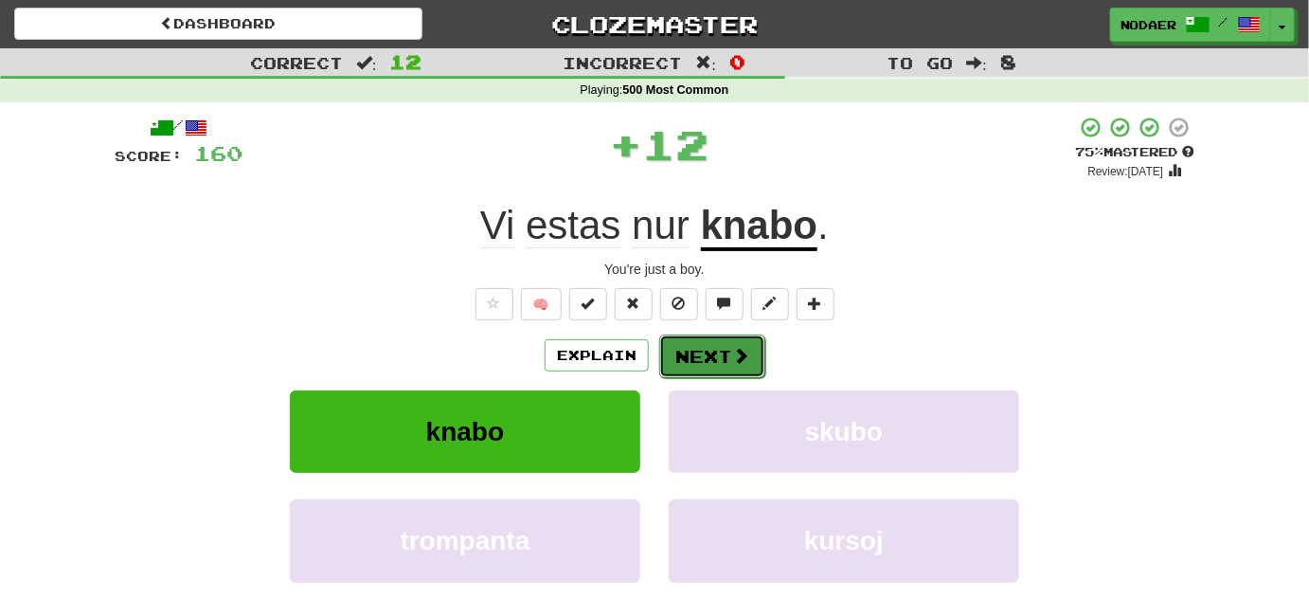
click at [707, 351] on button "Next" at bounding box center [712, 356] width 106 height 44
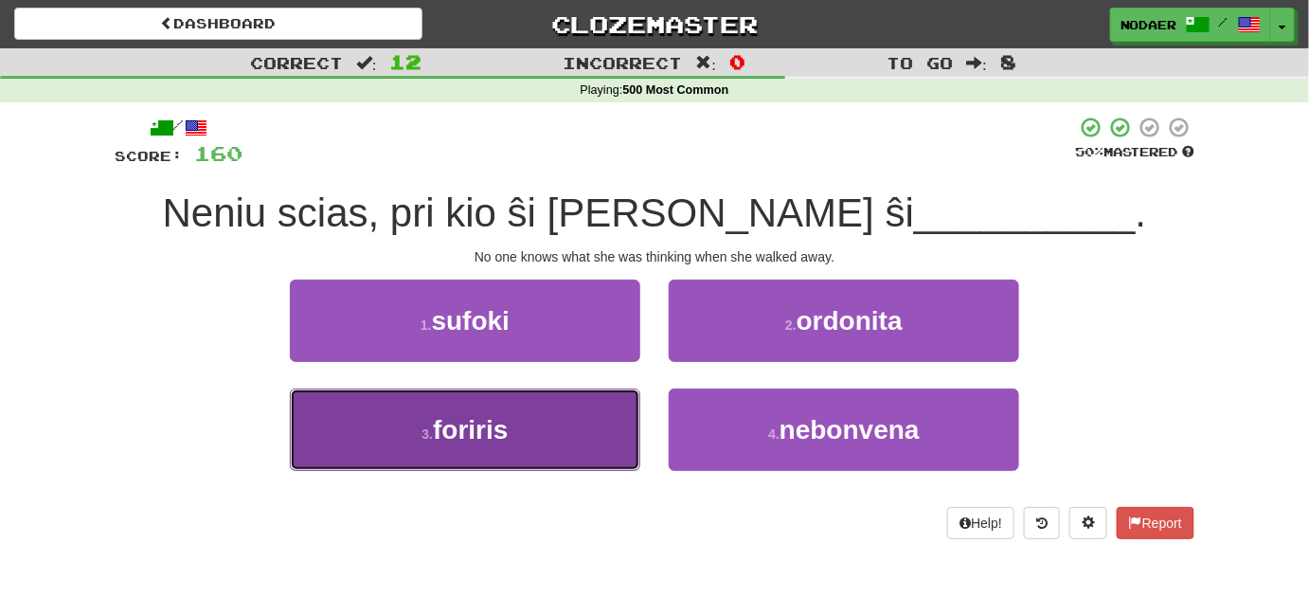
click at [583, 428] on button "3 . foriris" at bounding box center [465, 429] width 351 height 82
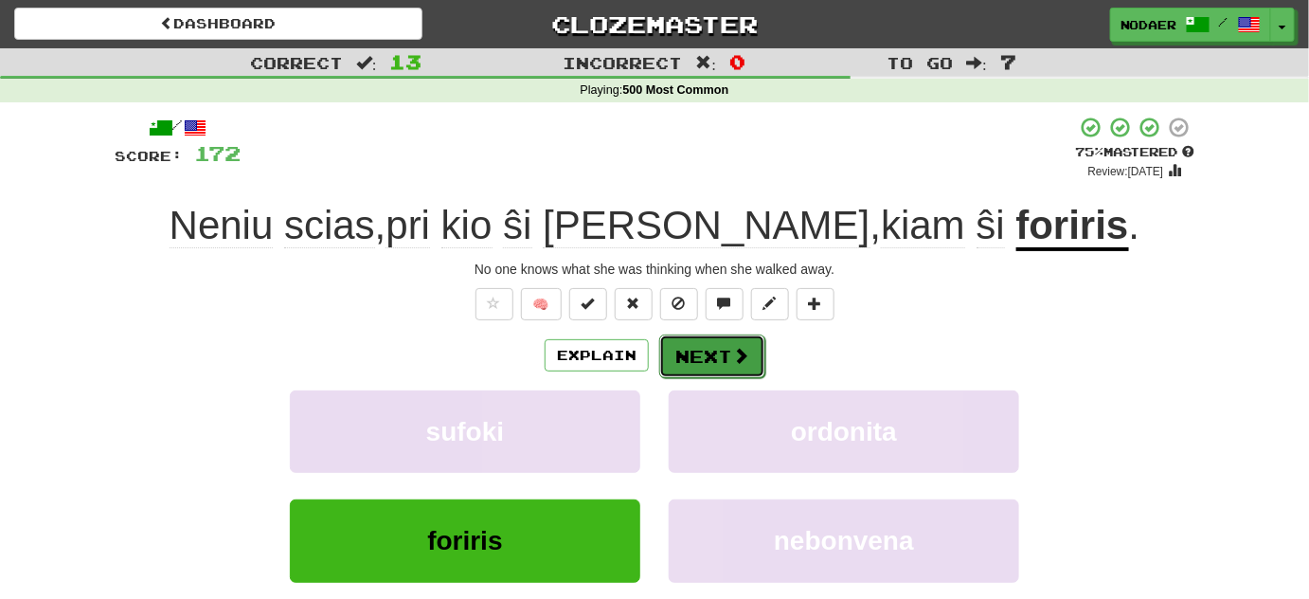
click at [739, 357] on span at bounding box center [740, 355] width 17 height 17
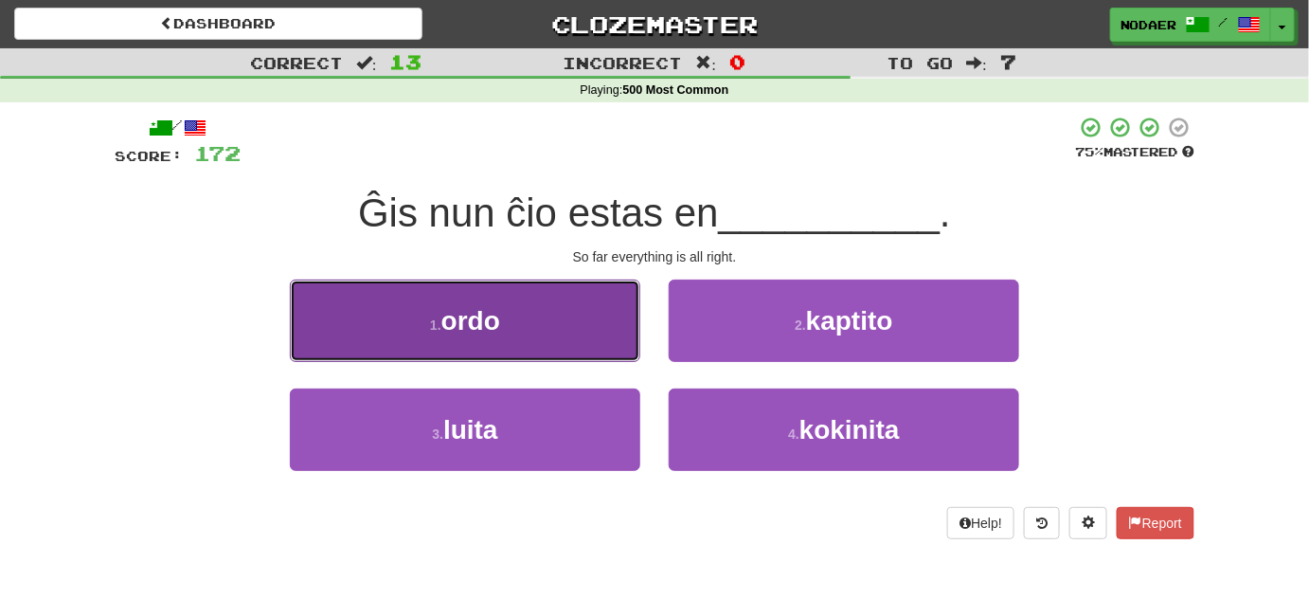
click at [535, 332] on button "1 . ordo" at bounding box center [465, 320] width 351 height 82
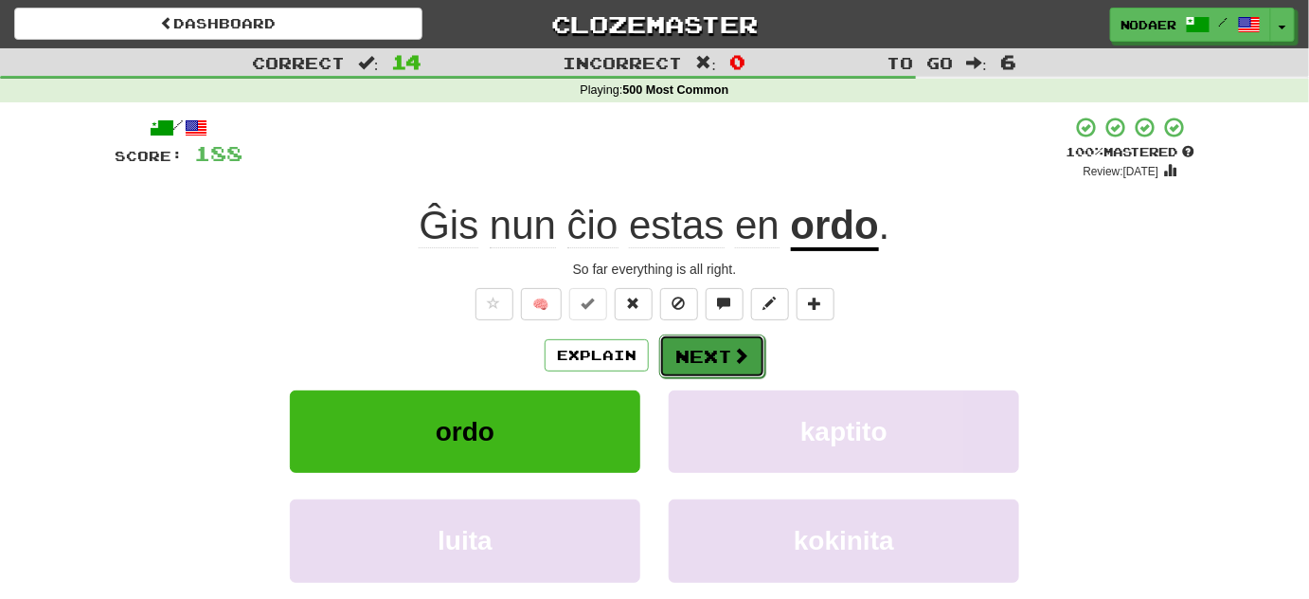
click at [738, 343] on button "Next" at bounding box center [712, 356] width 106 height 44
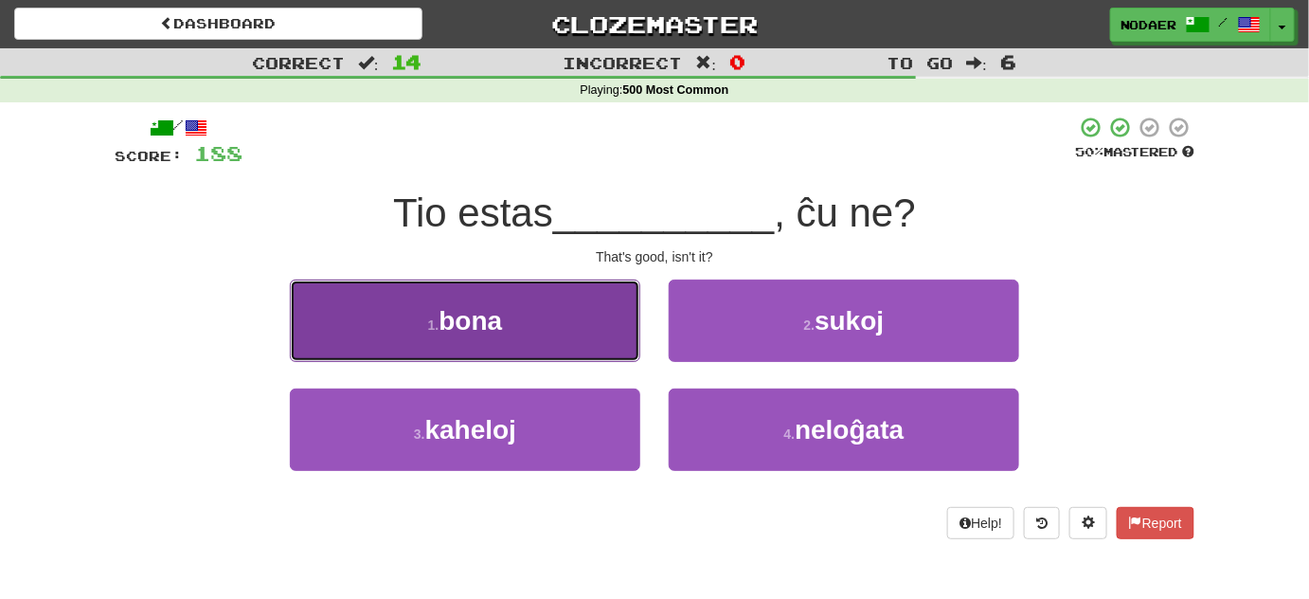
click at [548, 345] on button "1 . bona" at bounding box center [465, 320] width 351 height 82
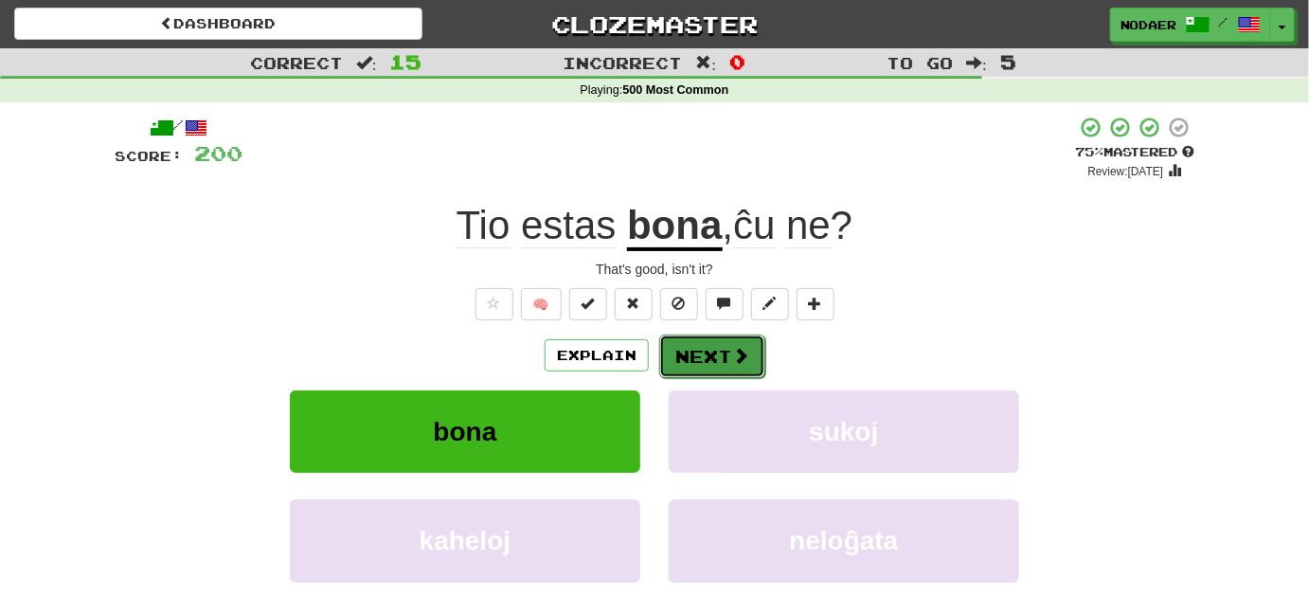
click at [711, 349] on button "Next" at bounding box center [712, 356] width 106 height 44
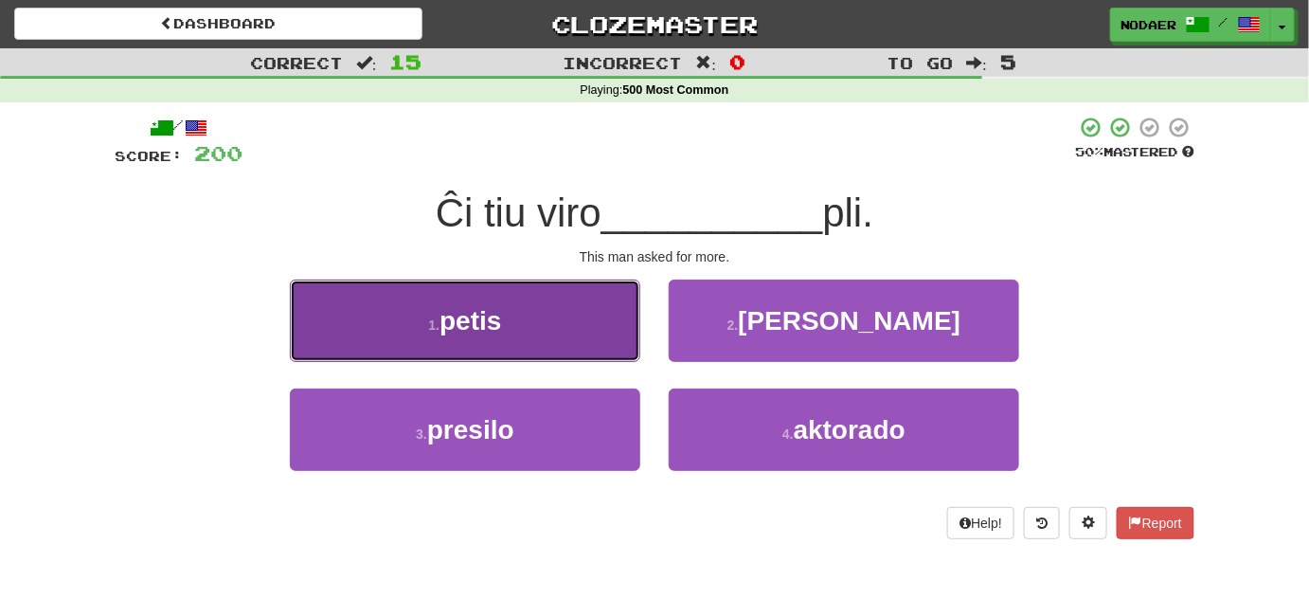
click at [557, 331] on button "1 . petis" at bounding box center [465, 320] width 351 height 82
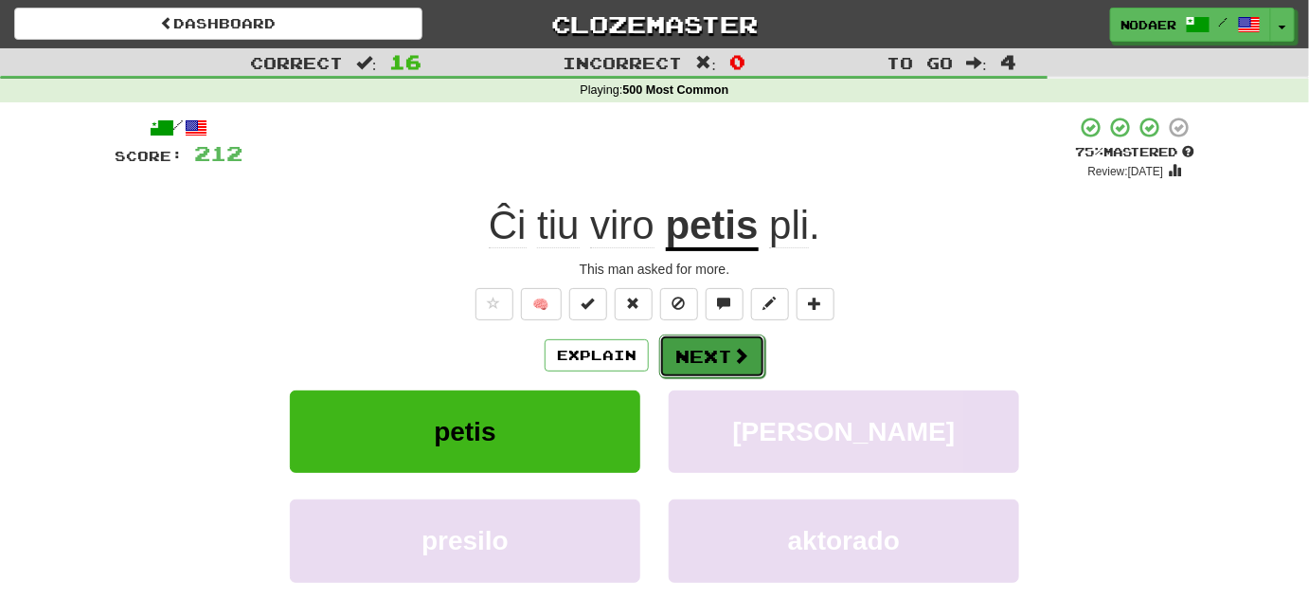
click at [707, 358] on button "Next" at bounding box center [712, 356] width 106 height 44
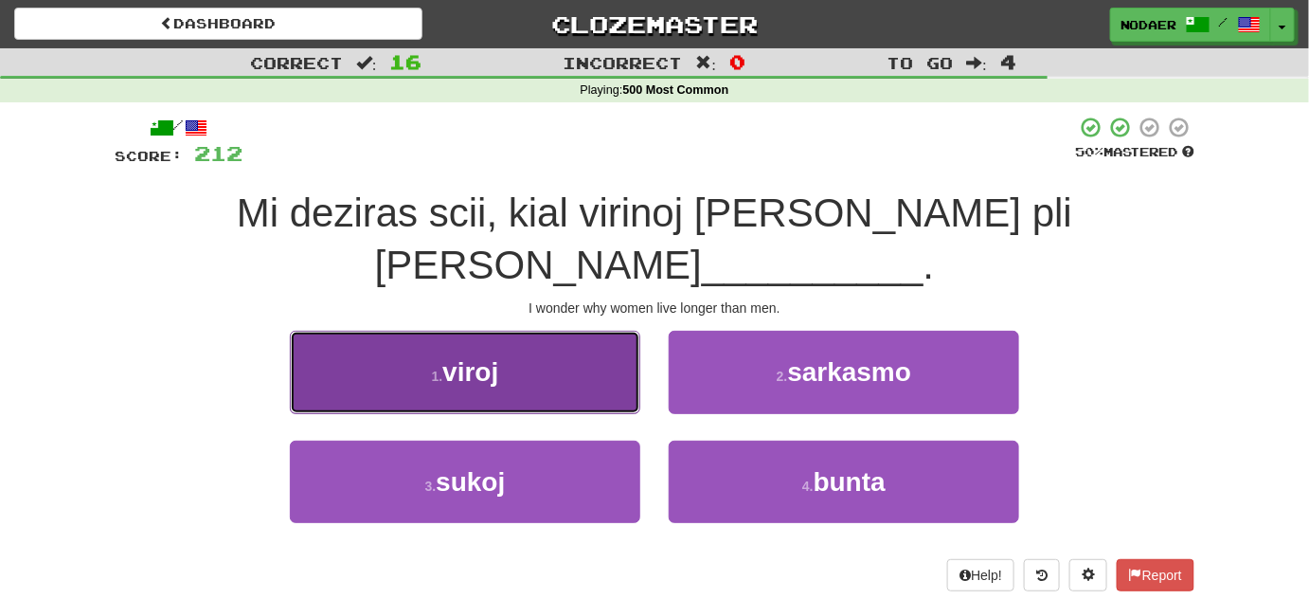
click at [544, 331] on button "1 . viroj" at bounding box center [465, 372] width 351 height 82
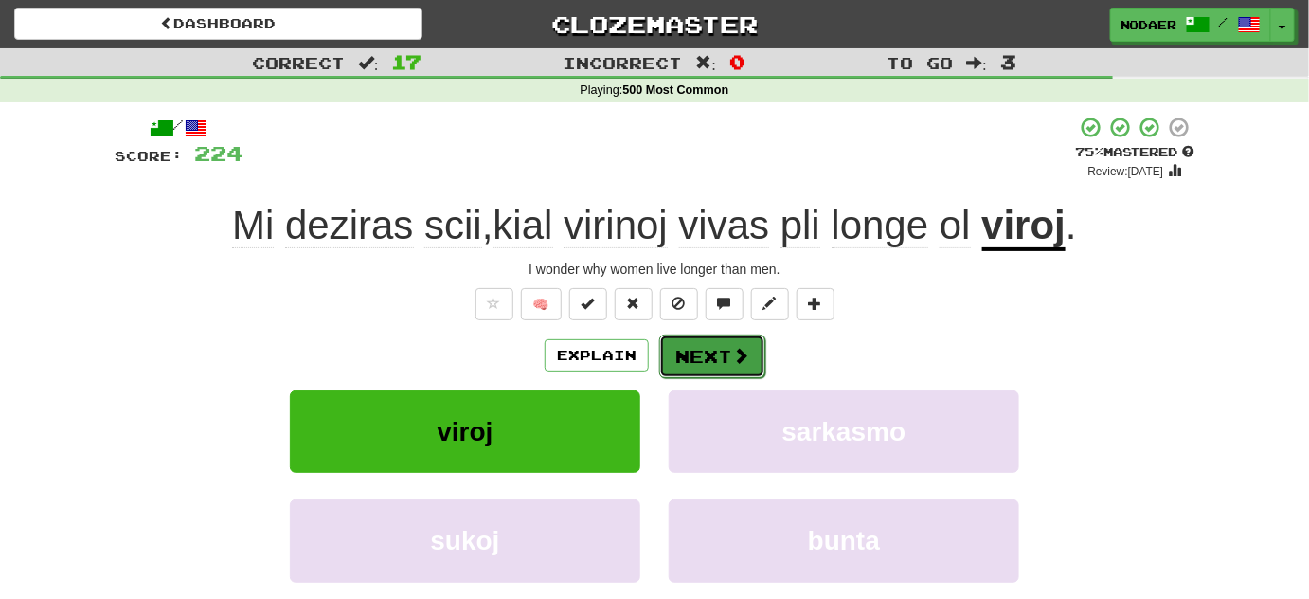
click at [710, 346] on button "Next" at bounding box center [712, 356] width 106 height 44
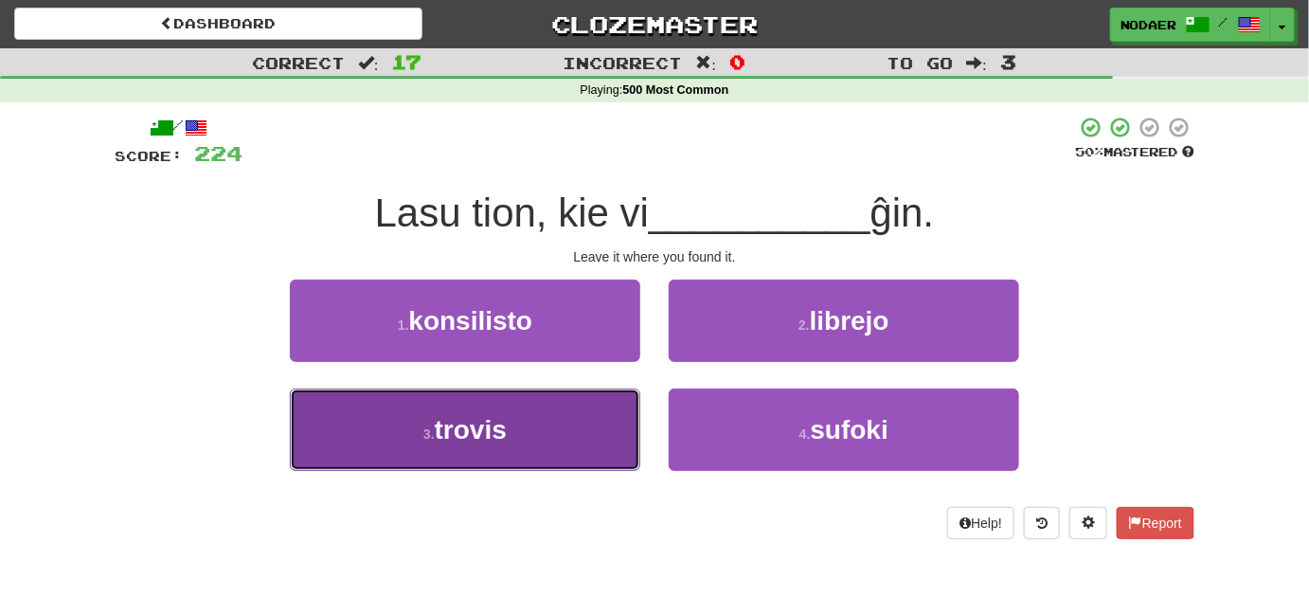
click at [535, 441] on button "3 . trovis" at bounding box center [465, 429] width 351 height 82
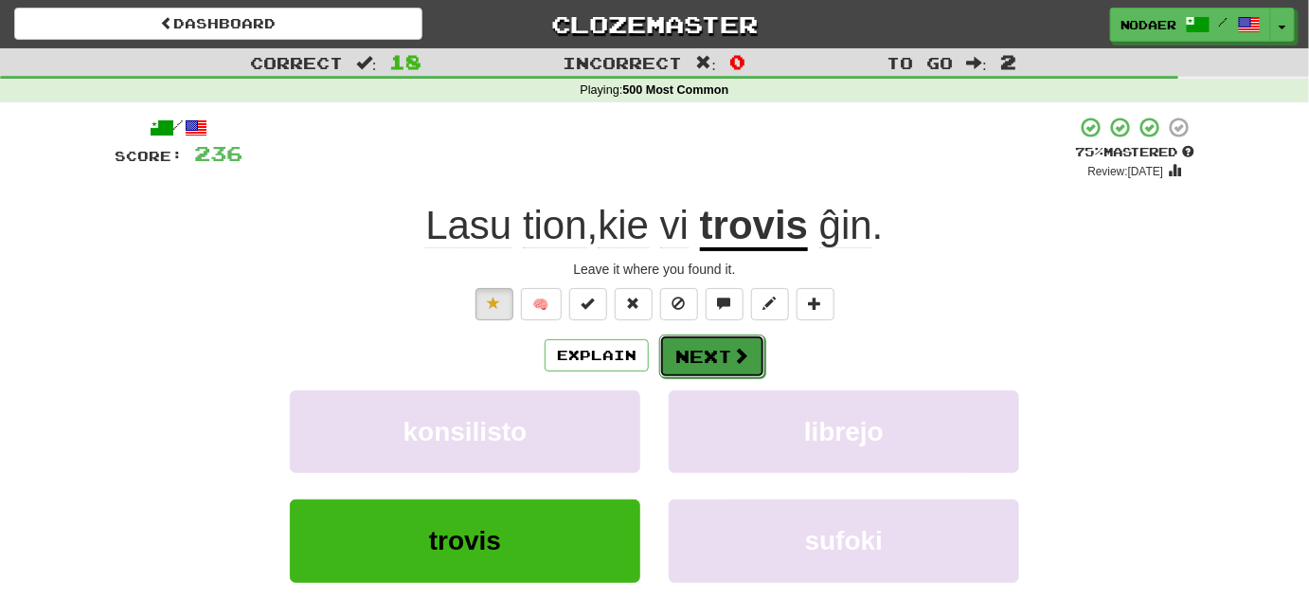
click at [741, 352] on span at bounding box center [740, 355] width 17 height 17
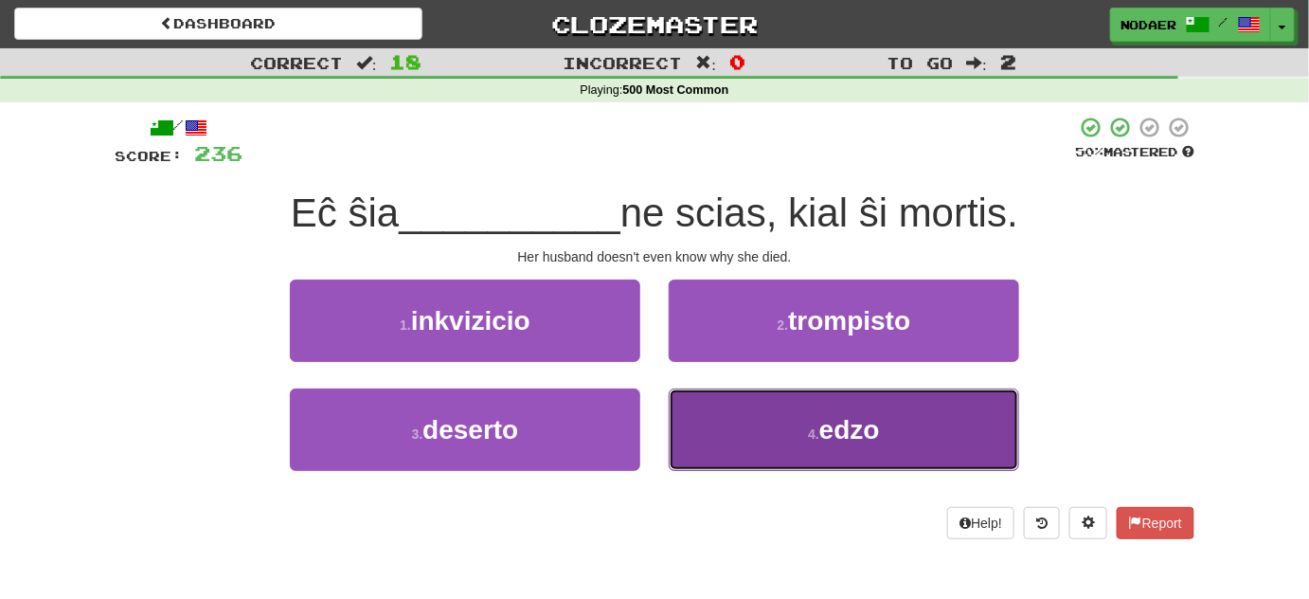
click at [825, 419] on span "edzo" at bounding box center [849, 429] width 61 height 29
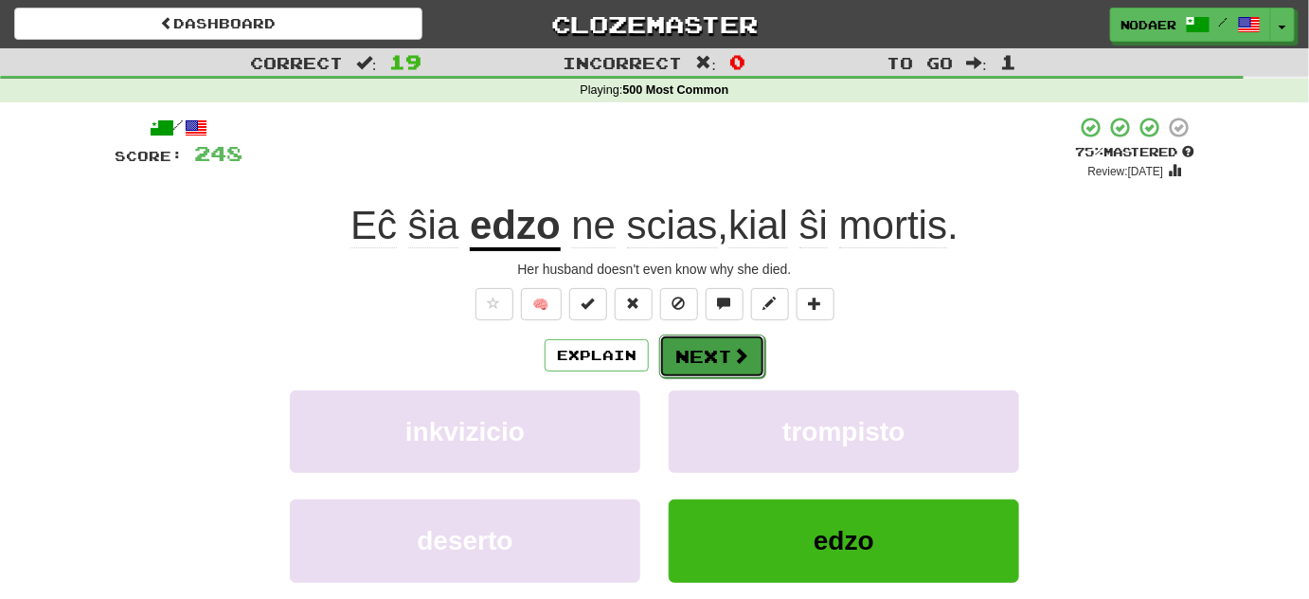
click at [705, 360] on button "Next" at bounding box center [712, 356] width 106 height 44
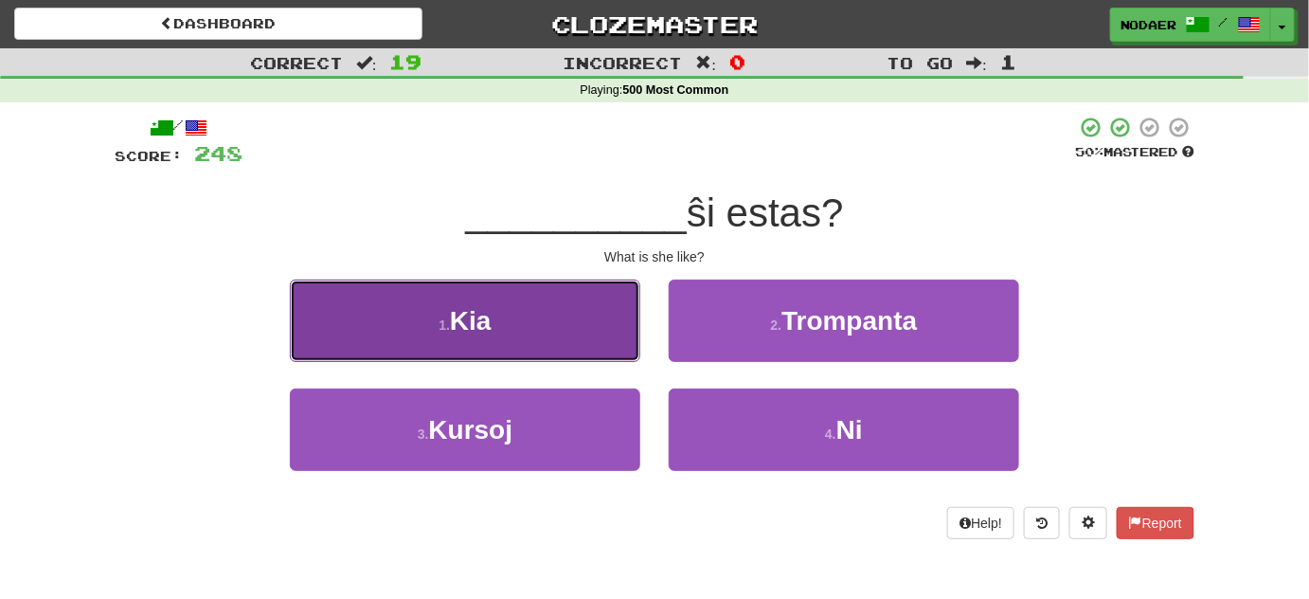
click at [550, 298] on button "1 . Kia" at bounding box center [465, 320] width 351 height 82
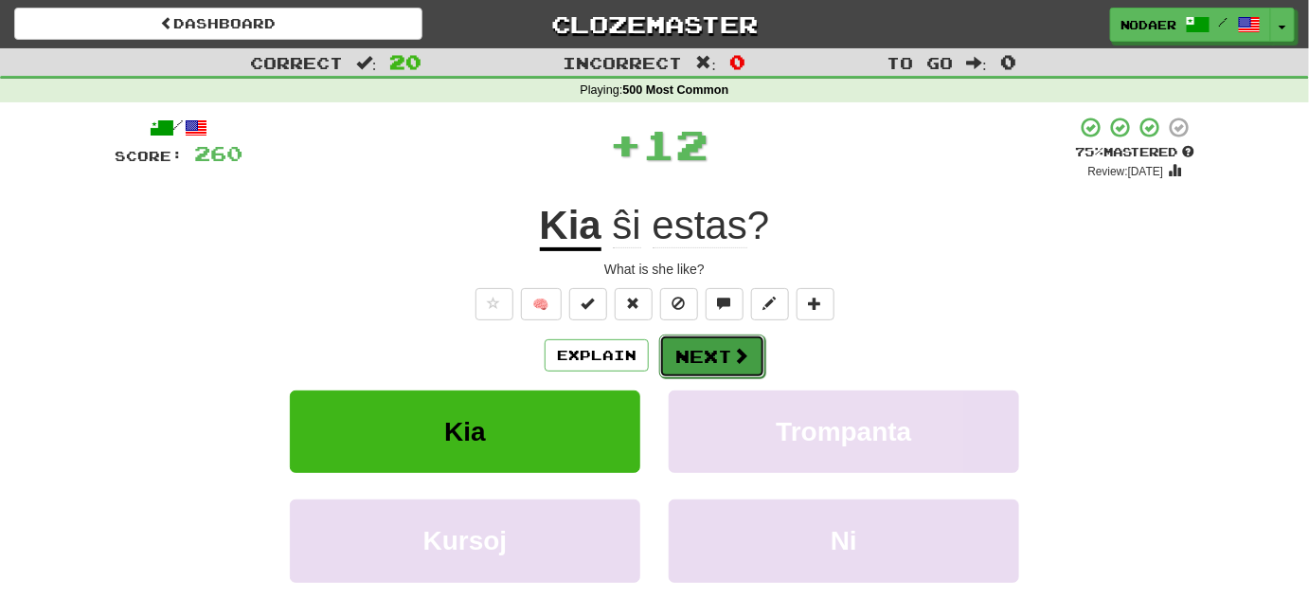
click at [747, 362] on span at bounding box center [740, 355] width 17 height 17
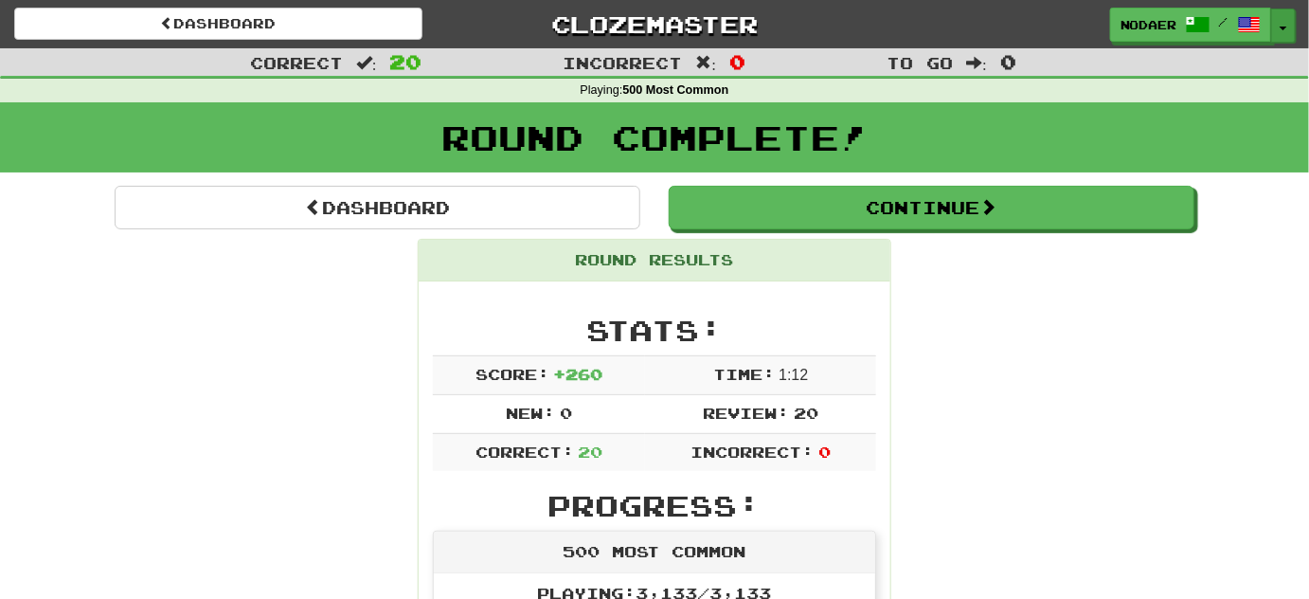
click at [1279, 19] on button "Toggle Dropdown" at bounding box center [1283, 26] width 25 height 34
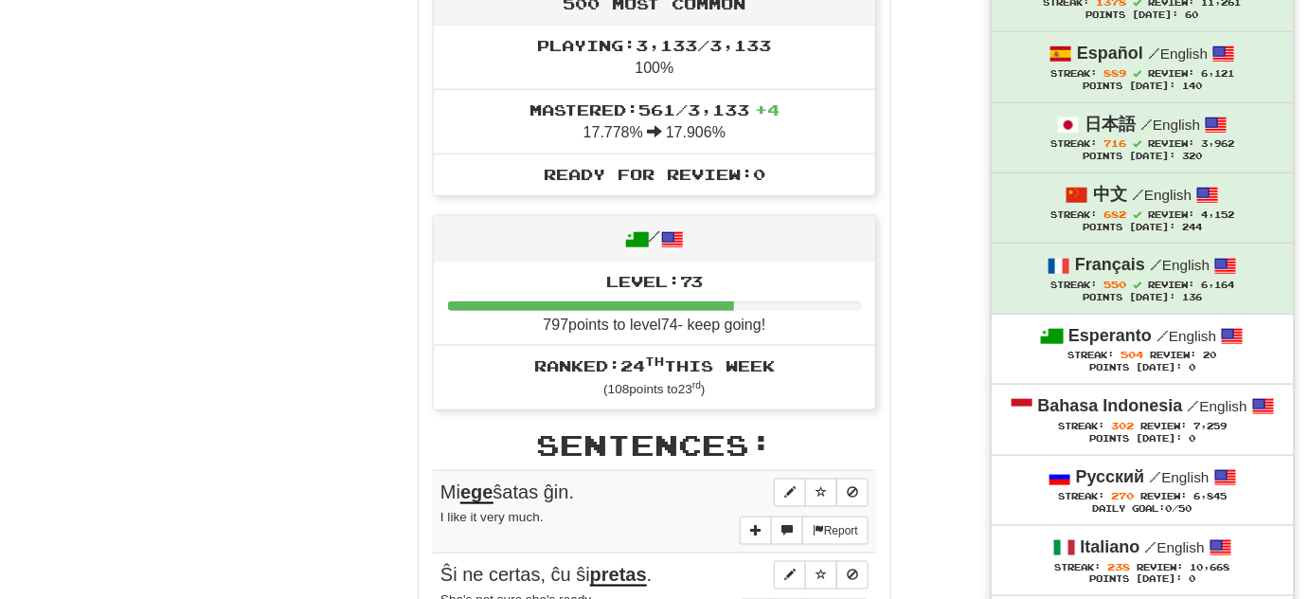
scroll to position [603, 0]
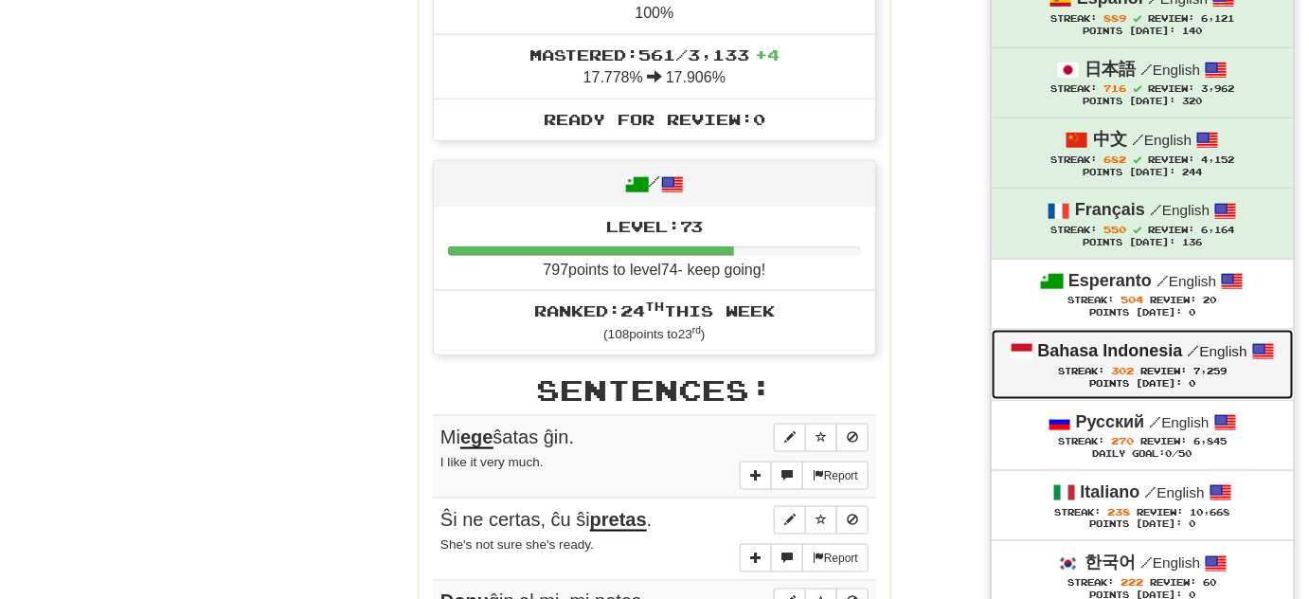
click at [1134, 382] on div "Points [DATE]: 0" at bounding box center [1143, 384] width 264 height 12
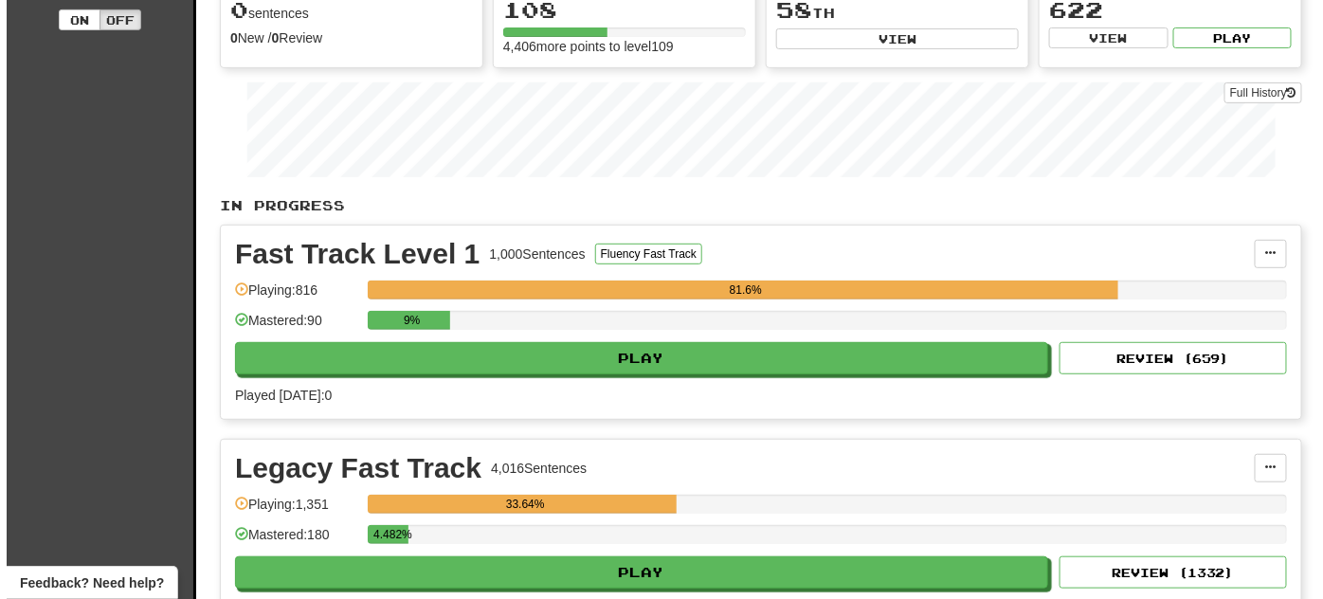
scroll to position [344, 0]
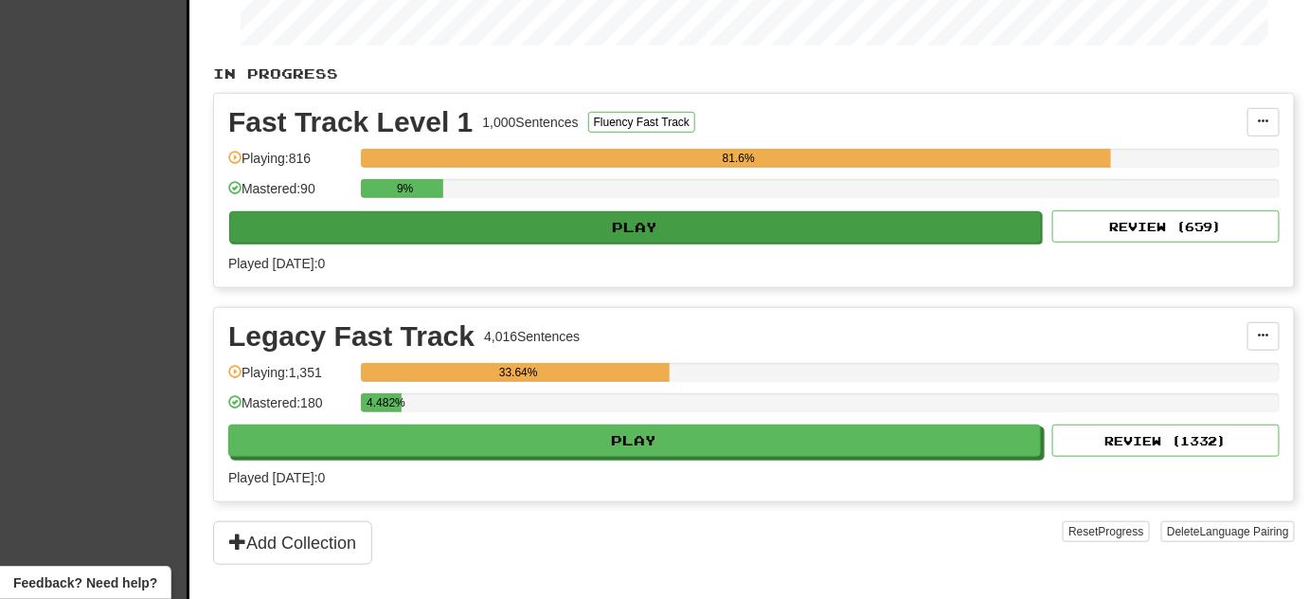
click at [707, 237] on div "Fast Track Level 1 1,000 Sentences Fluency Fast Track Manage Sentences Unpin fr…" at bounding box center [754, 190] width 1080 height 193
click at [711, 231] on button "Play" at bounding box center [635, 227] width 813 height 32
select select "**"
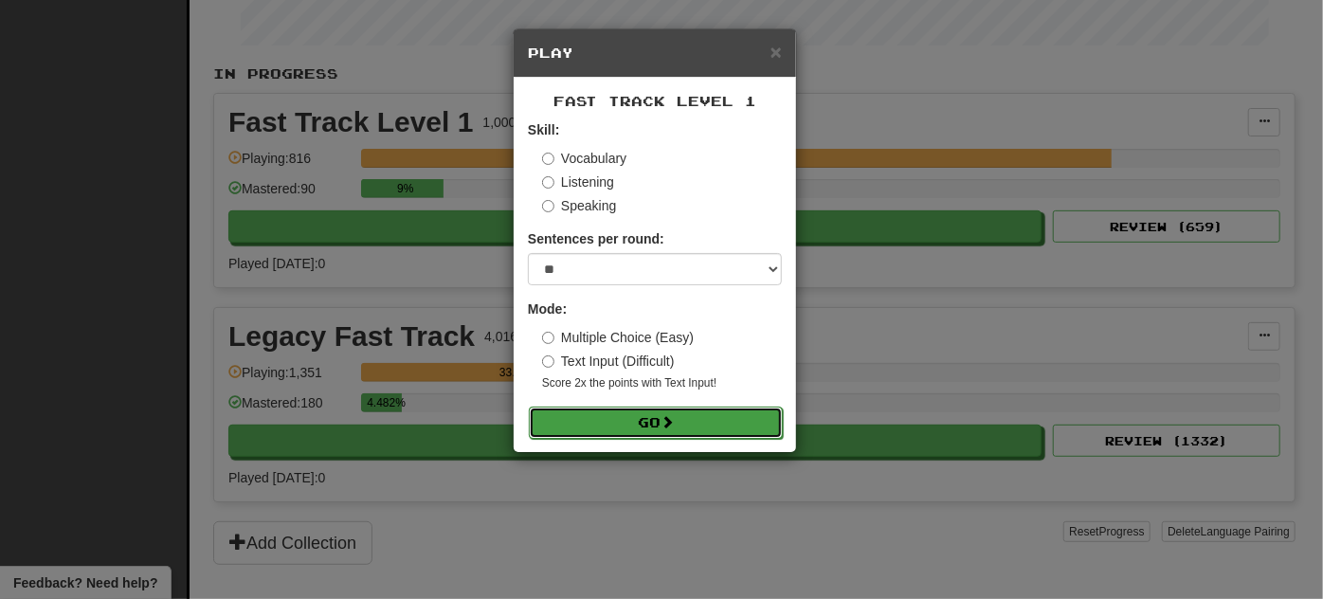
click at [673, 419] on span at bounding box center [666, 421] width 13 height 13
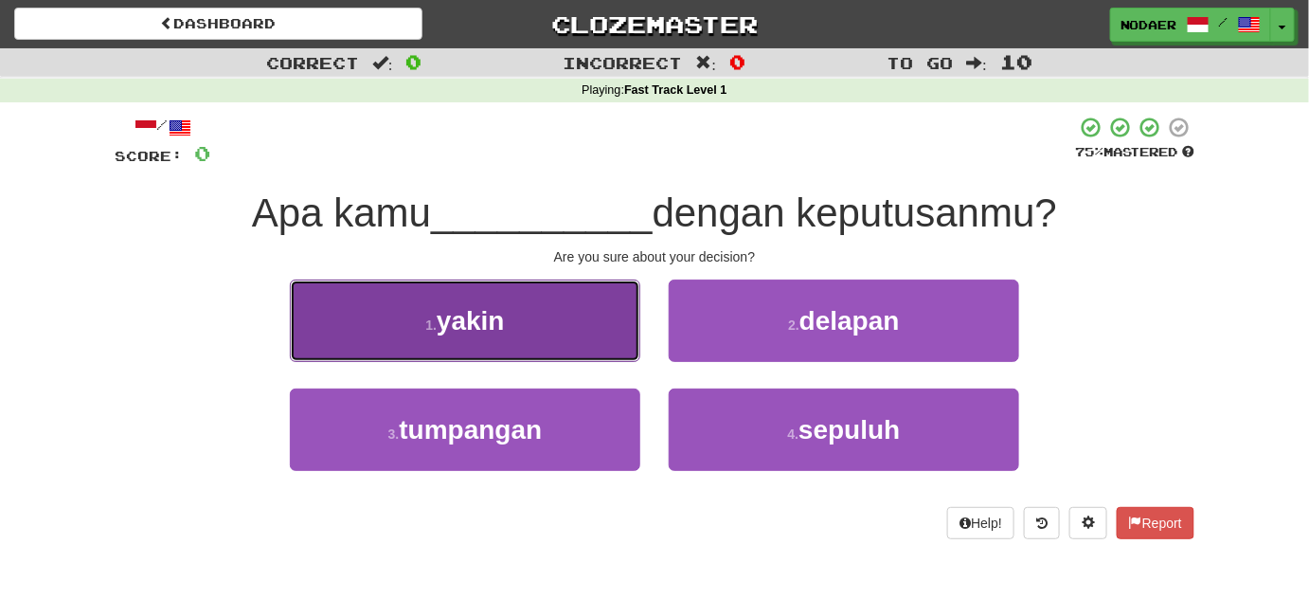
click at [591, 348] on button "1 . yakin" at bounding box center [465, 320] width 351 height 82
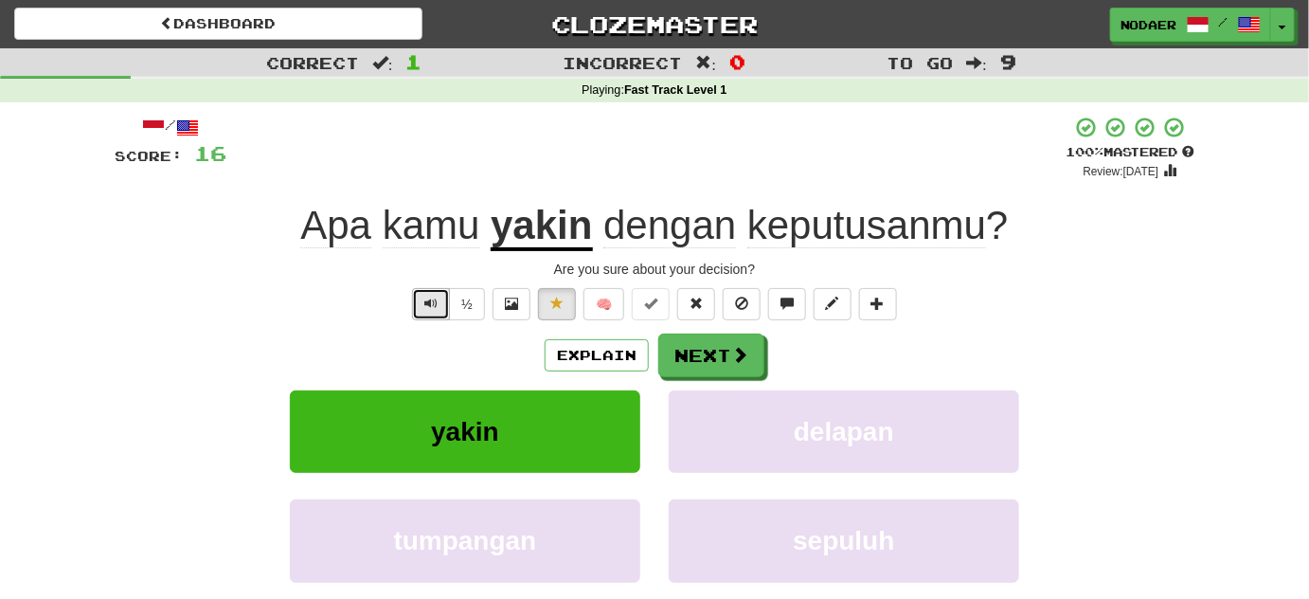
click at [434, 297] on span "Text-to-speech controls" at bounding box center [430, 303] width 13 height 13
click at [426, 292] on button "Text-to-speech controls" at bounding box center [431, 304] width 38 height 32
click at [432, 305] on span "Text-to-speech controls" at bounding box center [430, 303] width 13 height 13
click at [445, 313] on button "Text-to-speech controls" at bounding box center [431, 304] width 38 height 32
click at [447, 310] on button "Text-to-speech controls" at bounding box center [431, 304] width 38 height 32
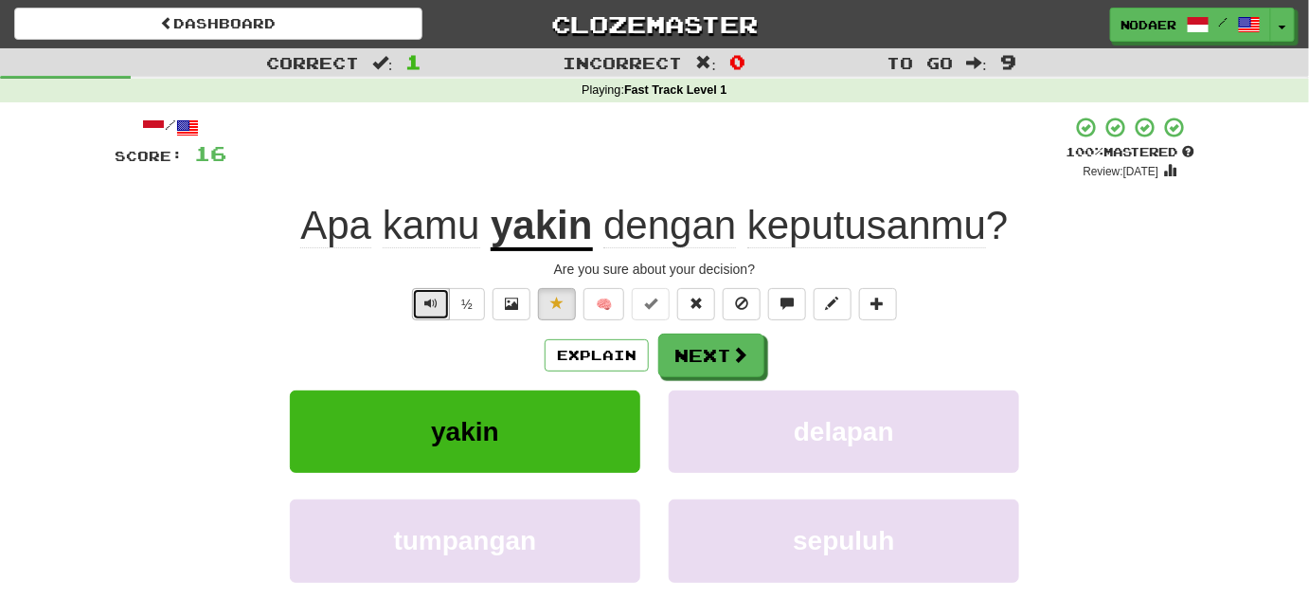
click at [447, 308] on button "Text-to-speech controls" at bounding box center [431, 304] width 38 height 32
click at [730, 369] on button "Next" at bounding box center [712, 356] width 106 height 44
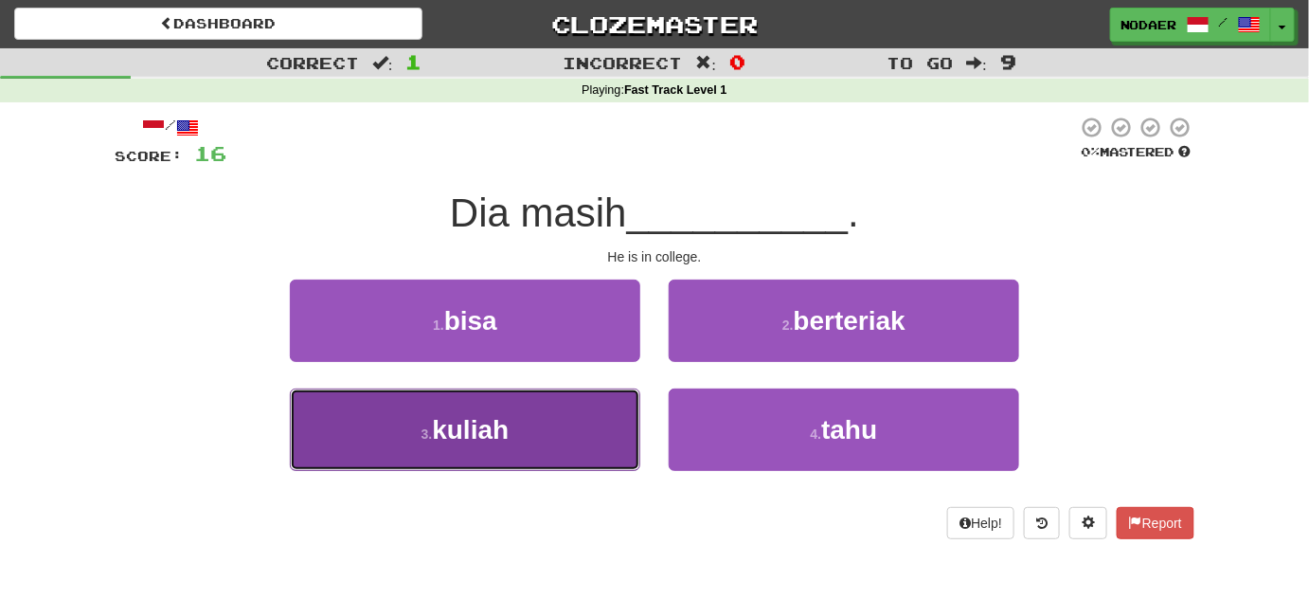
click at [616, 420] on button "3 . kuliah" at bounding box center [465, 429] width 351 height 82
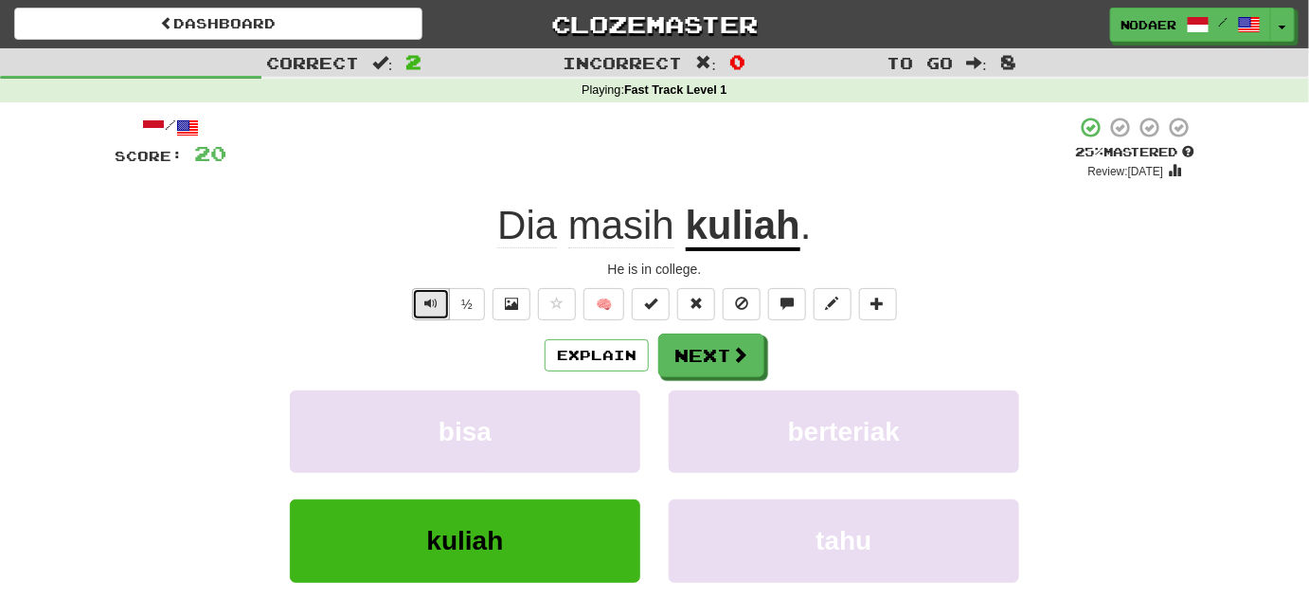
click at [441, 290] on button "Text-to-speech controls" at bounding box center [431, 304] width 38 height 32
click at [434, 308] on span "Text-to-speech controls" at bounding box center [430, 303] width 13 height 13
click at [437, 299] on span "Text-to-speech controls" at bounding box center [430, 303] width 13 height 13
click at [738, 355] on span at bounding box center [740, 355] width 17 height 17
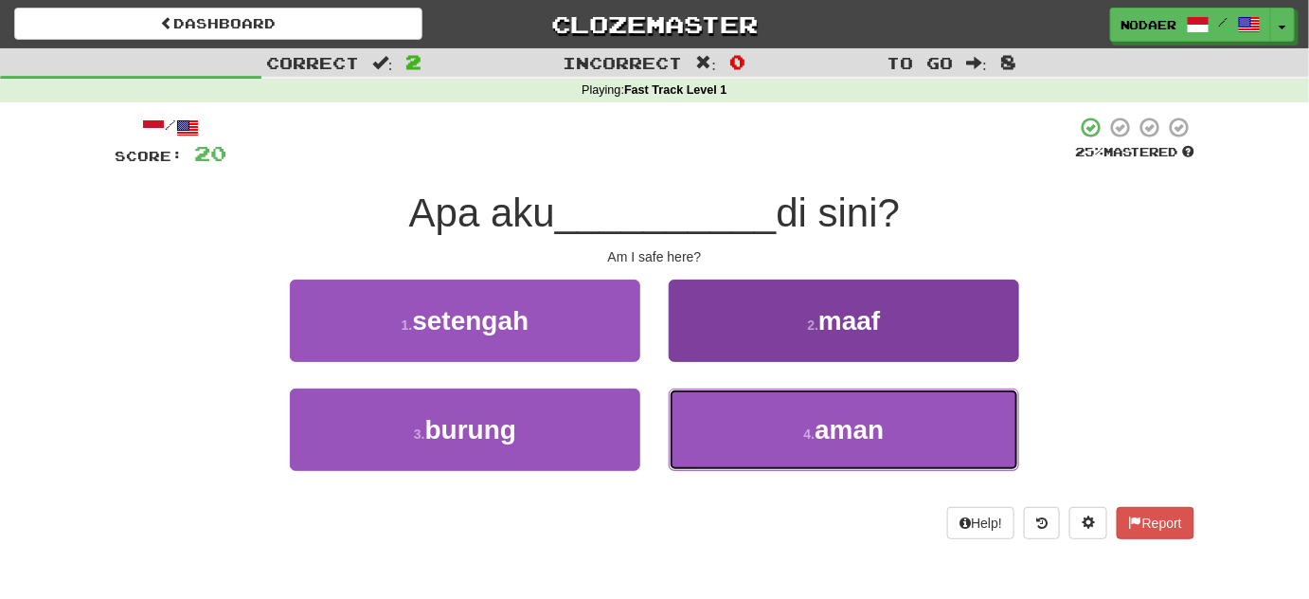
click at [945, 401] on button "4 . aman" at bounding box center [844, 429] width 351 height 82
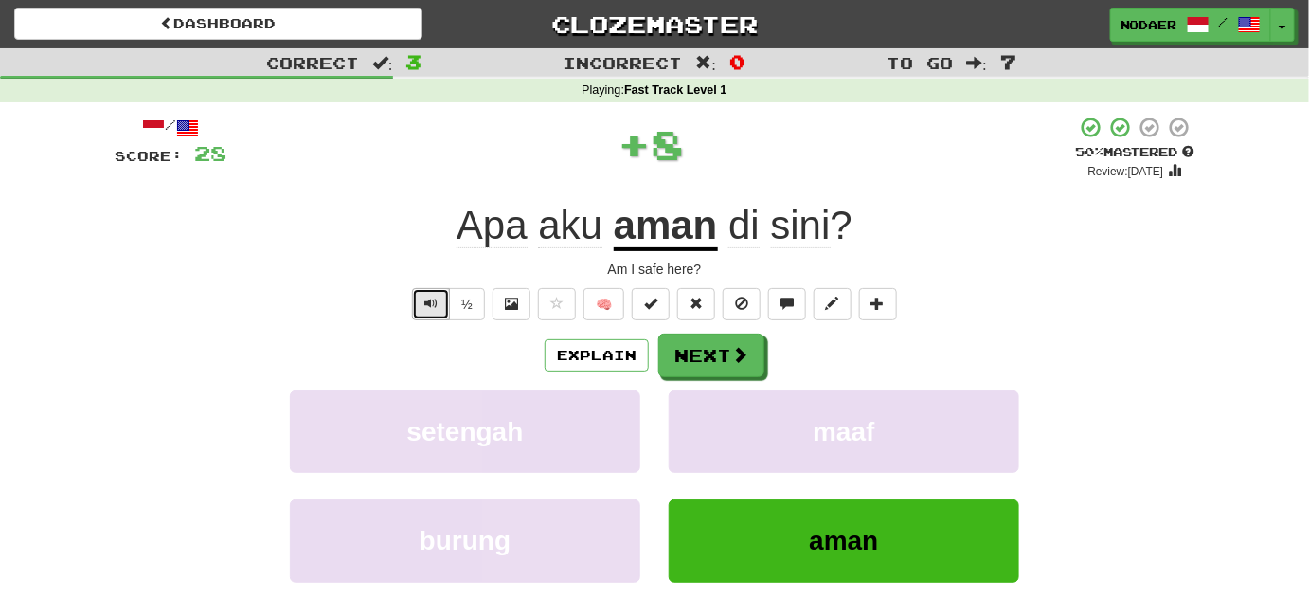
click at [419, 296] on button "Text-to-speech controls" at bounding box center [431, 304] width 38 height 32
click at [429, 305] on button "Text-to-speech controls" at bounding box center [431, 304] width 38 height 32
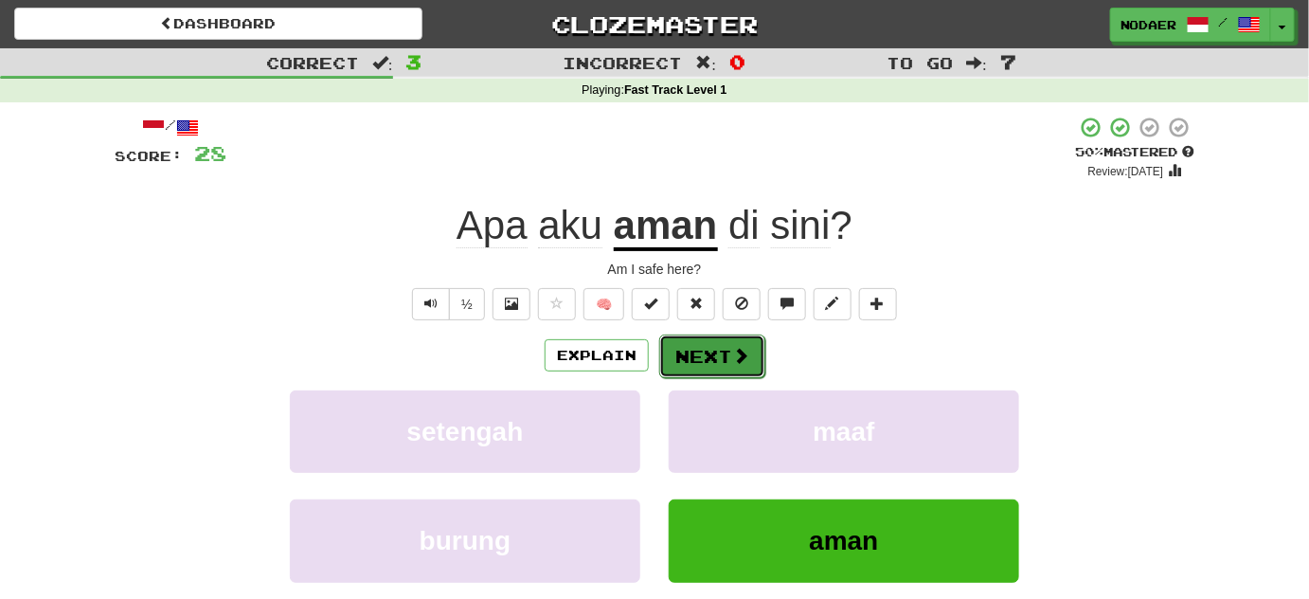
click at [716, 365] on button "Next" at bounding box center [712, 356] width 106 height 44
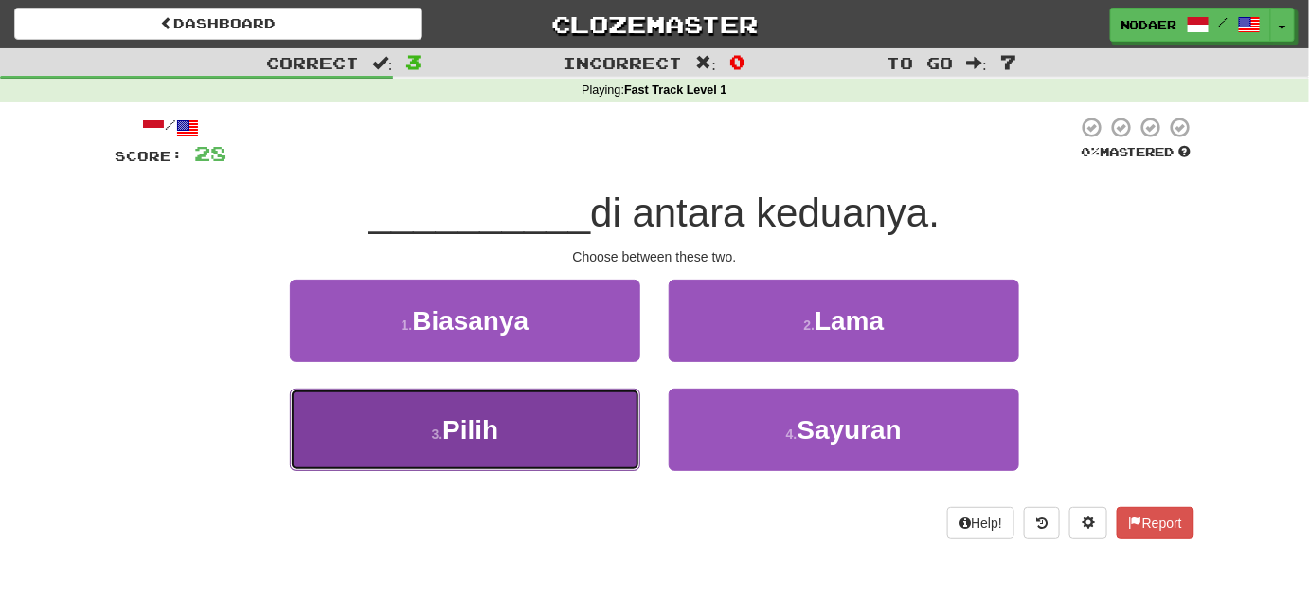
click at [517, 438] on button "3 . Pilih" at bounding box center [465, 429] width 351 height 82
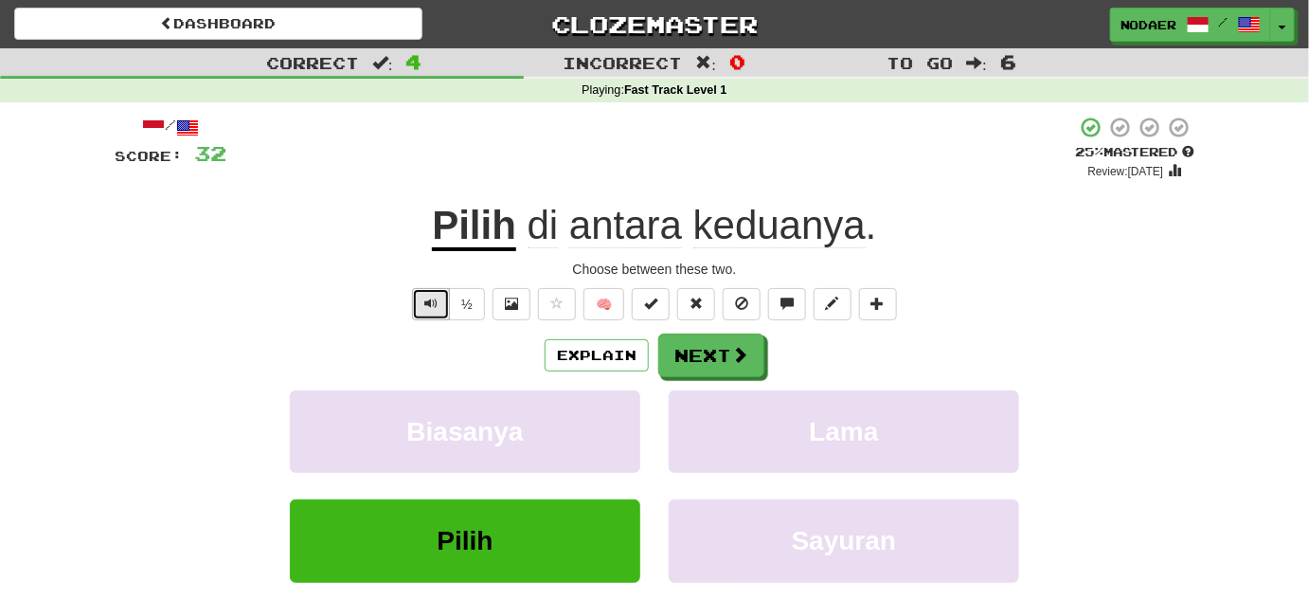
click at [428, 307] on span "Text-to-speech controls" at bounding box center [430, 303] width 13 height 13
click at [438, 305] on span "Text-to-speech controls" at bounding box center [430, 303] width 13 height 13
click at [424, 315] on button "Text-to-speech controls" at bounding box center [431, 304] width 38 height 32
click at [432, 305] on span "Text-to-speech controls" at bounding box center [430, 303] width 13 height 13
click at [420, 314] on button "Text-to-speech controls" at bounding box center [431, 304] width 38 height 32
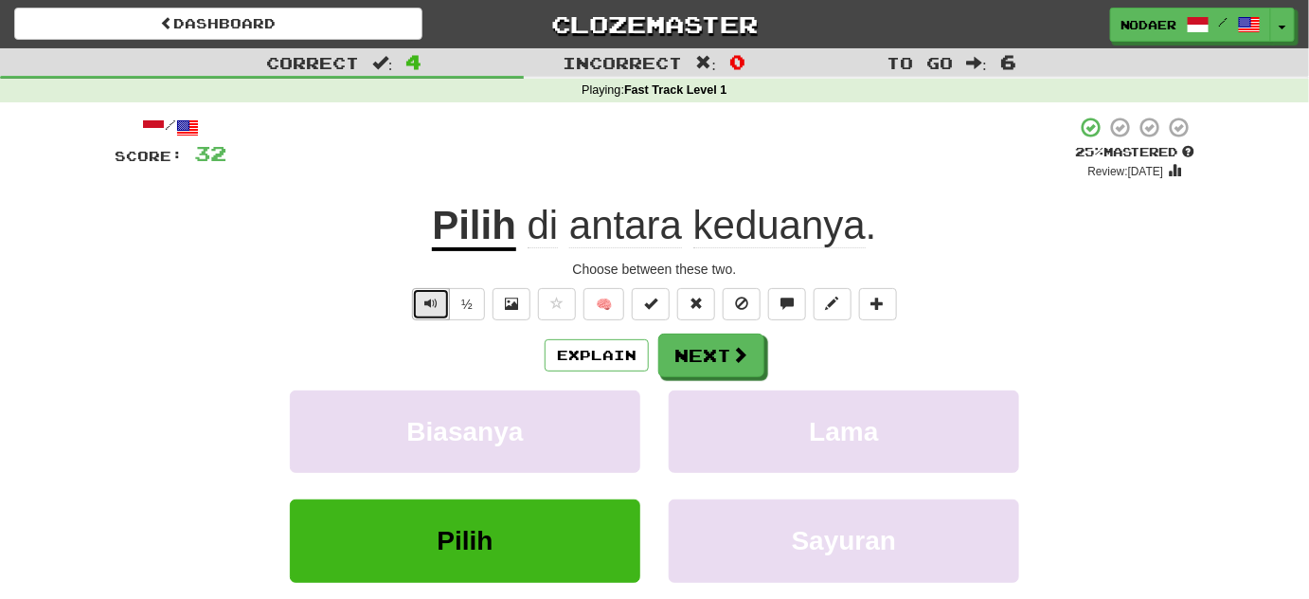
click at [424, 305] on button "Text-to-speech controls" at bounding box center [431, 304] width 38 height 32
click at [429, 300] on span "Text-to-speech controls" at bounding box center [430, 303] width 13 height 13
click at [427, 300] on span "Text-to-speech controls" at bounding box center [430, 303] width 13 height 13
click at [417, 310] on button "Text-to-speech controls" at bounding box center [431, 304] width 38 height 32
click at [426, 308] on span "Text-to-speech controls" at bounding box center [430, 303] width 13 height 13
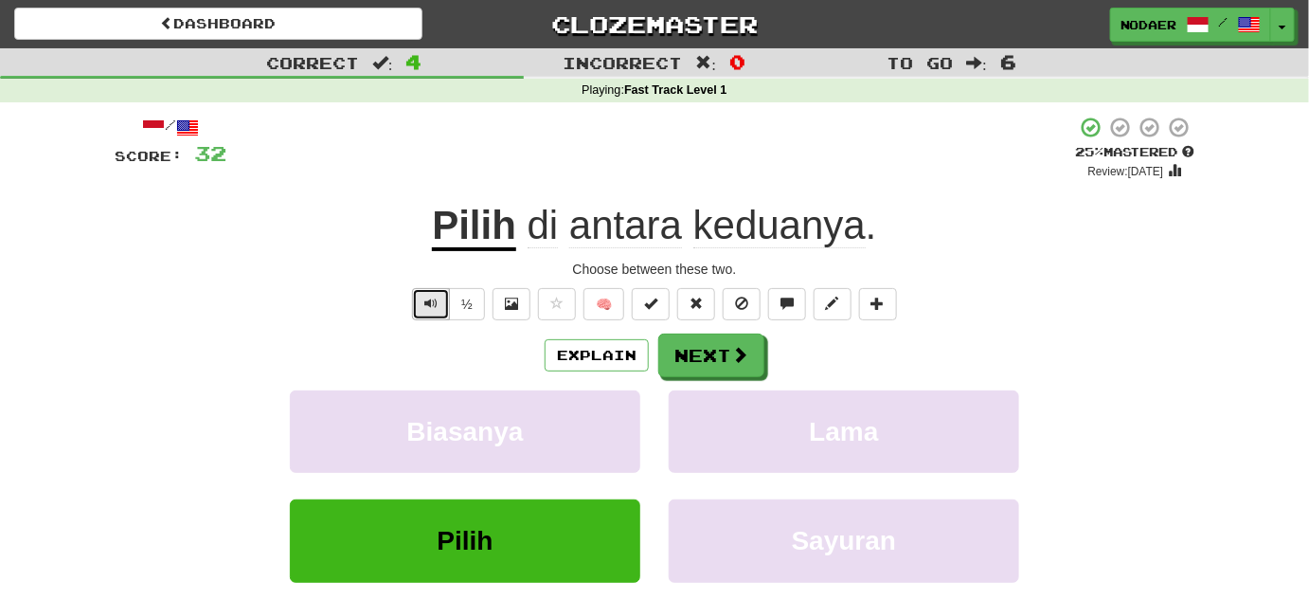
click at [438, 311] on button "Text-to-speech controls" at bounding box center [431, 304] width 38 height 32
click at [724, 357] on button "Next" at bounding box center [712, 356] width 106 height 44
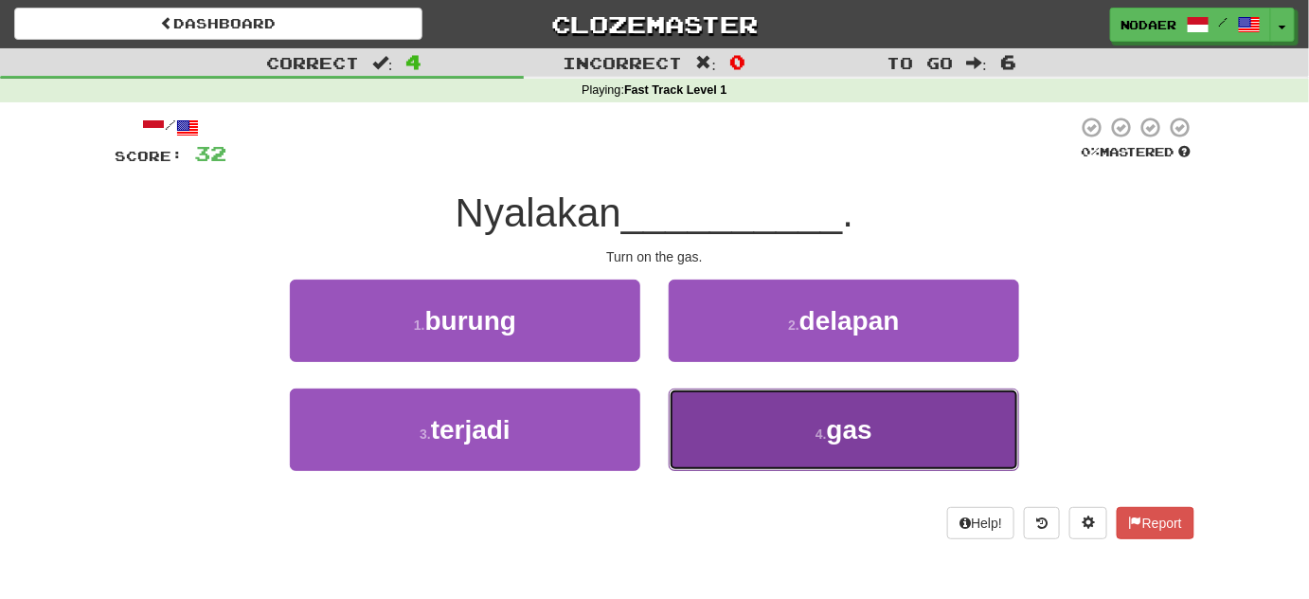
click at [743, 404] on button "4 . gas" at bounding box center [844, 429] width 351 height 82
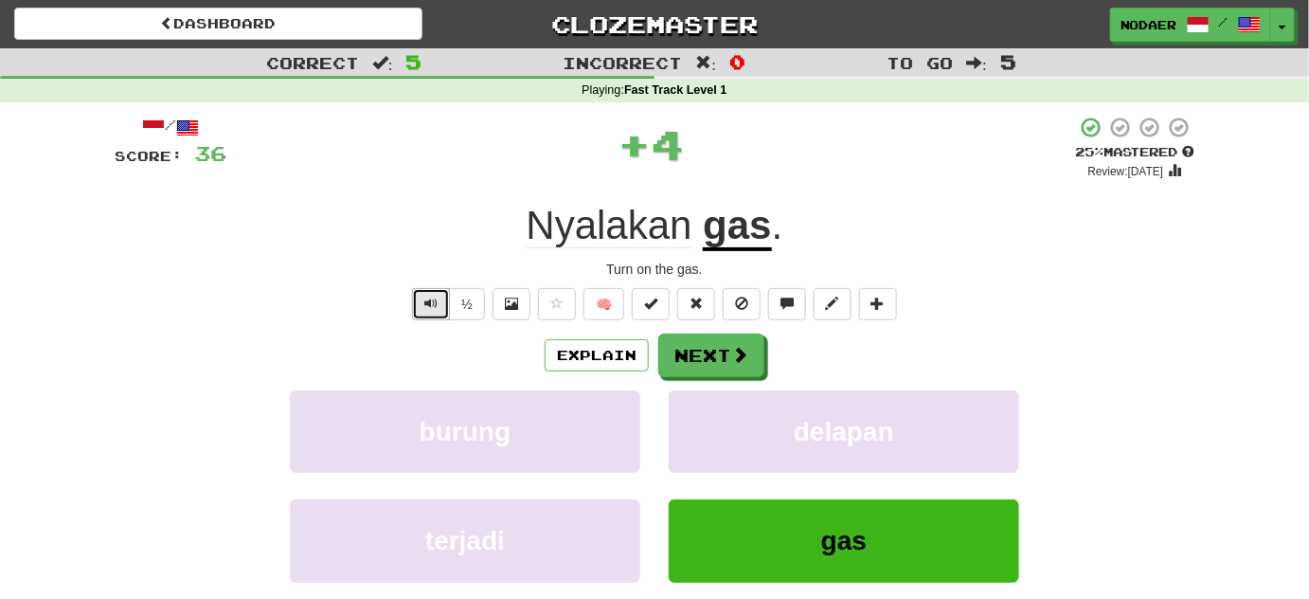
click at [438, 297] on span "Text-to-speech controls" at bounding box center [430, 303] width 13 height 13
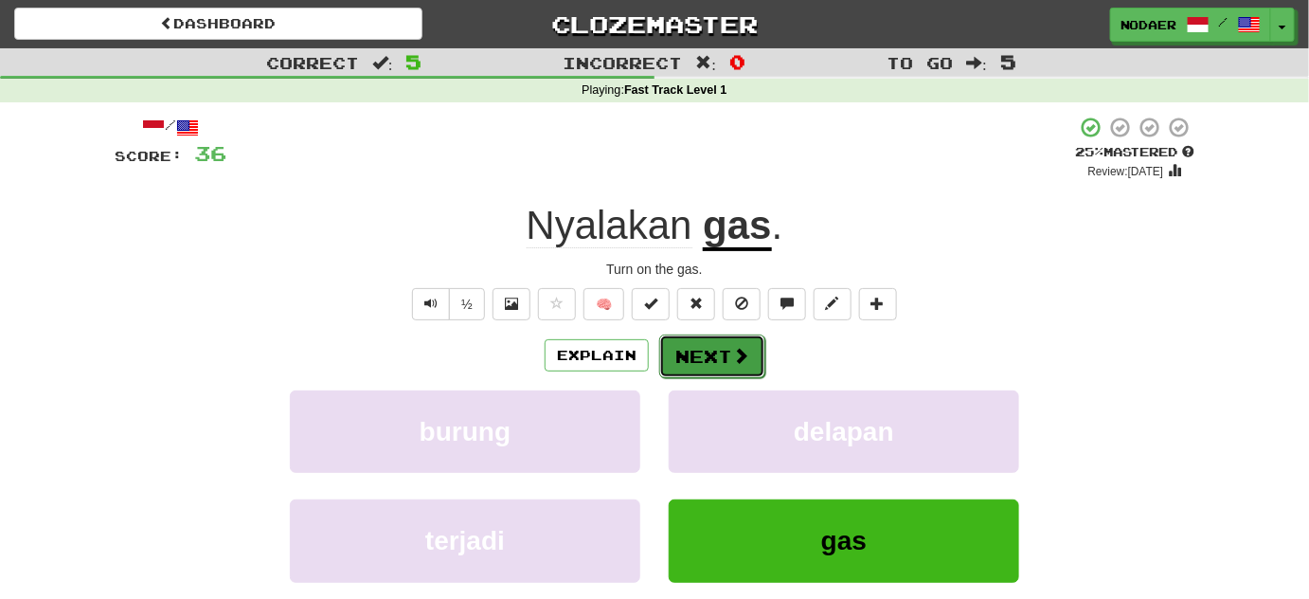
click at [726, 354] on button "Next" at bounding box center [712, 356] width 106 height 44
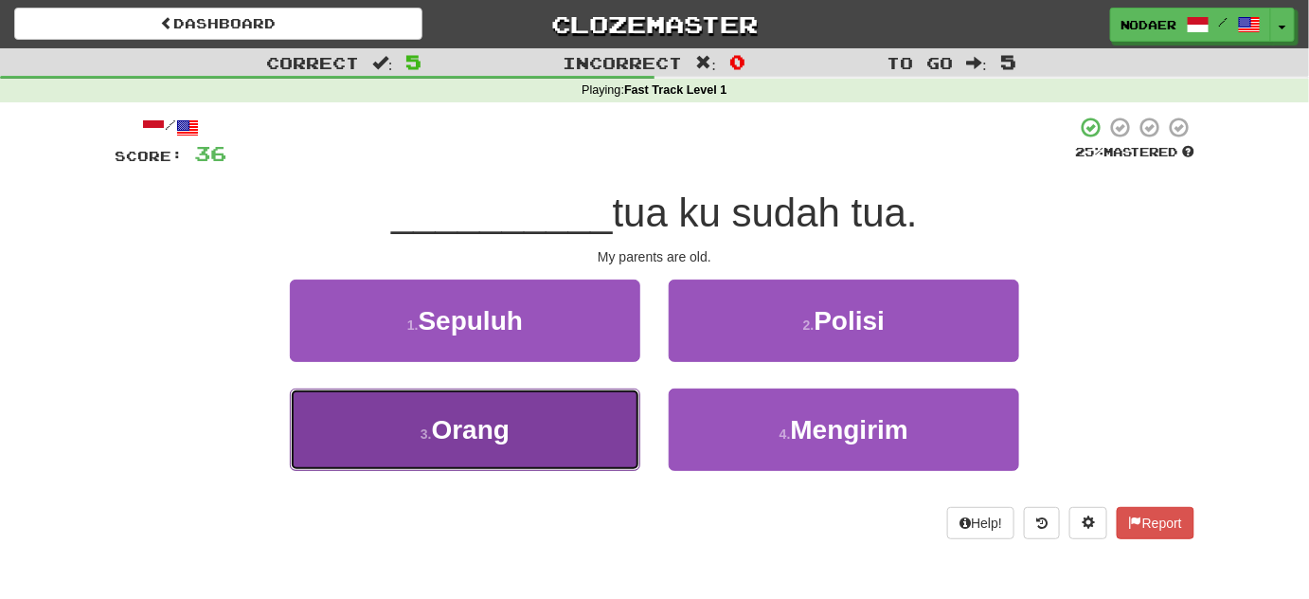
click at [464, 440] on span "Orang" at bounding box center [471, 429] width 78 height 29
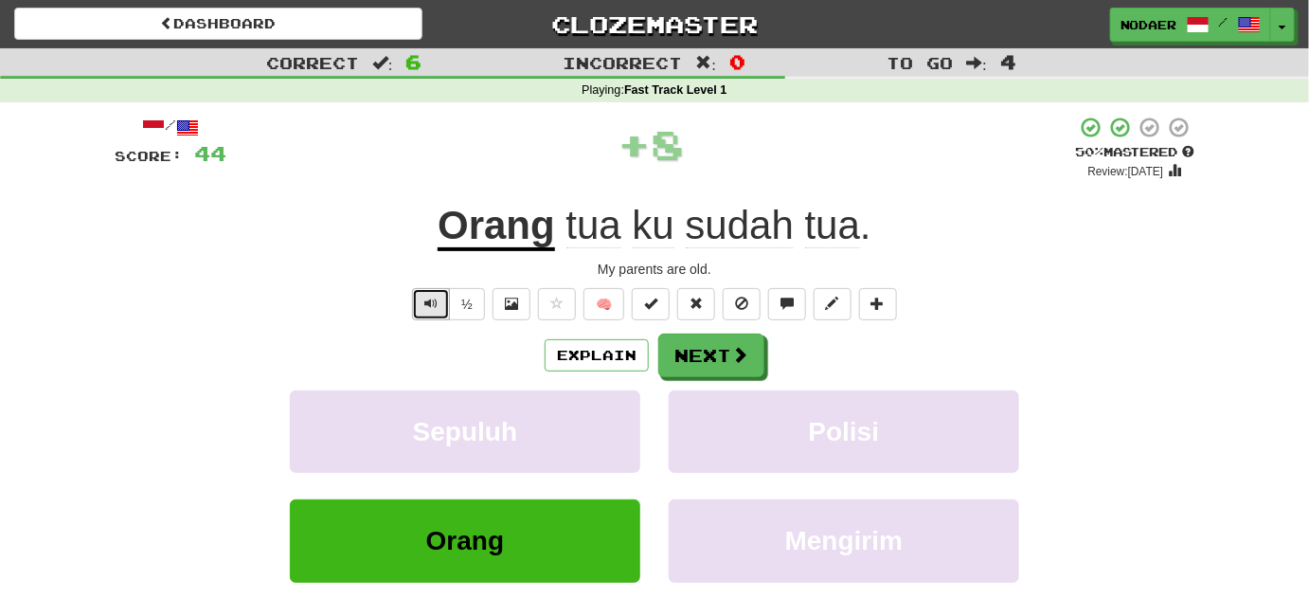
click at [426, 317] on button "Text-to-speech controls" at bounding box center [431, 304] width 38 height 32
click at [438, 307] on span "Text-to-speech controls" at bounding box center [430, 303] width 13 height 13
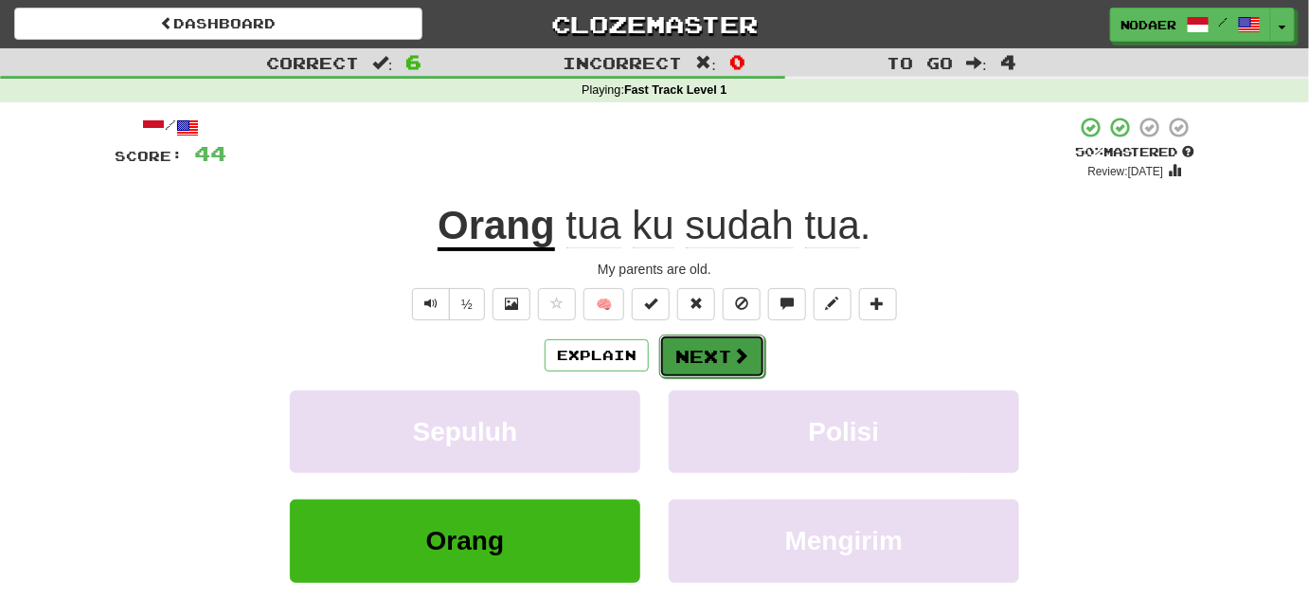
click at [735, 357] on span at bounding box center [740, 355] width 17 height 17
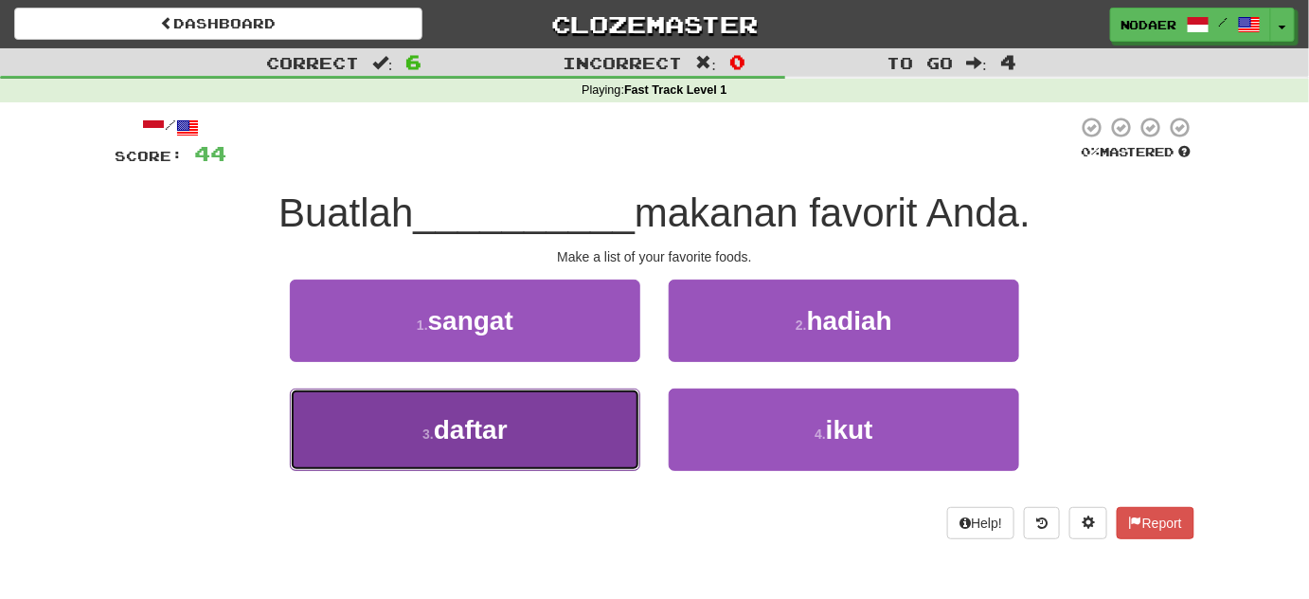
click at [542, 459] on button "3 . daftar" at bounding box center [465, 429] width 351 height 82
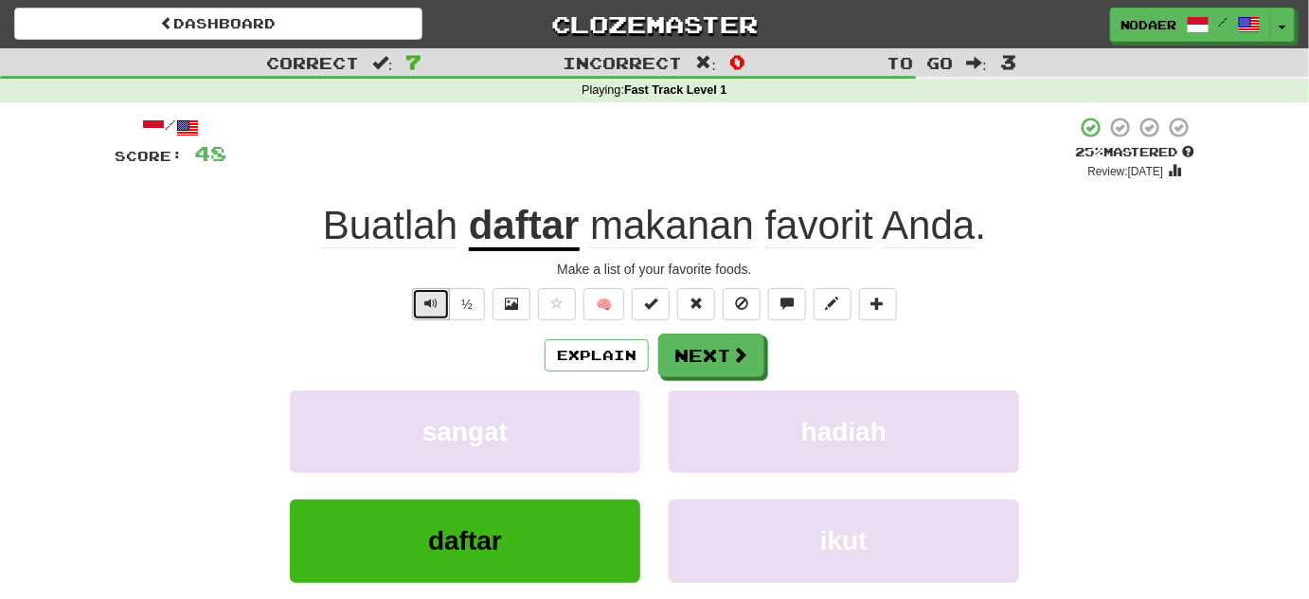
click at [438, 302] on span "Text-to-speech controls" at bounding box center [430, 303] width 13 height 13
click at [426, 305] on span "Text-to-speech controls" at bounding box center [430, 303] width 13 height 13
click at [445, 299] on button "Text-to-speech controls" at bounding box center [431, 304] width 38 height 32
click at [440, 299] on button "Text-to-speech controls" at bounding box center [431, 304] width 38 height 32
click at [426, 298] on span "Text-to-speech controls" at bounding box center [430, 303] width 13 height 13
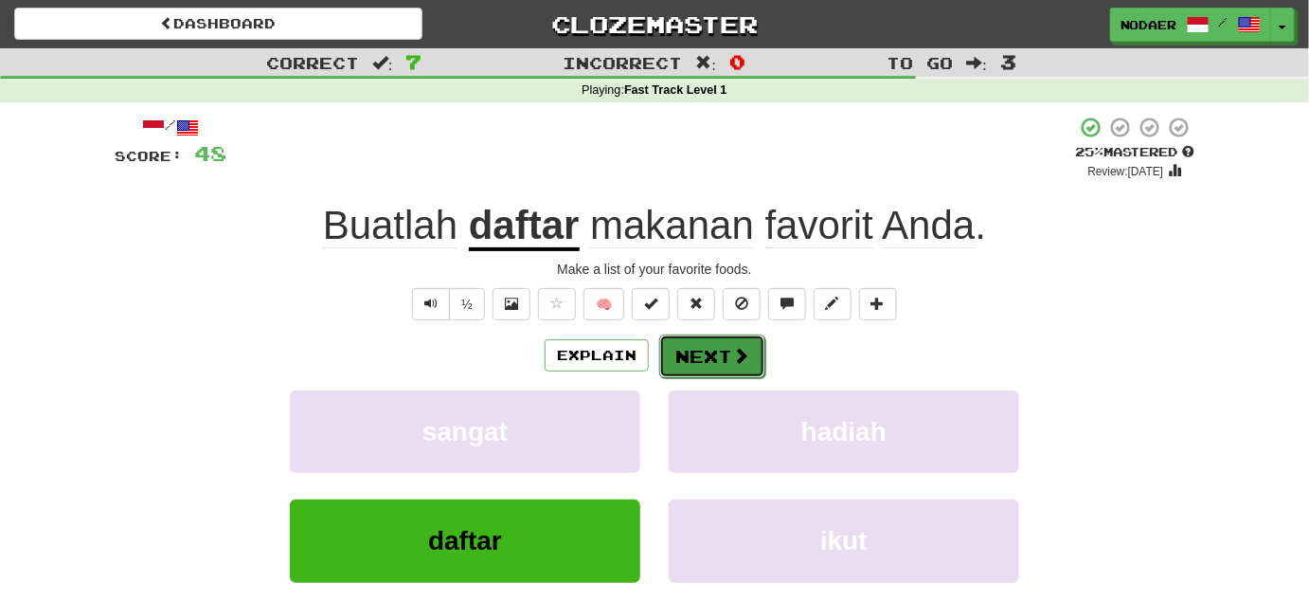
click at [694, 358] on button "Next" at bounding box center [712, 356] width 106 height 44
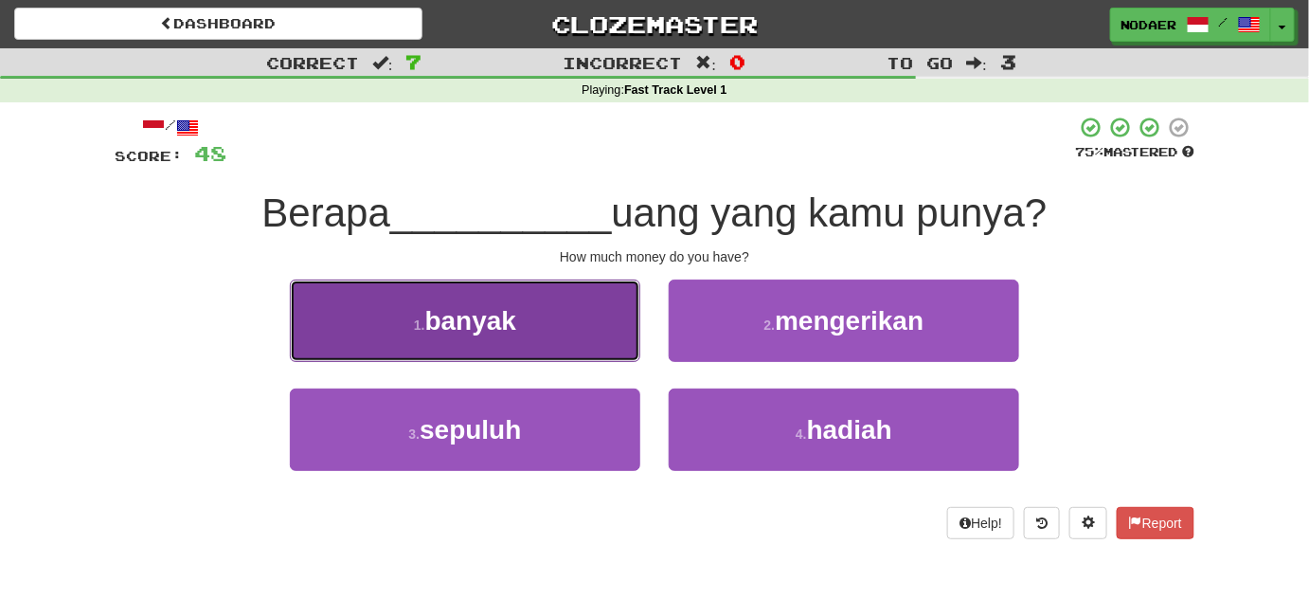
click at [564, 305] on button "1 . banyak" at bounding box center [465, 320] width 351 height 82
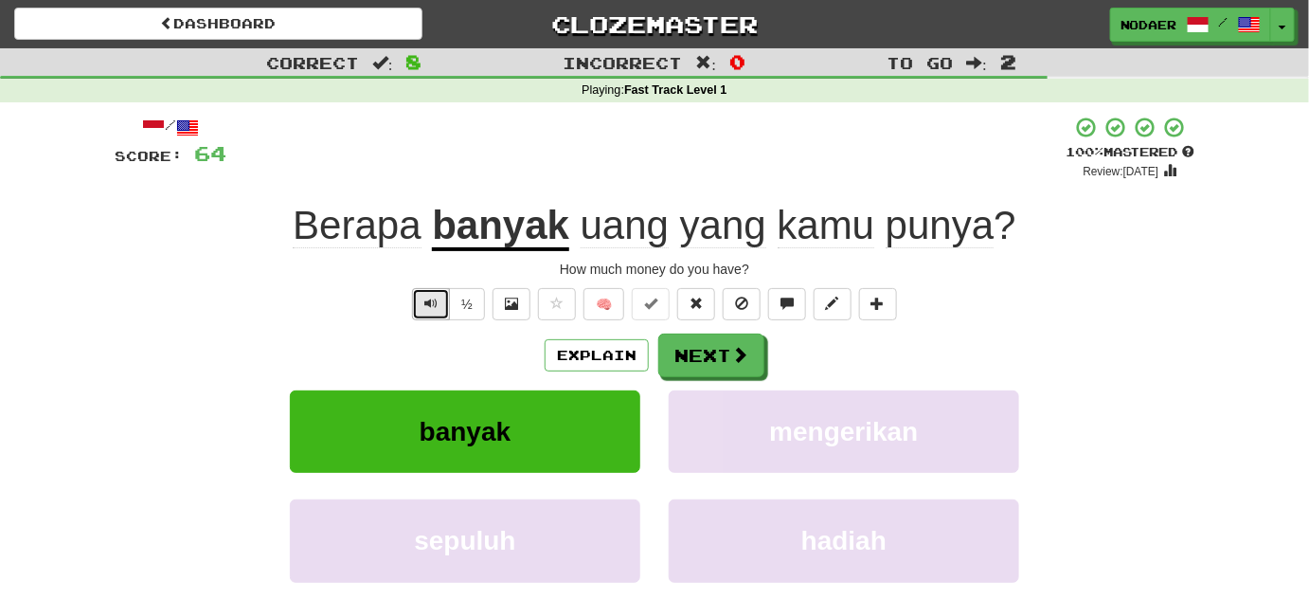
click at [434, 297] on span "Text-to-speech controls" at bounding box center [430, 303] width 13 height 13
click at [434, 307] on span "Text-to-speech controls" at bounding box center [430, 303] width 13 height 13
click at [435, 311] on button "Text-to-speech controls" at bounding box center [431, 304] width 38 height 32
click at [423, 305] on button "Text-to-speech controls" at bounding box center [431, 304] width 38 height 32
click at [423, 306] on button "Text-to-speech controls" at bounding box center [431, 304] width 38 height 32
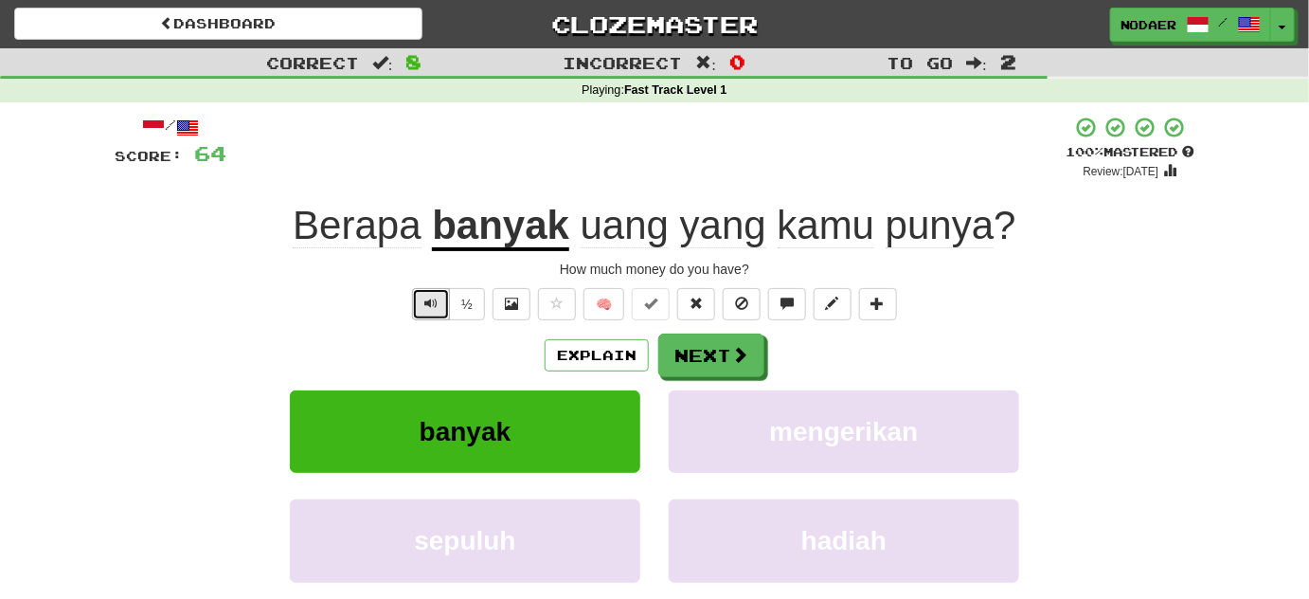
click at [442, 307] on button "Text-to-speech controls" at bounding box center [431, 304] width 38 height 32
click at [427, 310] on button "Text-to-speech controls" at bounding box center [431, 304] width 38 height 32
click at [732, 365] on button "Next" at bounding box center [712, 356] width 106 height 44
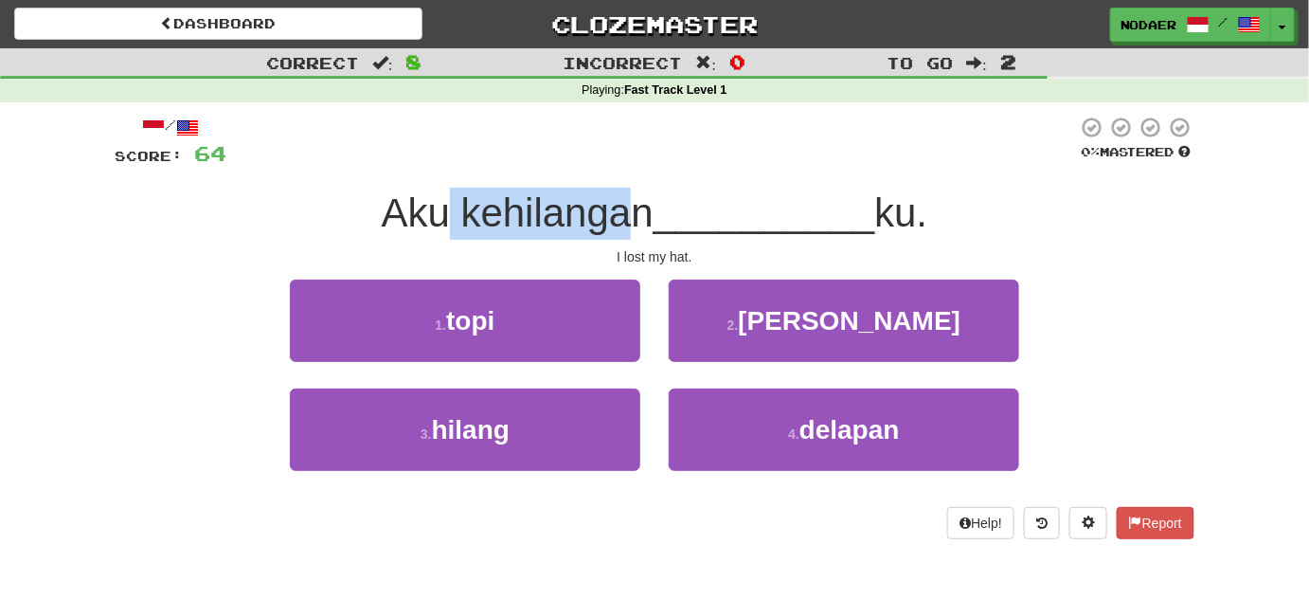
drag, startPoint x: 458, startPoint y: 226, endPoint x: 631, endPoint y: 220, distance: 173.5
click at [631, 220] on span "Aku kehilangan" at bounding box center [518, 212] width 272 height 45
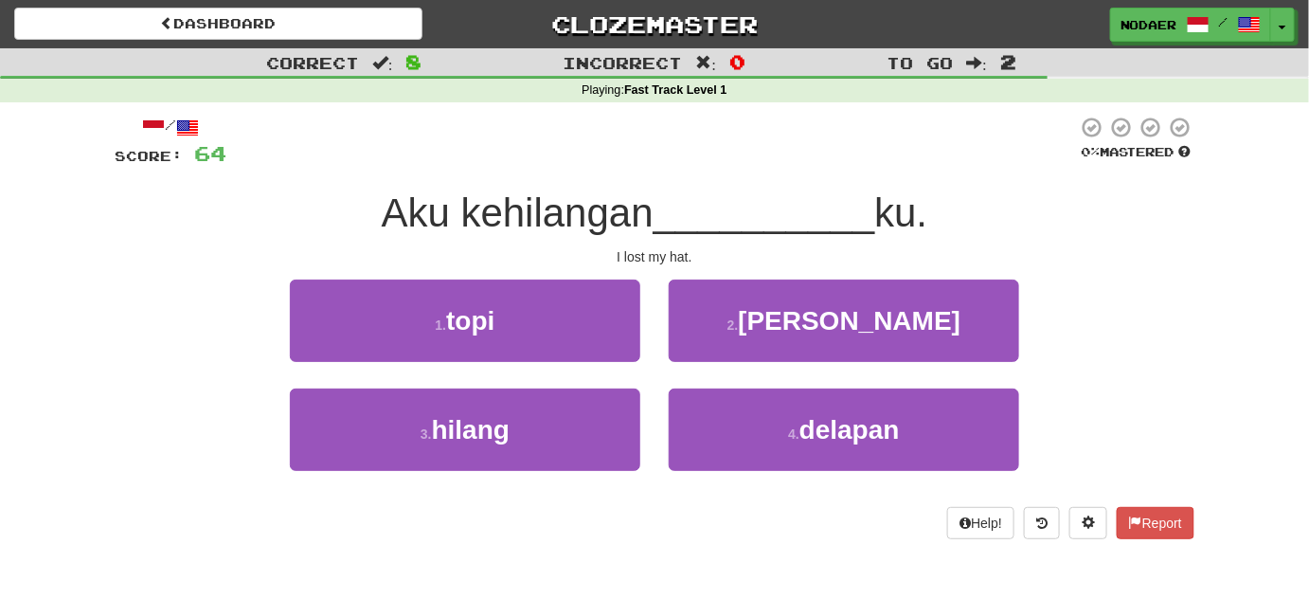
click at [744, 181] on div "/ Score: 64 0 % Mastered Aku kehilangan __________ ku. I lost my hat. 1 . topi …" at bounding box center [655, 327] width 1080 height 423
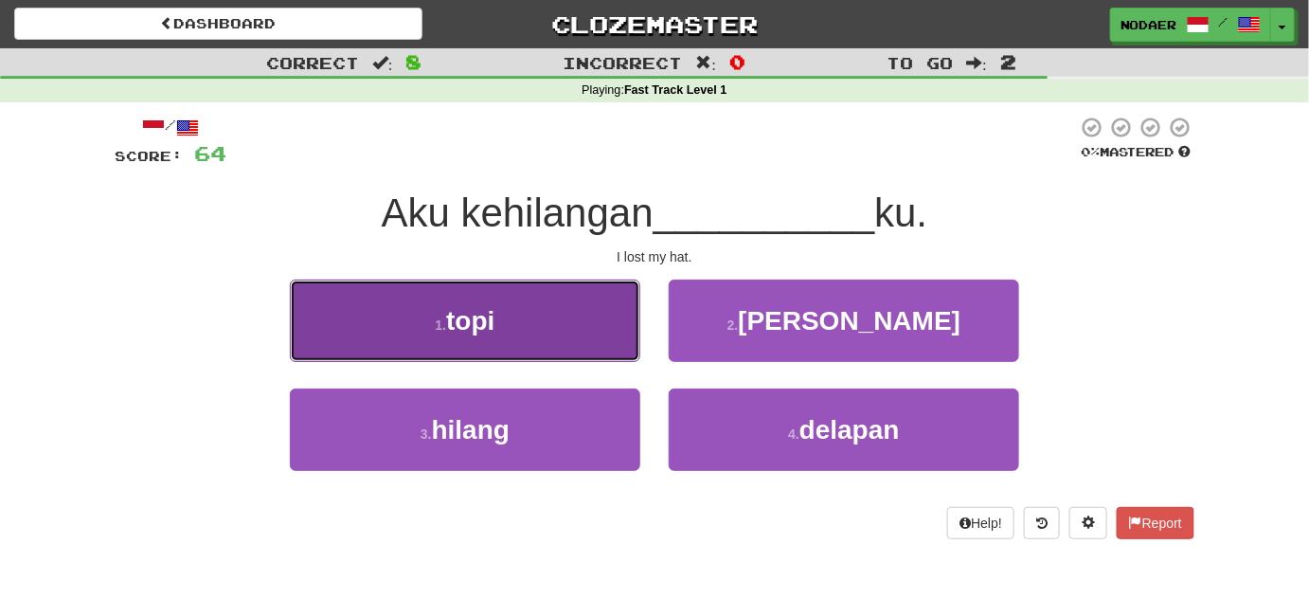
click at [523, 315] on button "1 . topi" at bounding box center [465, 320] width 351 height 82
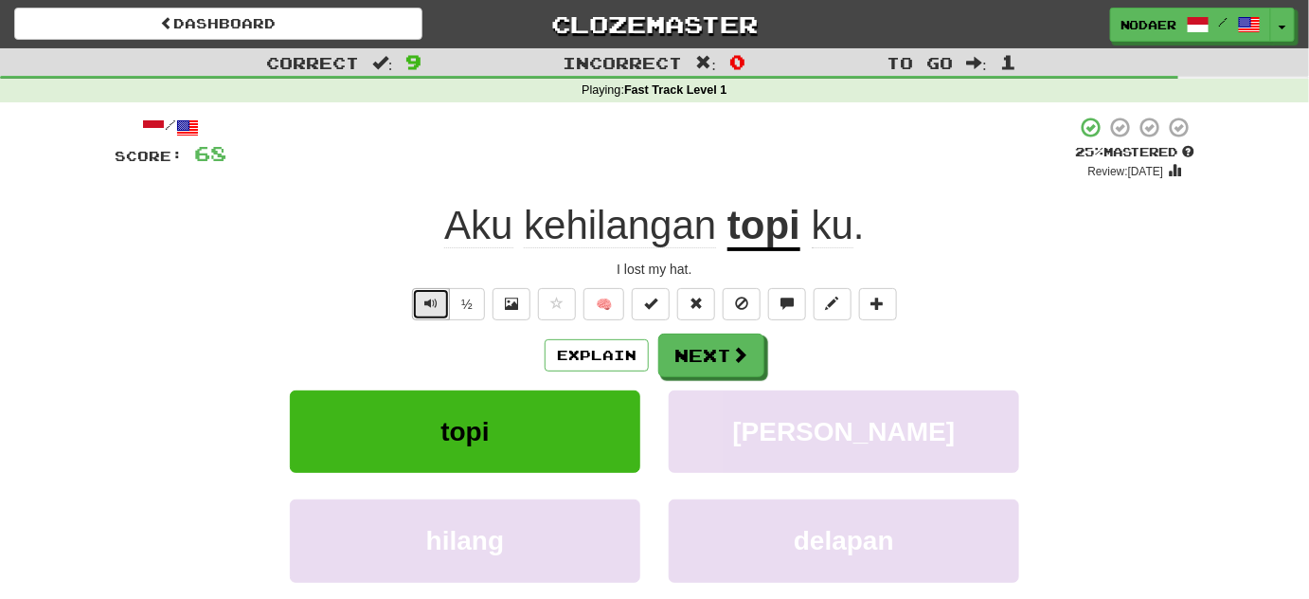
click at [447, 297] on button "Text-to-speech controls" at bounding box center [431, 304] width 38 height 32
click at [441, 299] on button "Text-to-speech controls" at bounding box center [431, 304] width 38 height 32
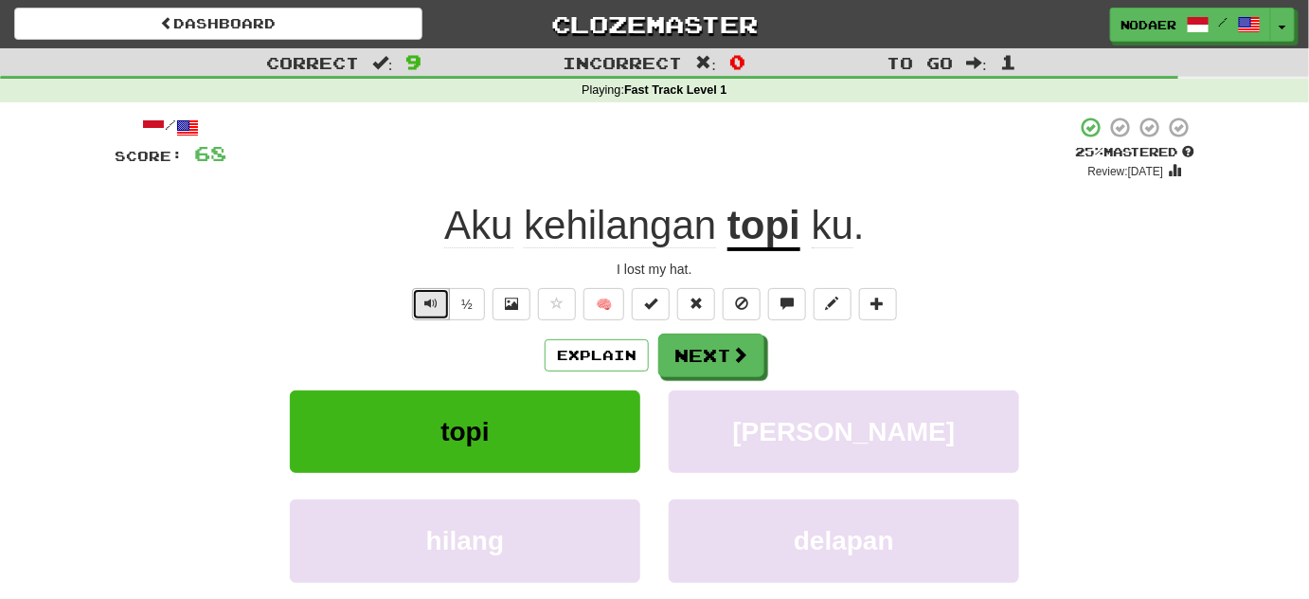
click at [432, 304] on span "Text-to-speech controls" at bounding box center [430, 303] width 13 height 13
click at [438, 299] on span "Text-to-speech controls" at bounding box center [430, 303] width 13 height 13
click at [708, 356] on button "Next" at bounding box center [712, 356] width 106 height 44
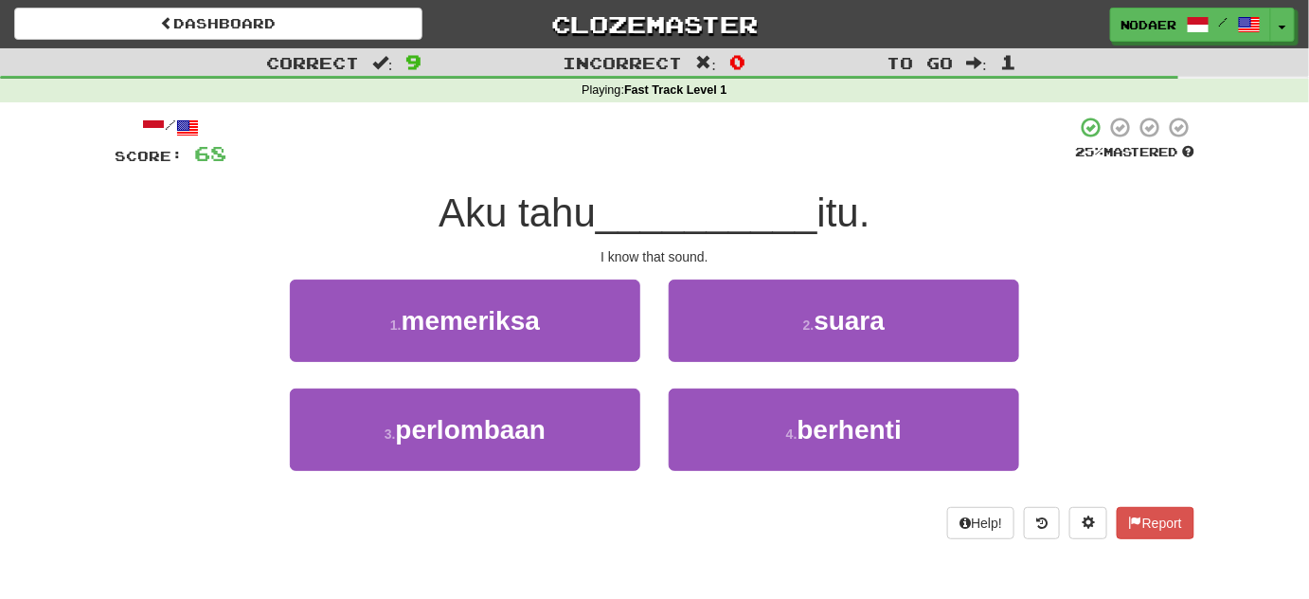
click at [670, 137] on div at bounding box center [650, 142] width 849 height 52
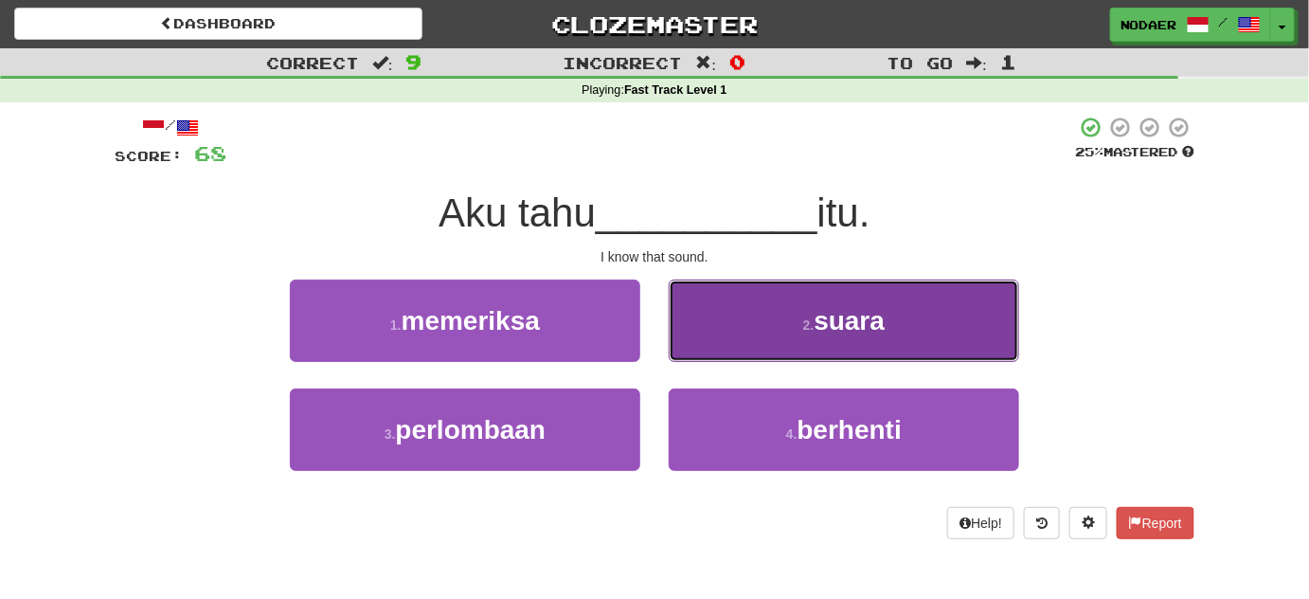
click at [803, 330] on small "2 ." at bounding box center [808, 324] width 11 height 15
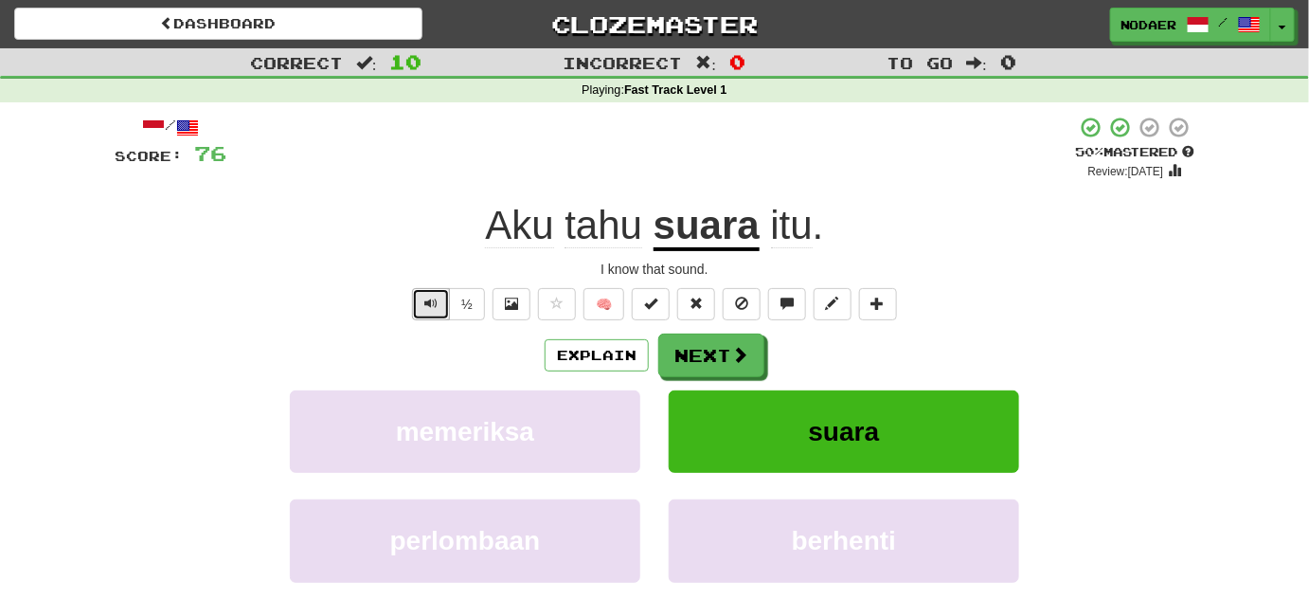
click at [436, 309] on span "Text-to-speech controls" at bounding box center [430, 303] width 13 height 13
click at [438, 302] on span "Text-to-speech controls" at bounding box center [430, 303] width 13 height 13
click at [438, 297] on span "Text-to-speech controls" at bounding box center [430, 303] width 13 height 13
click at [418, 305] on button "Text-to-speech controls" at bounding box center [431, 304] width 38 height 32
click at [720, 355] on button "Next" at bounding box center [712, 356] width 106 height 44
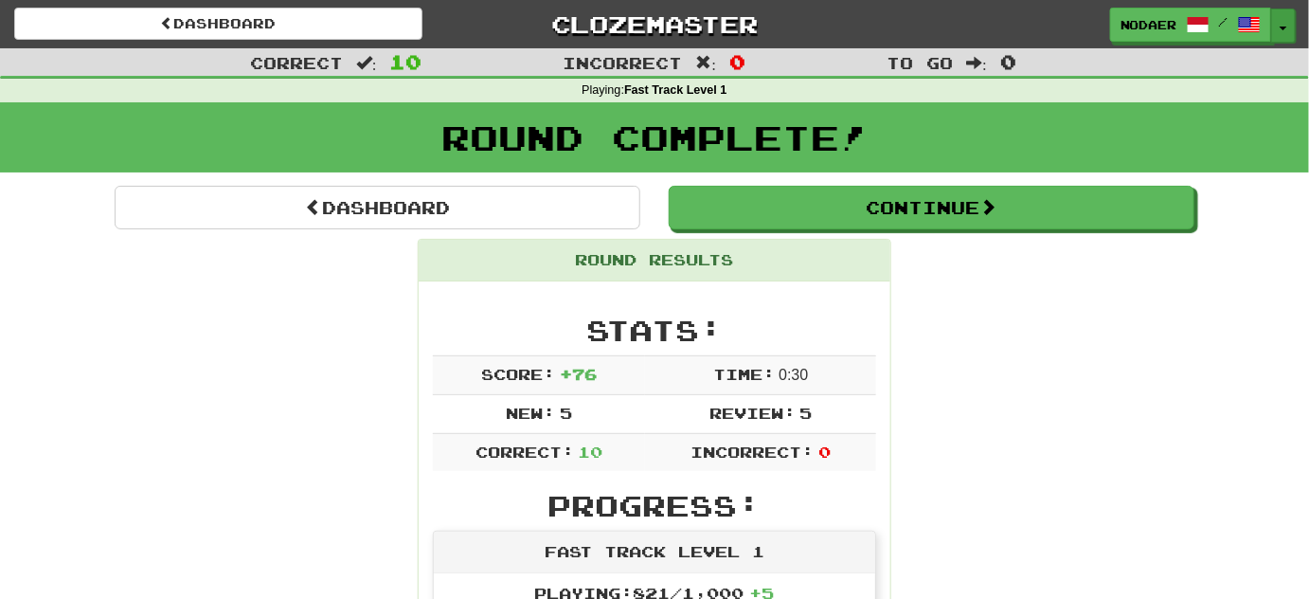
click at [1287, 16] on button "Toggle Dropdown" at bounding box center [1283, 26] width 25 height 34
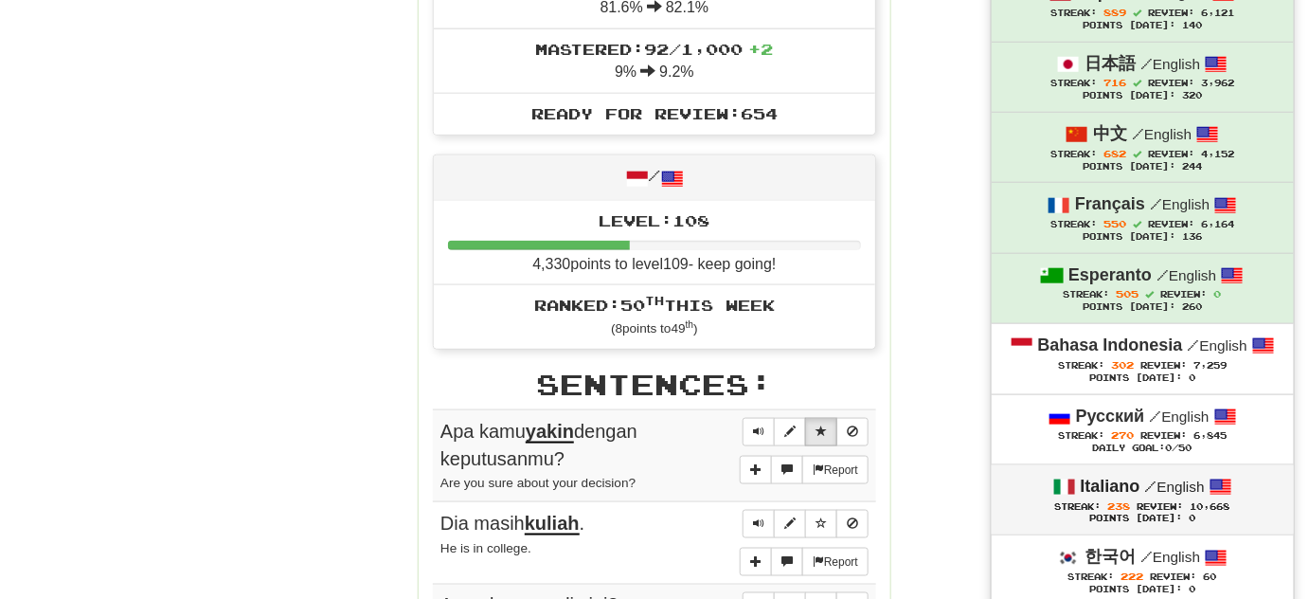
scroll to position [689, 0]
